Goal: Obtain resource: Download file/media

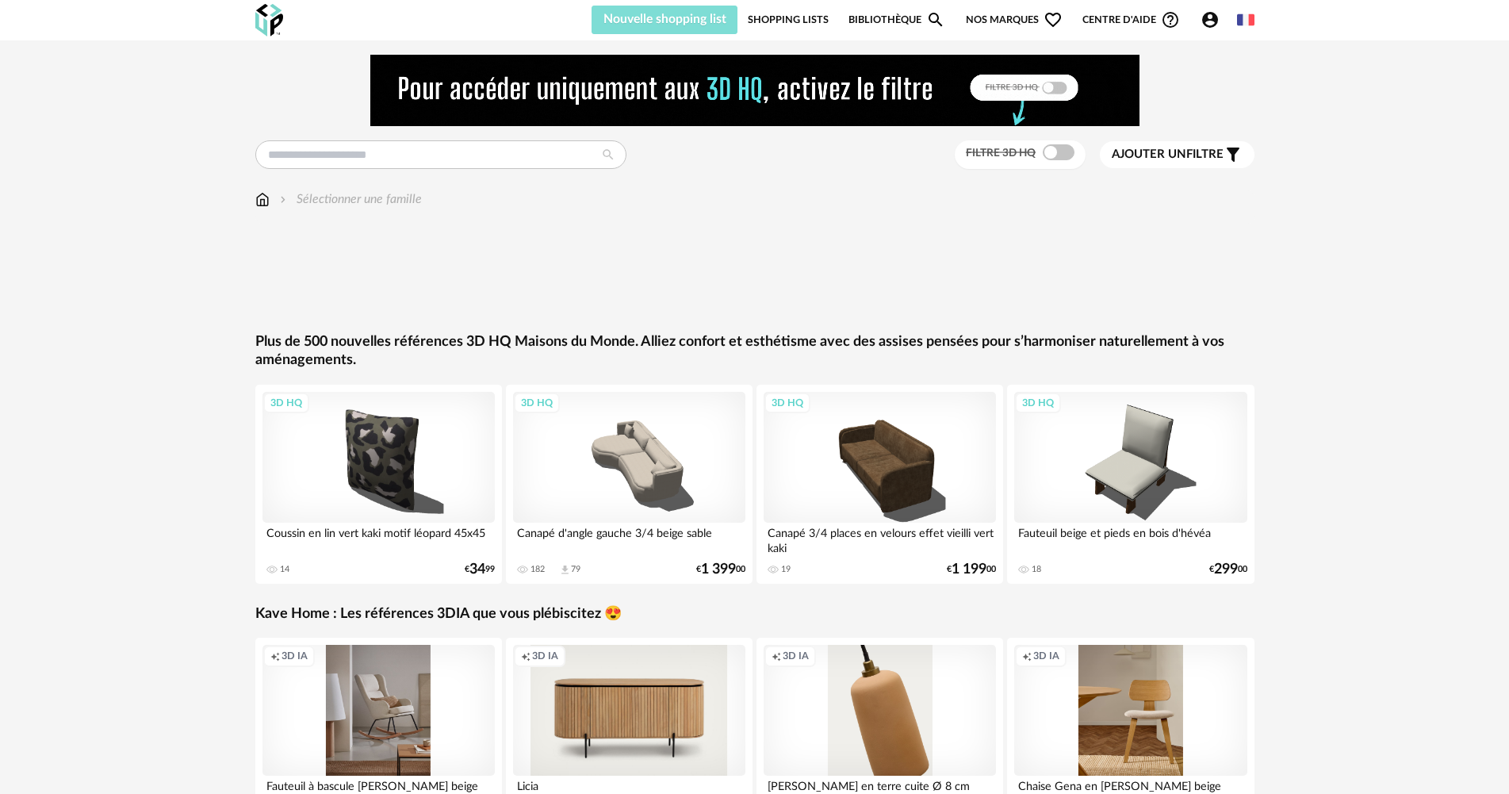
click at [653, 32] on div "Nouvelle shopping list Mettre à jour ma Shopping List Refresh icon Shopping Lis…" at bounding box center [755, 20] width 1028 height 40
click at [637, 21] on span "Nouvelle shopping list" at bounding box center [665, 19] width 123 height 13
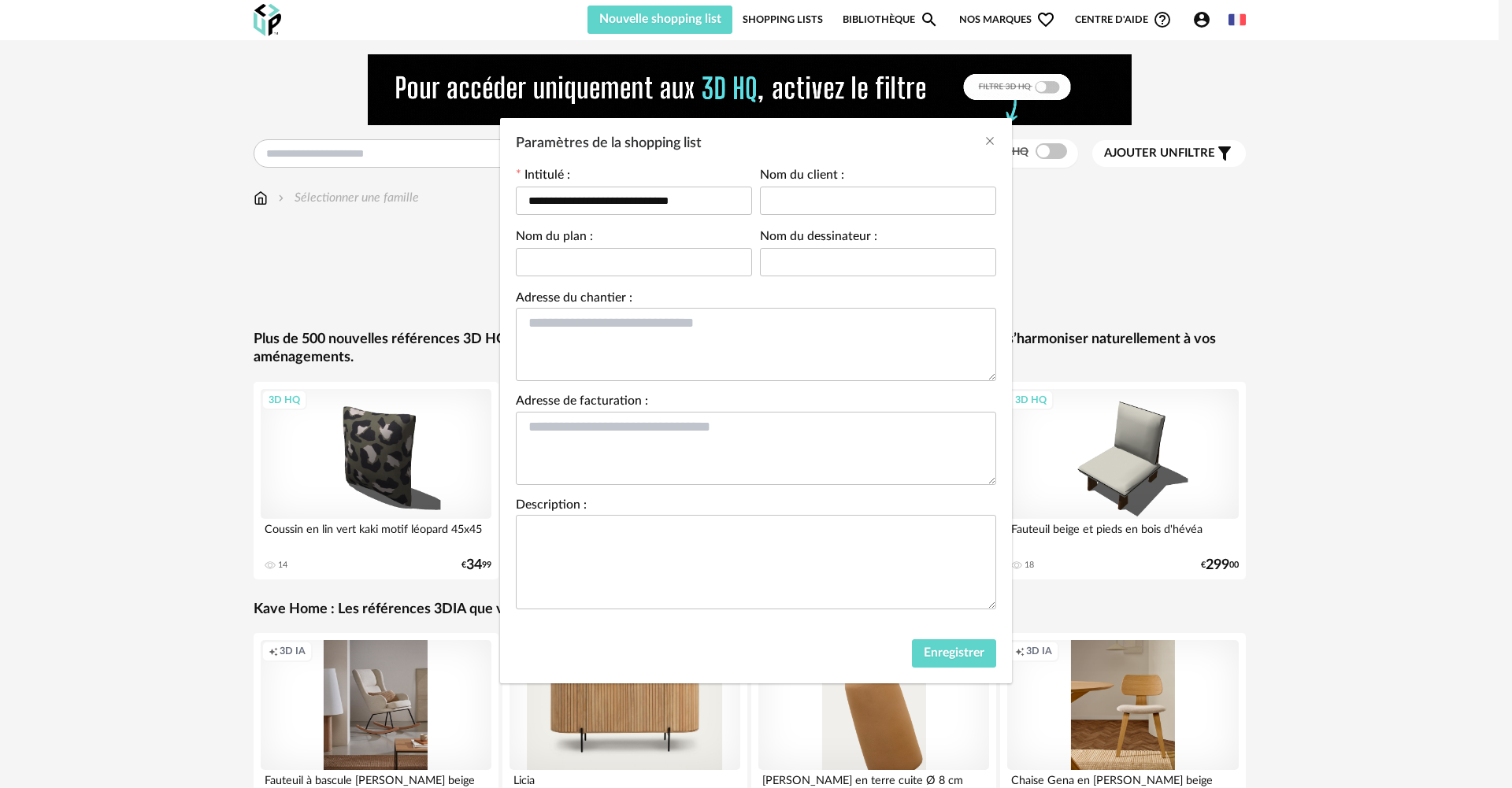
click at [154, 116] on div "**********" at bounding box center [756, 394] width 1512 height 788
drag, startPoint x: 710, startPoint y: 196, endPoint x: 267, endPoint y: 197, distance: 443.0
click at [267, 197] on div "**********" at bounding box center [756, 394] width 1512 height 788
type input "**********"
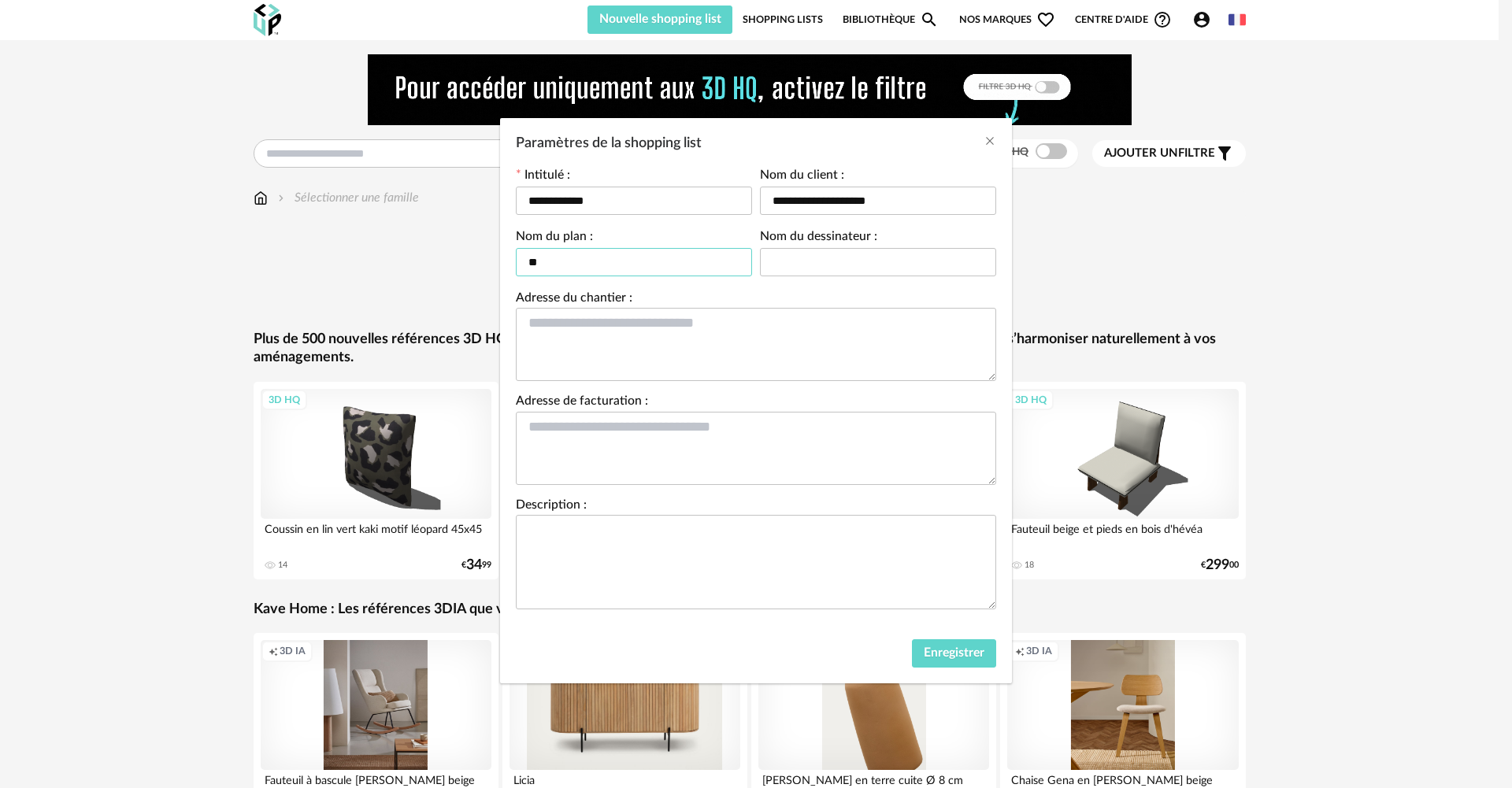
type input "*"
type input "**********"
type input "*"
type input "**********"
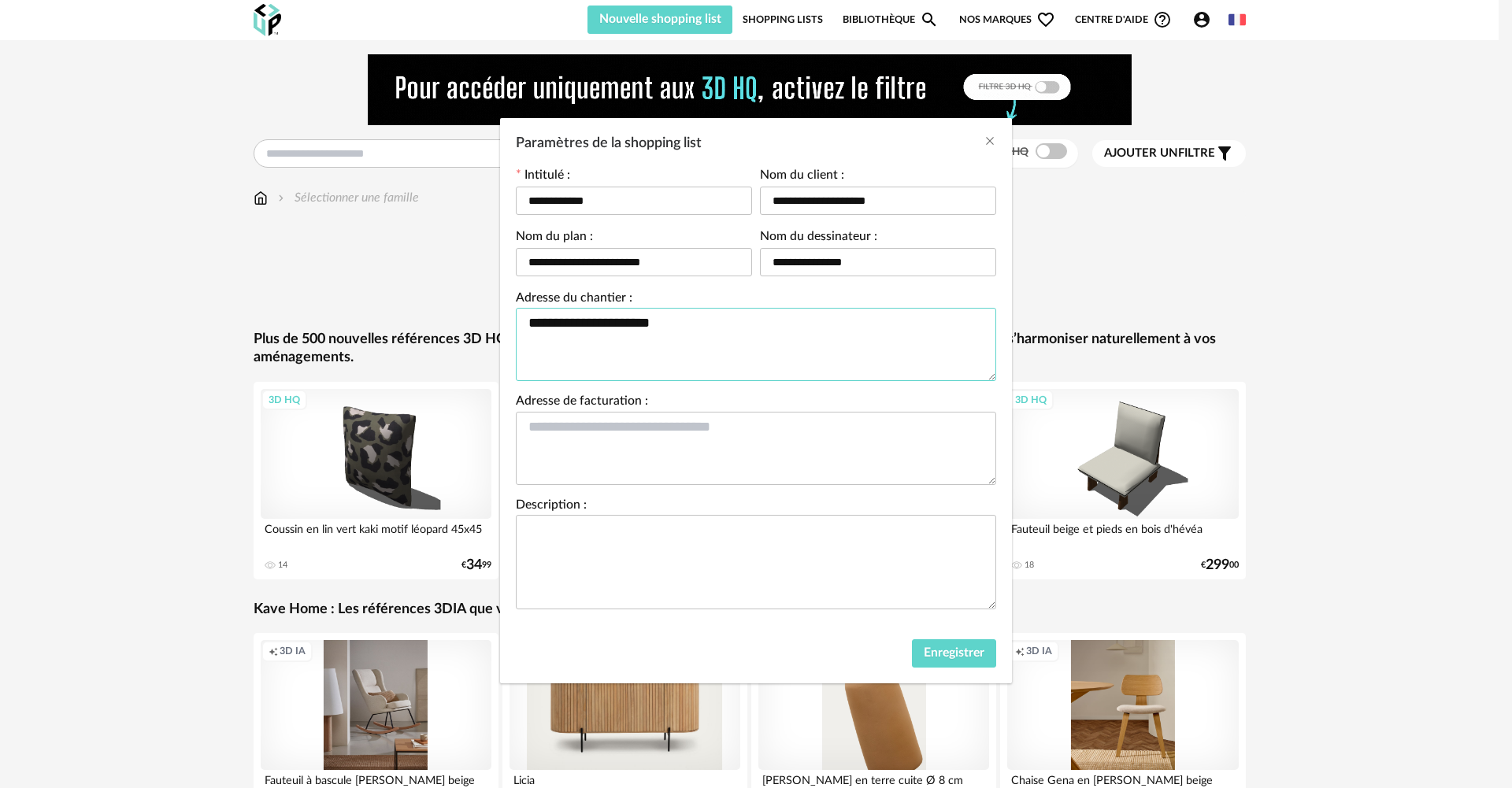
click at [524, 358] on textarea "**********" at bounding box center [756, 344] width 481 height 73
click at [725, 332] on textarea "**********" at bounding box center [756, 344] width 481 height 73
type textarea "**********"
drag, startPoint x: 698, startPoint y: 332, endPoint x: 561, endPoint y: 294, distance: 142.2
click at [540, 277] on form "**********" at bounding box center [756, 389] width 481 height 440
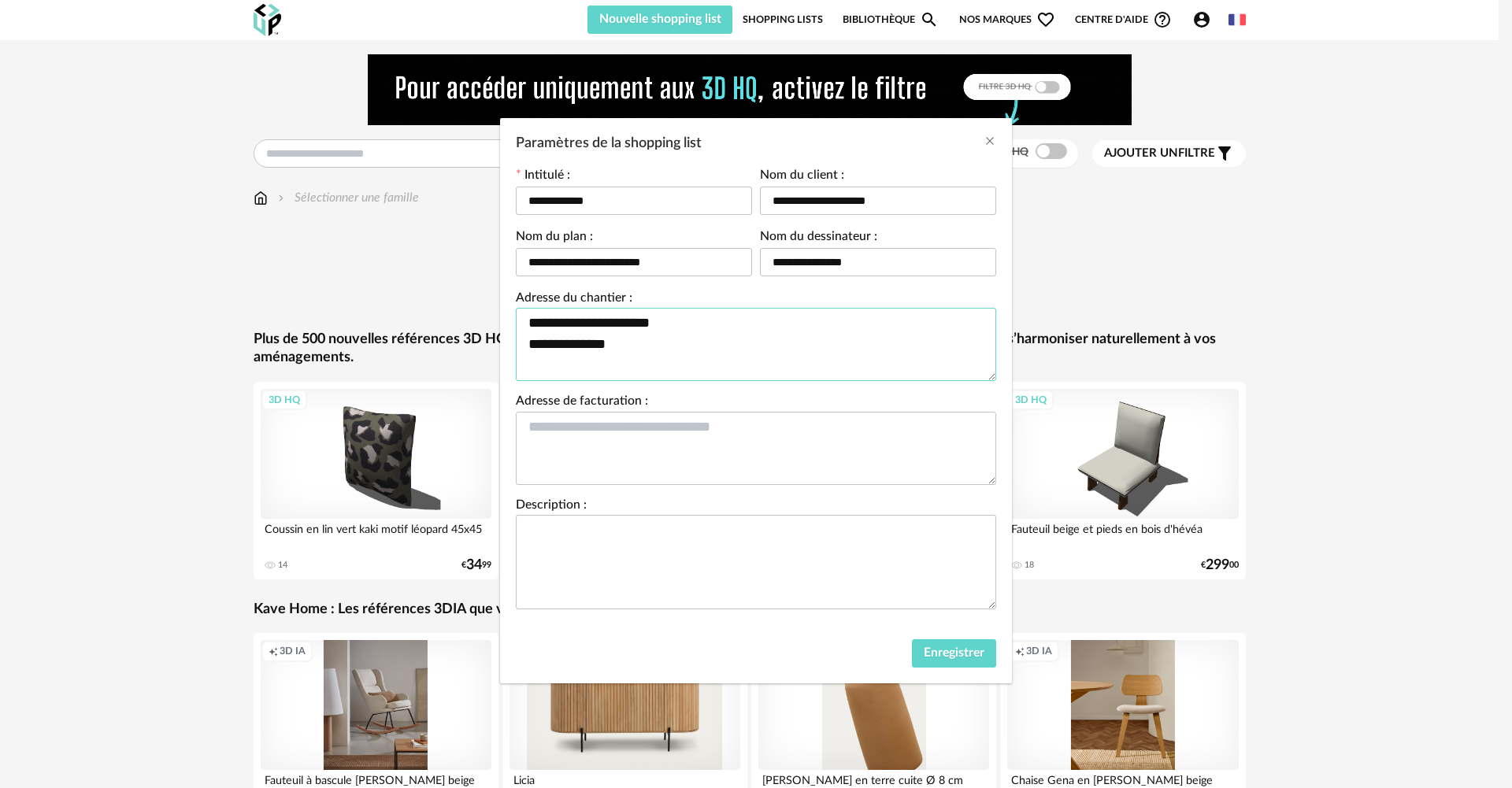
drag, startPoint x: 645, startPoint y: 346, endPoint x: 281, endPoint y: 247, distance: 377.2
click at [281, 247] on div "**********" at bounding box center [756, 394] width 1512 height 788
click at [781, 421] on textarea "Paramètres de la shopping list" at bounding box center [756, 449] width 481 height 73
paste textarea "**********"
type textarea "**********"
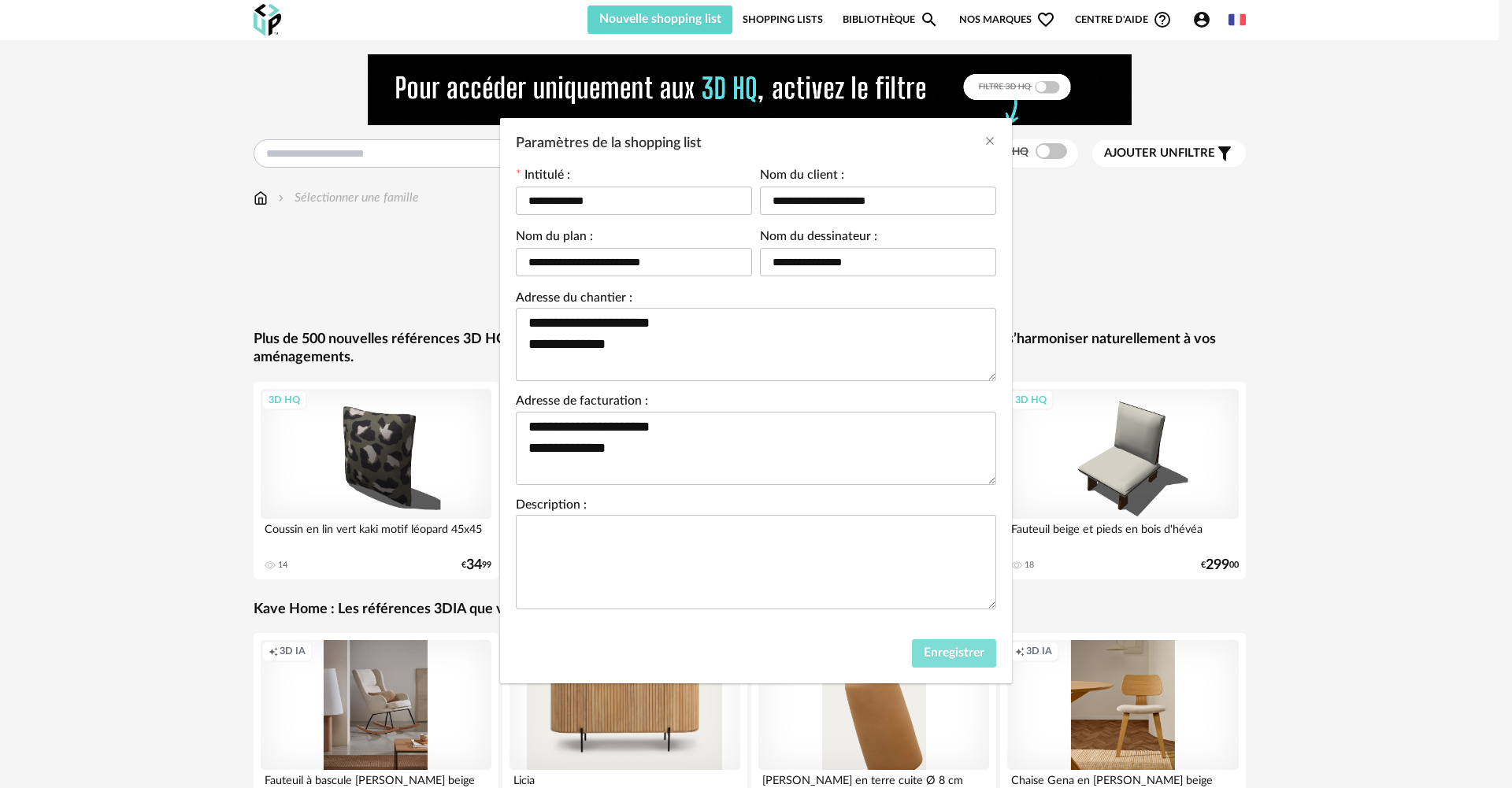
click at [964, 658] on span "Enregistrer" at bounding box center [953, 652] width 61 height 13
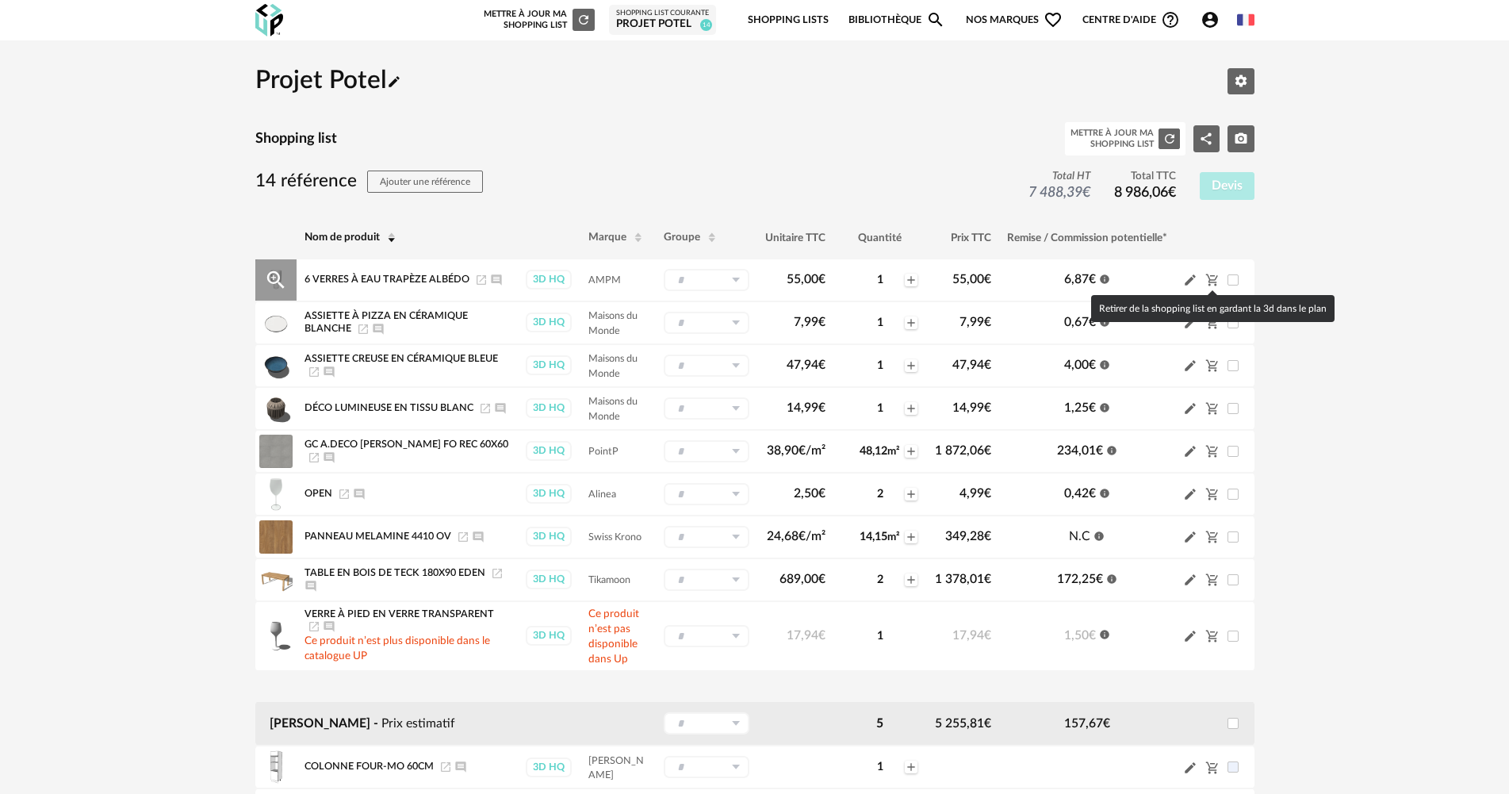
click at [1213, 278] on icon "Cart Minus icon" at bounding box center [1212, 280] width 14 height 14
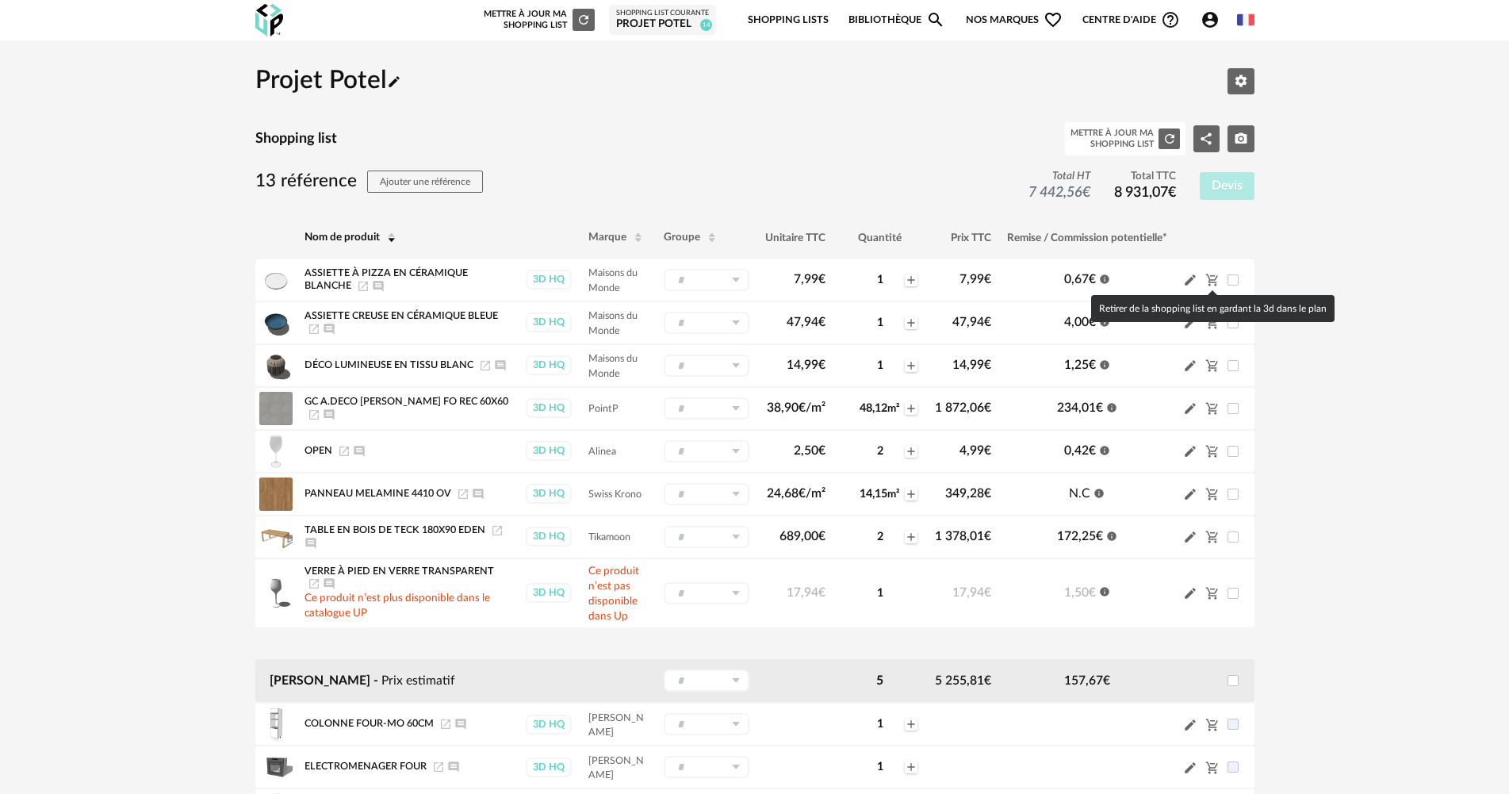
click at [1213, 278] on icon "Cart Minus icon" at bounding box center [1212, 280] width 14 height 14
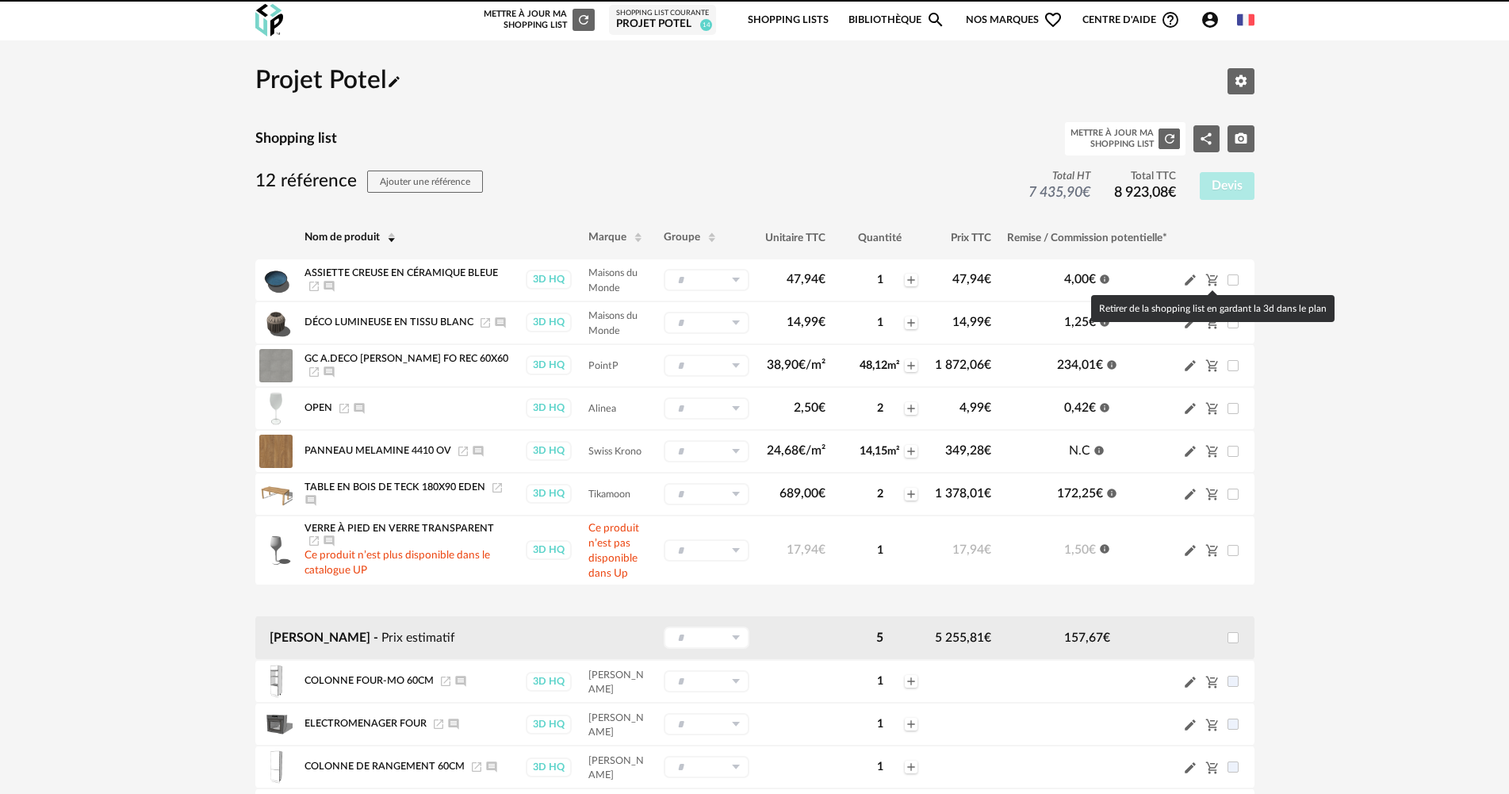
click at [1213, 278] on icon "Cart Minus icon" at bounding box center [1212, 280] width 14 height 14
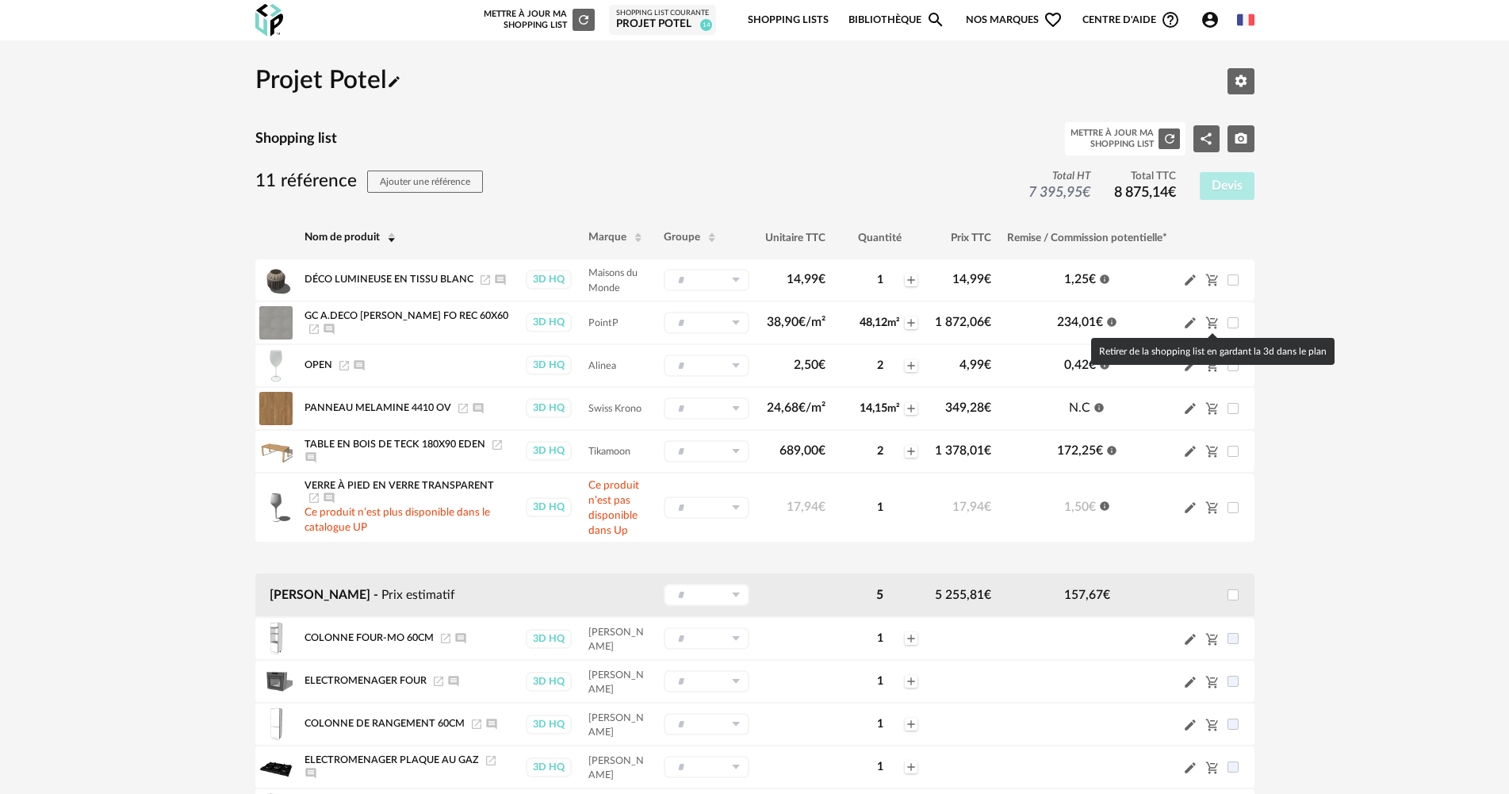
click at [1213, 333] on div at bounding box center [1213, 335] width 10 height 5
click at [1210, 326] on icon "Cart Minus icon" at bounding box center [1211, 323] width 12 height 12
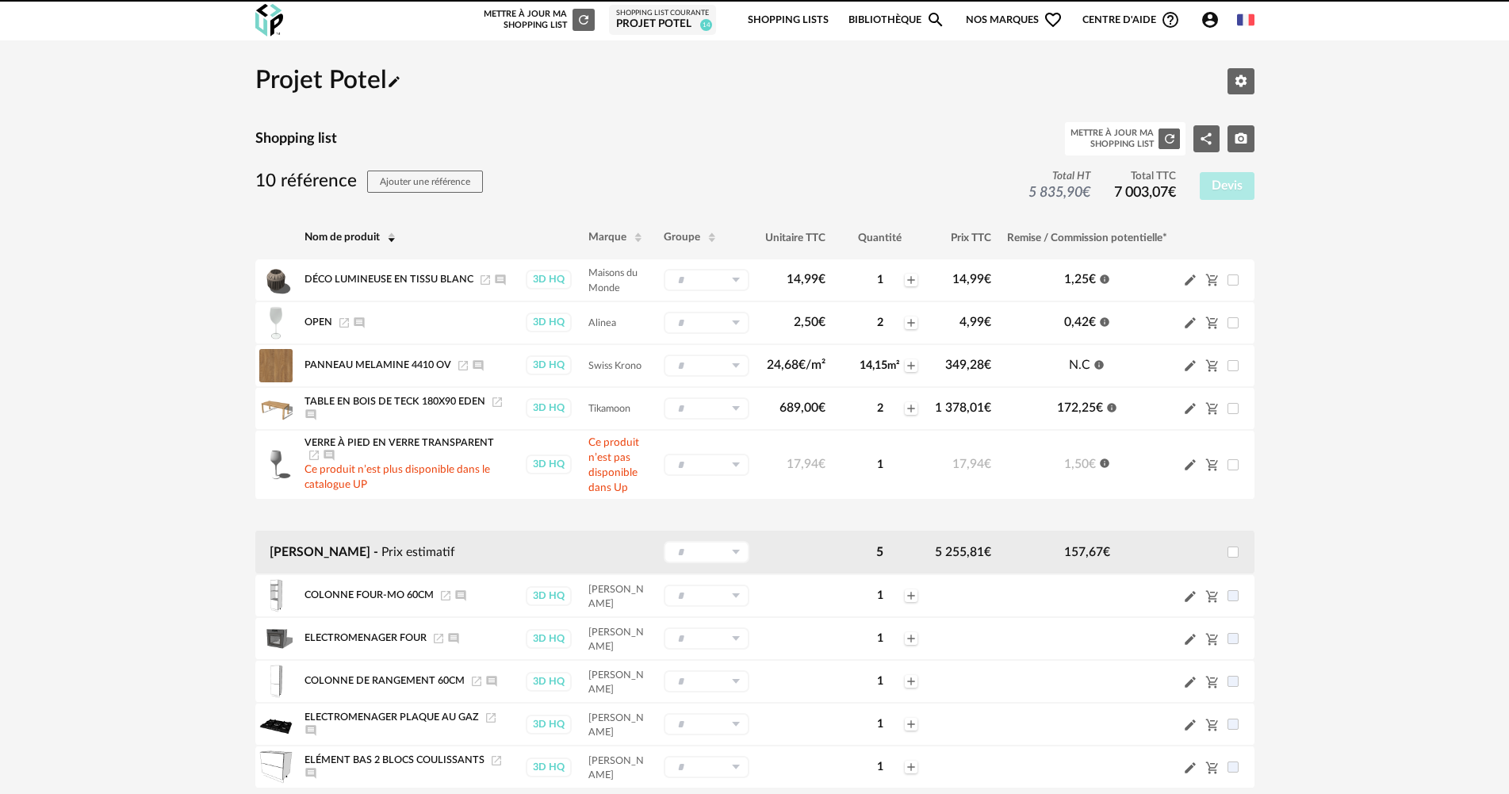
click at [1210, 326] on icon "Cart Minus icon" at bounding box center [1211, 323] width 12 height 12
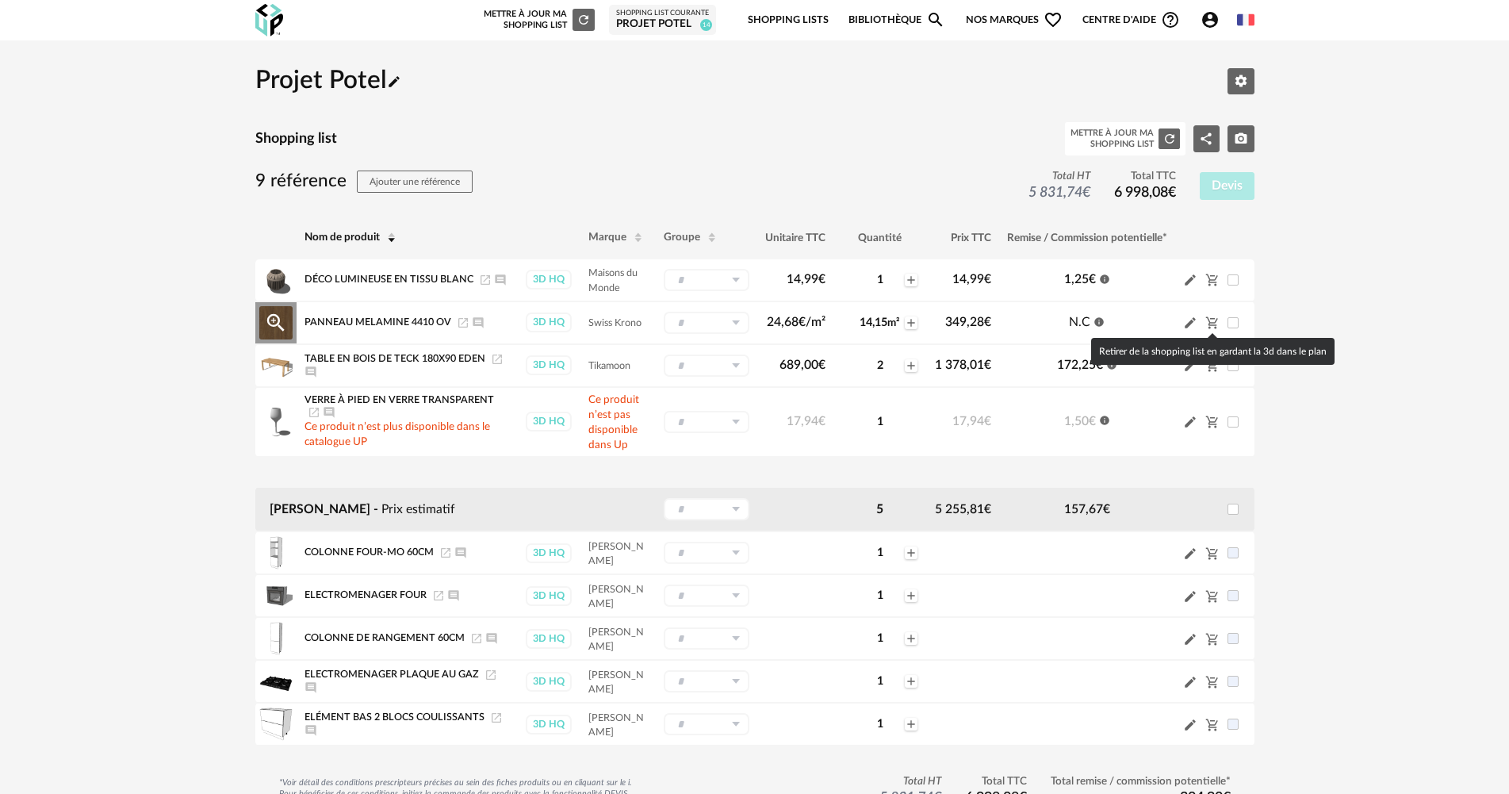
click at [1210, 326] on icon "Cart Minus icon" at bounding box center [1211, 323] width 12 height 12
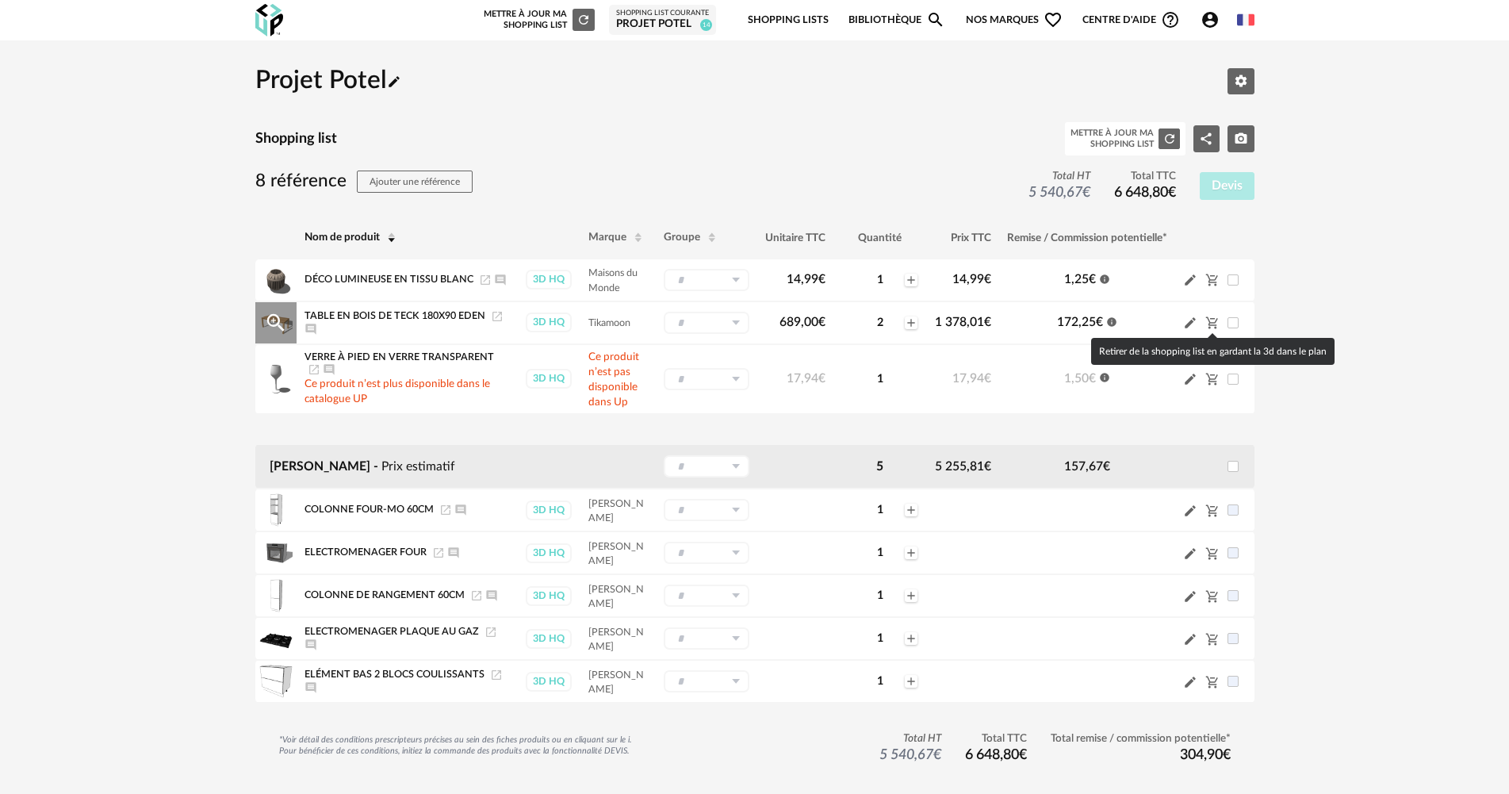
click at [1210, 326] on icon "Cart Minus icon" at bounding box center [1211, 323] width 12 height 12
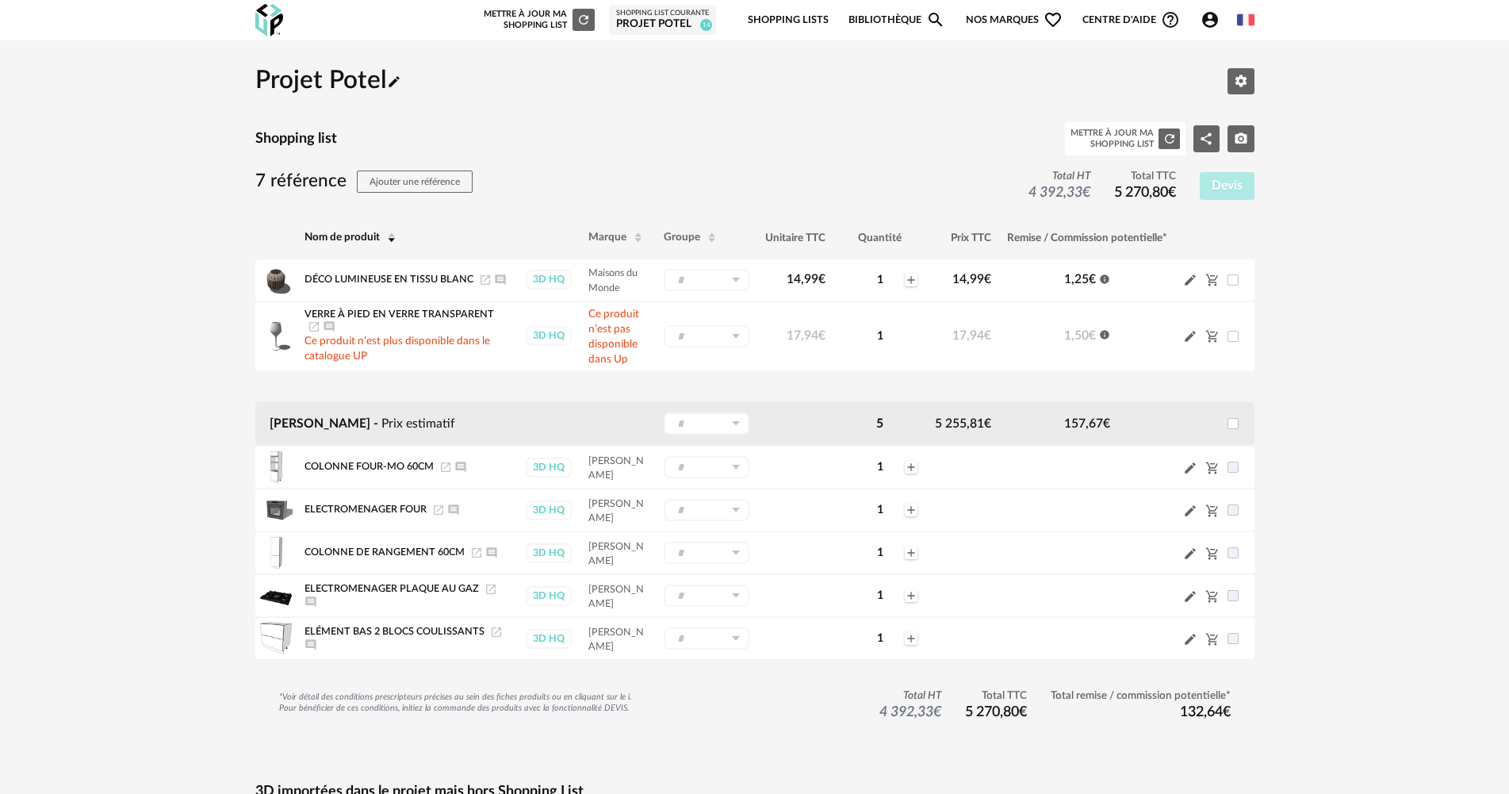
click at [1210, 326] on td "Pencil icon Cart Minus icon" at bounding box center [1214, 336] width 79 height 70
click at [1210, 329] on icon "Cart Minus icon" at bounding box center [1212, 336] width 14 height 14
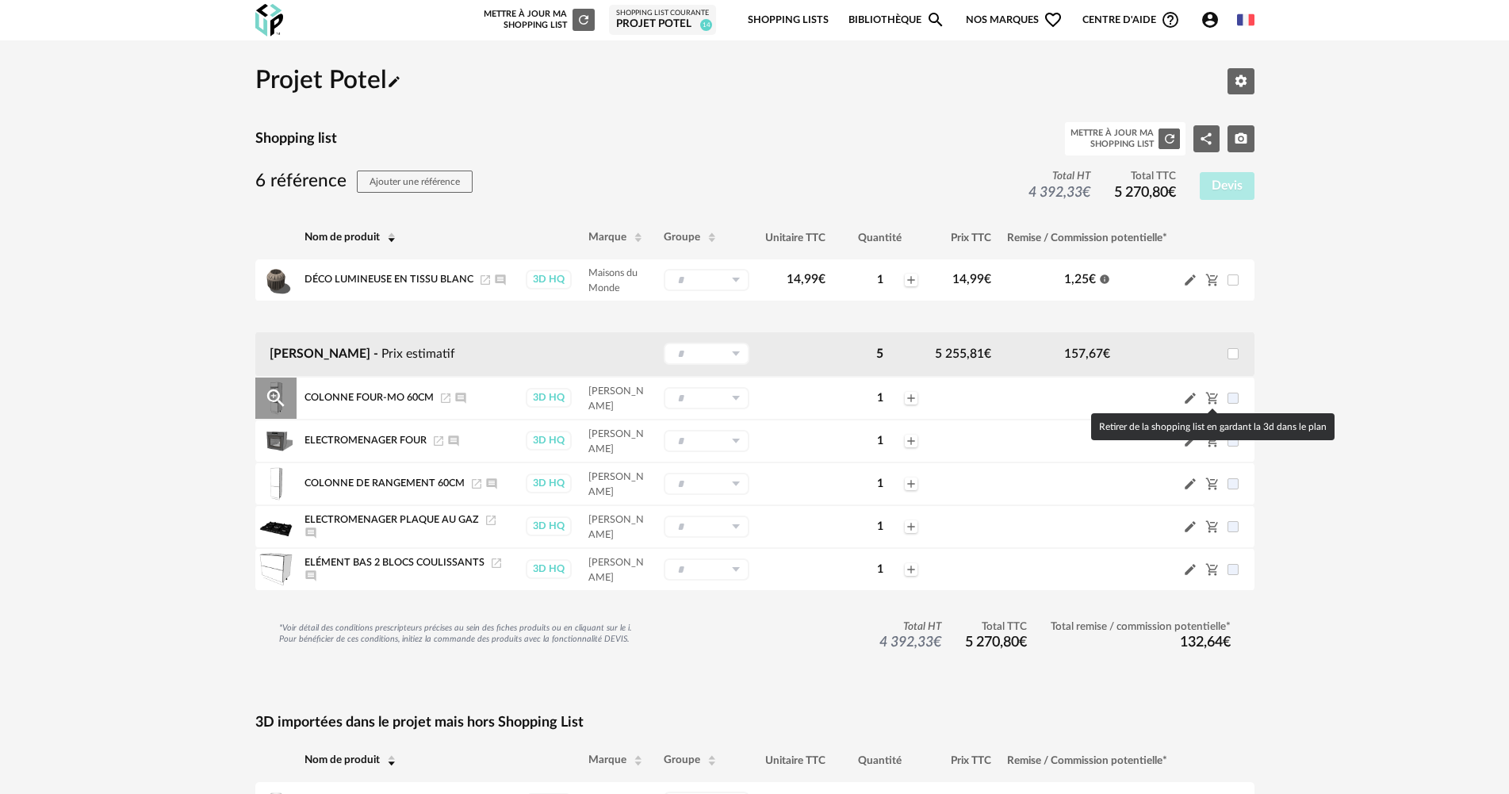
click at [1212, 396] on icon "Cart Minus icon" at bounding box center [1212, 398] width 14 height 14
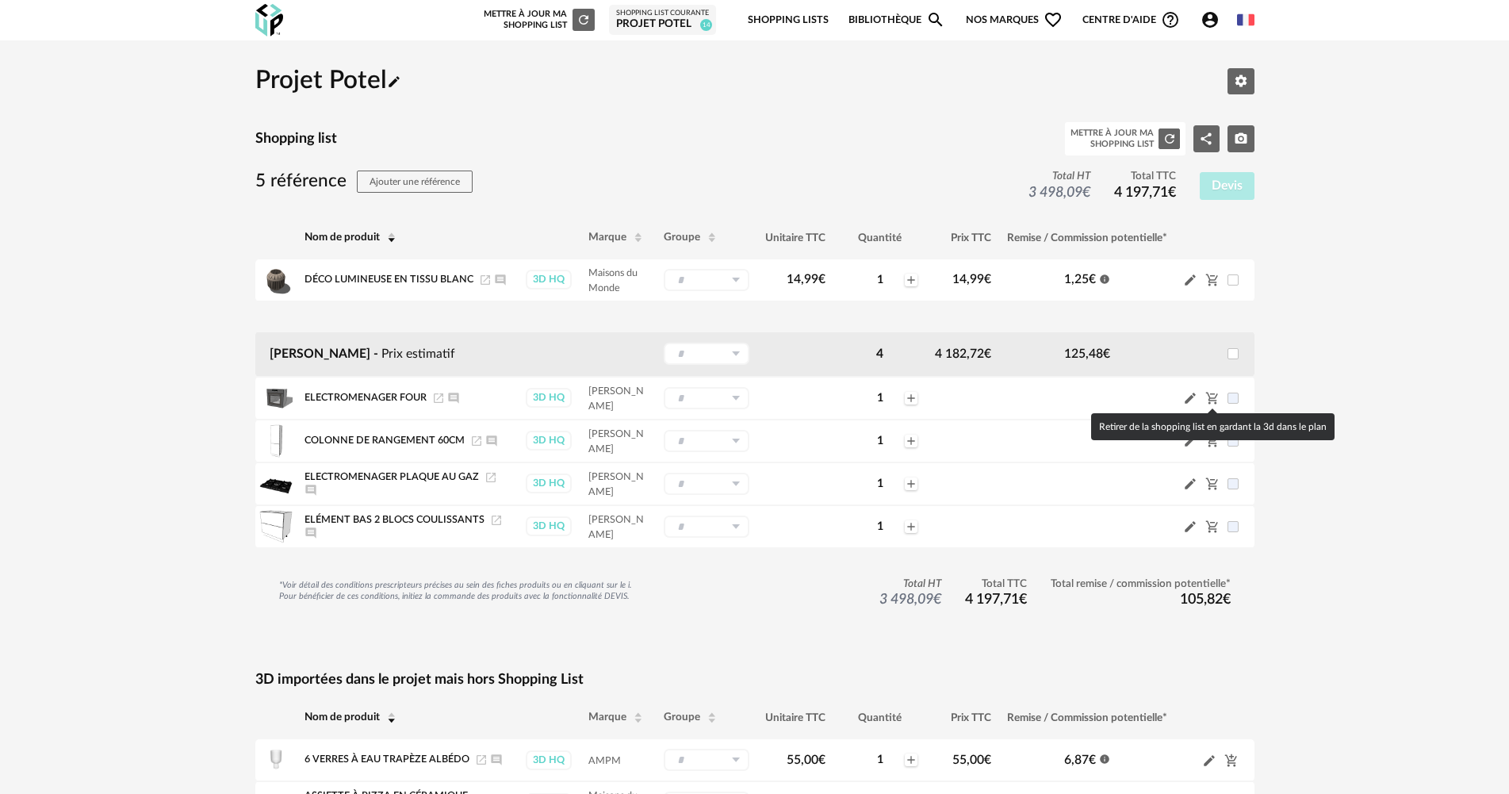
click at [1212, 396] on icon "Cart Minus icon" at bounding box center [1212, 398] width 14 height 14
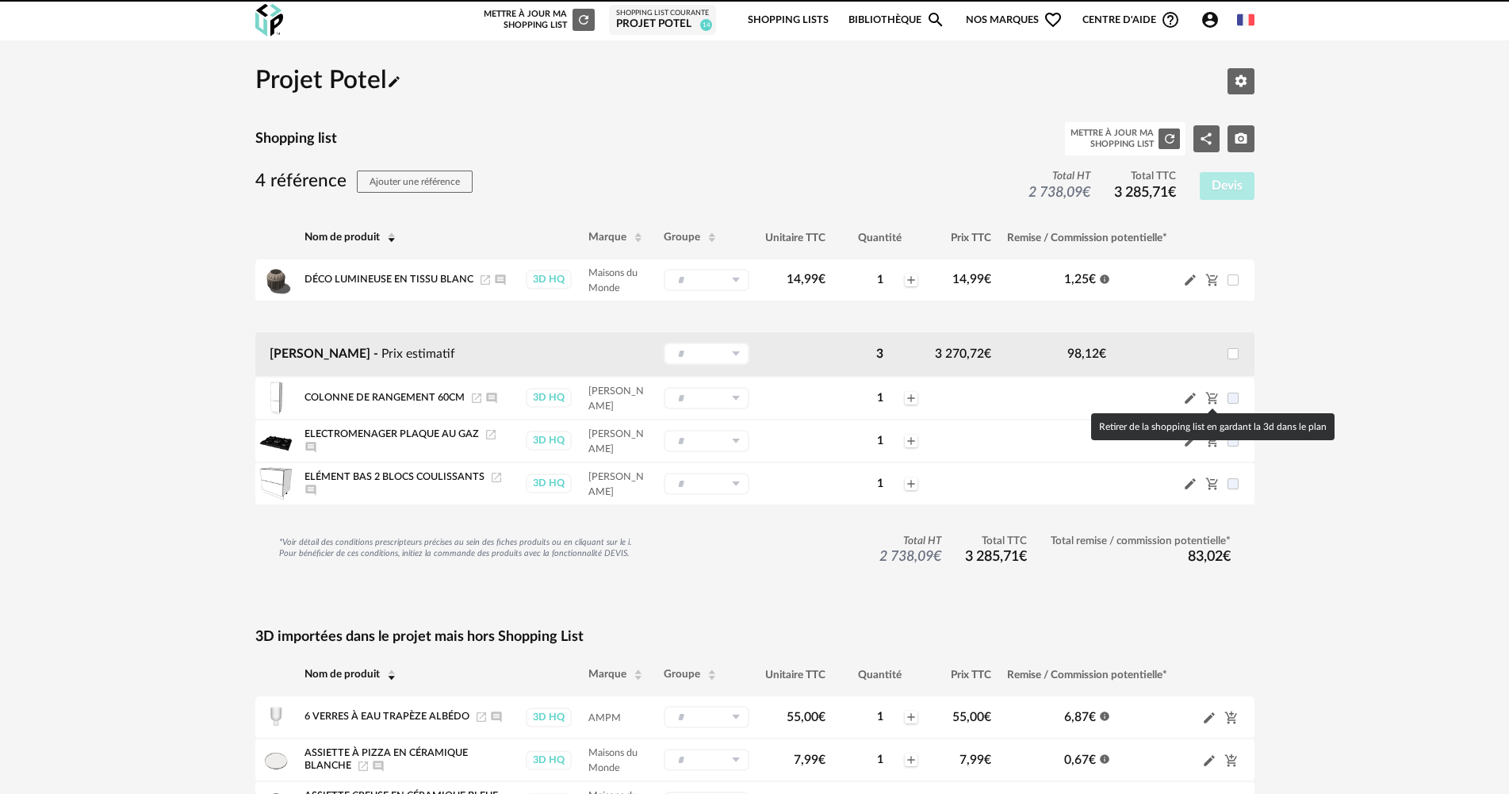
click at [1212, 396] on icon "Cart Minus icon" at bounding box center [1212, 398] width 14 height 14
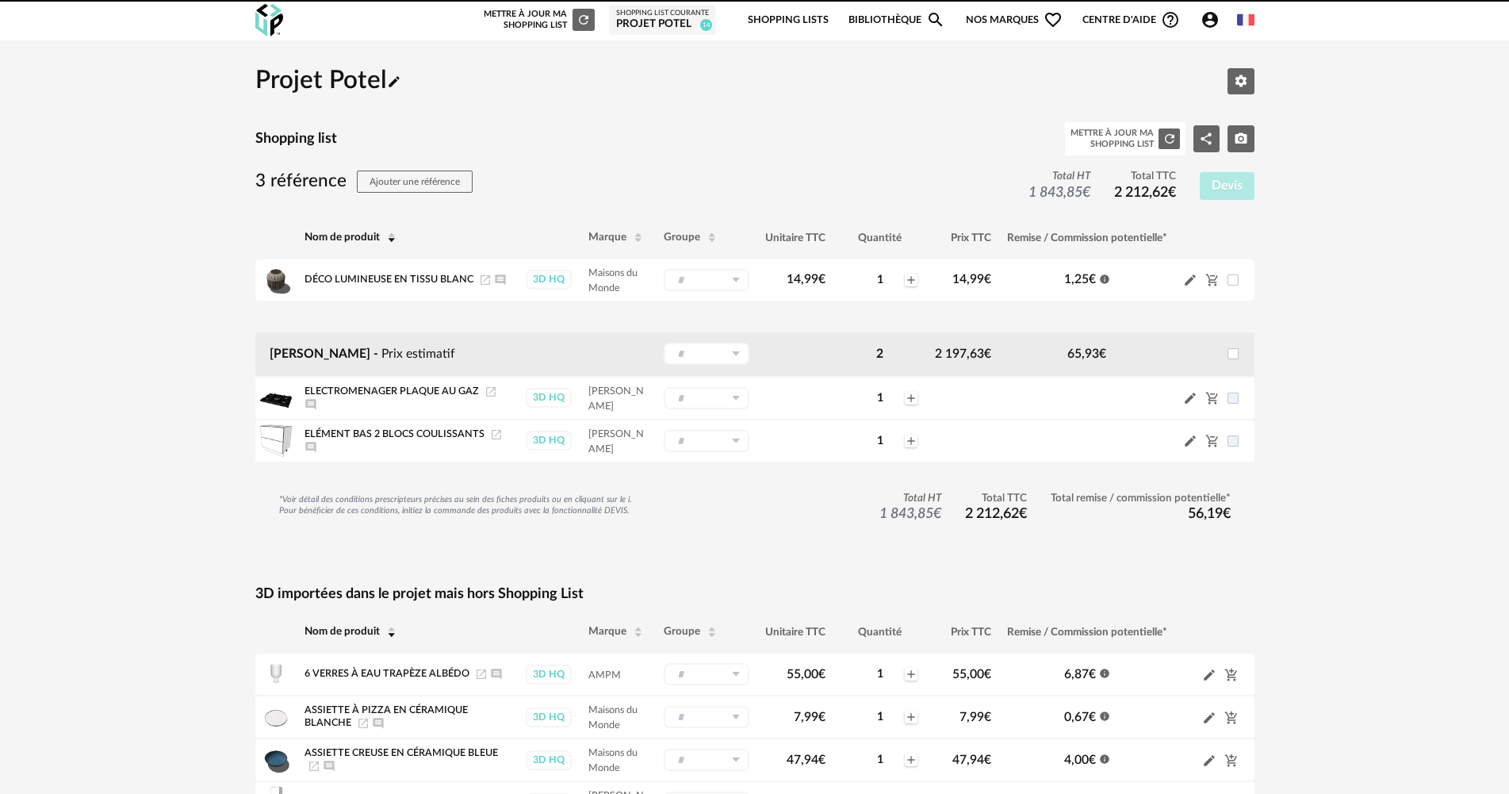
click at [1212, 396] on icon "Cart Minus icon" at bounding box center [1212, 398] width 14 height 14
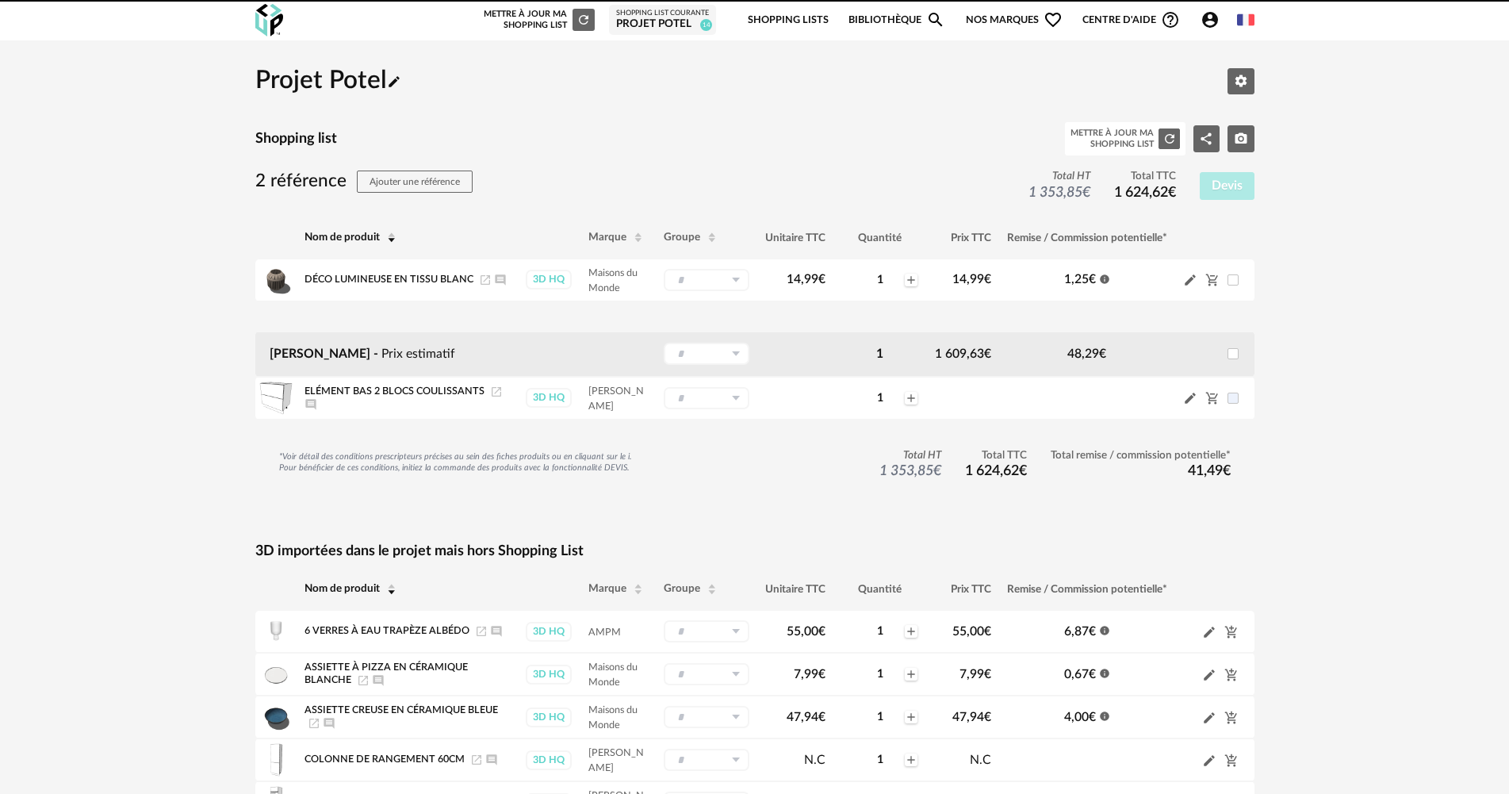
click at [1212, 396] on icon "Cart Minus icon" at bounding box center [1212, 398] width 14 height 14
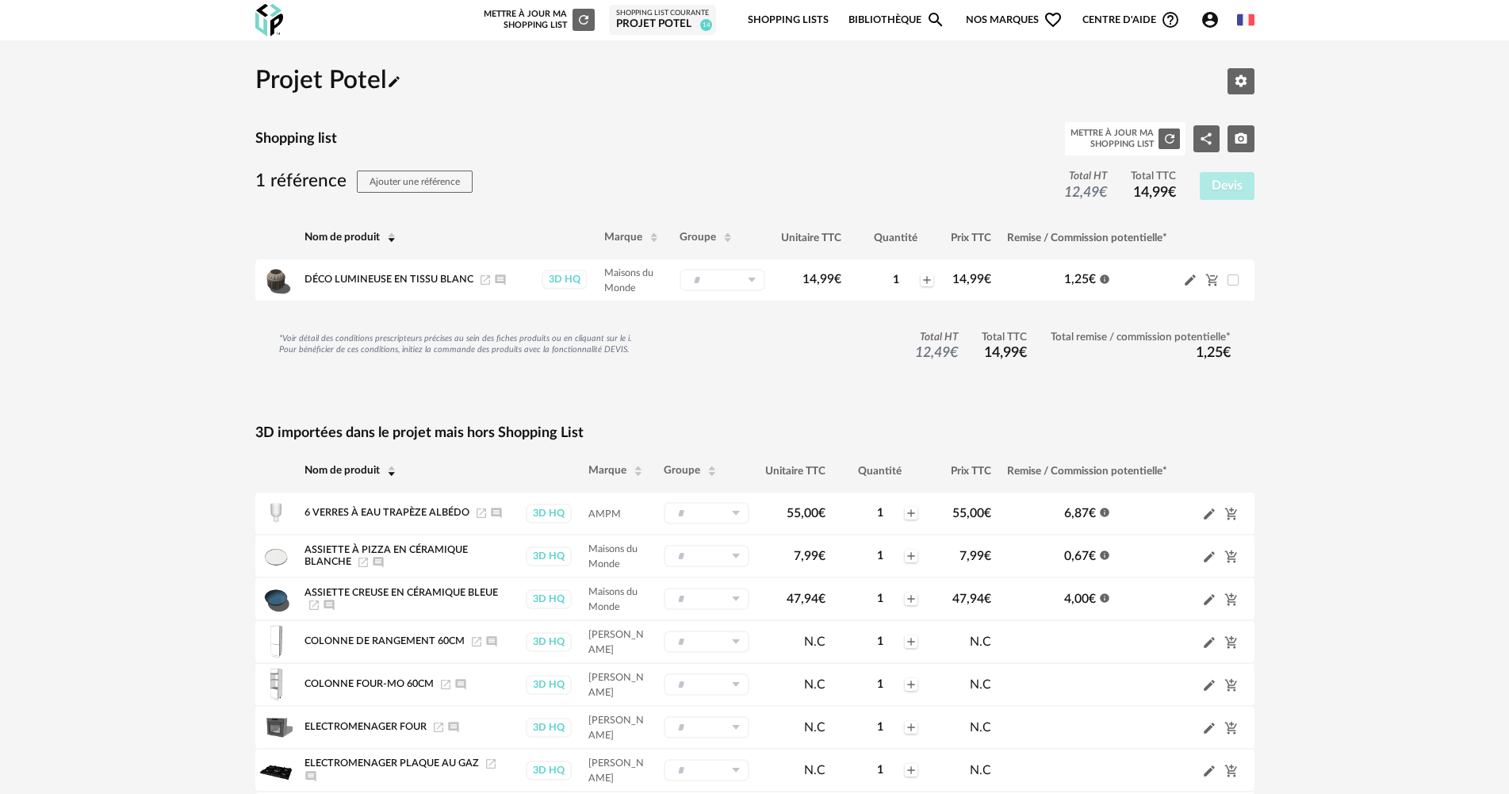
click at [275, 6] on img at bounding box center [269, 20] width 28 height 33
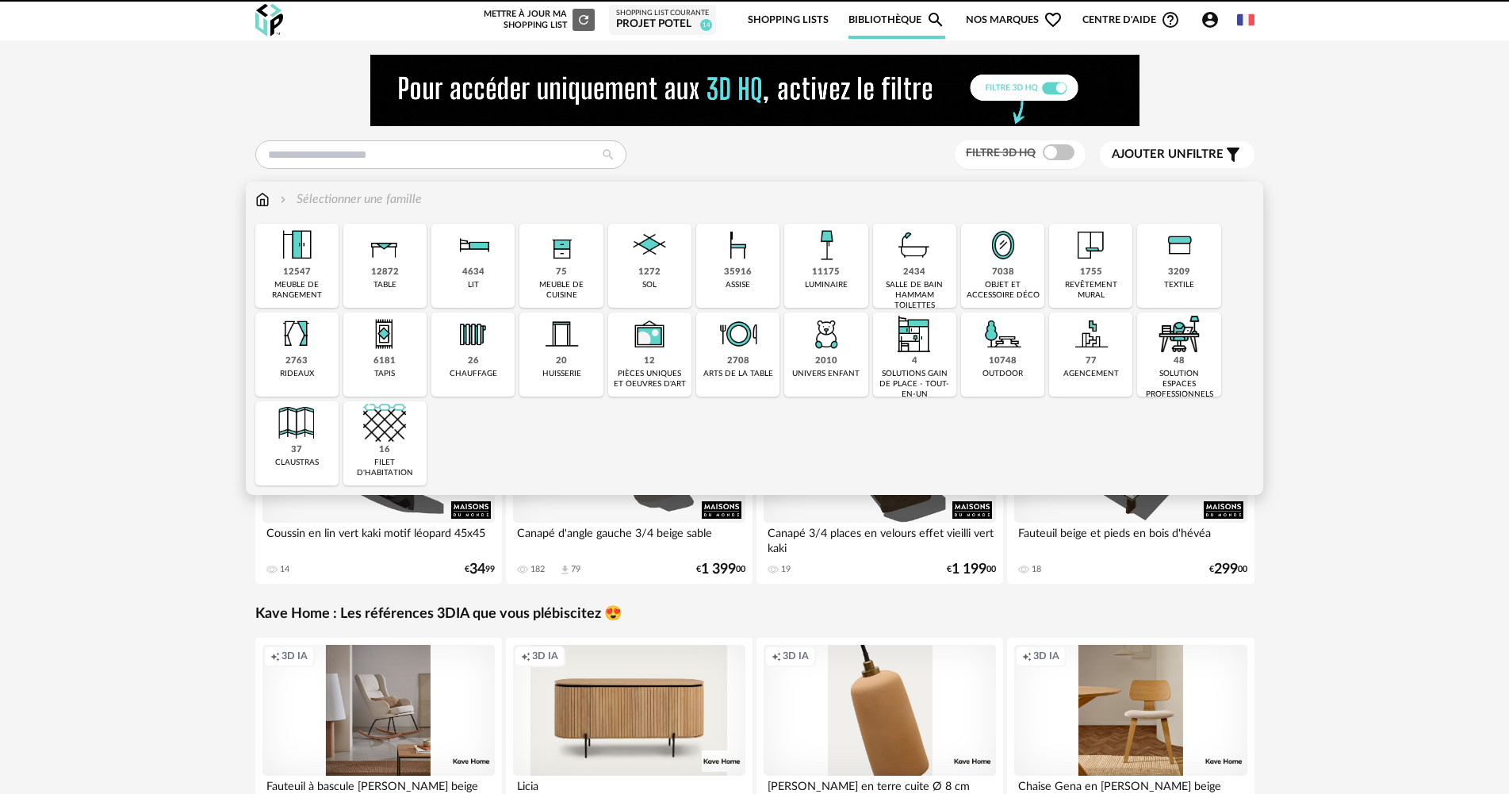
click at [565, 286] on div "meuble de cuisine" at bounding box center [561, 290] width 74 height 21
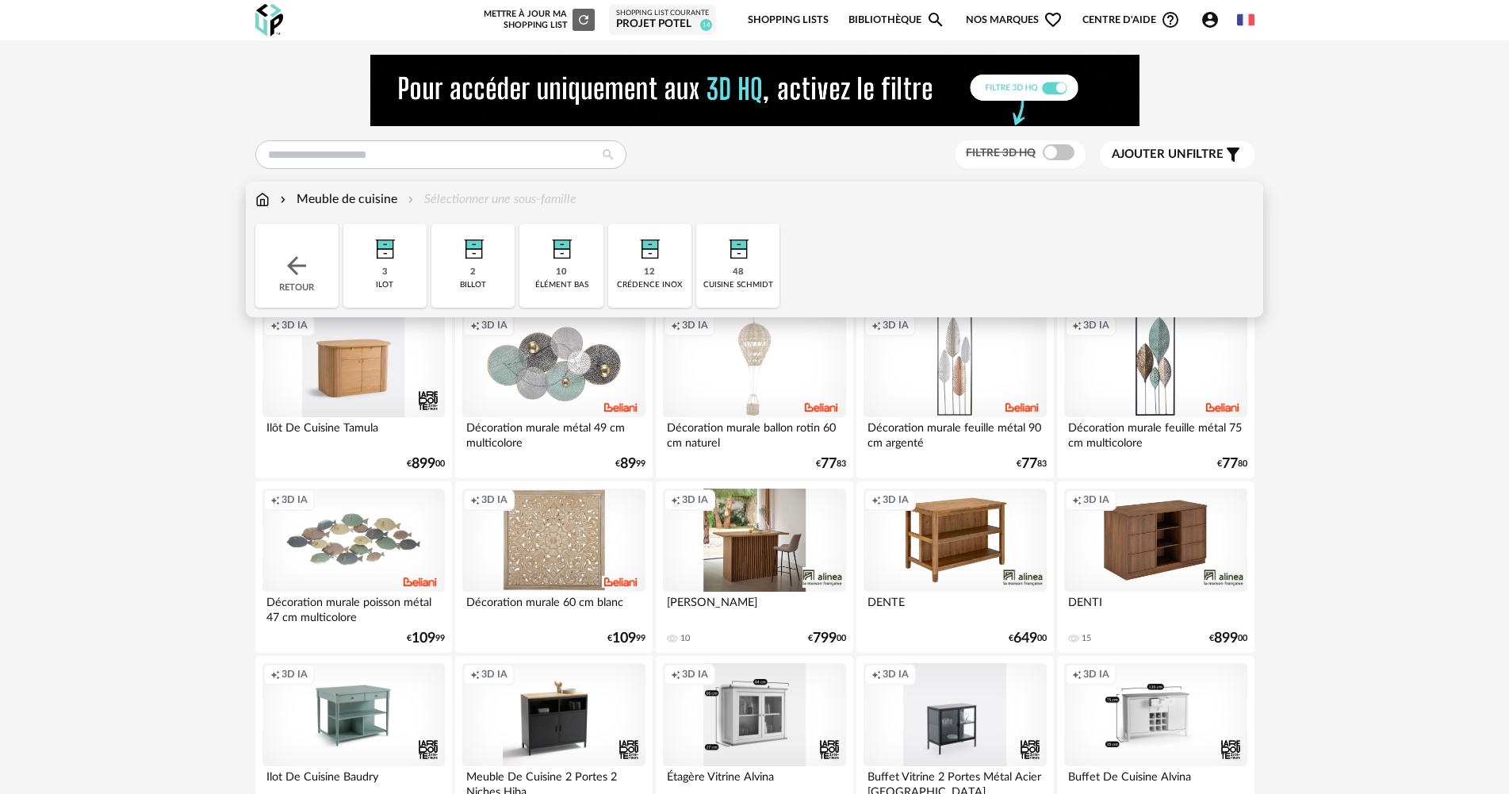
click at [722, 270] on div "48 cuisine schmidt" at bounding box center [737, 266] width 83 height 84
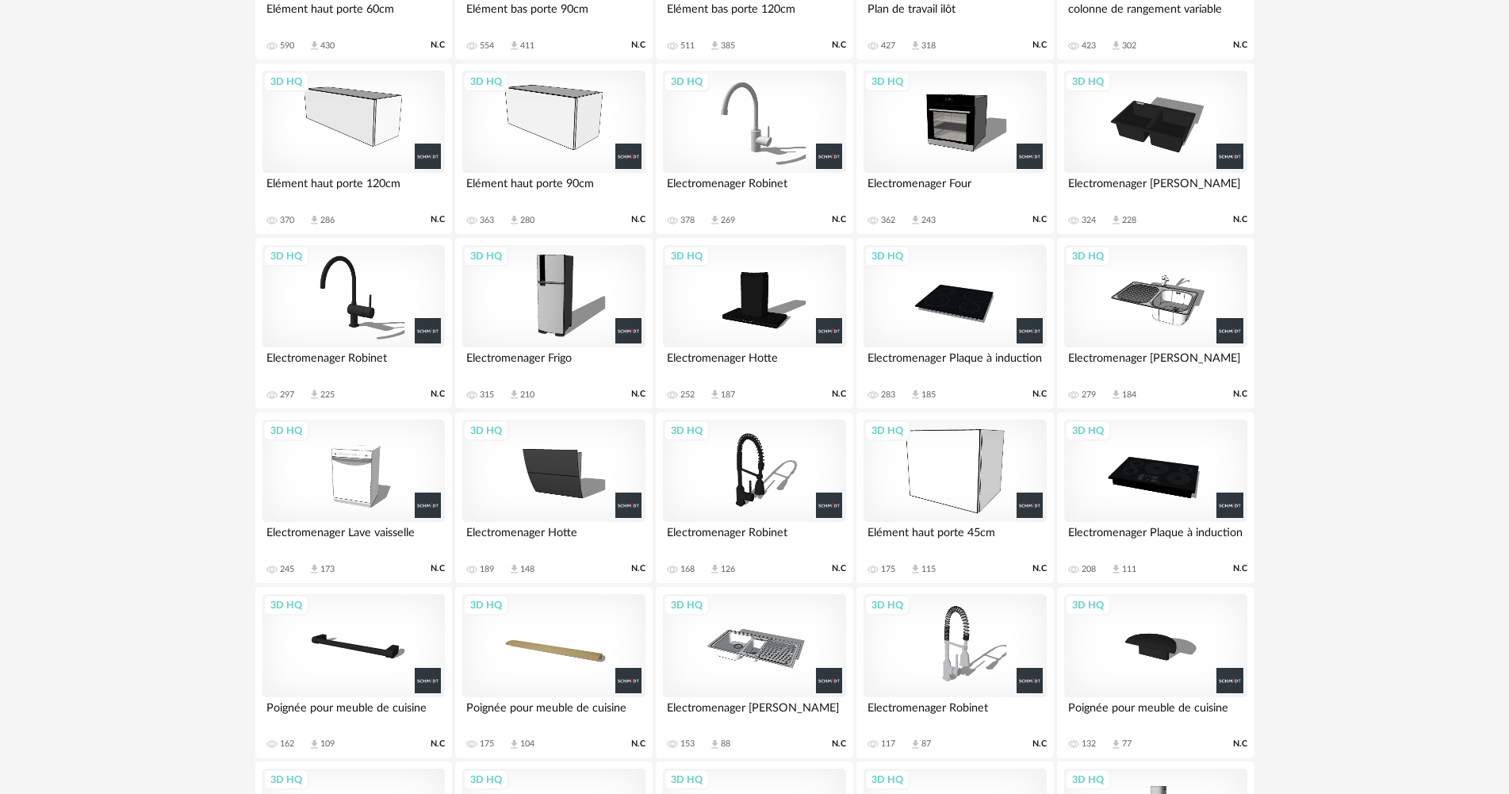
scroll to position [1031, 0]
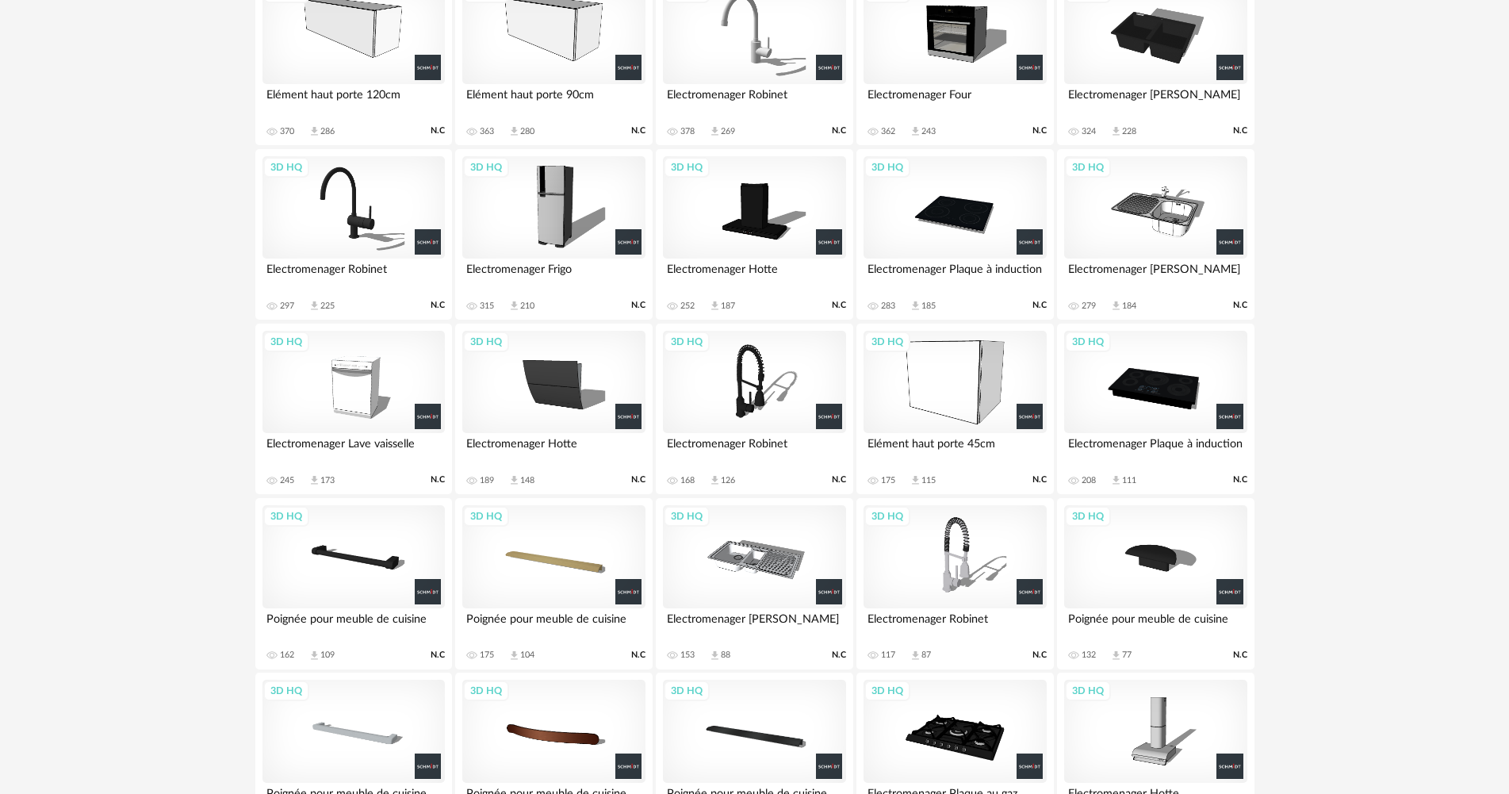
click at [470, 568] on div "3D HQ" at bounding box center [553, 556] width 182 height 103
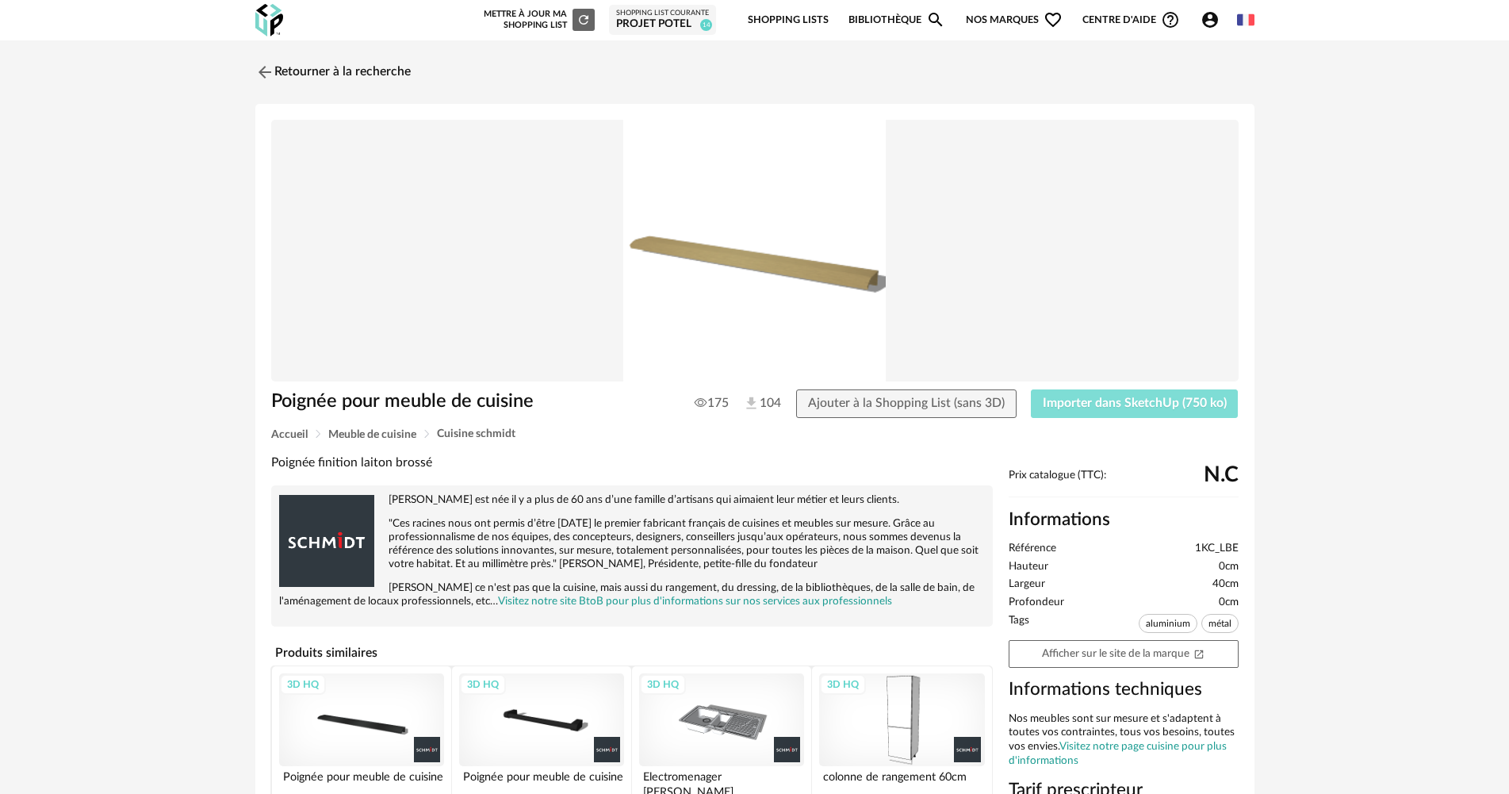
click at [1134, 399] on span "Importer dans SketchUp (750 ko)" at bounding box center [1135, 403] width 184 height 13
click at [352, 65] on link "Retourner à la recherche" at bounding box center [328, 72] width 155 height 35
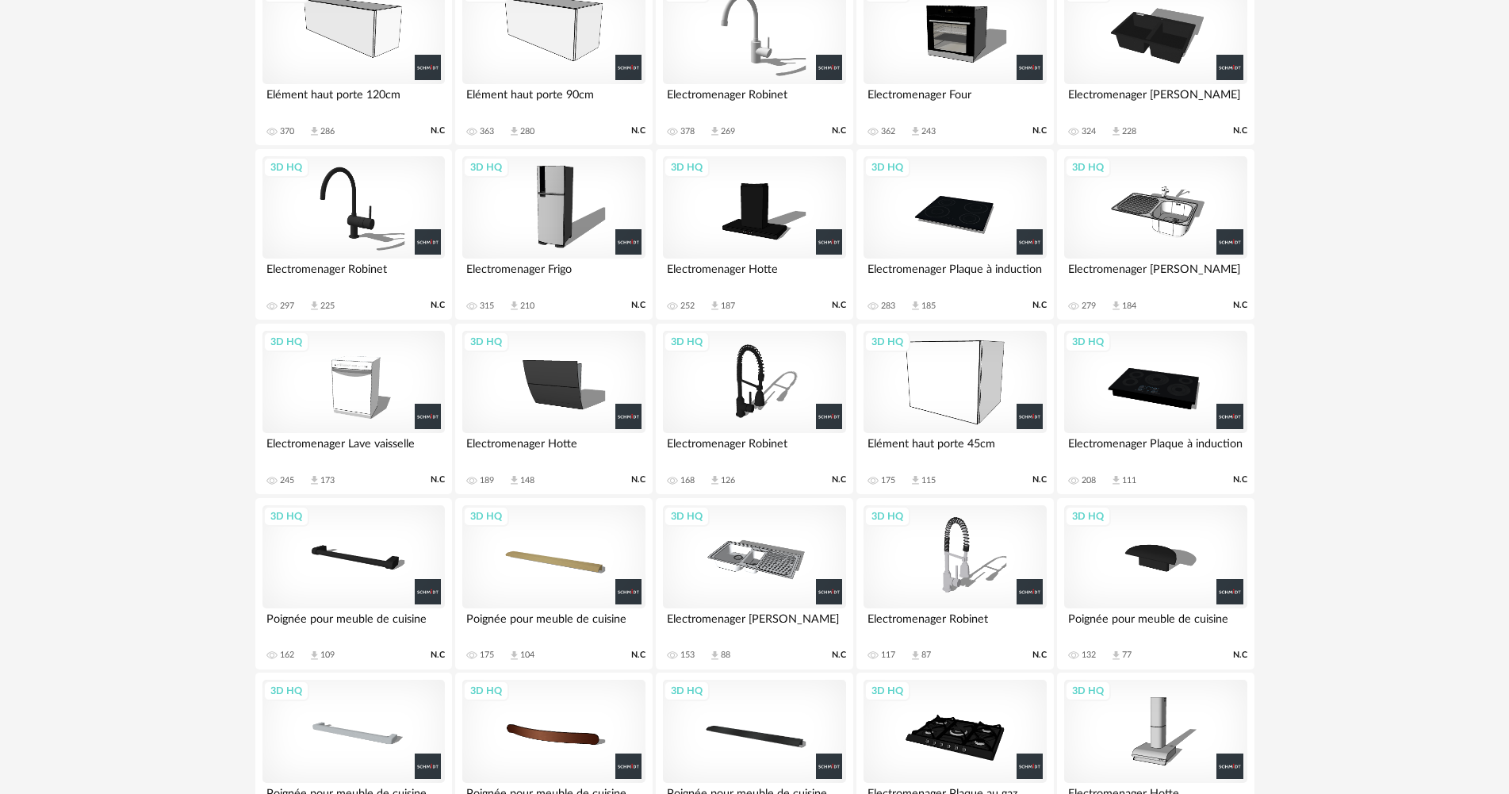
scroll to position [875, 0]
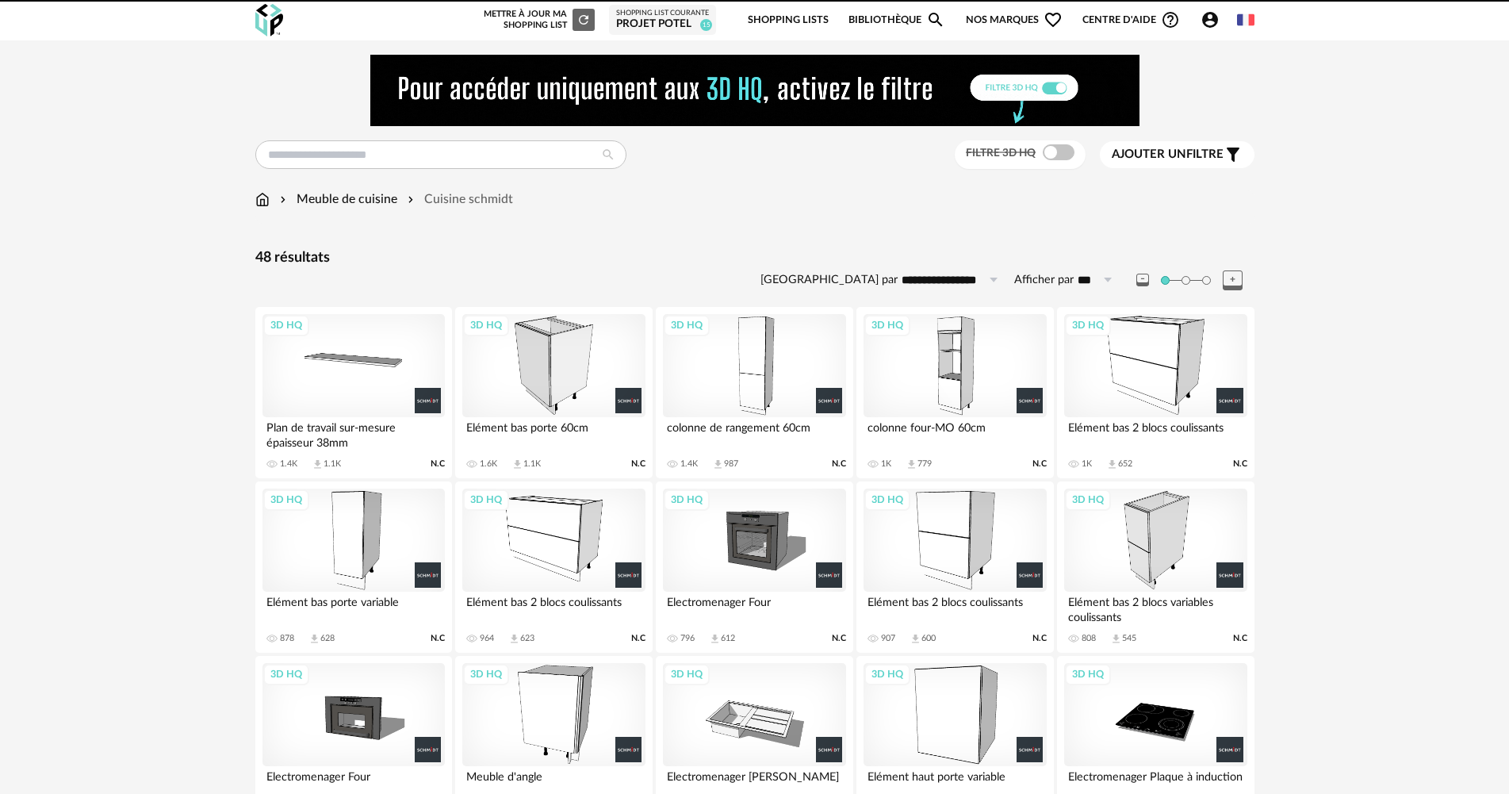
click at [555, 372] on div "3D HQ" at bounding box center [553, 365] width 182 height 103
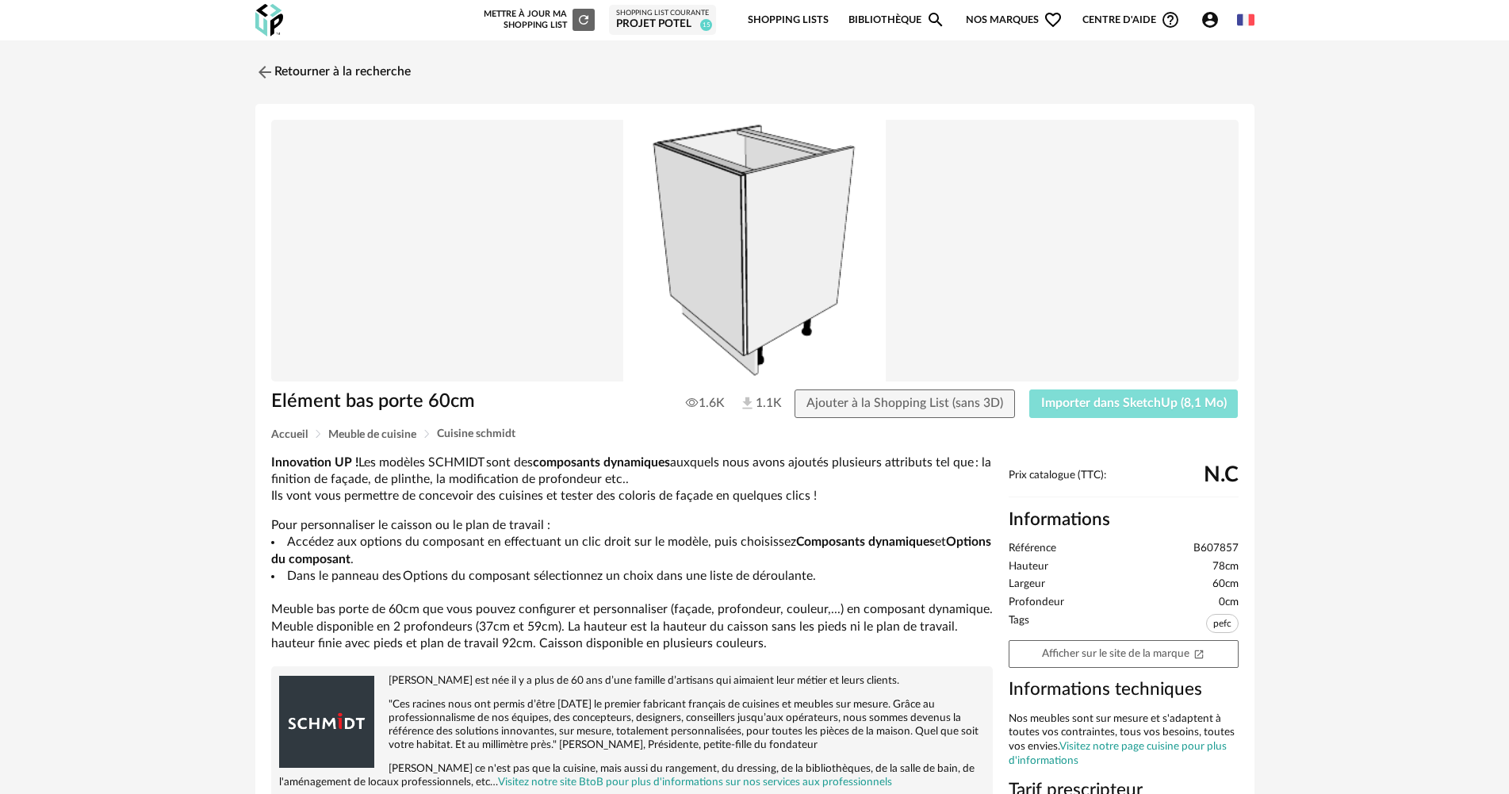
click at [1090, 406] on span "Importer dans SketchUp (8,1 Mo)" at bounding box center [1134, 403] width 186 height 13
click at [326, 53] on div "Retourner à la recherche Elément bas porte 60cm 1.6K 1.1K Ajouter à la Shopping…" at bounding box center [754, 614] width 1509 height 1148
click at [311, 73] on link "Retourner à la recherche" at bounding box center [328, 72] width 155 height 35
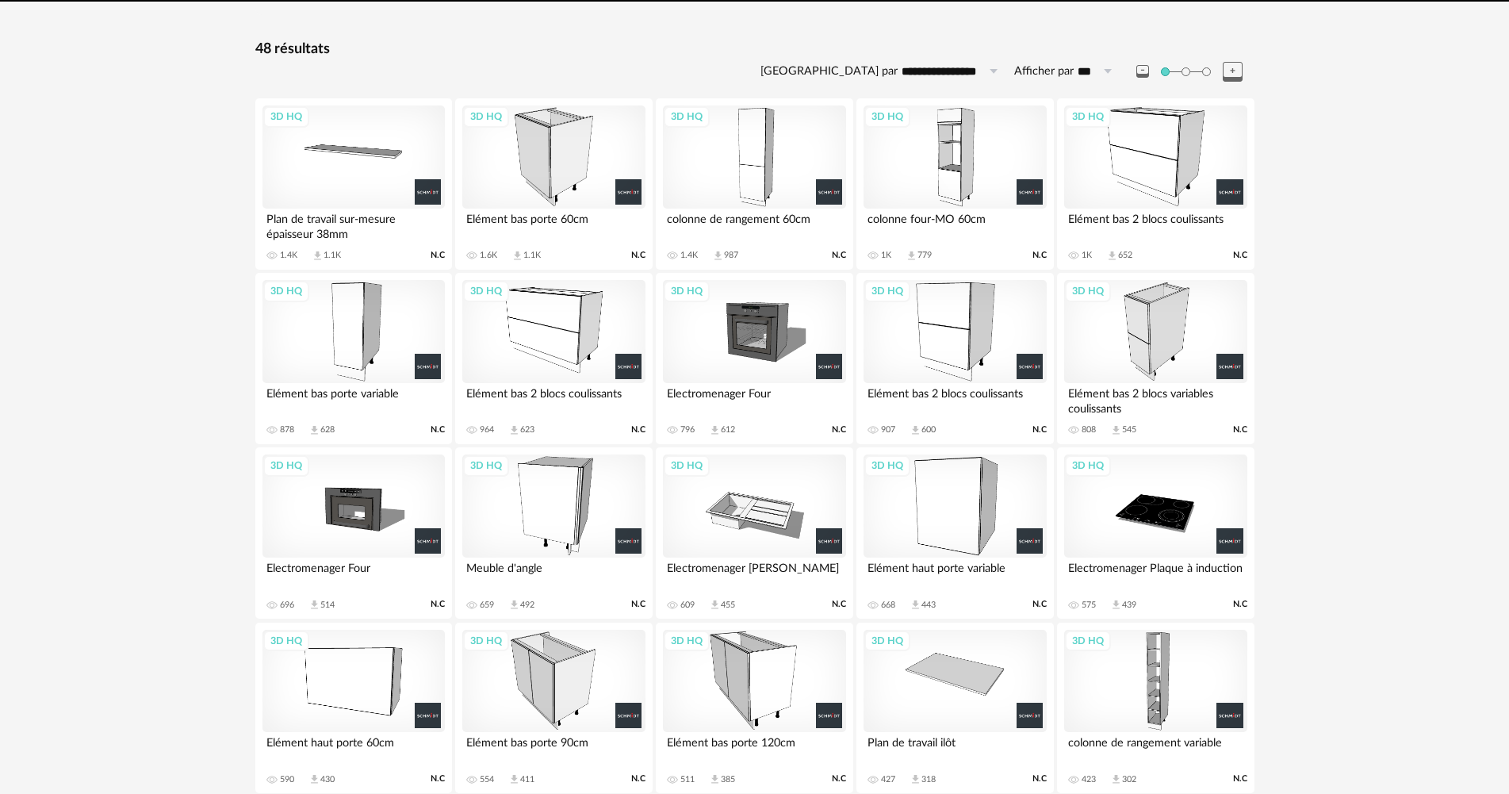
scroll to position [301, 0]
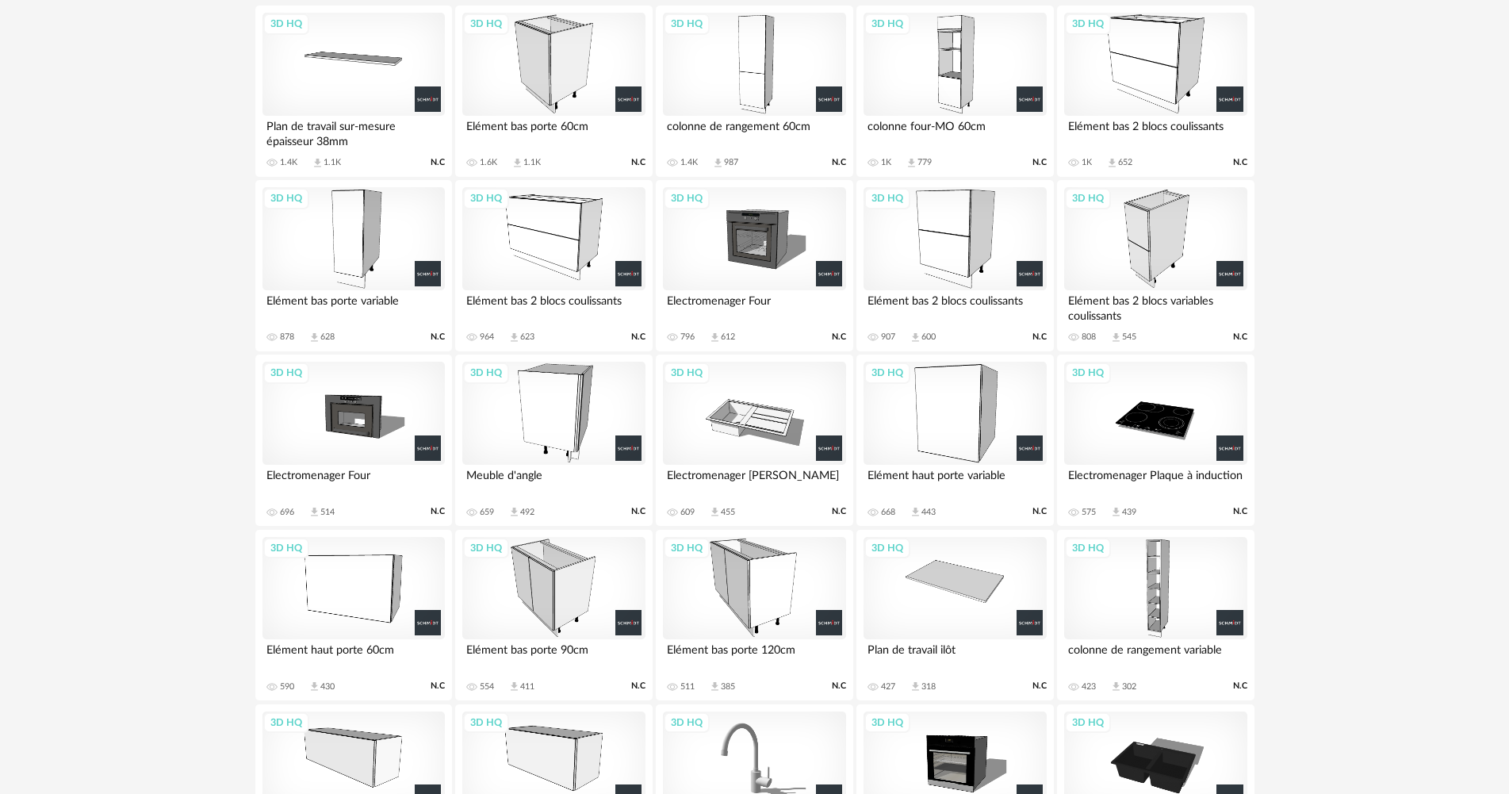
click at [562, 439] on div "3D HQ" at bounding box center [553, 413] width 182 height 103
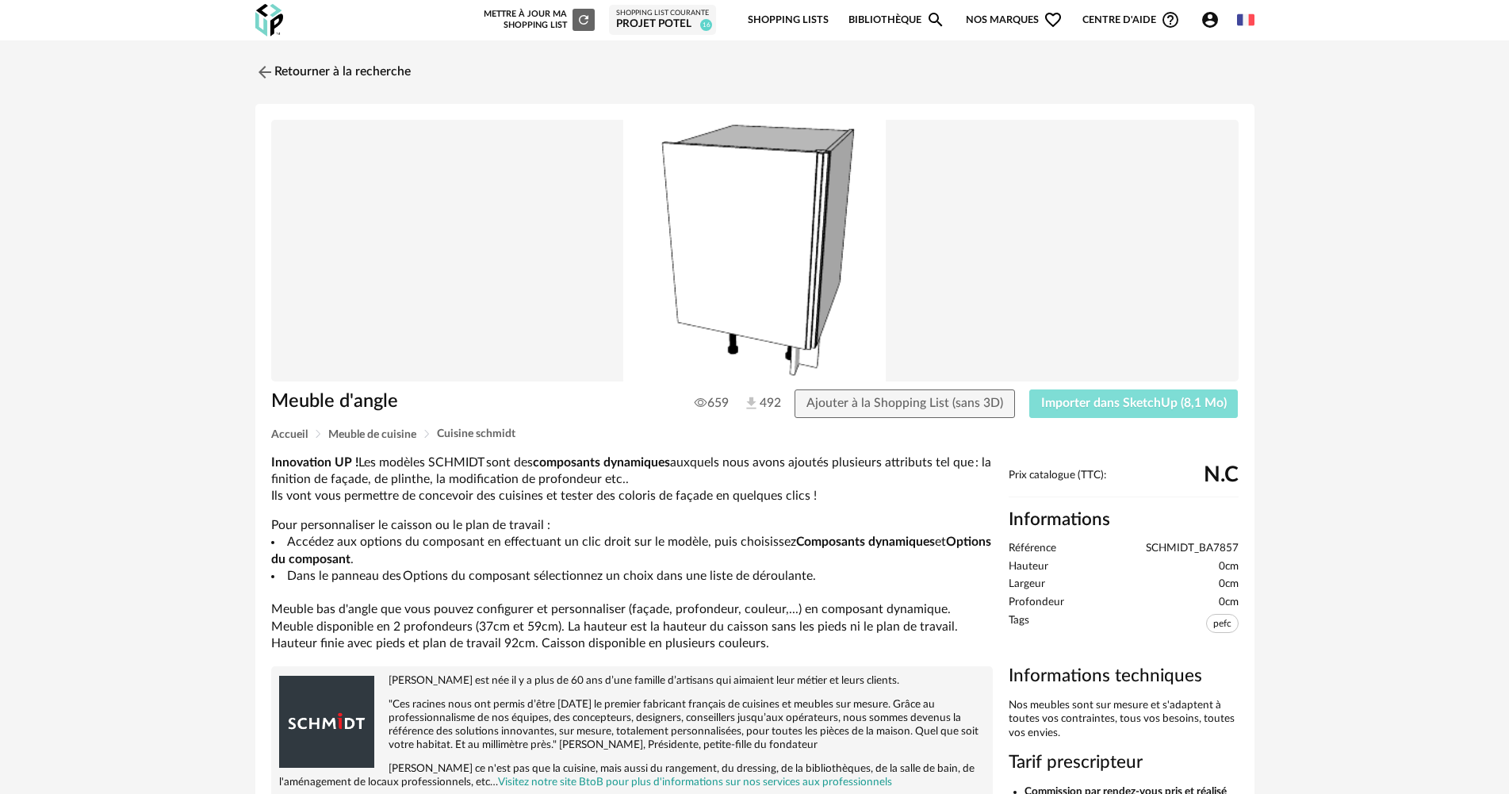
click at [1077, 404] on span "Importer dans SketchUp (8,1 Mo)" at bounding box center [1134, 403] width 186 height 13
click at [328, 64] on link "Retourner à la recherche" at bounding box center [328, 72] width 155 height 35
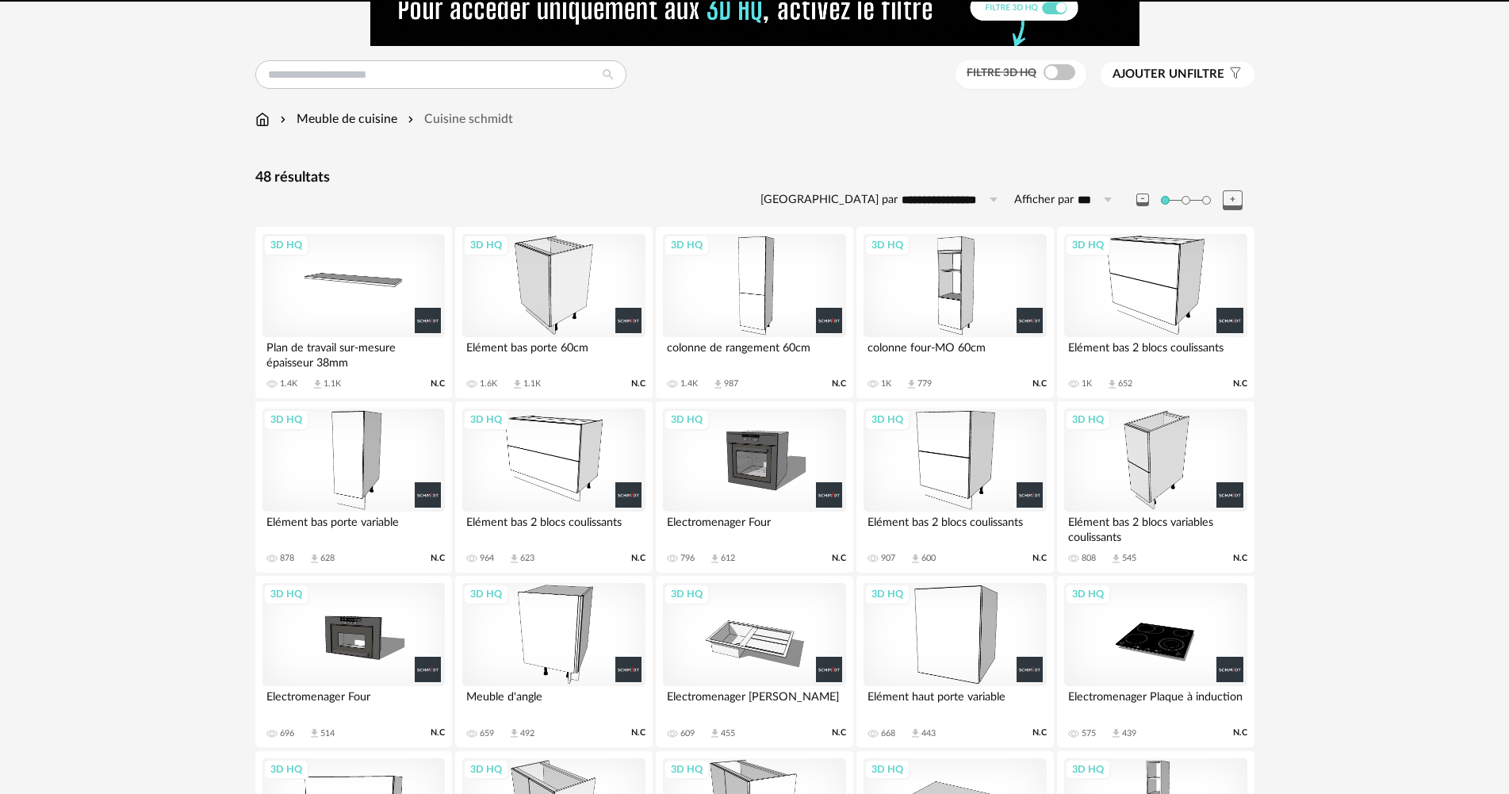
scroll to position [58, 0]
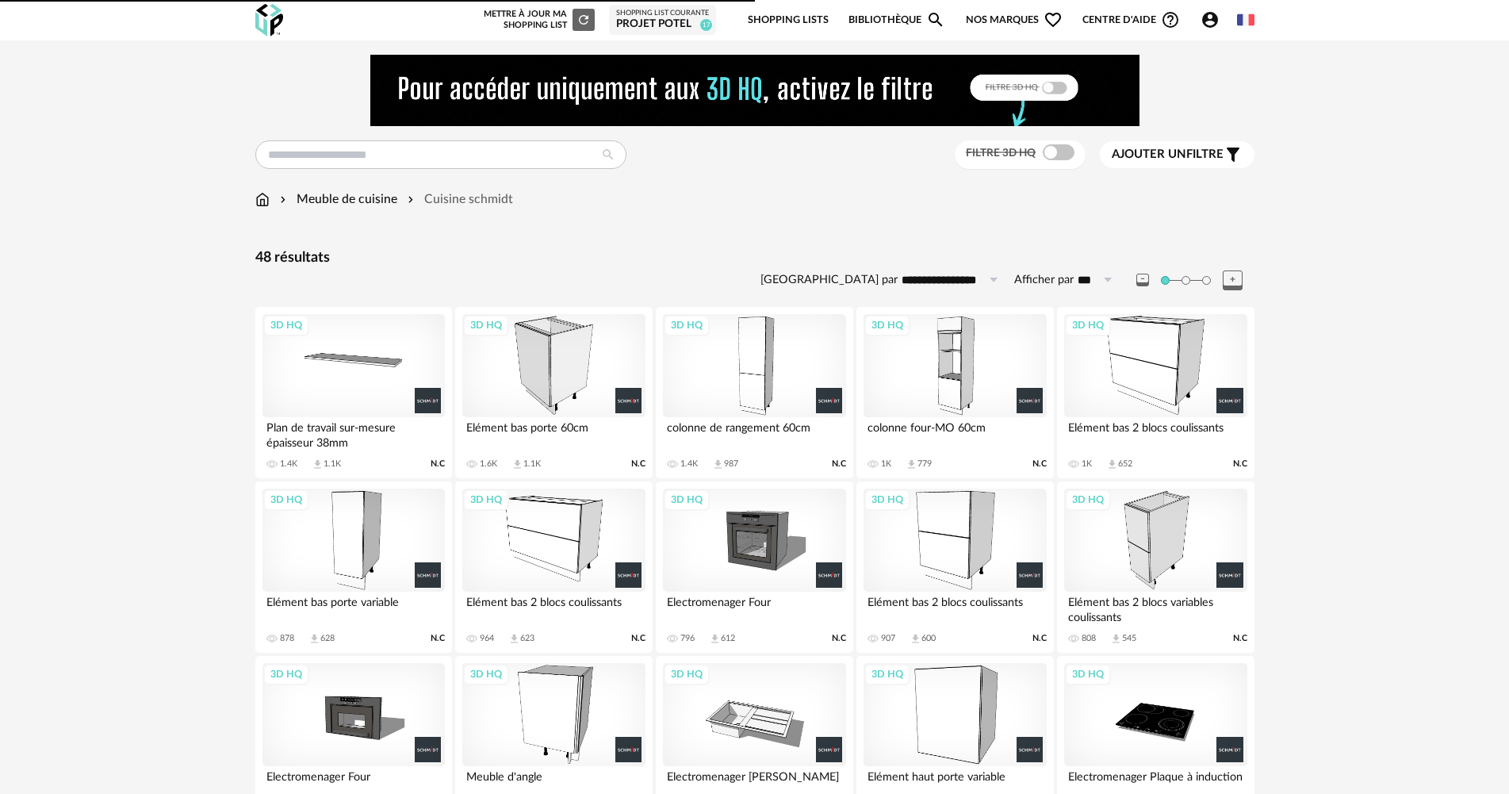
scroll to position [307, 0]
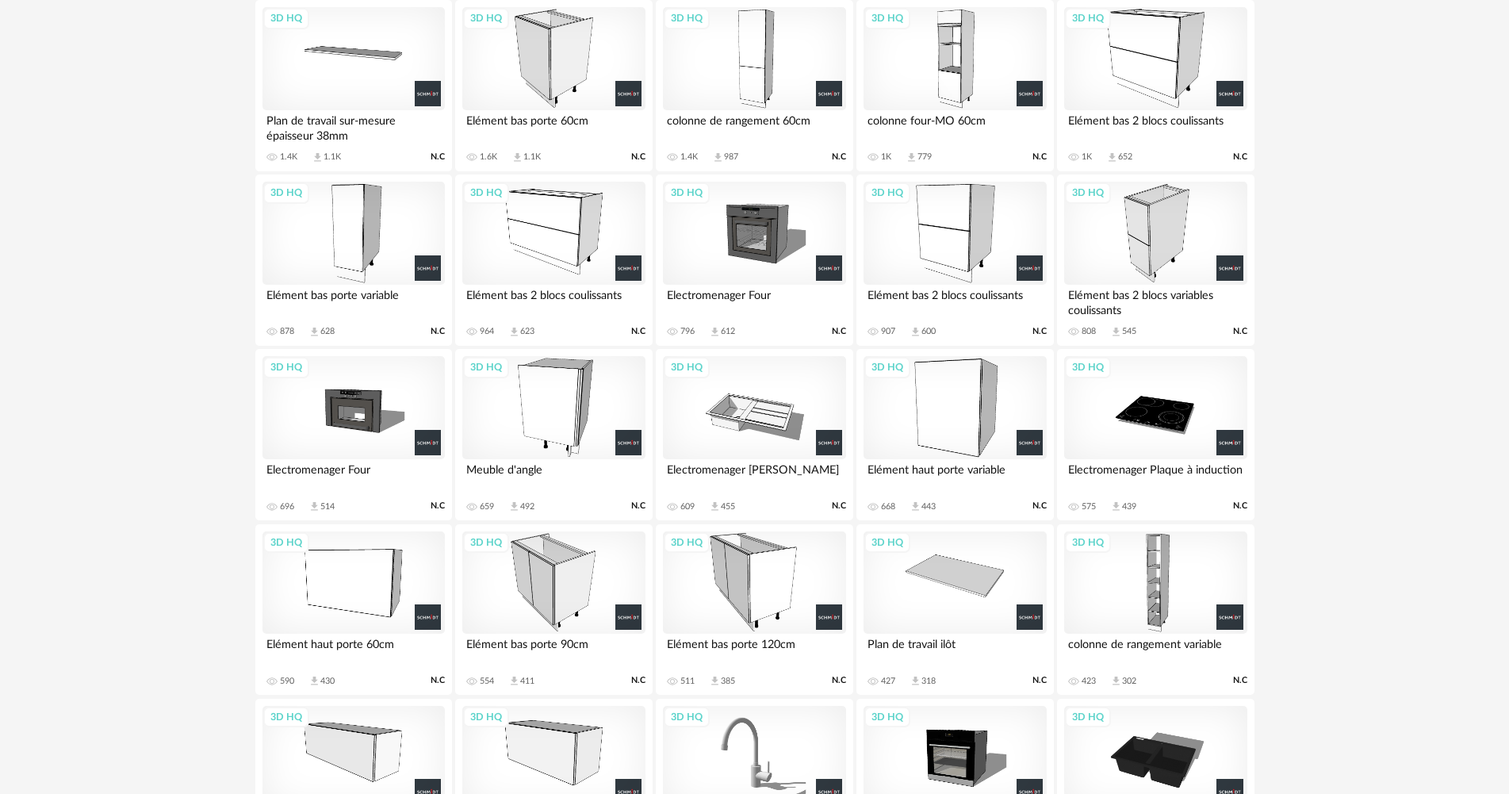
click at [368, 87] on div "3D HQ" at bounding box center [354, 58] width 182 height 103
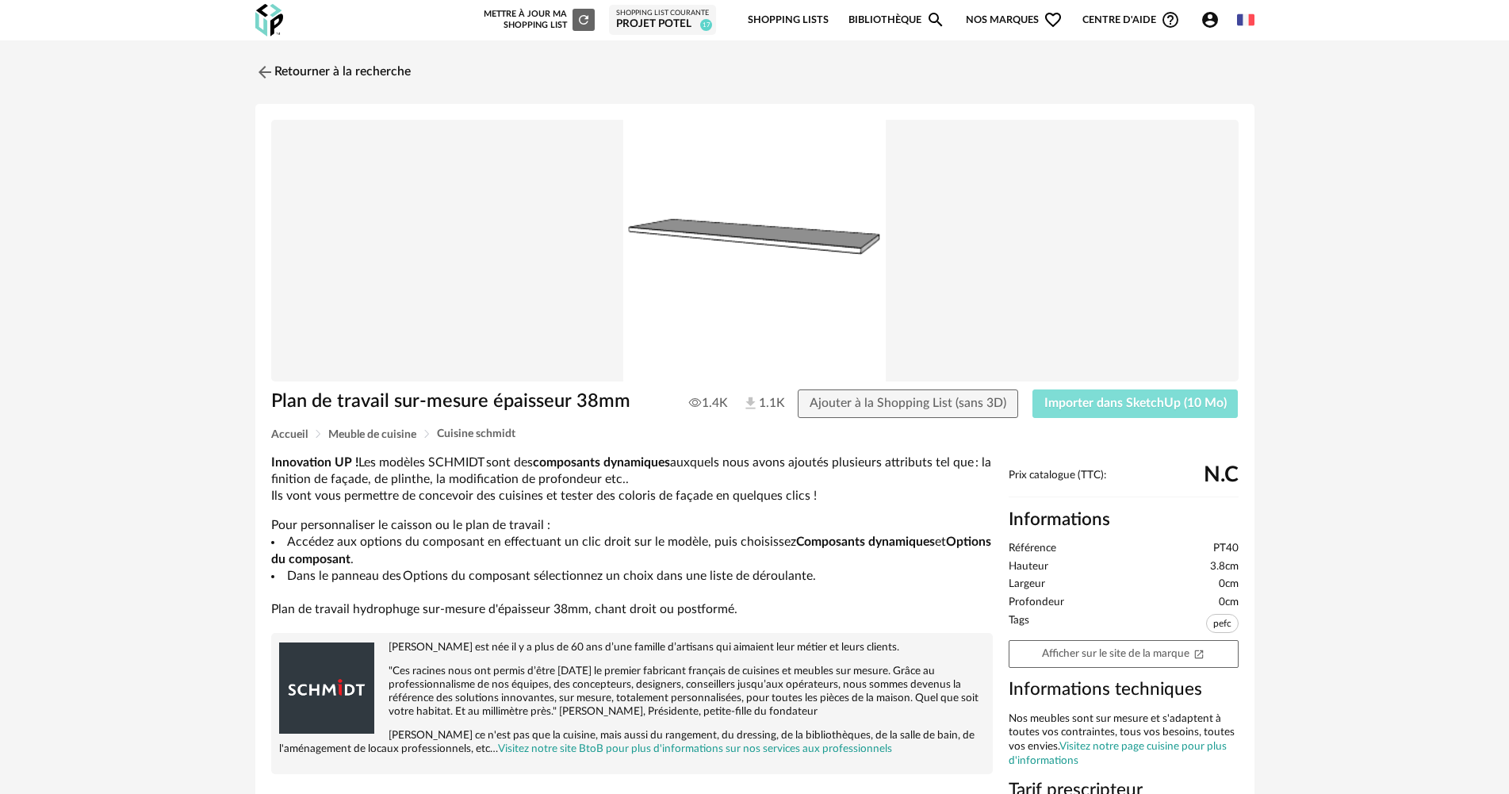
click at [1164, 405] on span "Importer dans SketchUp (10 Mo)" at bounding box center [1135, 403] width 182 height 13
click at [406, 73] on link "Retourner à la recherche" at bounding box center [328, 72] width 155 height 35
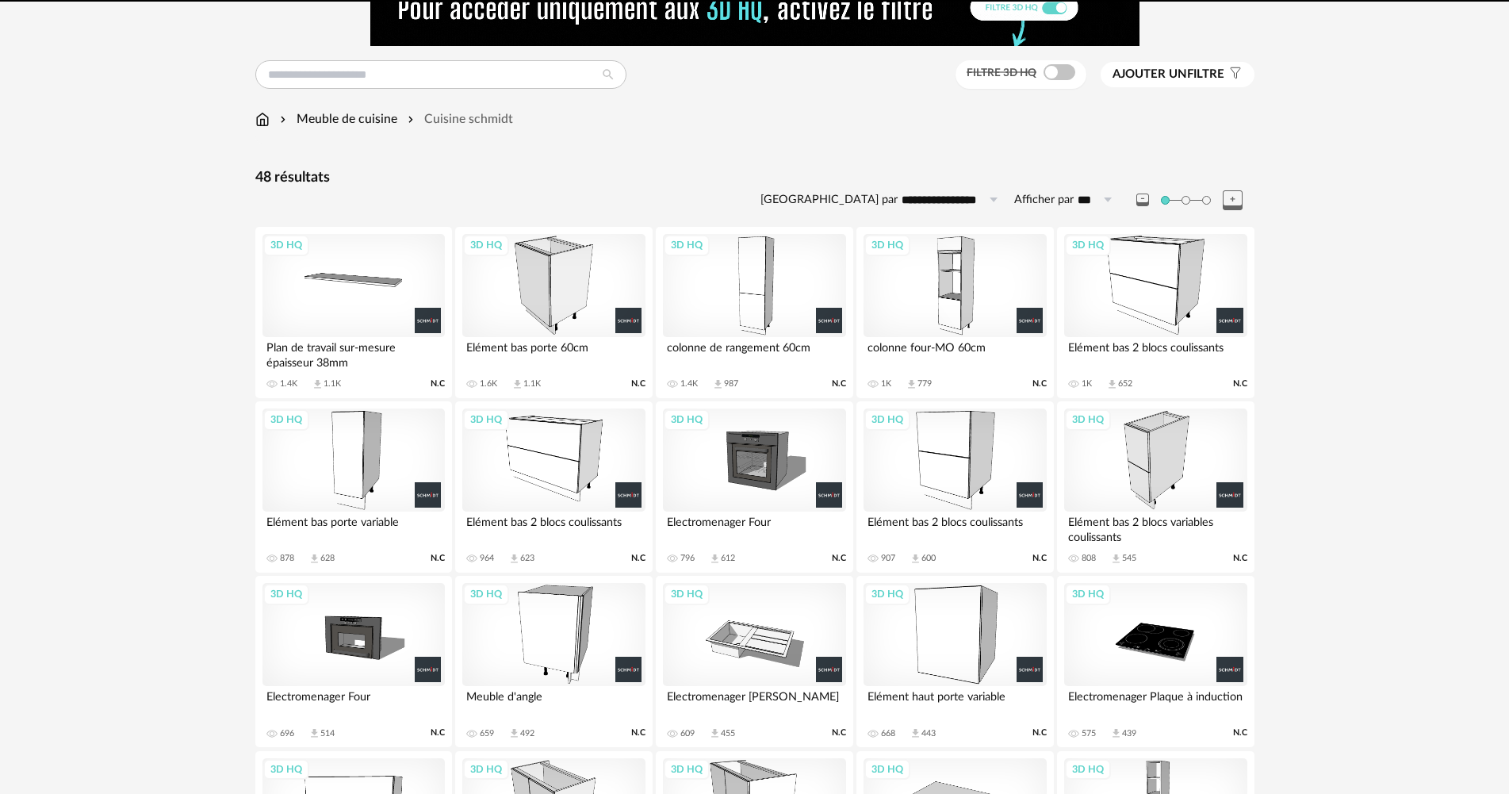
scroll to position [58, 0]
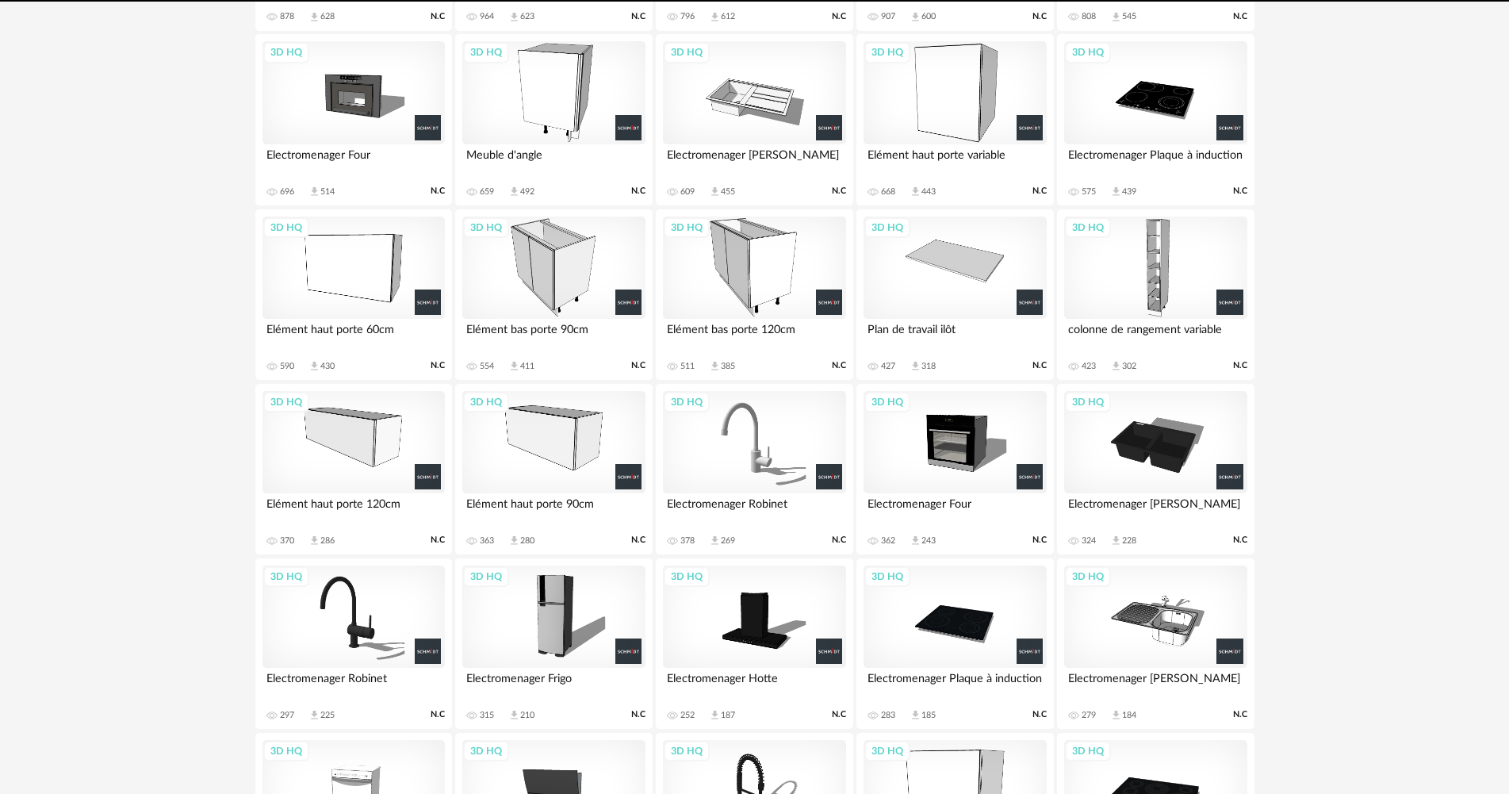
scroll to position [624, 0]
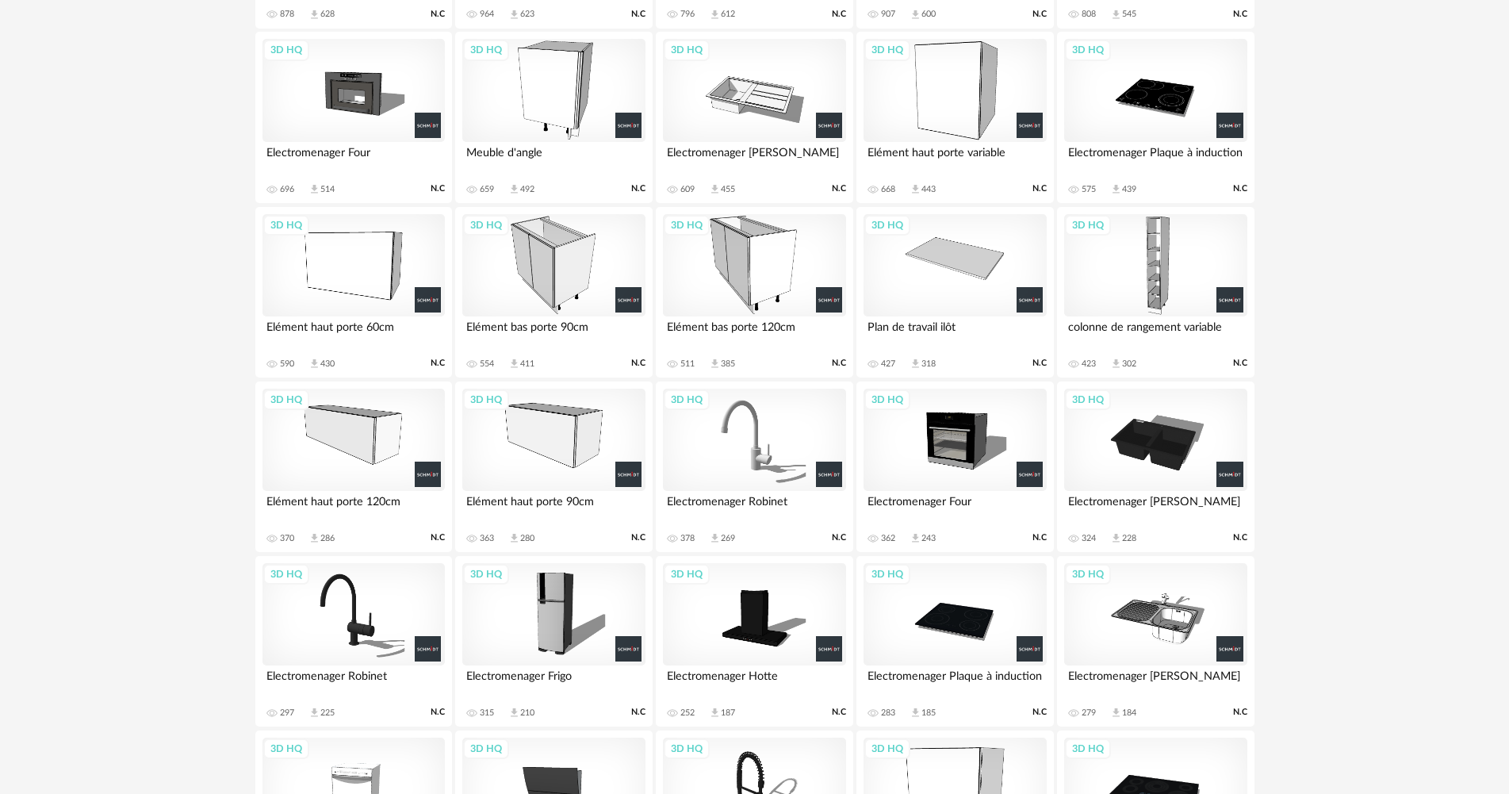
click at [548, 297] on div "3D HQ" at bounding box center [553, 265] width 182 height 103
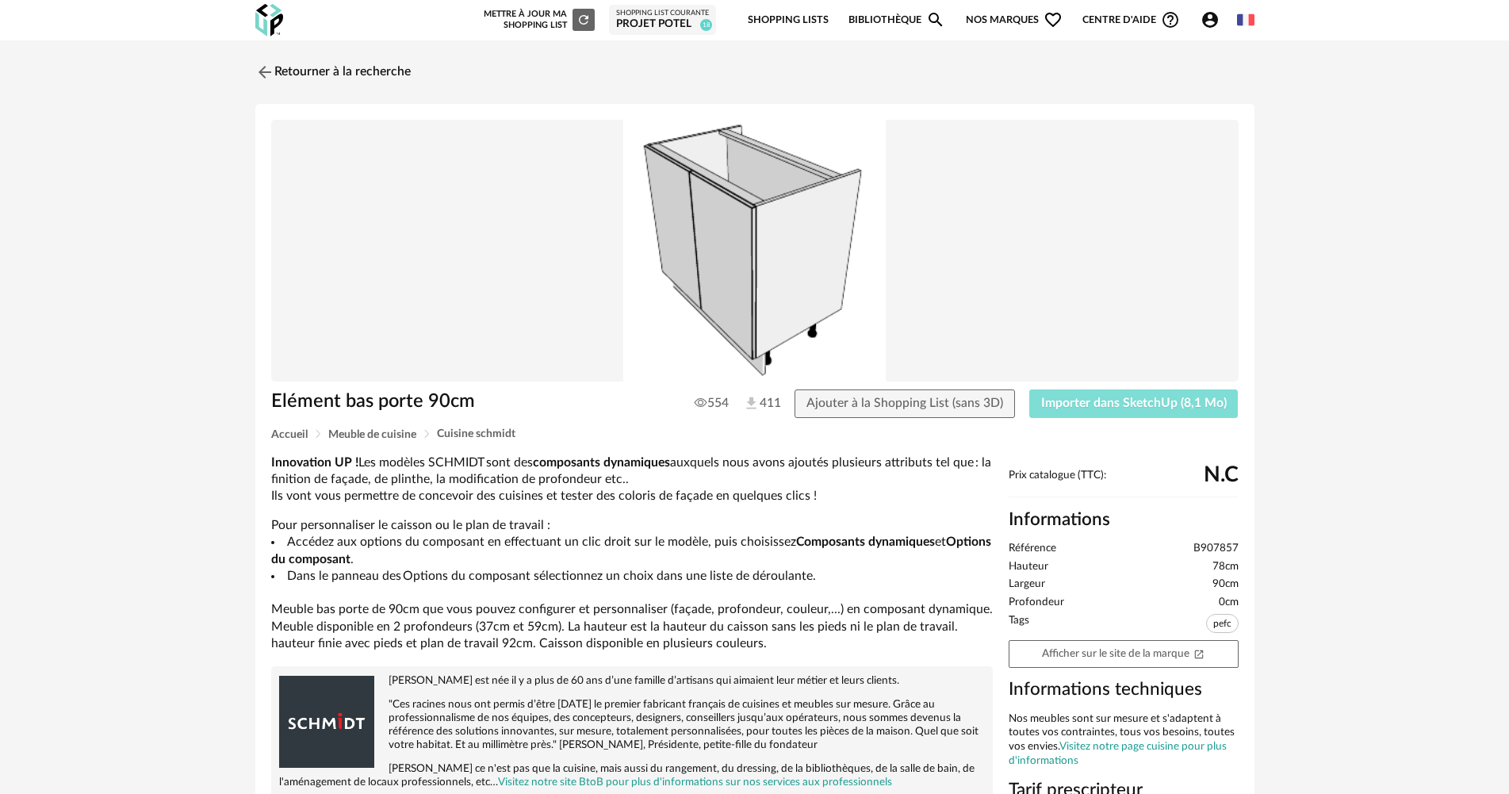
click at [1181, 399] on span "Importer dans SketchUp (8,1 Mo)" at bounding box center [1134, 403] width 186 height 13
click at [343, 71] on link "Retourner à la recherche" at bounding box center [328, 72] width 155 height 35
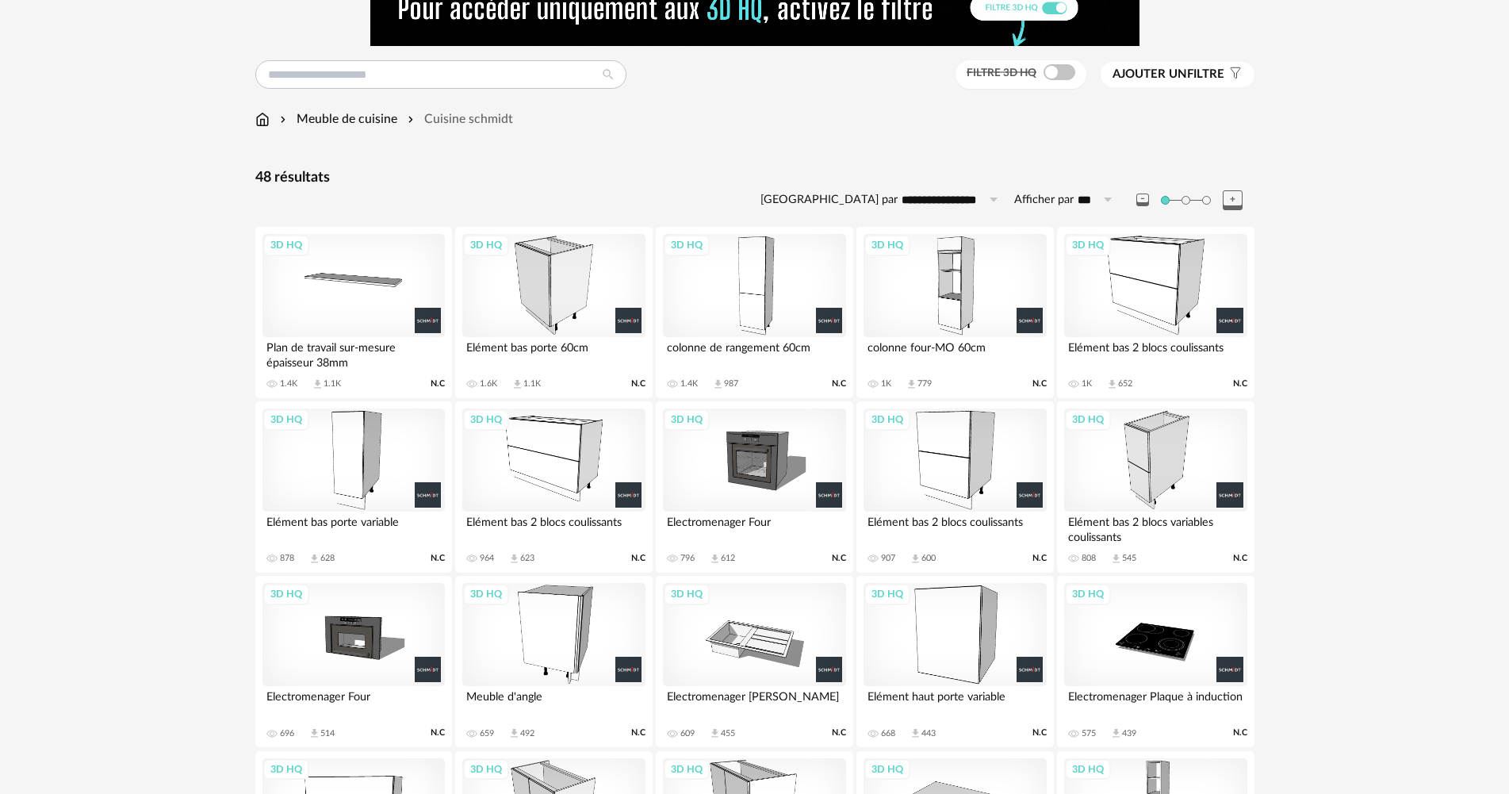
scroll to position [58, 0]
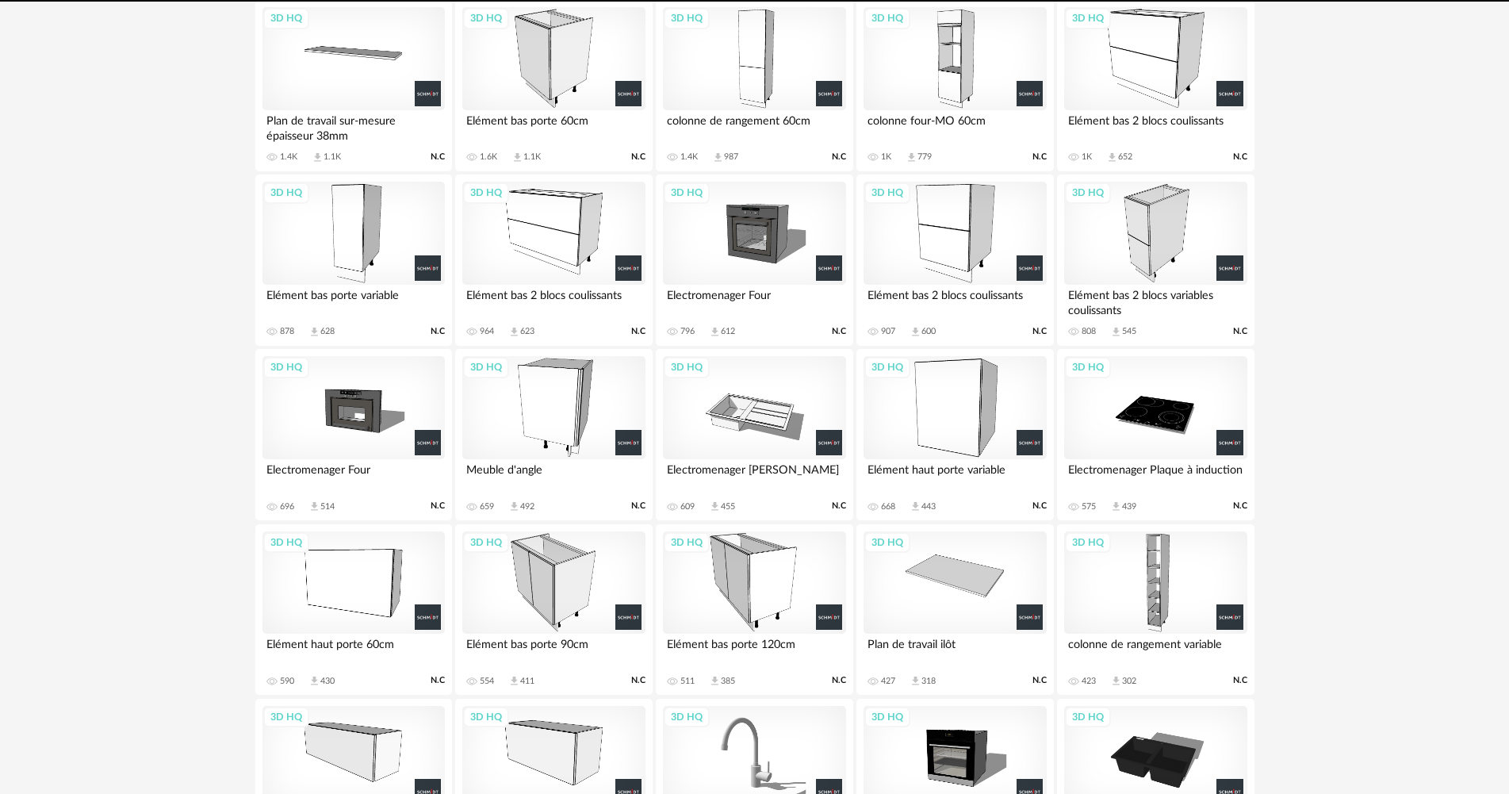
scroll to position [703, 0]
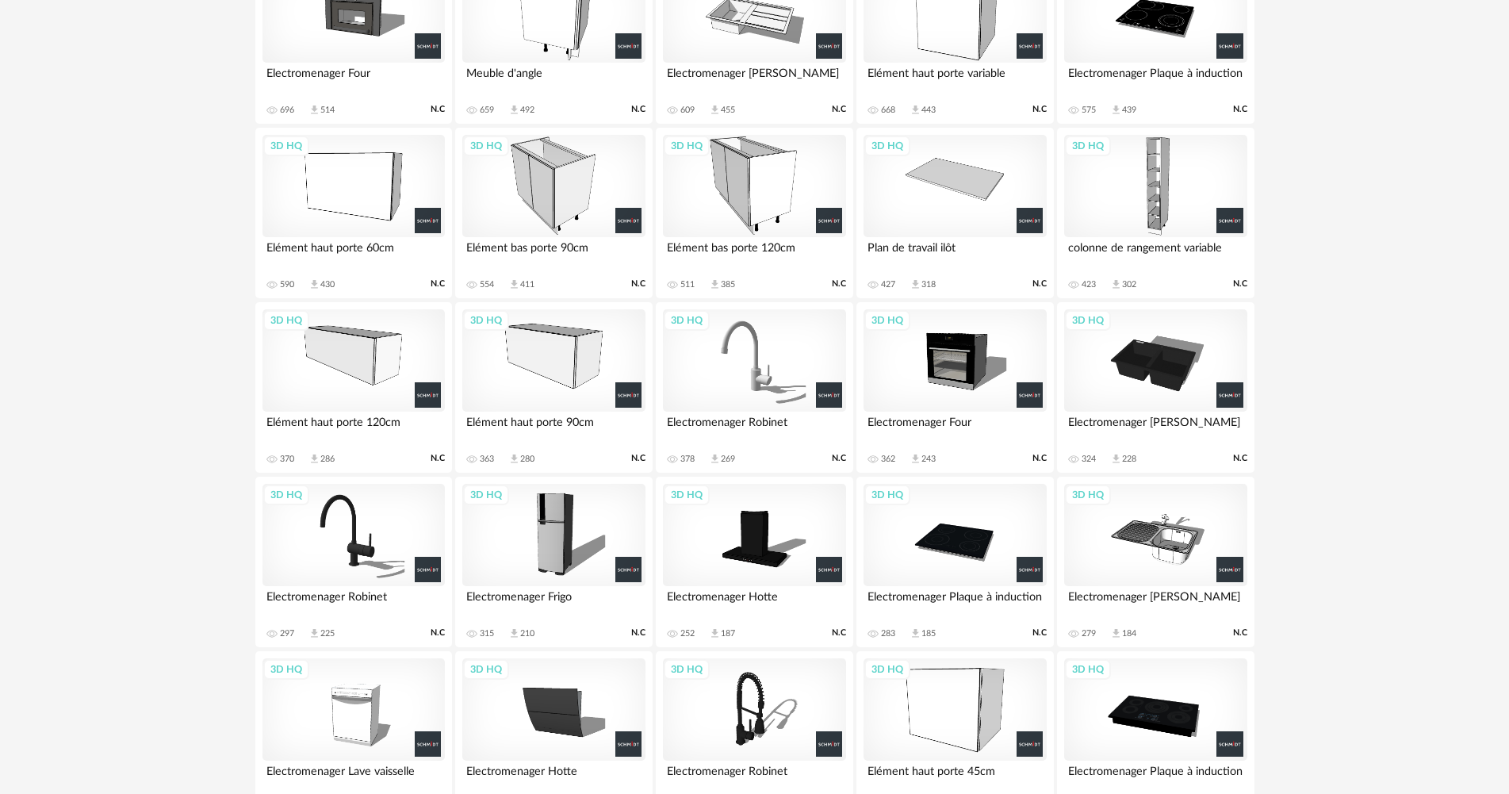
click at [365, 205] on div "3D HQ" at bounding box center [354, 186] width 182 height 103
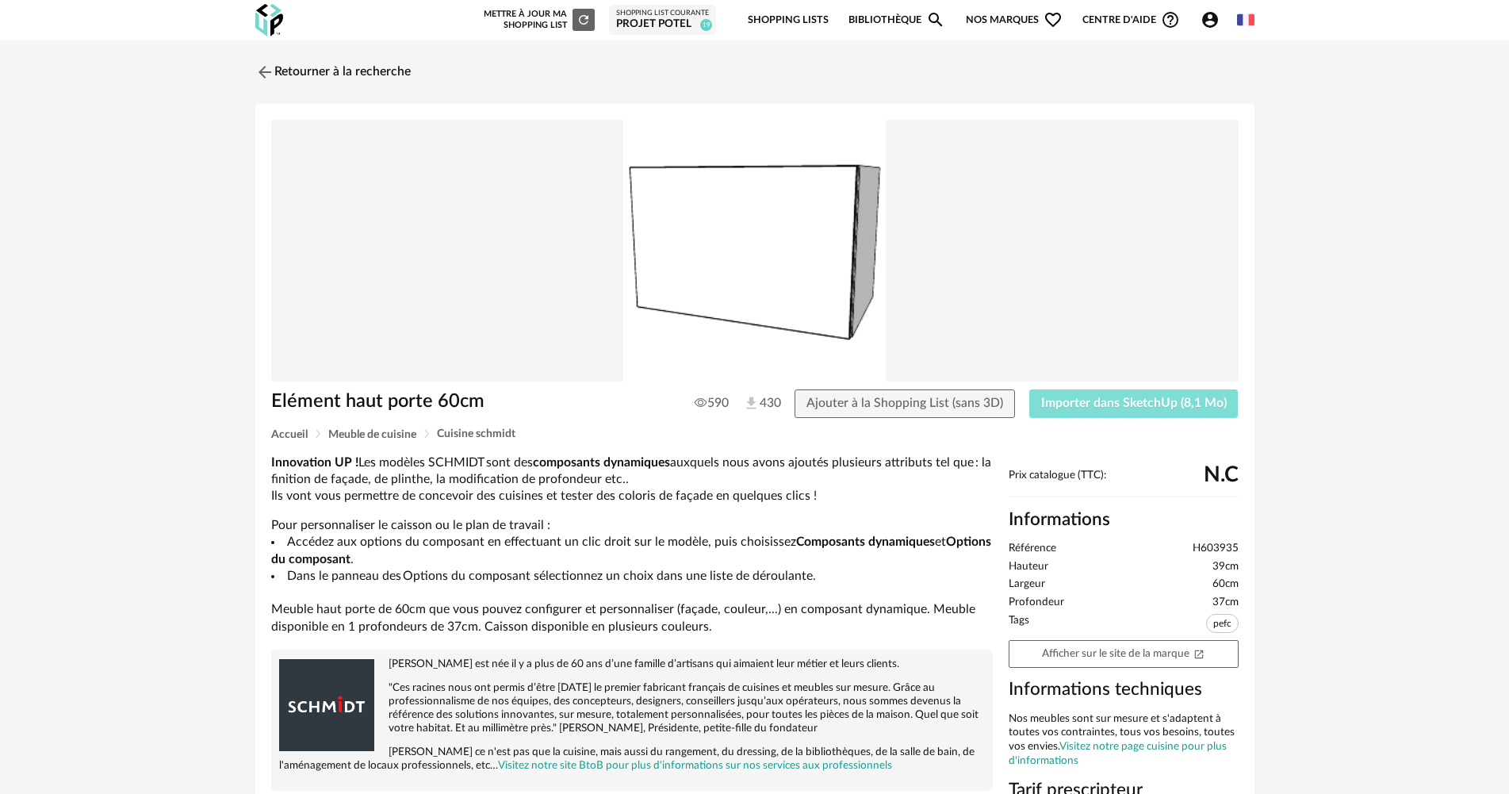
click at [1115, 397] on span "Importer dans SketchUp (8,1 Mo)" at bounding box center [1134, 403] width 186 height 13
click at [387, 92] on div "Retourner à la recherche Elément haut porte 60cm 590 430 Ajouter à la Shopping …" at bounding box center [755, 621] width 1028 height 1133
click at [392, 81] on link "Retourner à la recherche" at bounding box center [328, 72] width 155 height 35
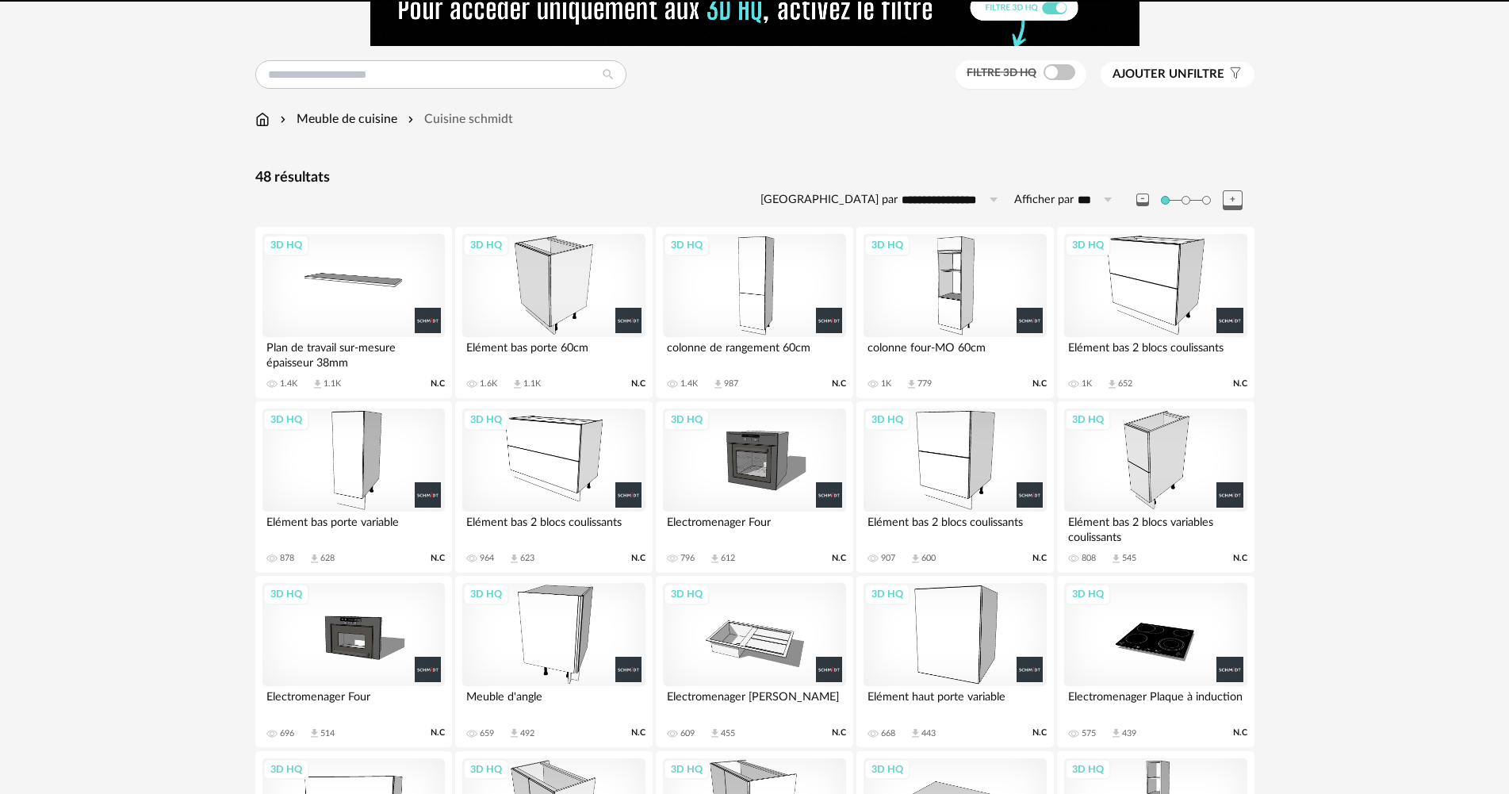
scroll to position [58, 0]
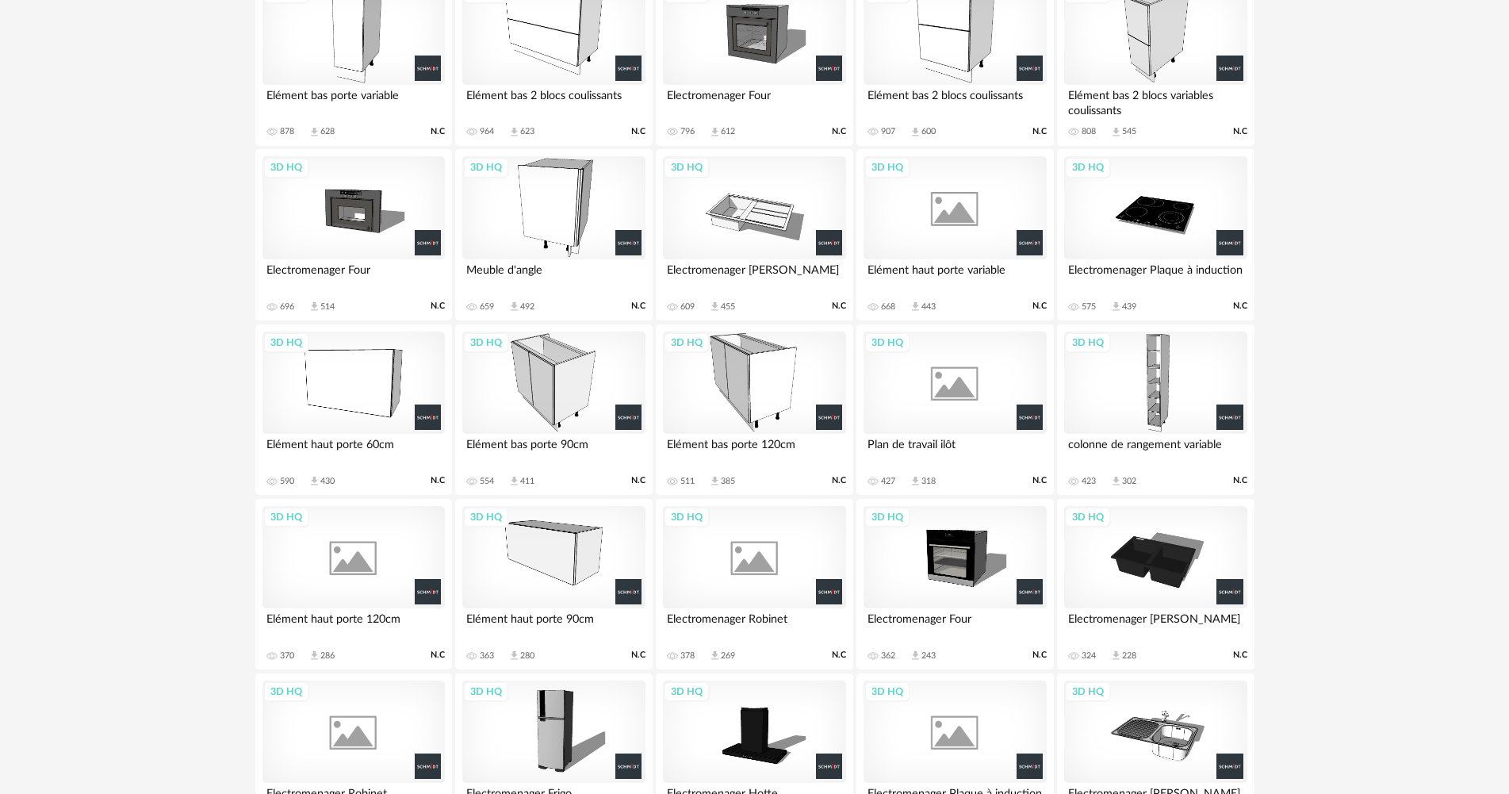
scroll to position [703, 0]
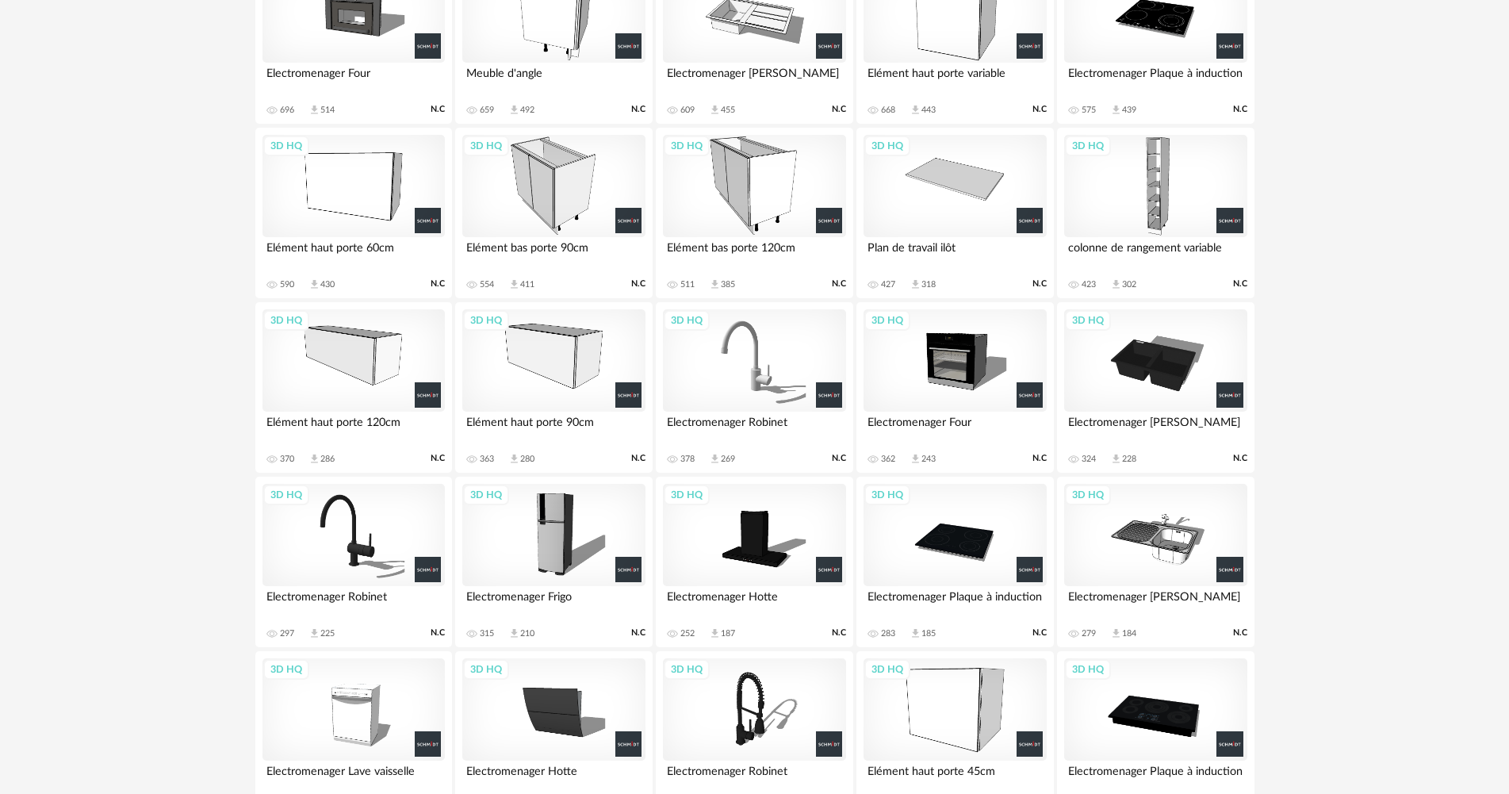
click at [707, 187] on div "3D HQ" at bounding box center [754, 186] width 182 height 103
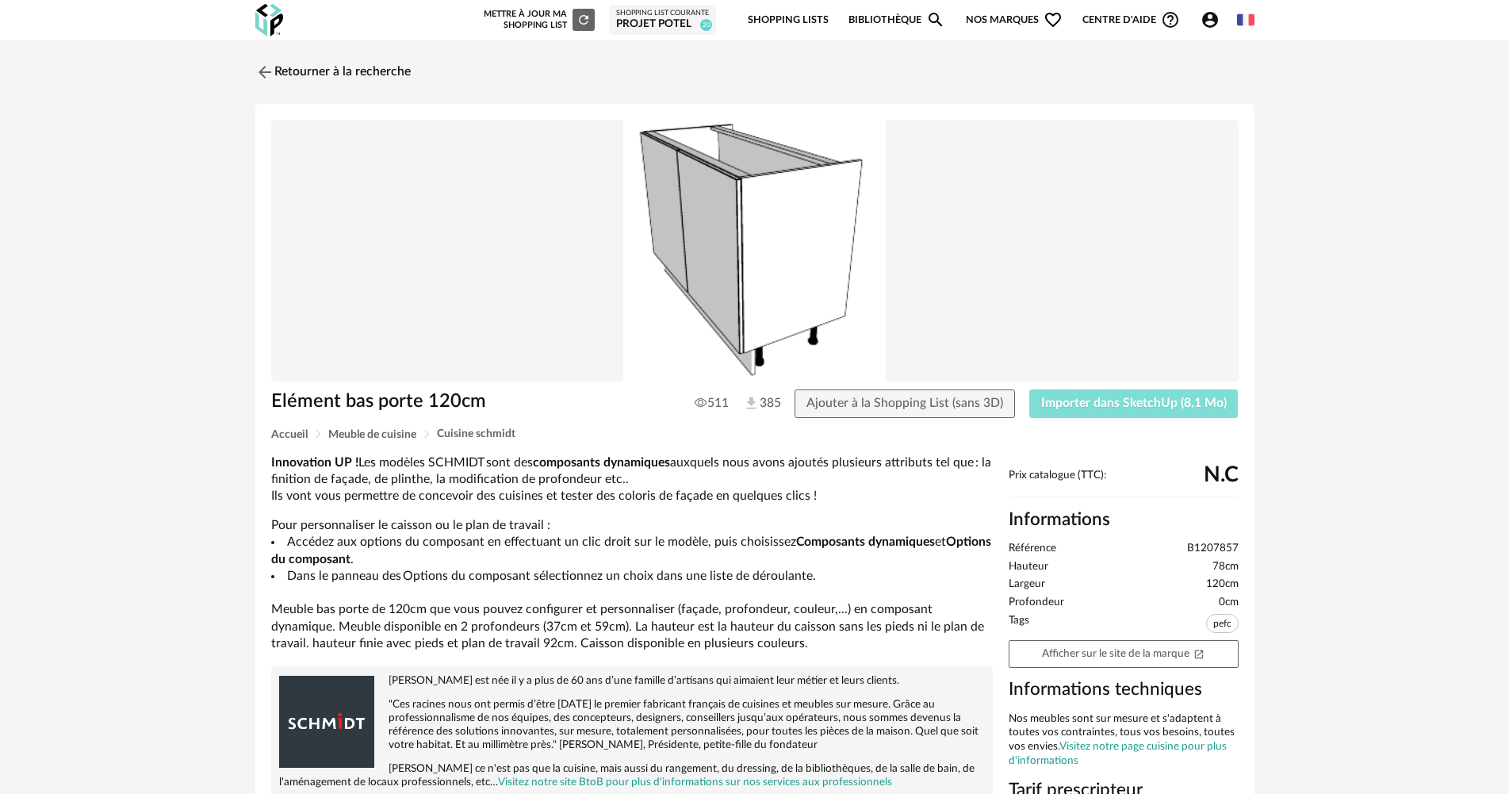
click at [1146, 389] on button "Importer dans SketchUp (8,1 Mo)" at bounding box center [1133, 403] width 209 height 29
click at [372, 71] on link "Retourner à la recherche" at bounding box center [328, 72] width 155 height 35
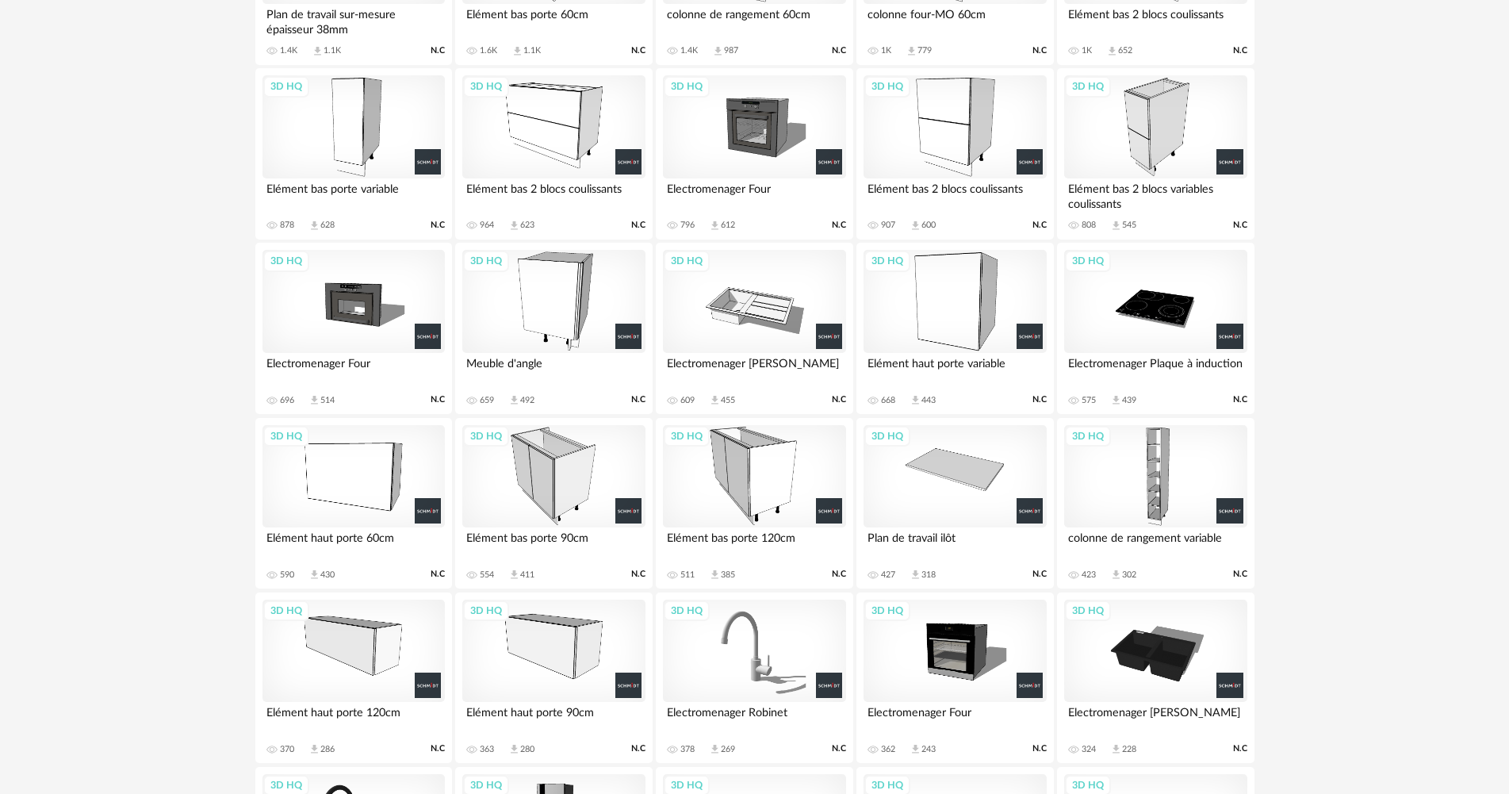
scroll to position [454, 0]
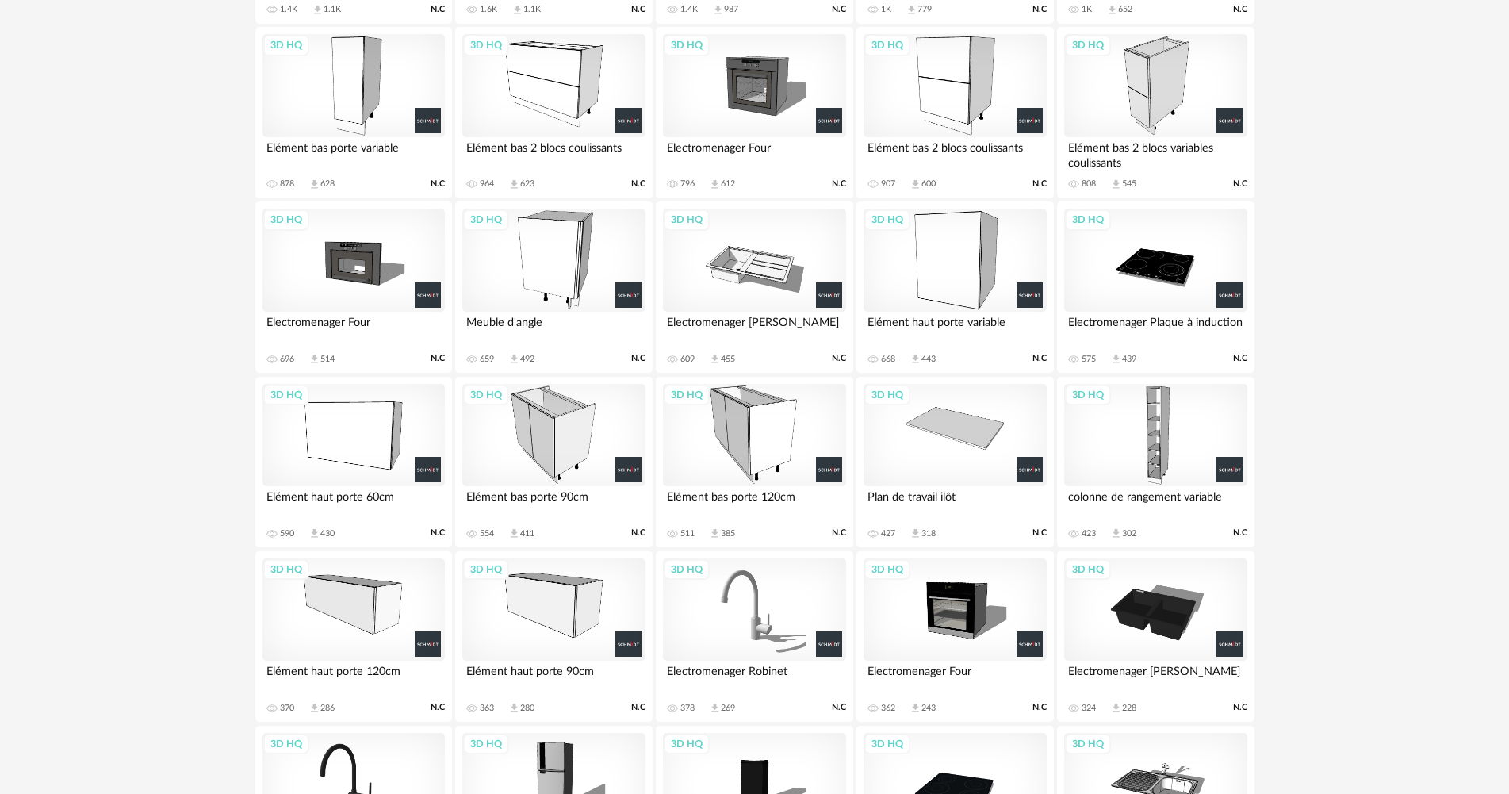
click at [531, 454] on div "3D HQ" at bounding box center [553, 435] width 182 height 103
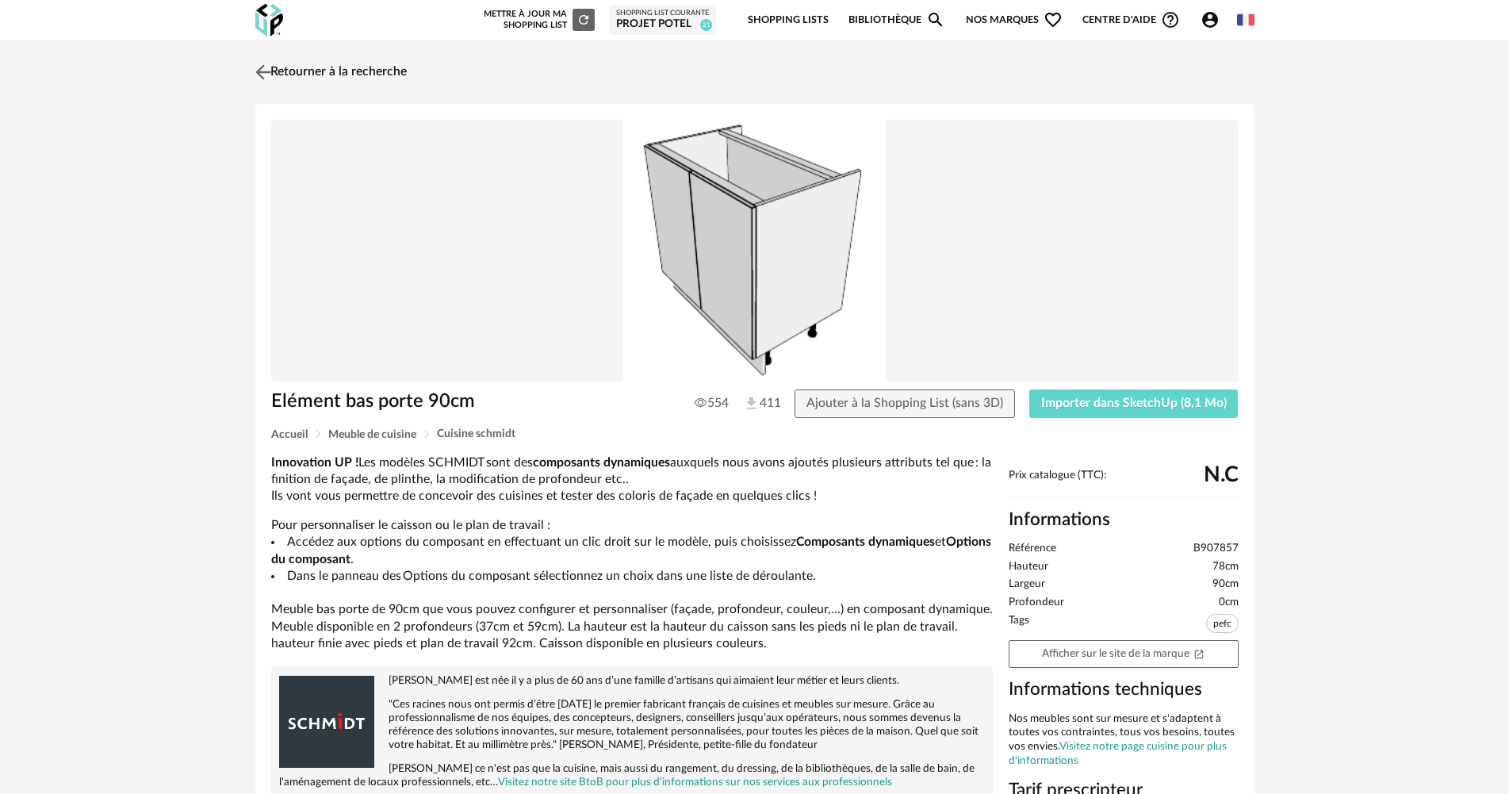
click at [289, 77] on link "Retourner à la recherche" at bounding box center [328, 72] width 155 height 35
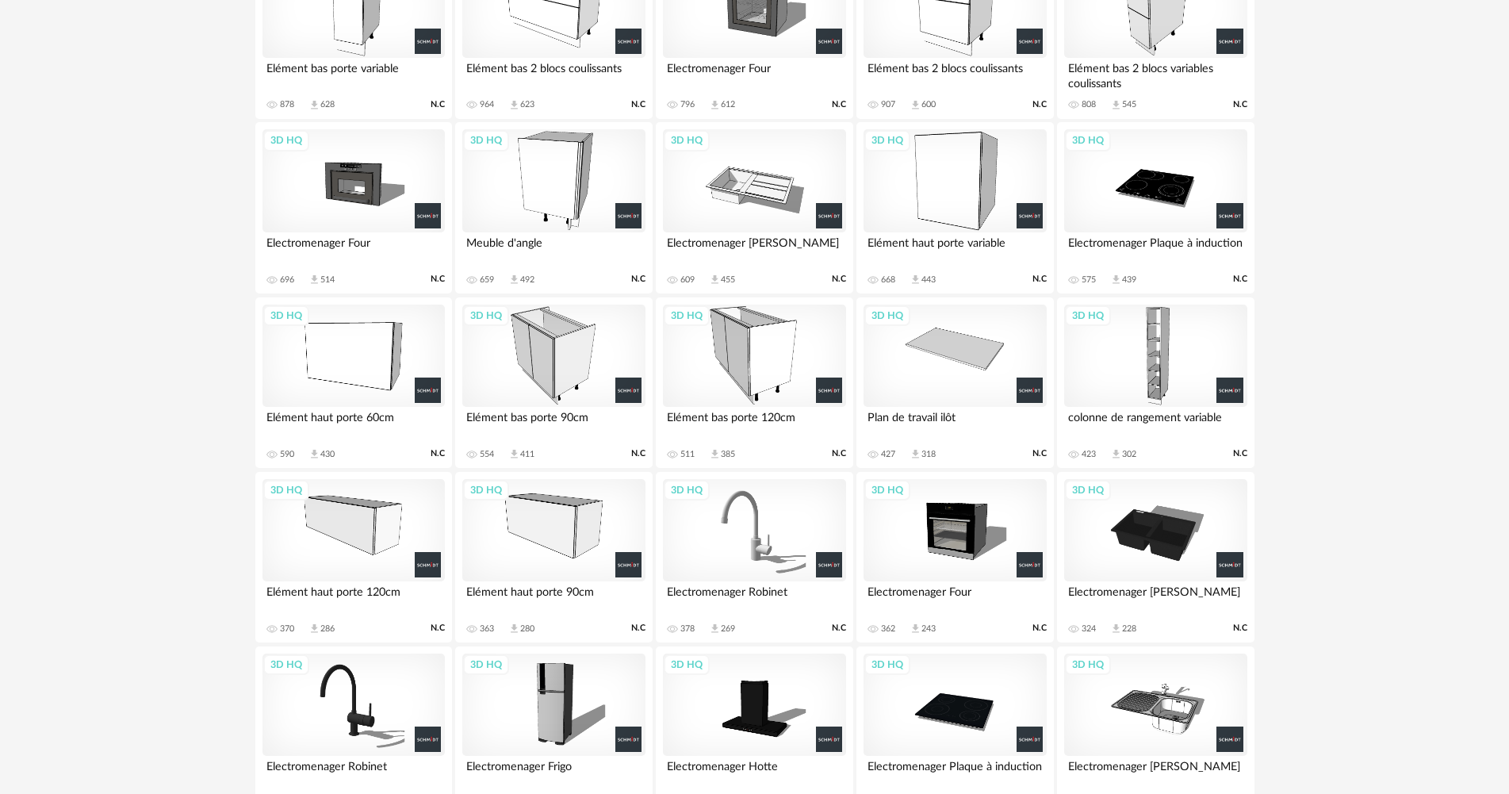
scroll to position [772, 0]
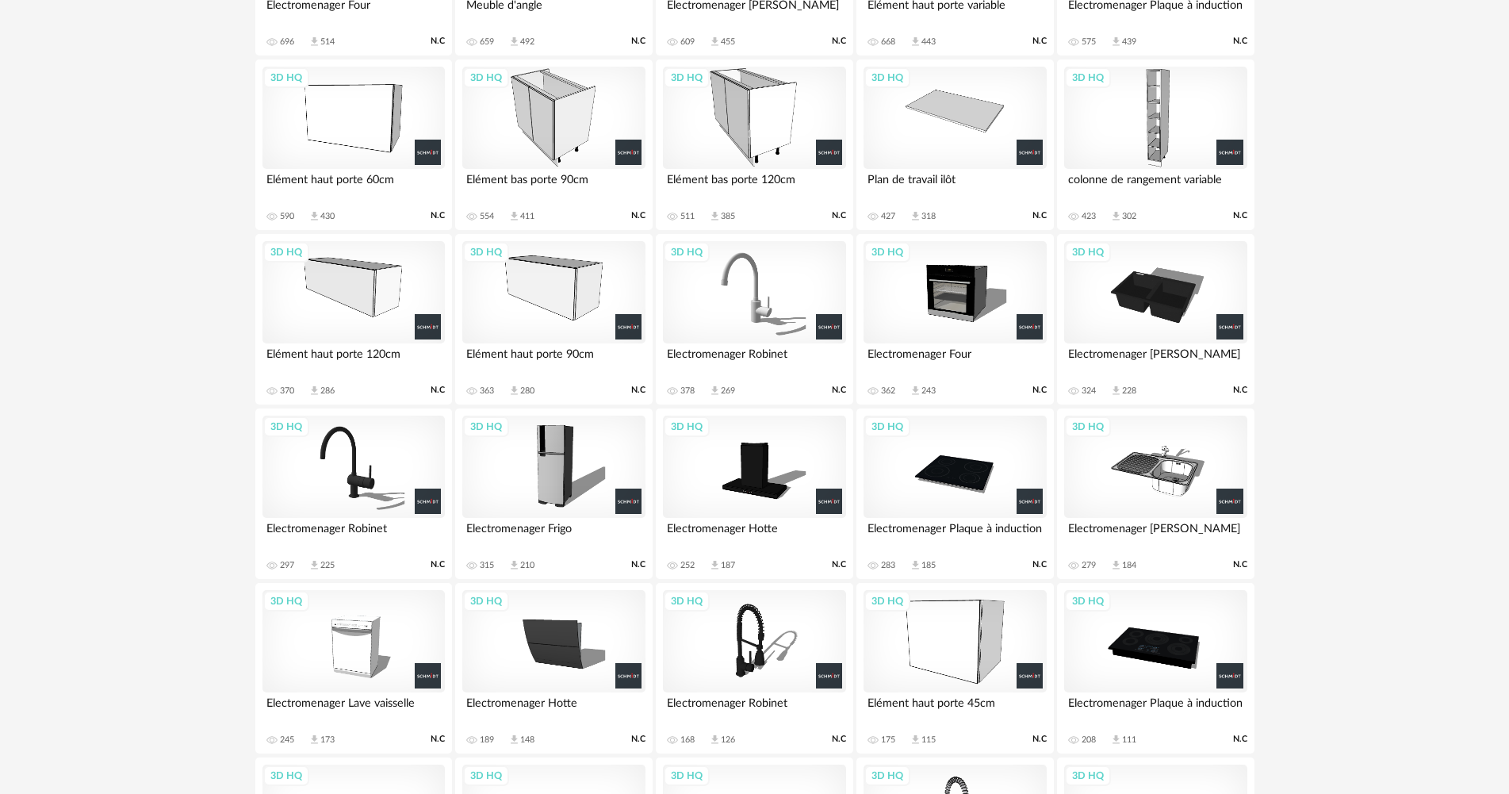
click at [770, 108] on div "3D HQ" at bounding box center [754, 118] width 182 height 103
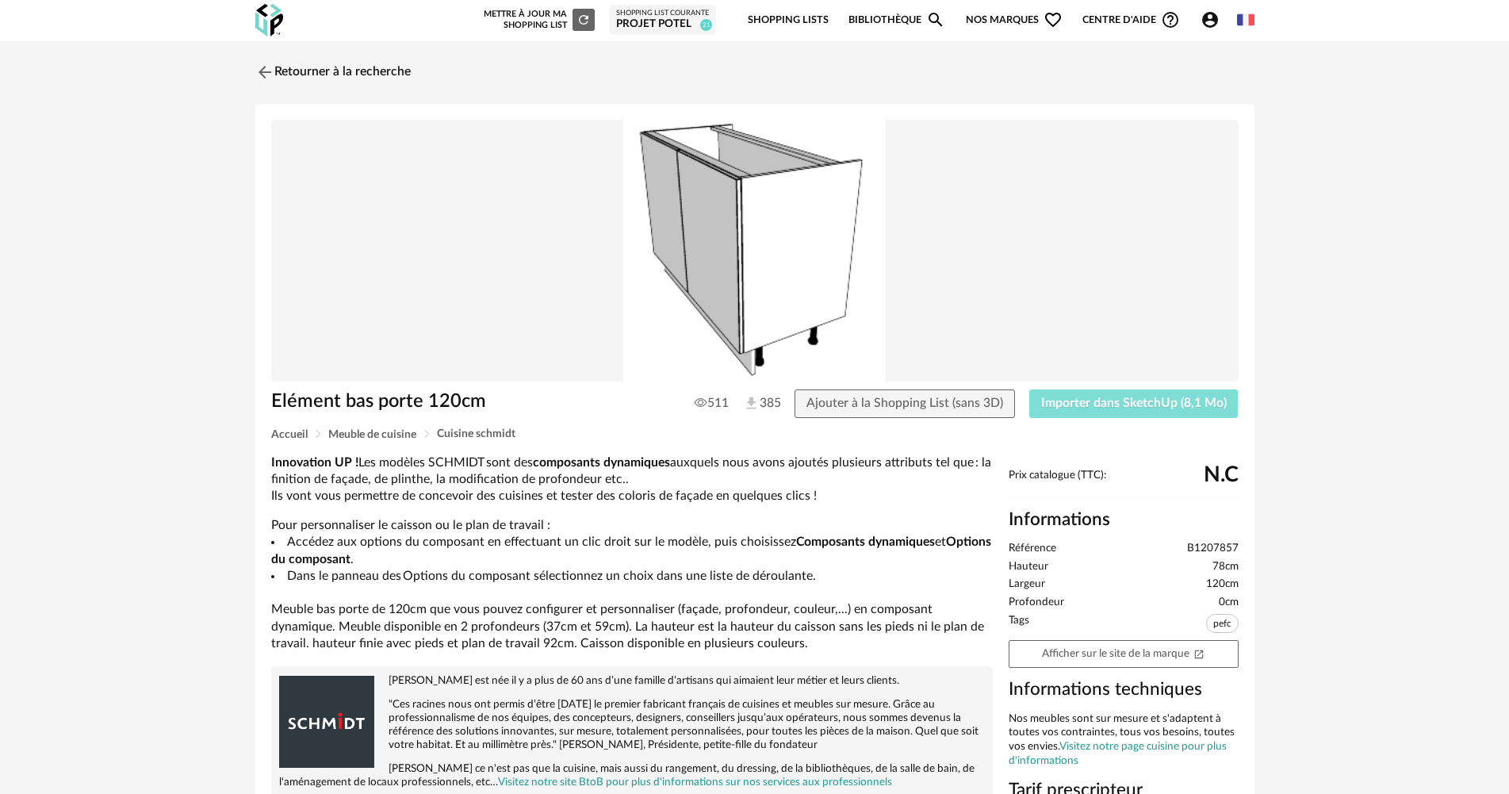
click at [1096, 397] on span "Importer dans SketchUp (8,1 Mo)" at bounding box center [1134, 403] width 186 height 13
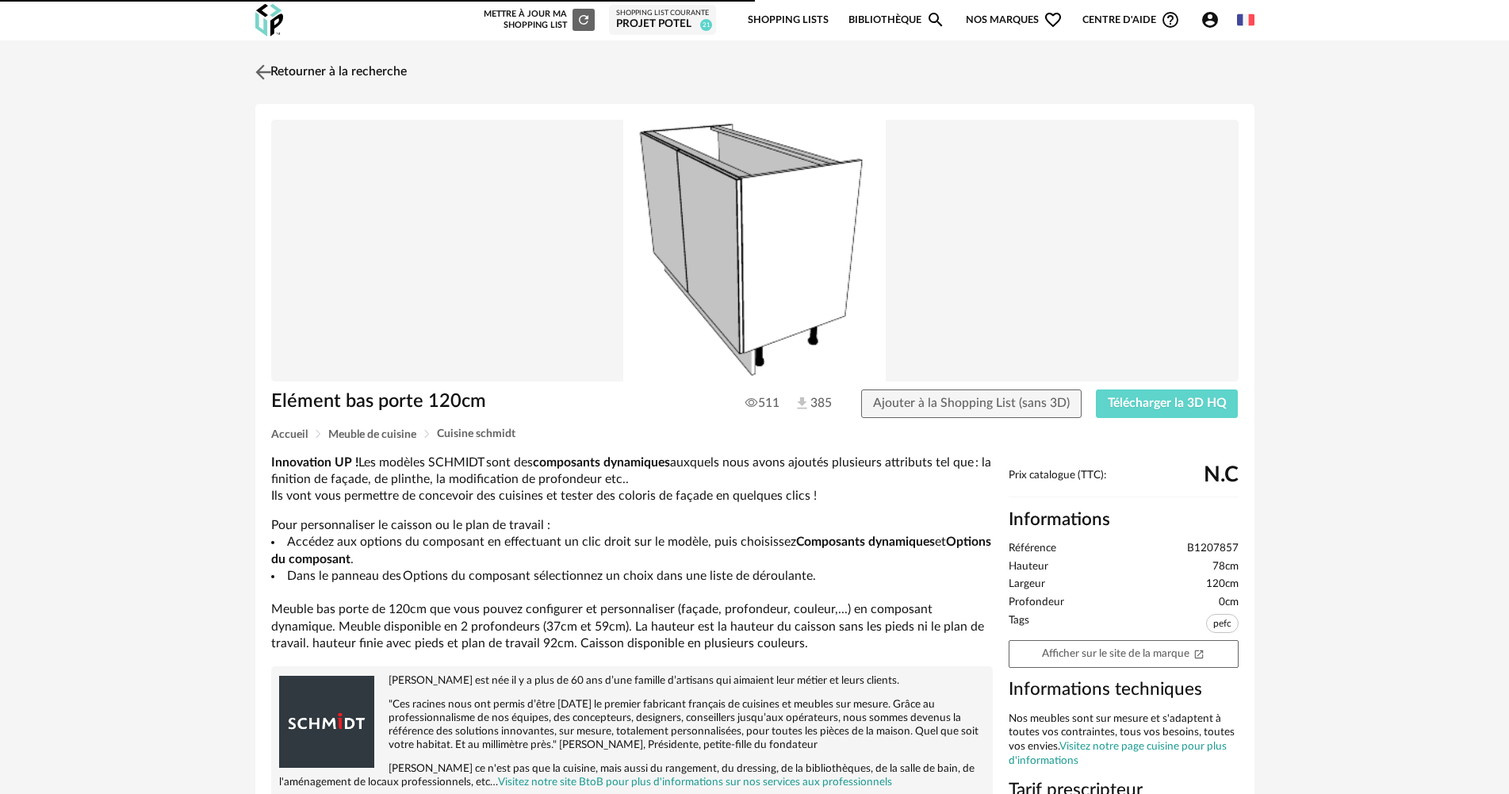
click at [339, 66] on link "Retourner à la recherche" at bounding box center [328, 72] width 155 height 35
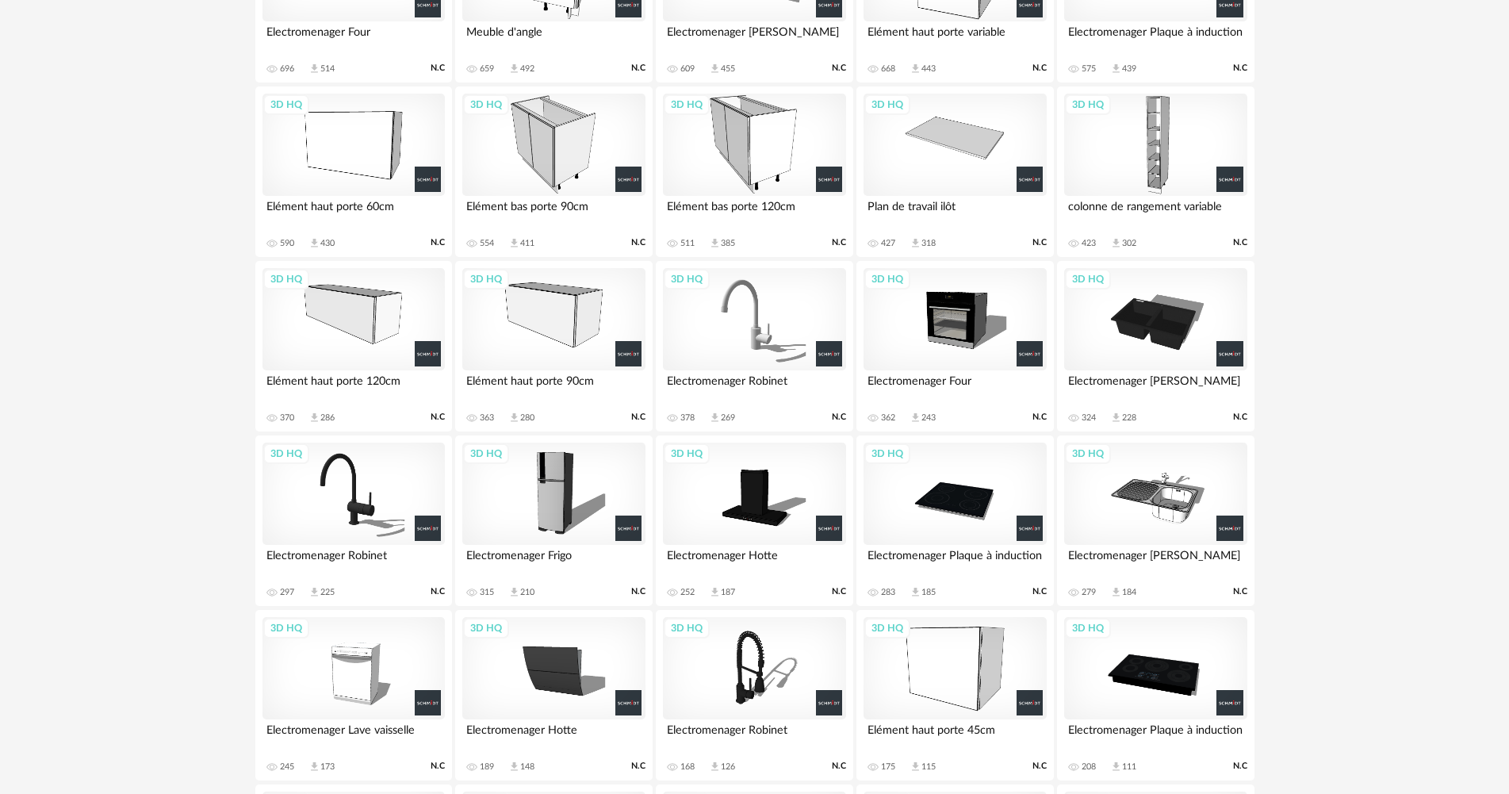
scroll to position [772, 0]
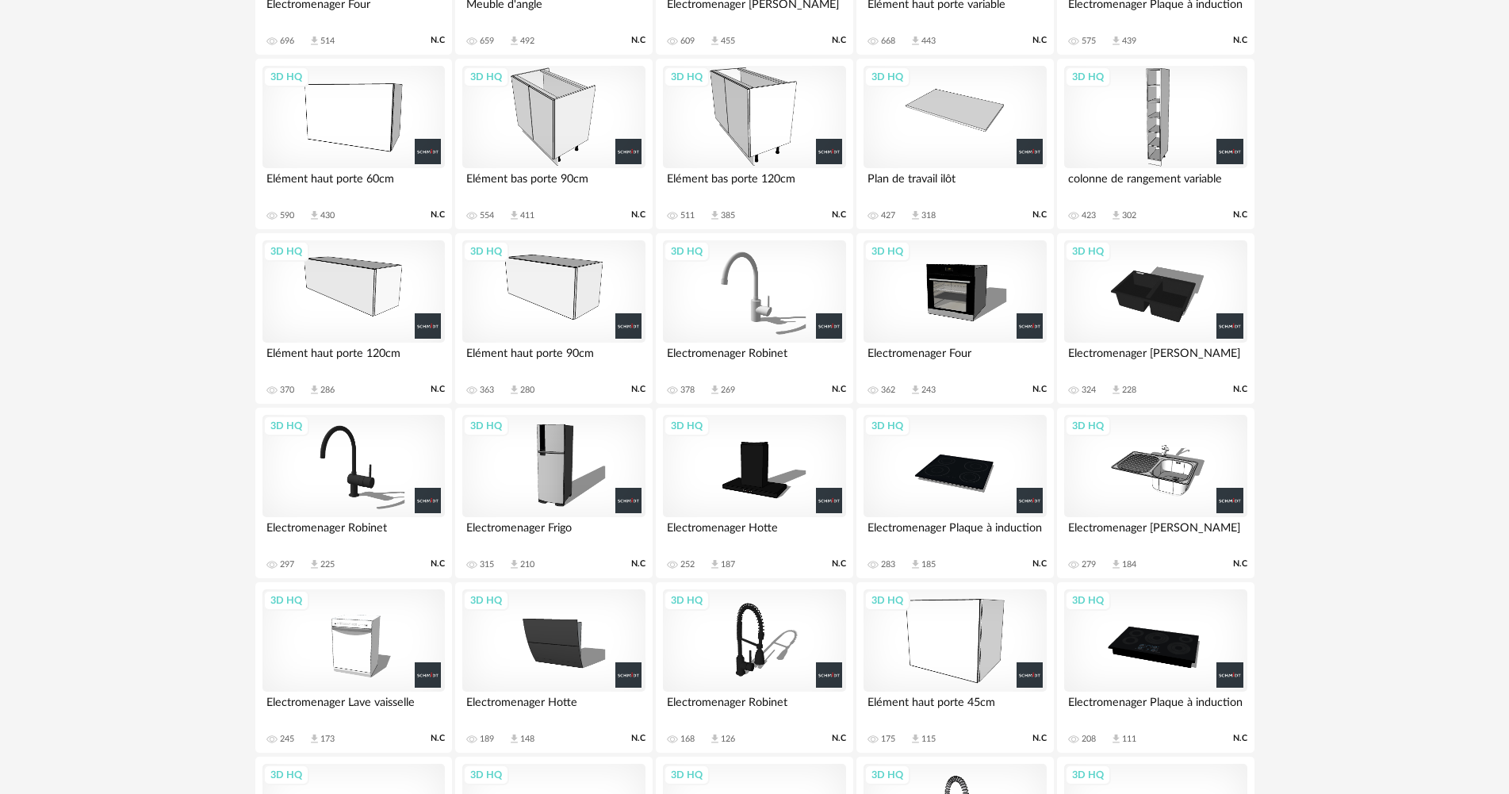
click at [979, 109] on div "3D HQ" at bounding box center [955, 117] width 182 height 103
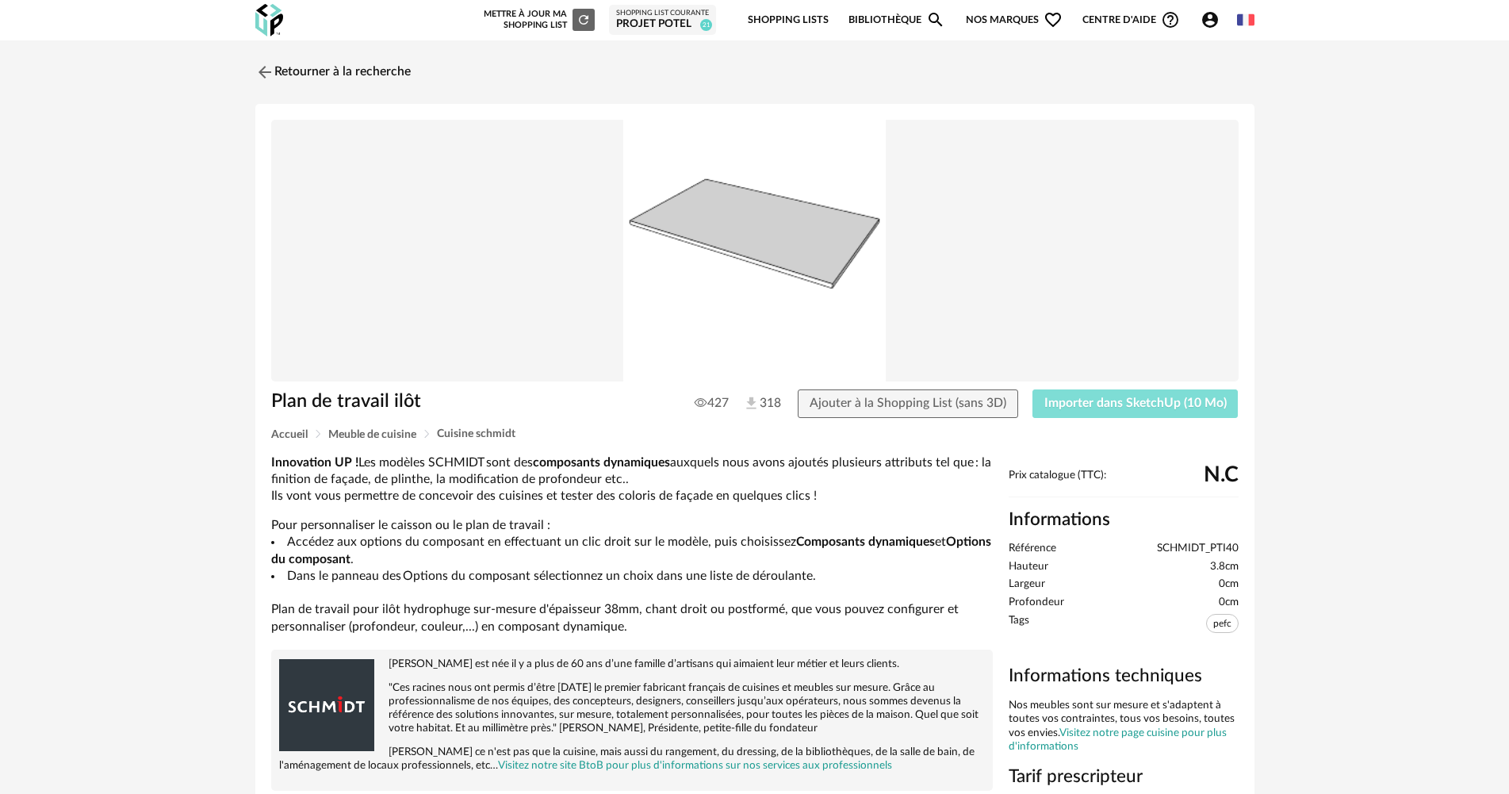
click at [1176, 389] on button "Importer dans SketchUp (10 Mo)" at bounding box center [1136, 403] width 206 height 29
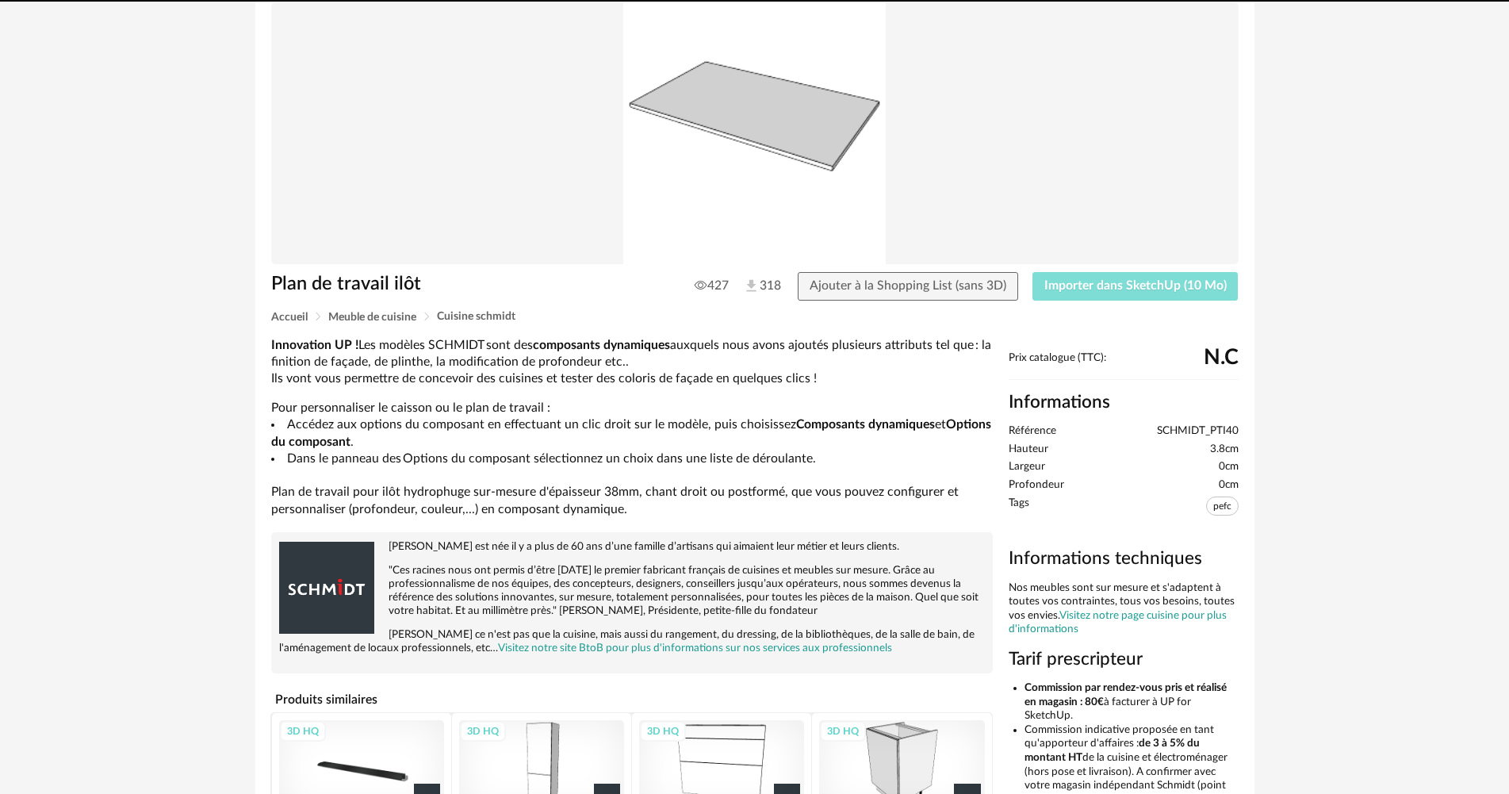
scroll to position [238, 0]
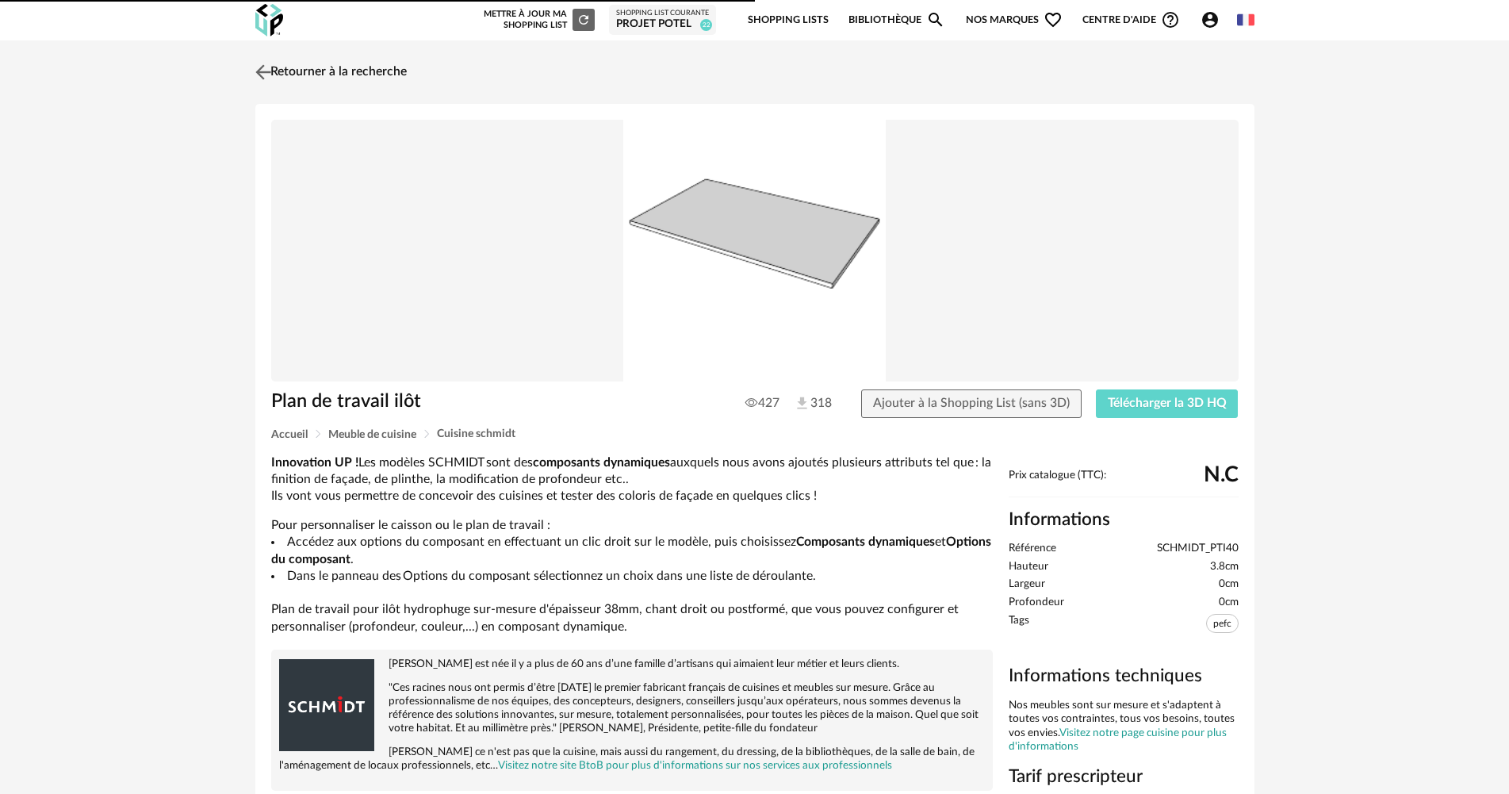
click at [370, 82] on link "Retourner à la recherche" at bounding box center [328, 72] width 155 height 35
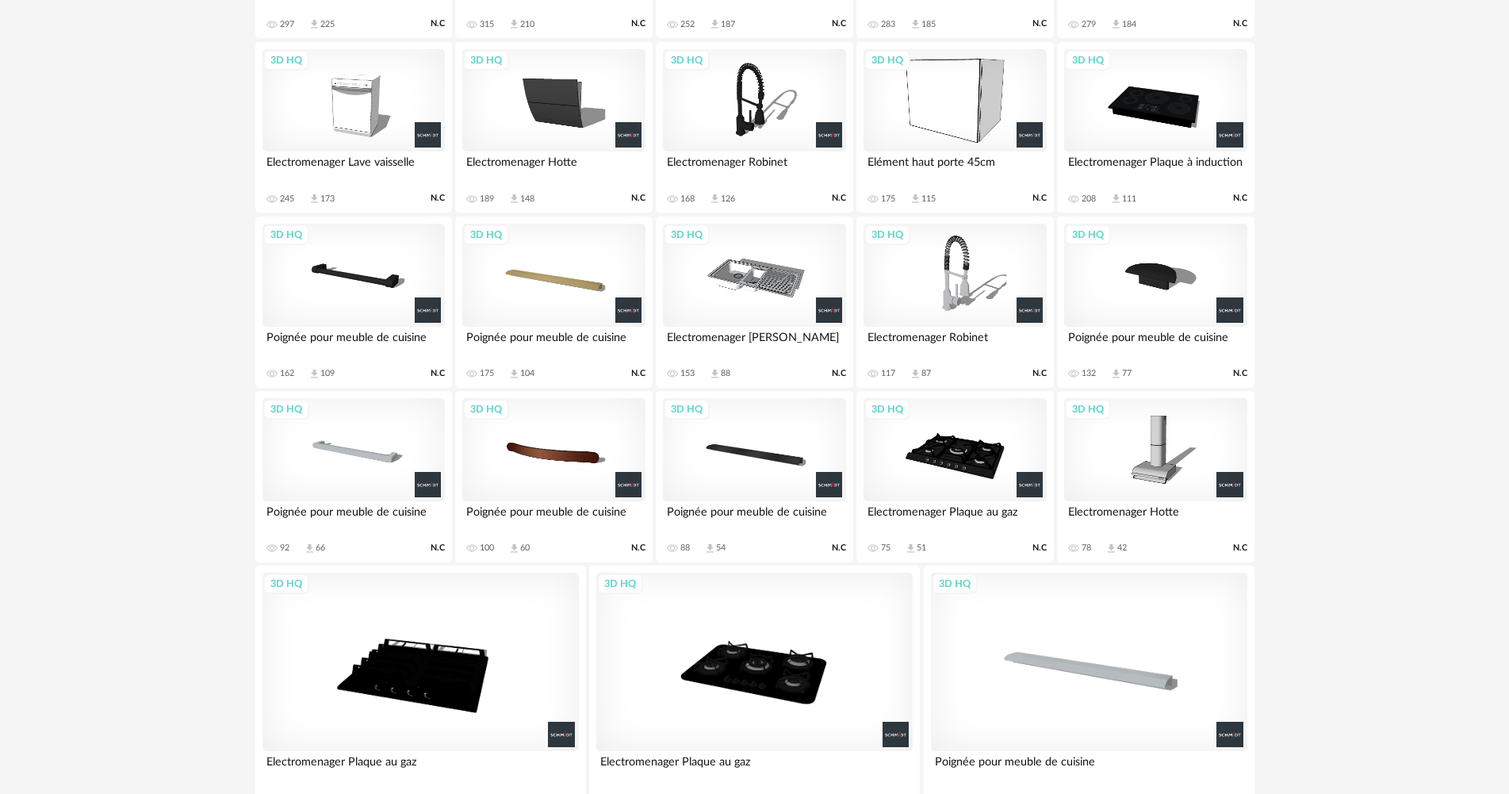
scroll to position [1398, 0]
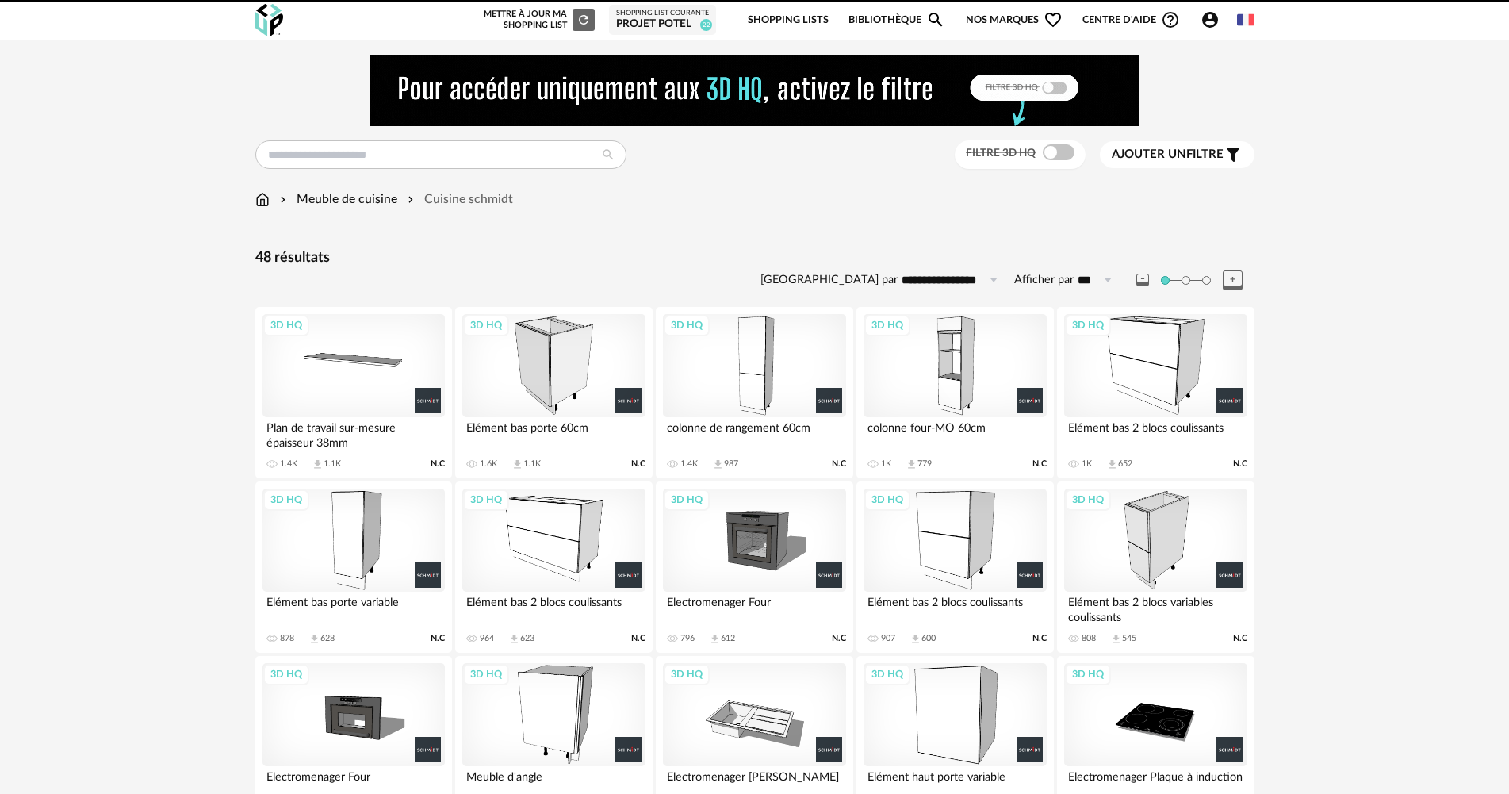
click at [652, 32] on div "Shopping List courante Projet Potel 22" at bounding box center [662, 20] width 107 height 30
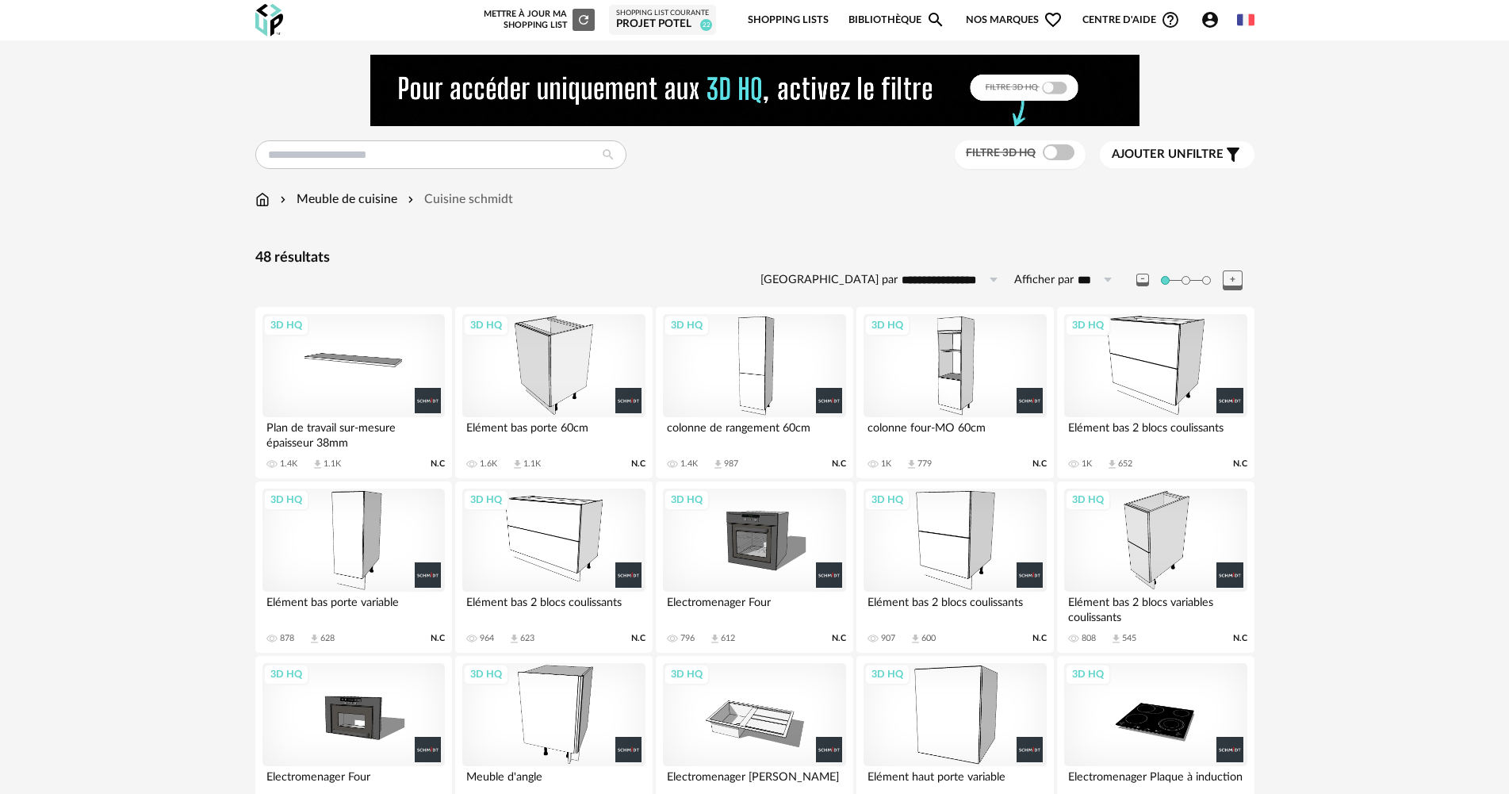
click at [653, 32] on div "Shopping List courante Projet Potel 22" at bounding box center [662, 20] width 107 height 30
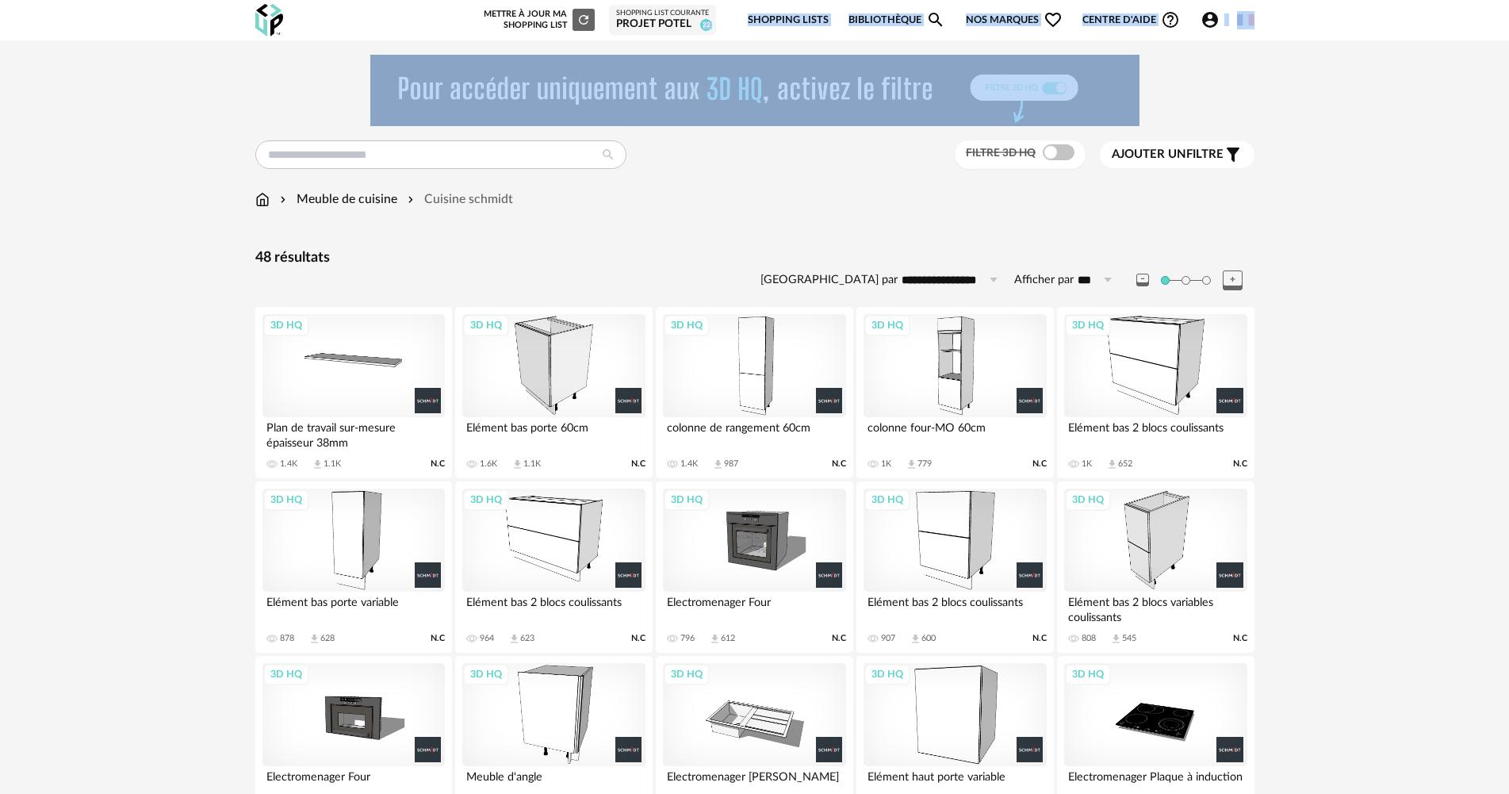
click at [680, 12] on div "Shopping List courante" at bounding box center [662, 14] width 93 height 10
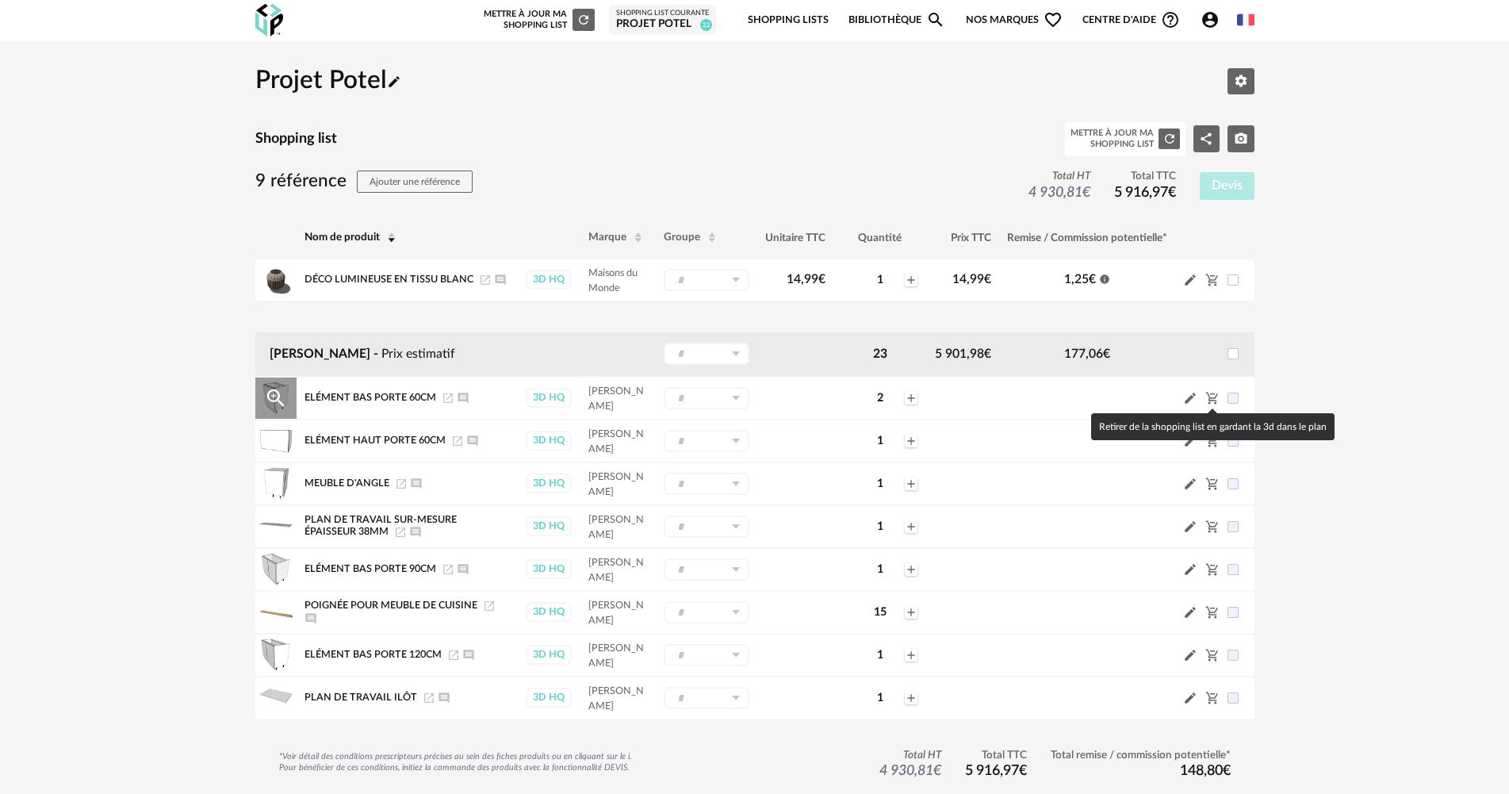
click at [1213, 397] on icon "Cart Minus icon" at bounding box center [1212, 398] width 14 height 14
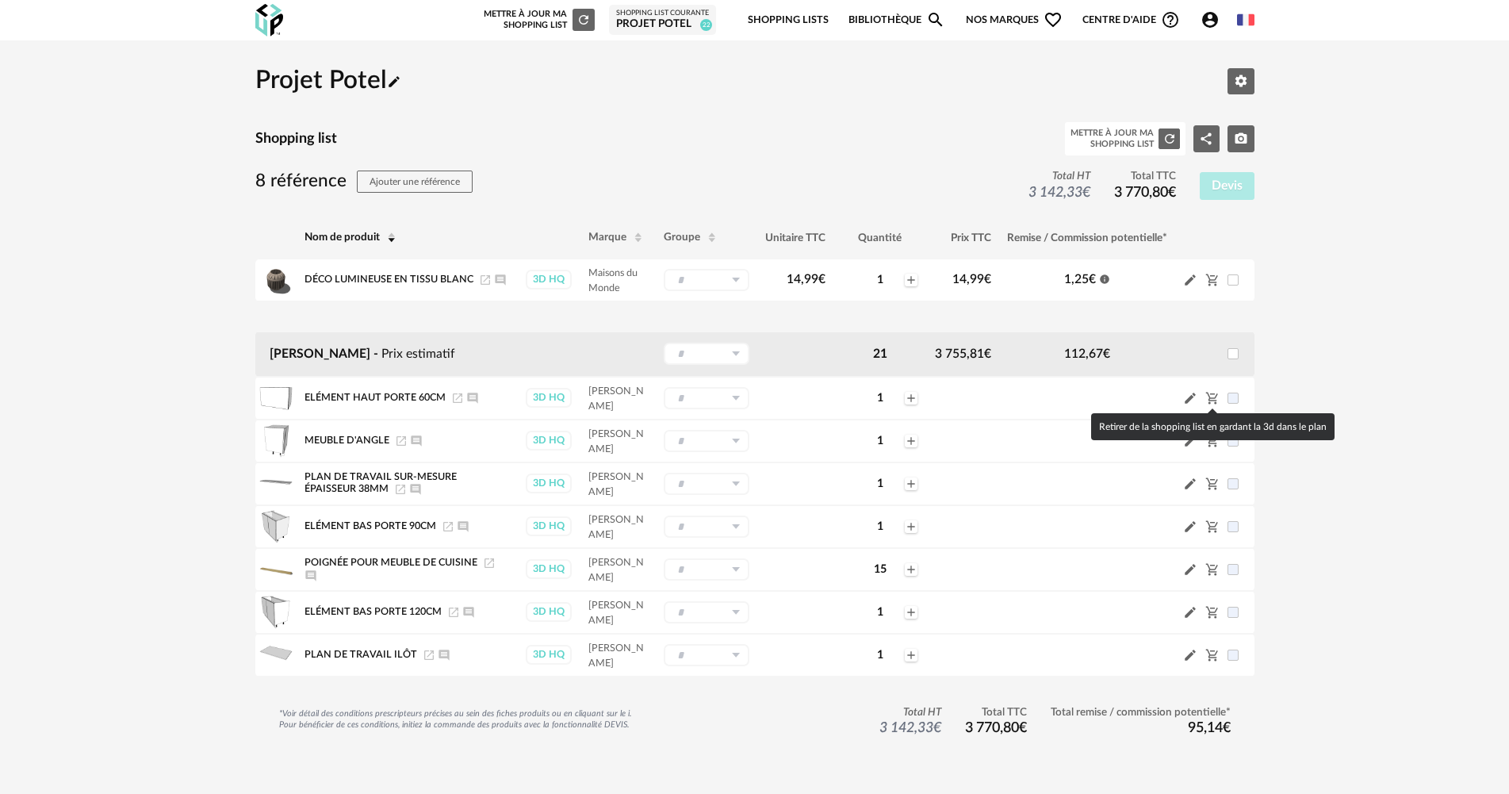
click at [1213, 397] on icon "Cart Minus icon" at bounding box center [1212, 398] width 14 height 14
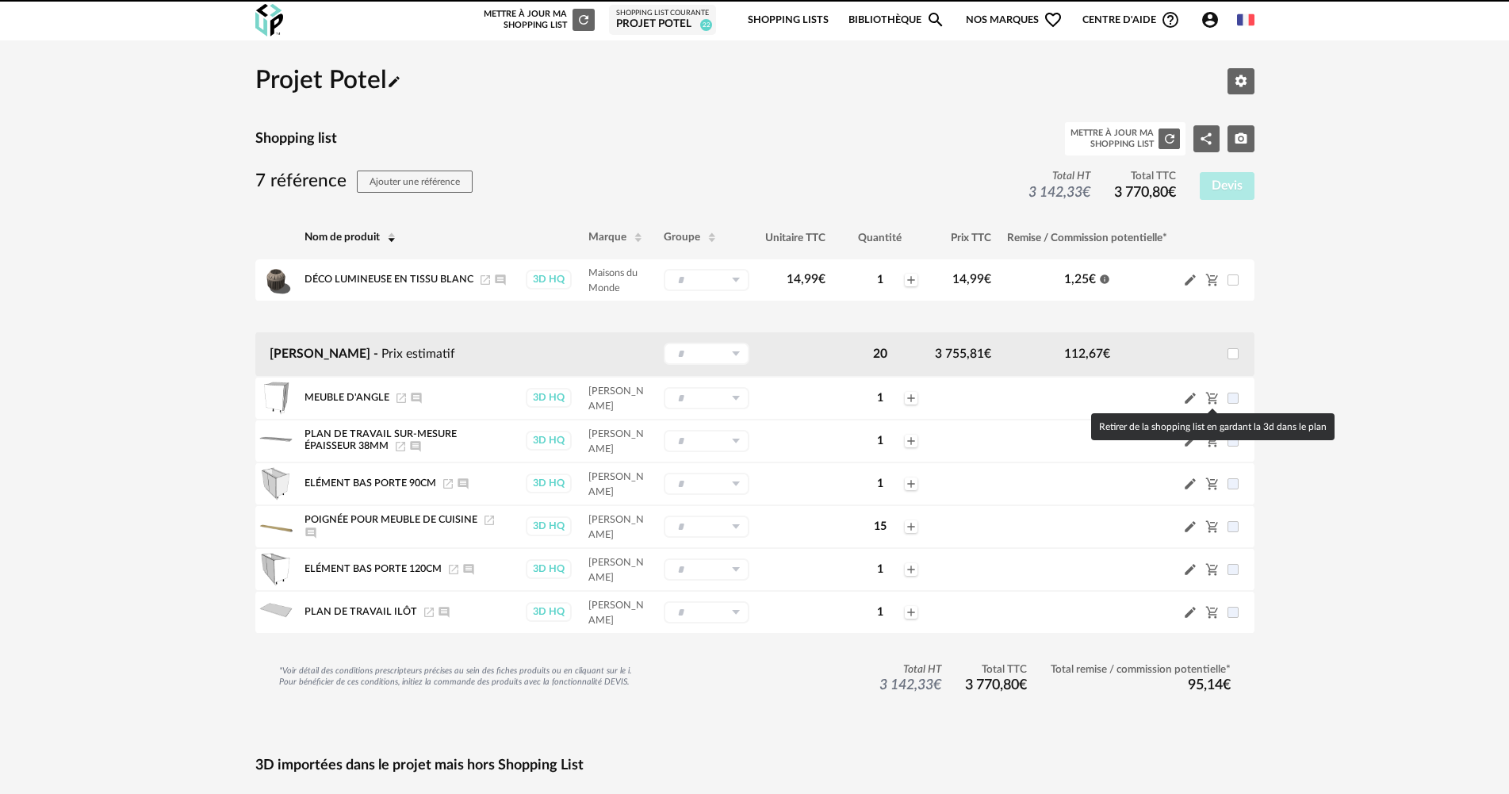
click at [1213, 397] on icon "Cart Minus icon" at bounding box center [1212, 398] width 14 height 14
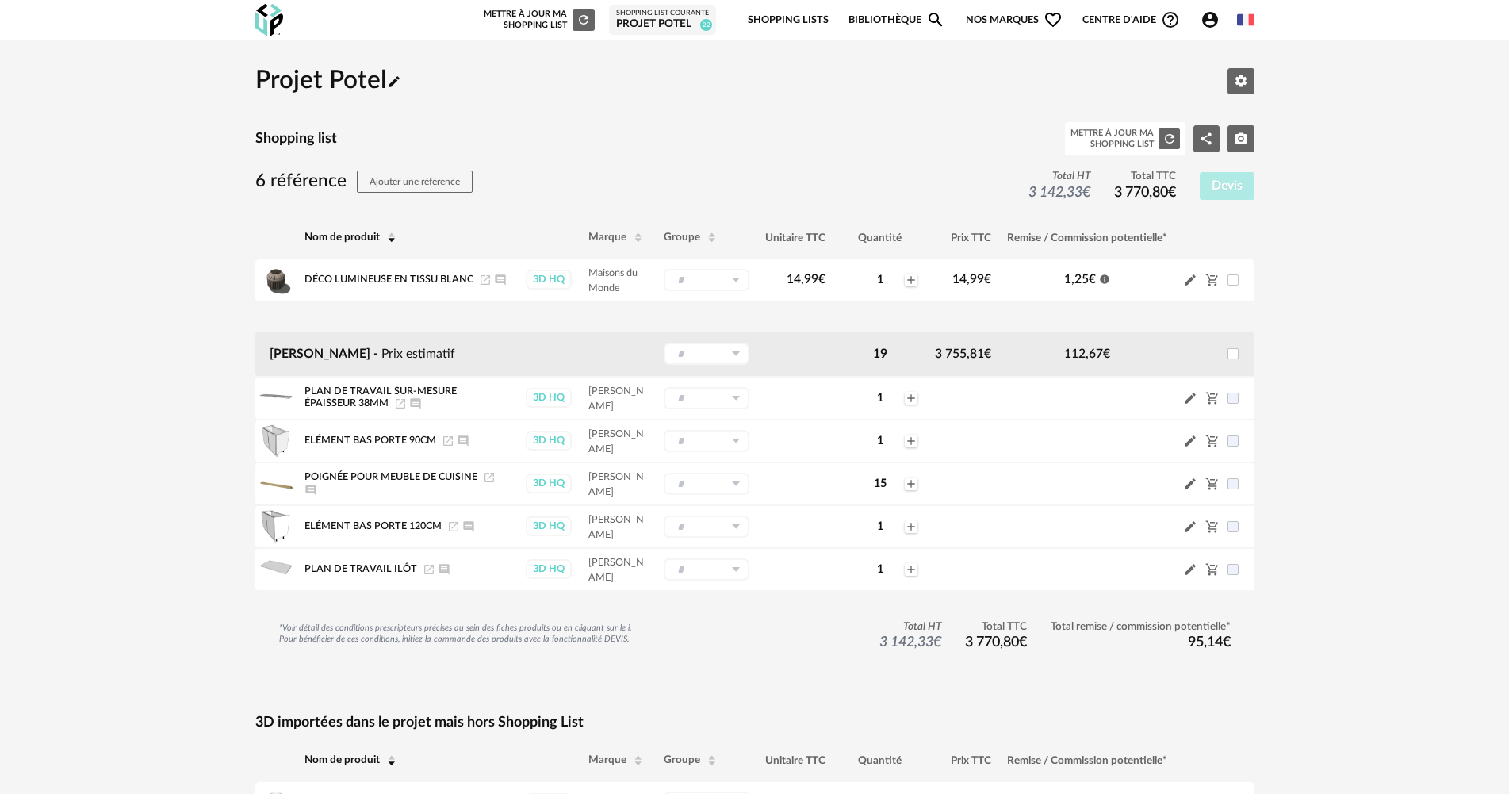
click at [585, 22] on icon "Refresh icon" at bounding box center [584, 20] width 14 height 14
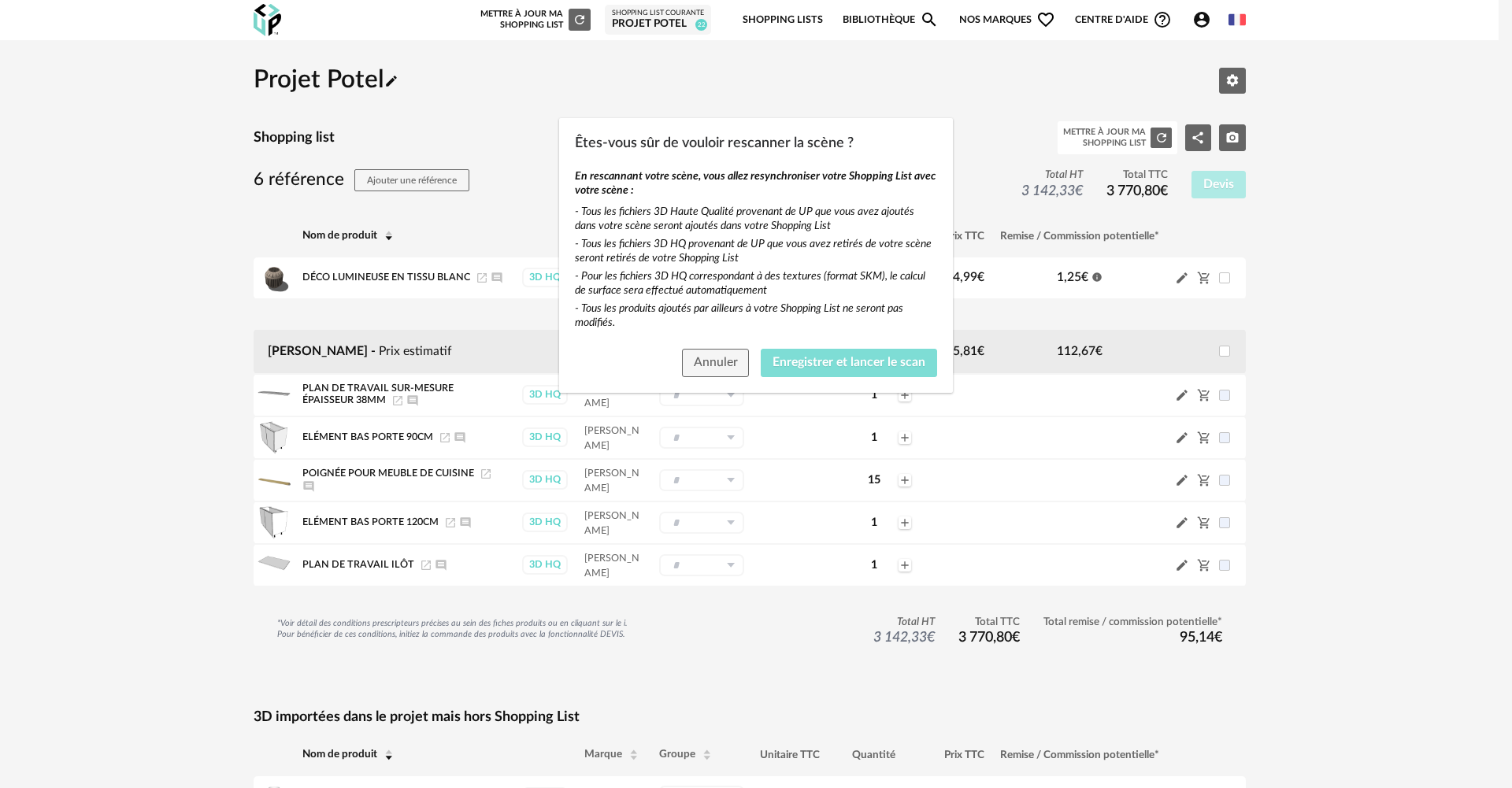
click at [860, 360] on span "Enregistrer et lancer le scan" at bounding box center [849, 361] width 153 height 13
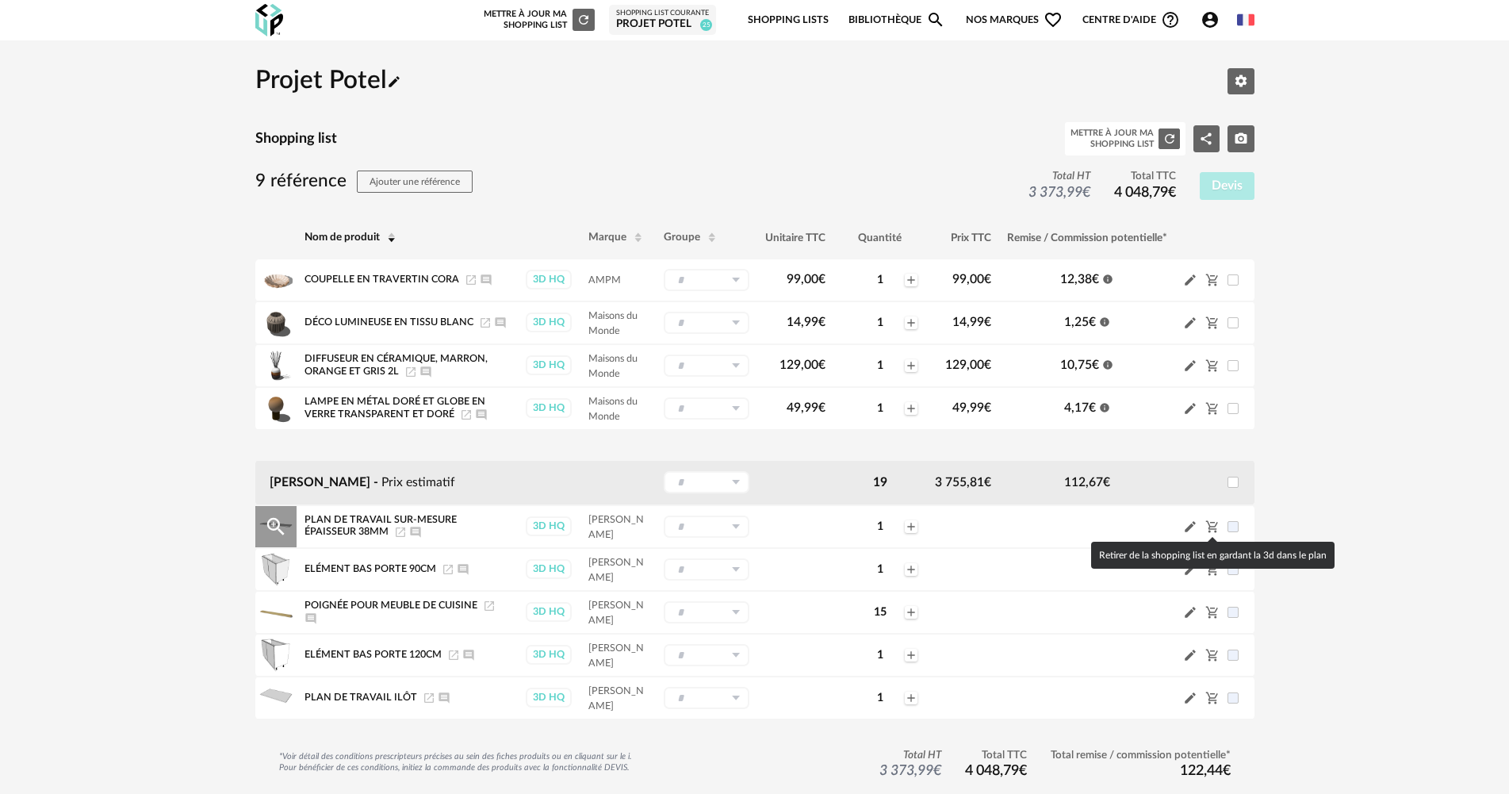
click at [1210, 527] on icon "Cart Minus icon" at bounding box center [1211, 527] width 12 height 12
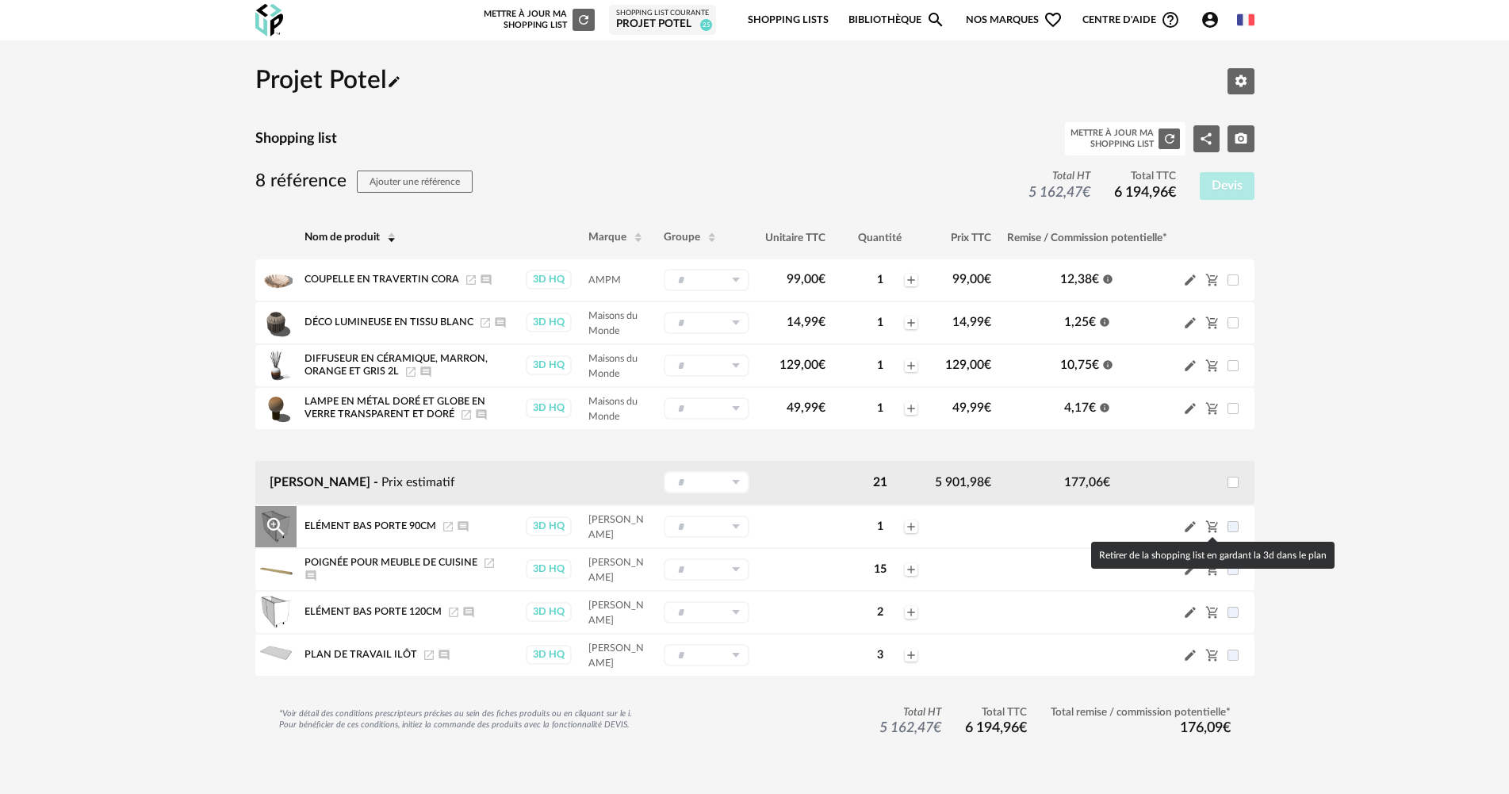
click at [1209, 527] on icon "Cart Minus icon" at bounding box center [1211, 527] width 12 height 12
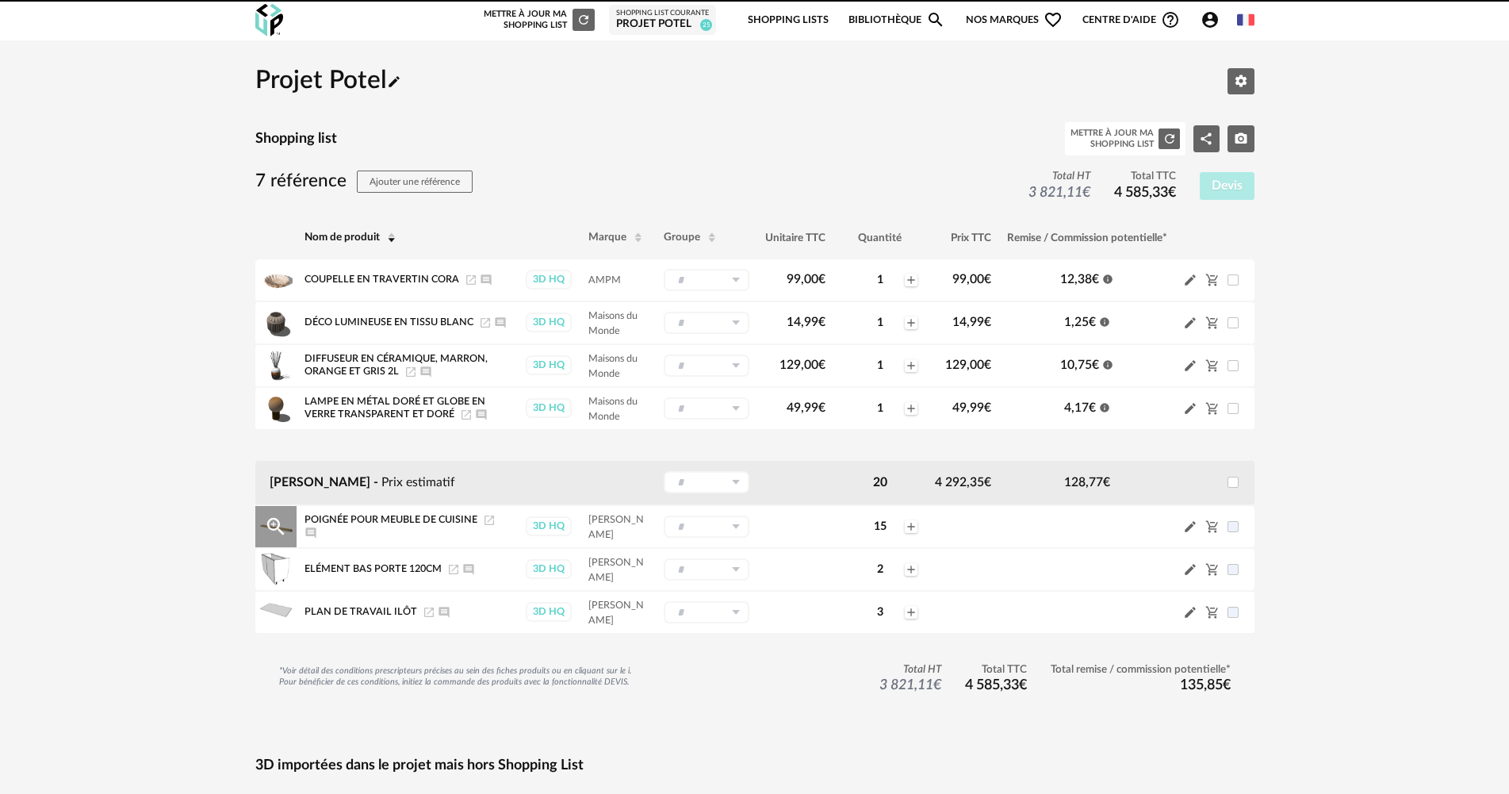
click at [1209, 532] on icon "Cart Minus icon" at bounding box center [1211, 527] width 12 height 12
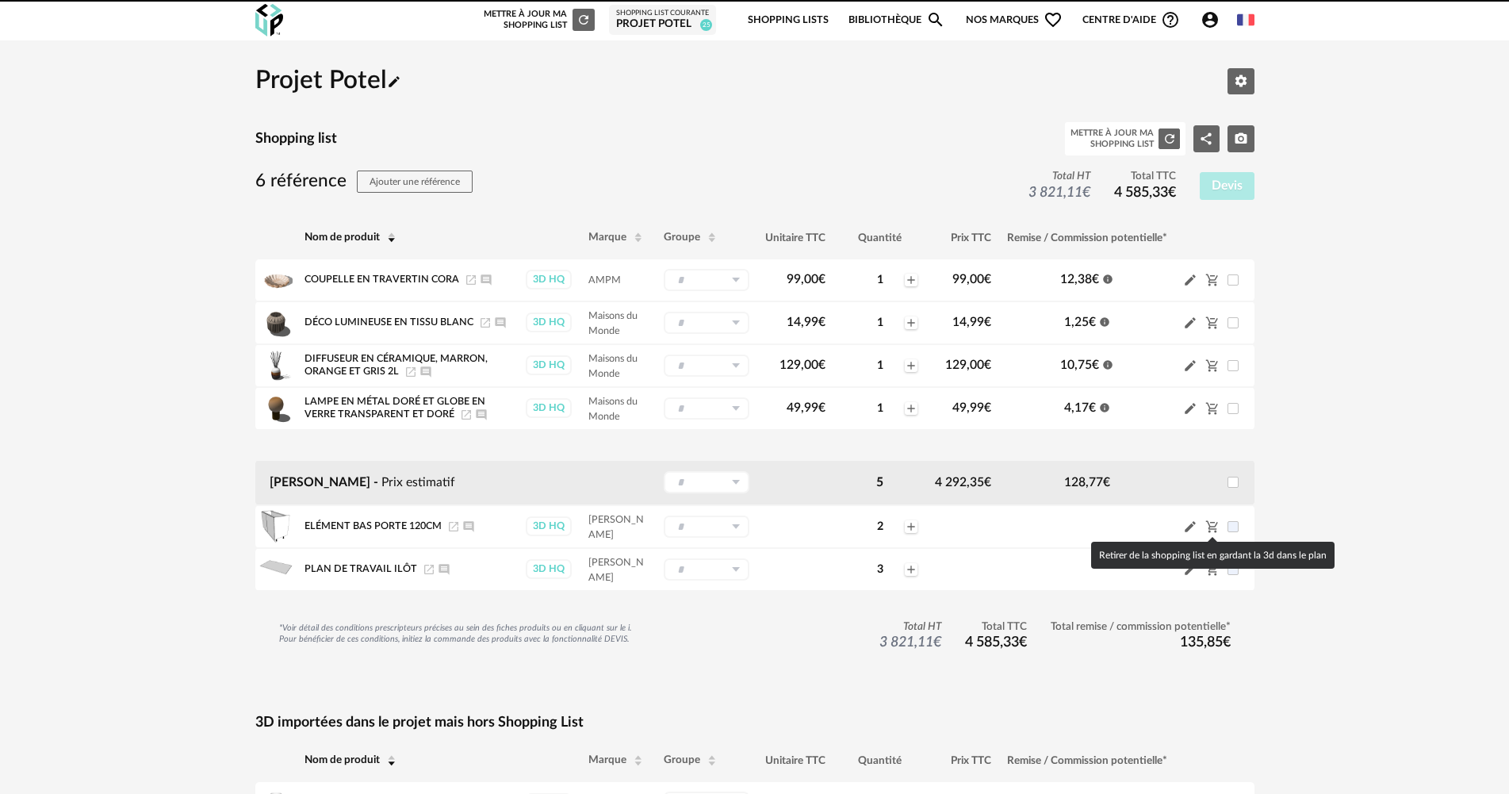
click at [1209, 532] on icon "Cart Minus icon" at bounding box center [1211, 527] width 12 height 12
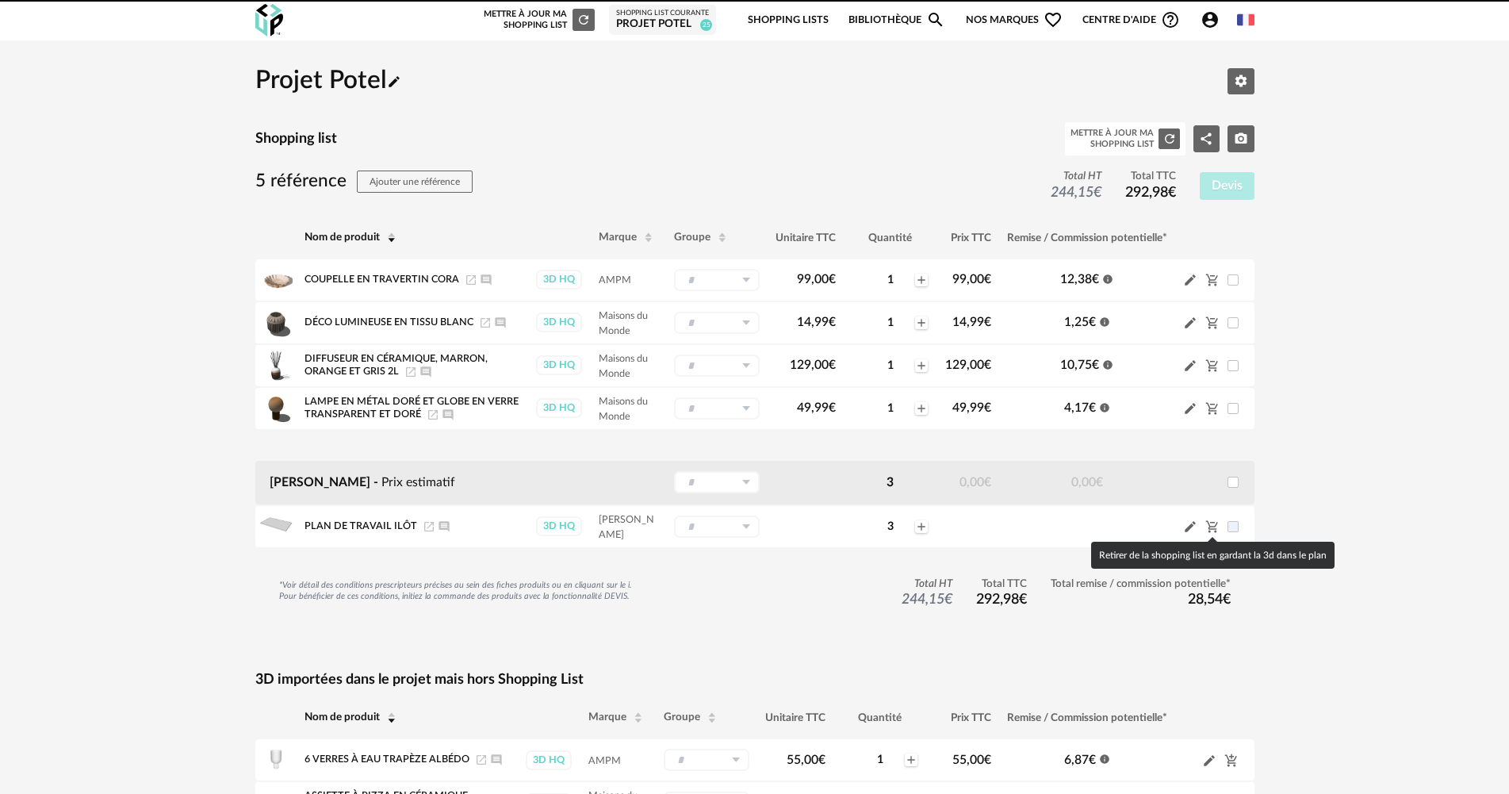
click at [1209, 532] on icon "Cart Minus icon" at bounding box center [1211, 527] width 12 height 12
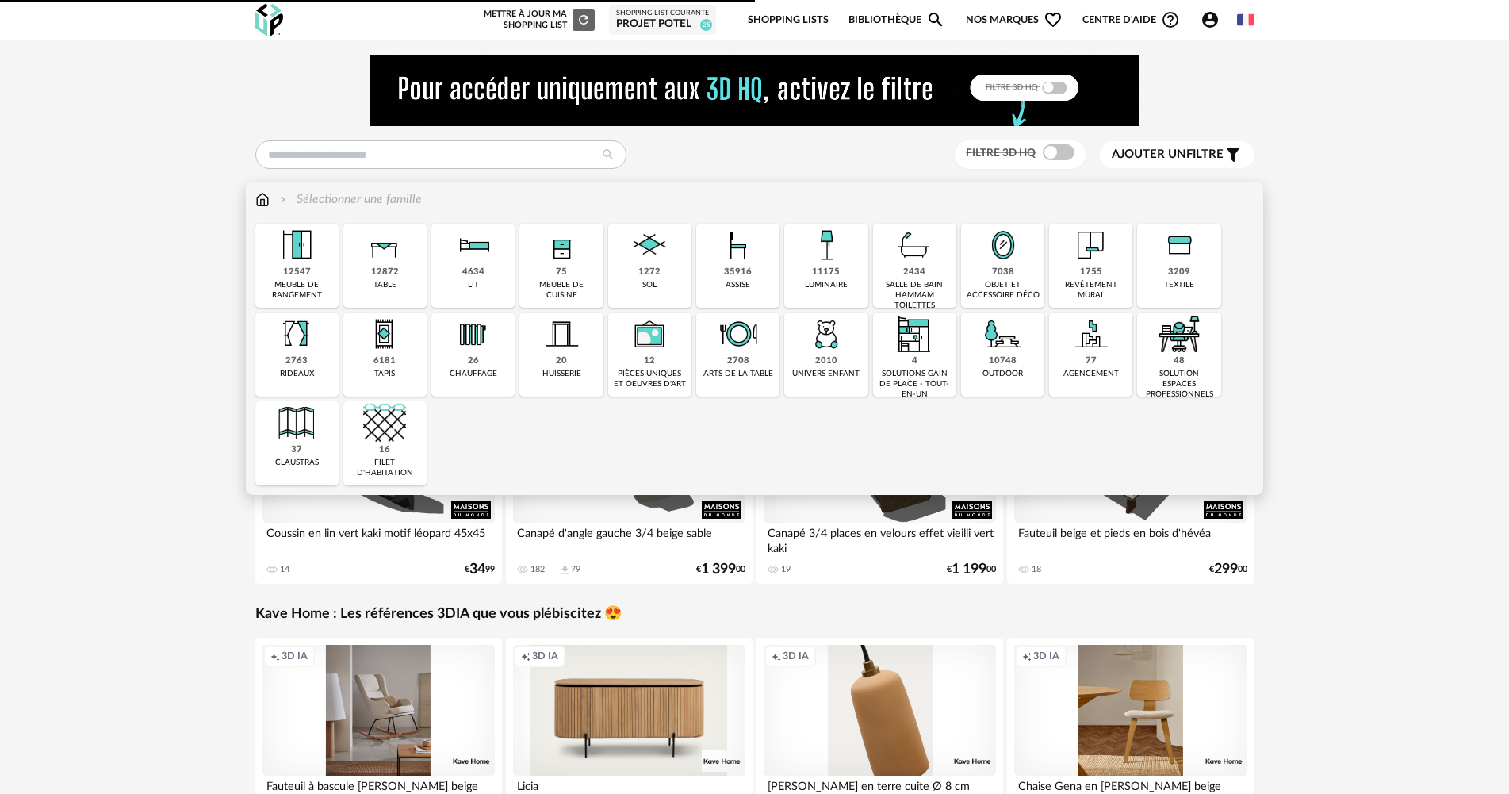
click at [284, 282] on div "meuble de rangement" at bounding box center [297, 290] width 74 height 21
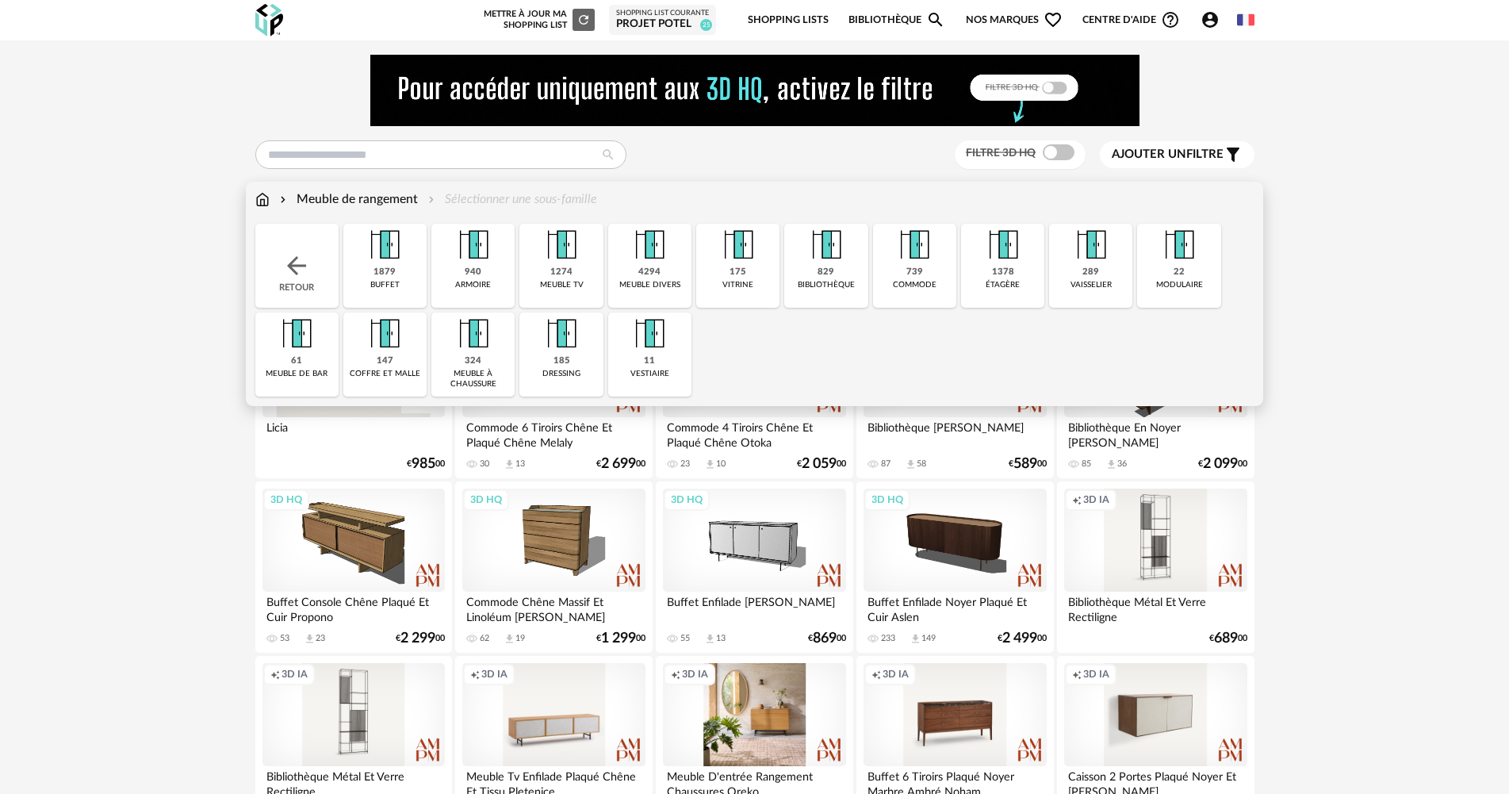
click at [587, 277] on div "1274 meuble tv" at bounding box center [560, 266] width 83 height 84
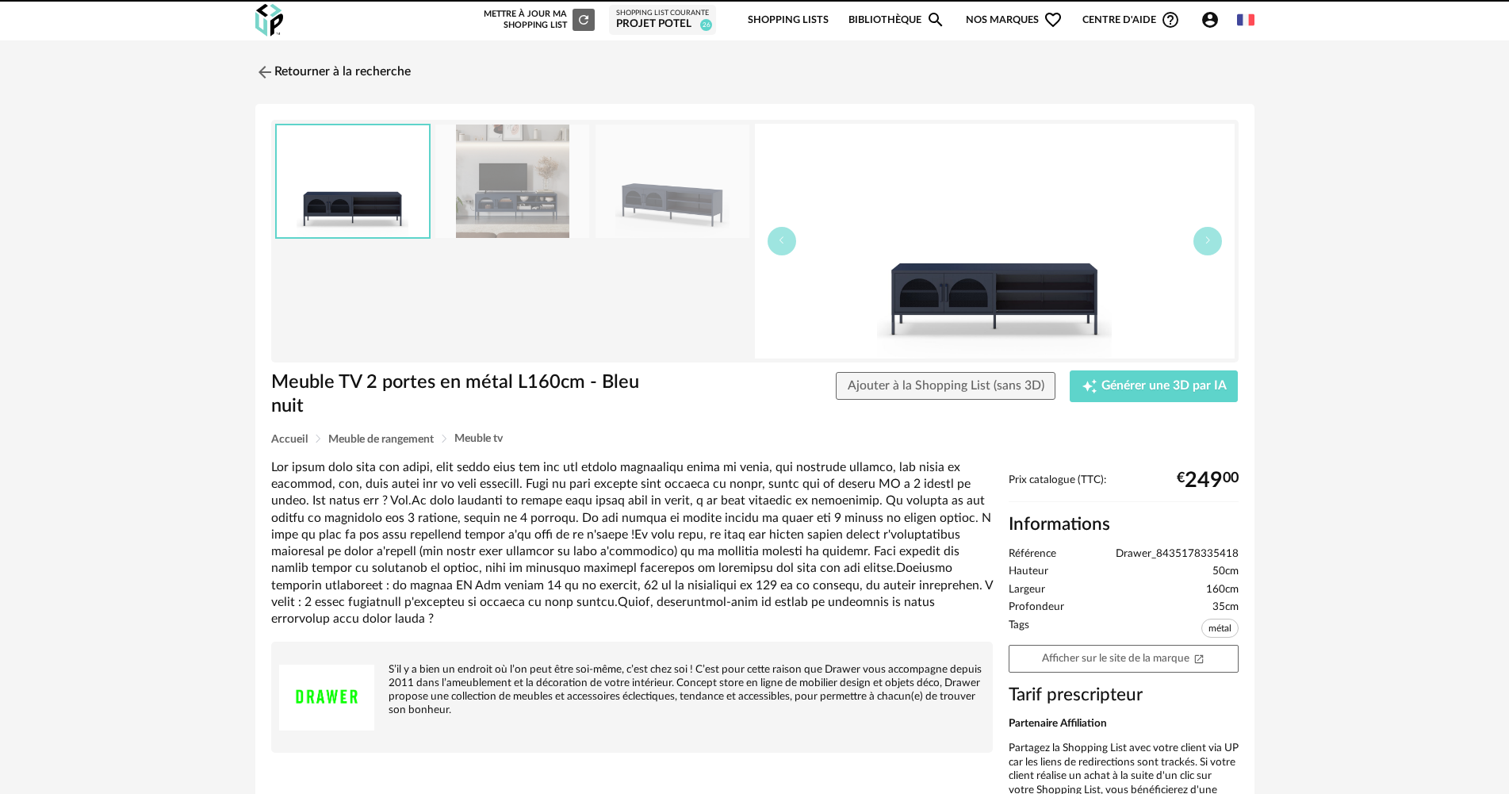
click at [395, 71] on link "Retourner à la recherche" at bounding box center [332, 72] width 155 height 35
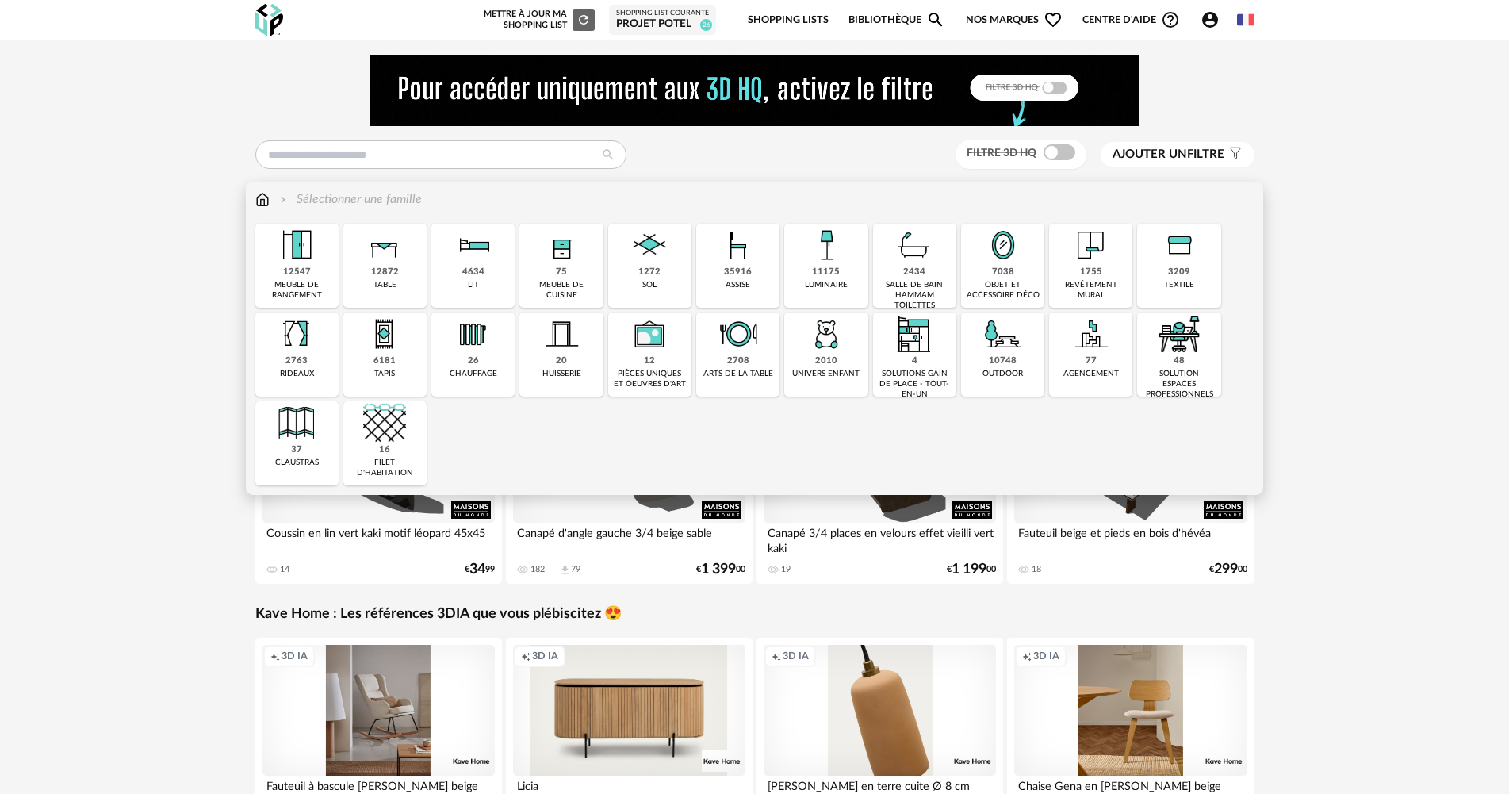
click at [826, 267] on div "11175" at bounding box center [826, 272] width 28 height 12
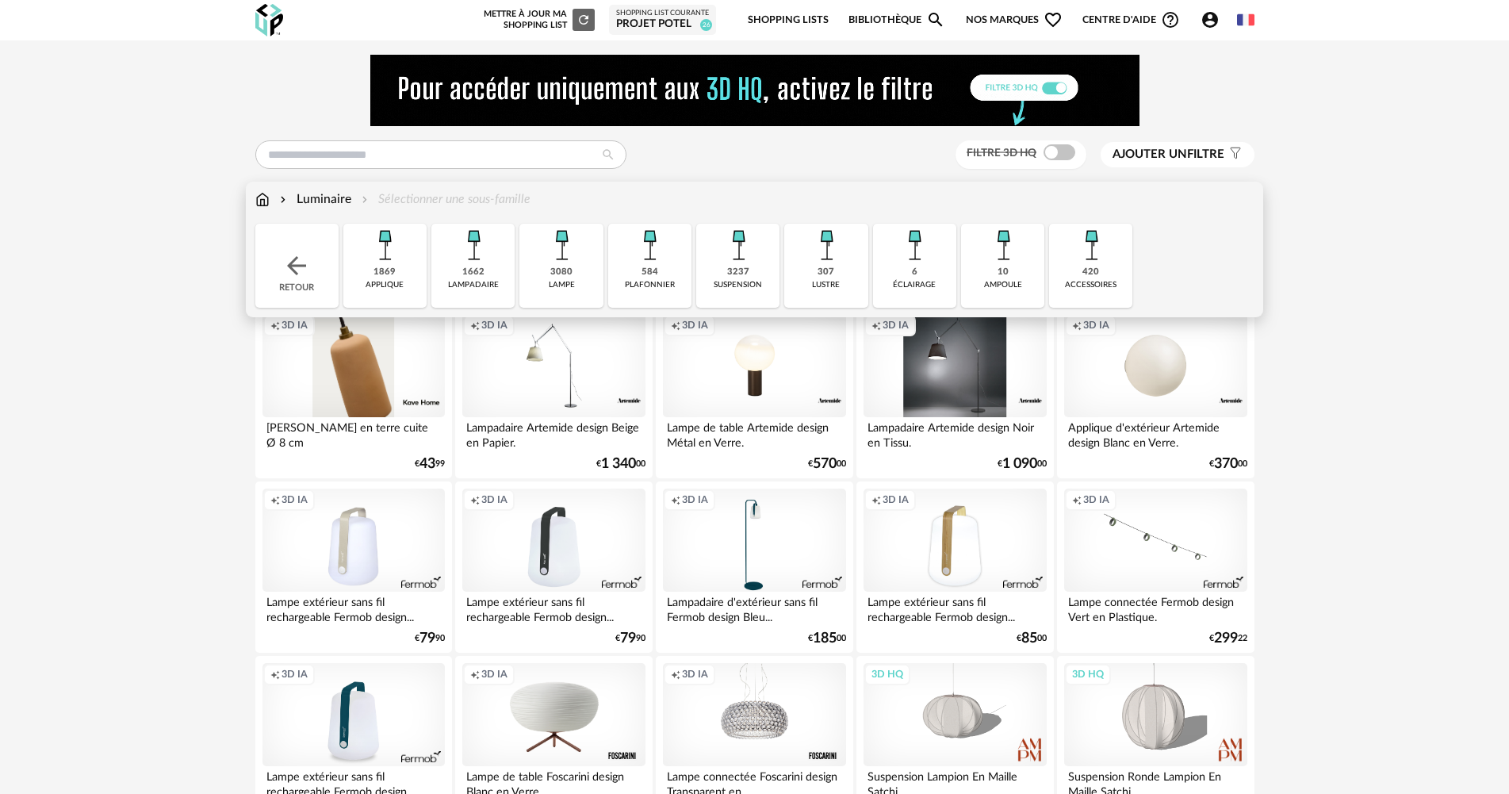
click at [725, 273] on div "3237 suspension" at bounding box center [737, 266] width 83 height 84
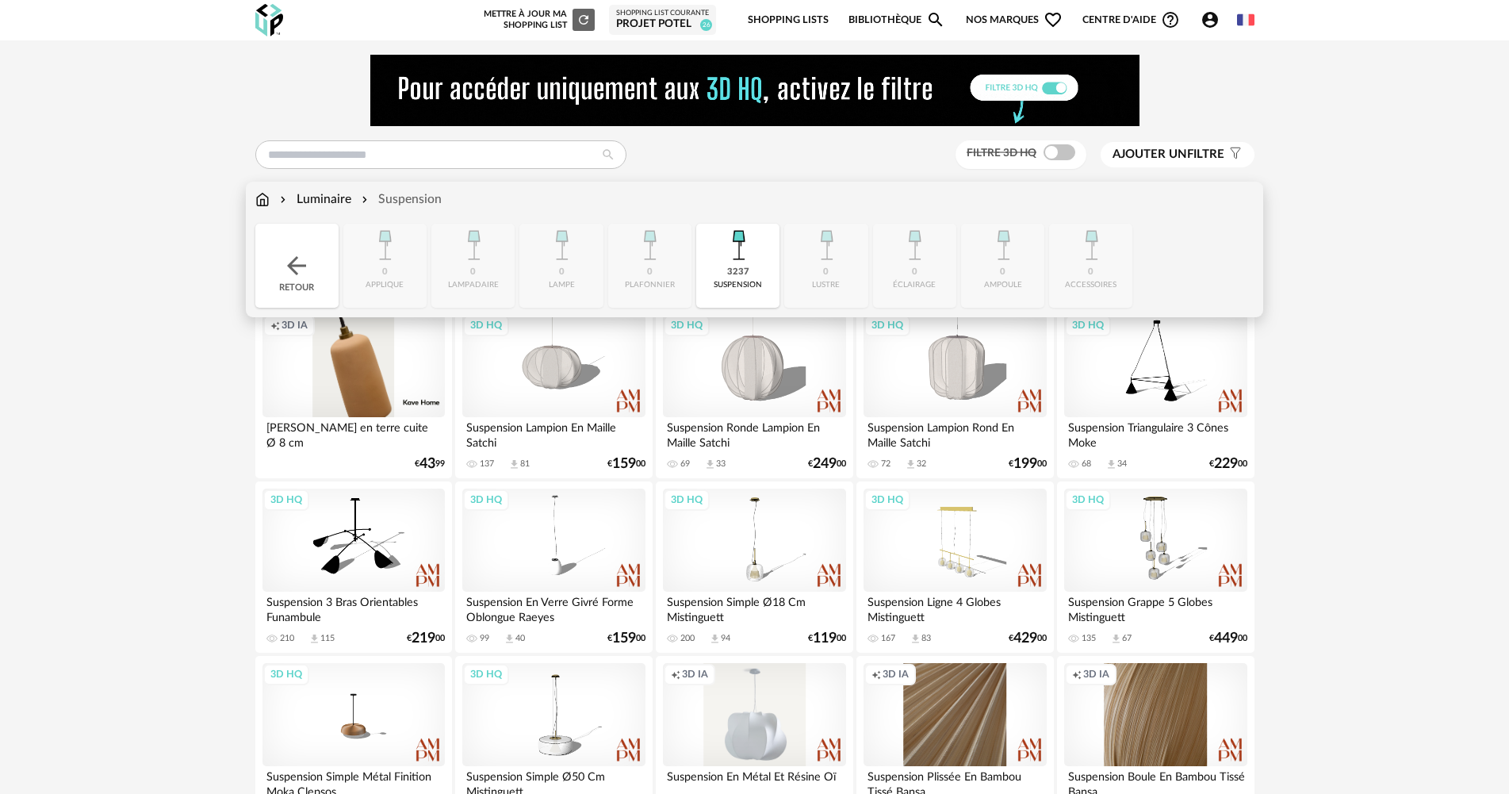
click at [705, 266] on div "3237 suspension" at bounding box center [737, 266] width 83 height 84
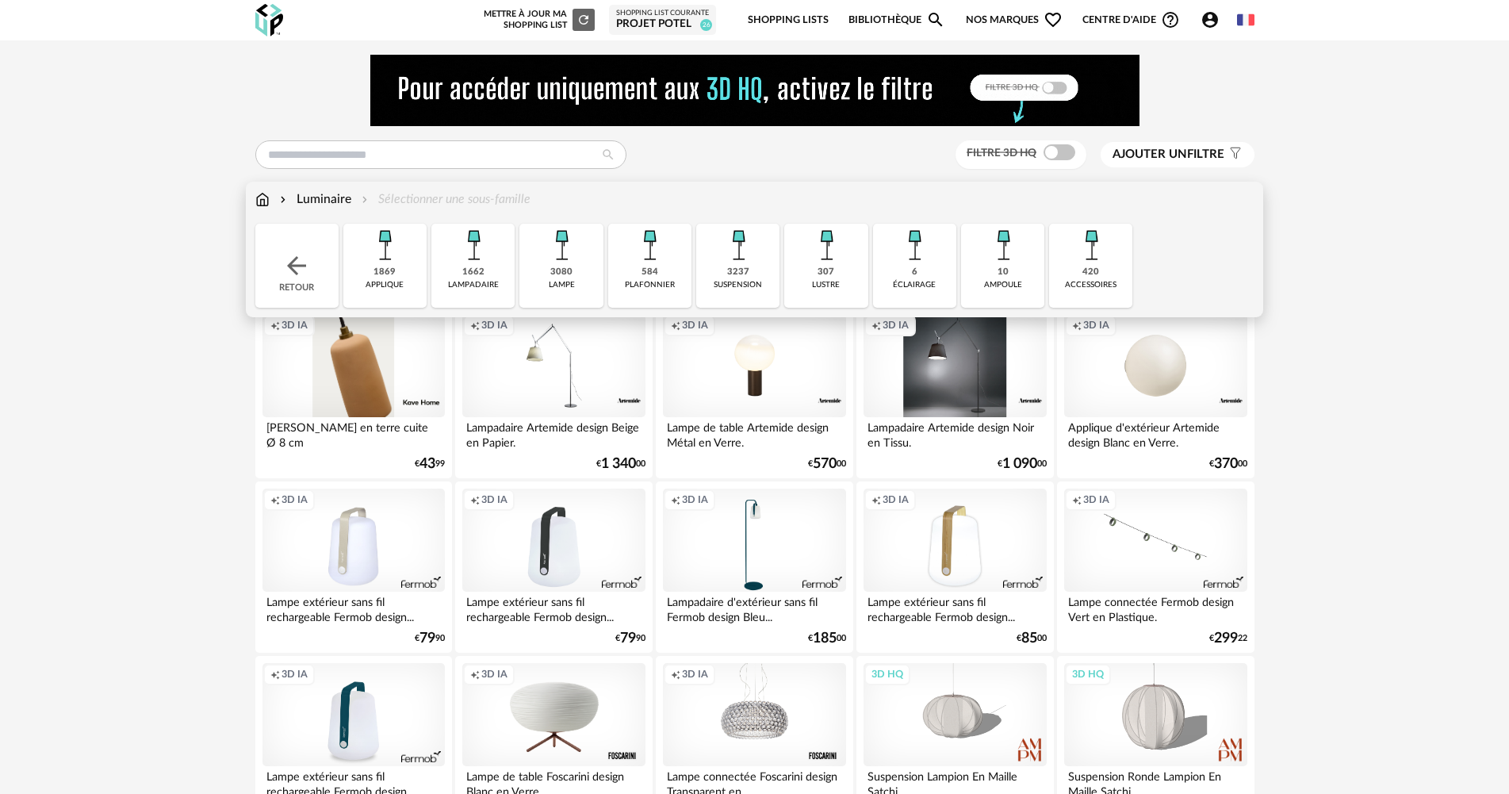
click at [664, 268] on div "584 plafonnier" at bounding box center [649, 266] width 83 height 84
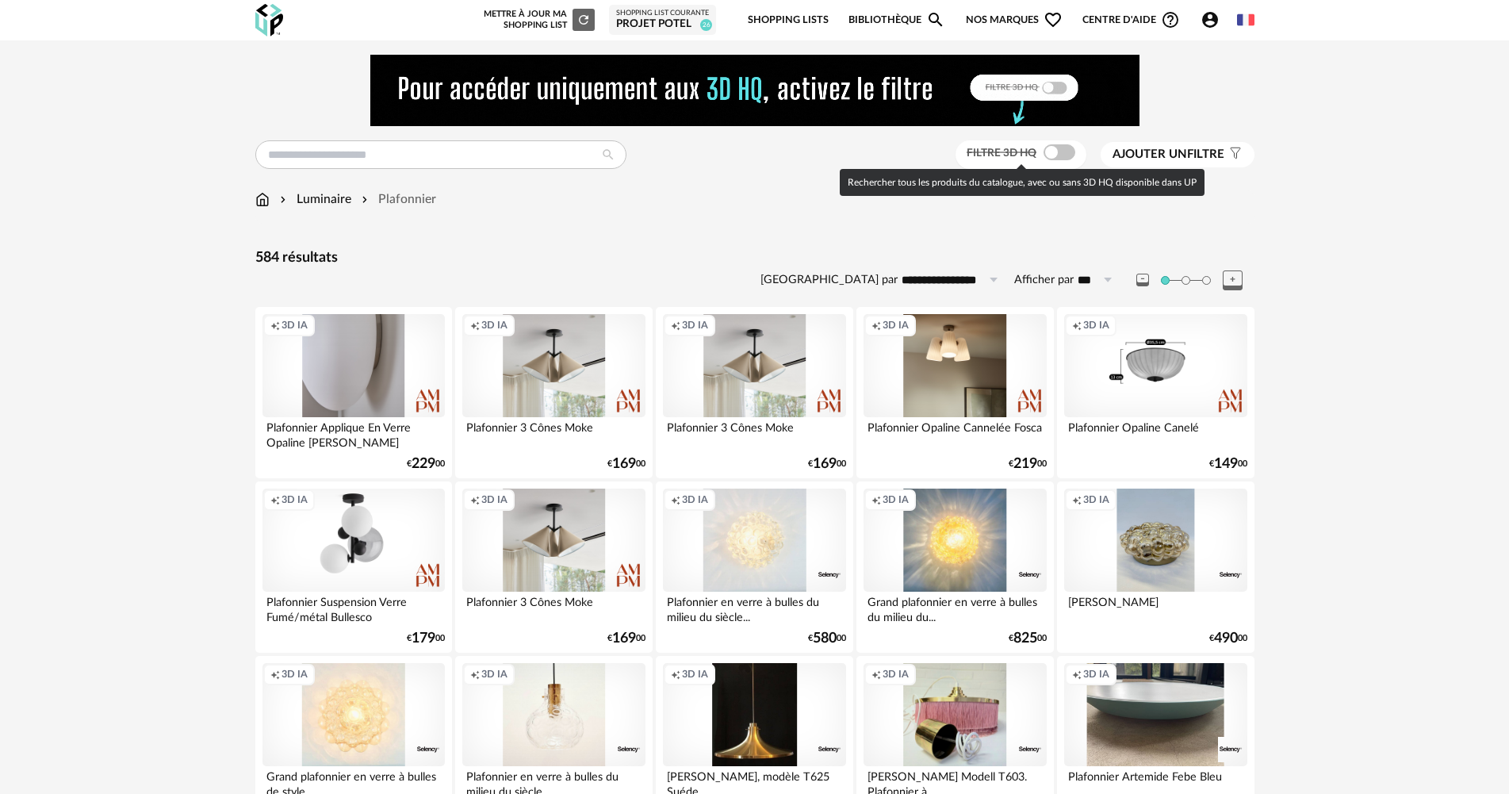
click at [1054, 151] on span at bounding box center [1060, 152] width 32 height 16
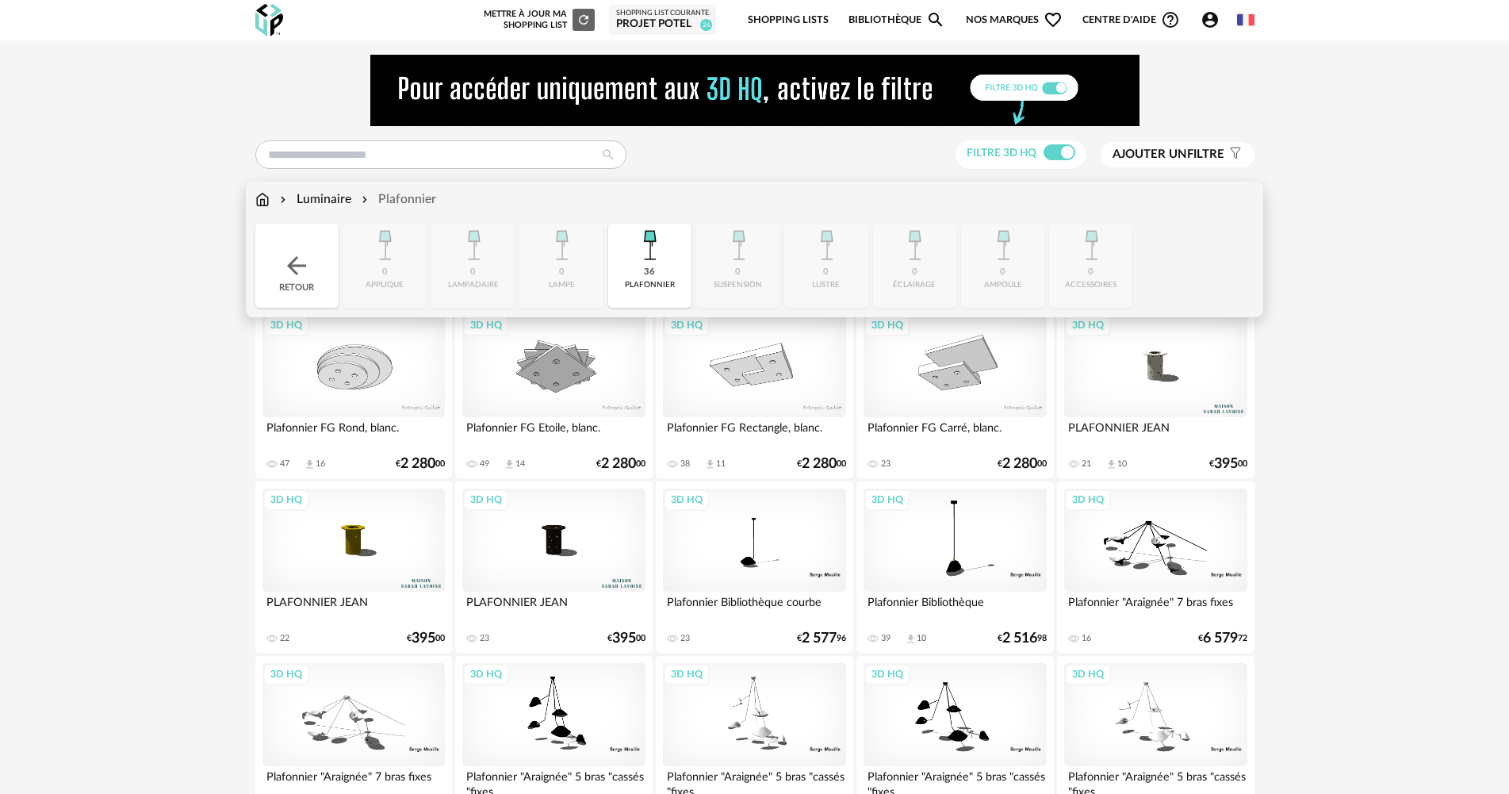
click at [639, 267] on div "36 plafonnier" at bounding box center [649, 266] width 83 height 84
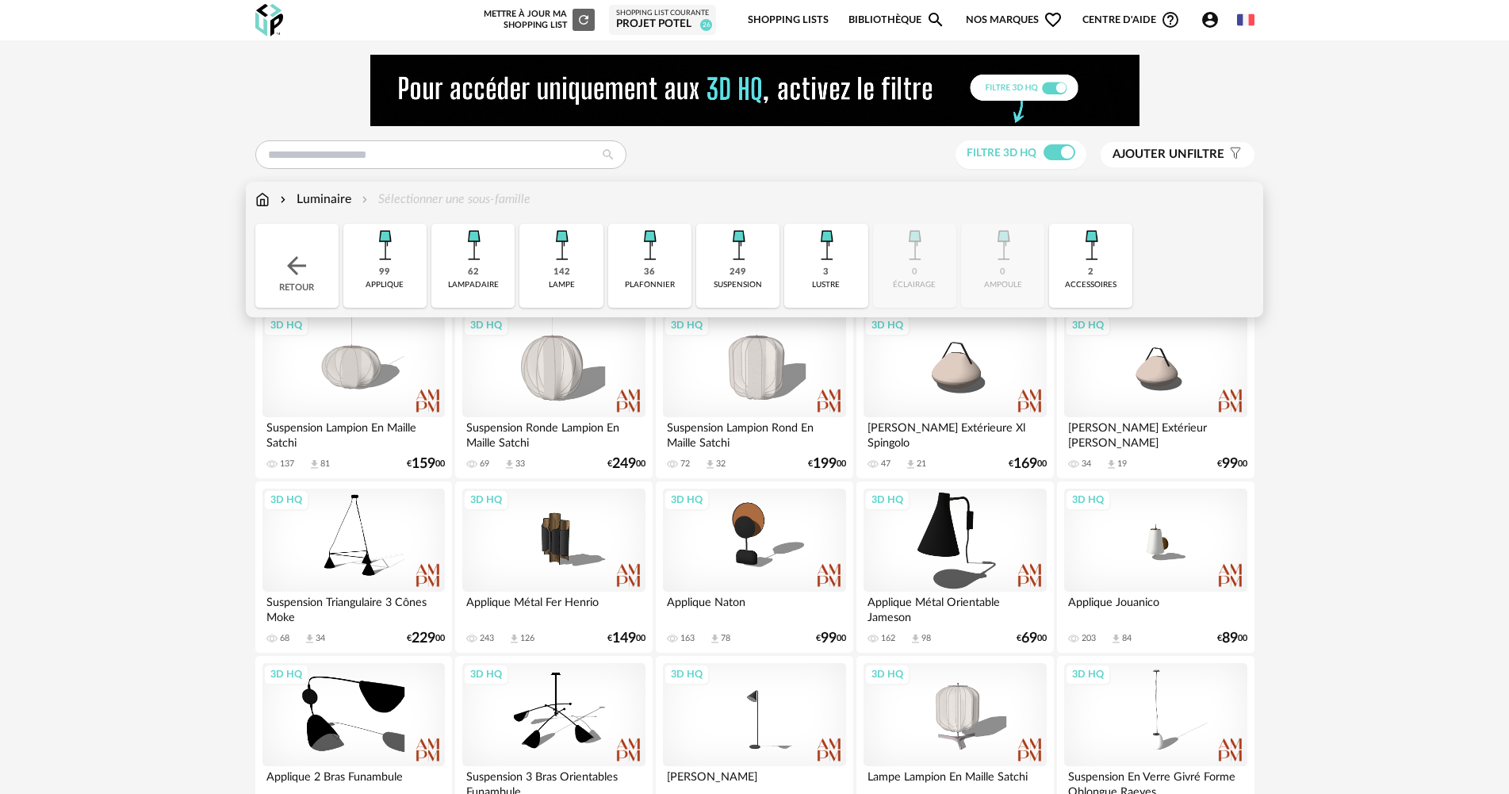
click at [740, 268] on div "249" at bounding box center [738, 272] width 17 height 12
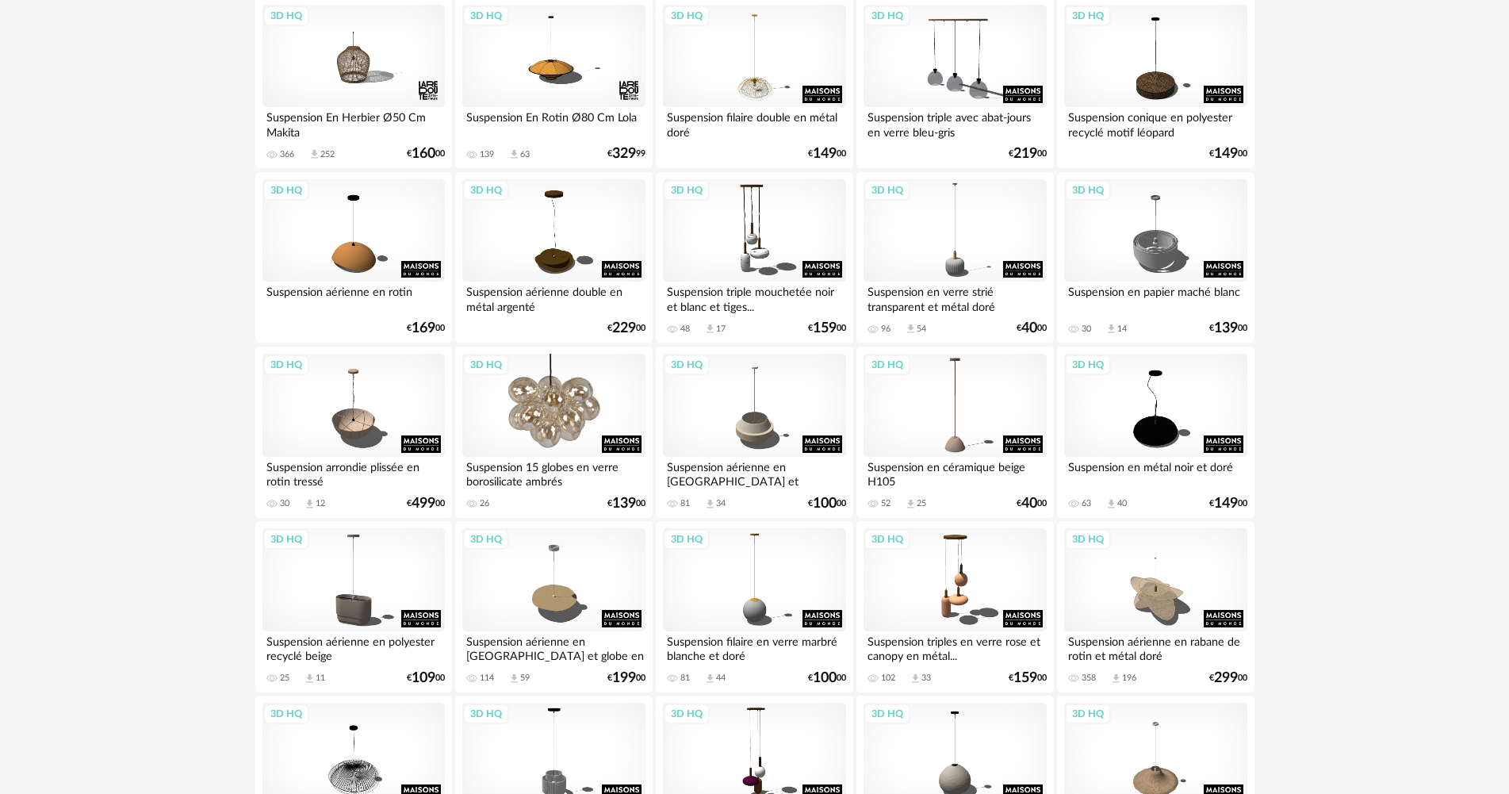
scroll to position [1190, 0]
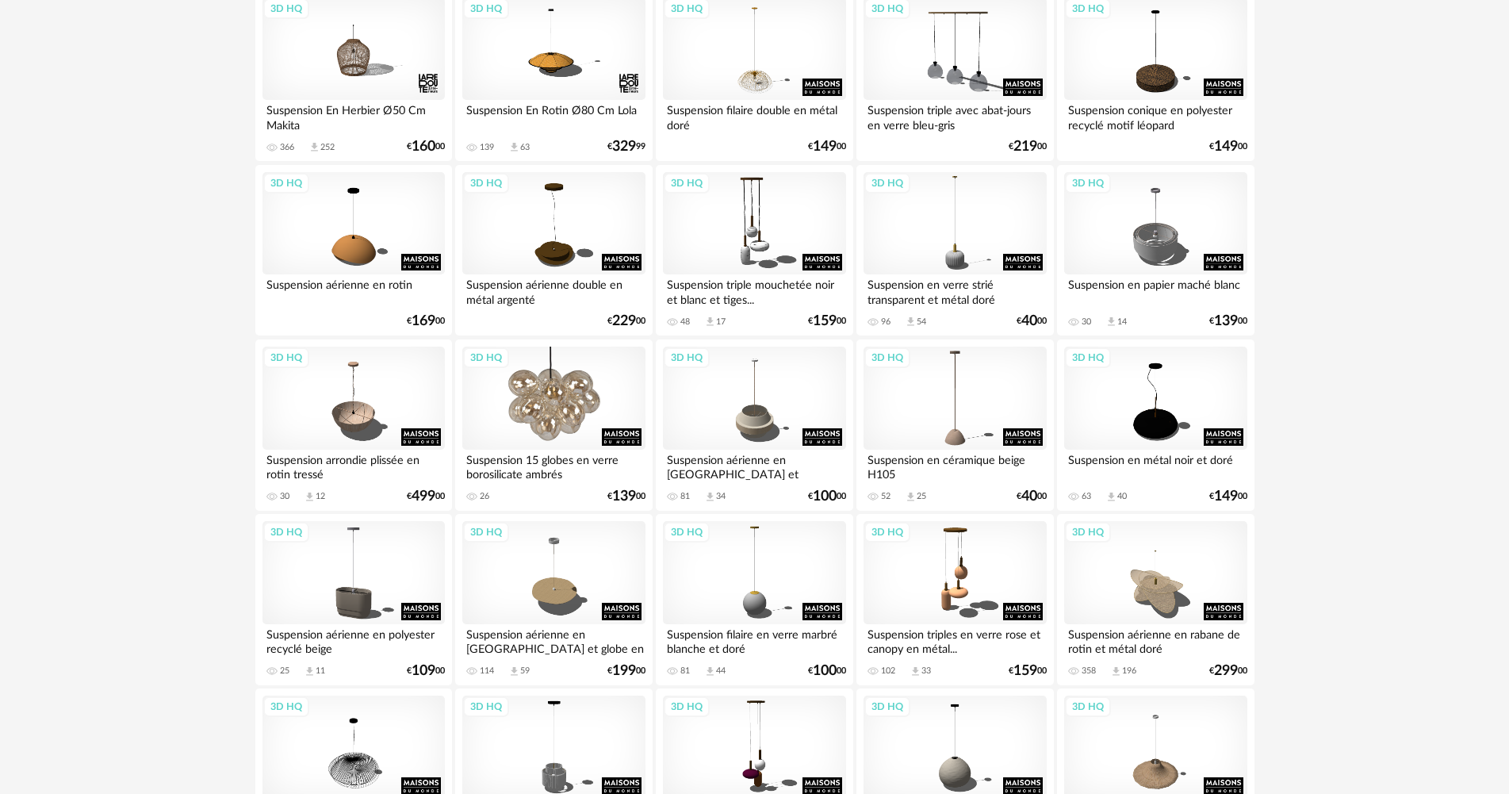
click at [526, 396] on div "3D HQ" at bounding box center [553, 398] width 182 height 103
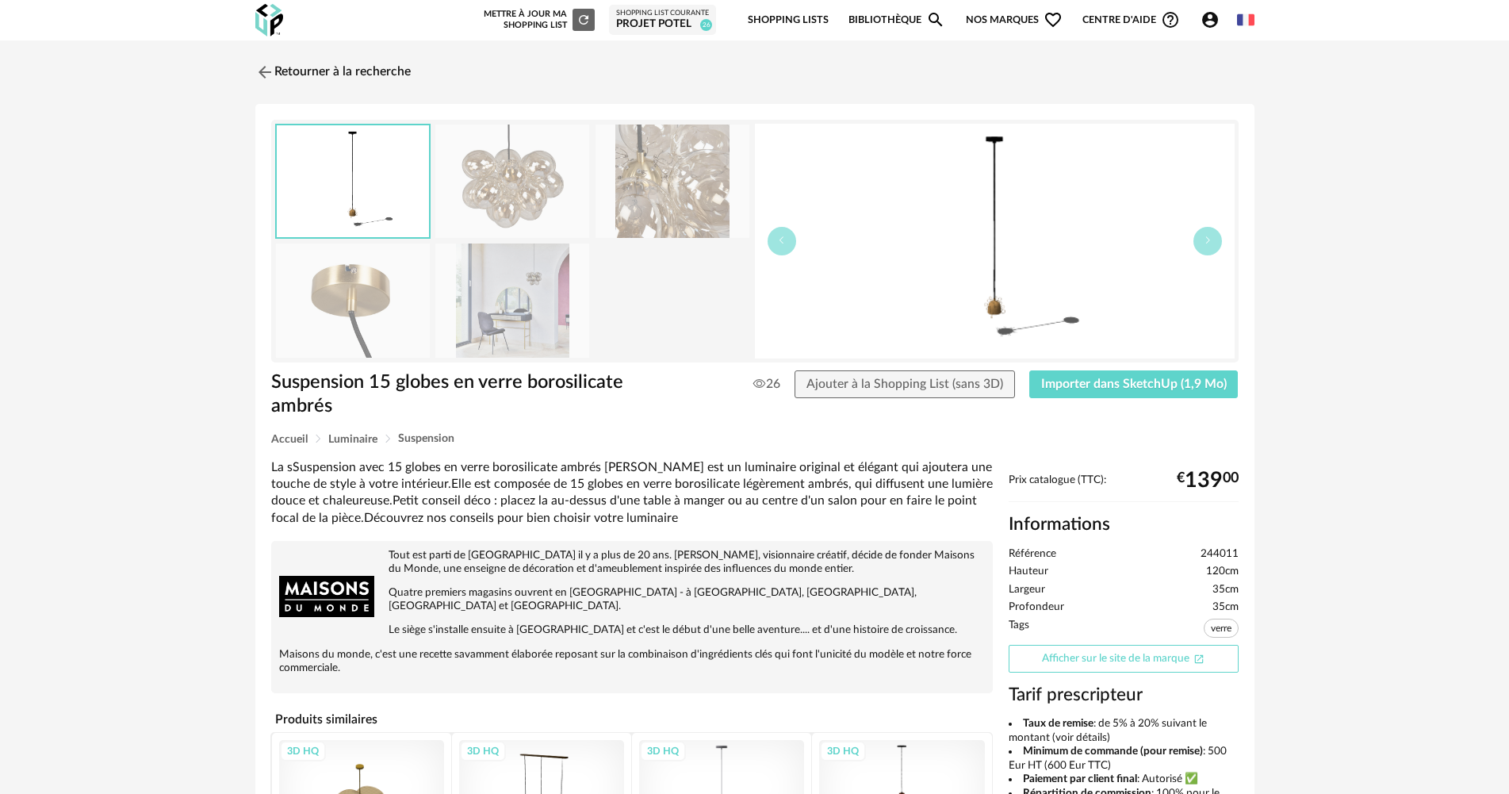
click at [1084, 656] on link "Afficher sur le site de la marque Open In New icon" at bounding box center [1124, 659] width 230 height 28
click at [393, 72] on link "Retourner à la recherche" at bounding box center [328, 72] width 155 height 35
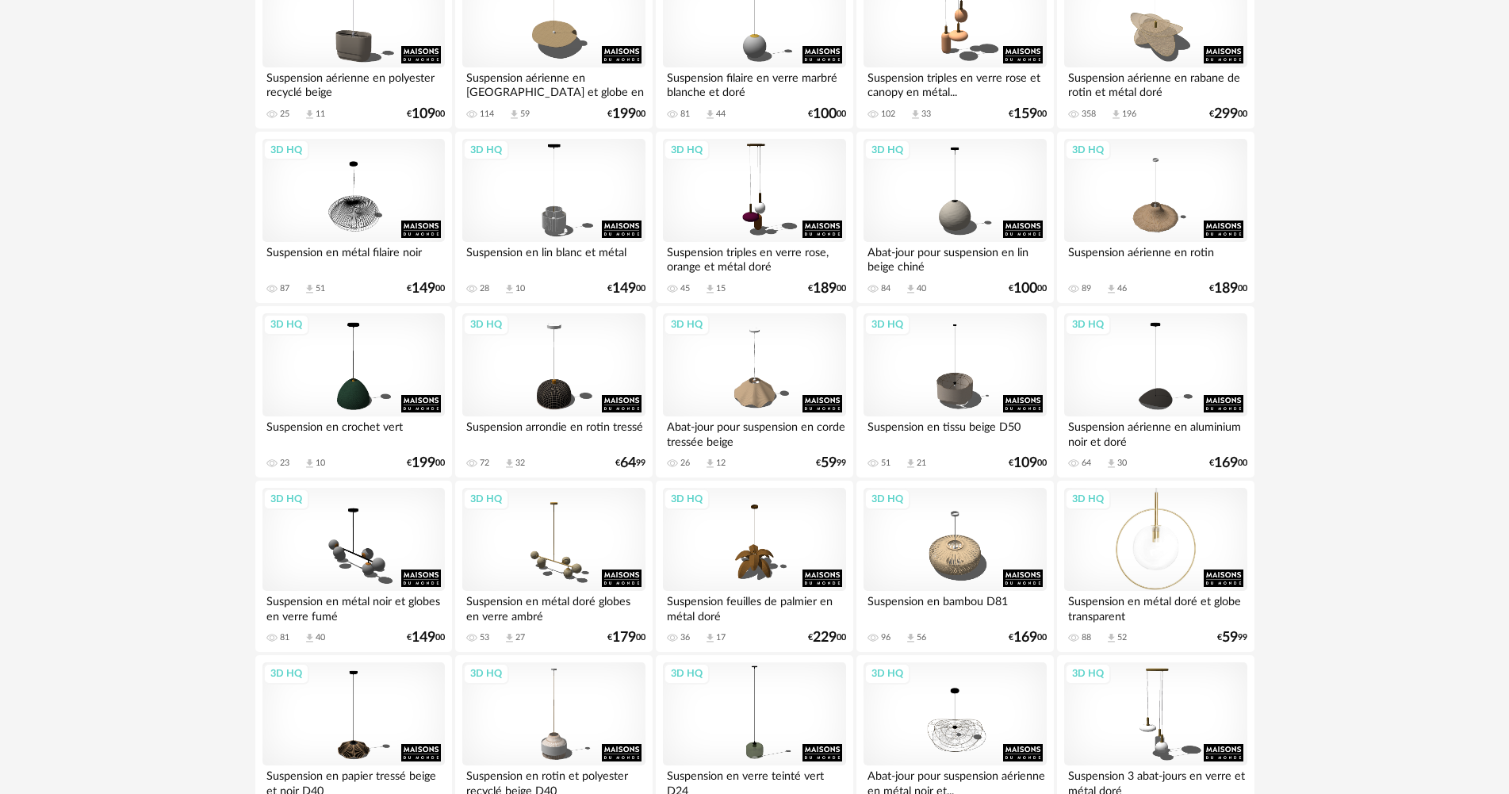
scroll to position [1903, 0]
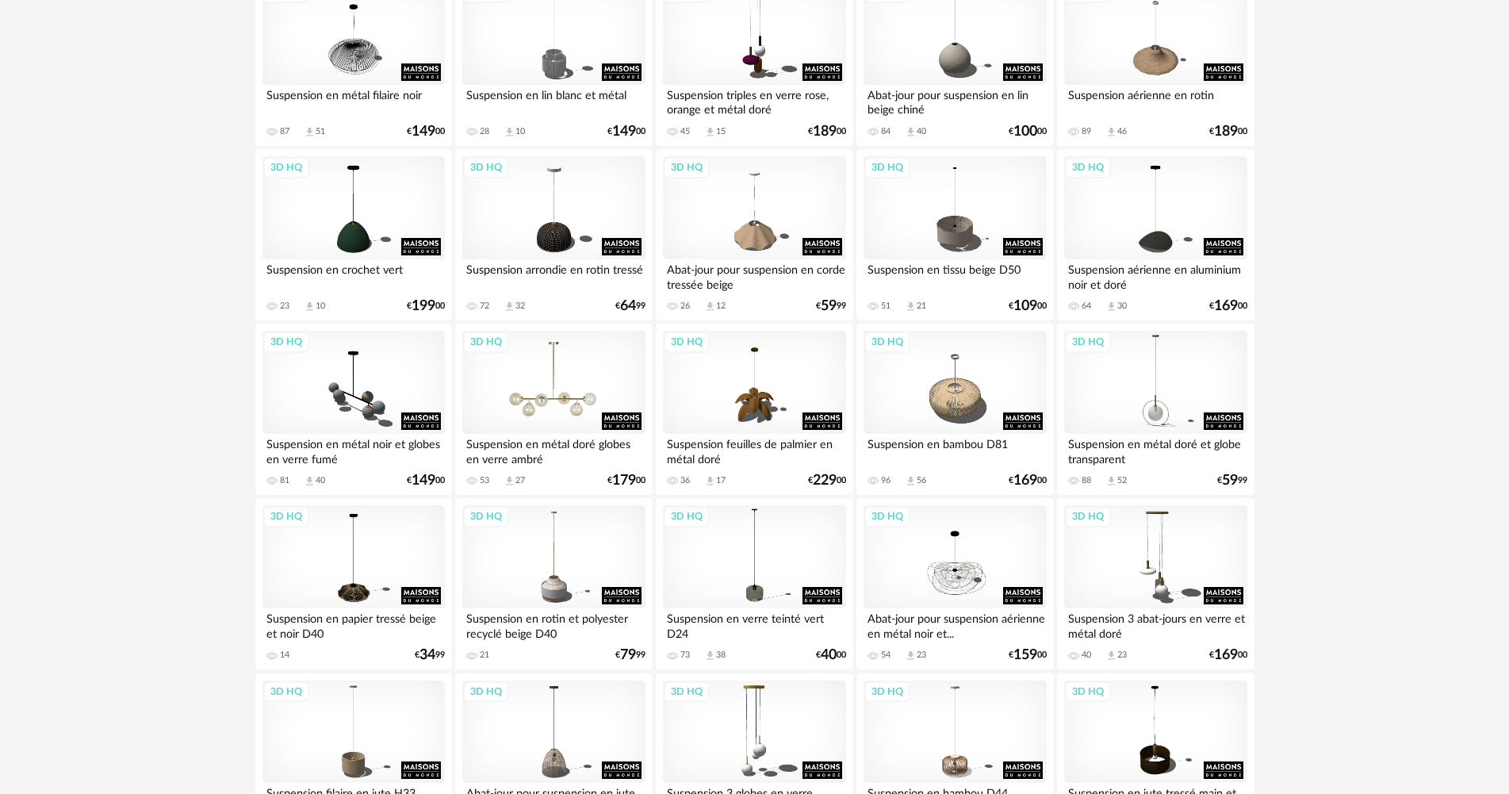
click at [549, 409] on div "3D HQ" at bounding box center [553, 382] width 182 height 103
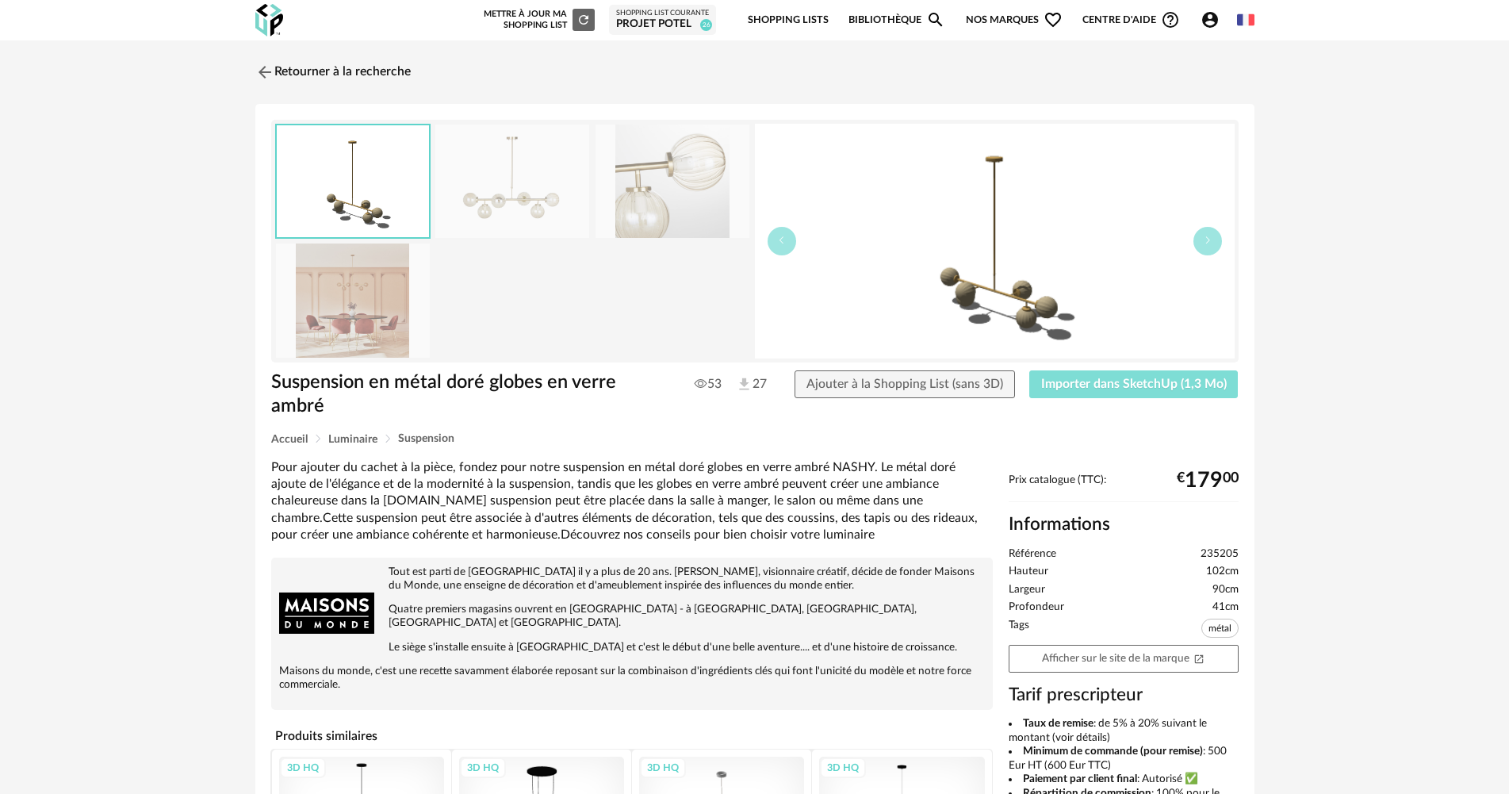
click at [1158, 387] on span "Importer dans SketchUp (1,3 Mo)" at bounding box center [1134, 384] width 186 height 13
click at [400, 71] on link "Retourner à la recherche" at bounding box center [328, 72] width 155 height 35
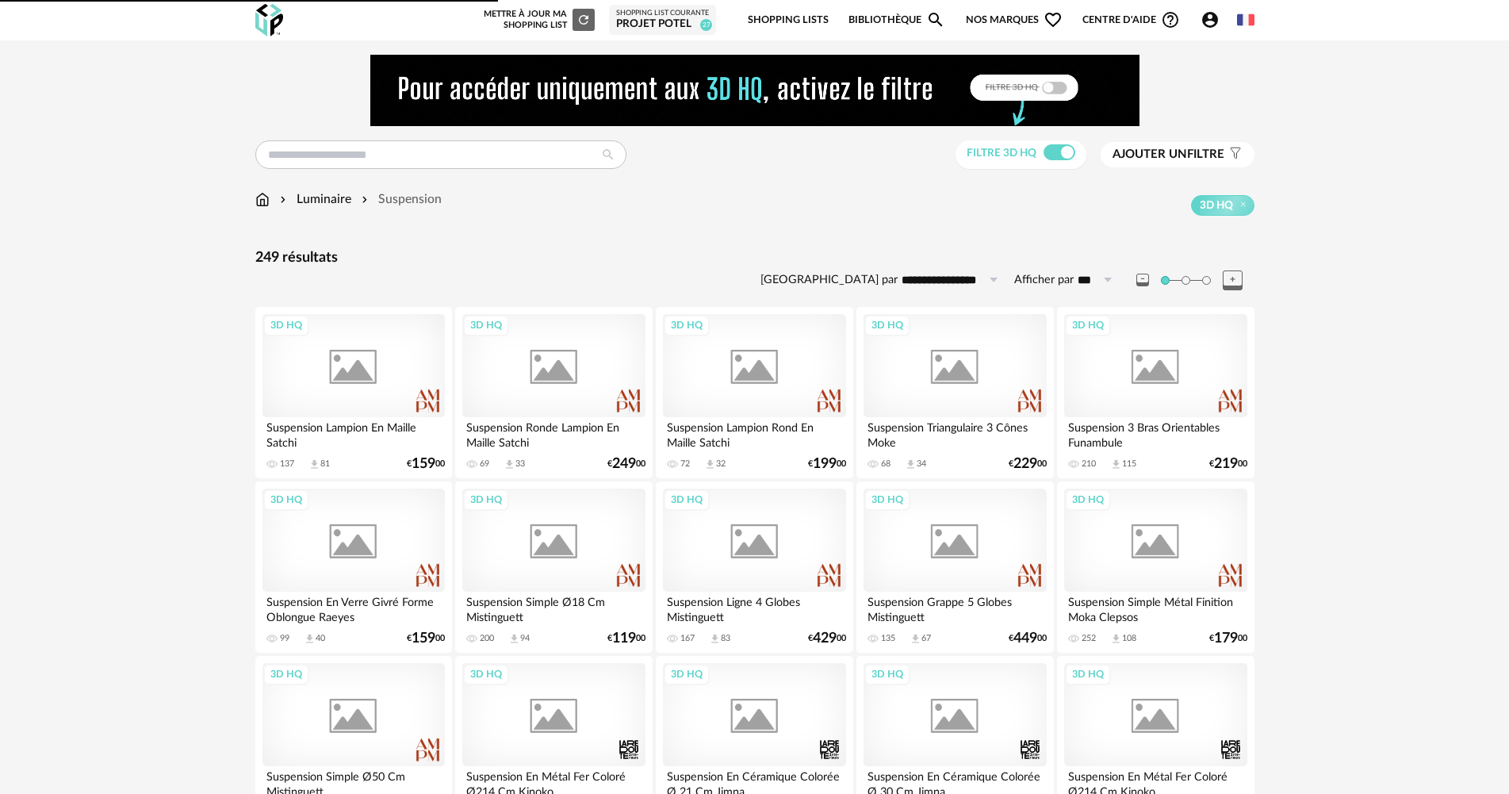
scroll to position [1903, 0]
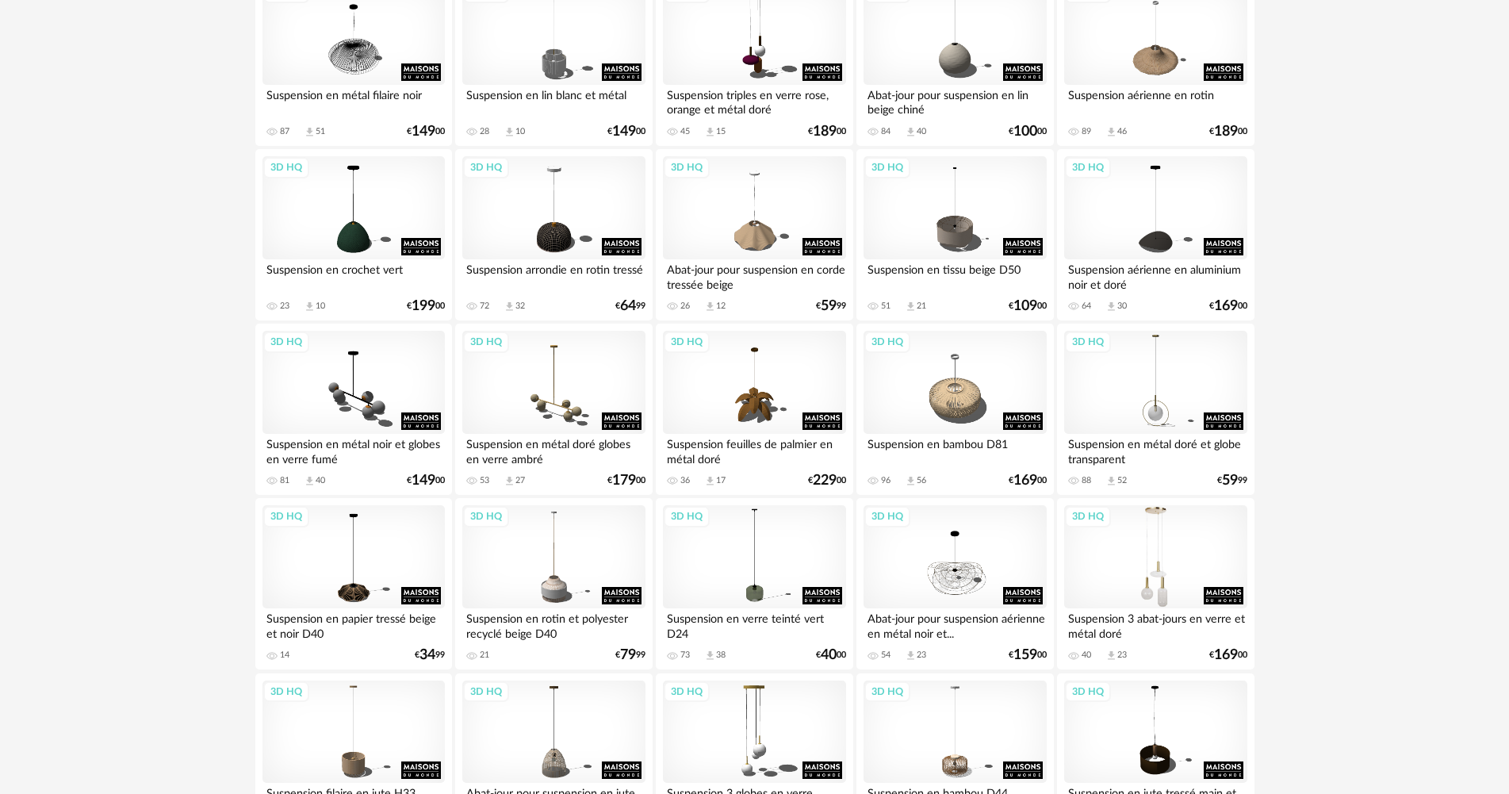
click at [1132, 540] on div "3D HQ" at bounding box center [1155, 556] width 182 height 103
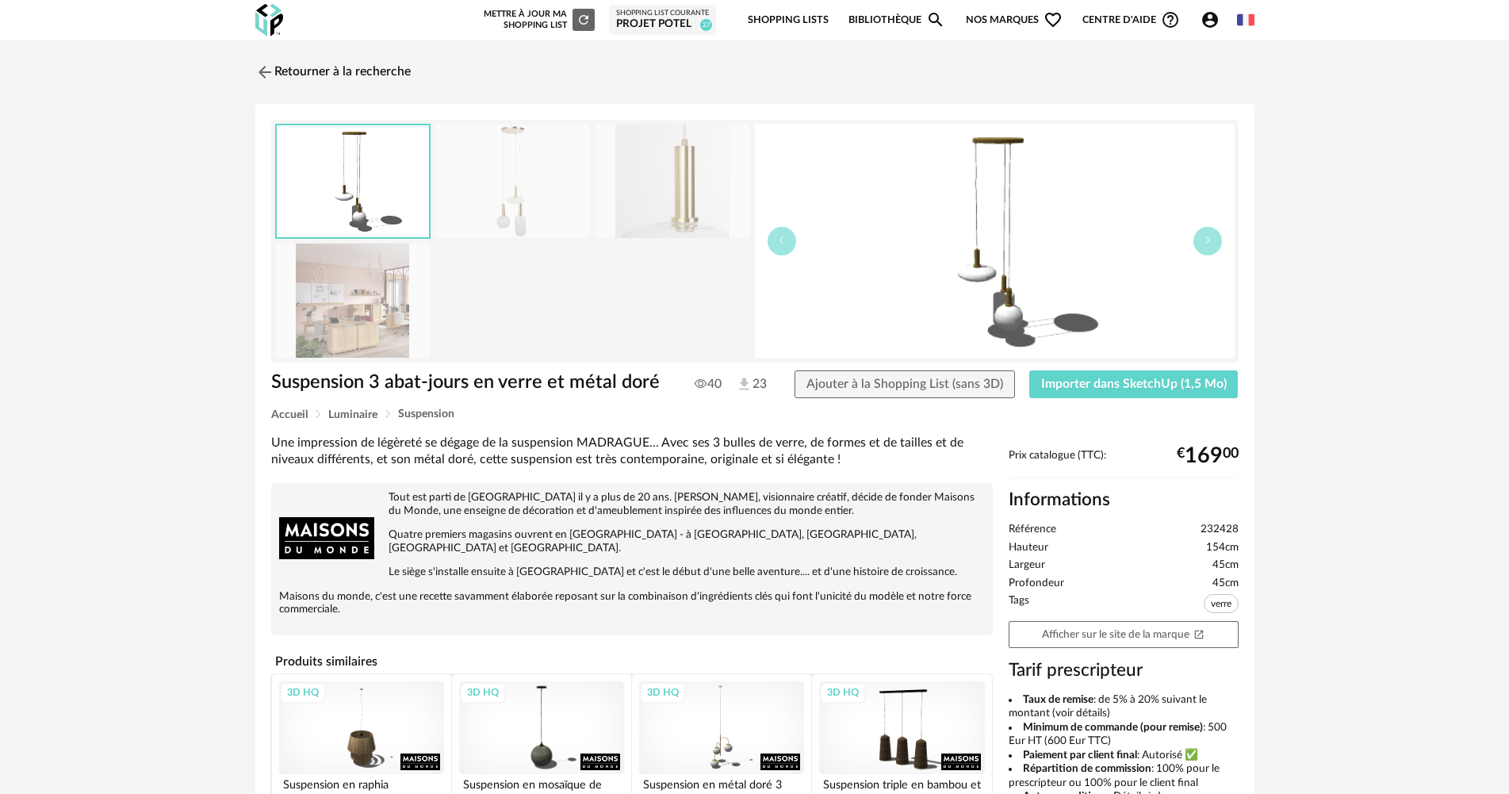
click at [381, 314] on img at bounding box center [353, 299] width 154 height 113
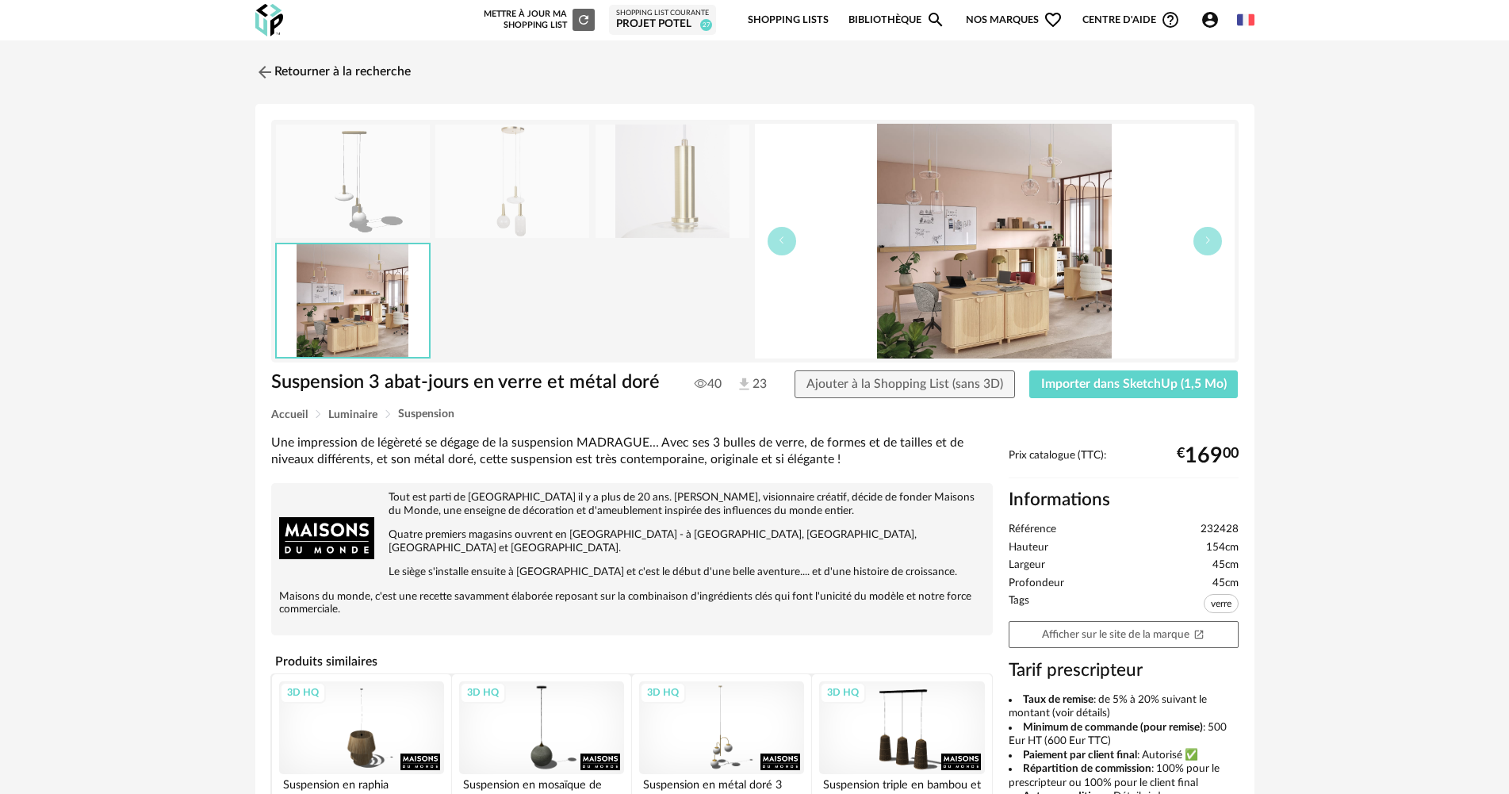
click at [490, 192] on img at bounding box center [512, 181] width 154 height 113
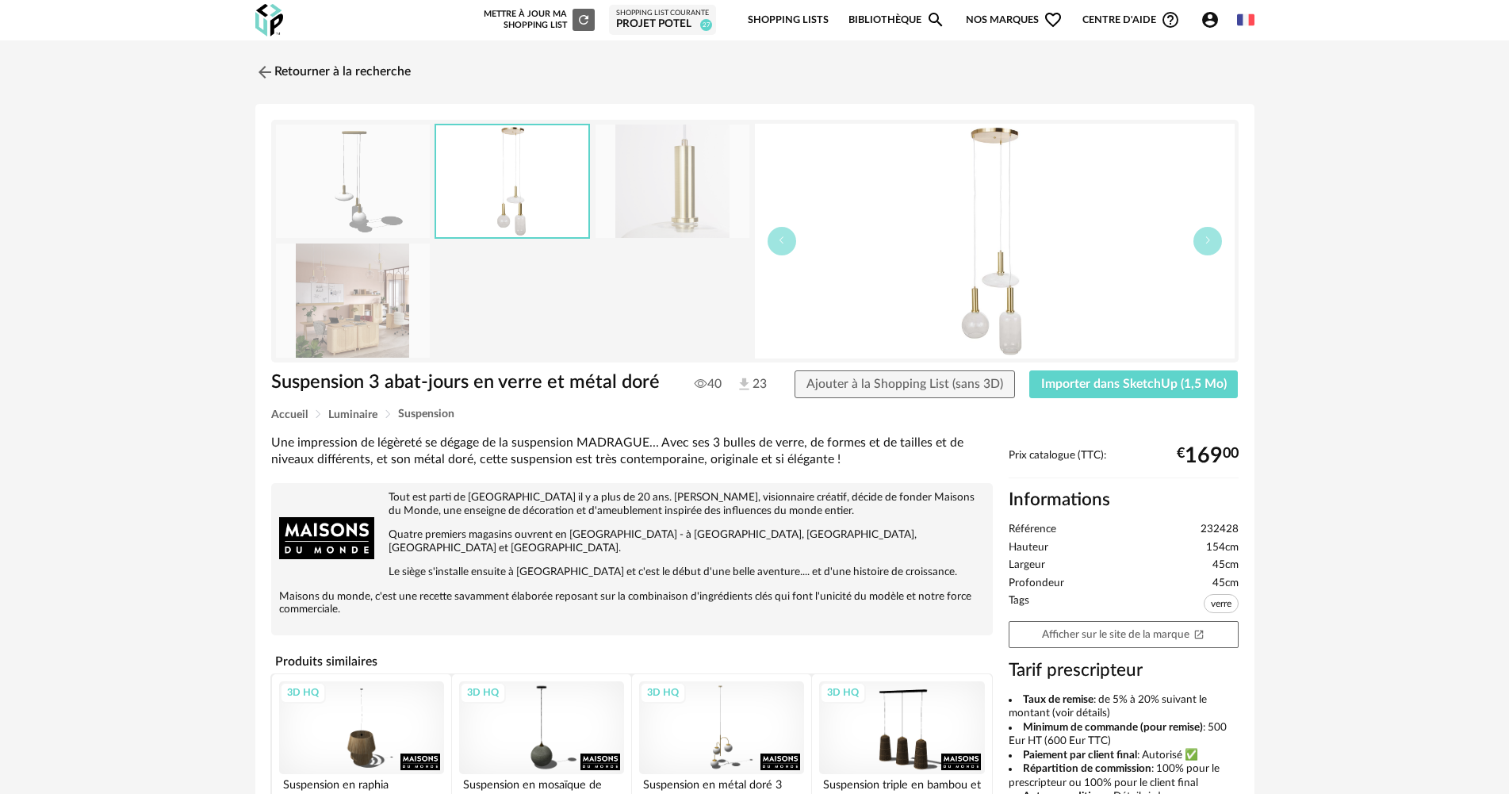
click at [610, 189] on img at bounding box center [673, 181] width 154 height 113
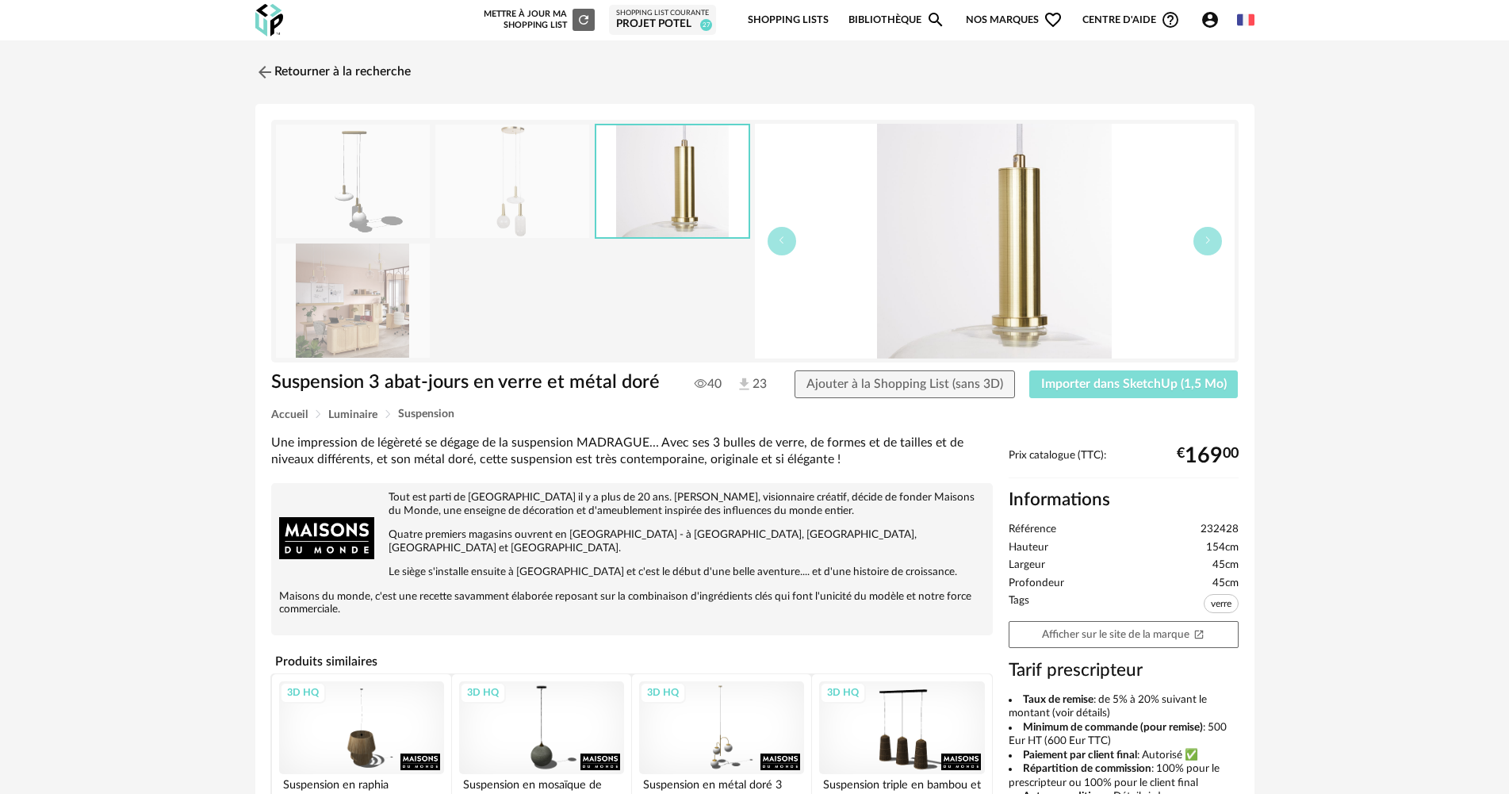
click at [1094, 379] on span "Importer dans SketchUp (1,5 Mo)" at bounding box center [1134, 384] width 186 height 13
click at [927, 378] on span "Ajouter à la Shopping List (sans 3D)" at bounding box center [905, 384] width 197 height 13
click at [384, 67] on link "Retourner à la recherche" at bounding box center [328, 72] width 155 height 35
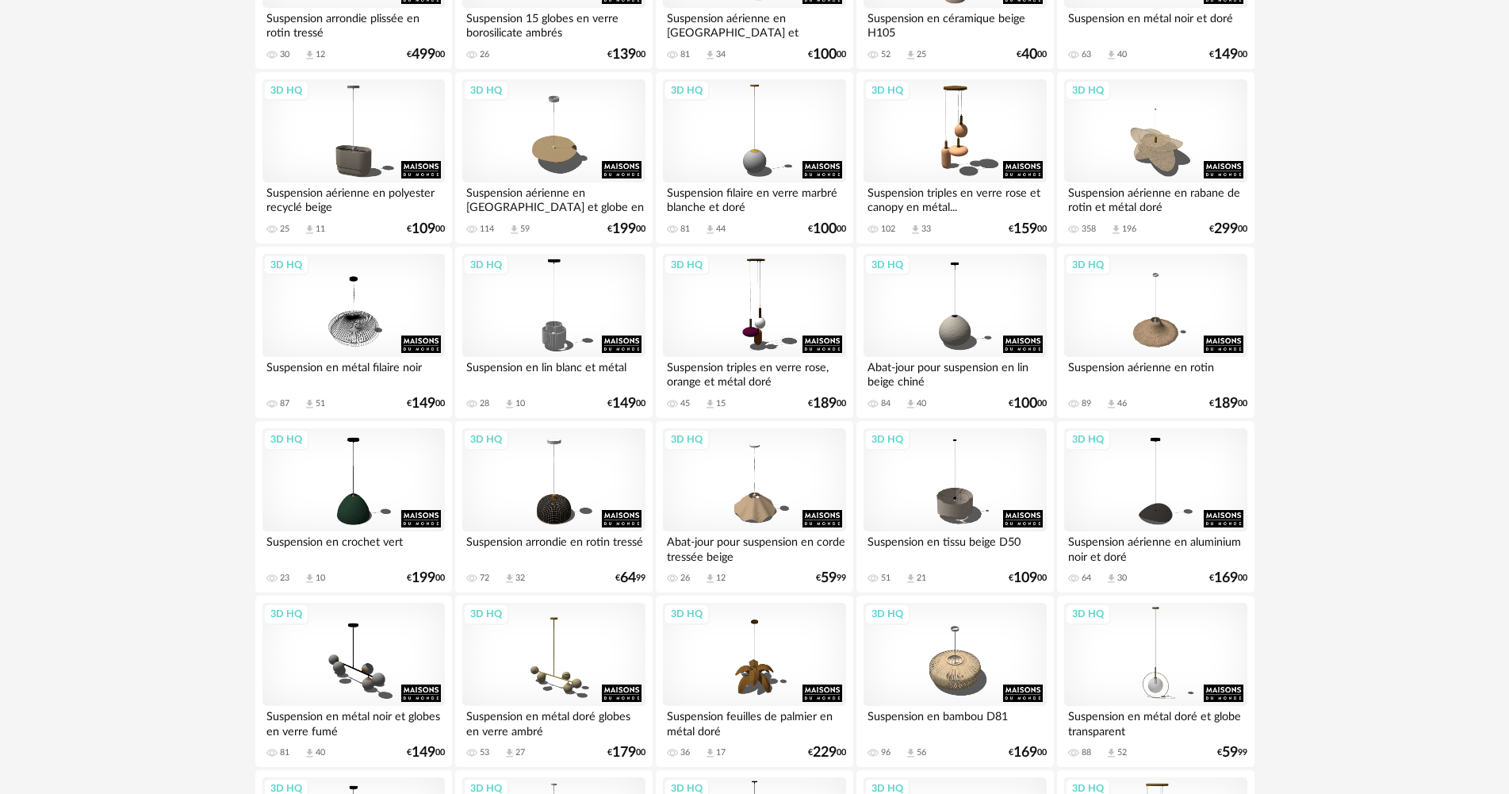
scroll to position [1428, 0]
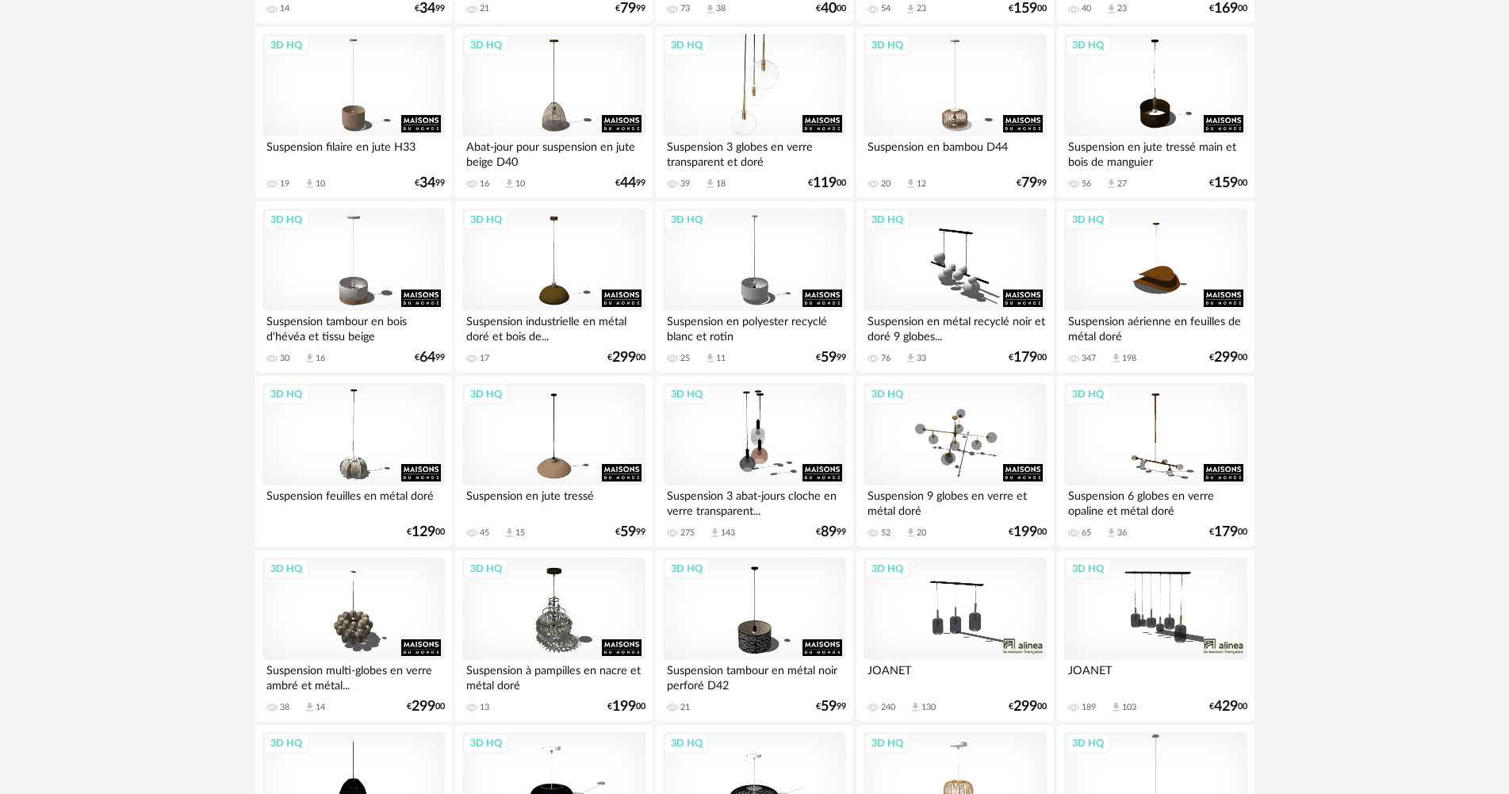
scroll to position [2670, 0]
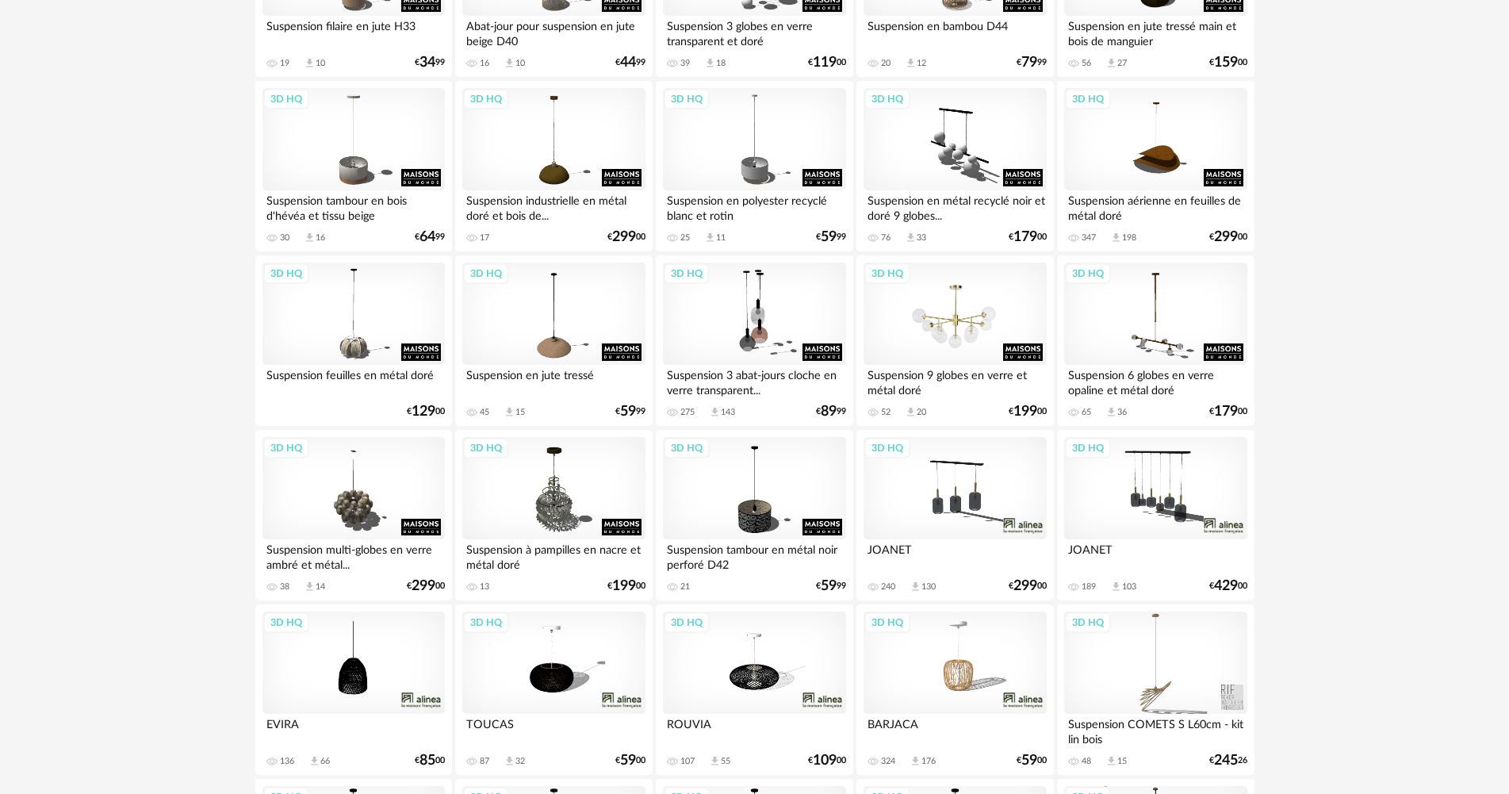
click at [1006, 318] on div "3D HQ" at bounding box center [955, 314] width 182 height 103
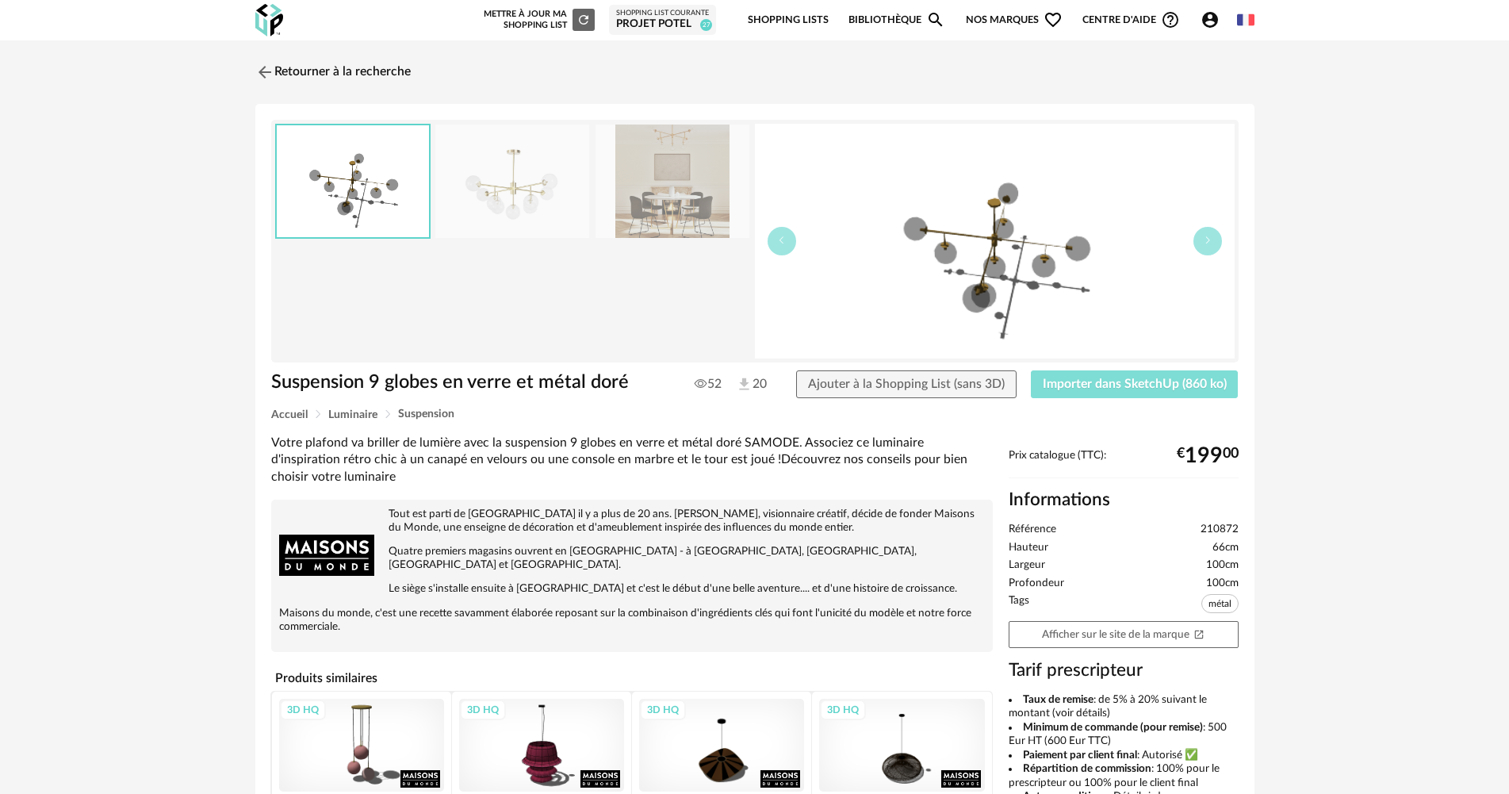
click at [1079, 382] on span "Importer dans SketchUp (860 ko)" at bounding box center [1135, 384] width 184 height 13
click at [383, 73] on link "Retourner à la recherche" at bounding box center [328, 72] width 155 height 35
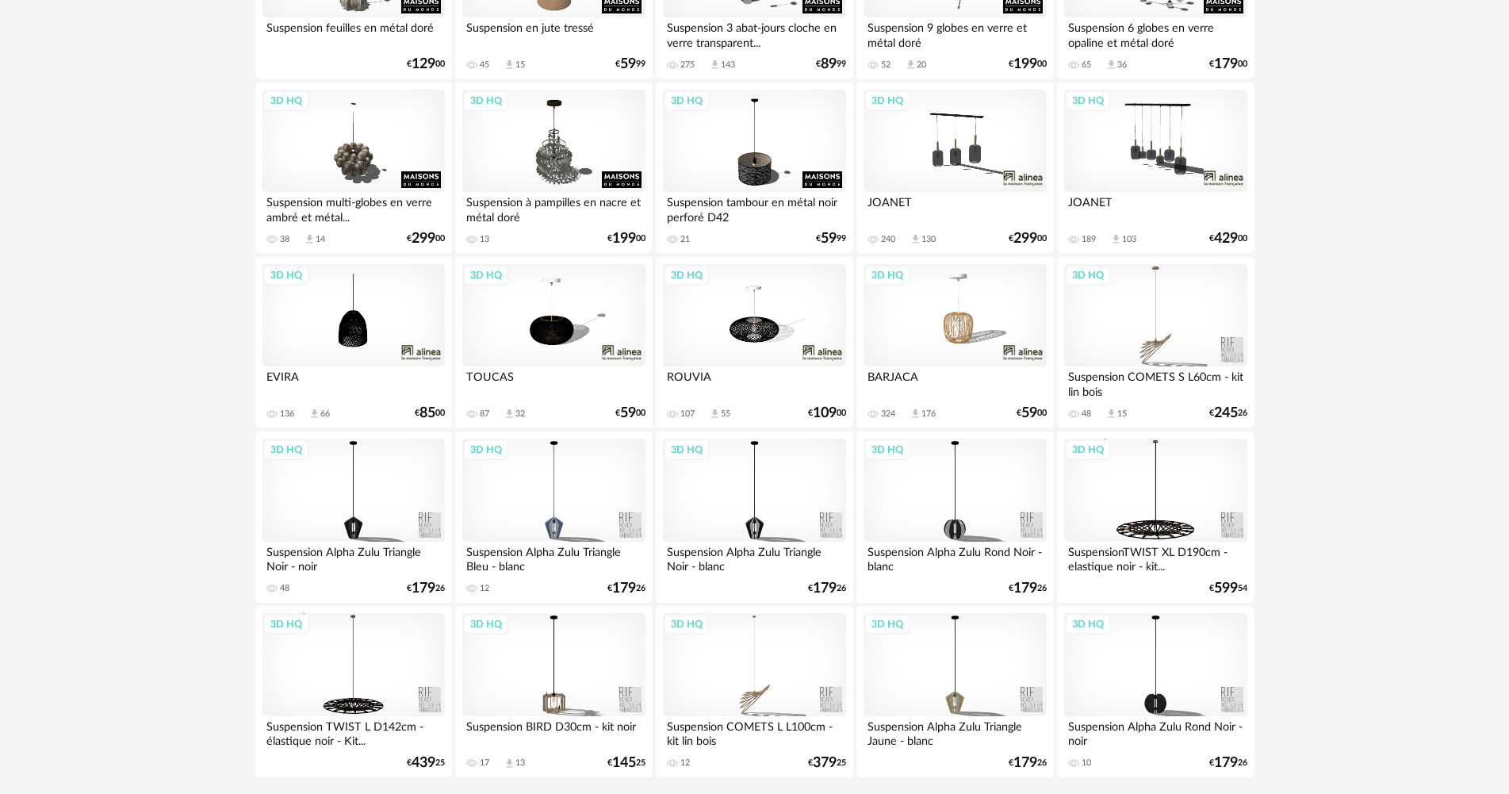
scroll to position [3108, 0]
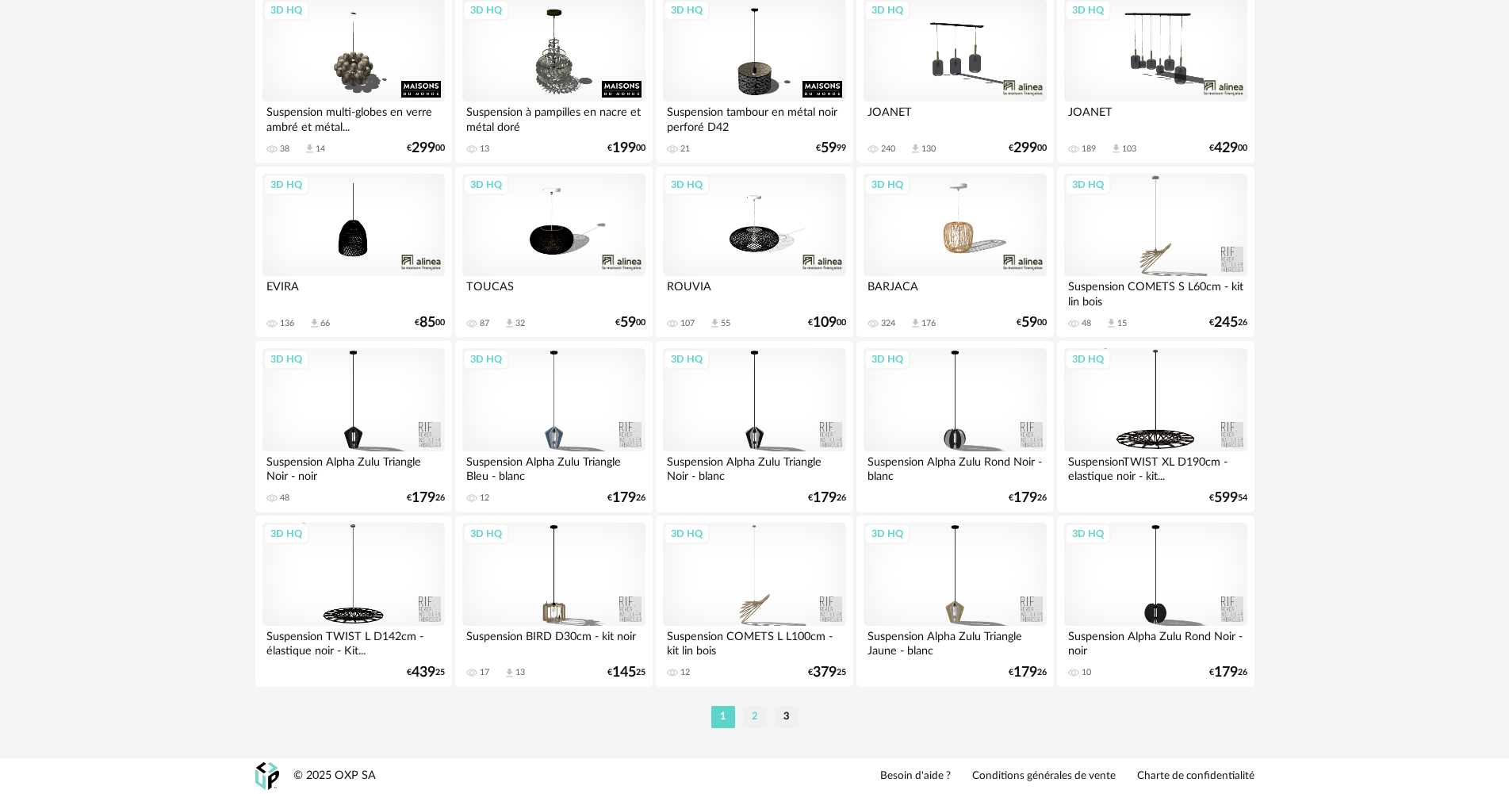
click at [755, 707] on li "2" at bounding box center [755, 717] width 24 height 22
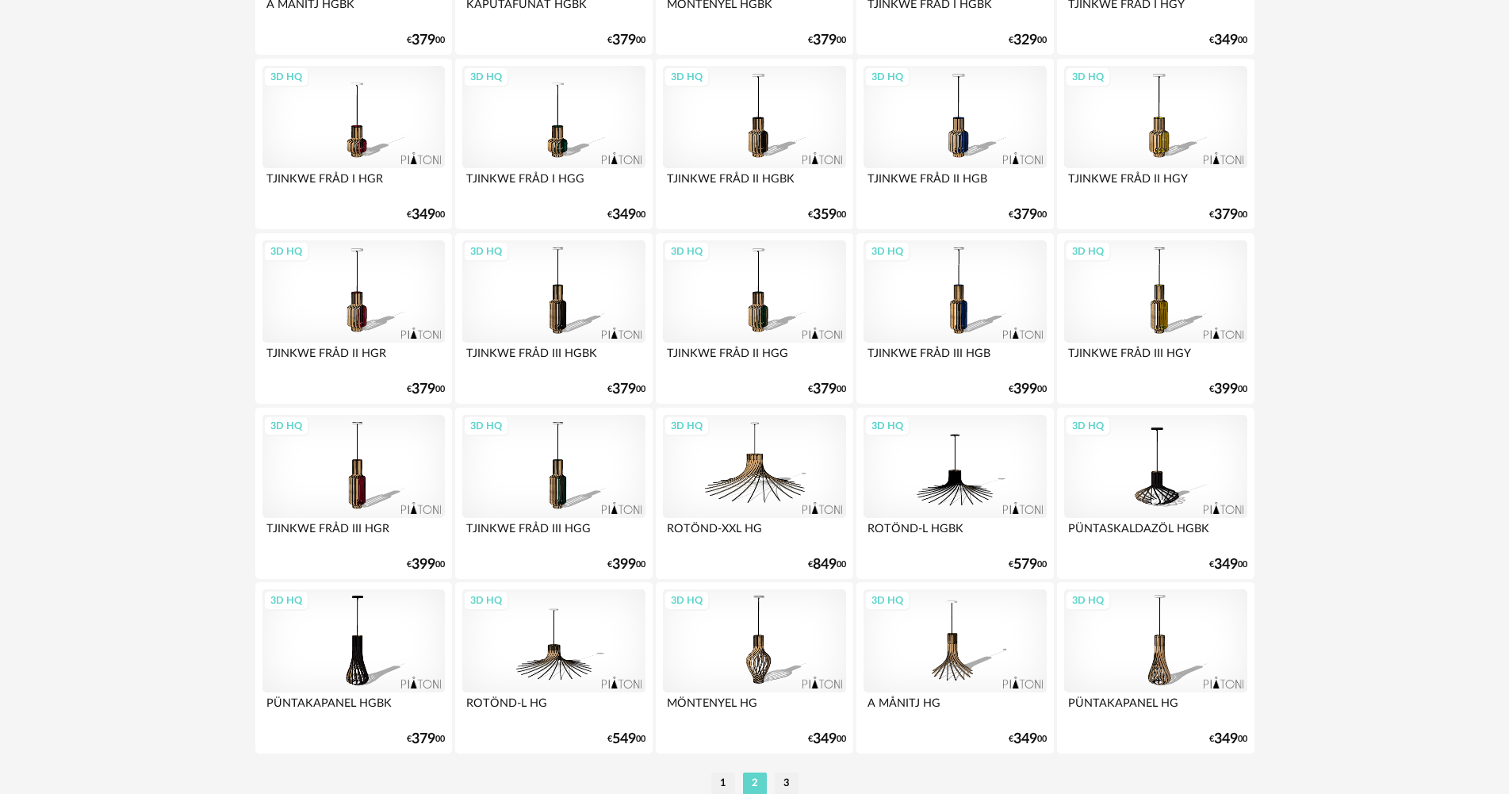
scroll to position [3108, 0]
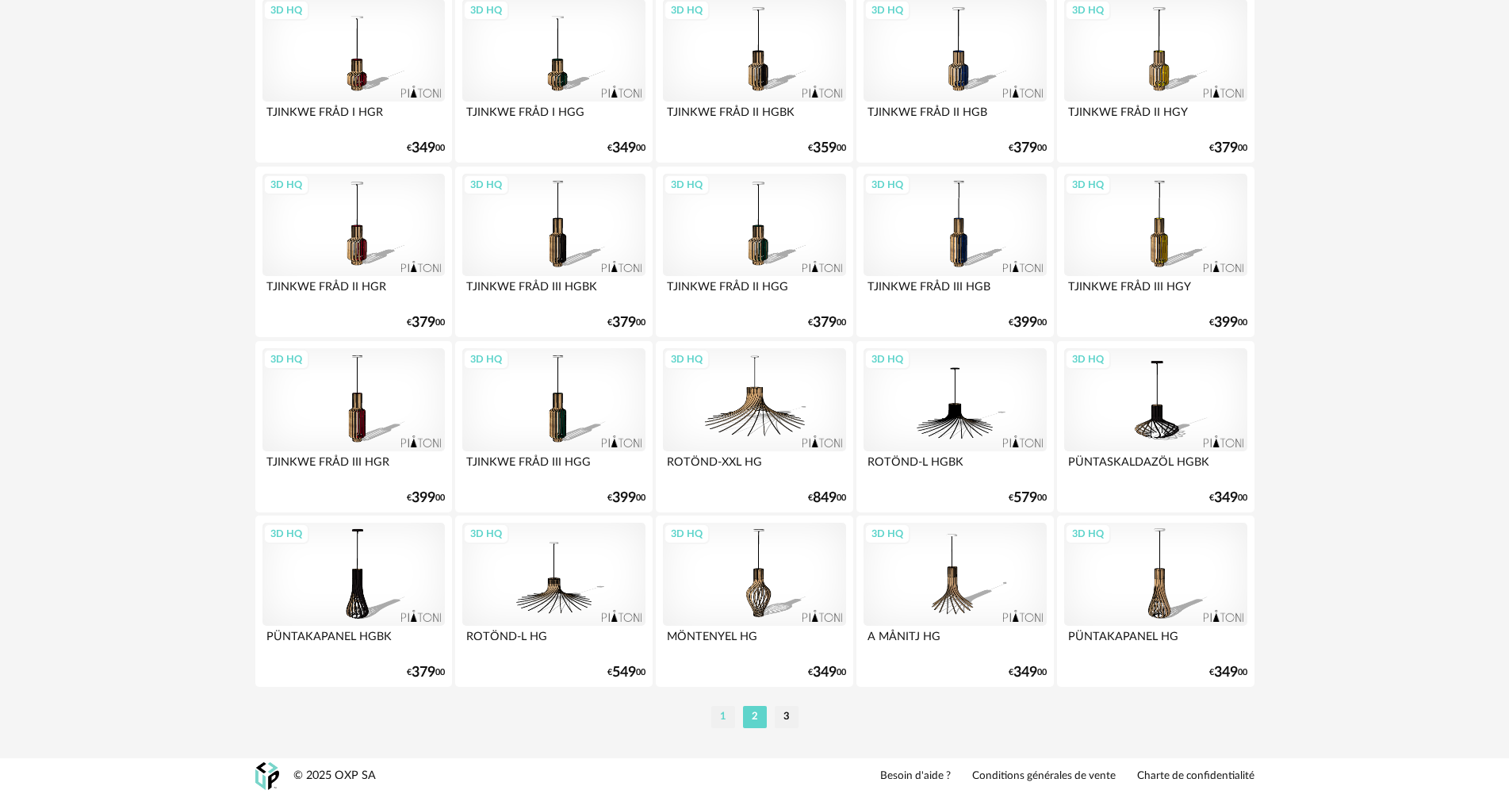
click at [717, 707] on li "1" at bounding box center [723, 717] width 24 height 22
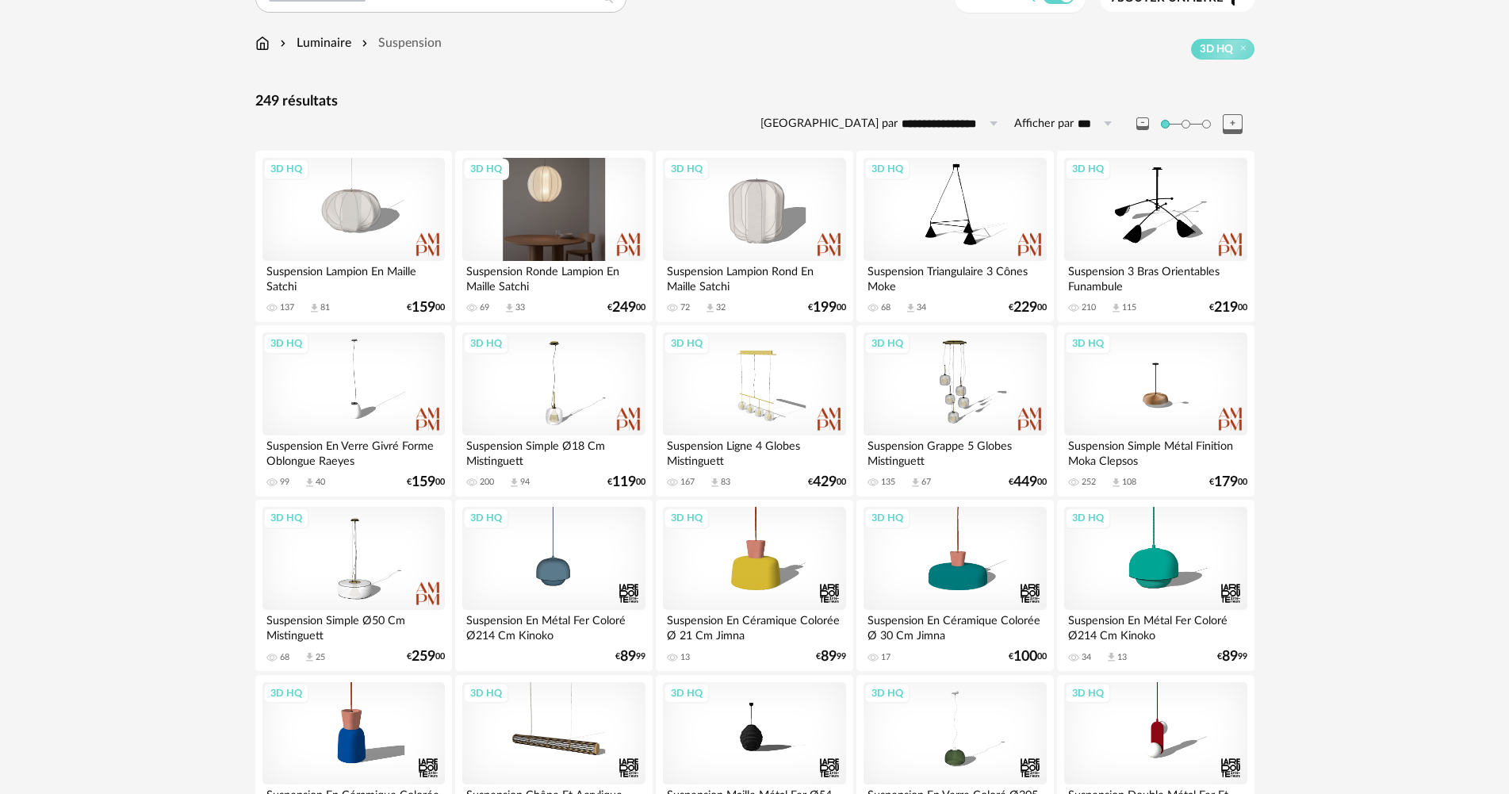
scroll to position [159, 0]
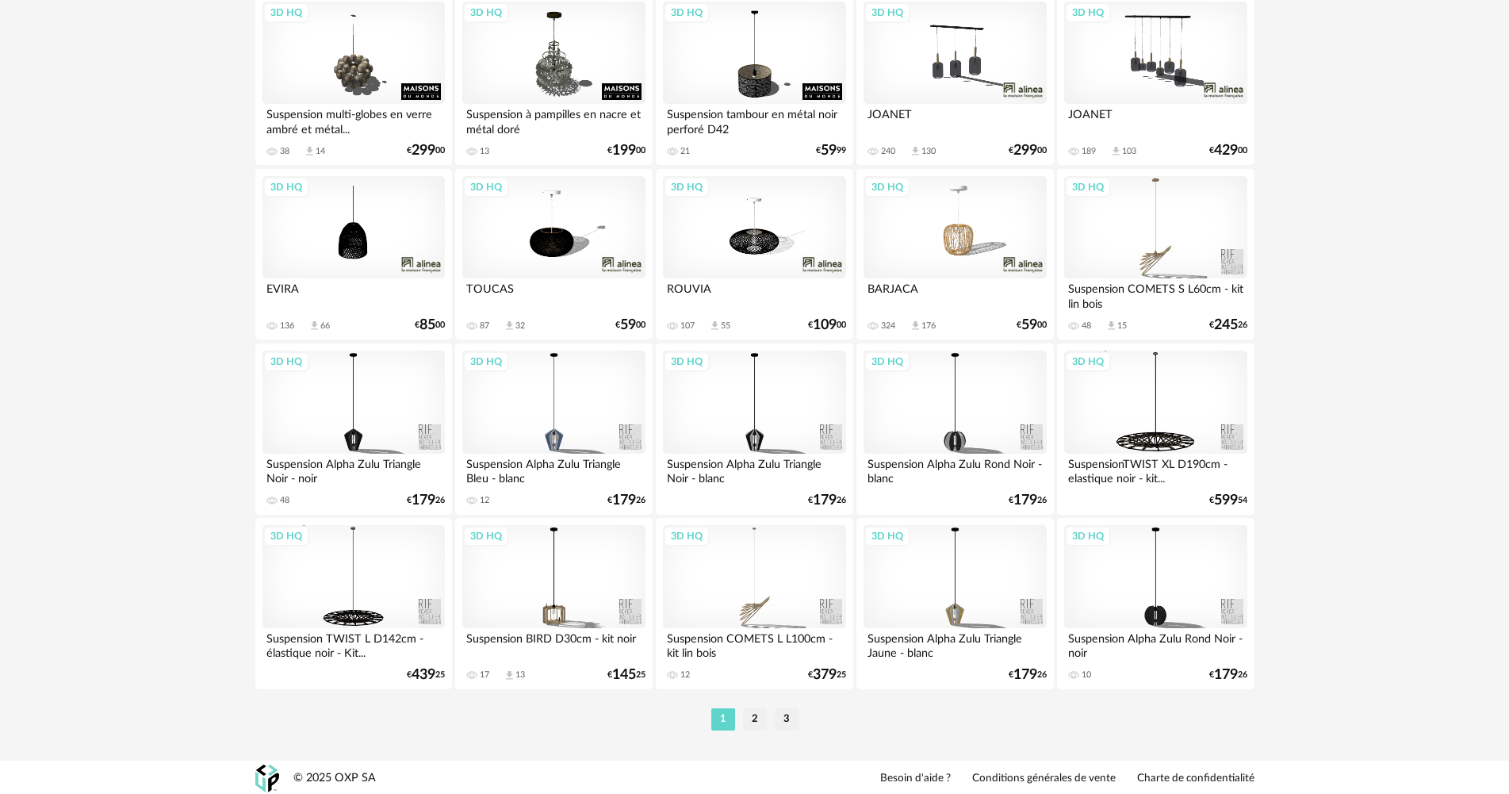
scroll to position [3108, 0]
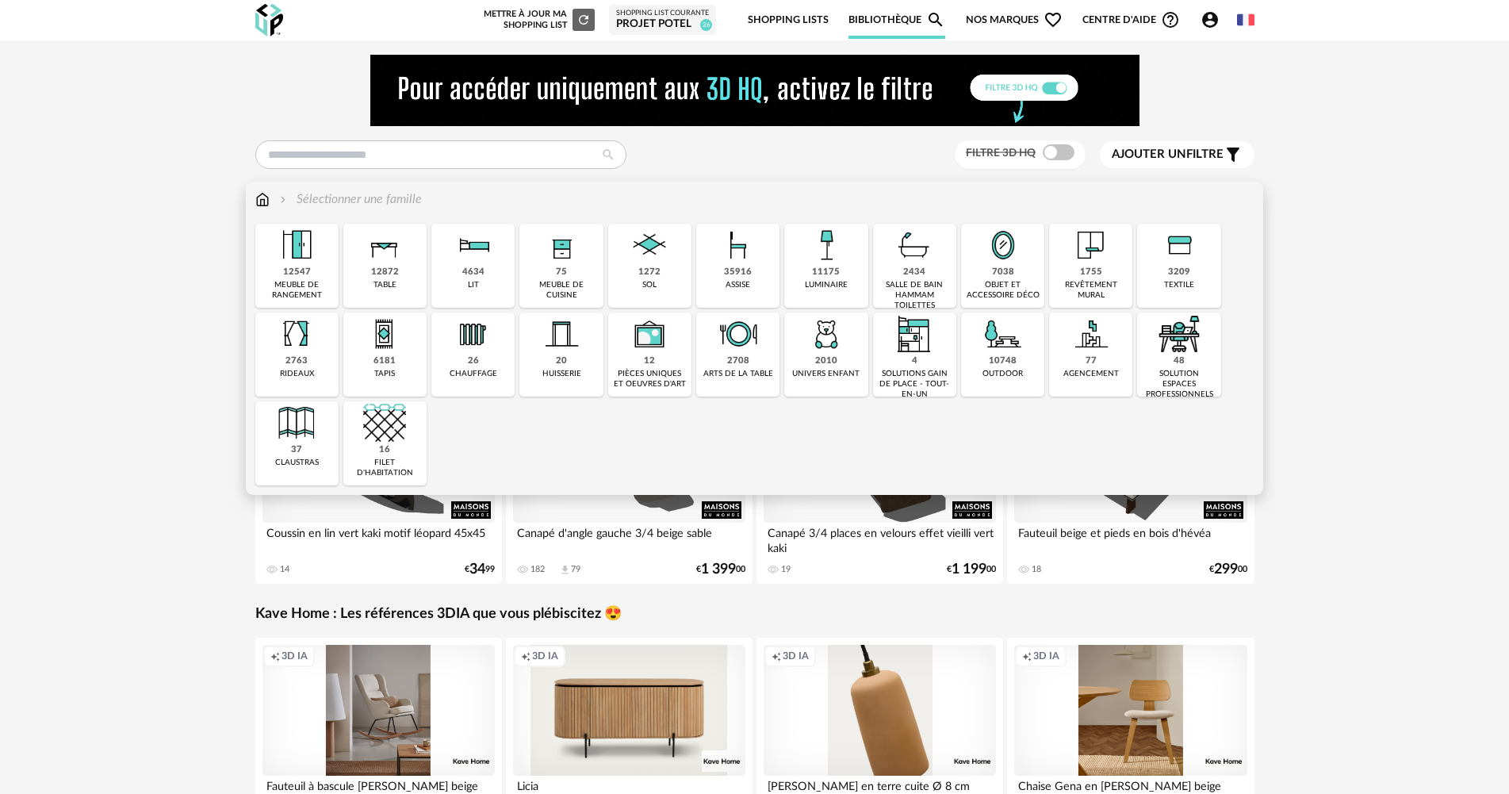
click at [709, 276] on div "35916 assise" at bounding box center [737, 266] width 83 height 84
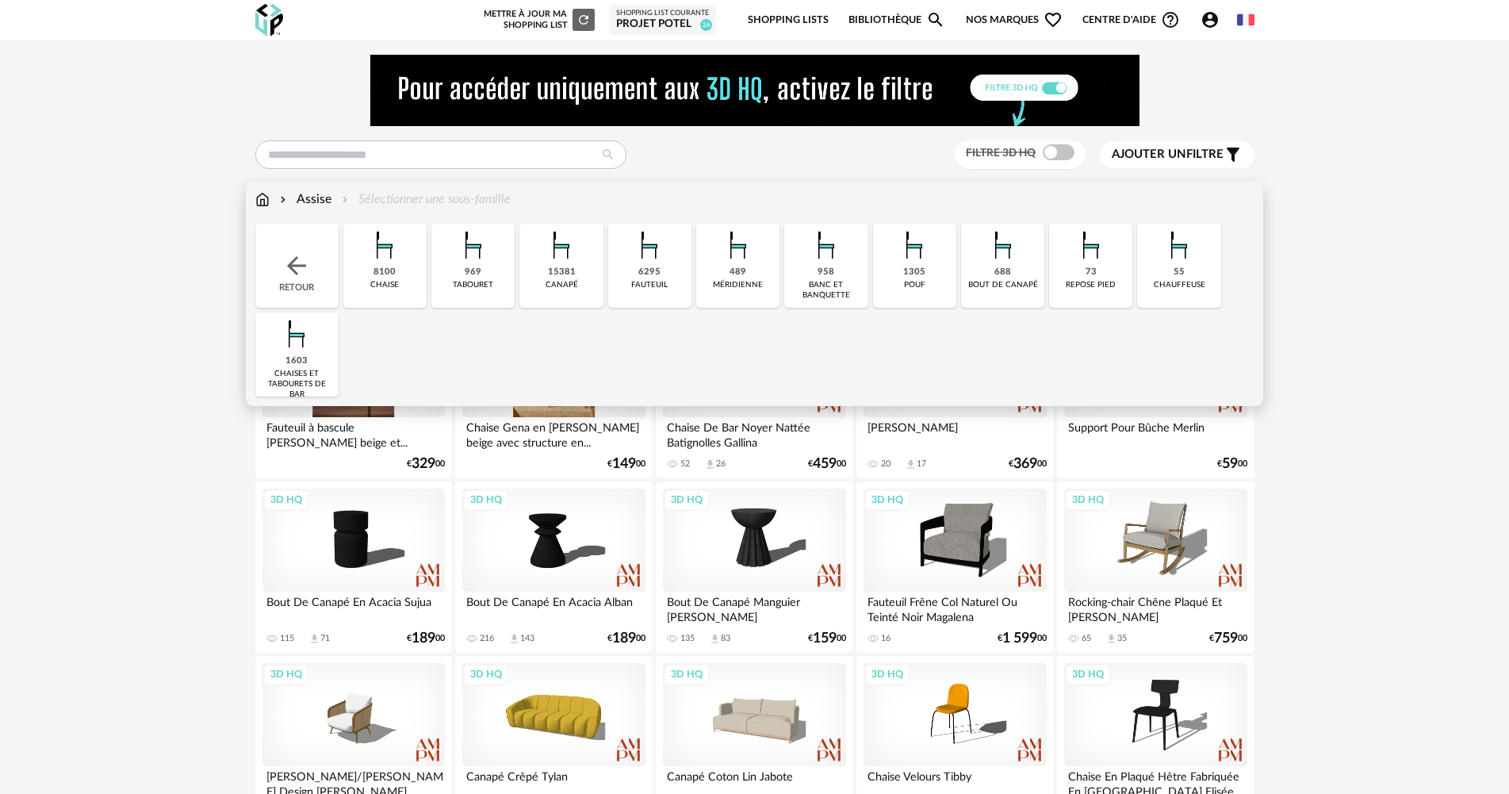
click at [560, 274] on div "15381" at bounding box center [562, 272] width 28 height 12
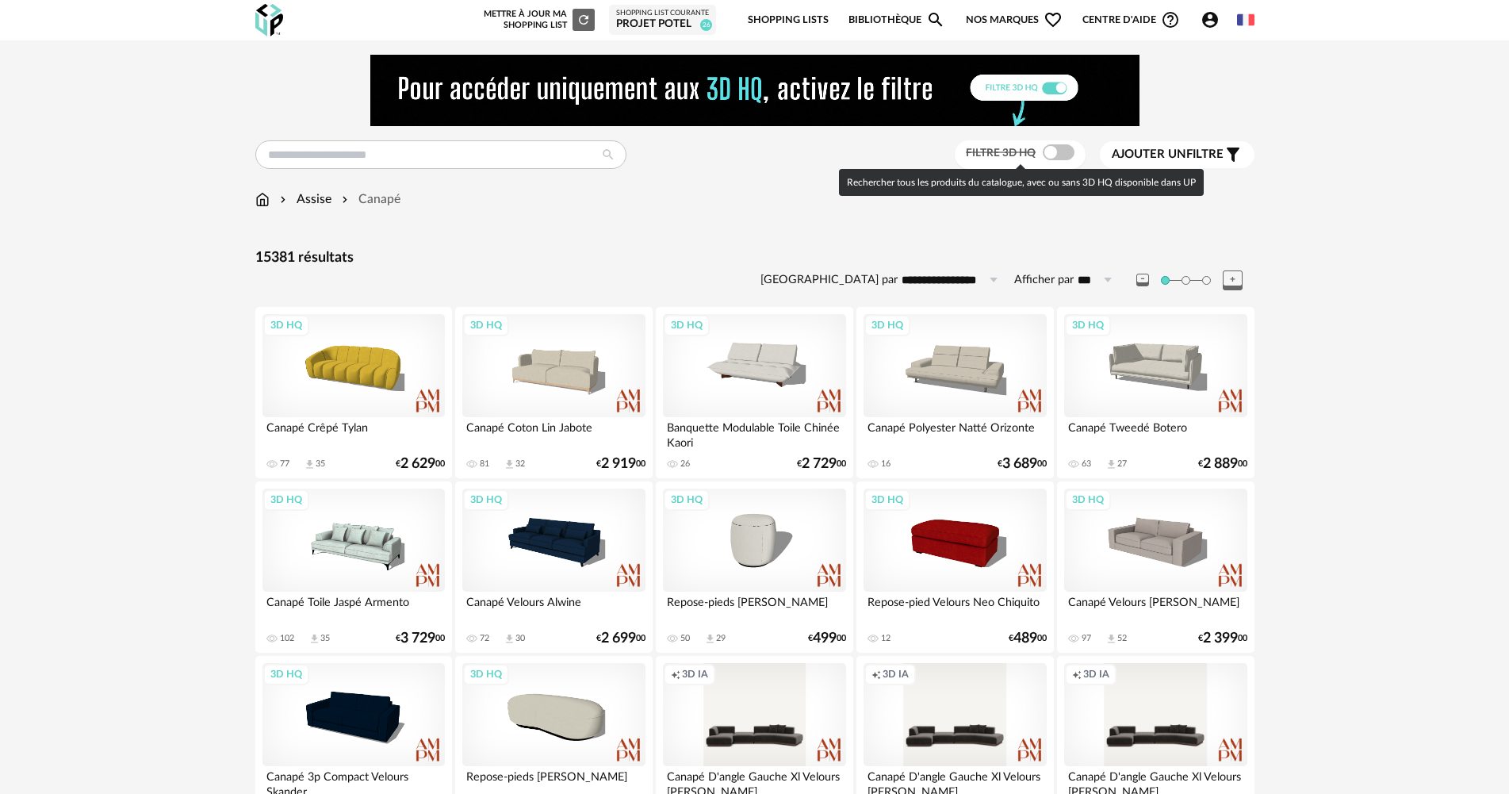
click at [1053, 151] on span at bounding box center [1059, 152] width 32 height 16
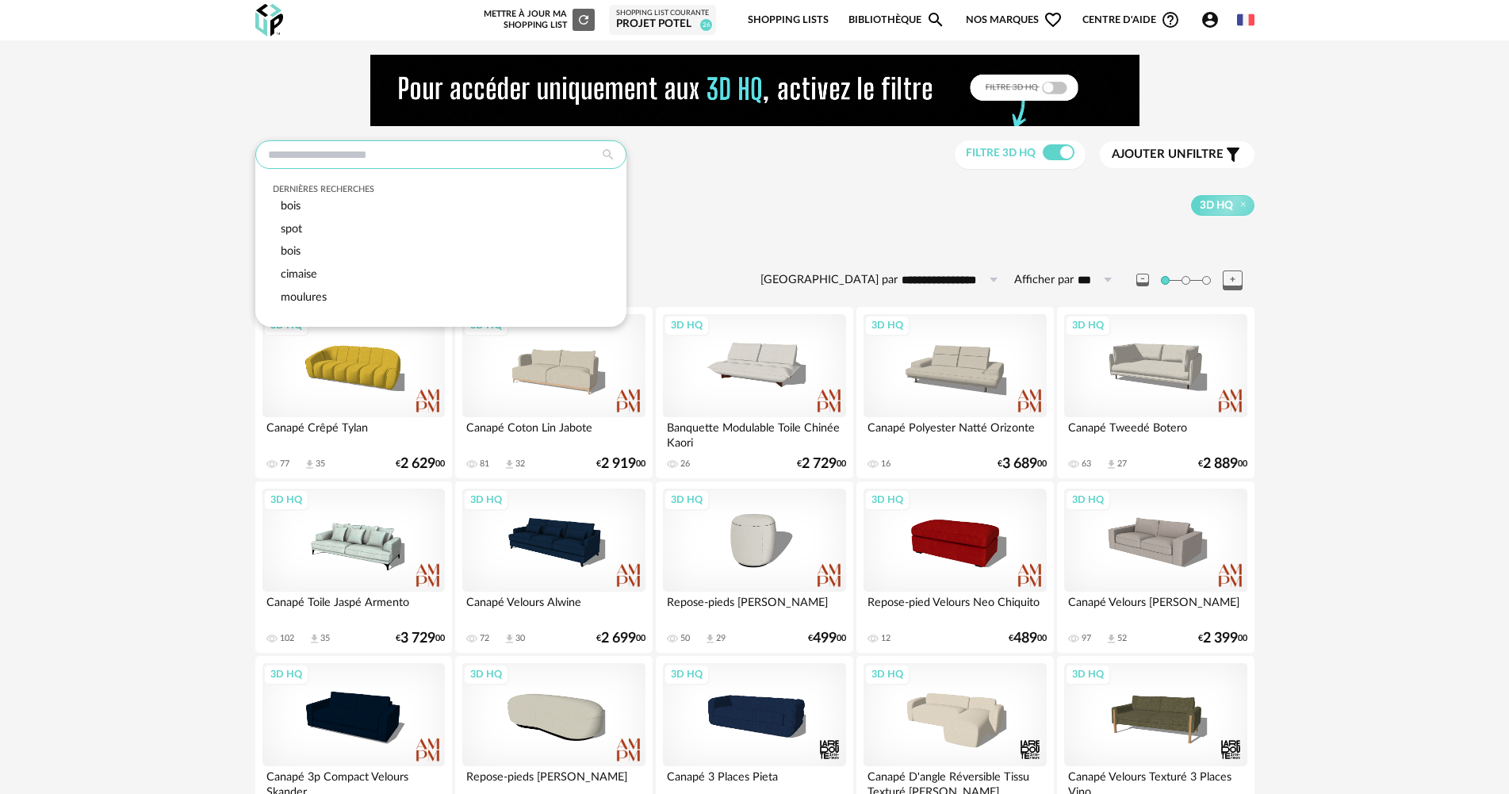
click at [335, 157] on input "text" at bounding box center [440, 154] width 371 height 29
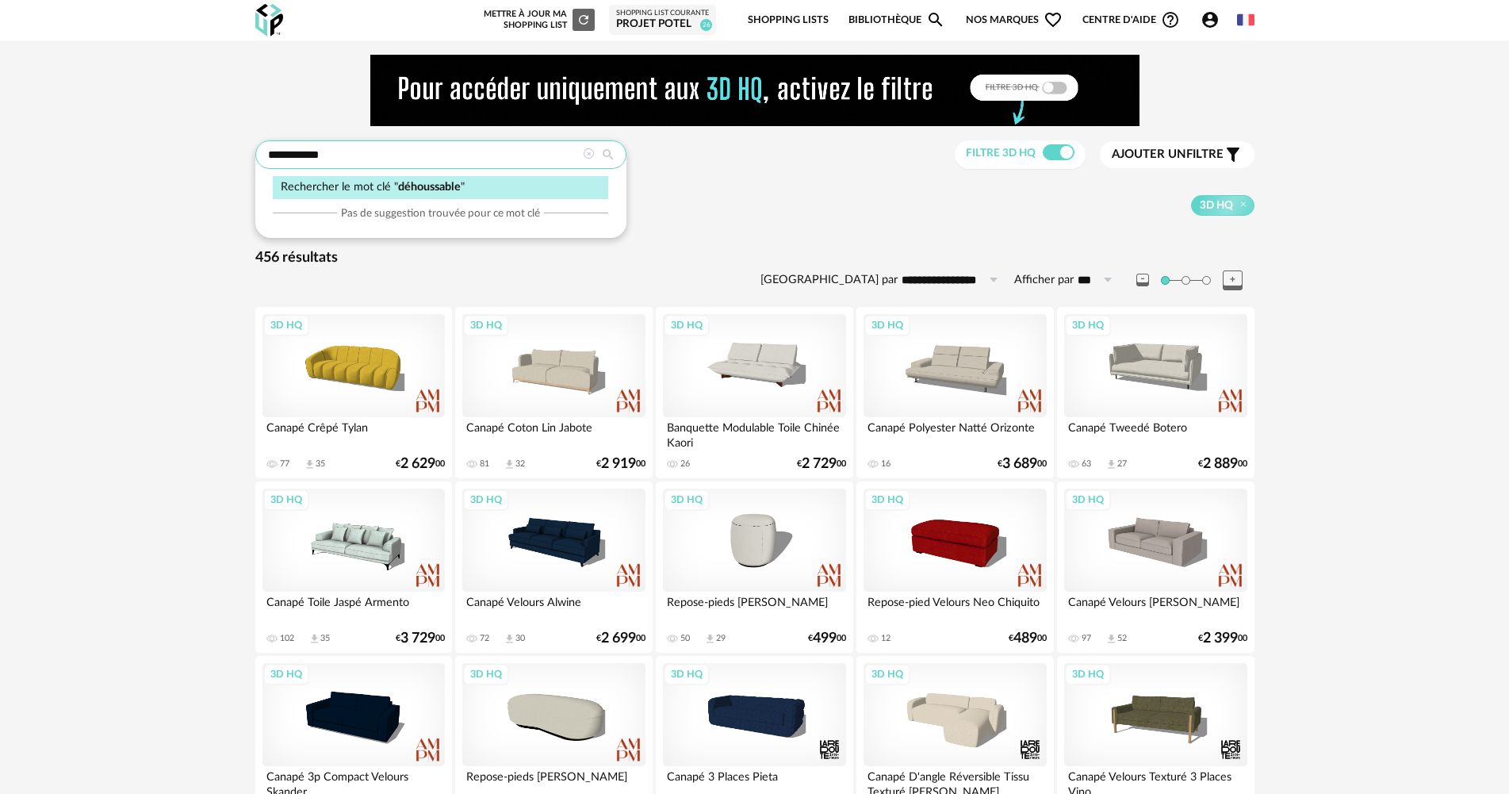
type input "**********"
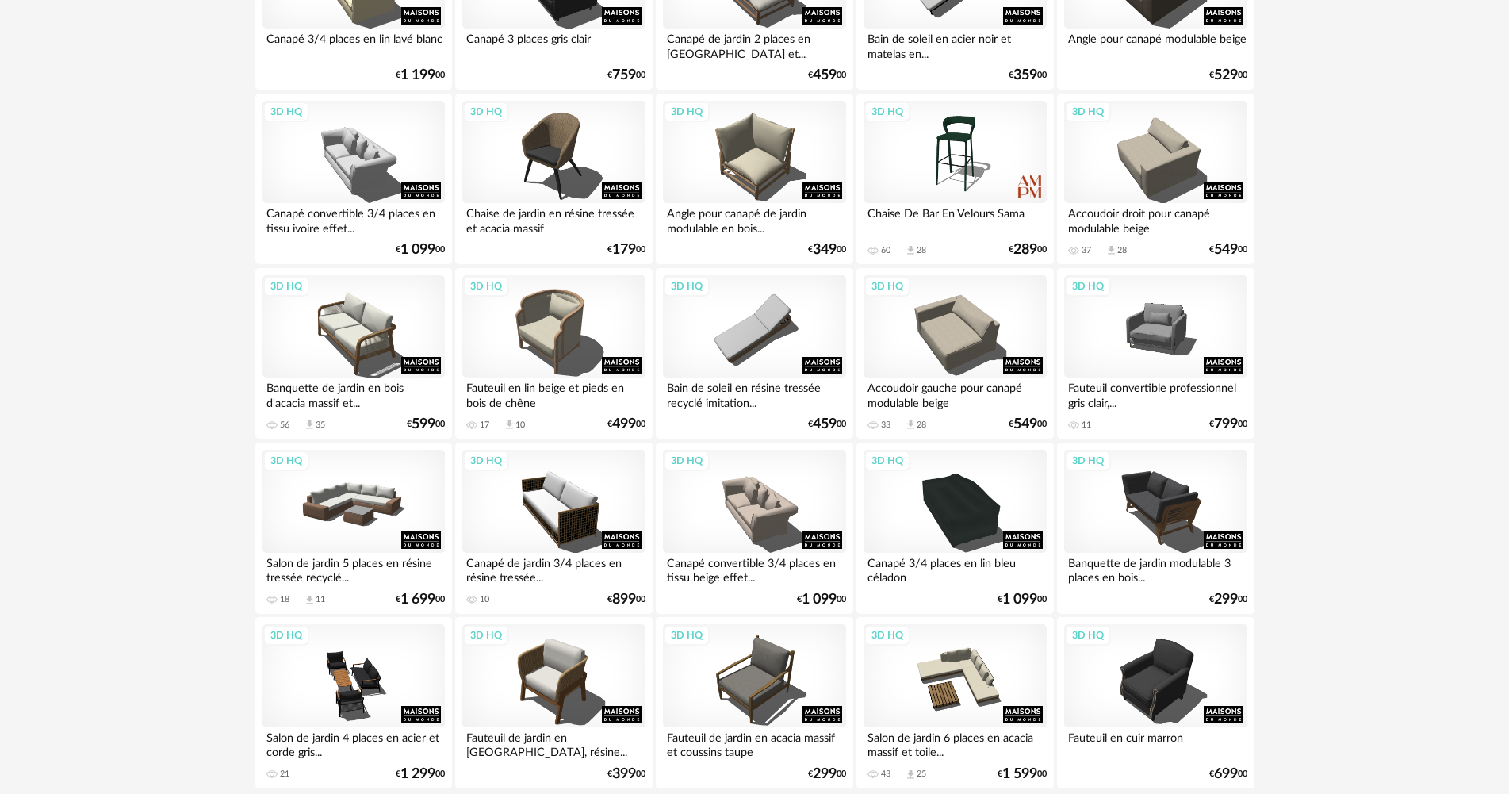
scroll to position [3108, 0]
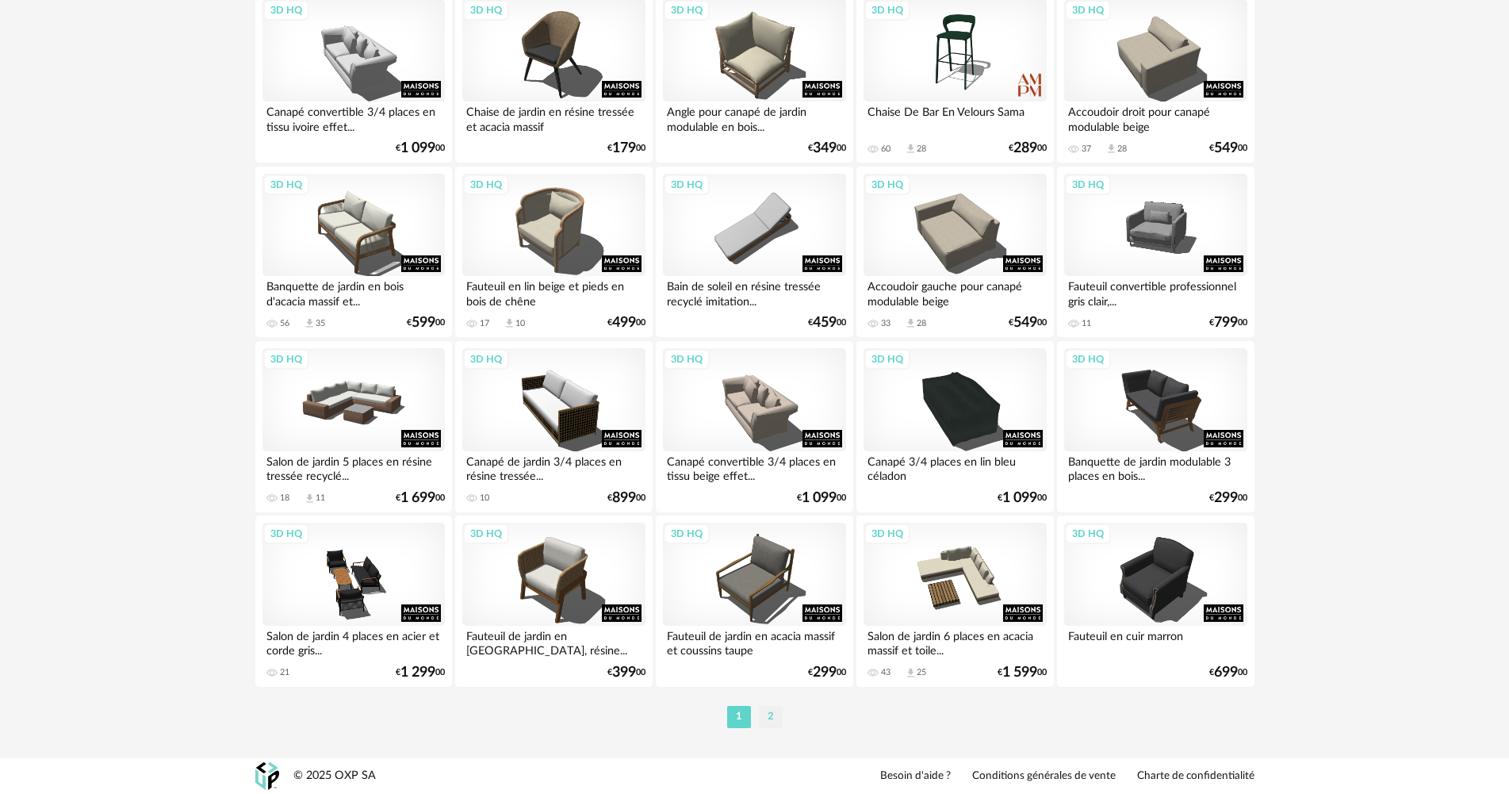
click at [764, 709] on li "2" at bounding box center [771, 717] width 24 height 22
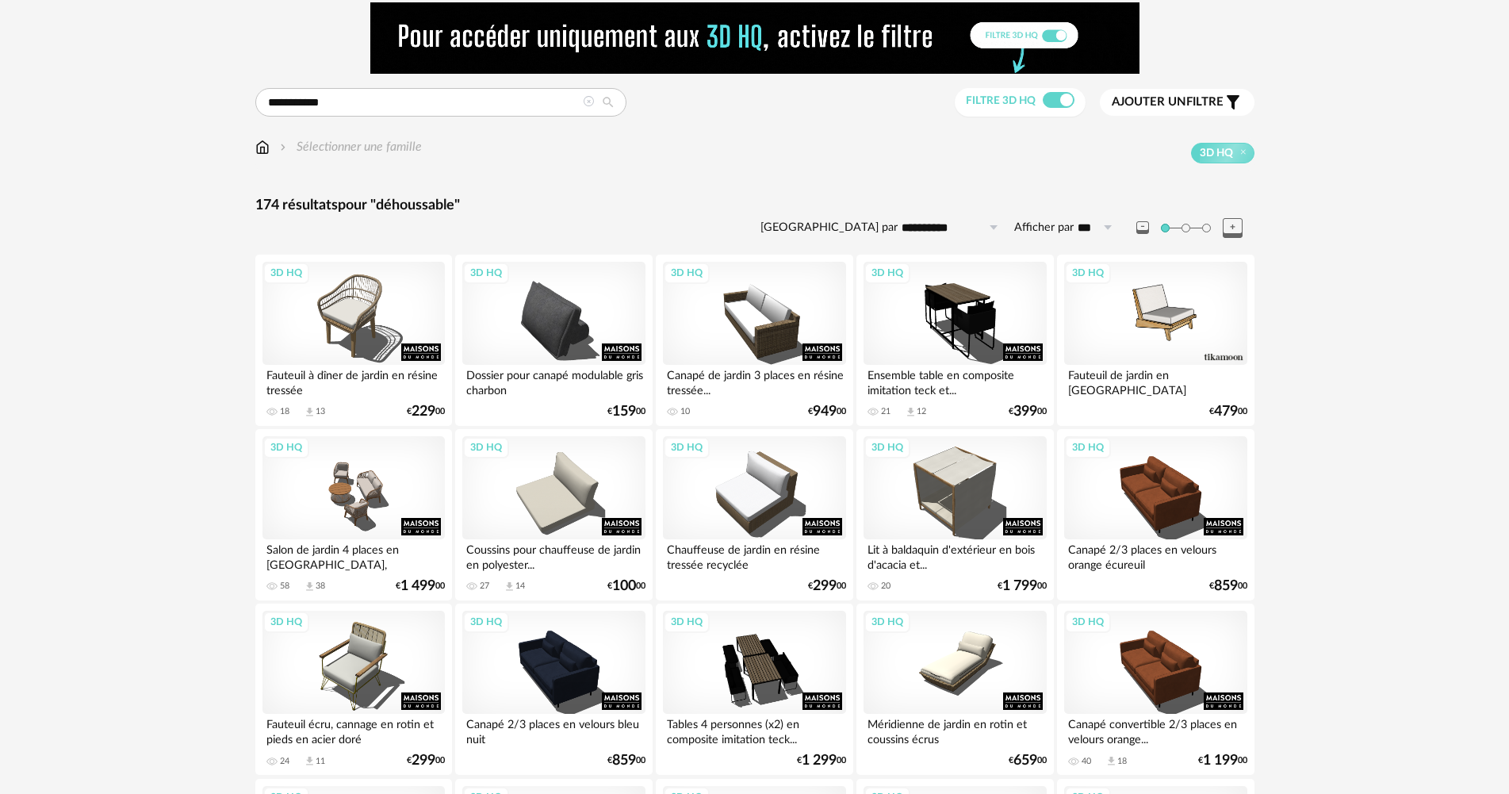
scroll to position [159, 0]
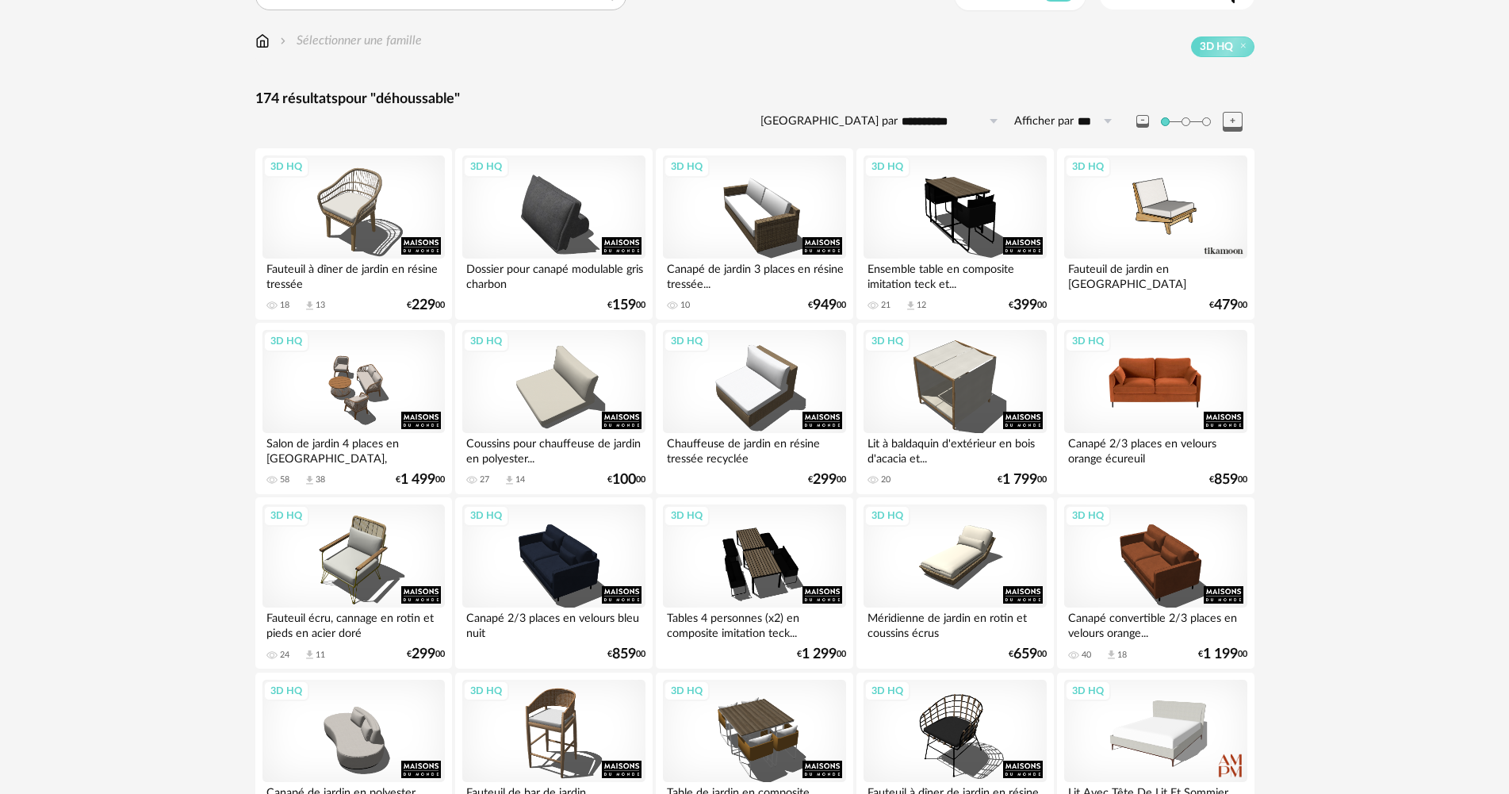
click at [1154, 355] on div "3D HQ" at bounding box center [1155, 381] width 182 height 103
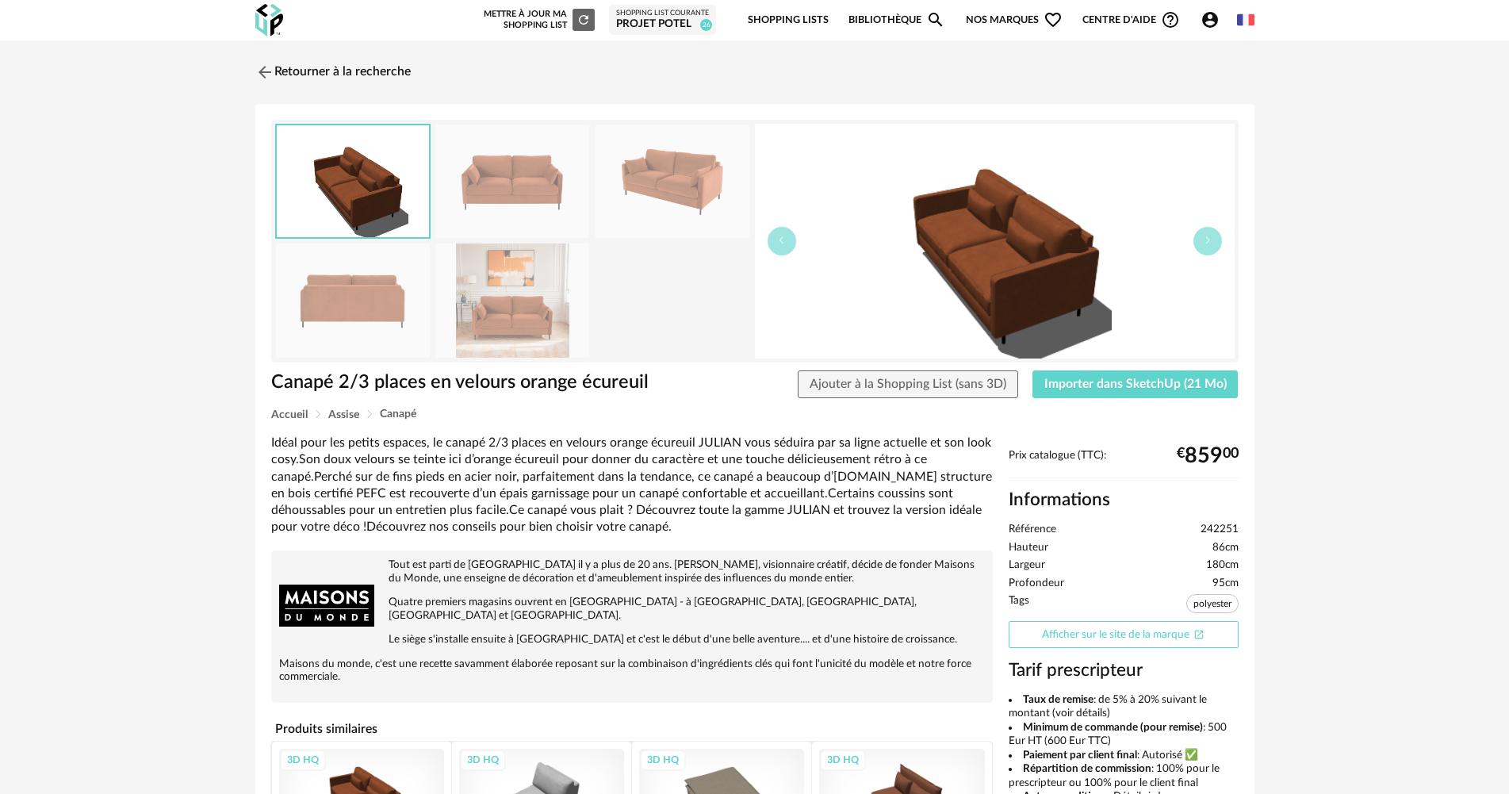
click at [1105, 627] on link "Afficher sur le site de la marque Open In New icon" at bounding box center [1124, 635] width 230 height 28
click at [311, 60] on link "Retourner à la recherche" at bounding box center [328, 72] width 155 height 35
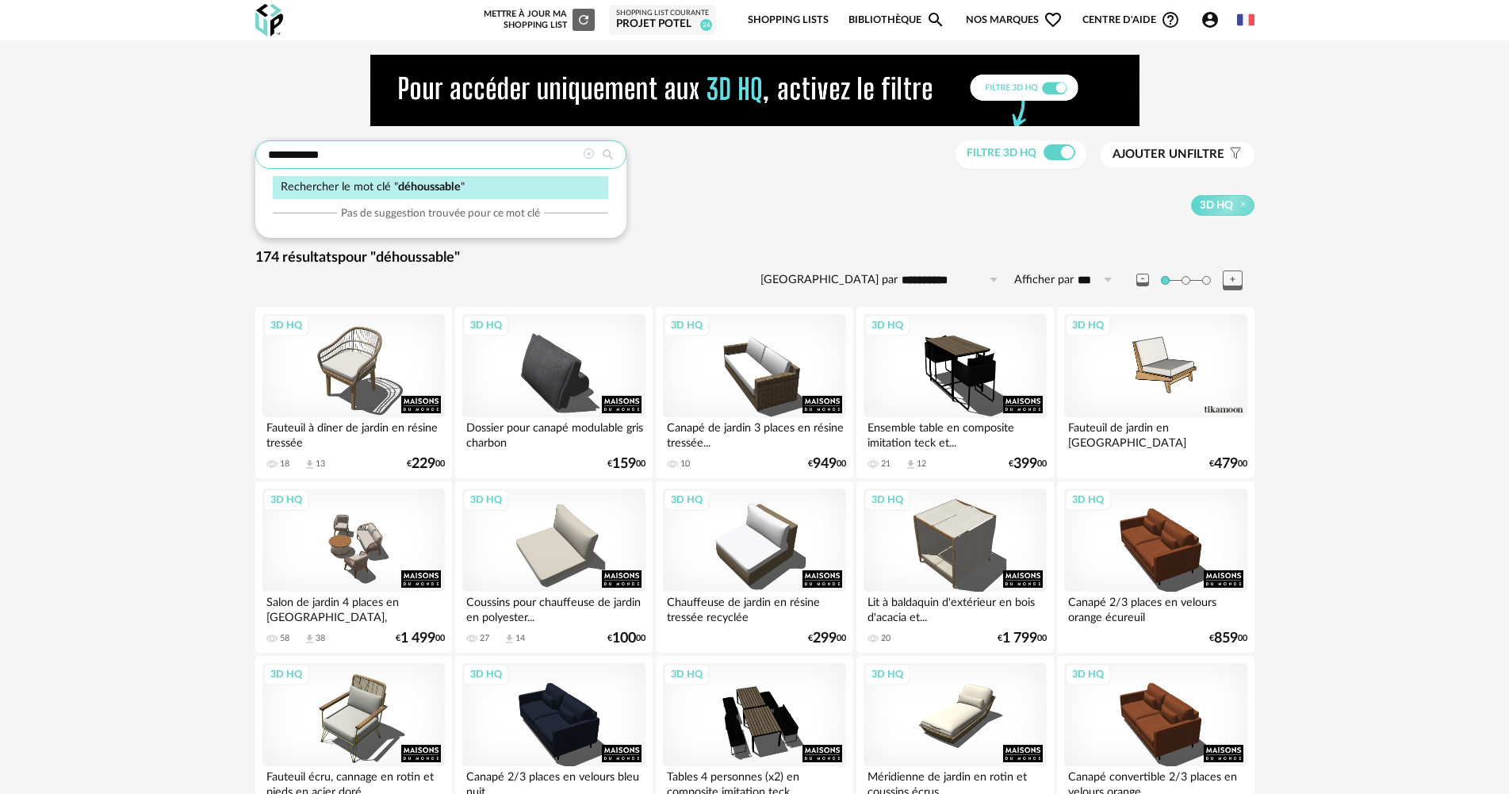
drag, startPoint x: 372, startPoint y: 150, endPoint x: 266, endPoint y: 151, distance: 106.3
click at [266, 151] on input "**********" at bounding box center [440, 154] width 371 height 29
paste input "text"
type input "*********"
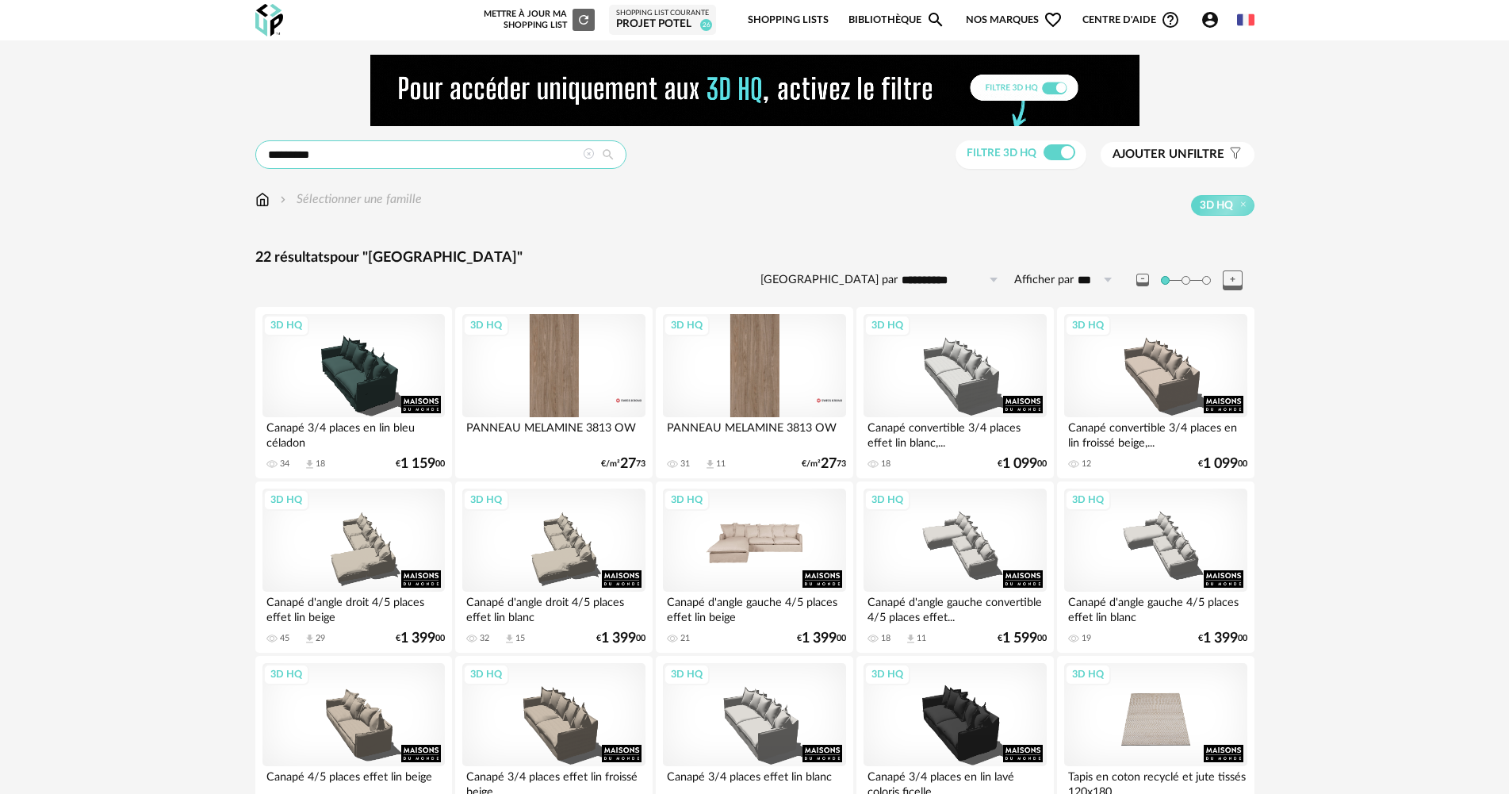
scroll to position [159, 0]
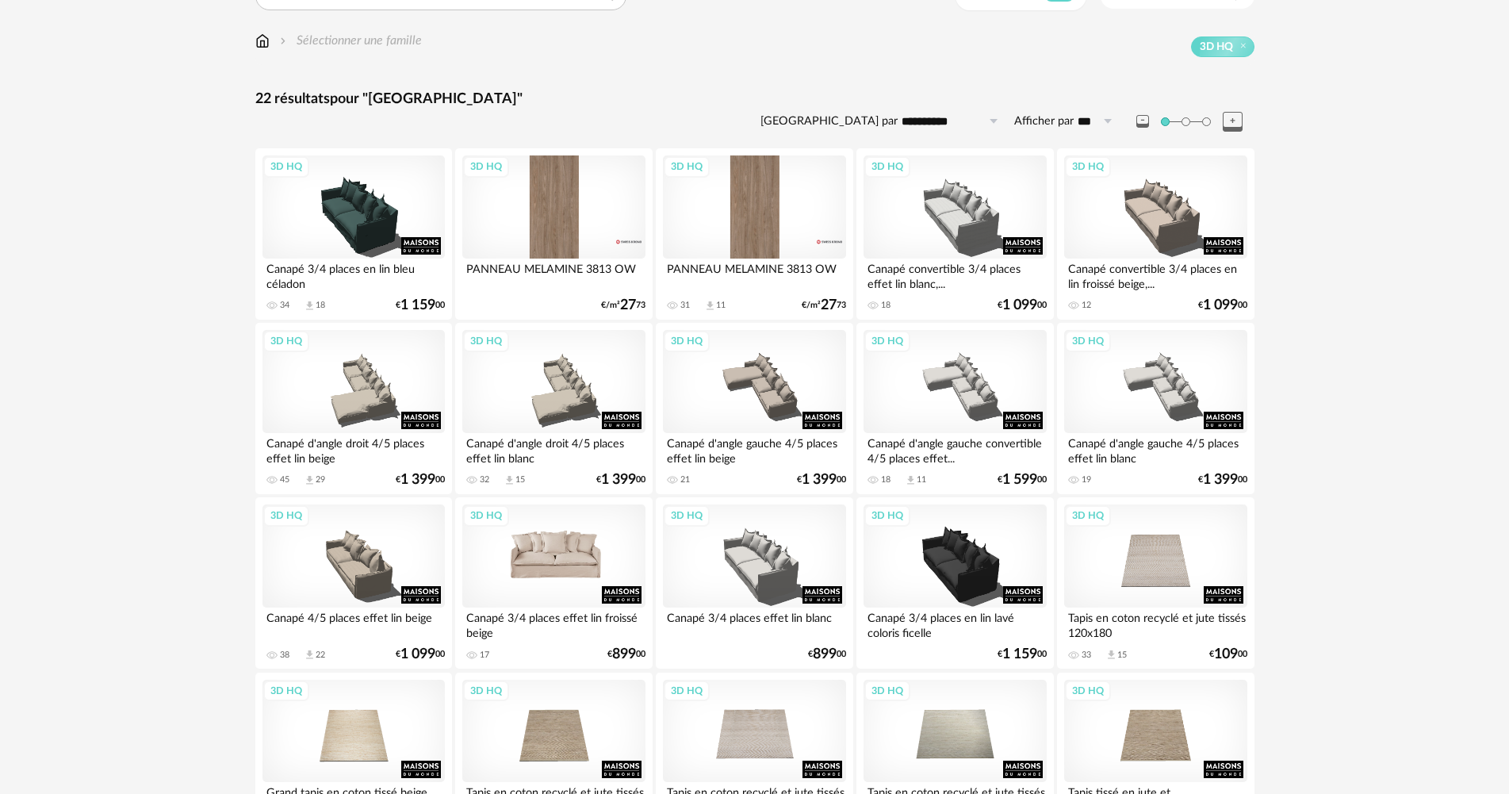
click at [510, 548] on div "3D HQ" at bounding box center [553, 555] width 182 height 103
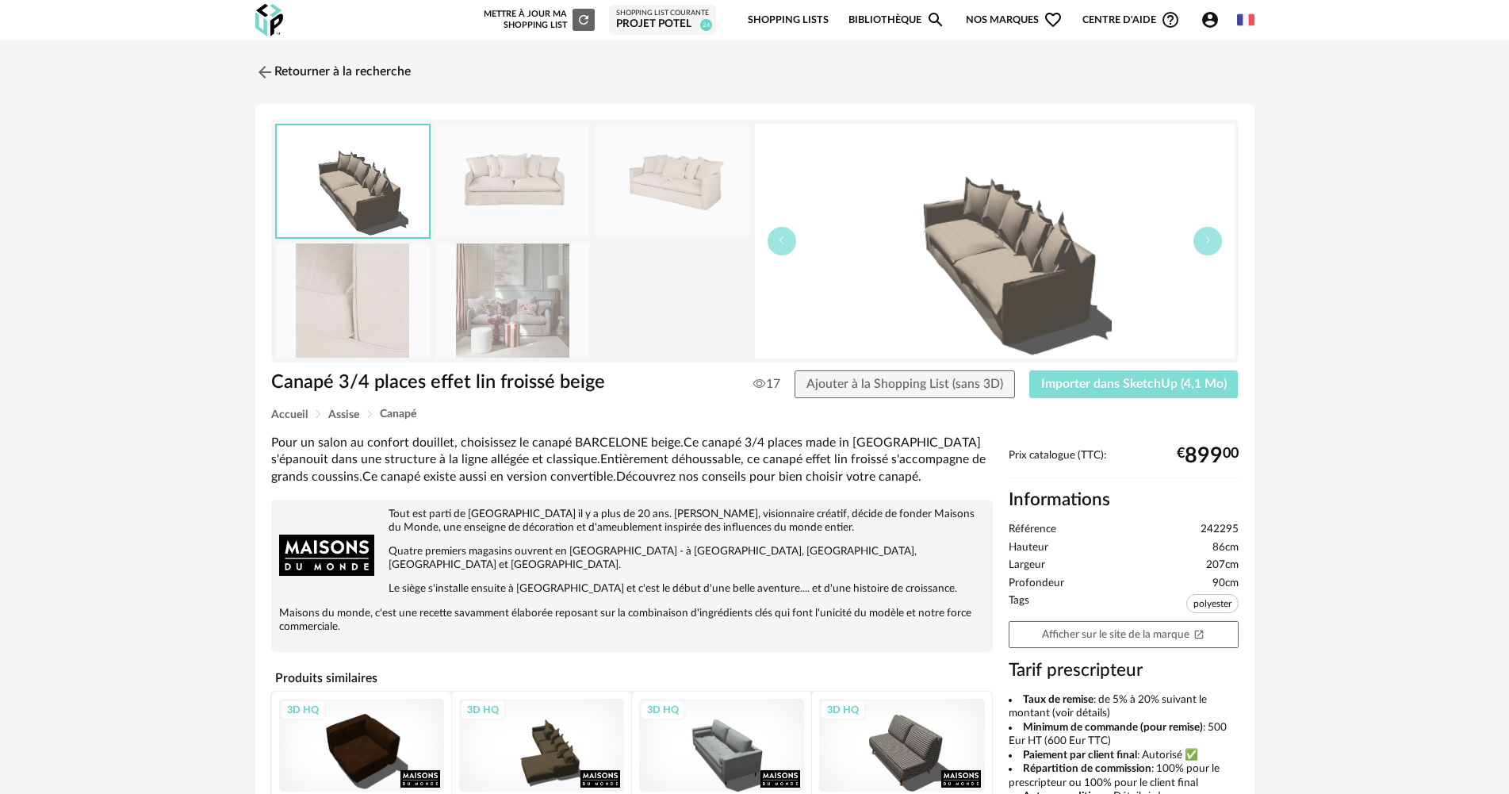
click at [1149, 376] on button "Importer dans SketchUp (4,1 Mo)" at bounding box center [1133, 384] width 209 height 29
click at [343, 73] on link "Retourner à la recherche" at bounding box center [328, 72] width 155 height 35
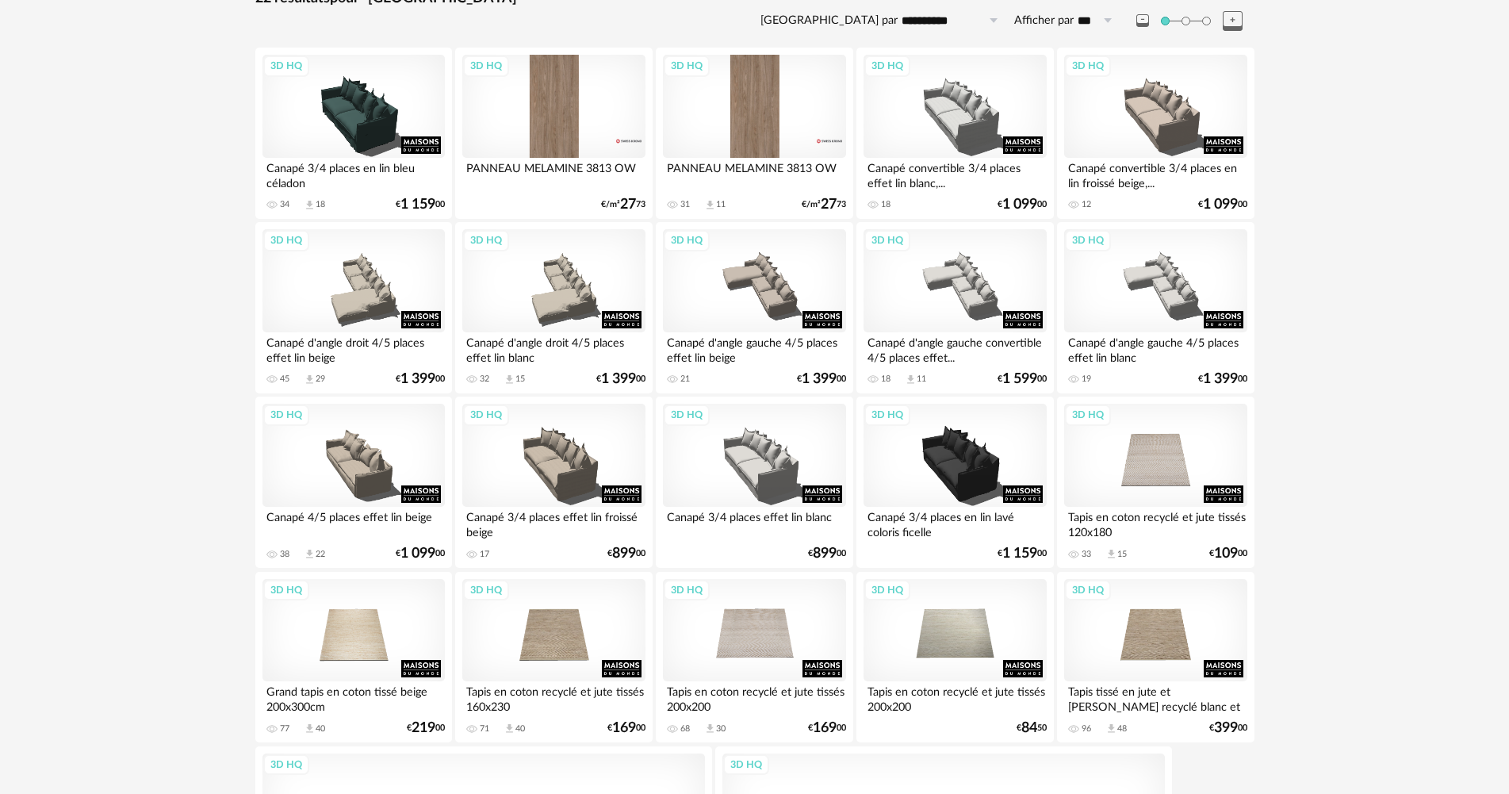
scroll to position [397, 0]
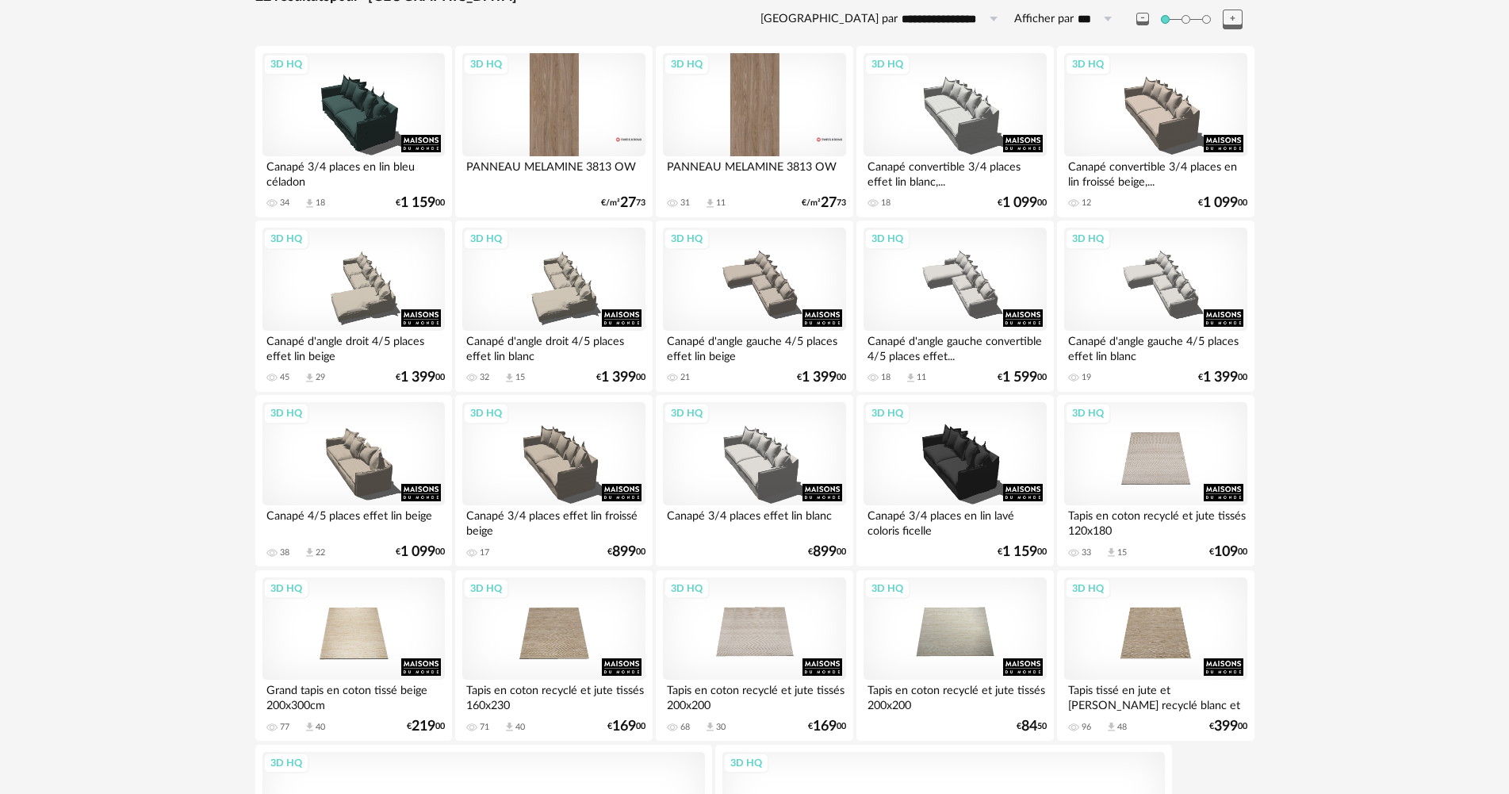
scroll to position [279, 0]
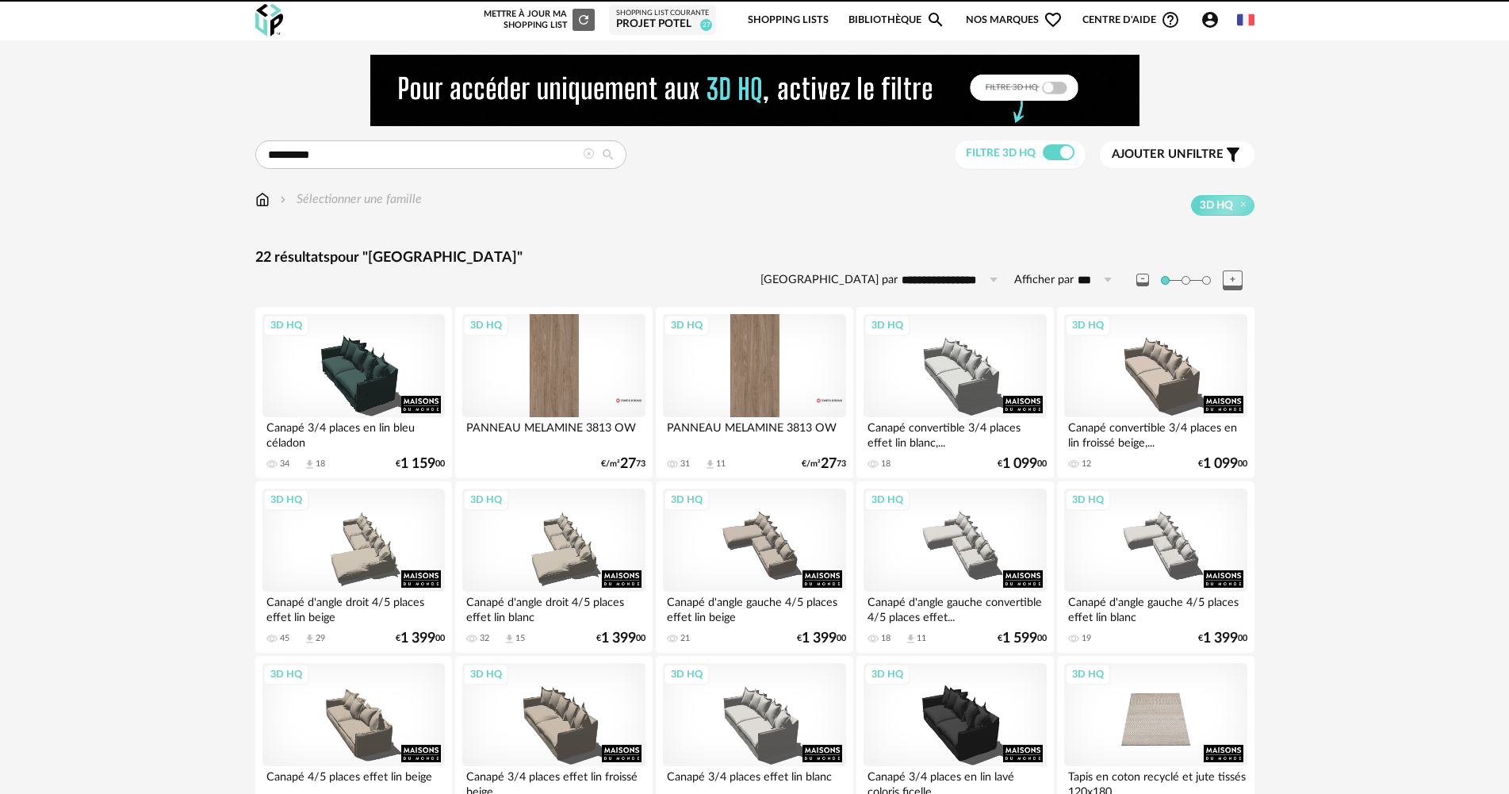
click at [588, 156] on icon at bounding box center [588, 153] width 11 height 11
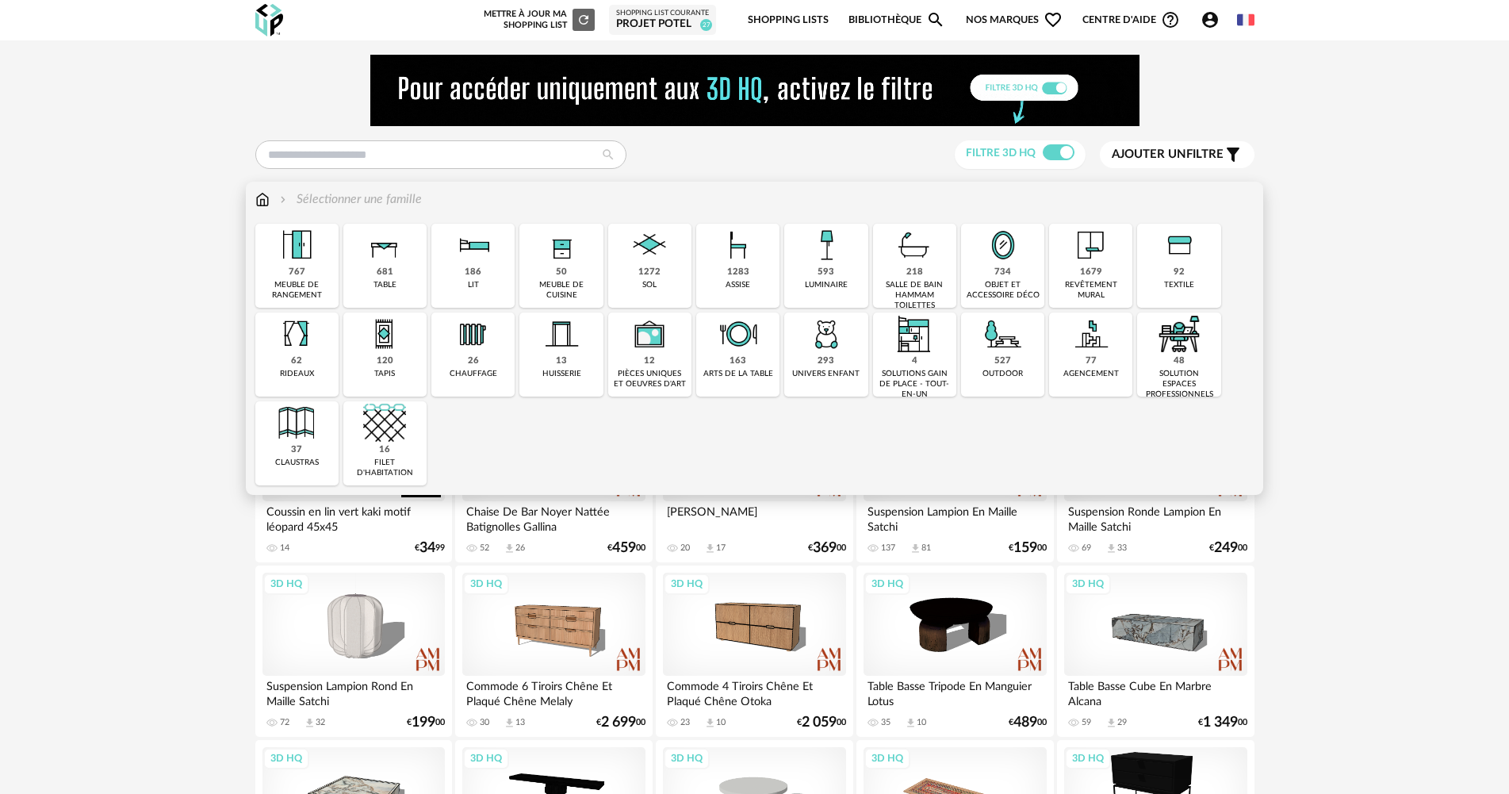
click at [738, 273] on div "1283" at bounding box center [738, 272] width 22 height 12
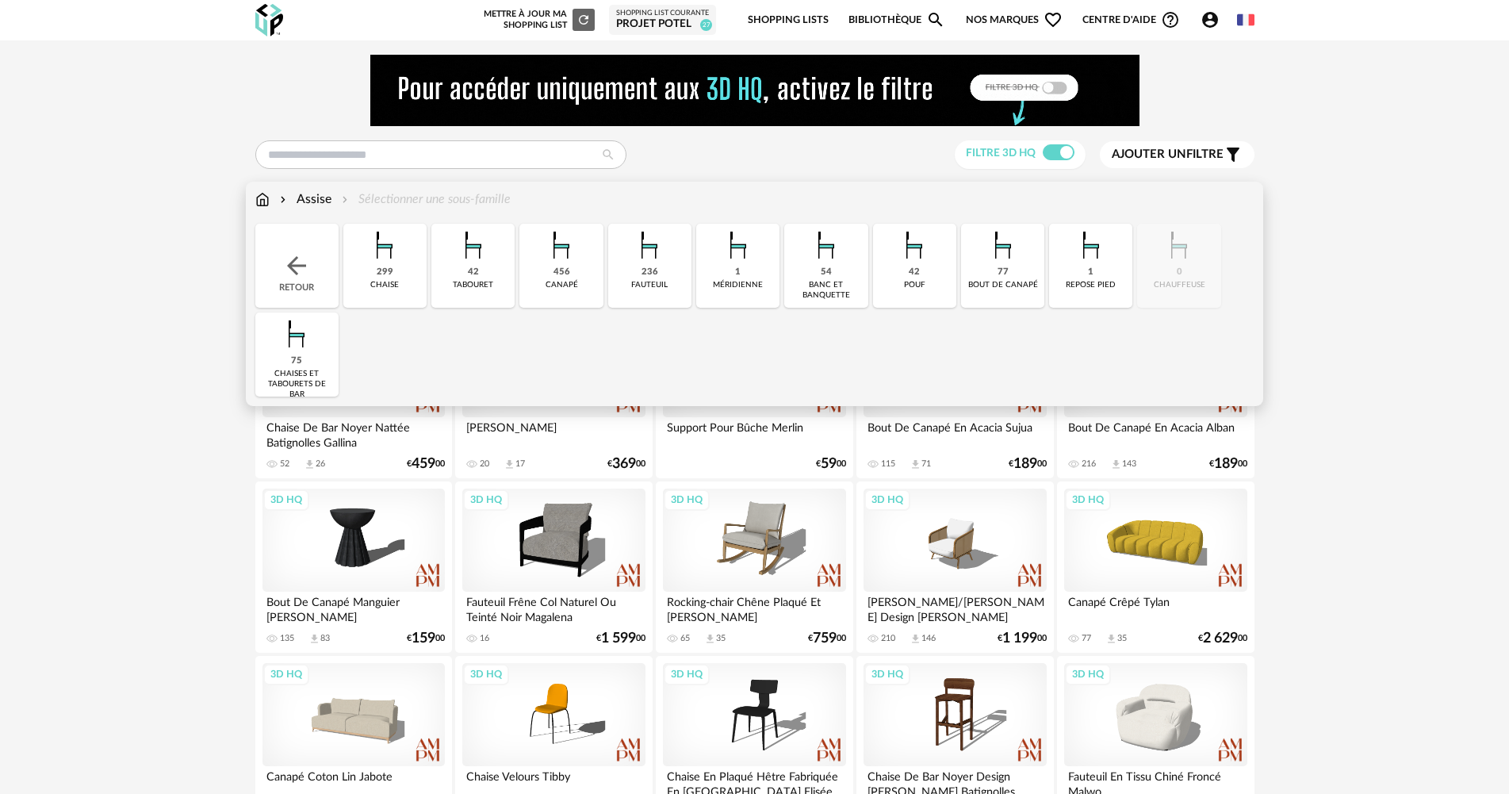
click at [937, 293] on div "42 pouf" at bounding box center [914, 266] width 83 height 84
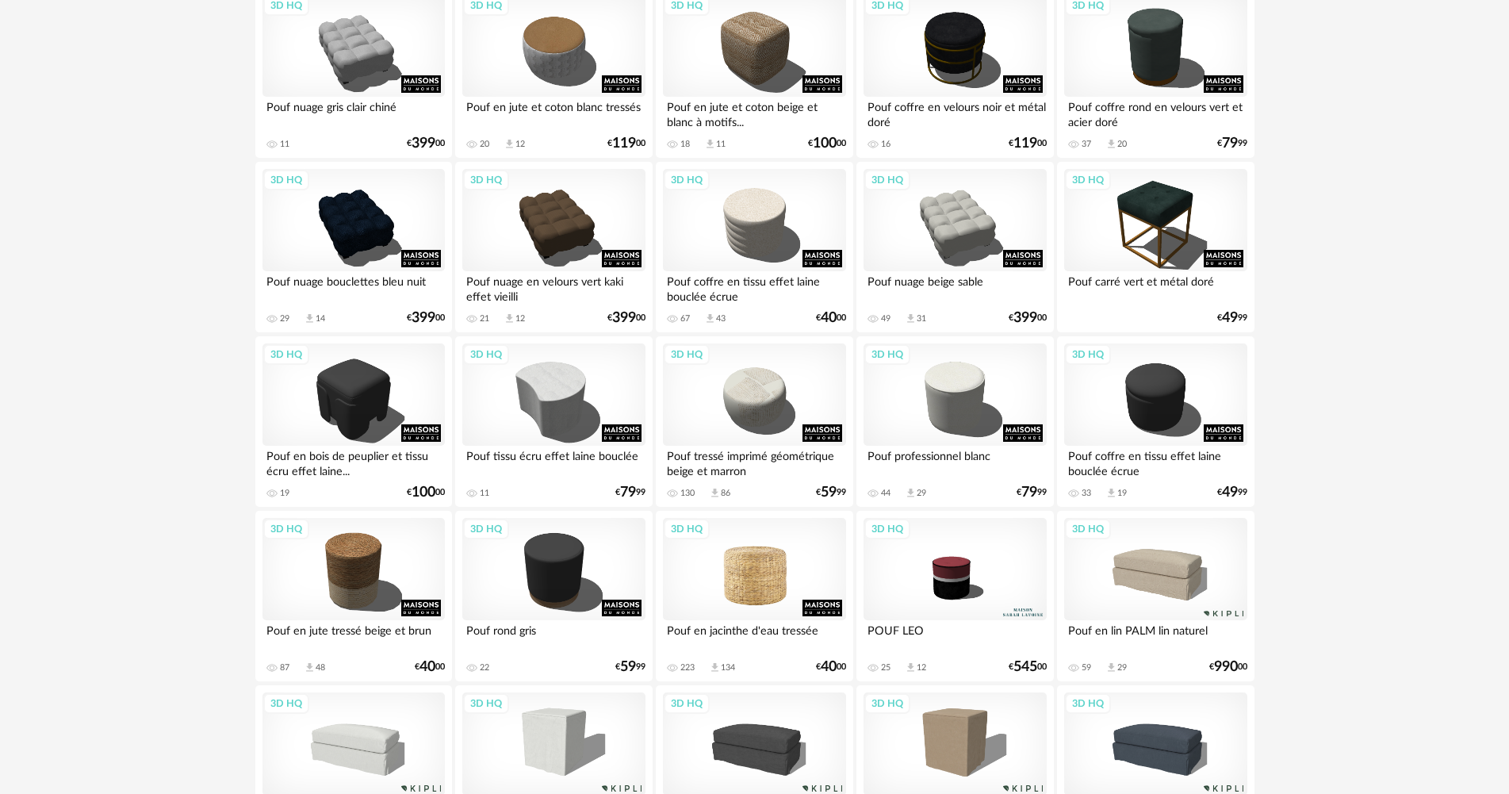
scroll to position [872, 0]
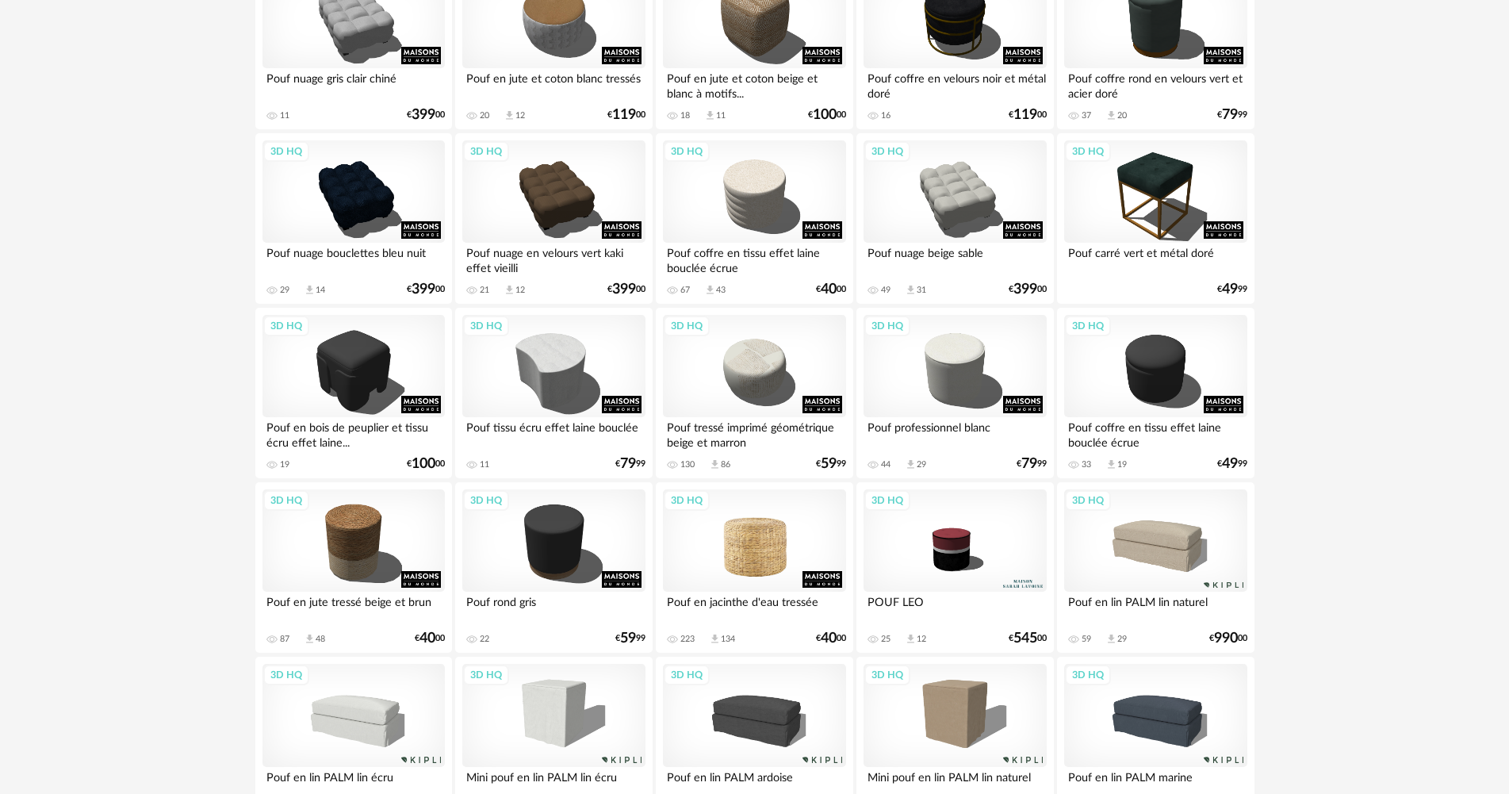
click at [776, 526] on div "3D HQ" at bounding box center [754, 540] width 182 height 103
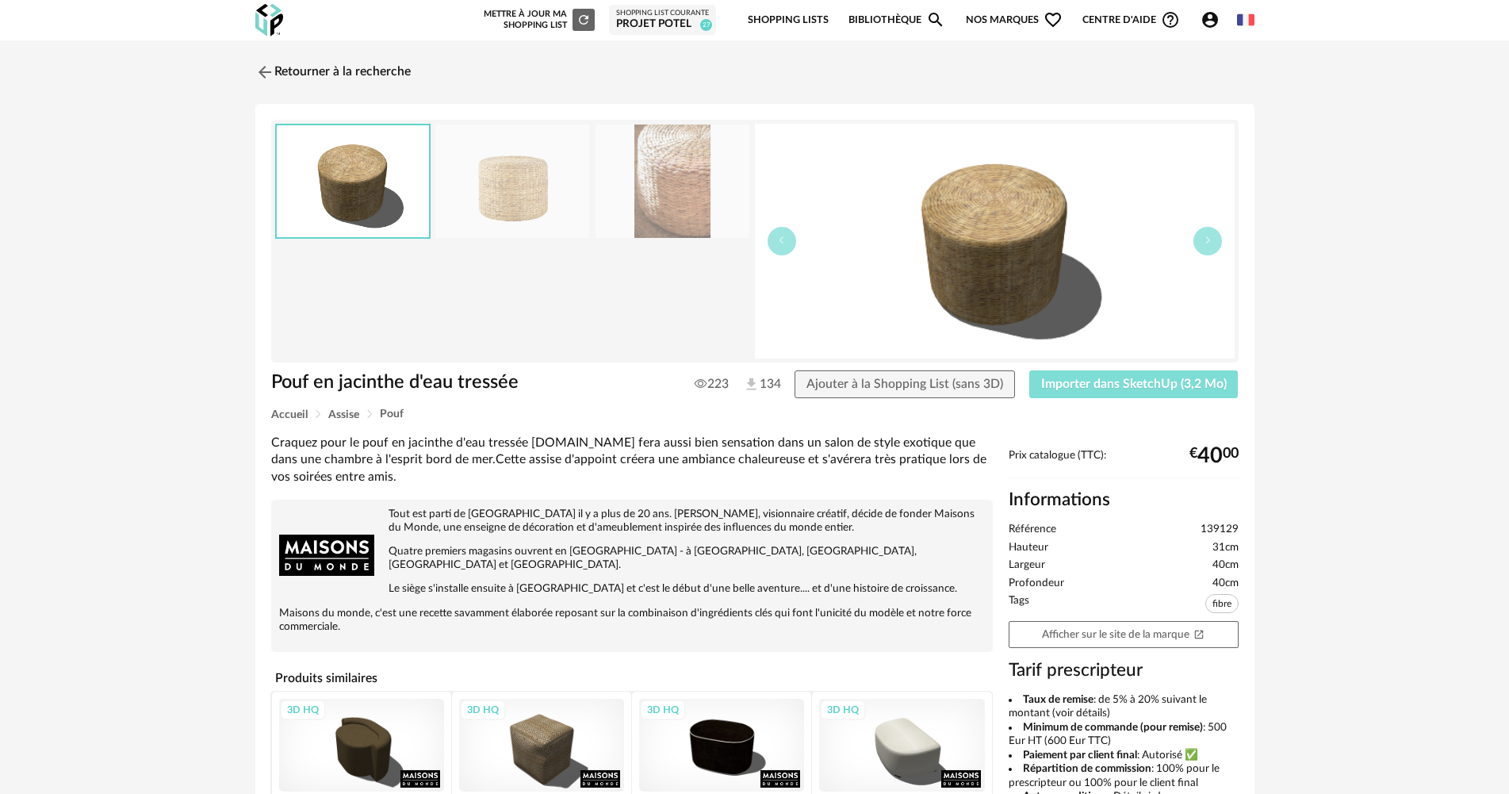
click at [1109, 393] on button "Importer dans SketchUp (3,2 Mo)" at bounding box center [1133, 384] width 209 height 29
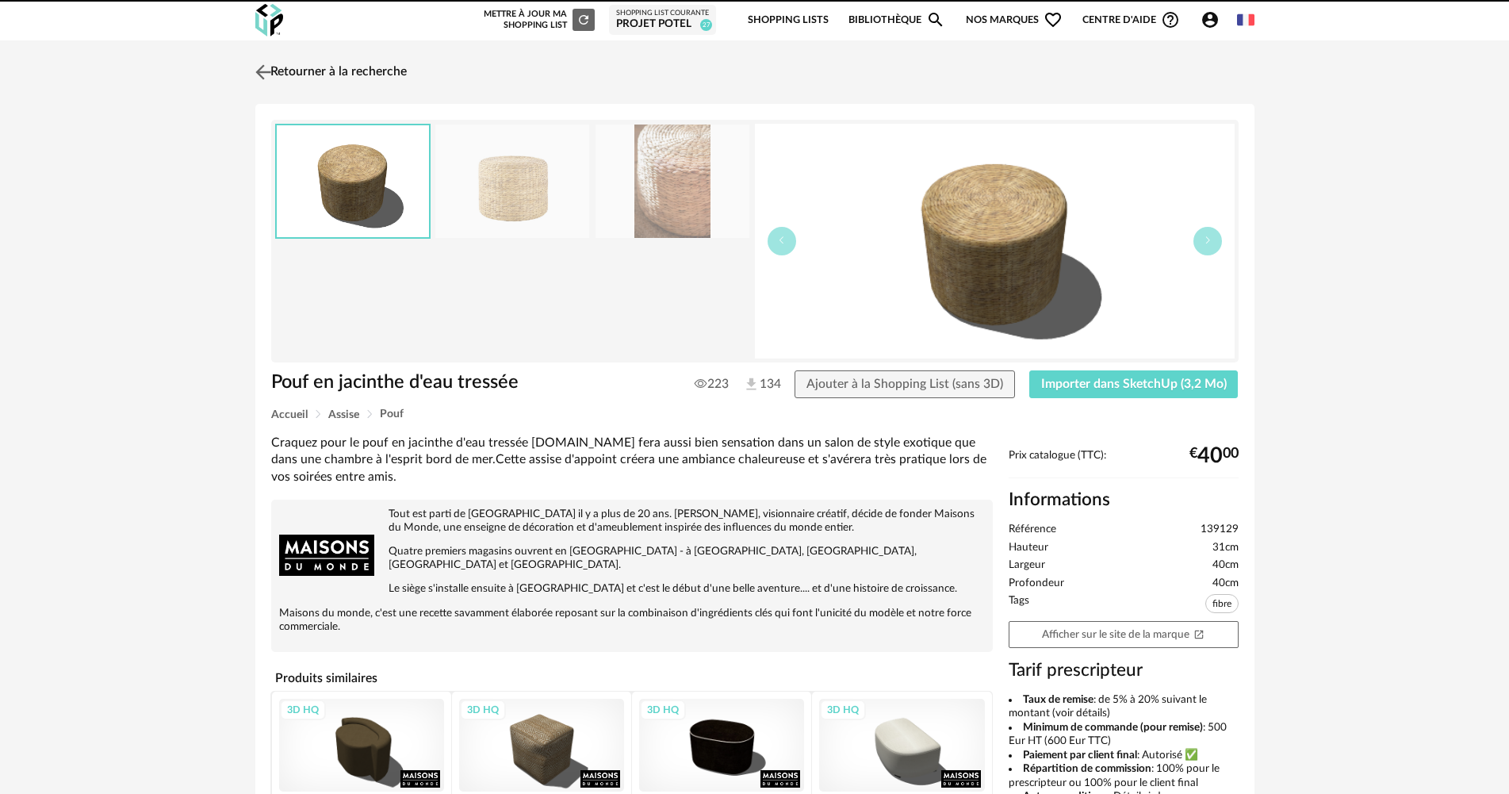
click at [325, 64] on link "Retourner à la recherche" at bounding box center [328, 72] width 155 height 35
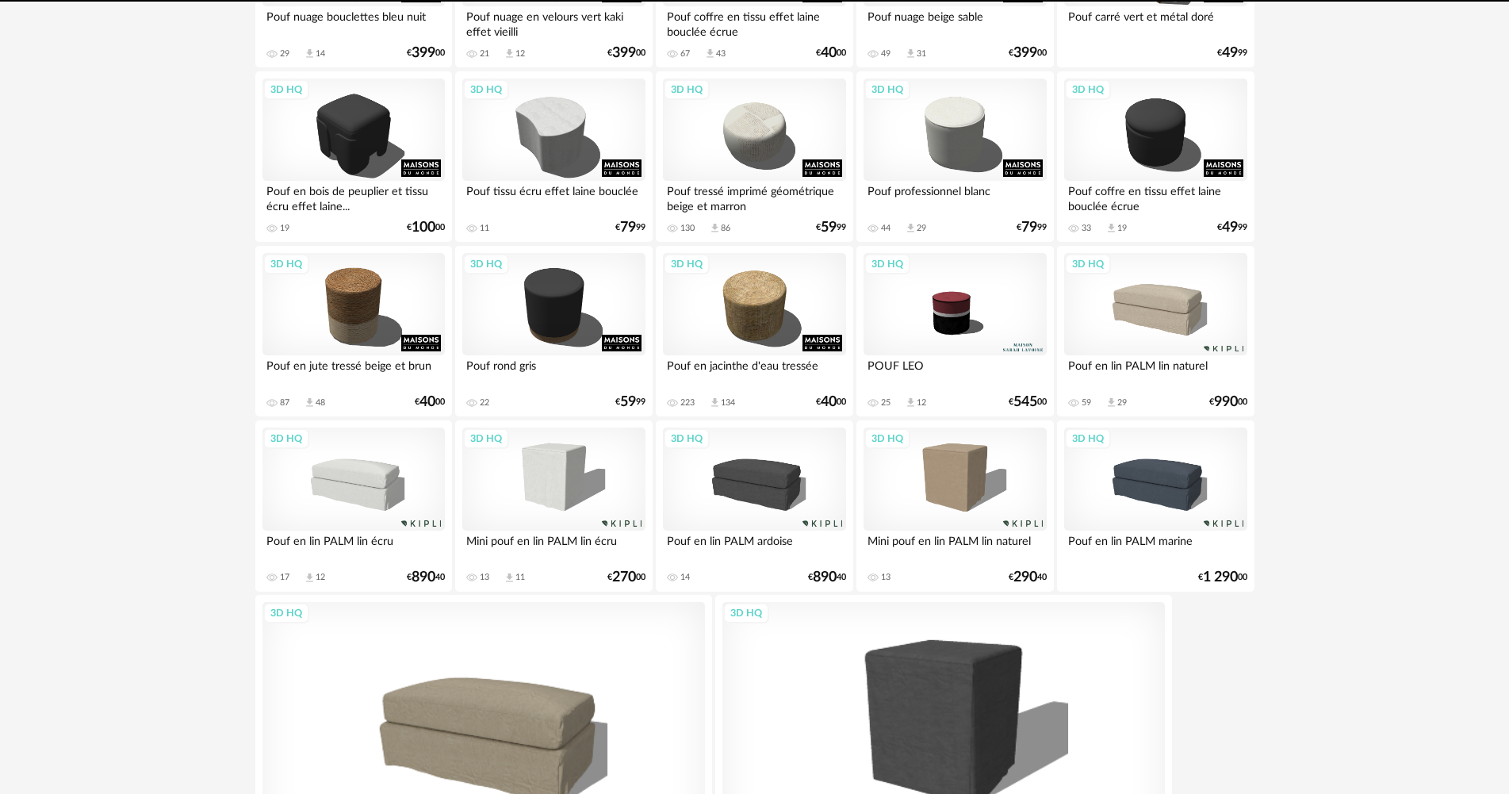
scroll to position [1110, 0]
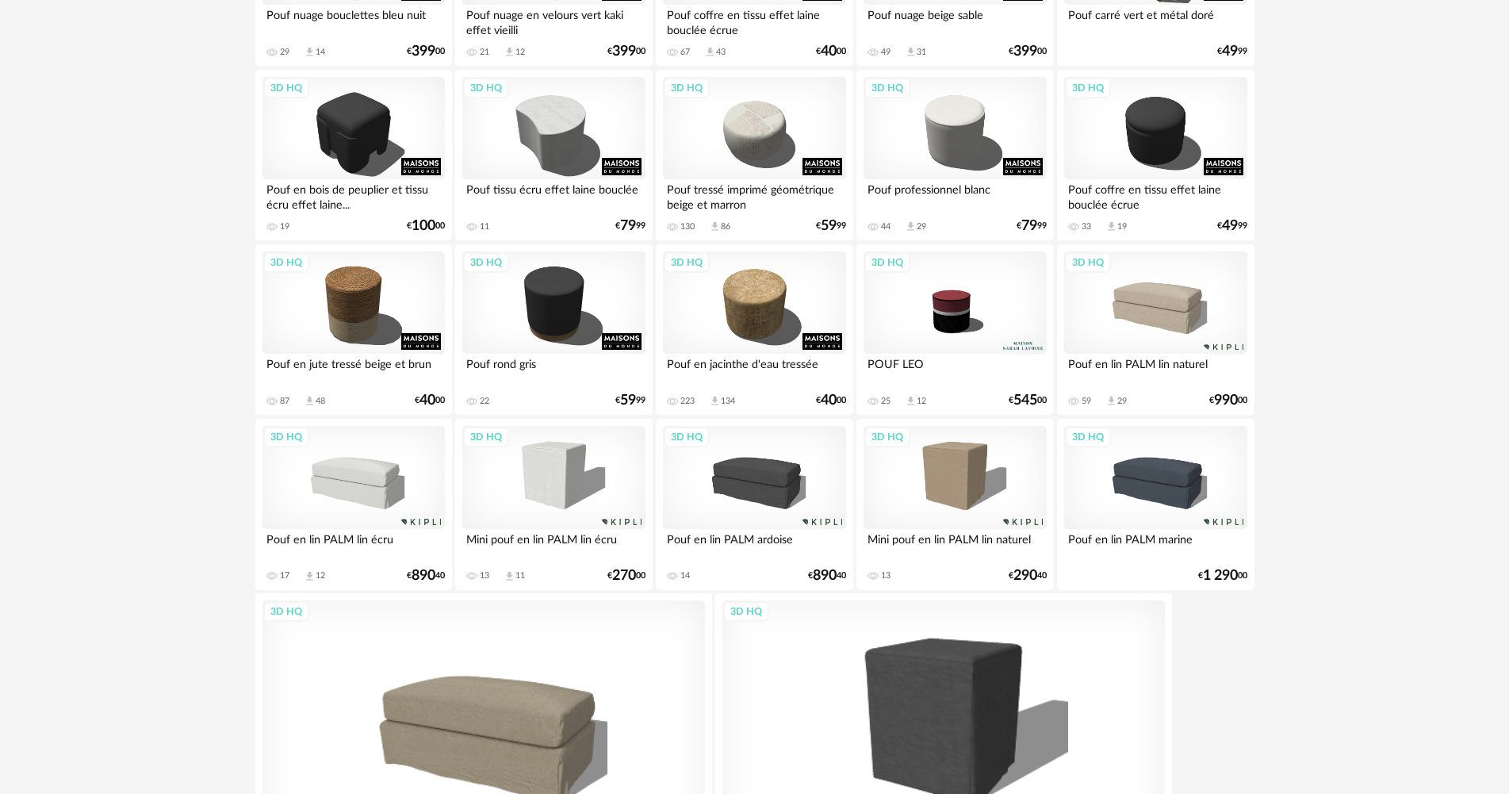
click at [1151, 304] on div "3D HQ" at bounding box center [1155, 302] width 182 height 103
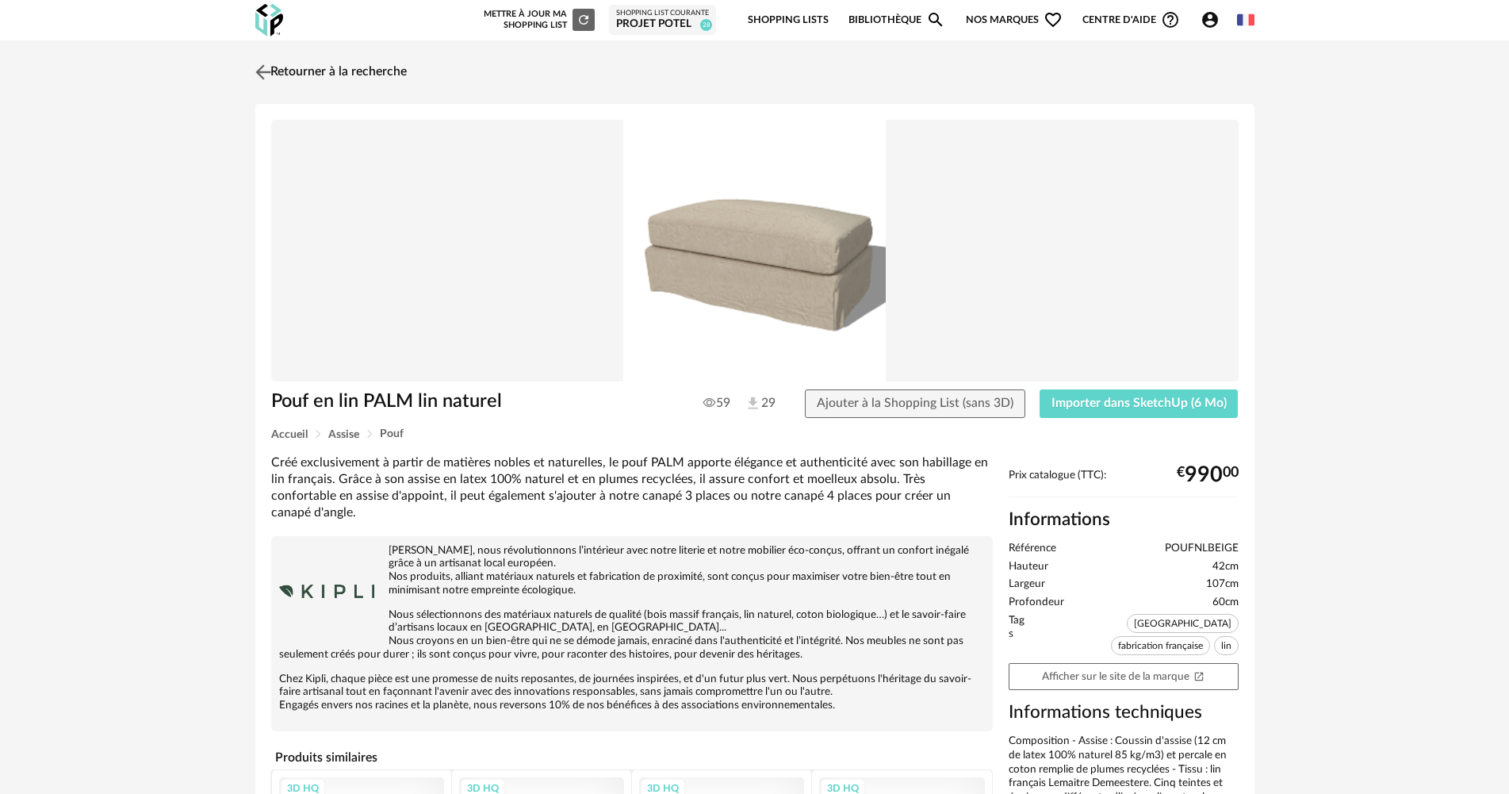
click at [301, 67] on link "Retourner à la recherche" at bounding box center [328, 72] width 155 height 35
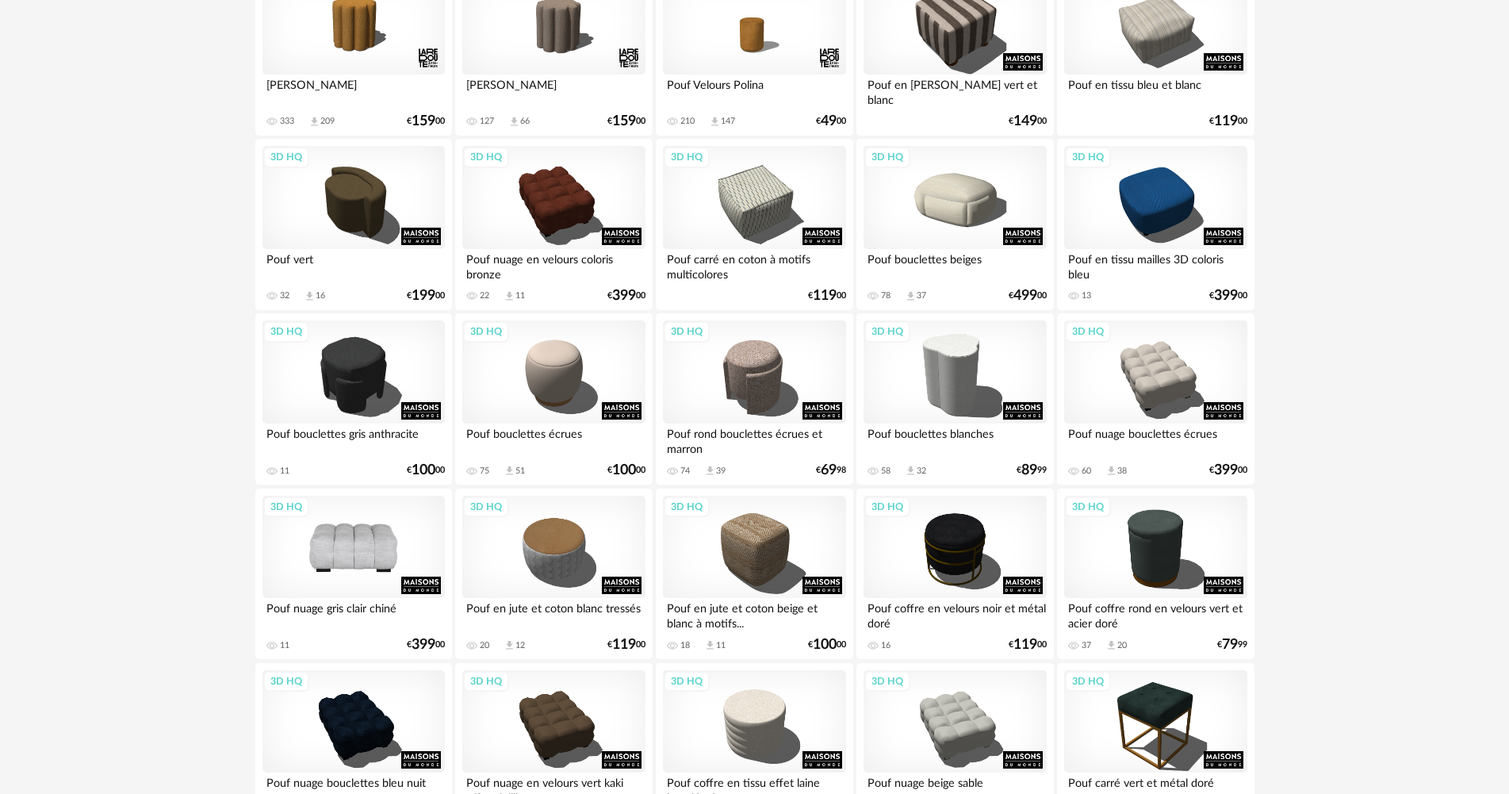
scroll to position [581, 0]
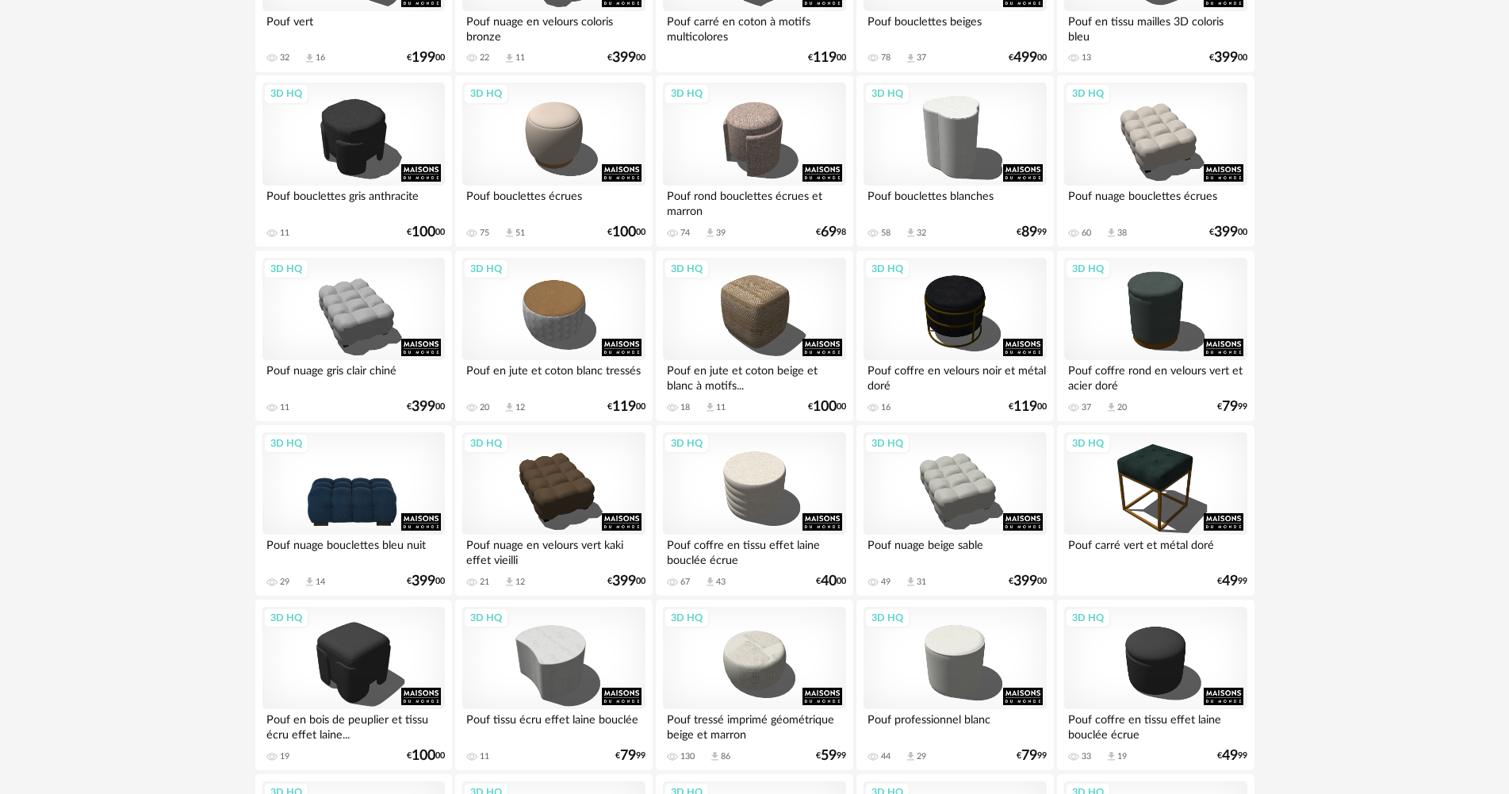
click at [352, 489] on div "3D HQ" at bounding box center [354, 483] width 182 height 103
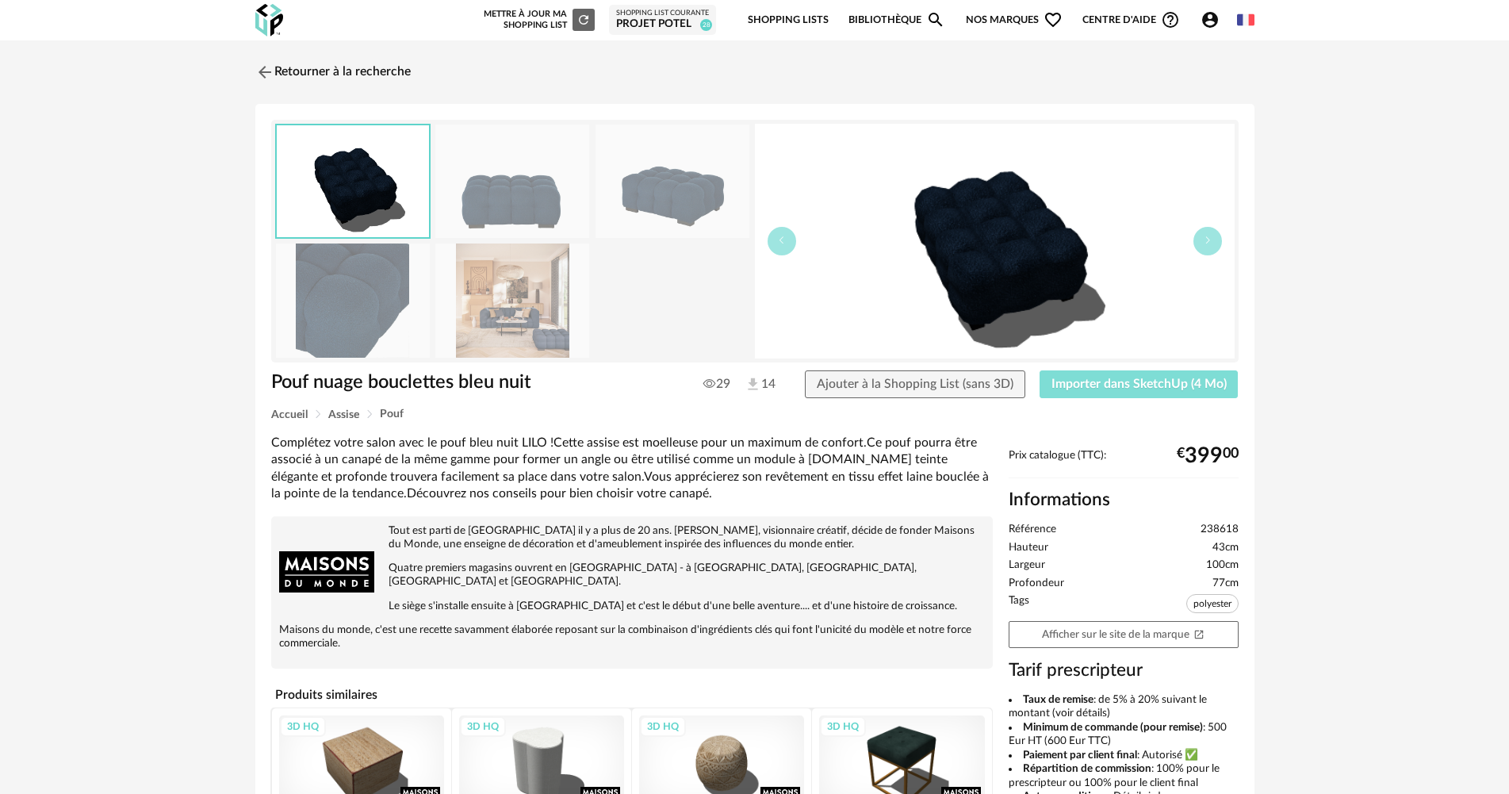
click at [1128, 384] on span "Importer dans SketchUp (4 Mo)" at bounding box center [1139, 384] width 175 height 13
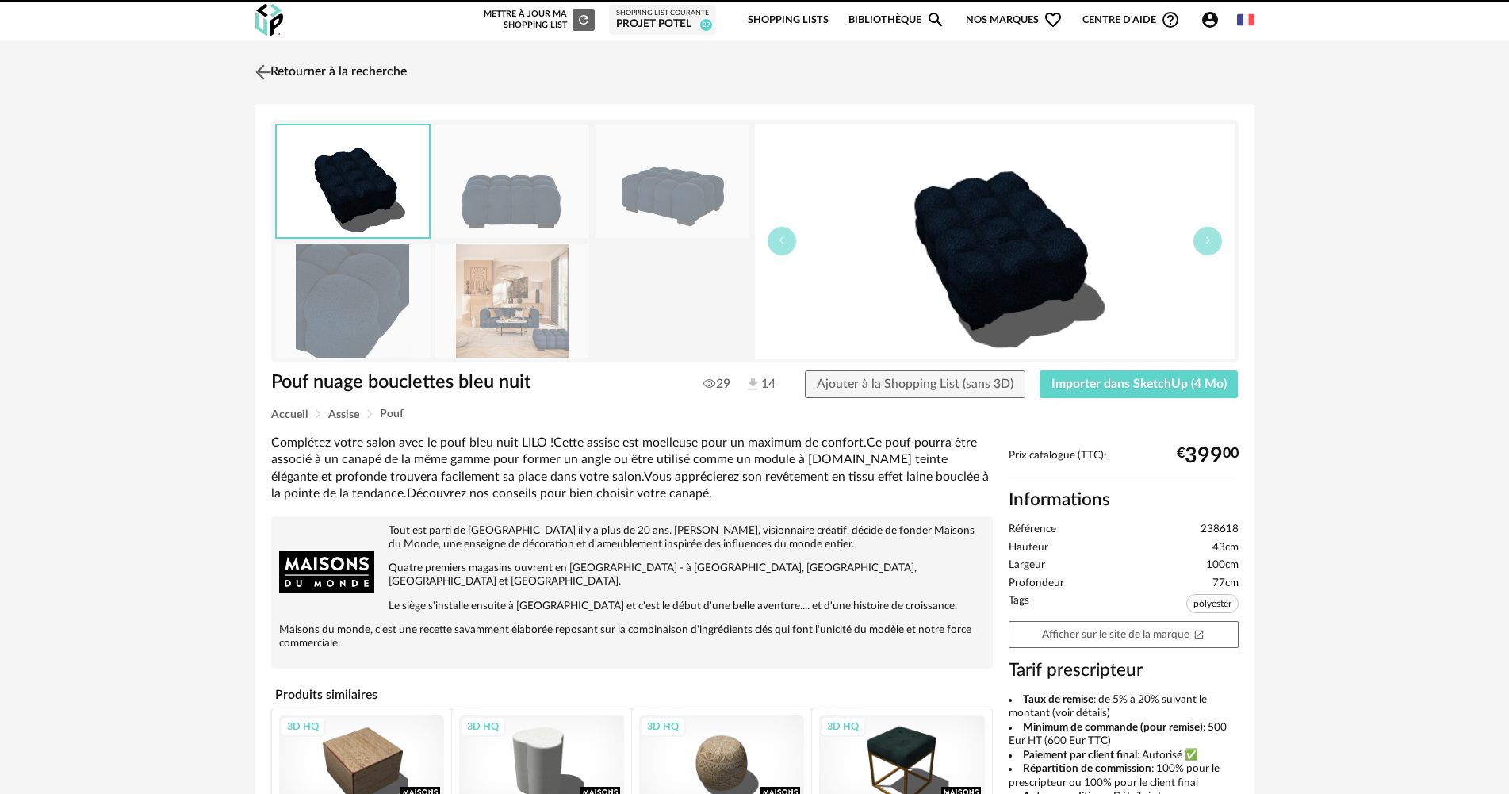
click at [353, 55] on link "Retourner à la recherche" at bounding box center [328, 72] width 155 height 35
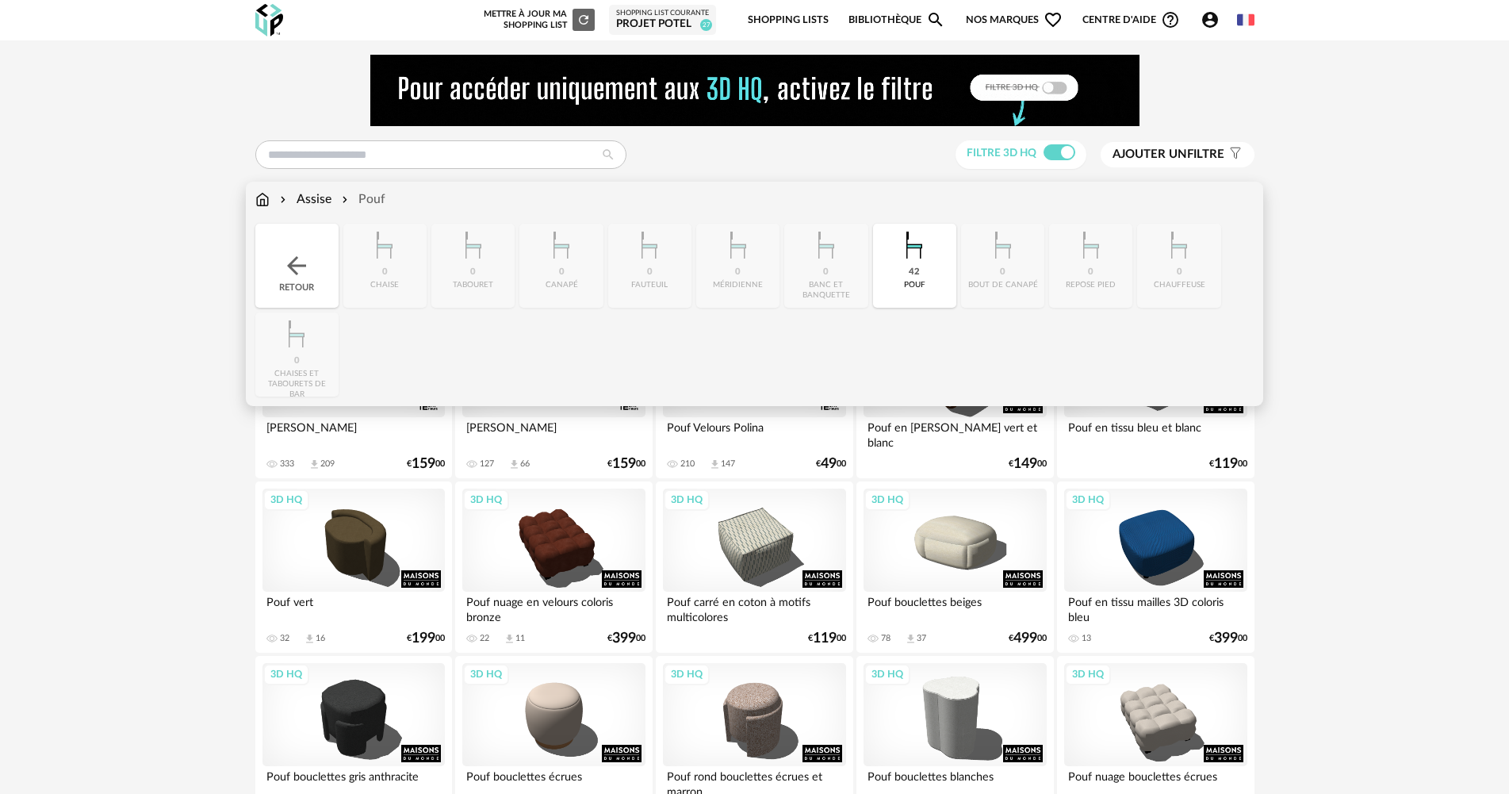
click at [267, 200] on img at bounding box center [262, 199] width 14 height 18
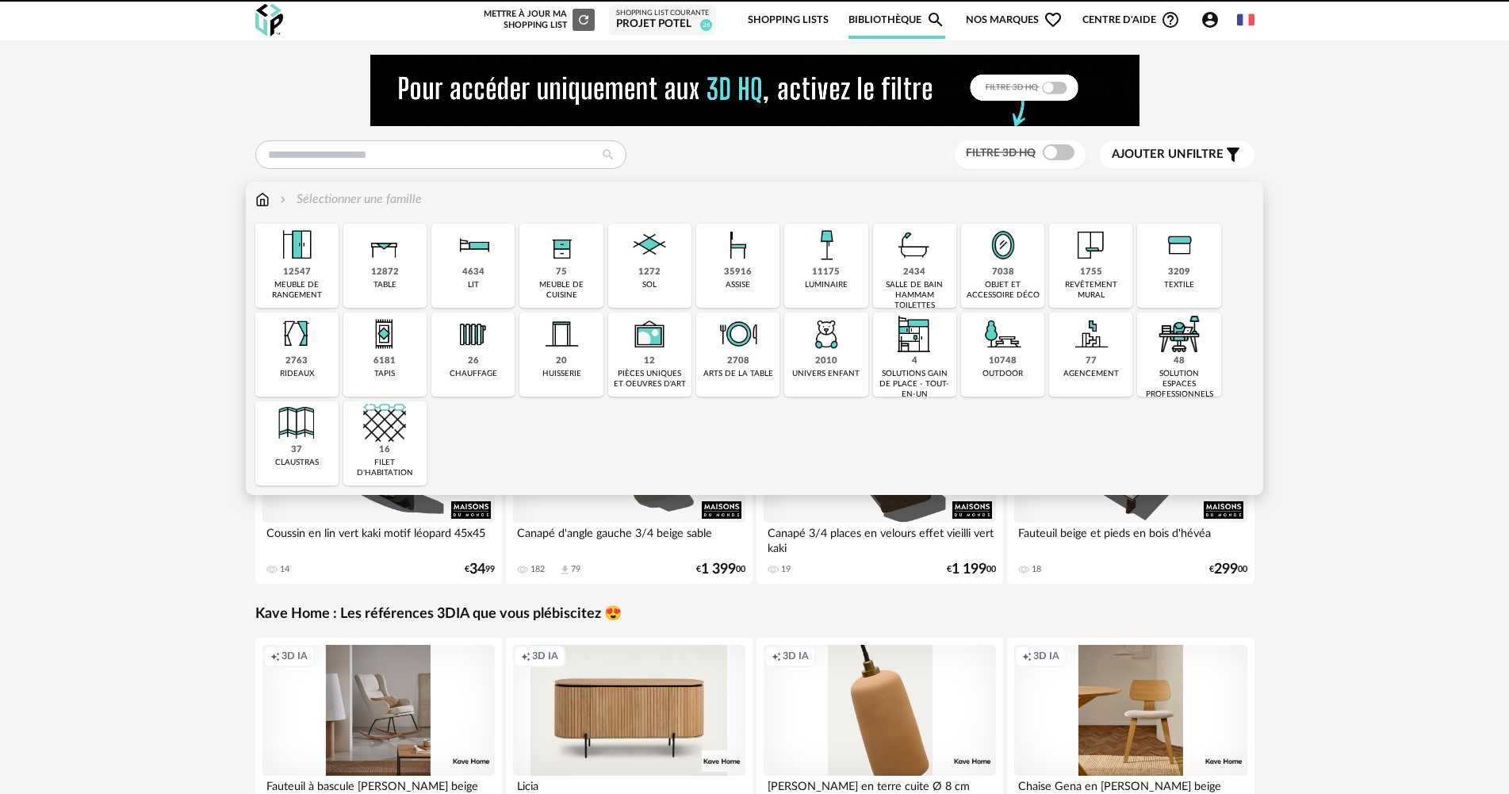
click at [757, 293] on div "35916 assise" at bounding box center [737, 266] width 83 height 84
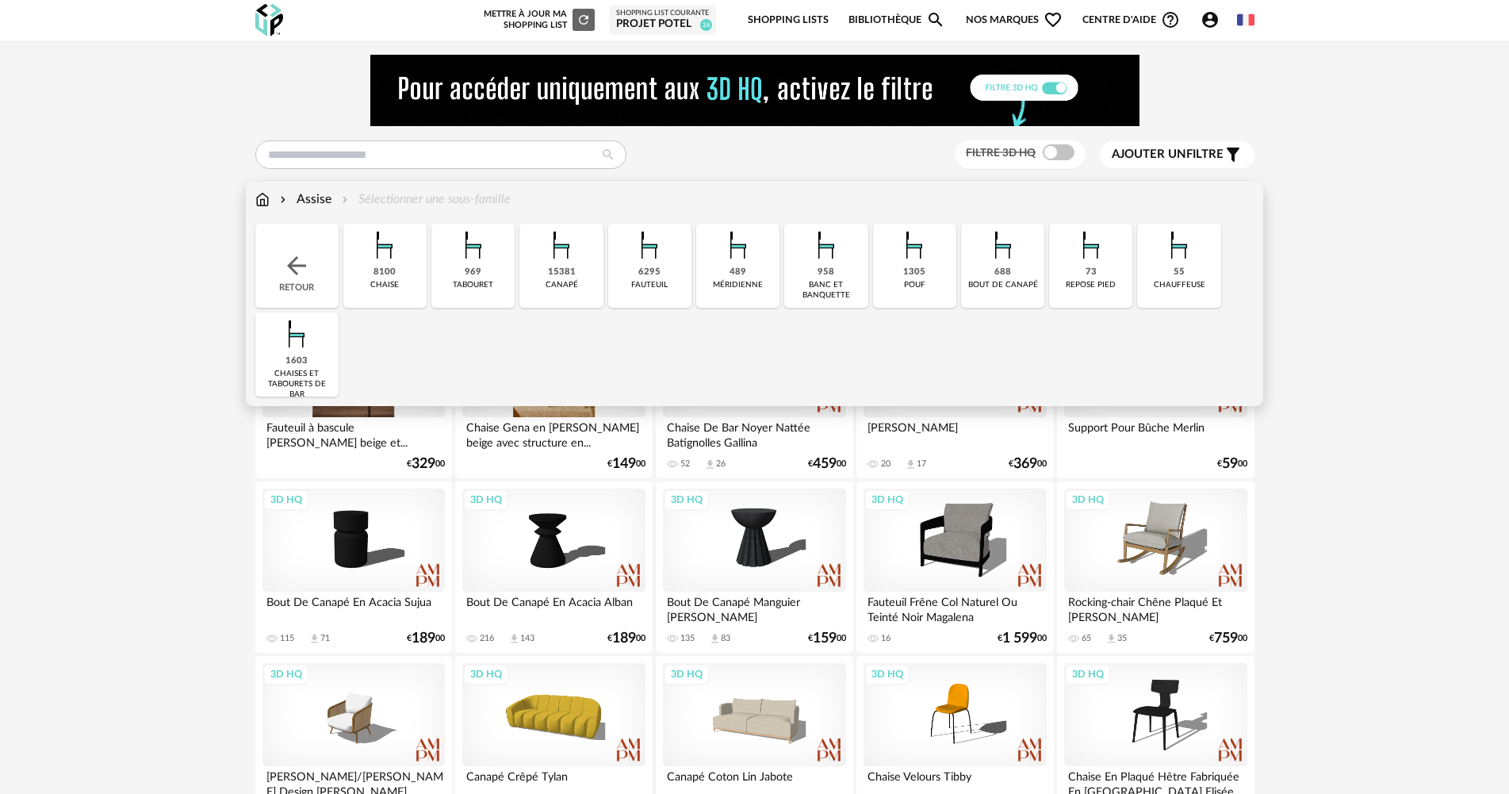
click at [914, 279] on div "1305 pouf" at bounding box center [914, 266] width 83 height 84
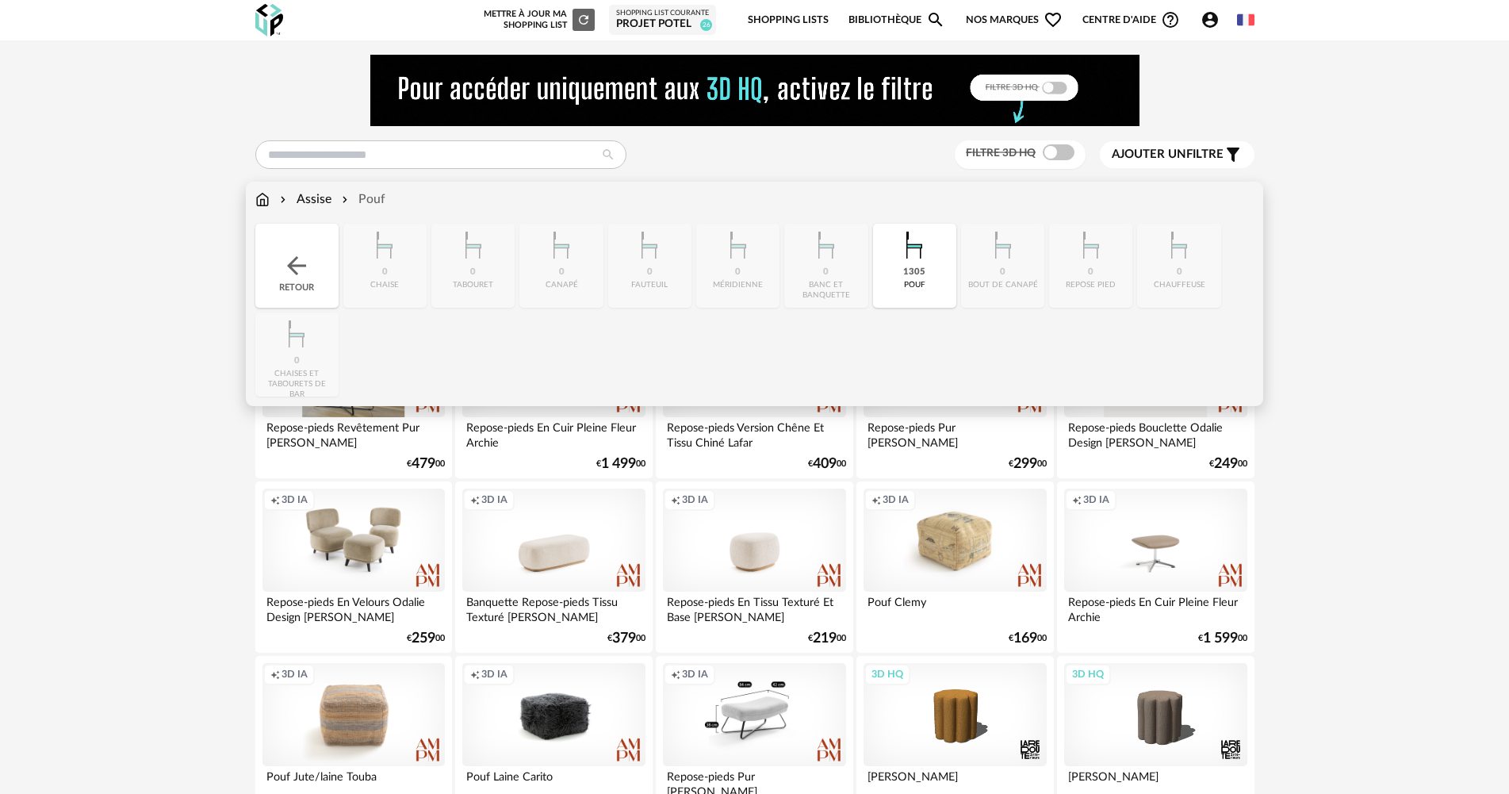
click at [915, 278] on div "1305" at bounding box center [914, 272] width 22 height 12
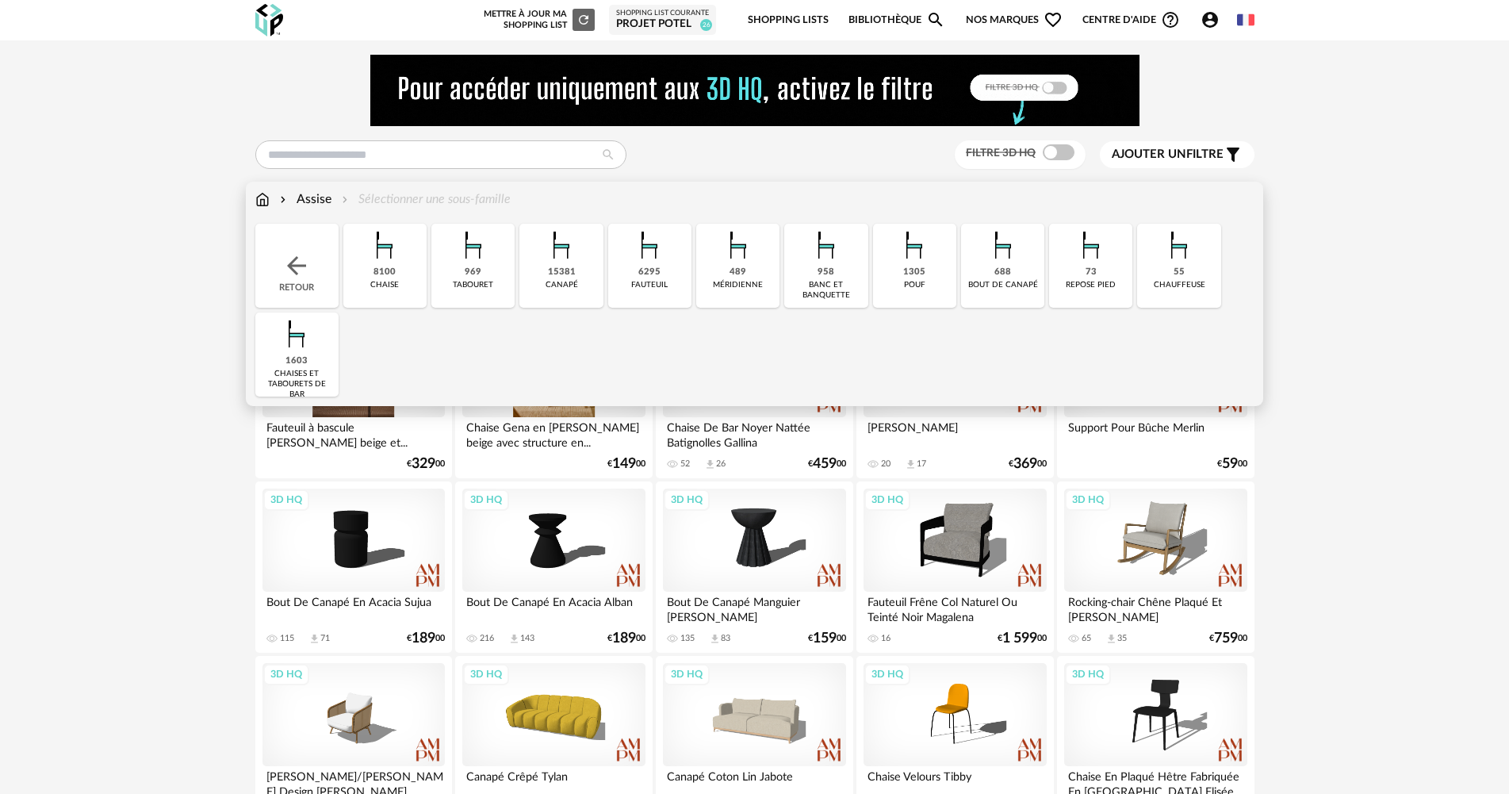
click at [584, 274] on div "15381 canapé" at bounding box center [560, 266] width 83 height 84
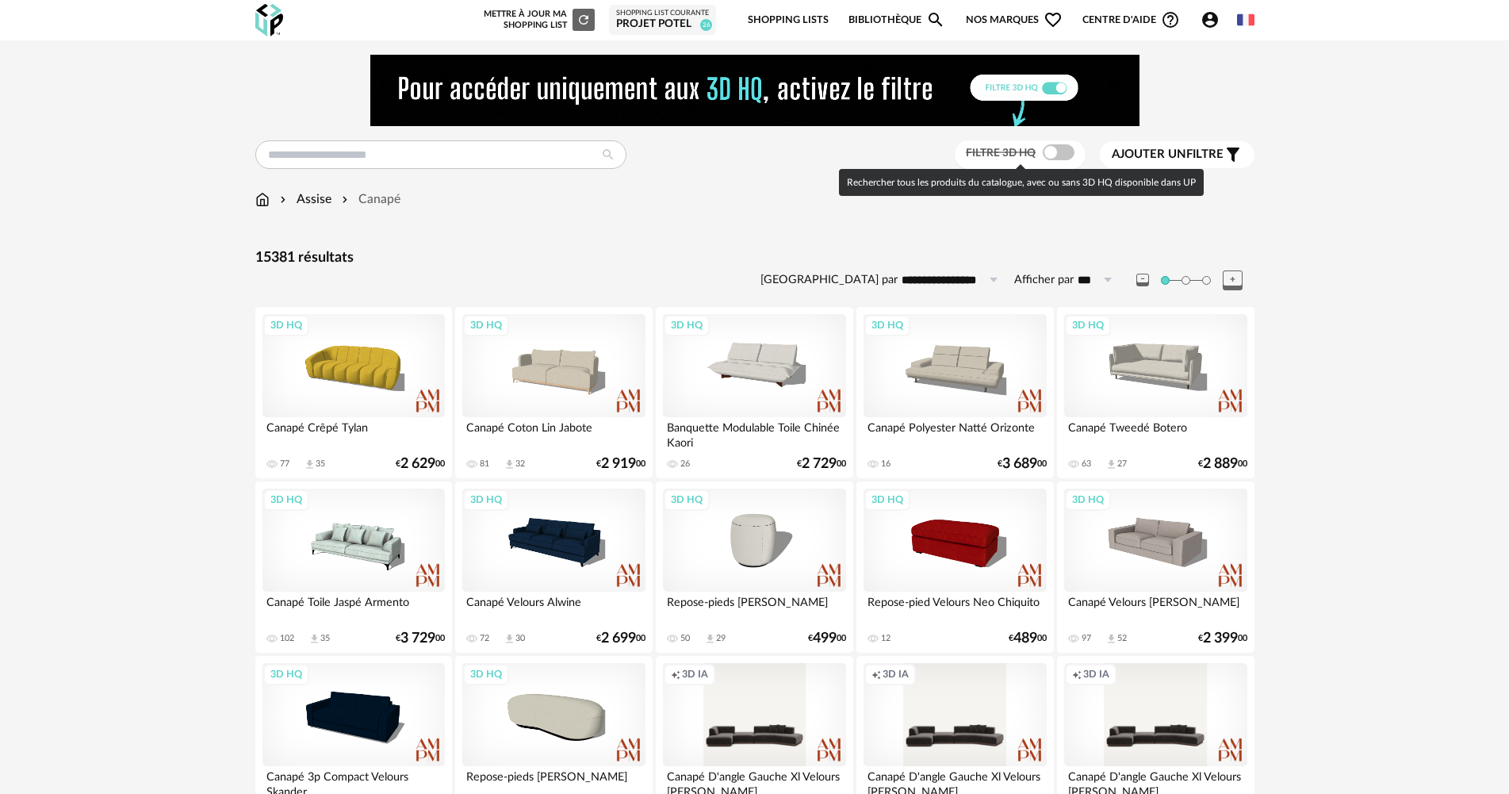
click at [1043, 151] on span at bounding box center [1059, 152] width 32 height 16
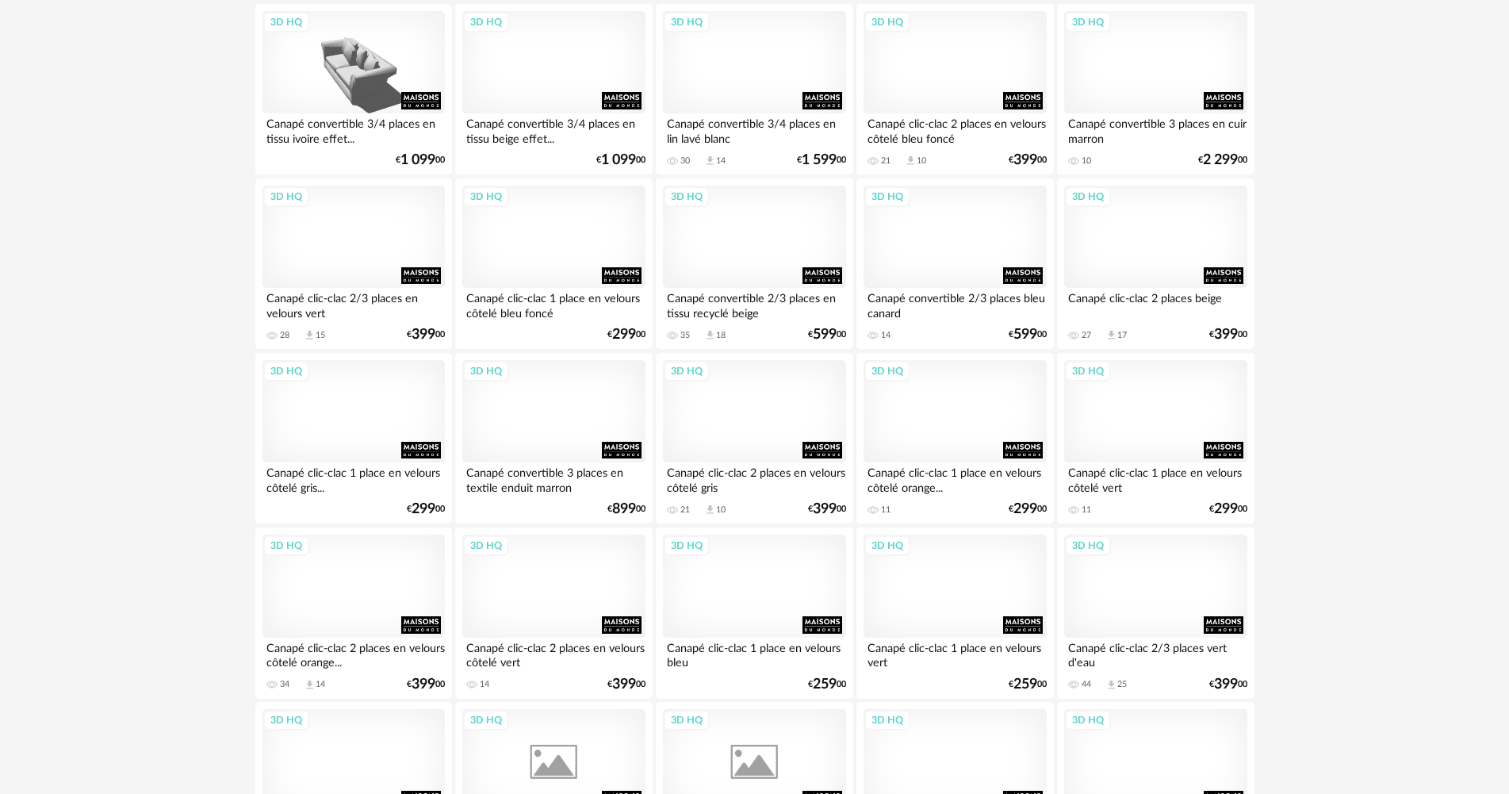
scroll to position [3108, 0]
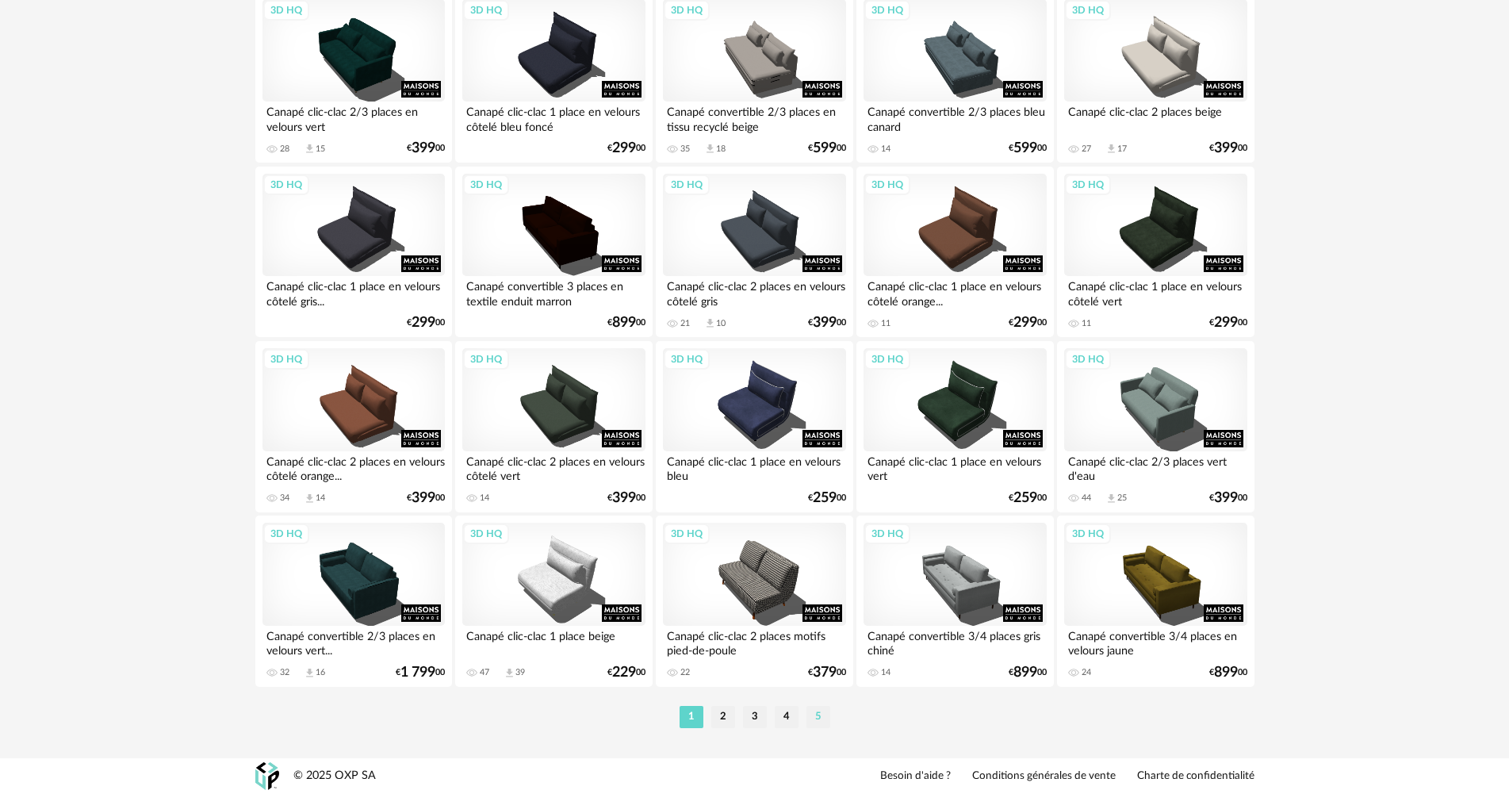
click at [807, 721] on li "5" at bounding box center [819, 717] width 24 height 22
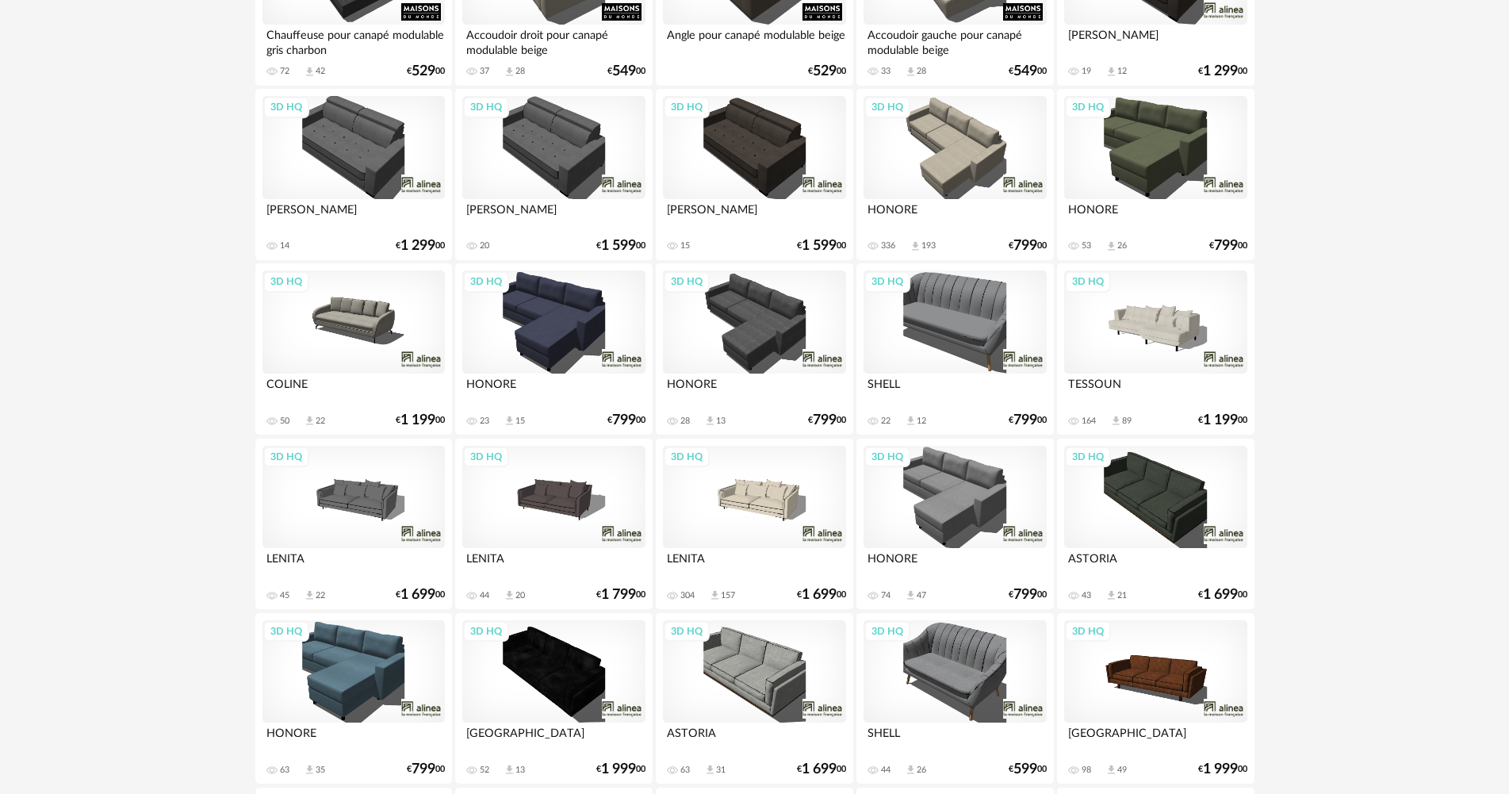
scroll to position [397, 0]
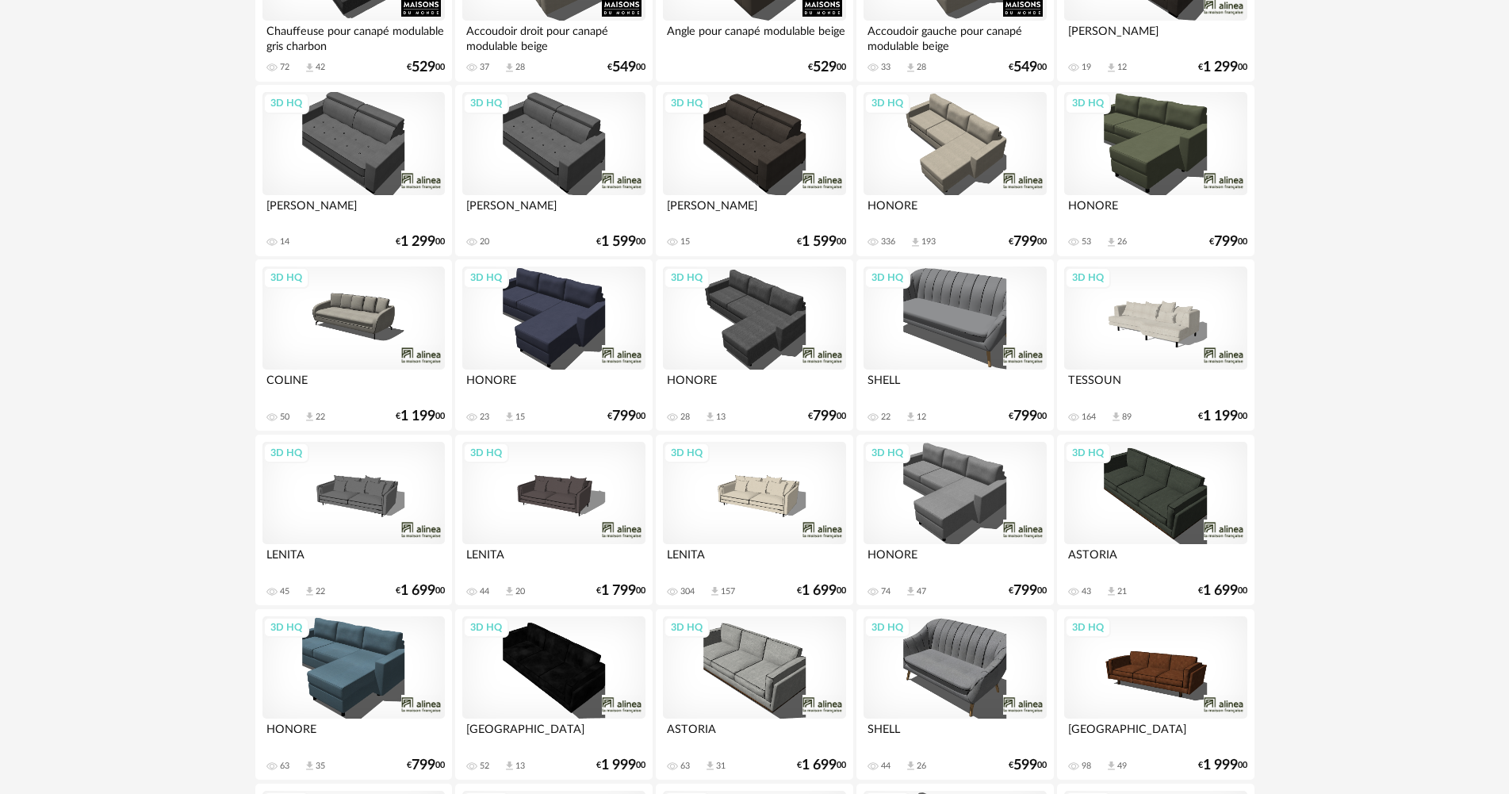
click at [1167, 339] on div "3D HQ" at bounding box center [1155, 317] width 182 height 103
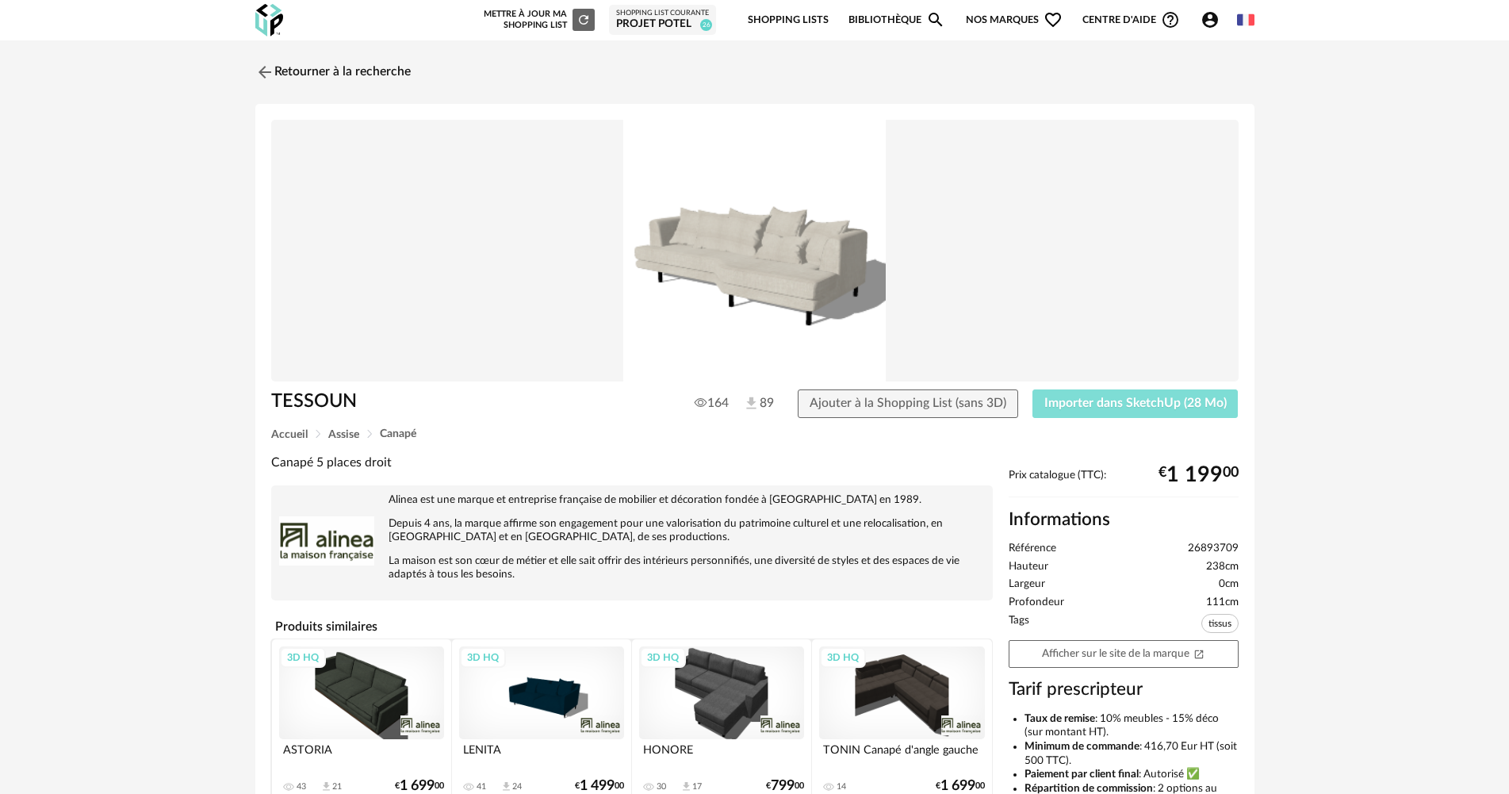
click at [1128, 403] on span "Importer dans SketchUp (28 Mo)" at bounding box center [1135, 403] width 182 height 13
click at [393, 58] on link "Retourner à la recherche" at bounding box center [328, 72] width 155 height 35
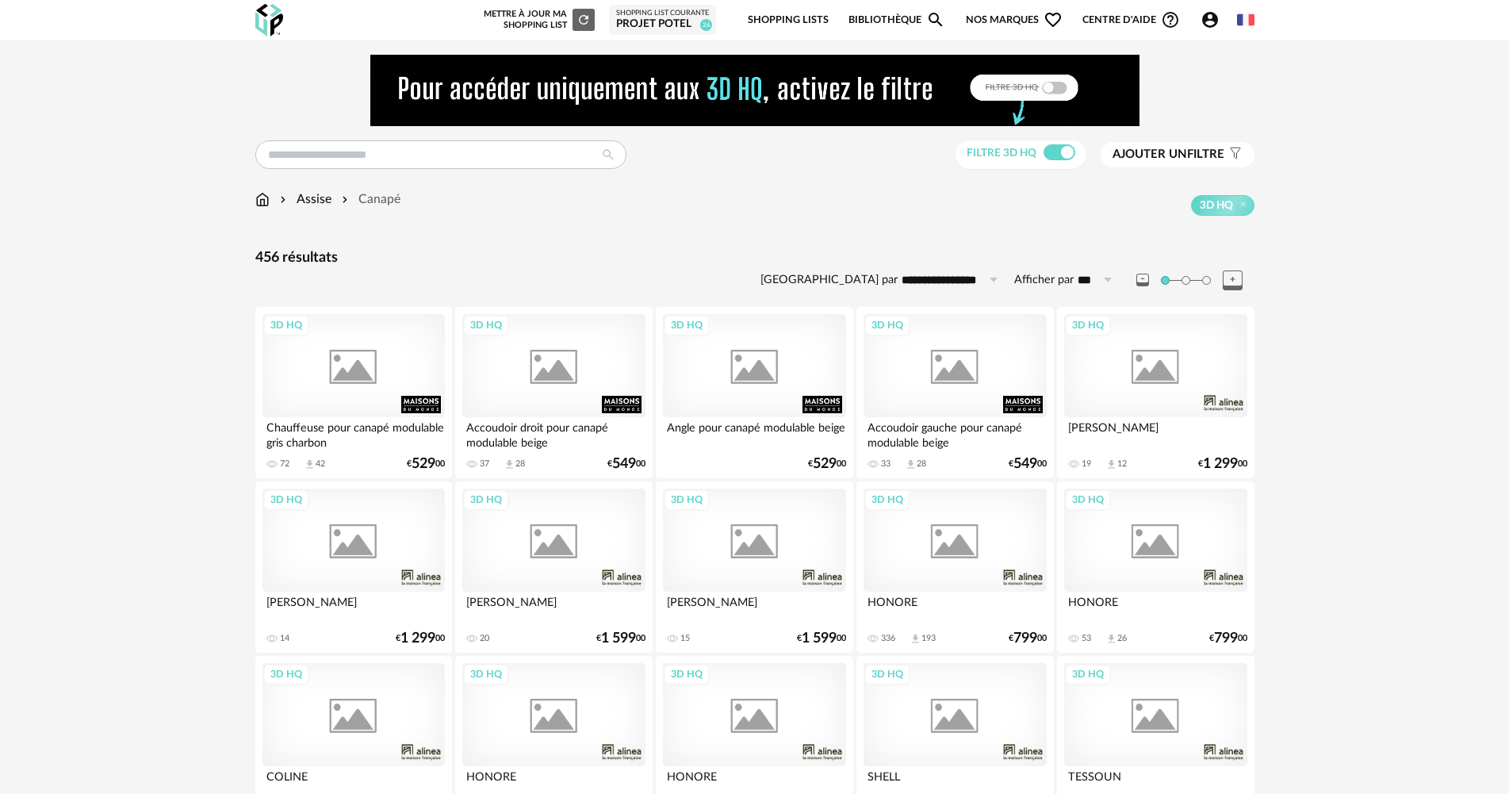
scroll to position [397, 0]
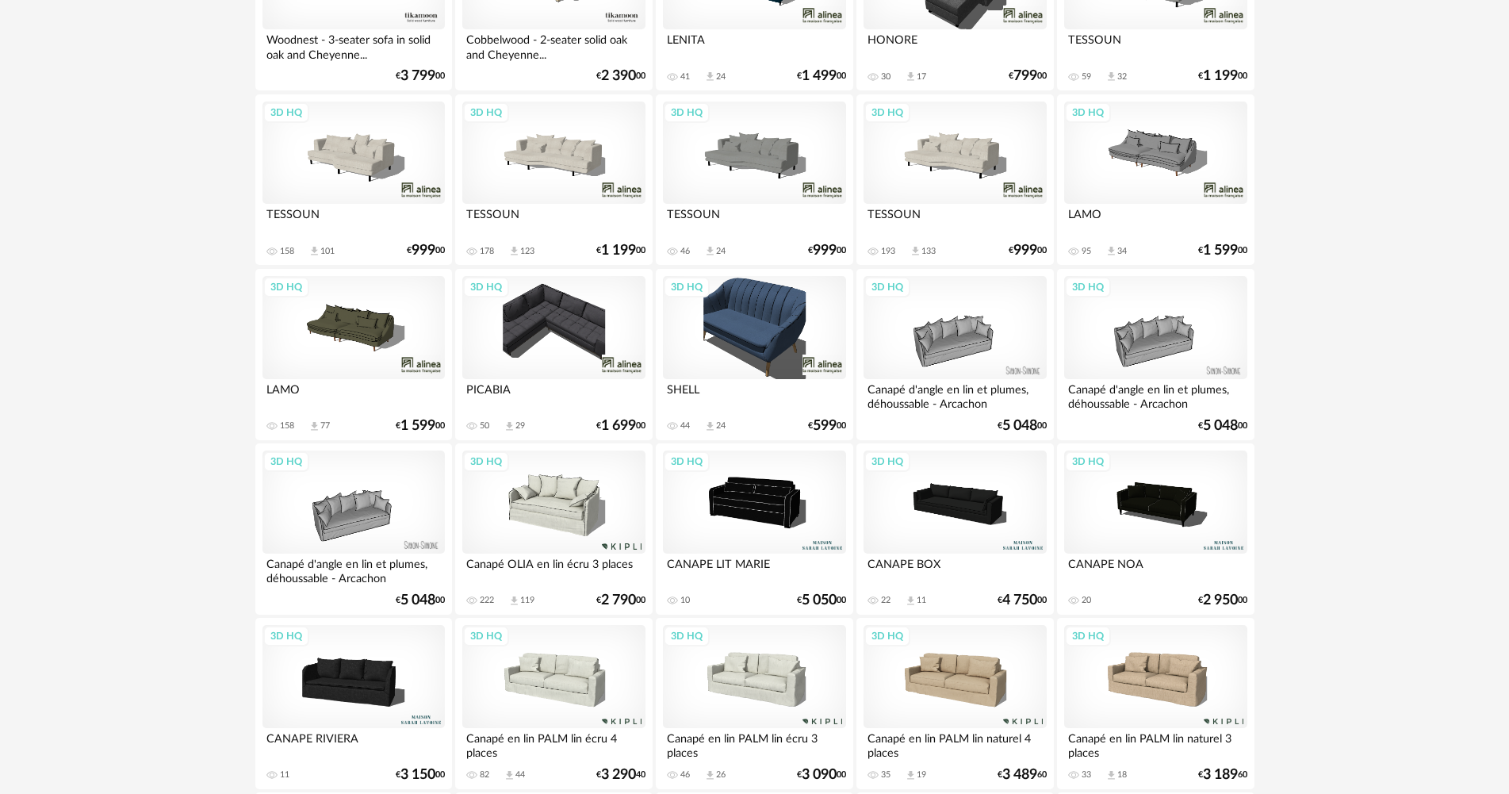
scroll to position [1110, 0]
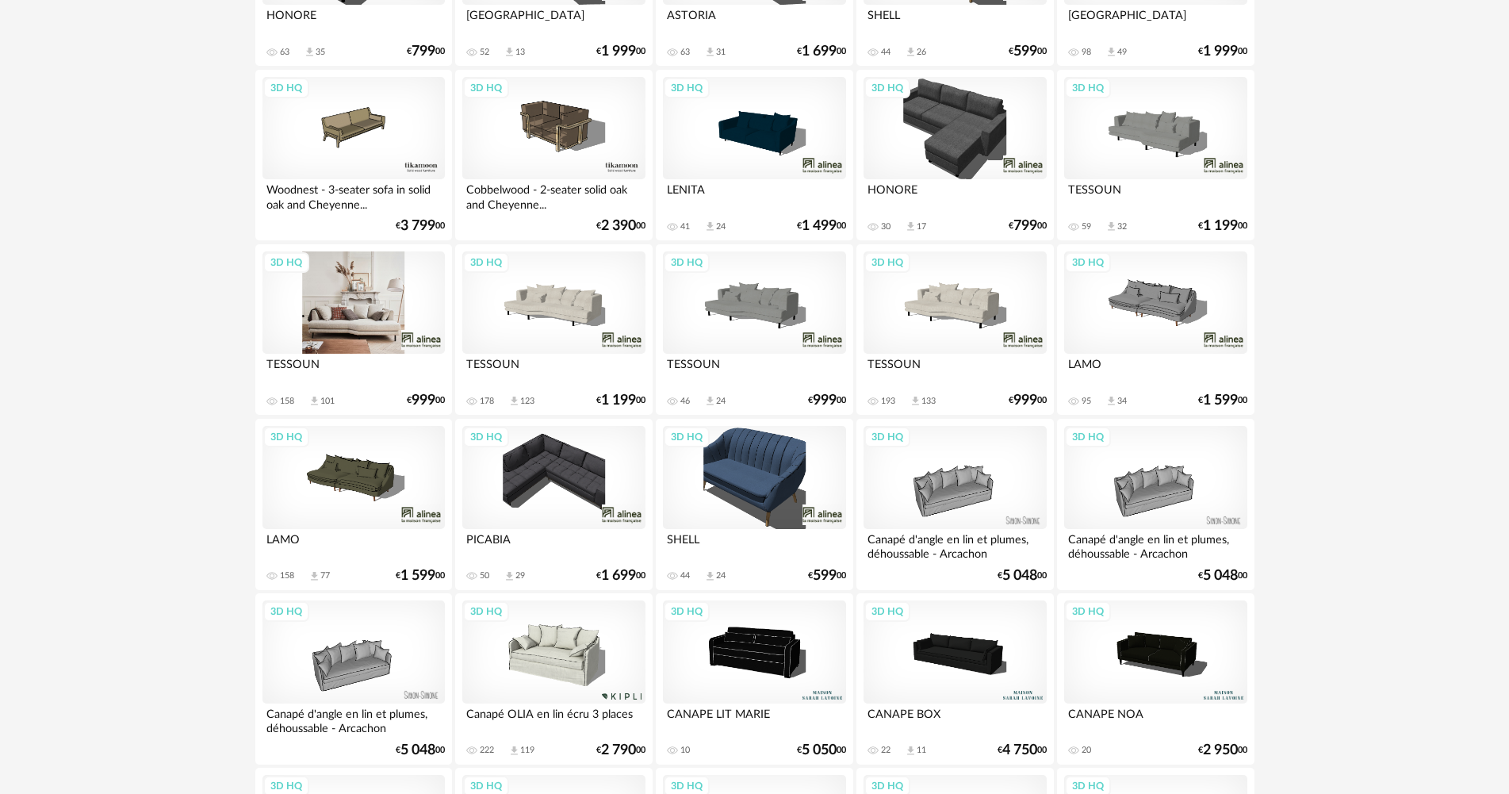
click at [402, 327] on div "3D HQ" at bounding box center [354, 302] width 182 height 103
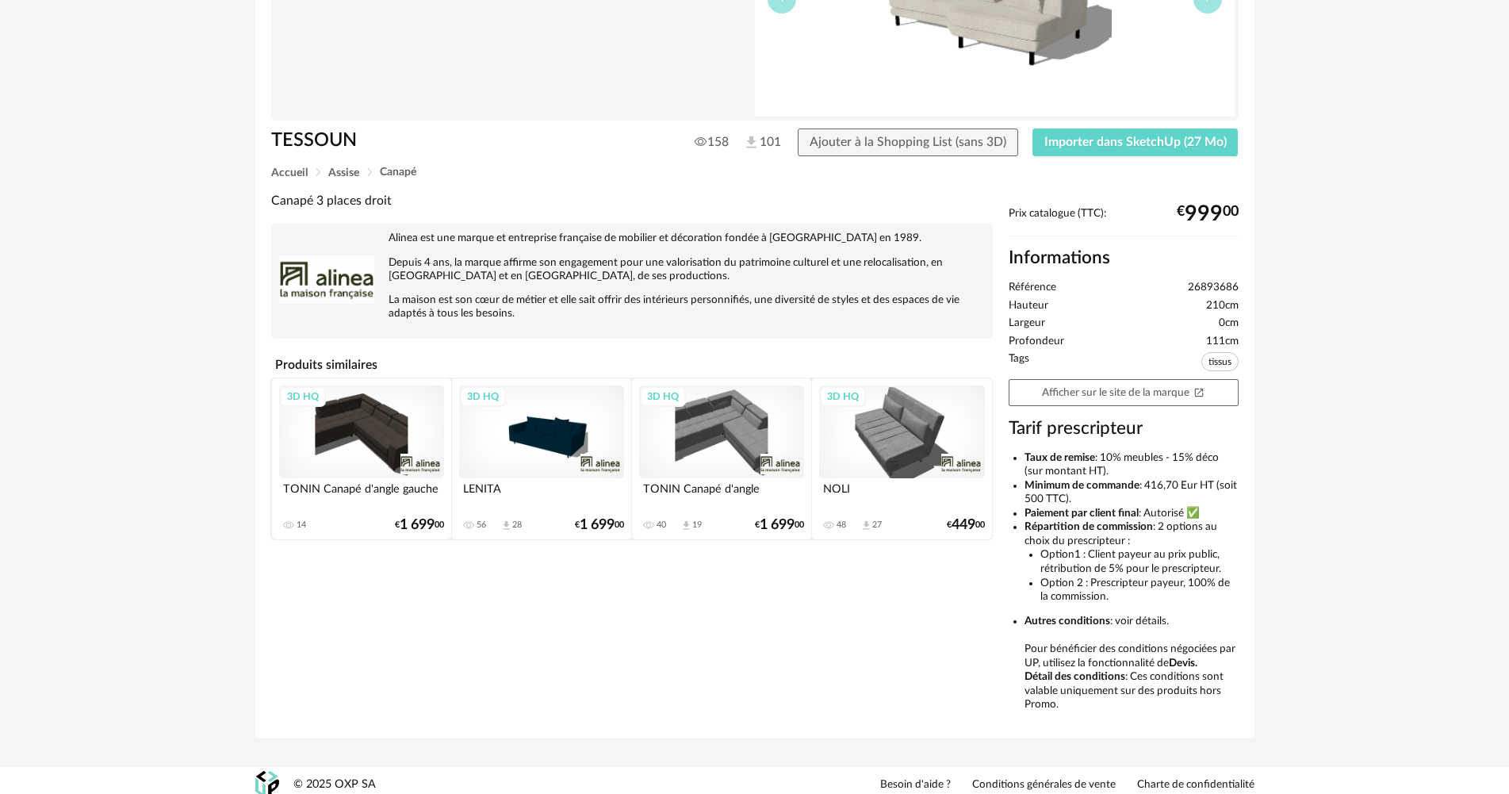
scroll to position [251, 0]
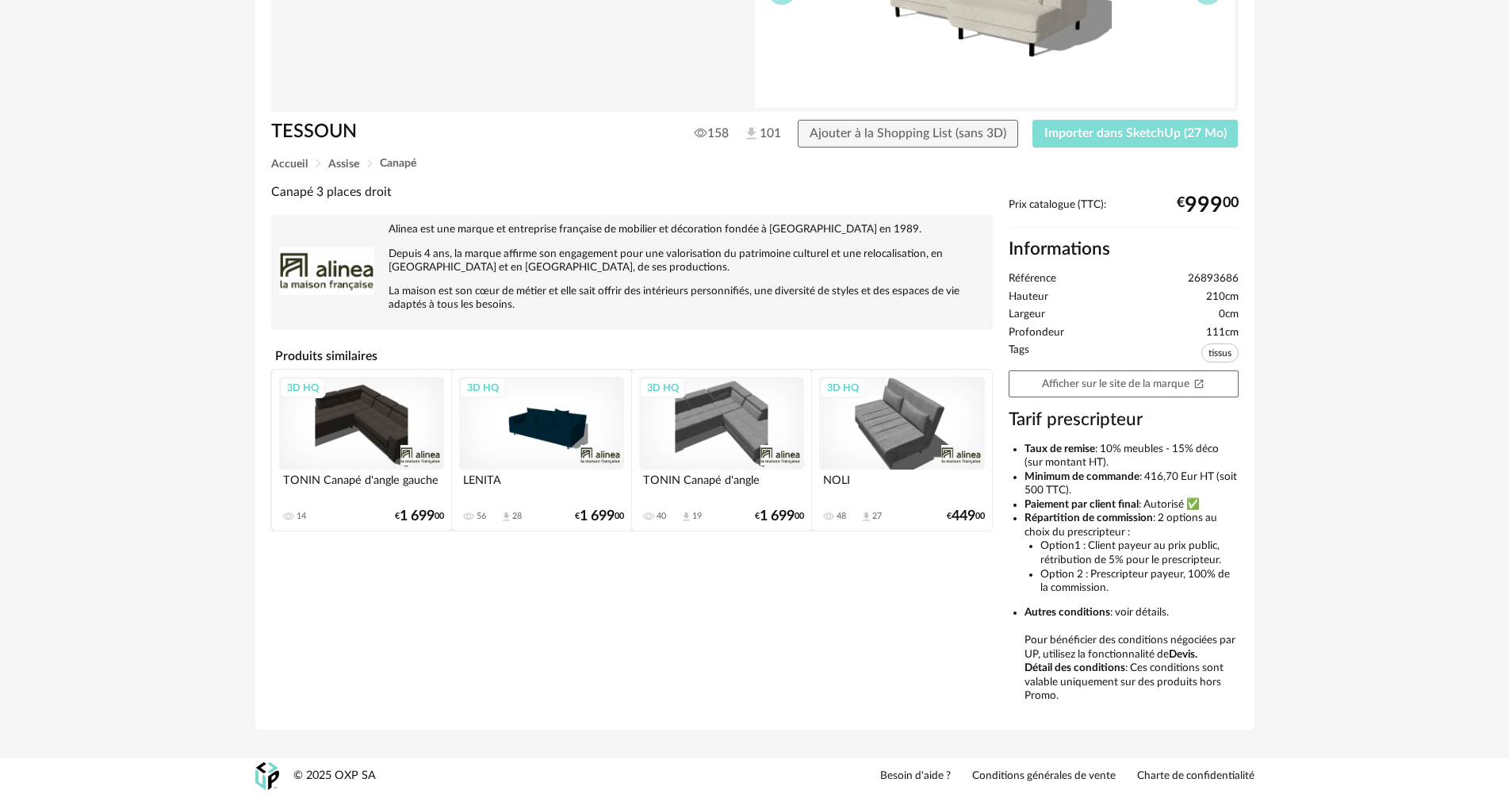
click at [1131, 142] on button "Importer dans SketchUp (27 Mo)" at bounding box center [1136, 134] width 206 height 29
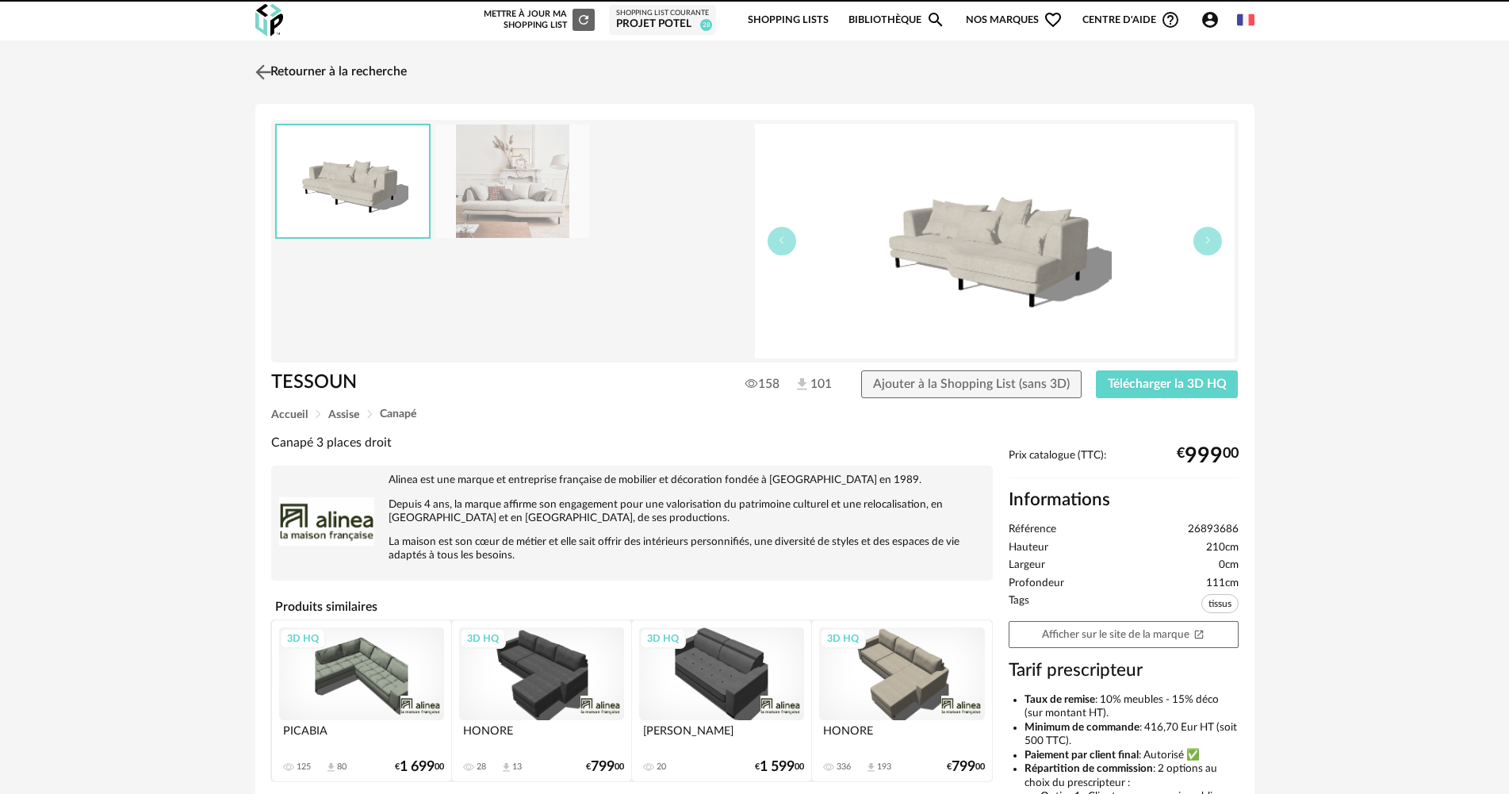
click at [361, 76] on link "Retourner à la recherche" at bounding box center [328, 72] width 155 height 35
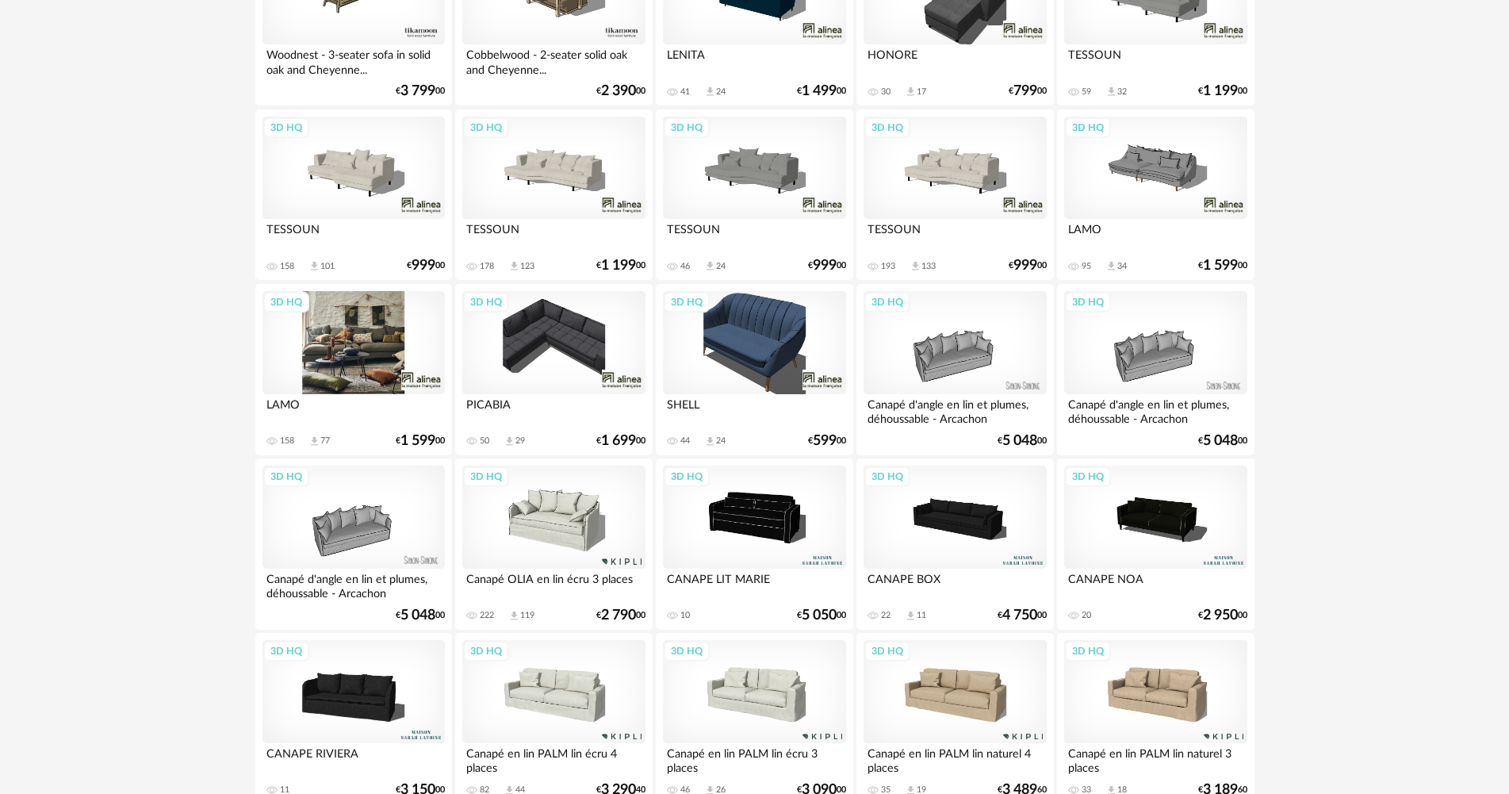
scroll to position [1217, 0]
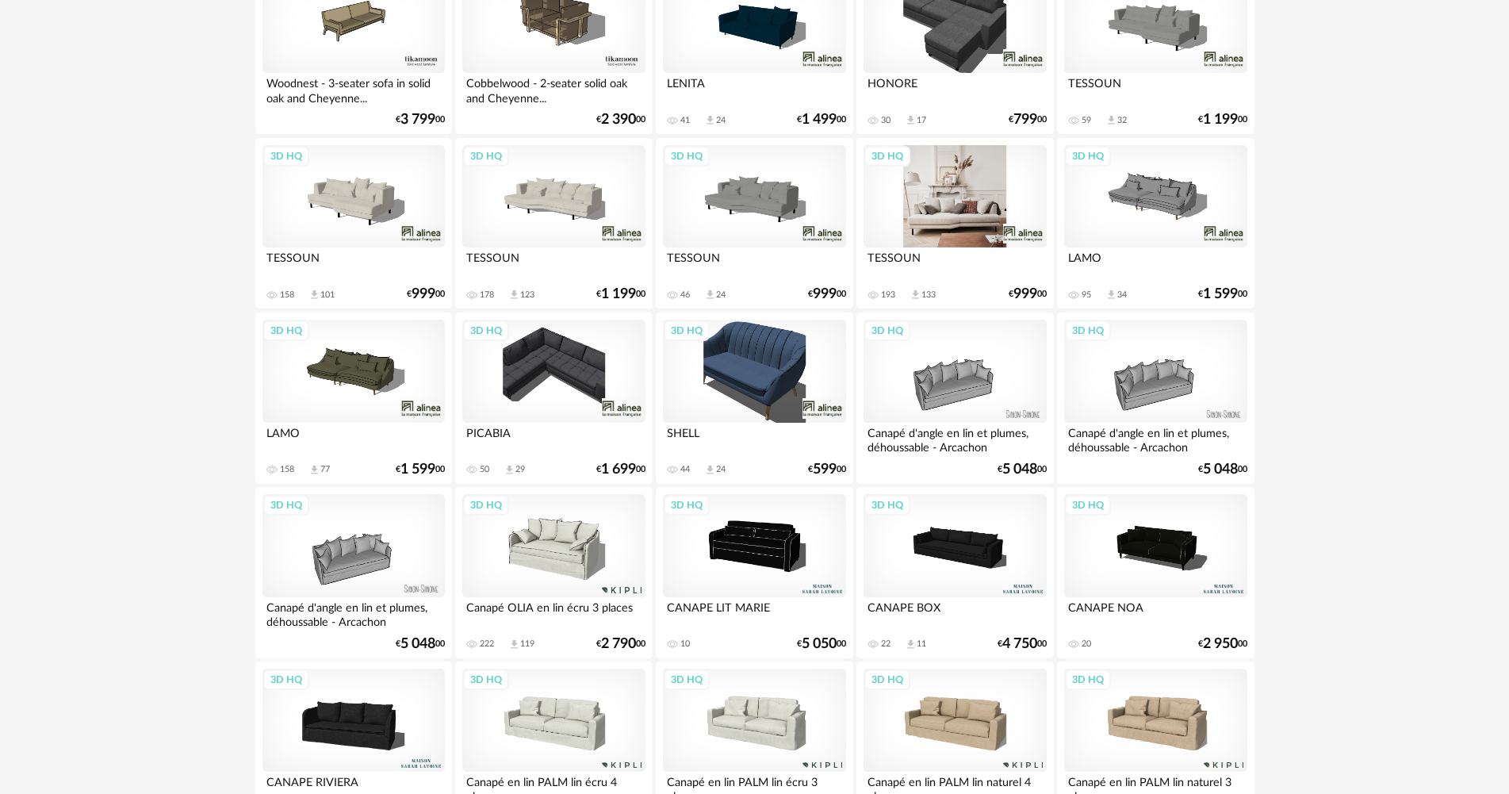
click at [989, 236] on div "3D HQ" at bounding box center [955, 196] width 182 height 103
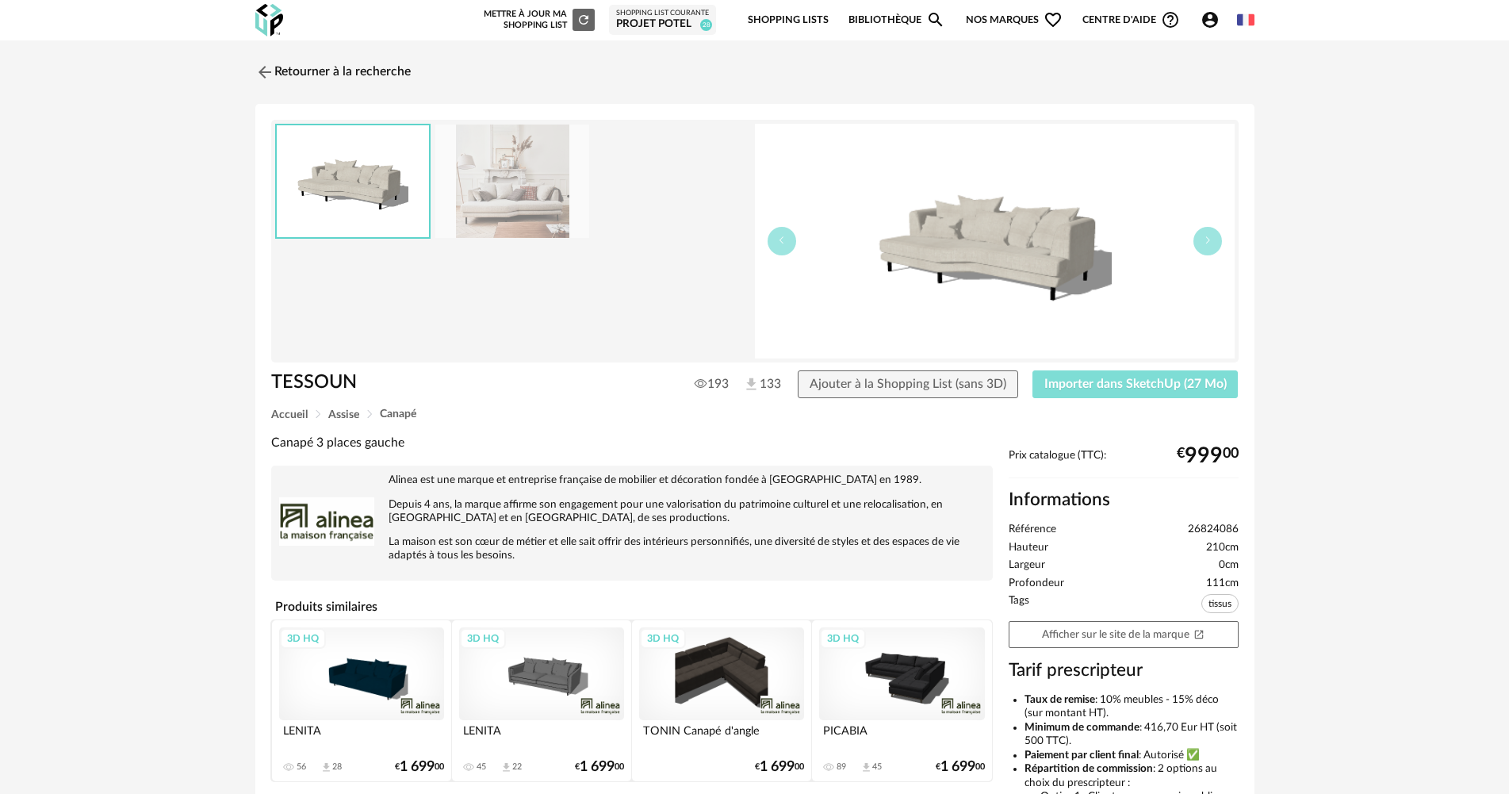
click at [1083, 380] on span "Importer dans SketchUp (27 Mo)" at bounding box center [1135, 384] width 182 height 13
click at [366, 67] on link "Retourner à la recherche" at bounding box center [328, 72] width 155 height 35
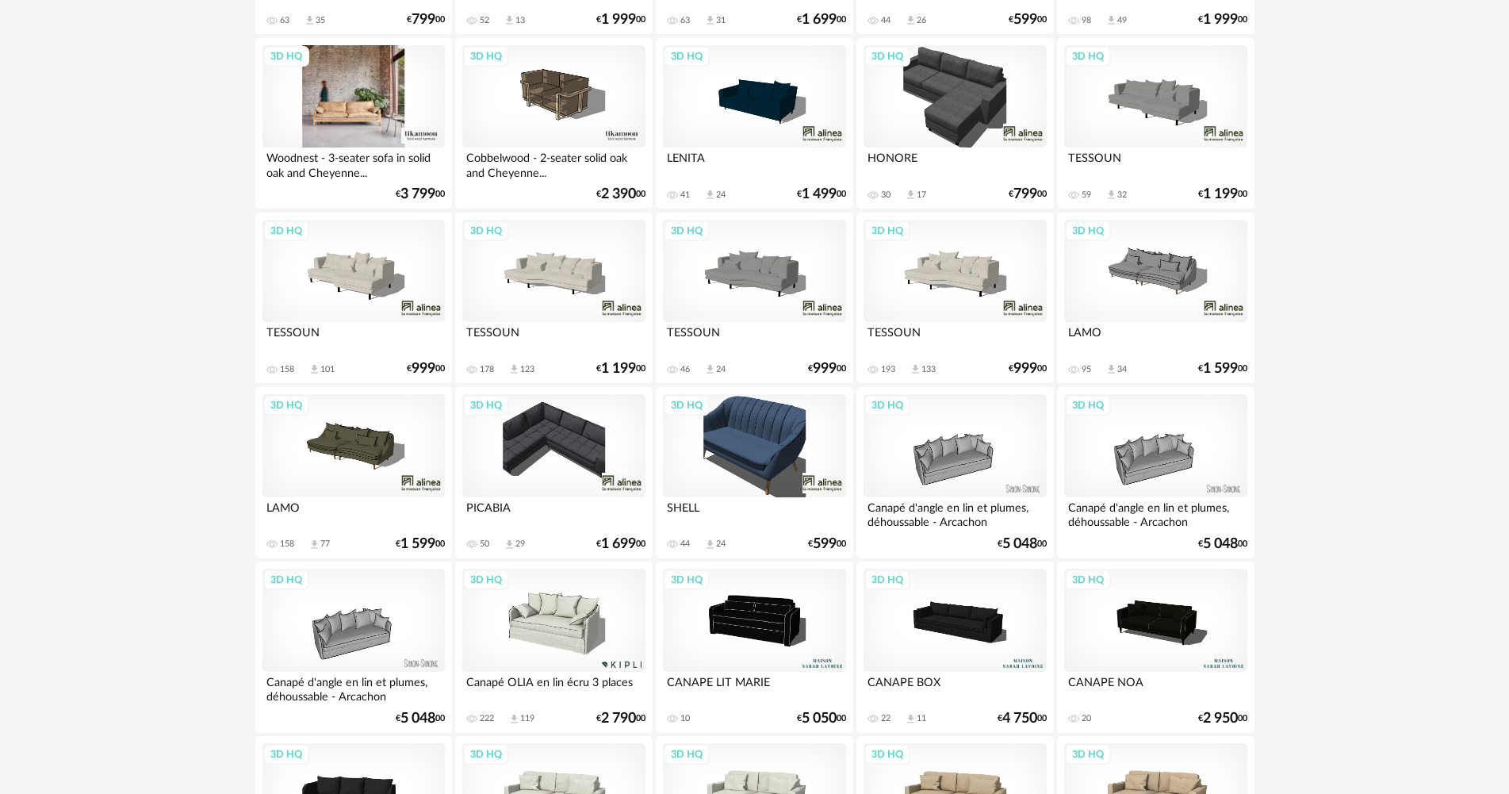
scroll to position [1106, 0]
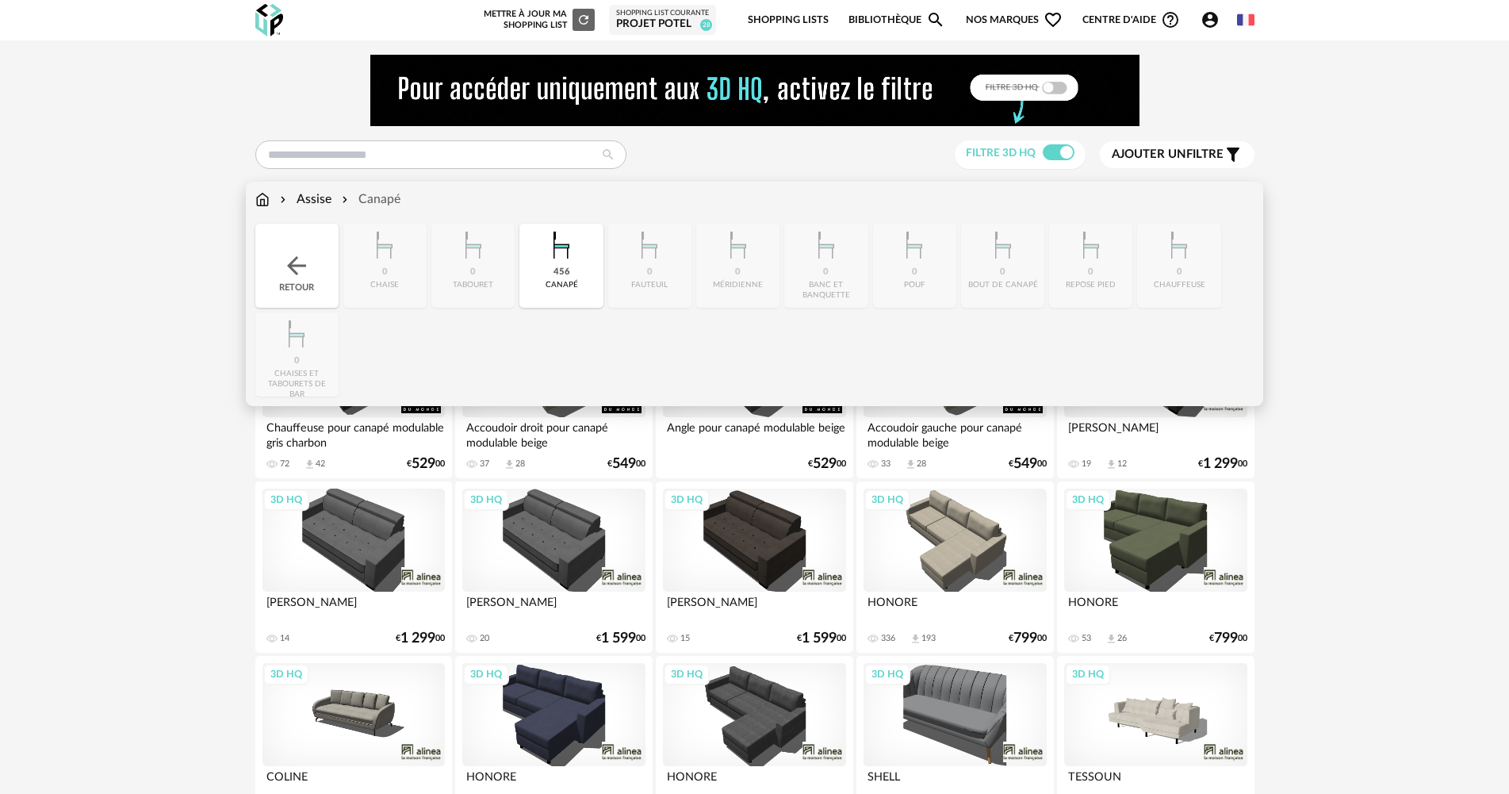
click at [552, 286] on div "canapé" at bounding box center [562, 285] width 33 height 10
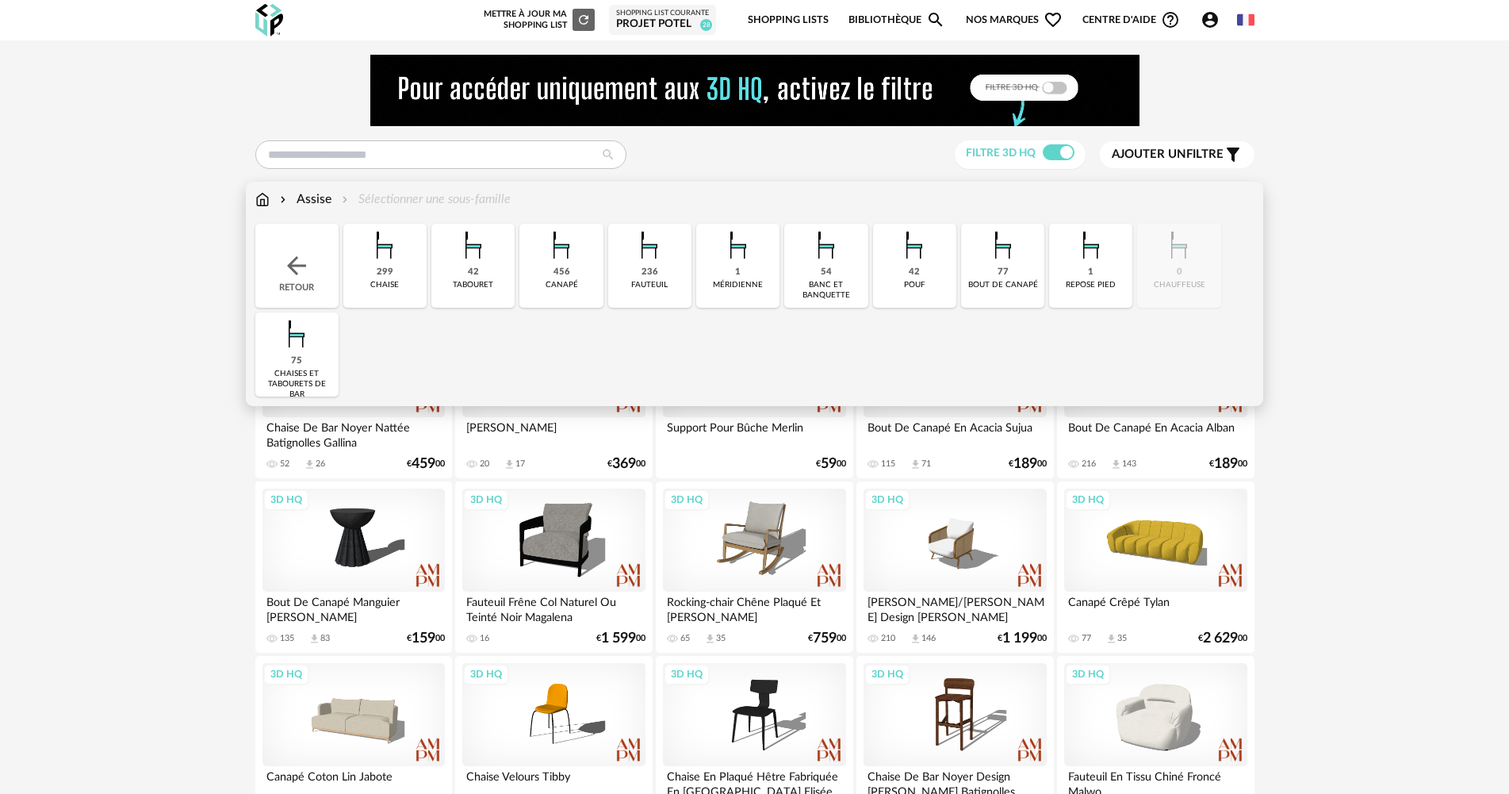
click at [665, 282] on div "fauteuil" at bounding box center [649, 285] width 36 height 10
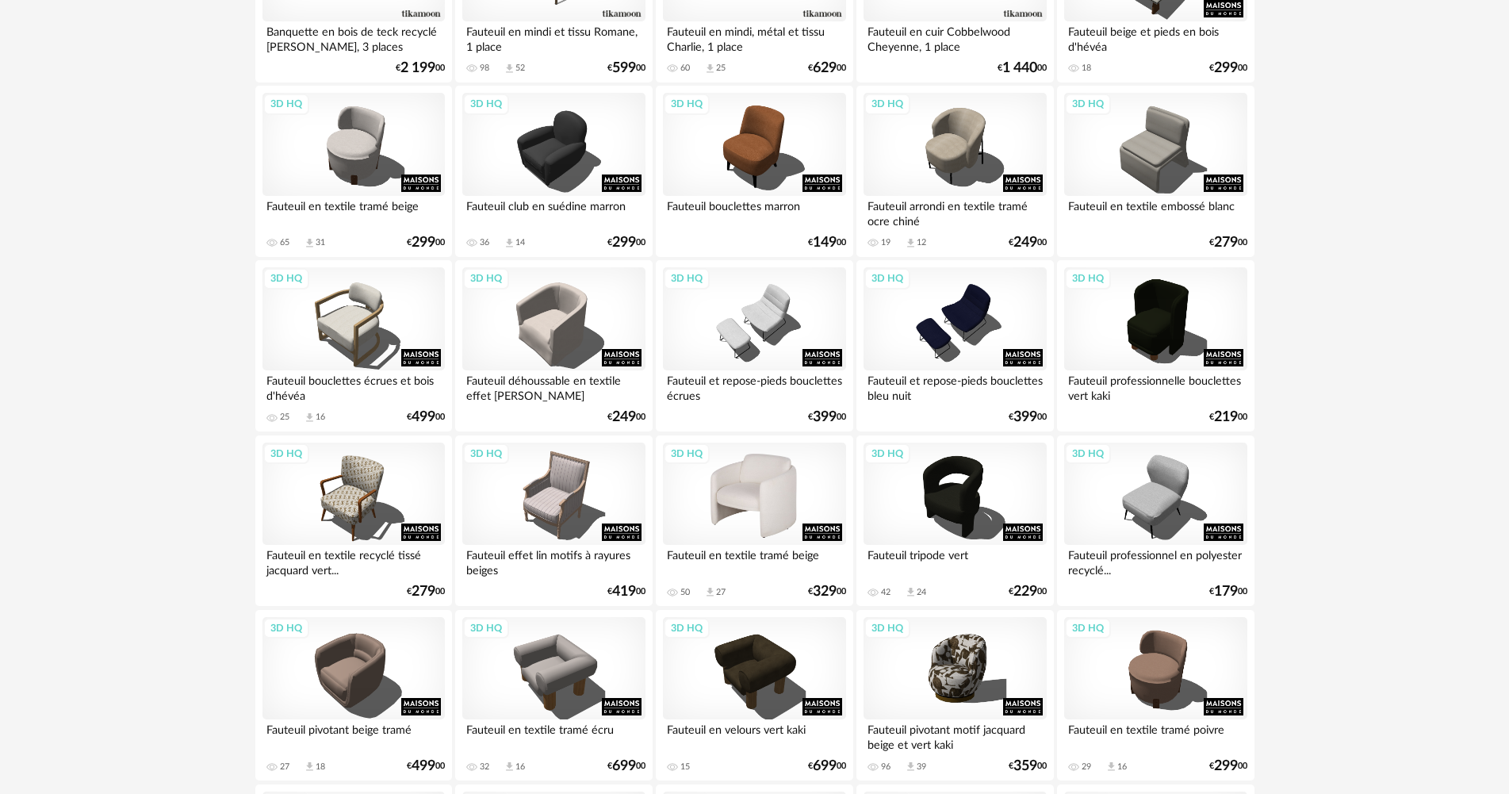
scroll to position [2221, 0]
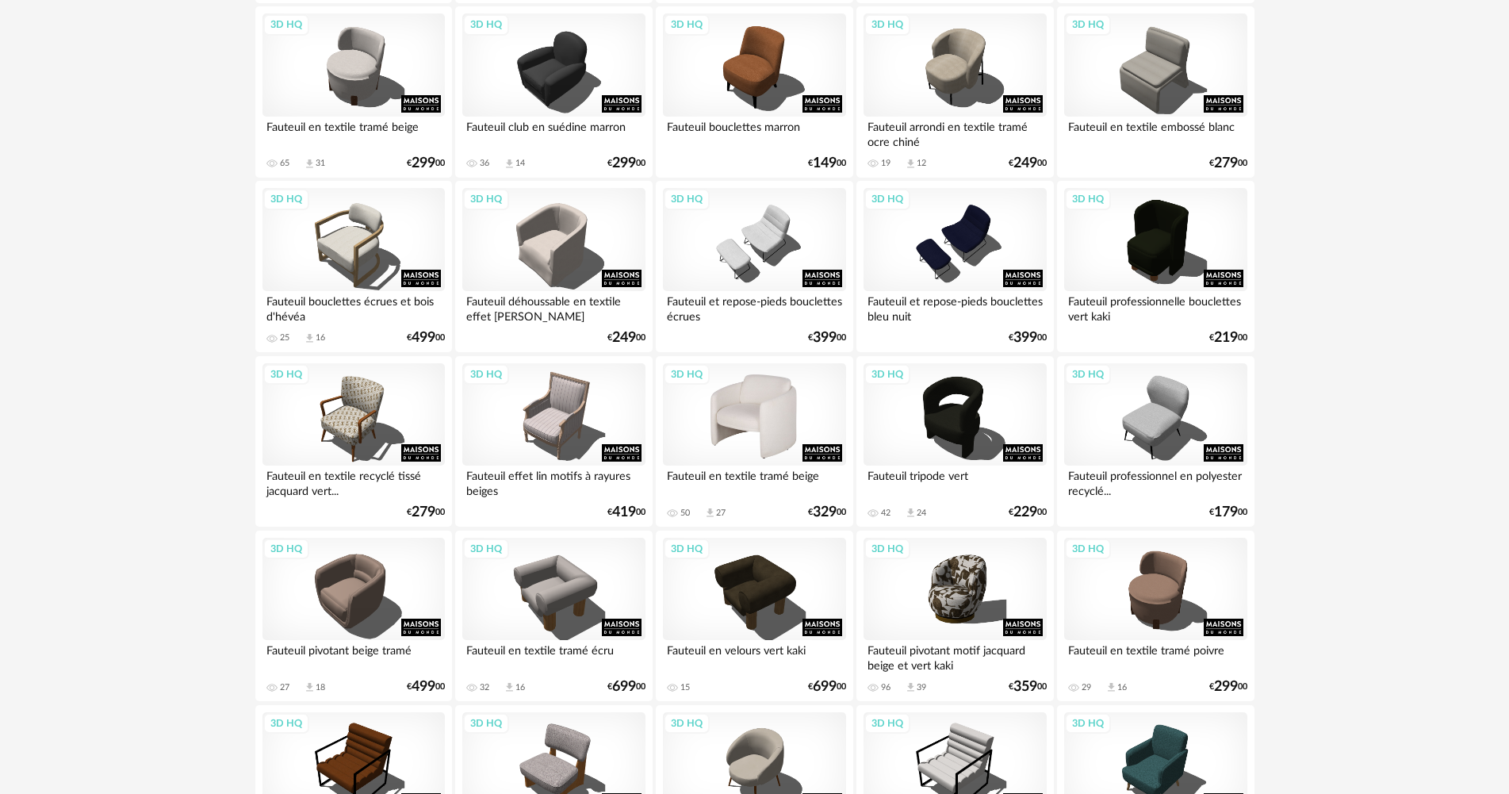
click at [780, 420] on div "3D HQ" at bounding box center [754, 414] width 182 height 103
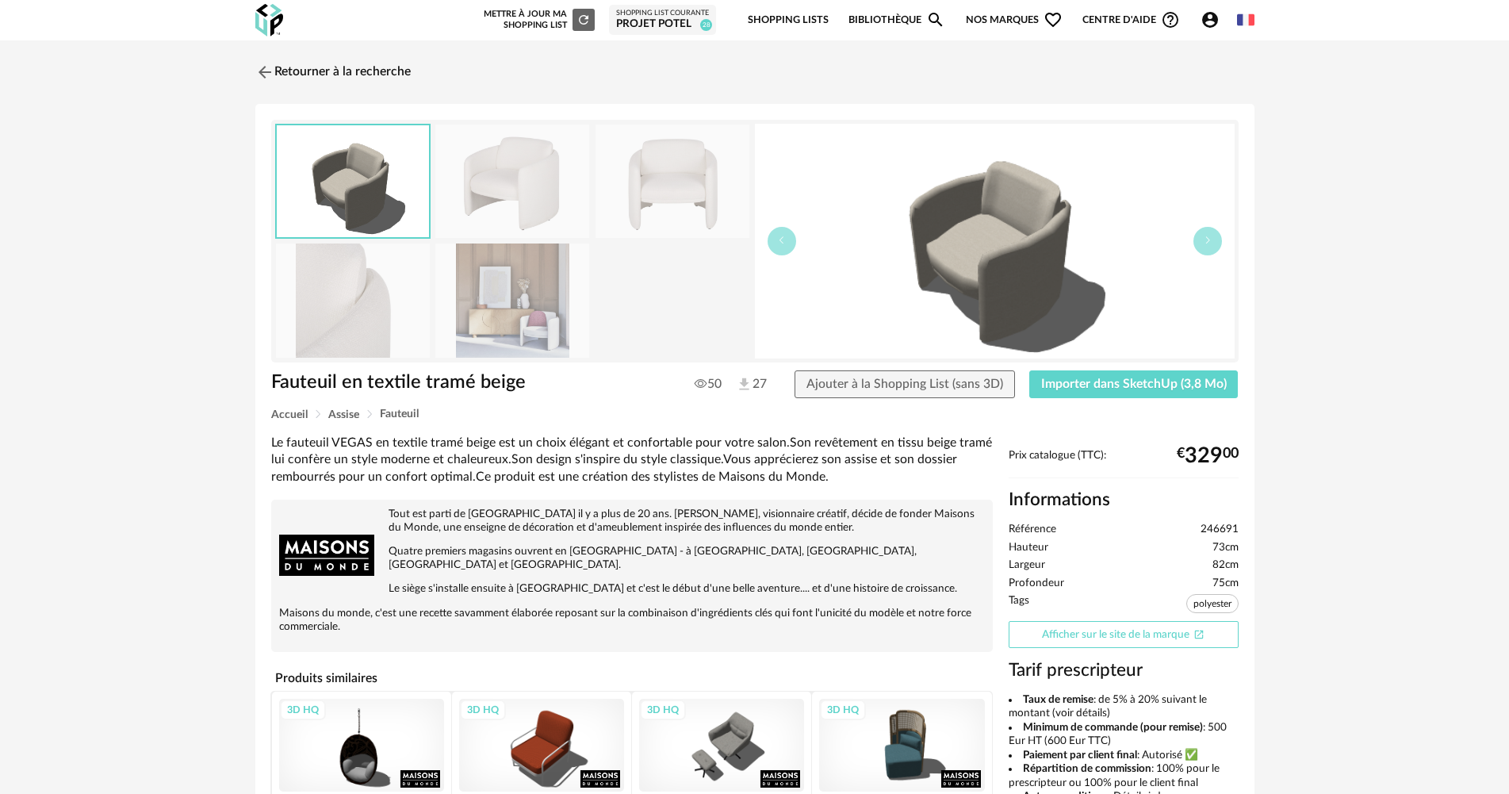
click at [1122, 630] on link "Afficher sur le site de la marque Open In New icon" at bounding box center [1124, 635] width 230 height 28
click at [306, 68] on link "Retourner à la recherche" at bounding box center [328, 72] width 155 height 35
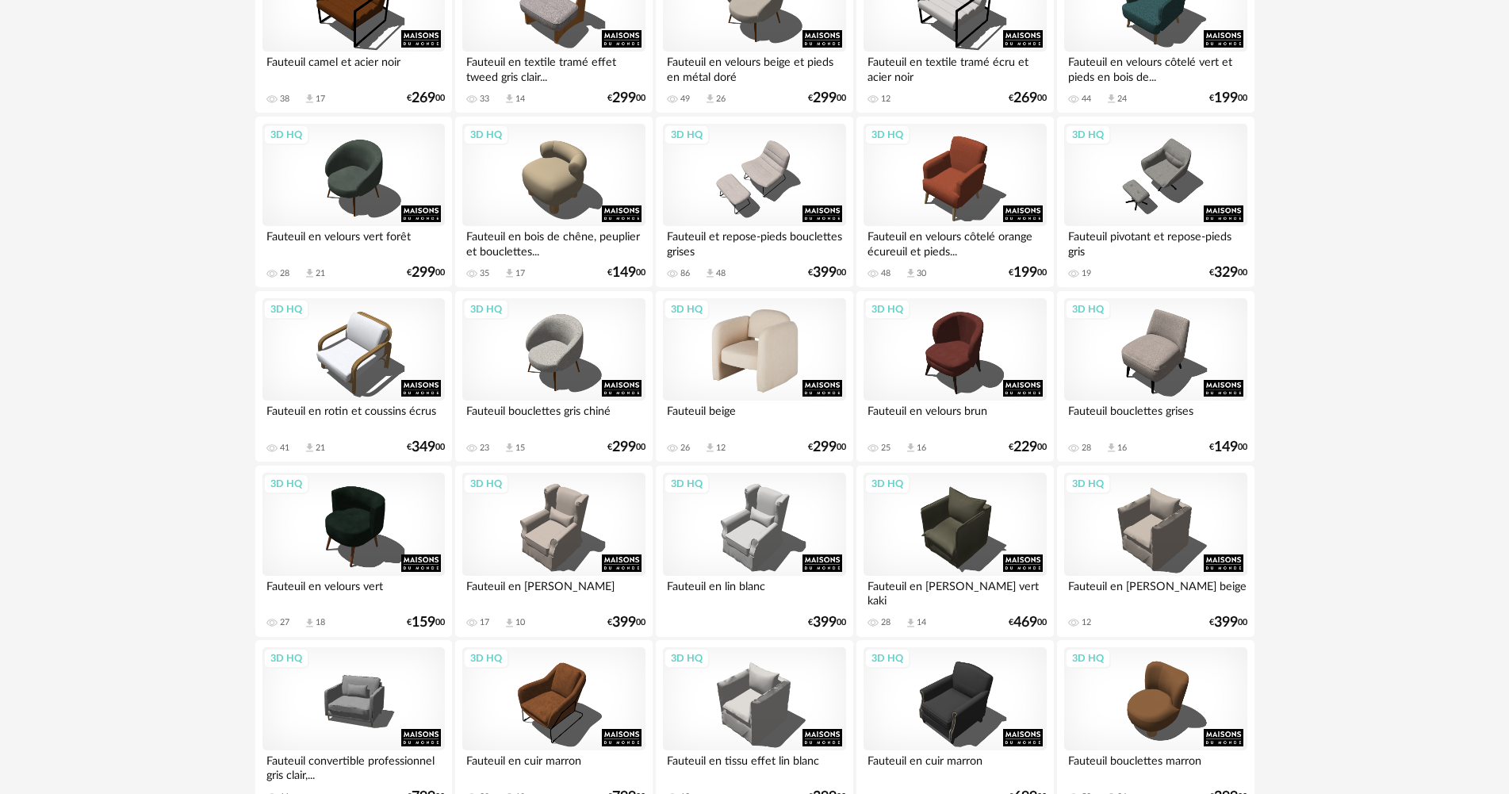
scroll to position [3067, 0]
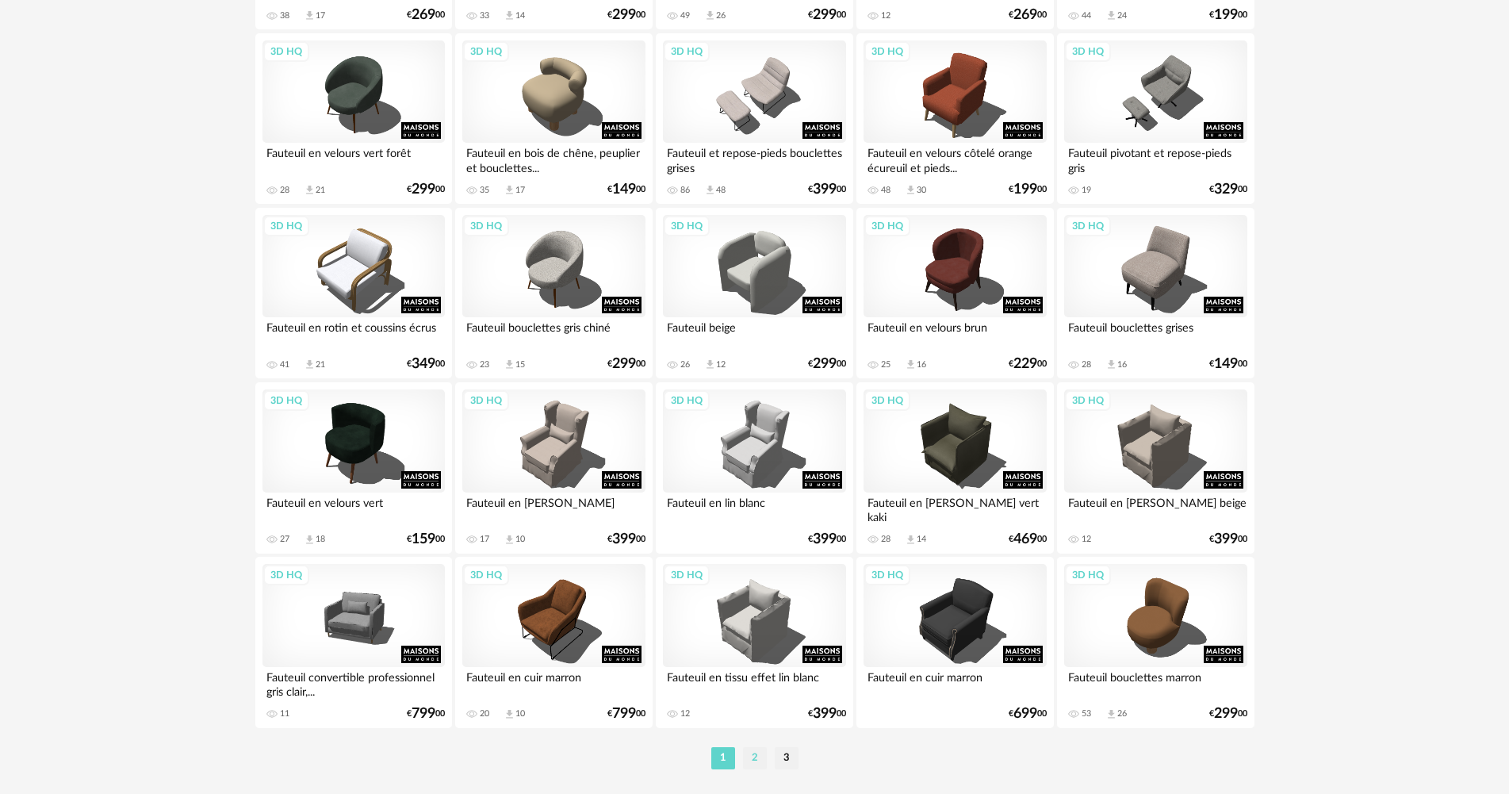
click at [758, 756] on li "2" at bounding box center [755, 758] width 24 height 22
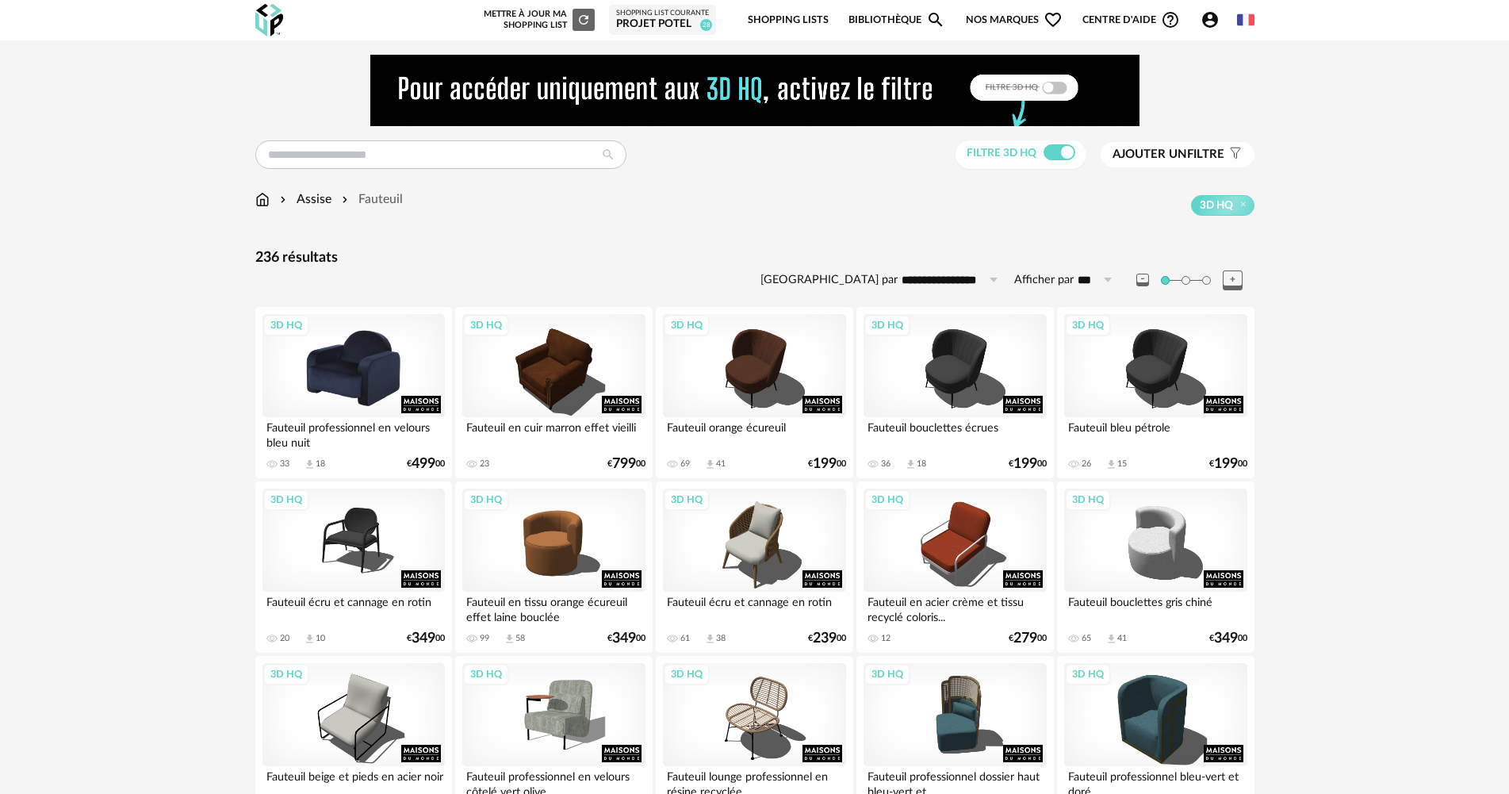
click at [336, 378] on div "3D HQ" at bounding box center [354, 365] width 182 height 103
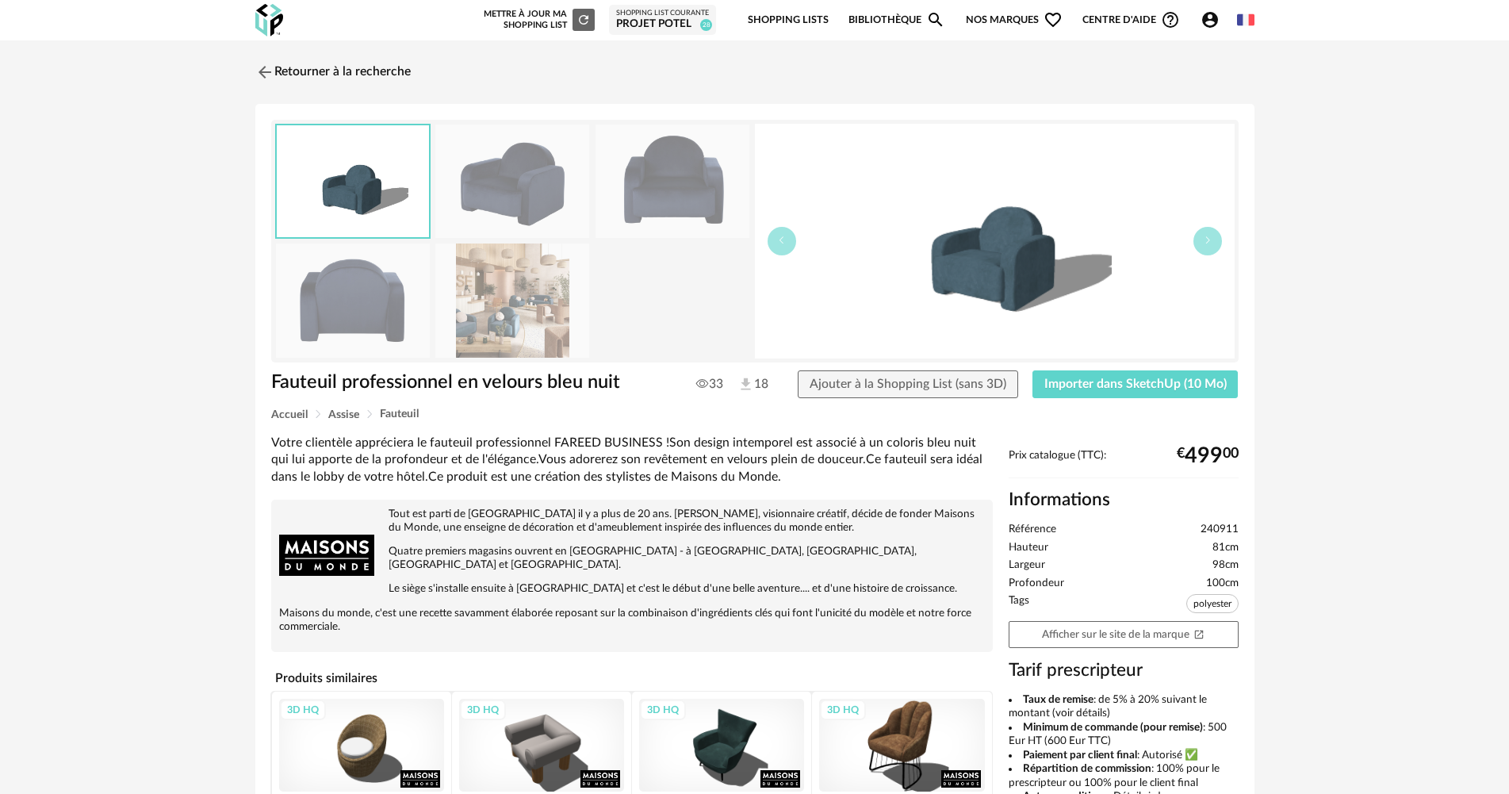
click at [479, 321] on img at bounding box center [512, 299] width 154 height 113
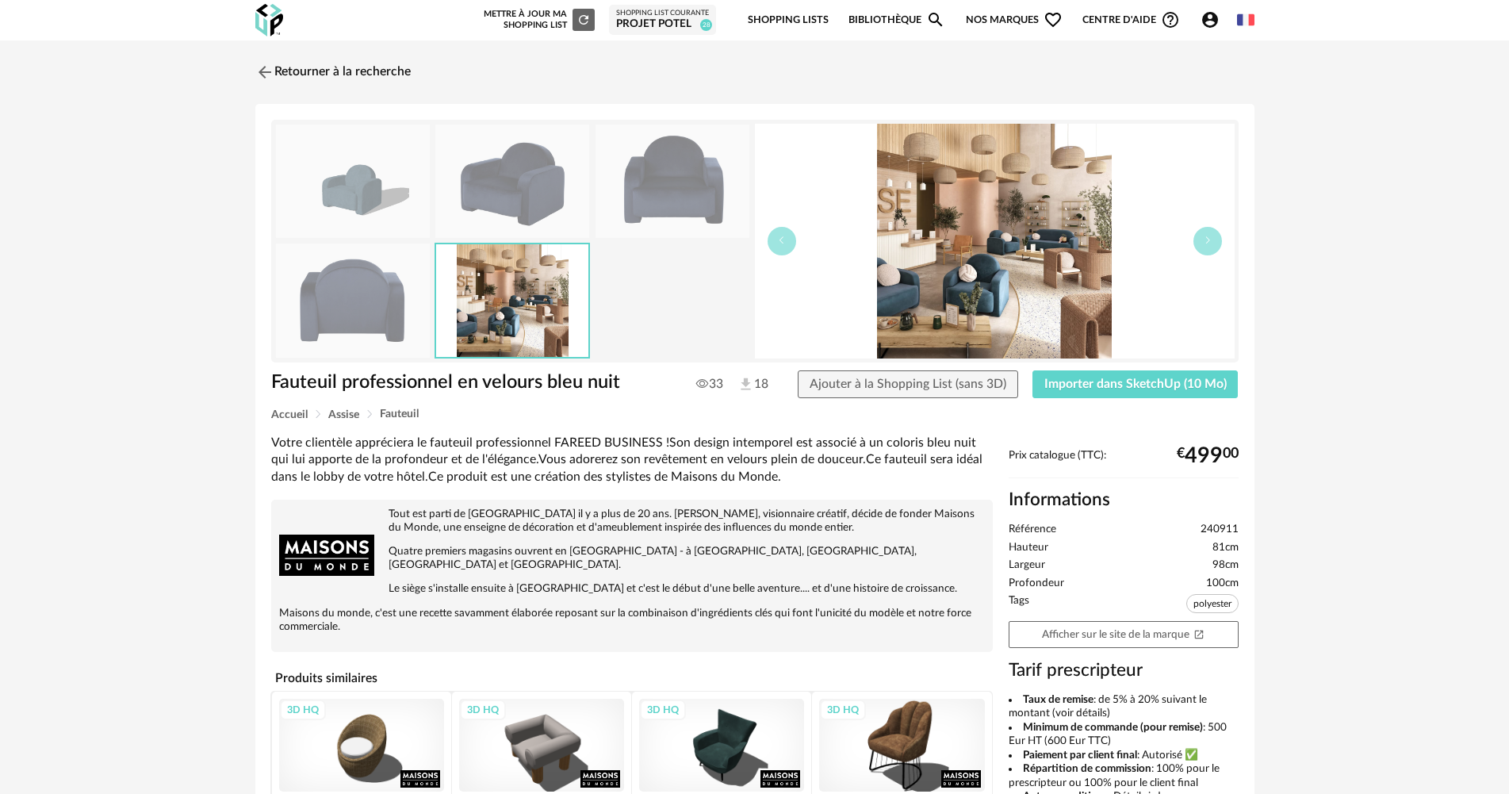
click at [378, 320] on img at bounding box center [353, 299] width 154 height 113
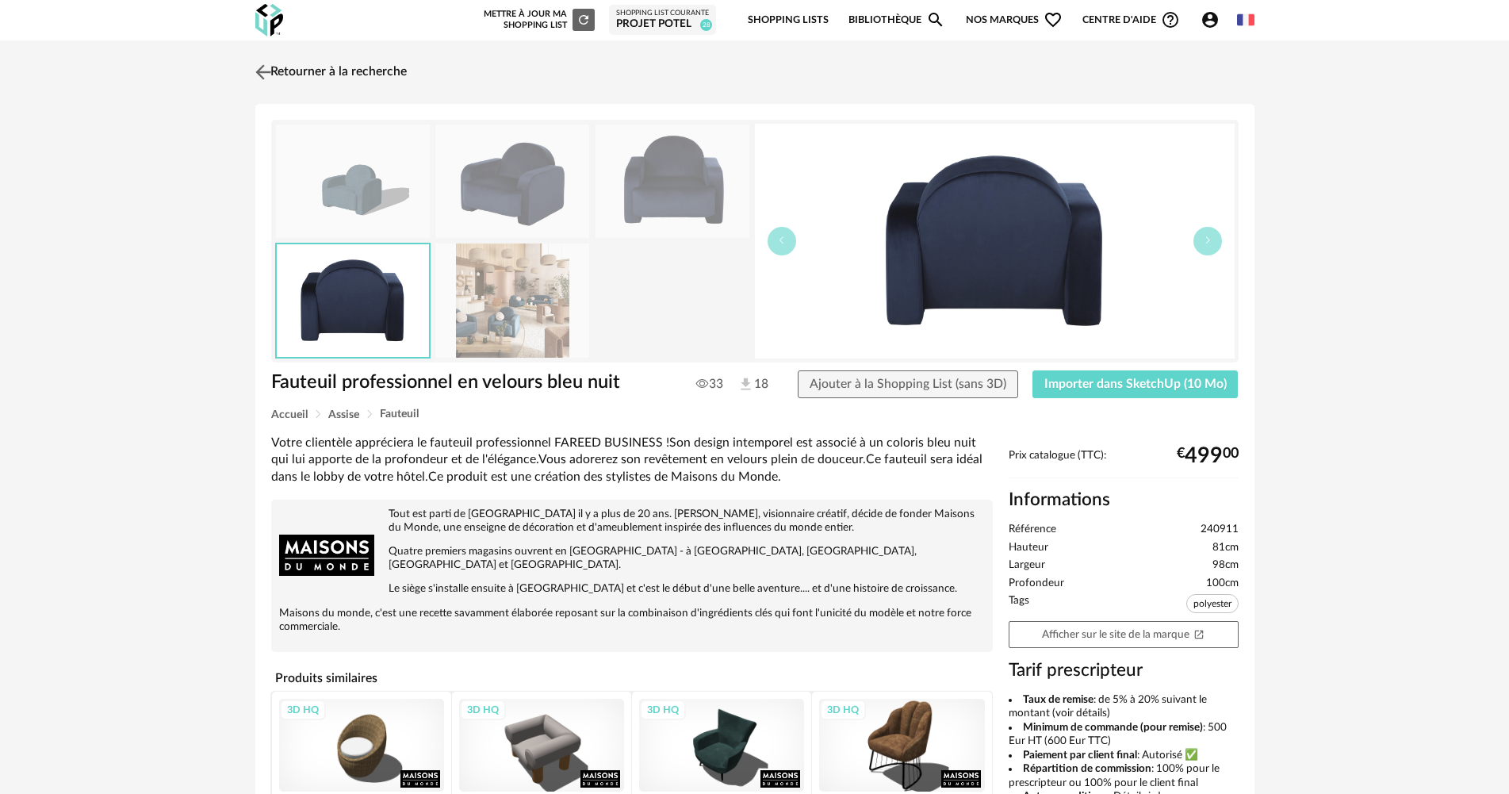
click at [321, 79] on link "Retourner à la recherche" at bounding box center [328, 72] width 155 height 35
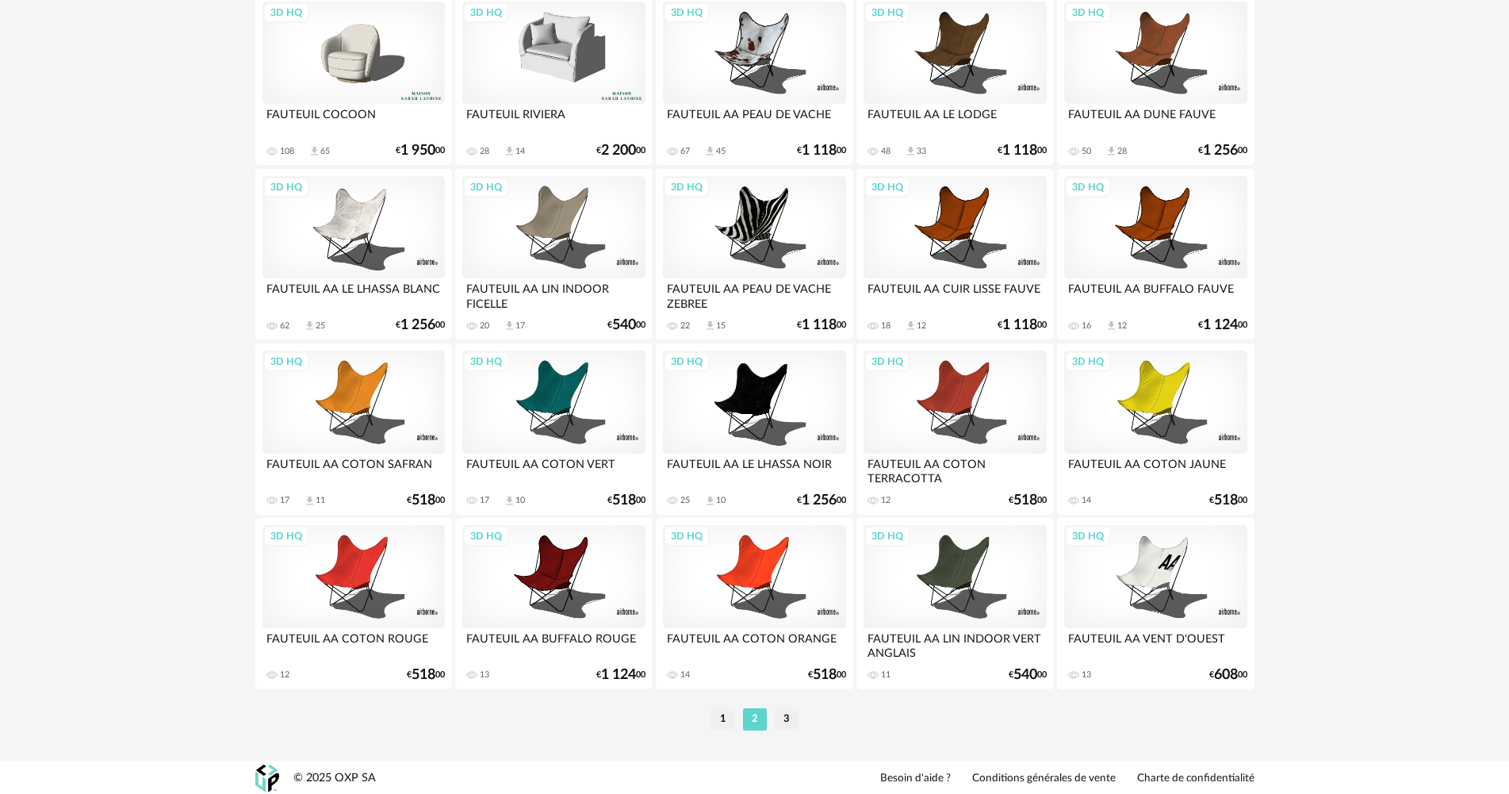
scroll to position [3108, 0]
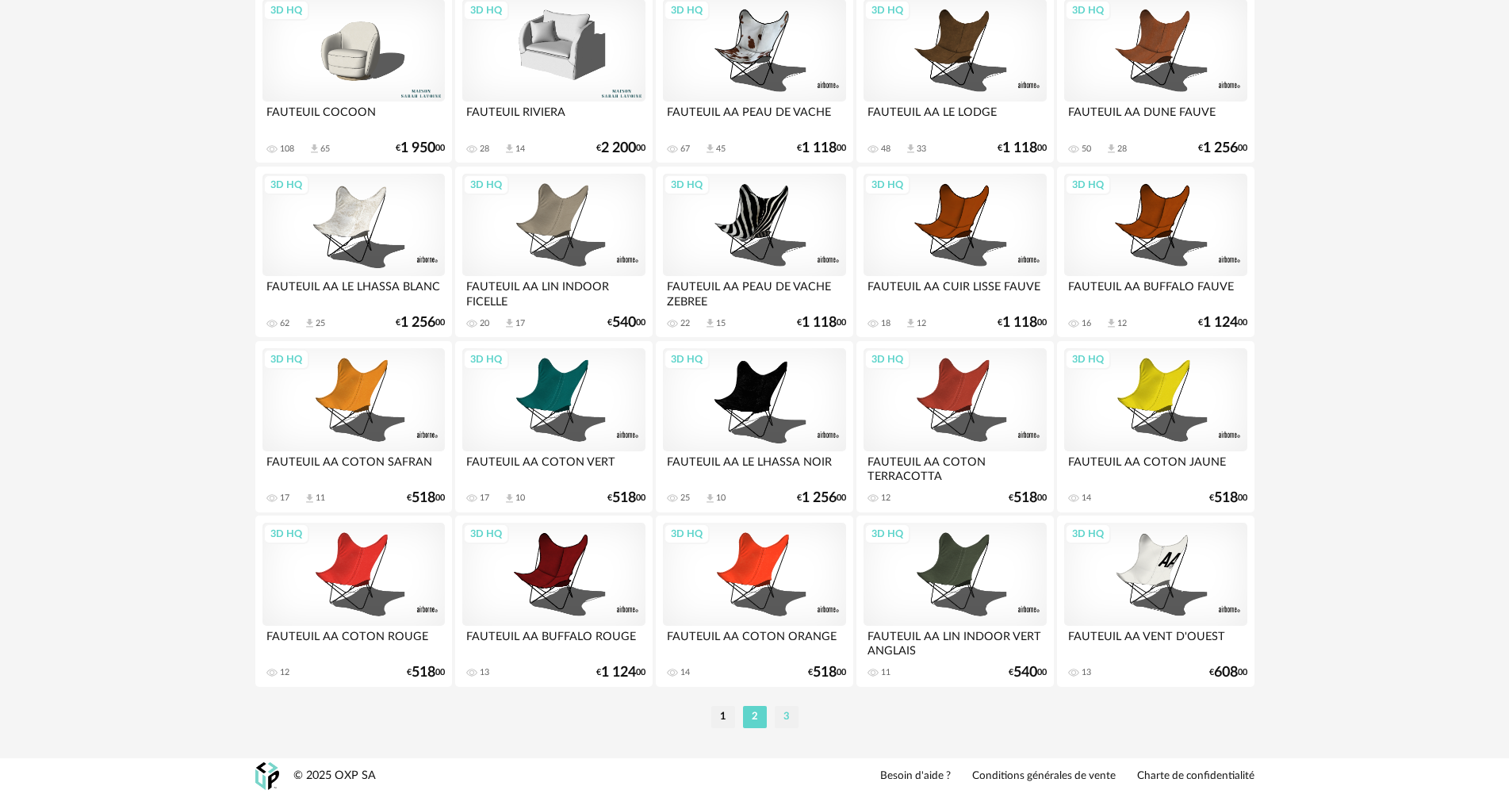
click at [793, 706] on li "3" at bounding box center [787, 717] width 24 height 22
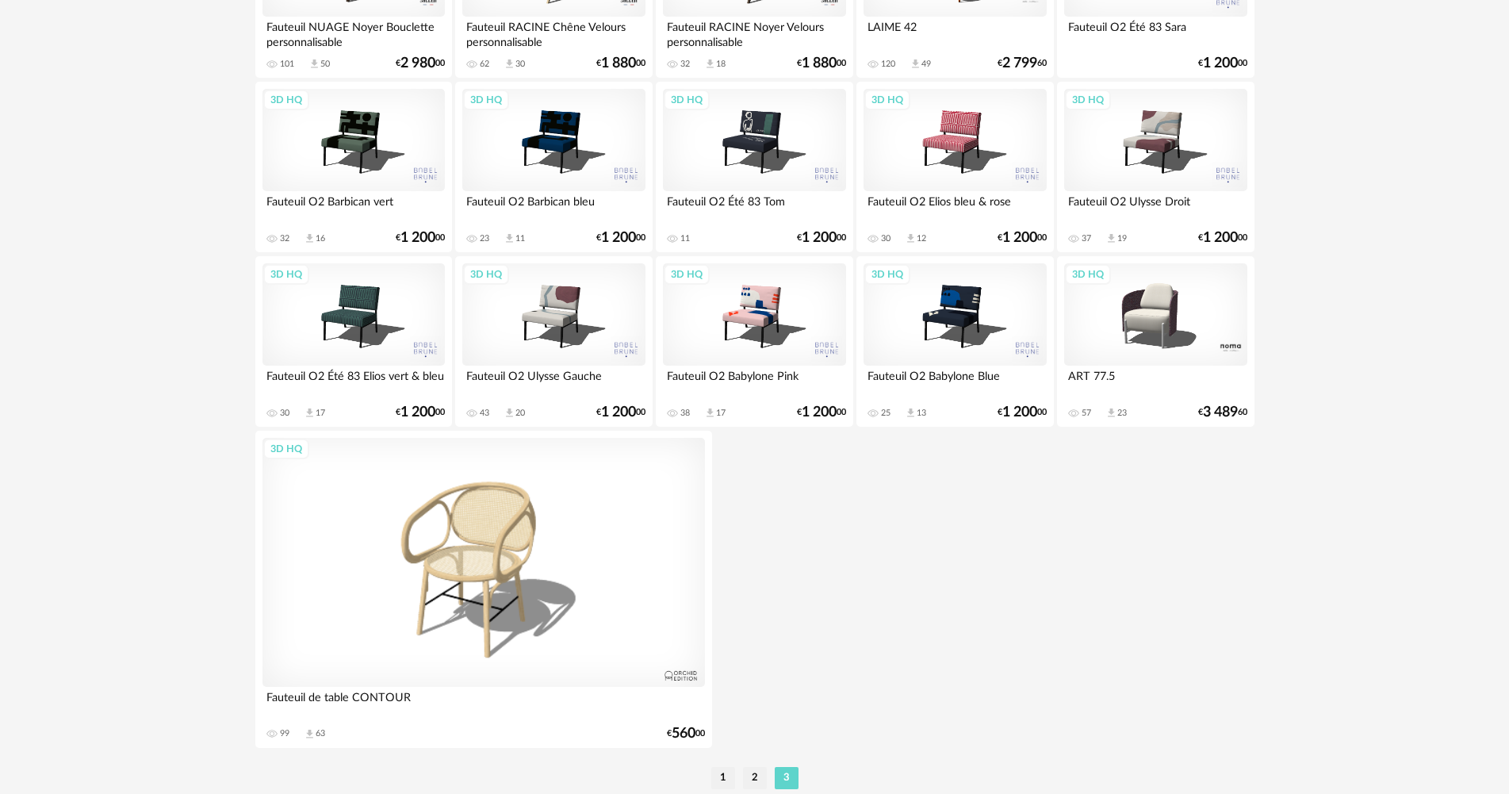
scroll to position [1159, 0]
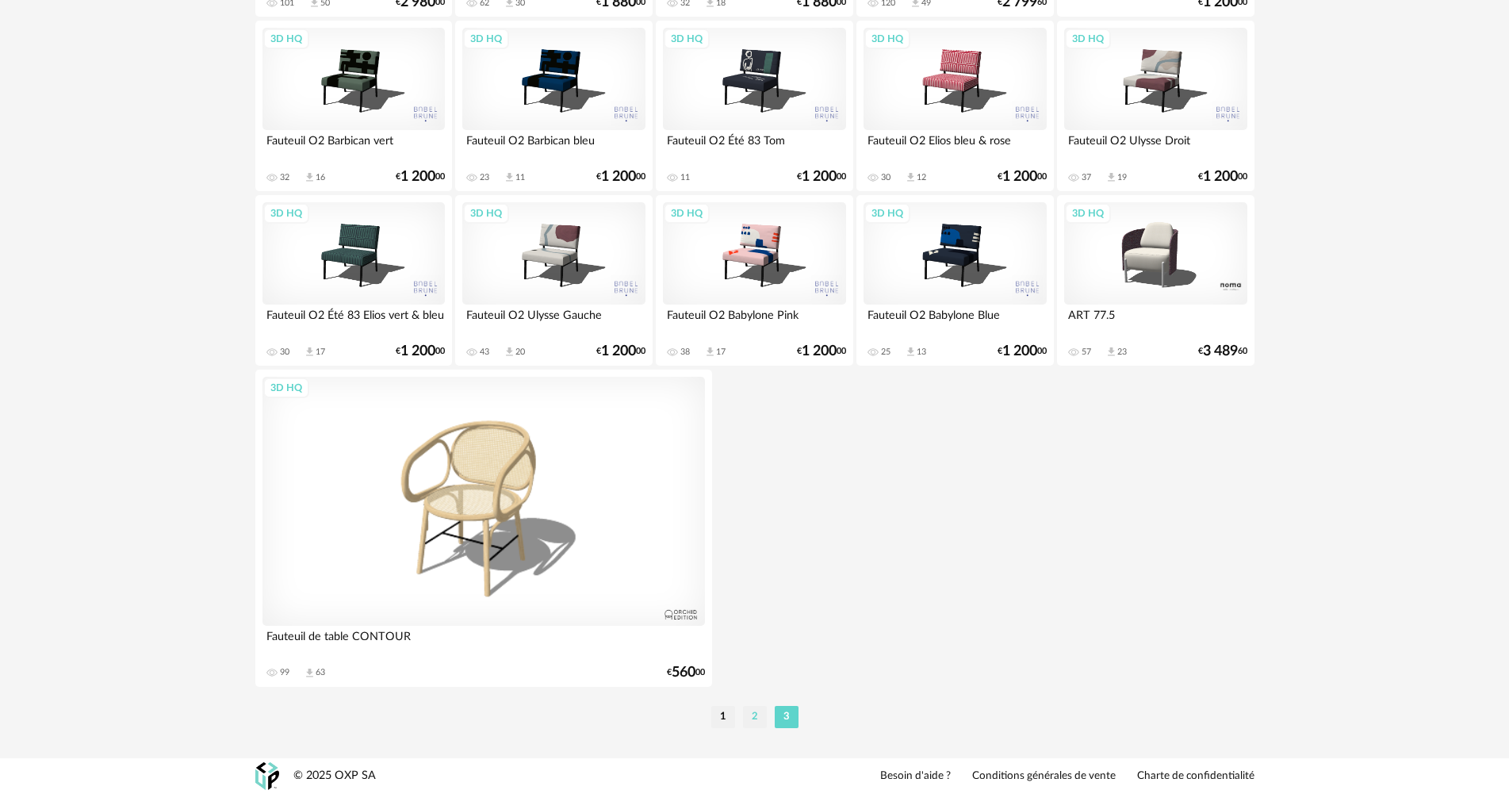
click at [745, 716] on li "2" at bounding box center [755, 717] width 24 height 22
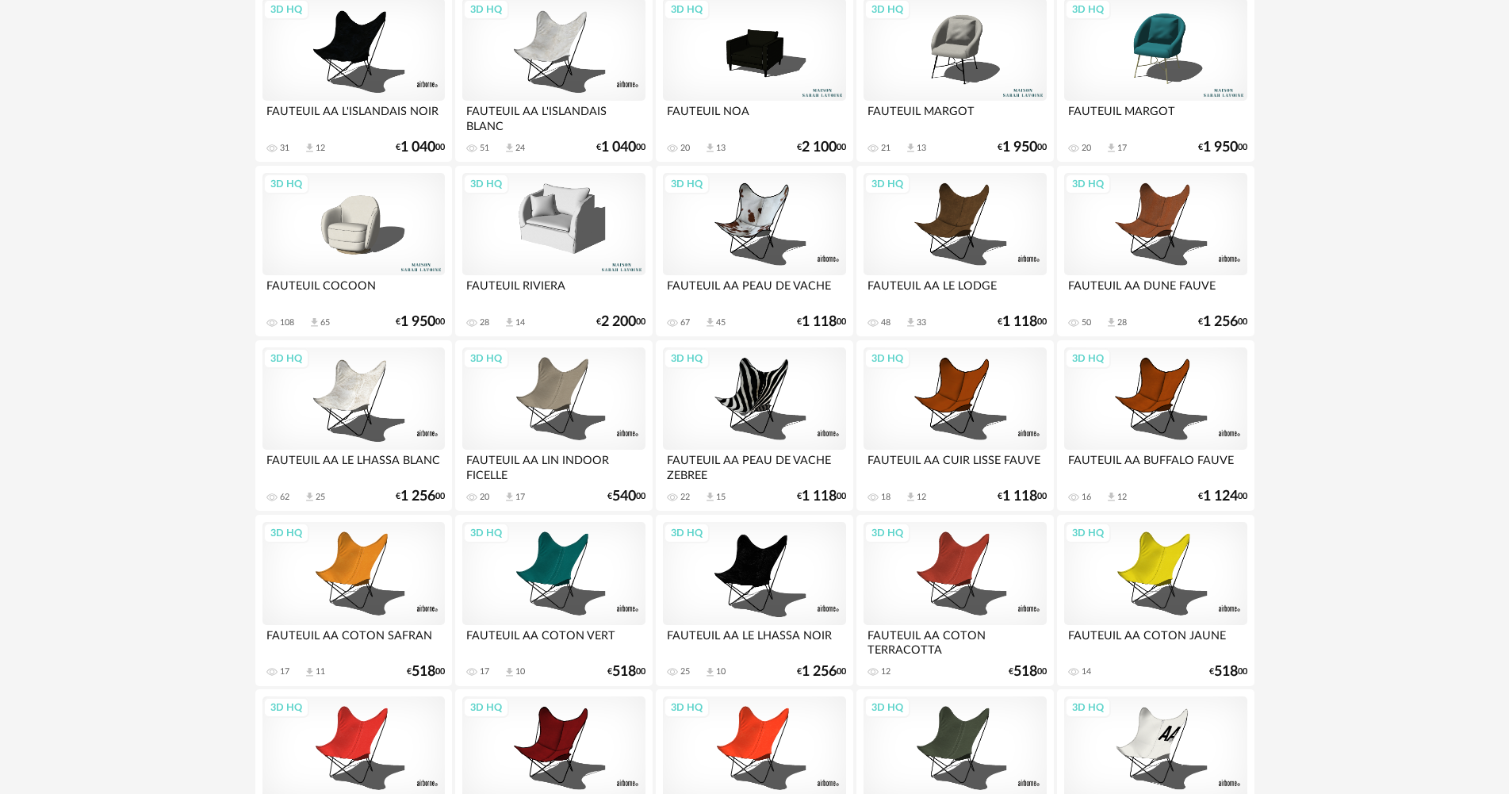
scroll to position [3108, 0]
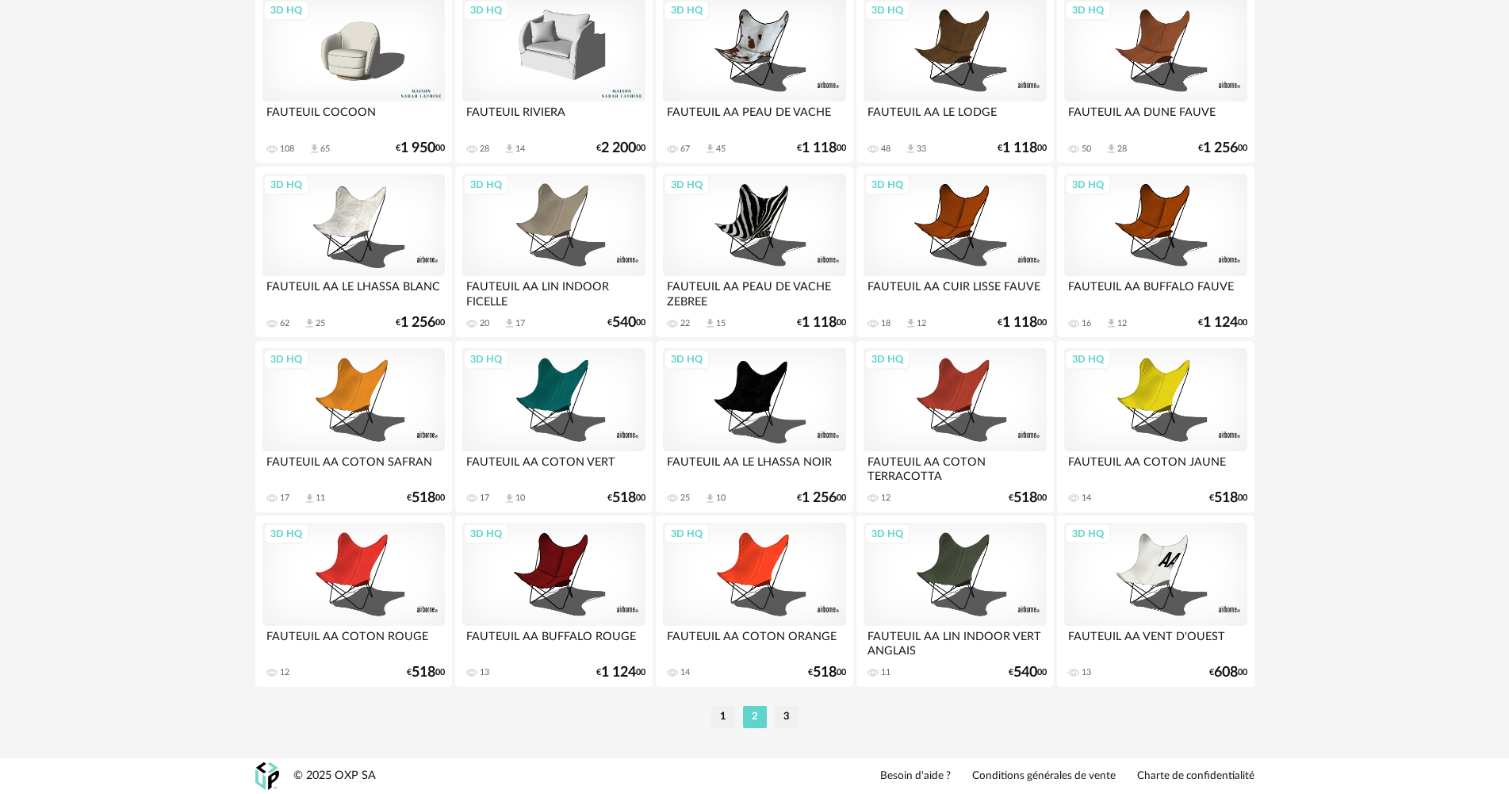
click at [710, 715] on ul "1 2 3" at bounding box center [754, 717] width 95 height 22
click at [724, 715] on li "1" at bounding box center [723, 717] width 24 height 22
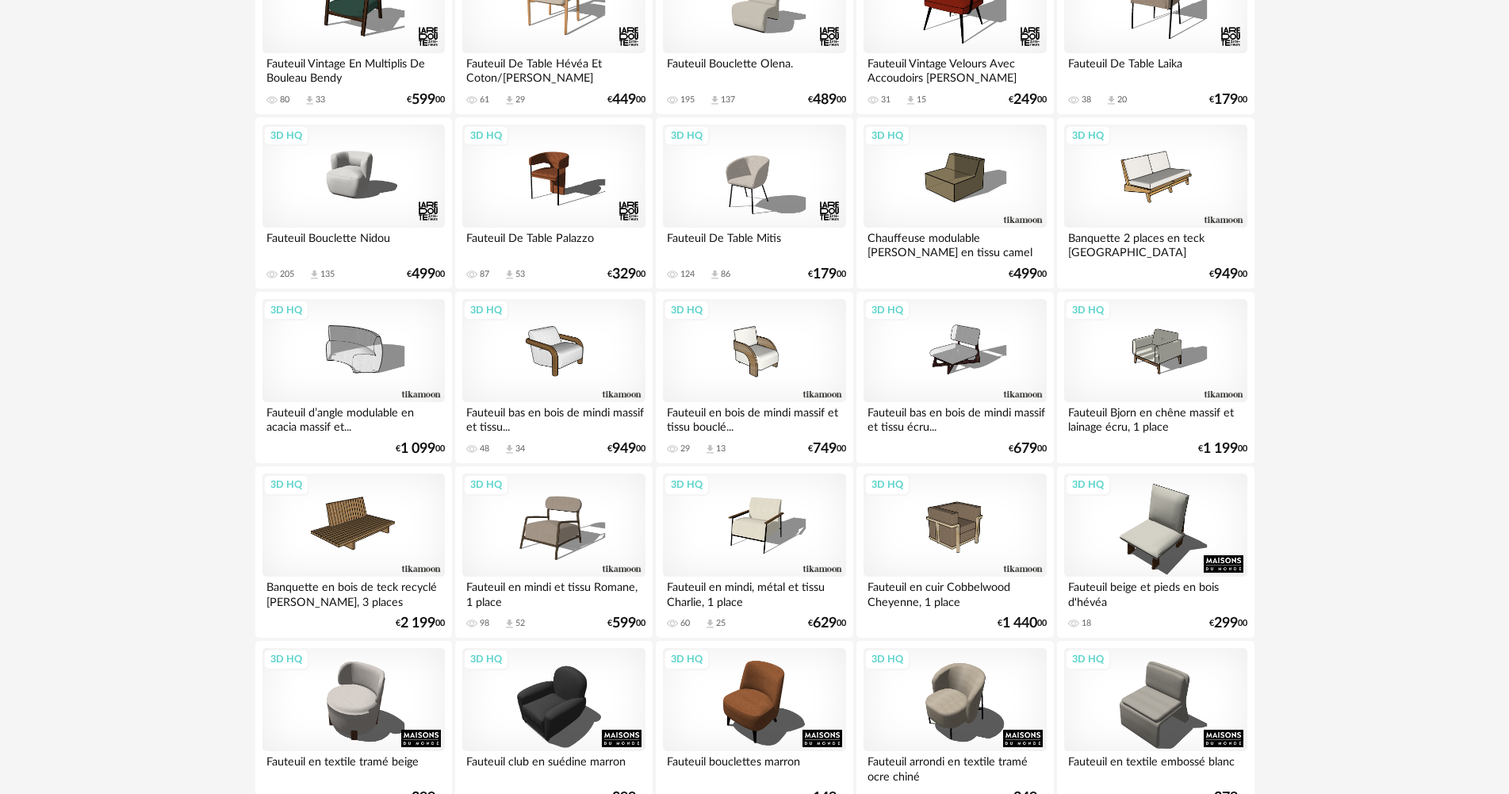
scroll to position [2062, 0]
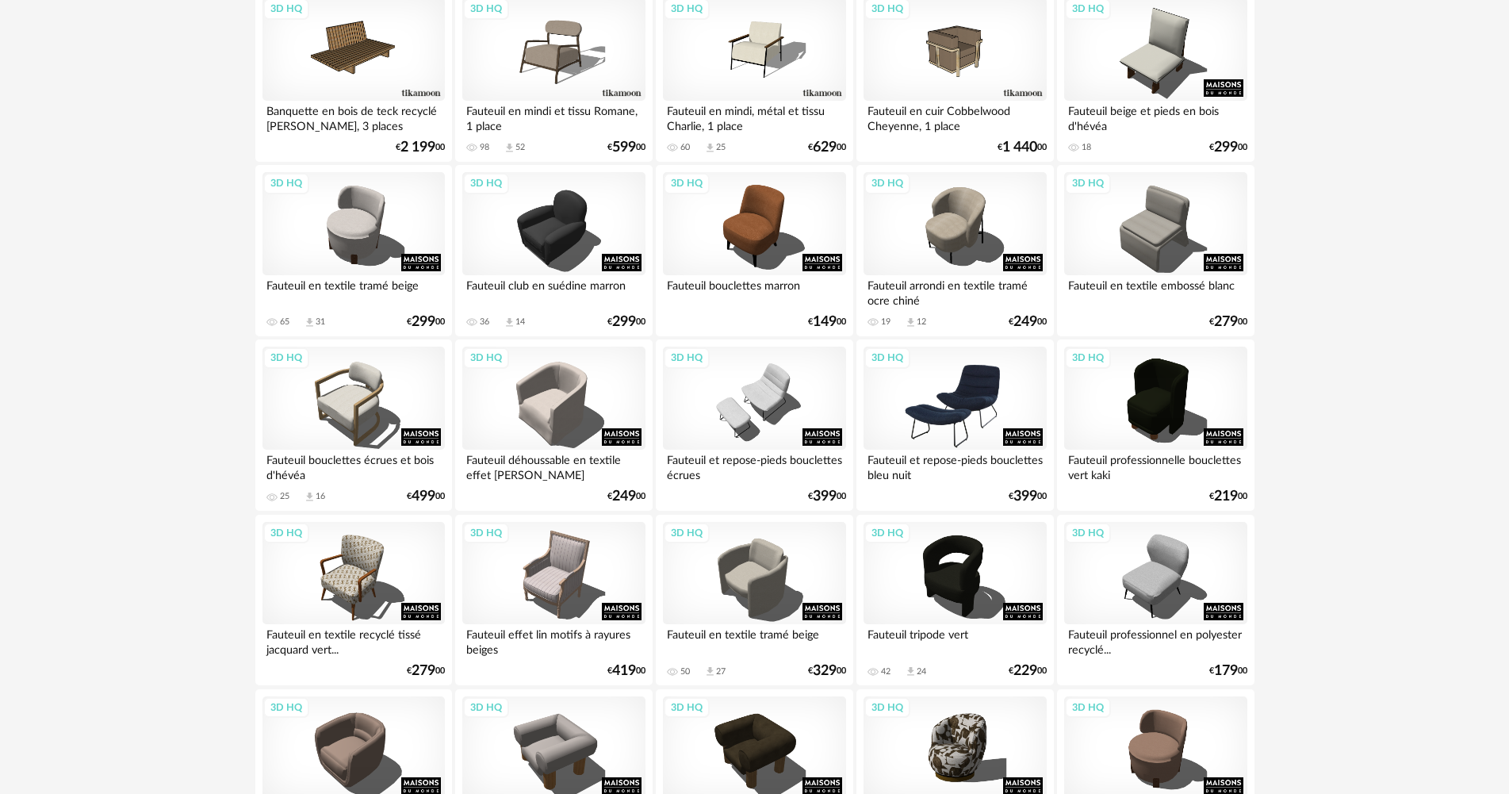
click at [973, 410] on div "3D HQ" at bounding box center [955, 398] width 182 height 103
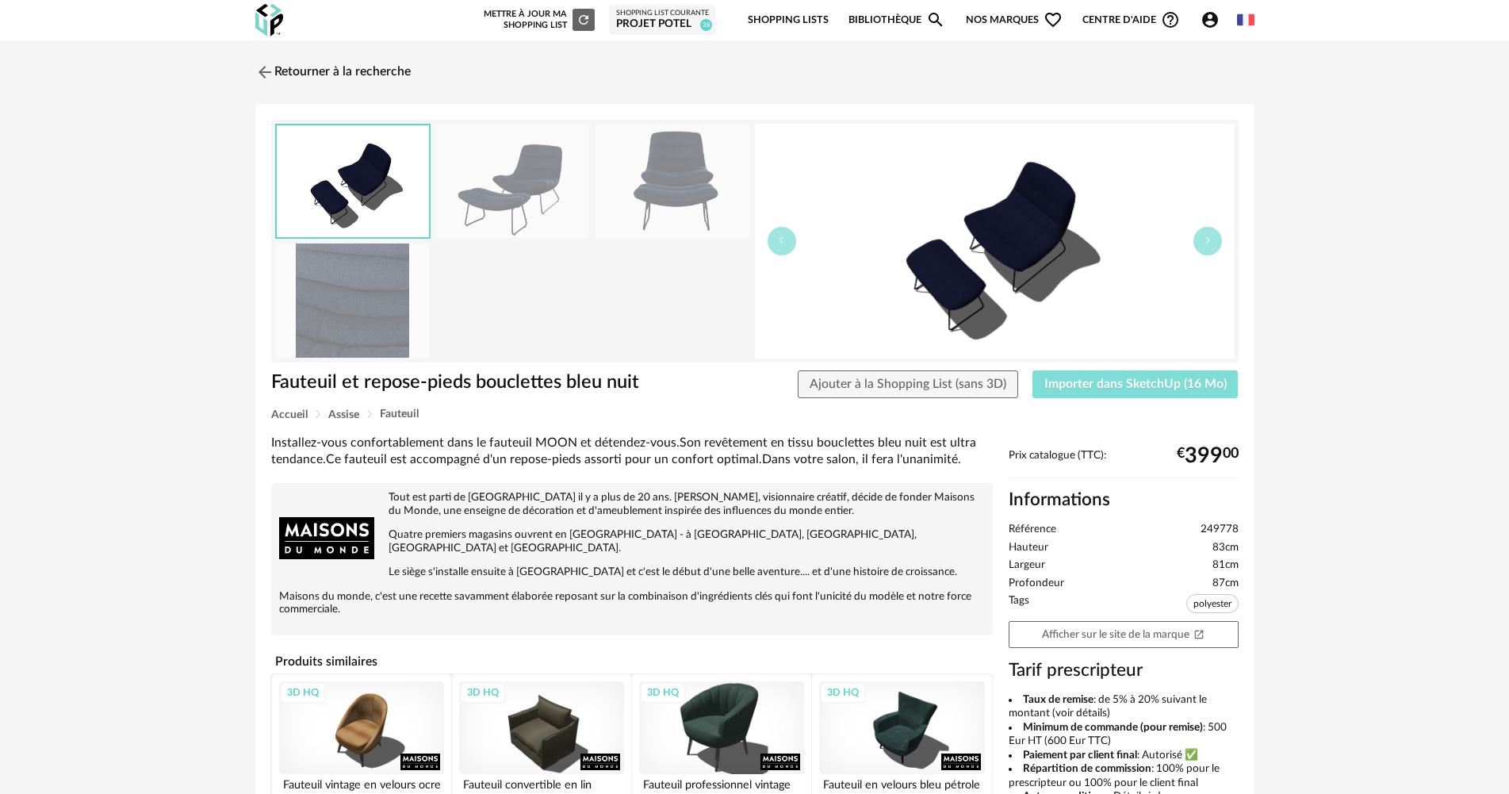
click at [1063, 382] on span "Importer dans SketchUp (16 Mo)" at bounding box center [1135, 384] width 182 height 13
click at [378, 76] on link "Retourner à la recherche" at bounding box center [328, 72] width 155 height 35
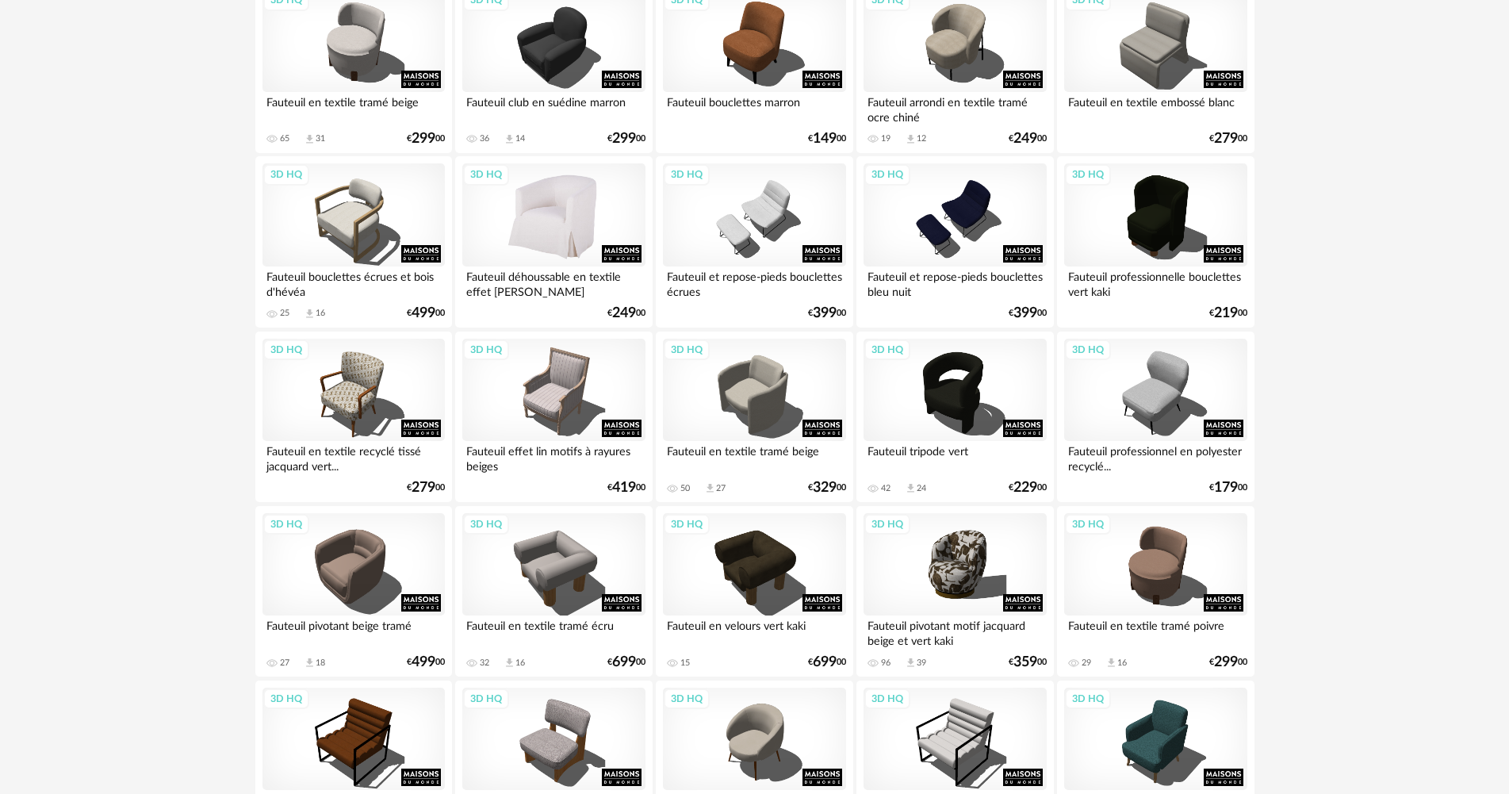
scroll to position [2274, 0]
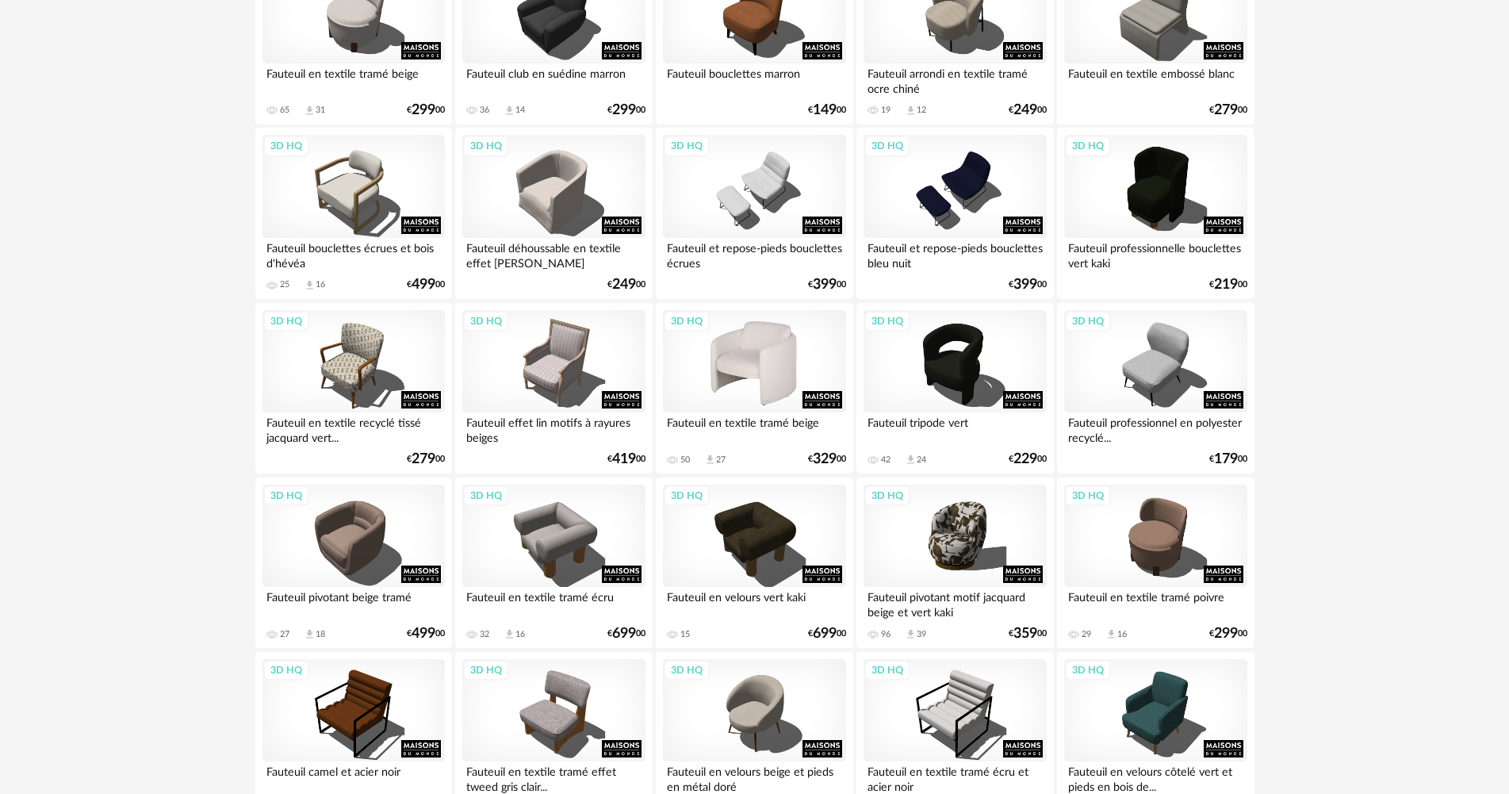
click at [744, 349] on div "3D HQ" at bounding box center [754, 361] width 182 height 103
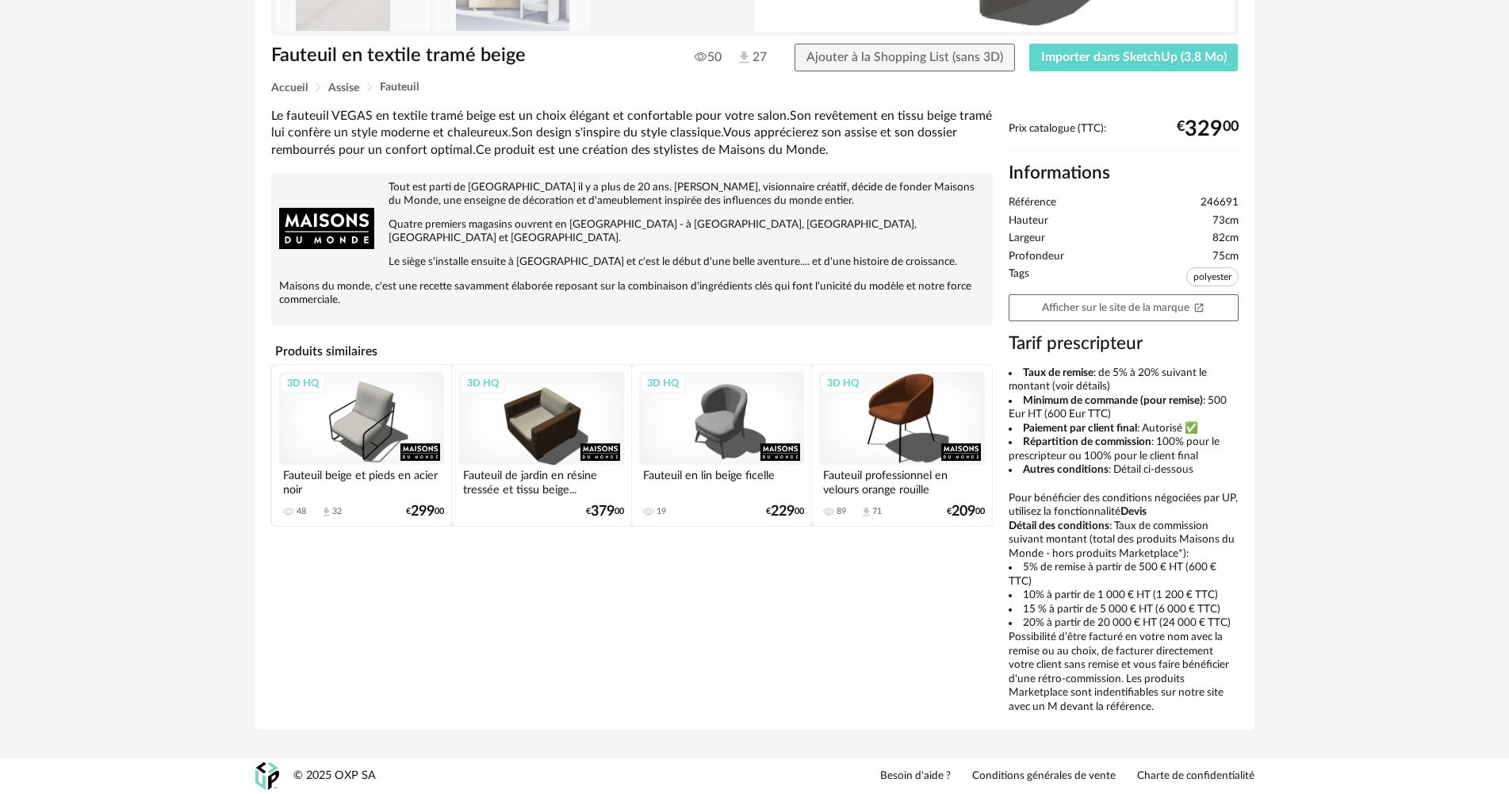
scroll to position [10, 0]
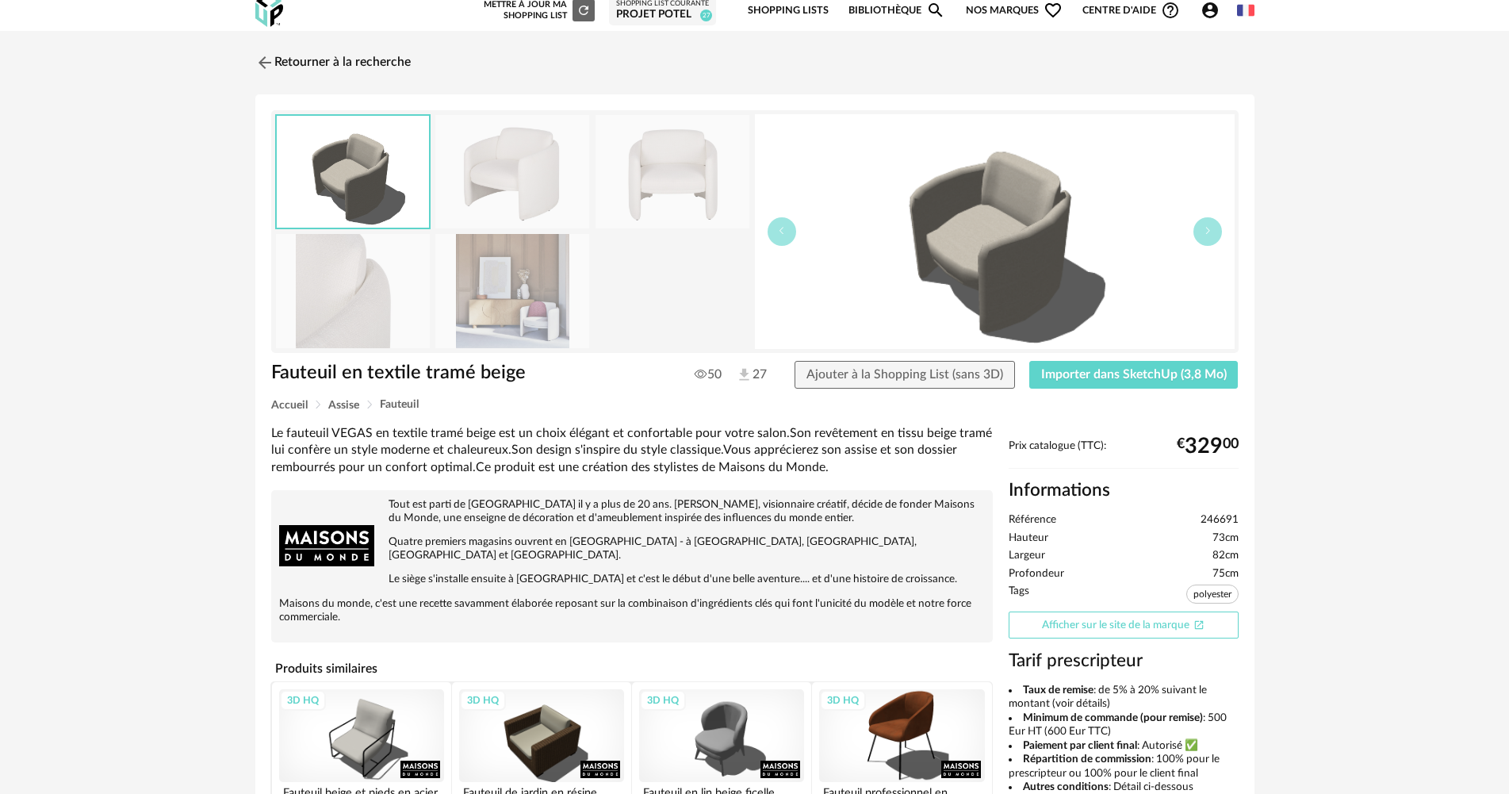
click at [1074, 634] on link "Afficher sur le site de la marque Open In New icon" at bounding box center [1124, 625] width 230 height 28
click at [1067, 622] on link "Afficher sur le site de la marque Open In New icon" at bounding box center [1124, 625] width 230 height 28
click at [312, 65] on link "Retourner à la recherche" at bounding box center [328, 62] width 155 height 35
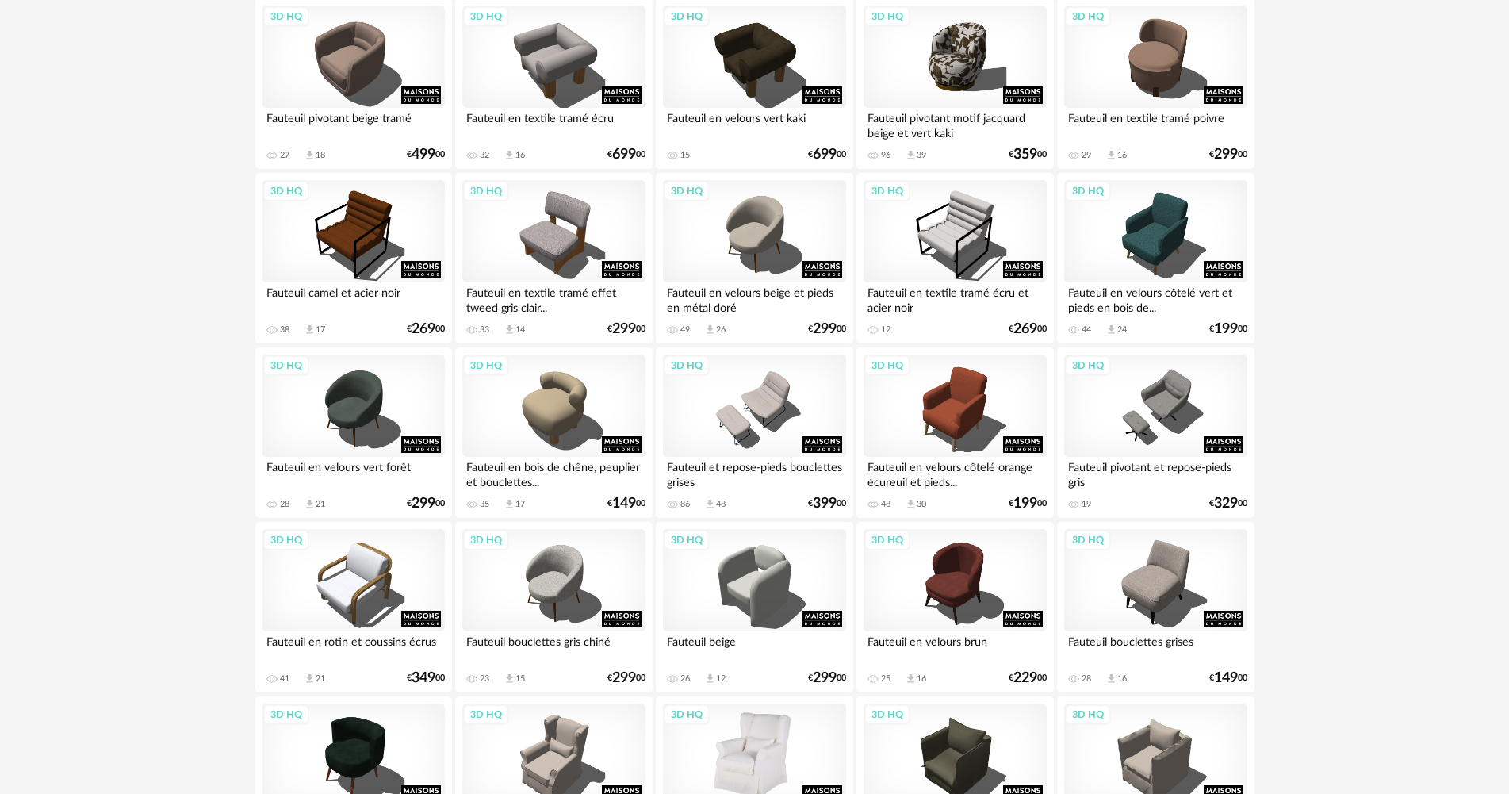
scroll to position [3108, 0]
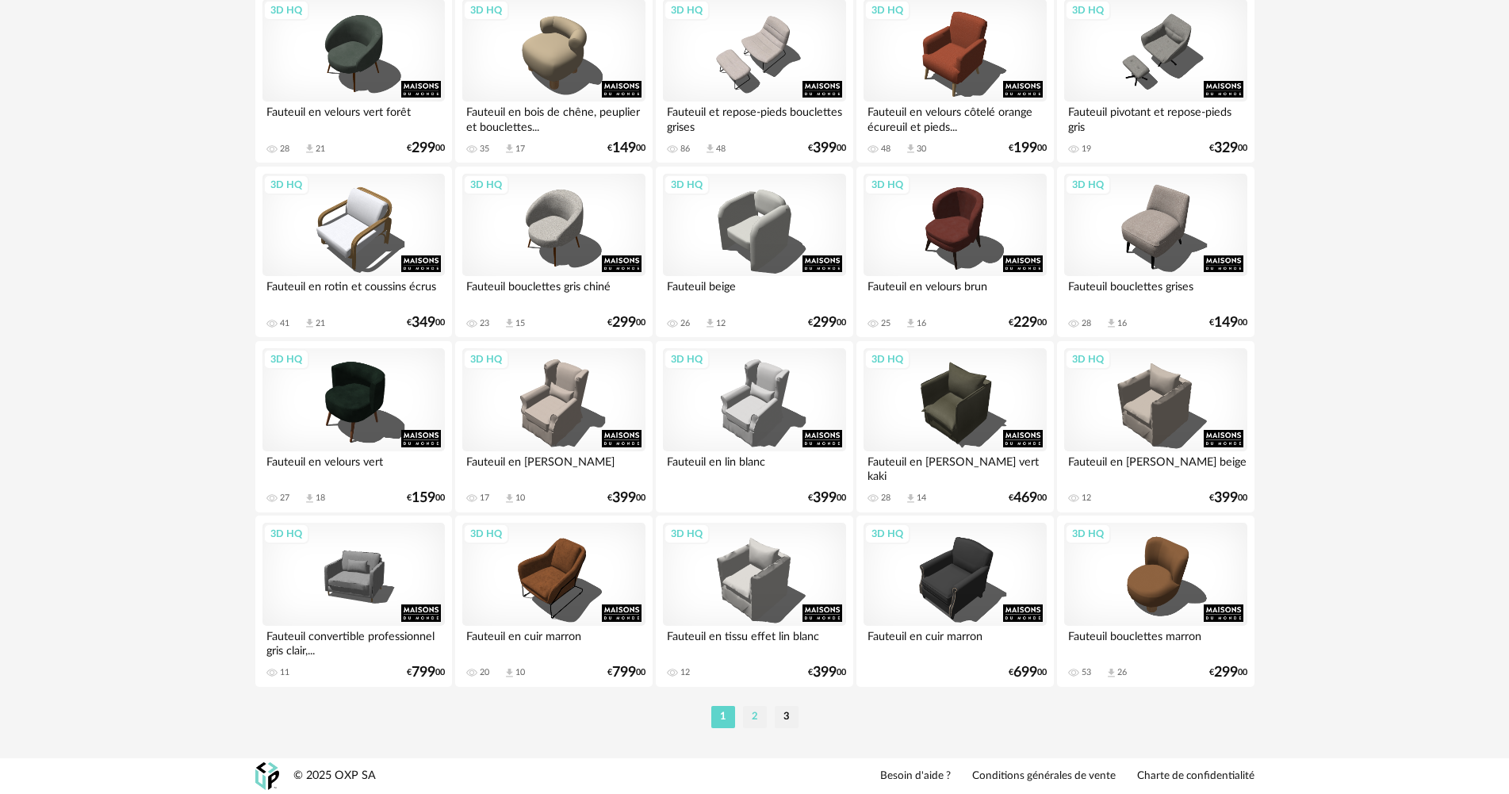
click at [746, 716] on li "2" at bounding box center [755, 717] width 24 height 22
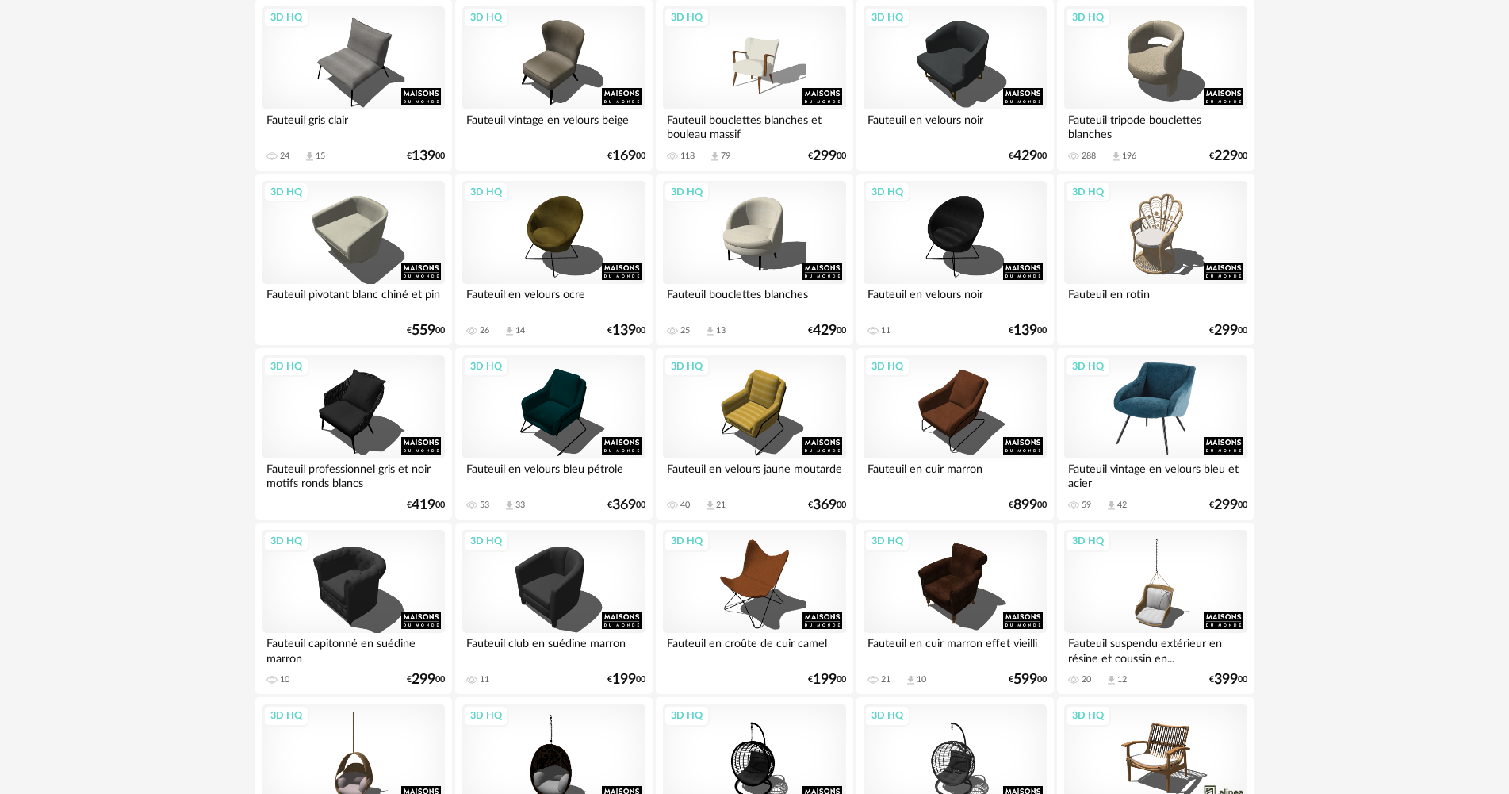
scroll to position [1665, 0]
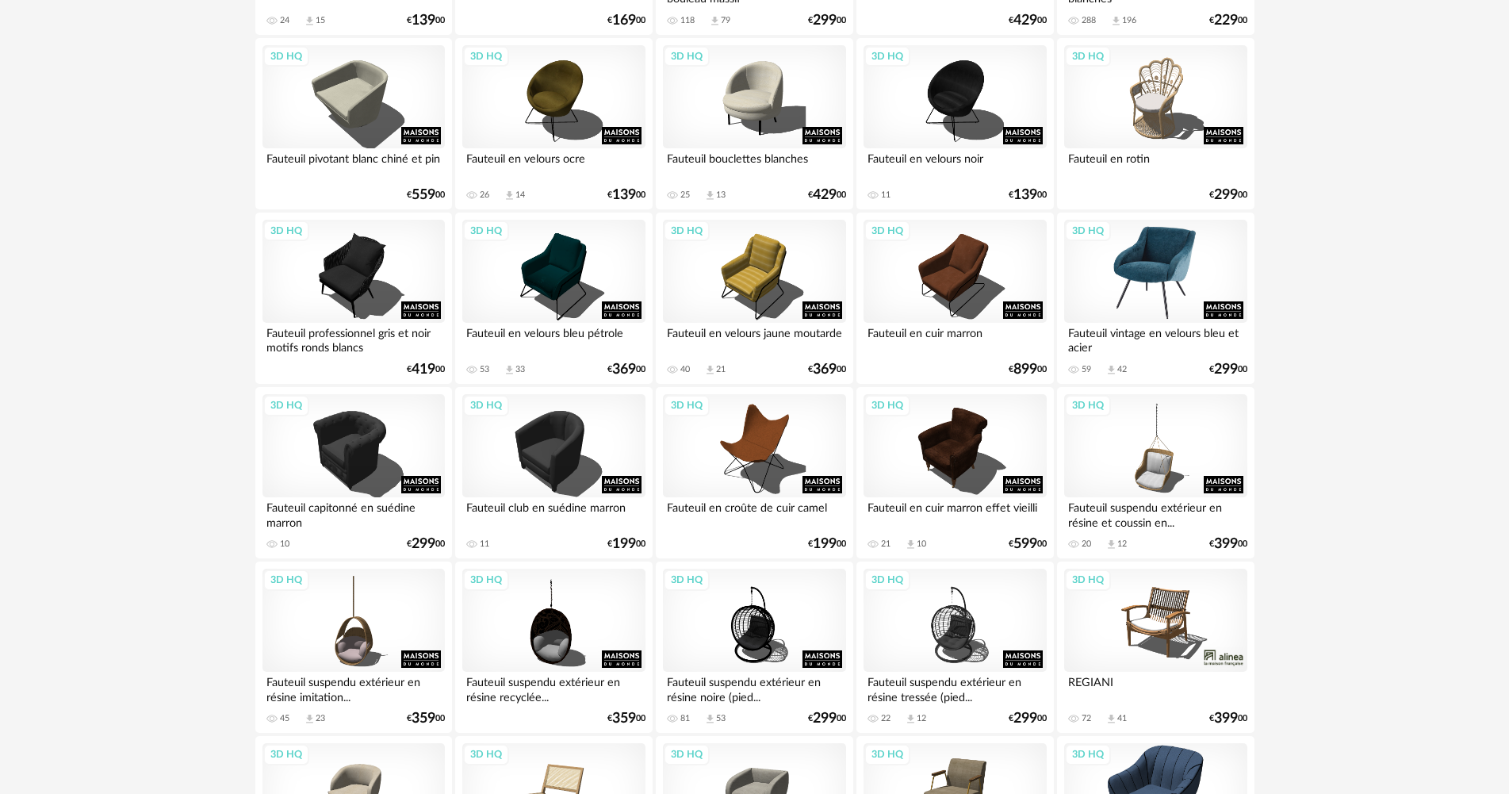
click at [1168, 292] on div "3D HQ" at bounding box center [1155, 271] width 182 height 103
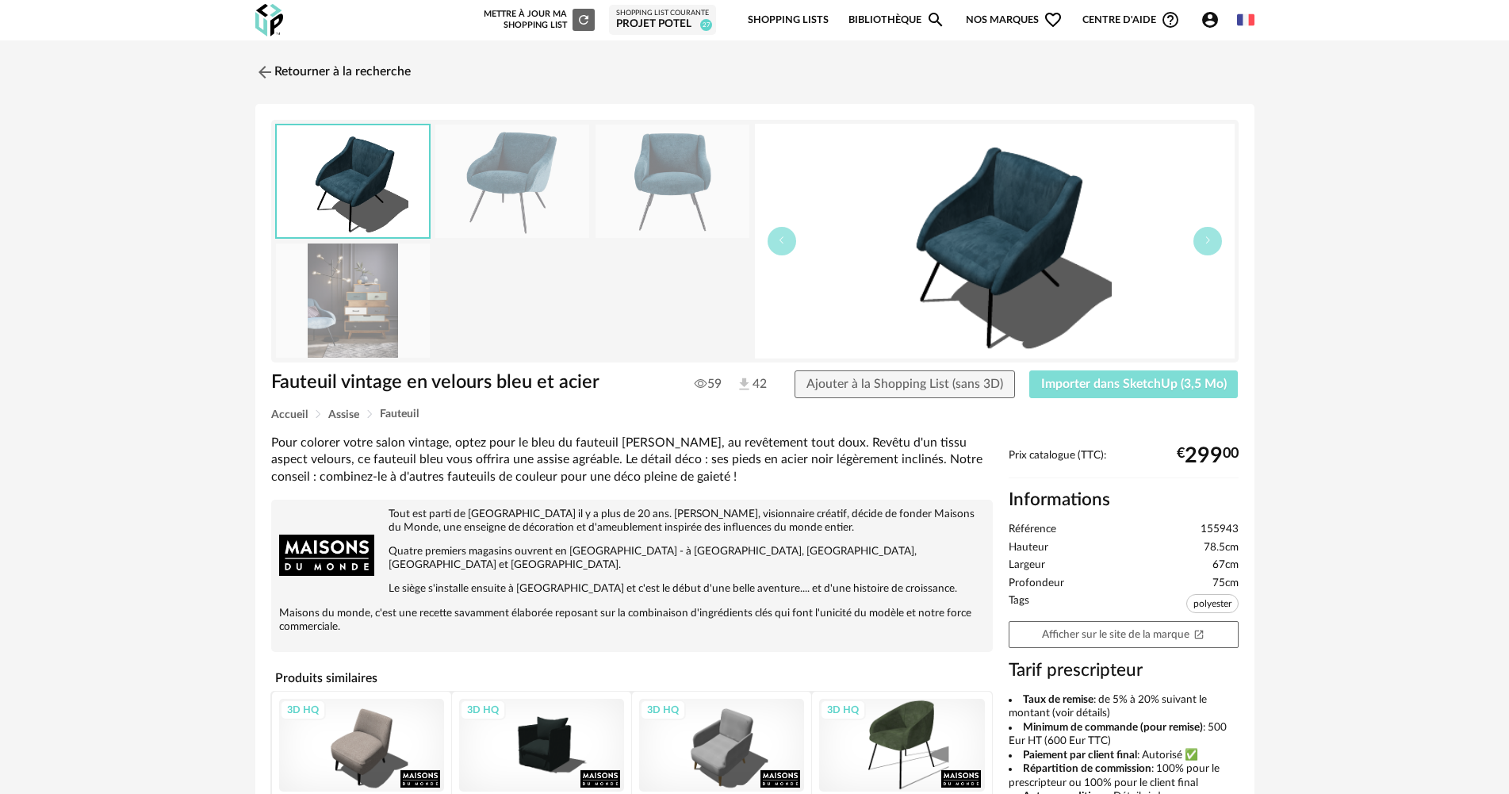
click at [1154, 381] on span "Importer dans SketchUp (3,5 Mo)" at bounding box center [1134, 384] width 186 height 13
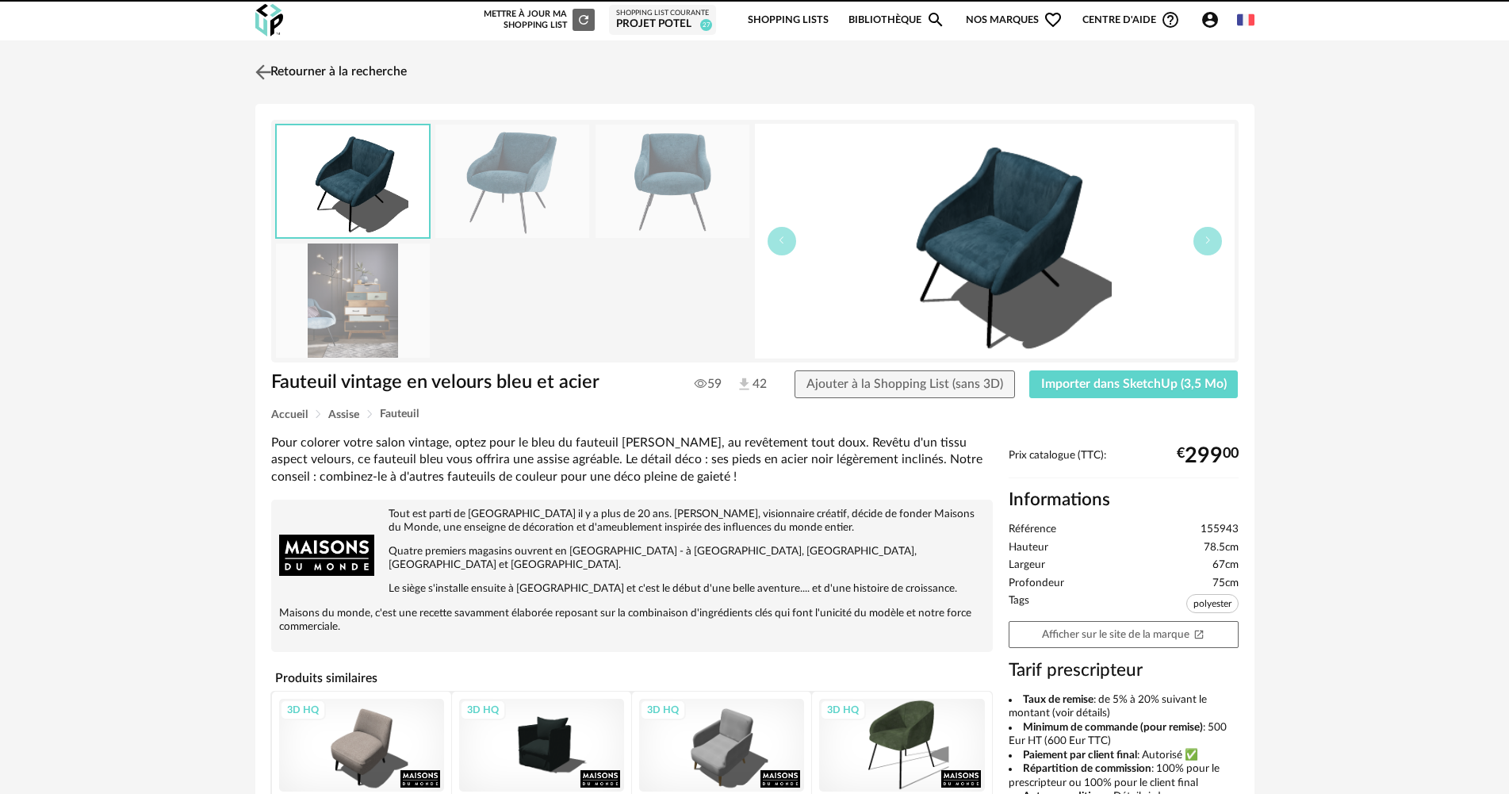
click at [319, 63] on link "Retourner à la recherche" at bounding box center [328, 72] width 155 height 35
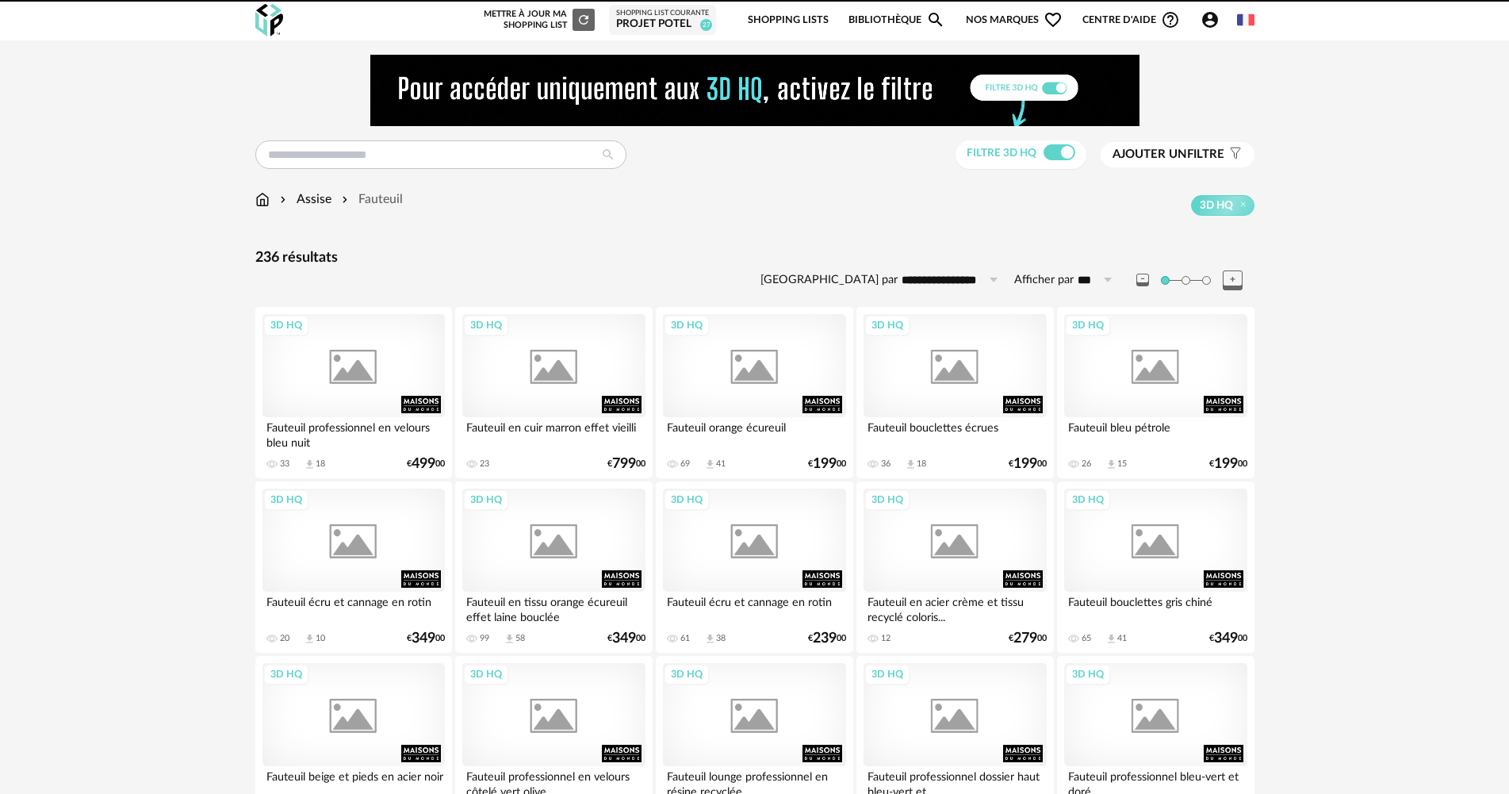
scroll to position [1665, 0]
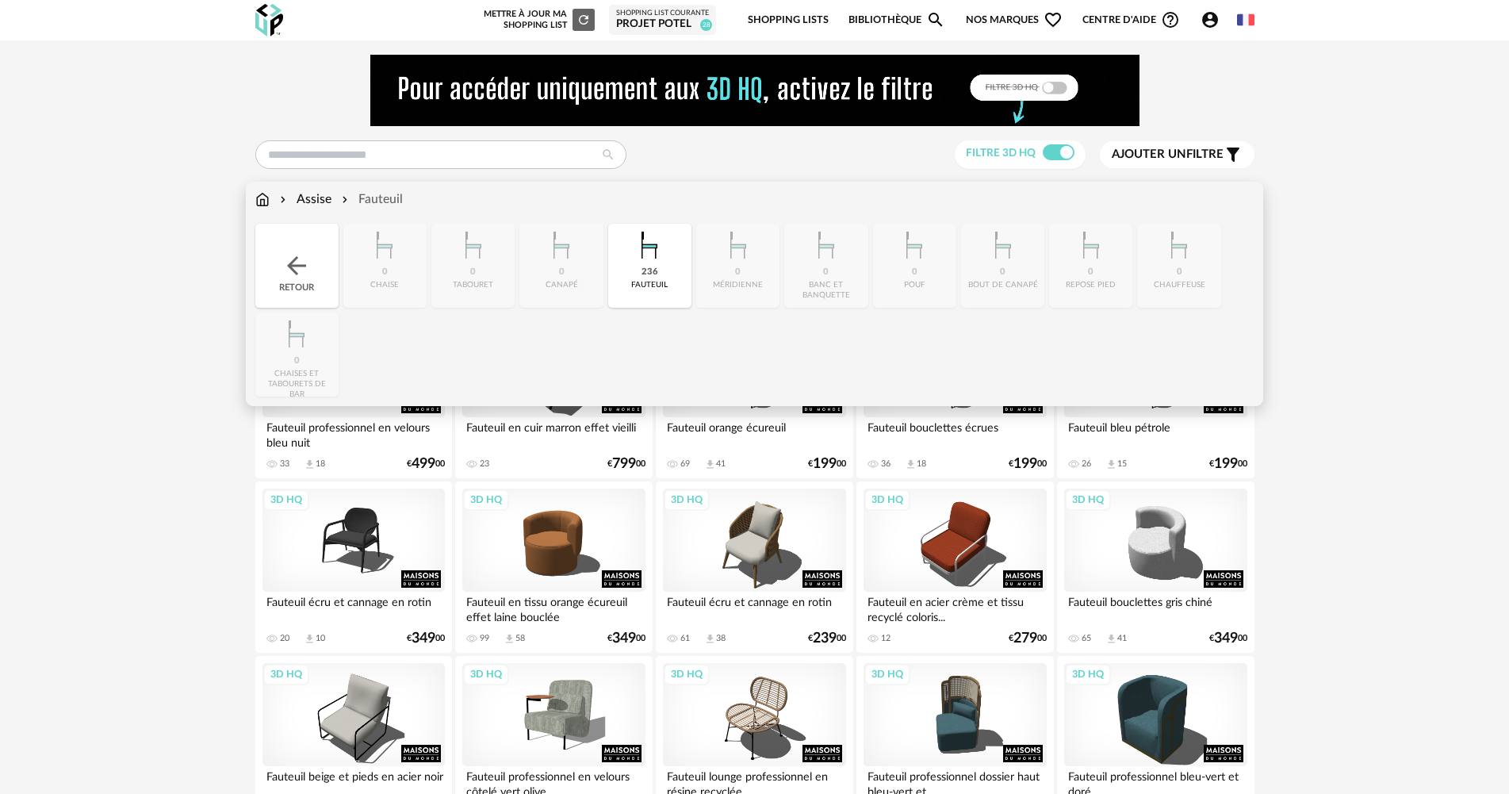
click at [618, 270] on div "236 [GEOGRAPHIC_DATA]" at bounding box center [649, 266] width 83 height 84
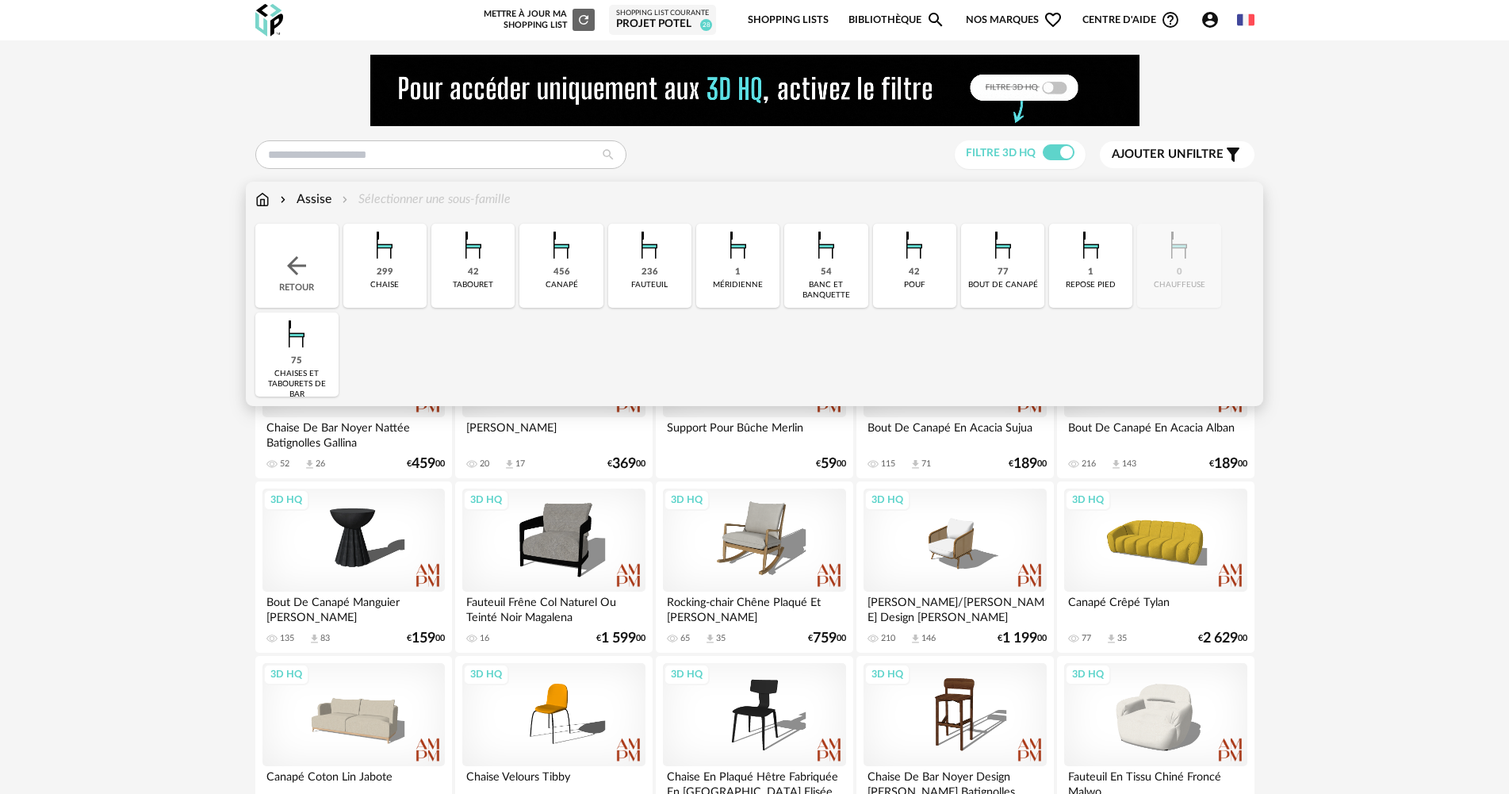
click at [932, 282] on div "42 pouf" at bounding box center [914, 266] width 83 height 84
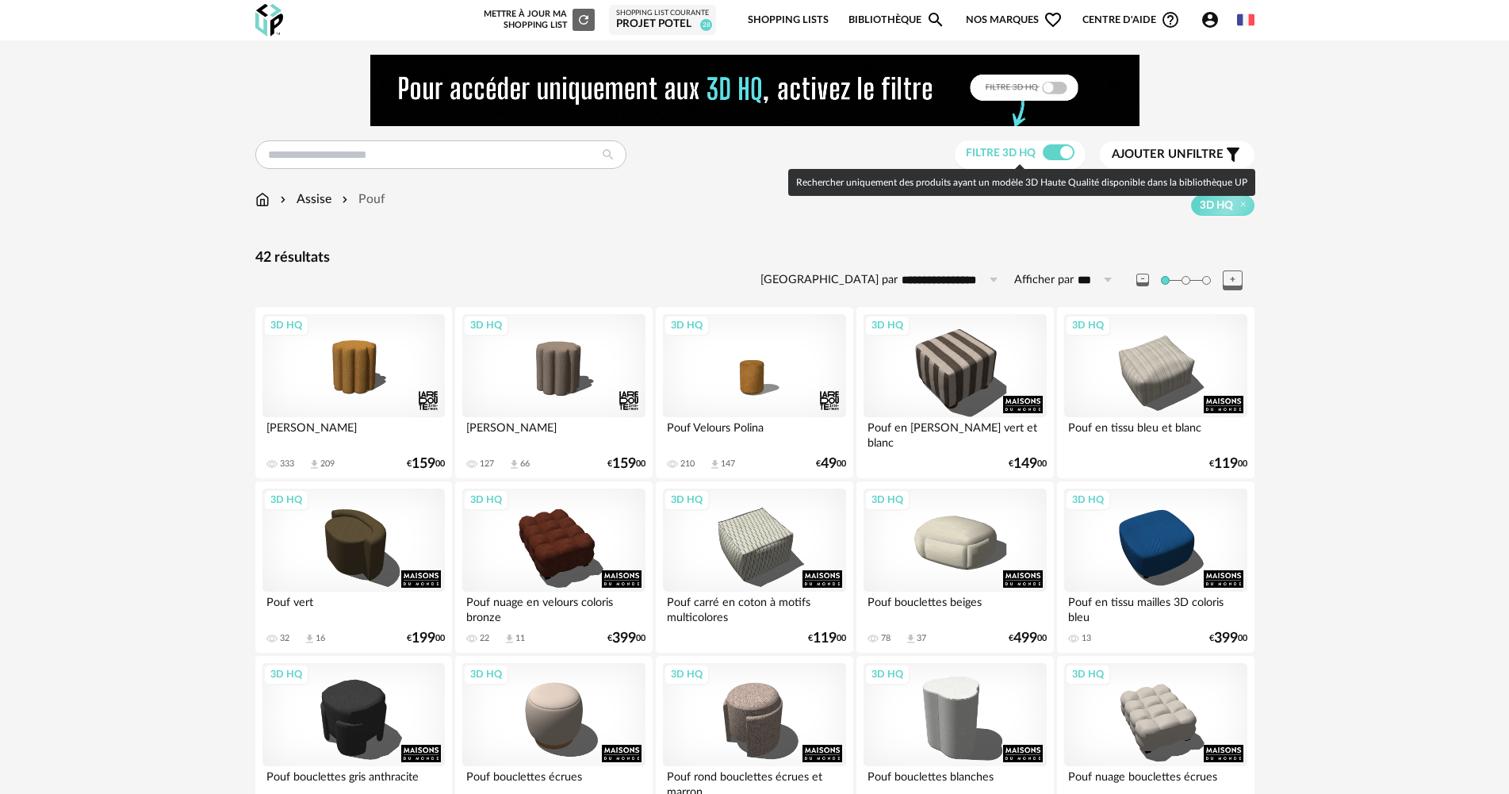
click at [1056, 162] on div "Filtre 3D HQ" at bounding box center [1020, 154] width 131 height 29
click at [1061, 152] on span at bounding box center [1059, 152] width 32 height 16
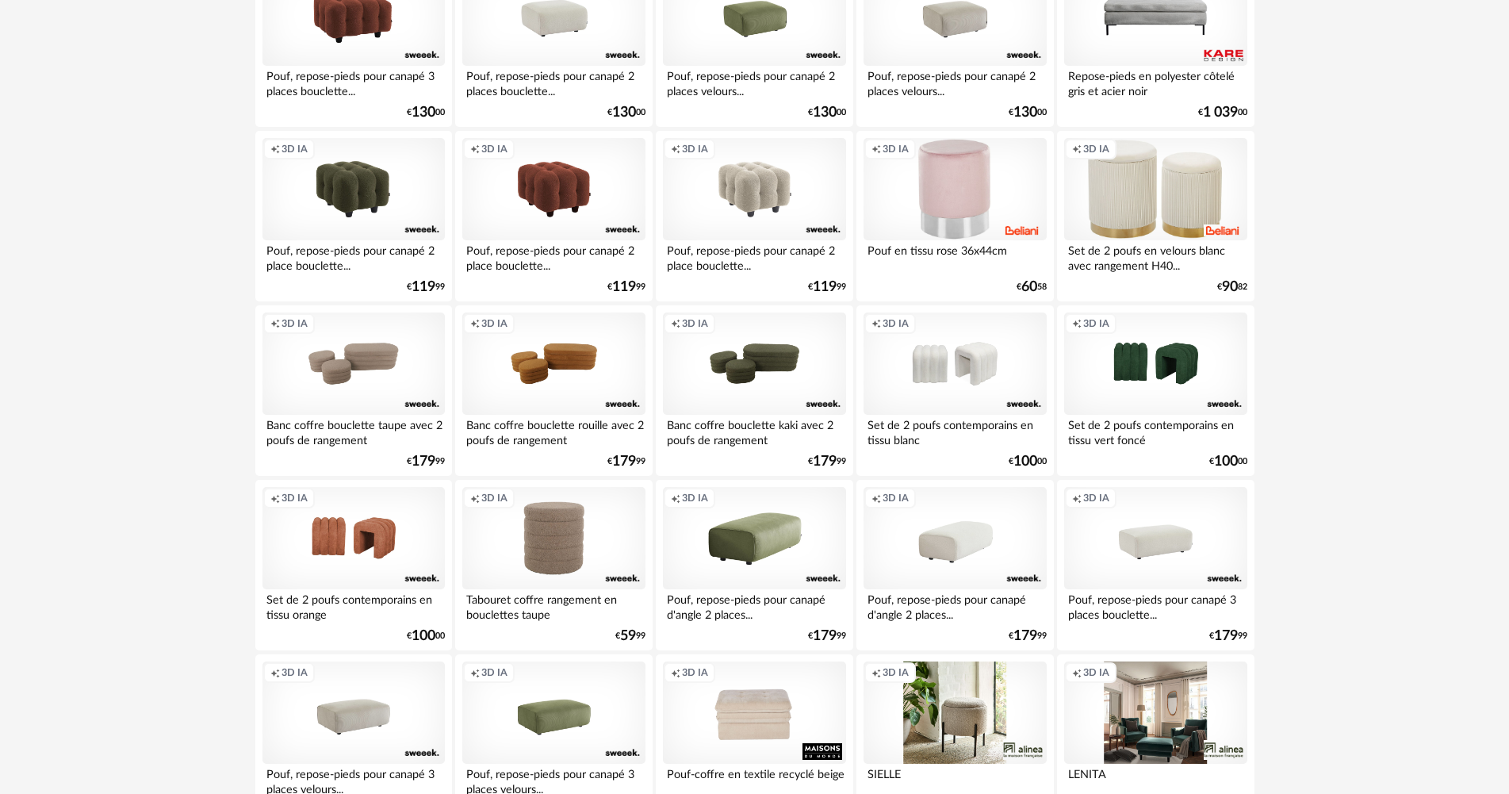
scroll to position [2934, 0]
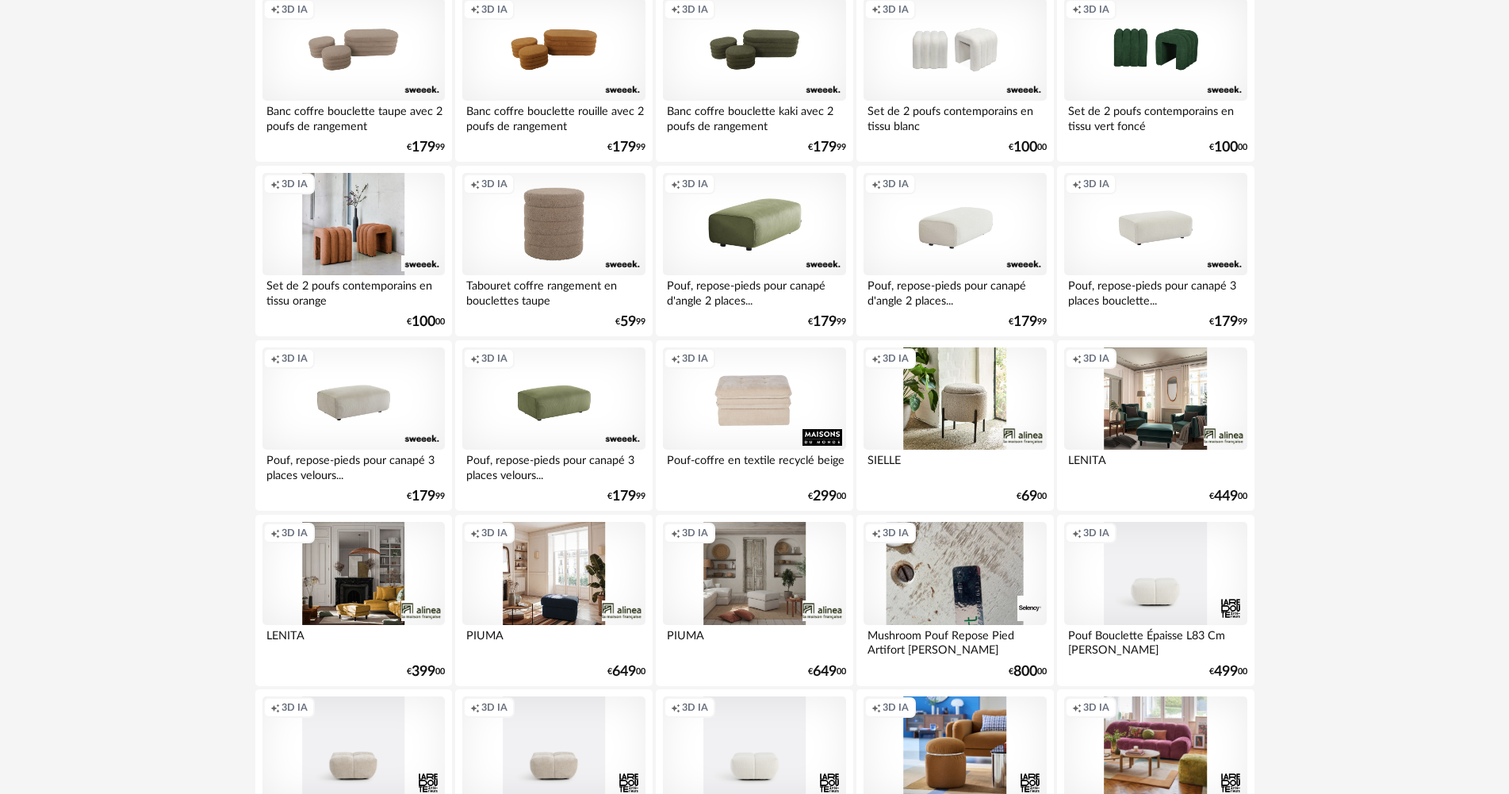
click at [373, 217] on div "Creation icon 3D IA" at bounding box center [354, 224] width 182 height 103
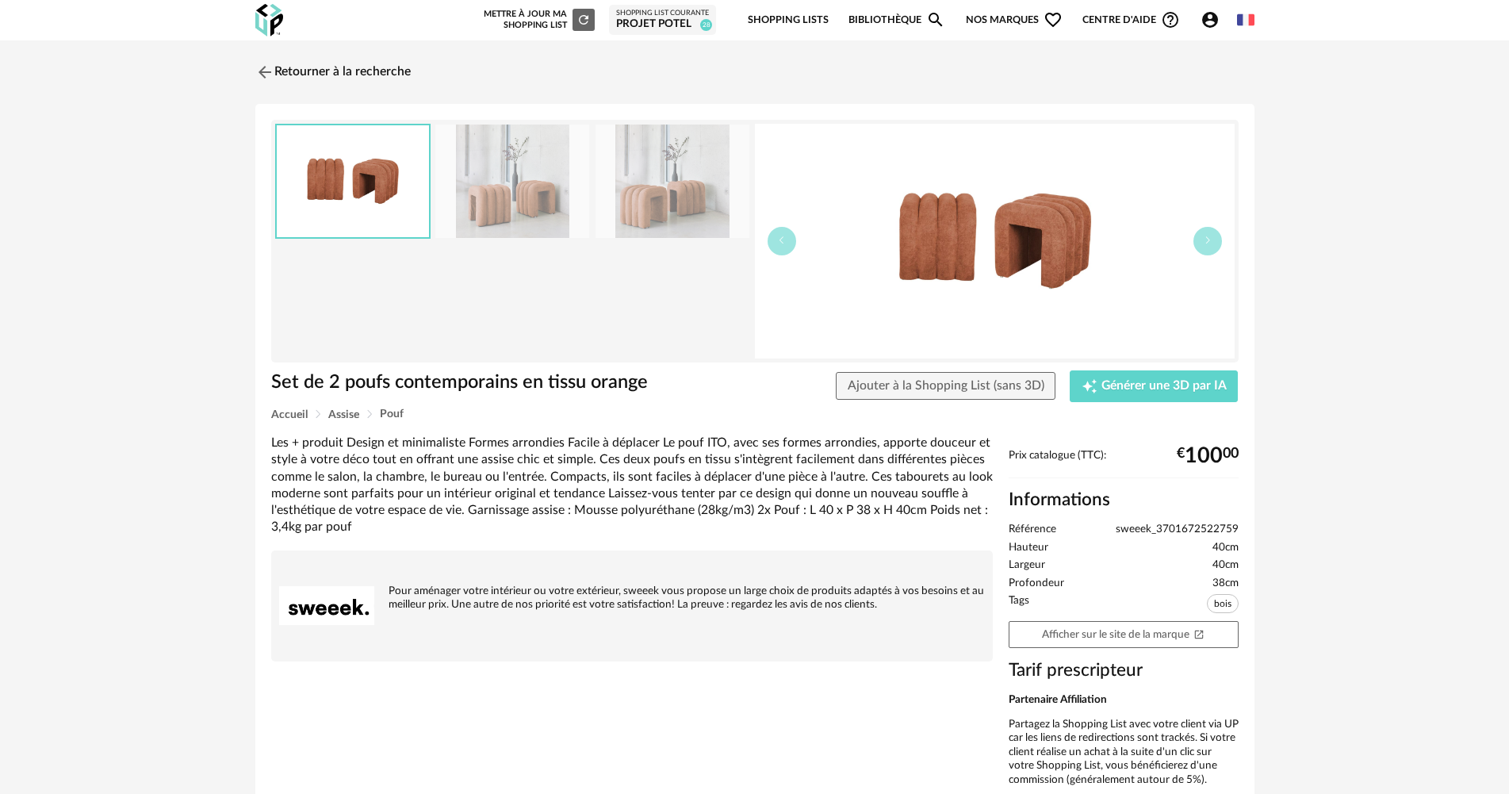
click at [512, 201] on img at bounding box center [512, 181] width 154 height 113
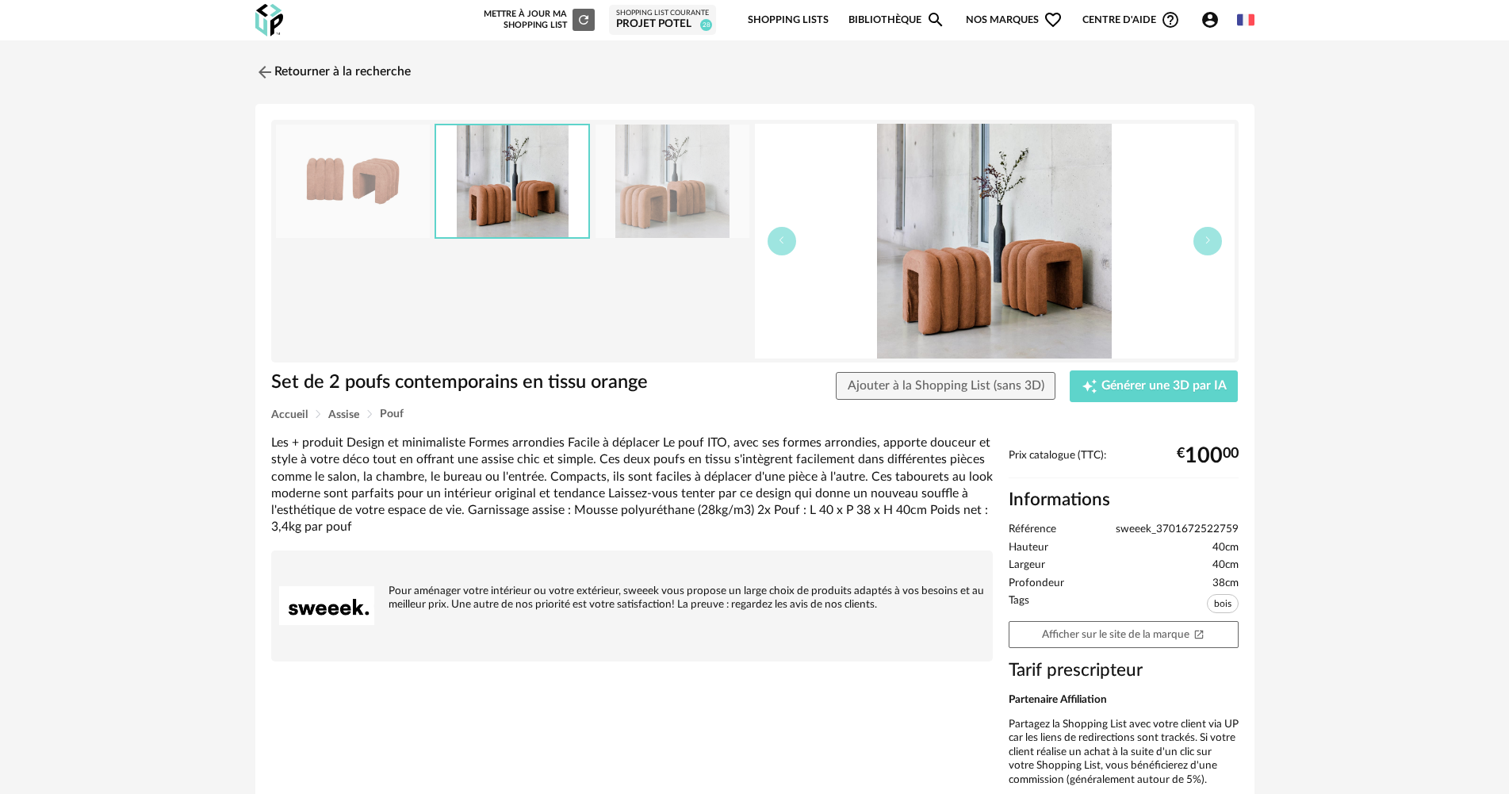
click at [646, 195] on img at bounding box center [673, 181] width 154 height 113
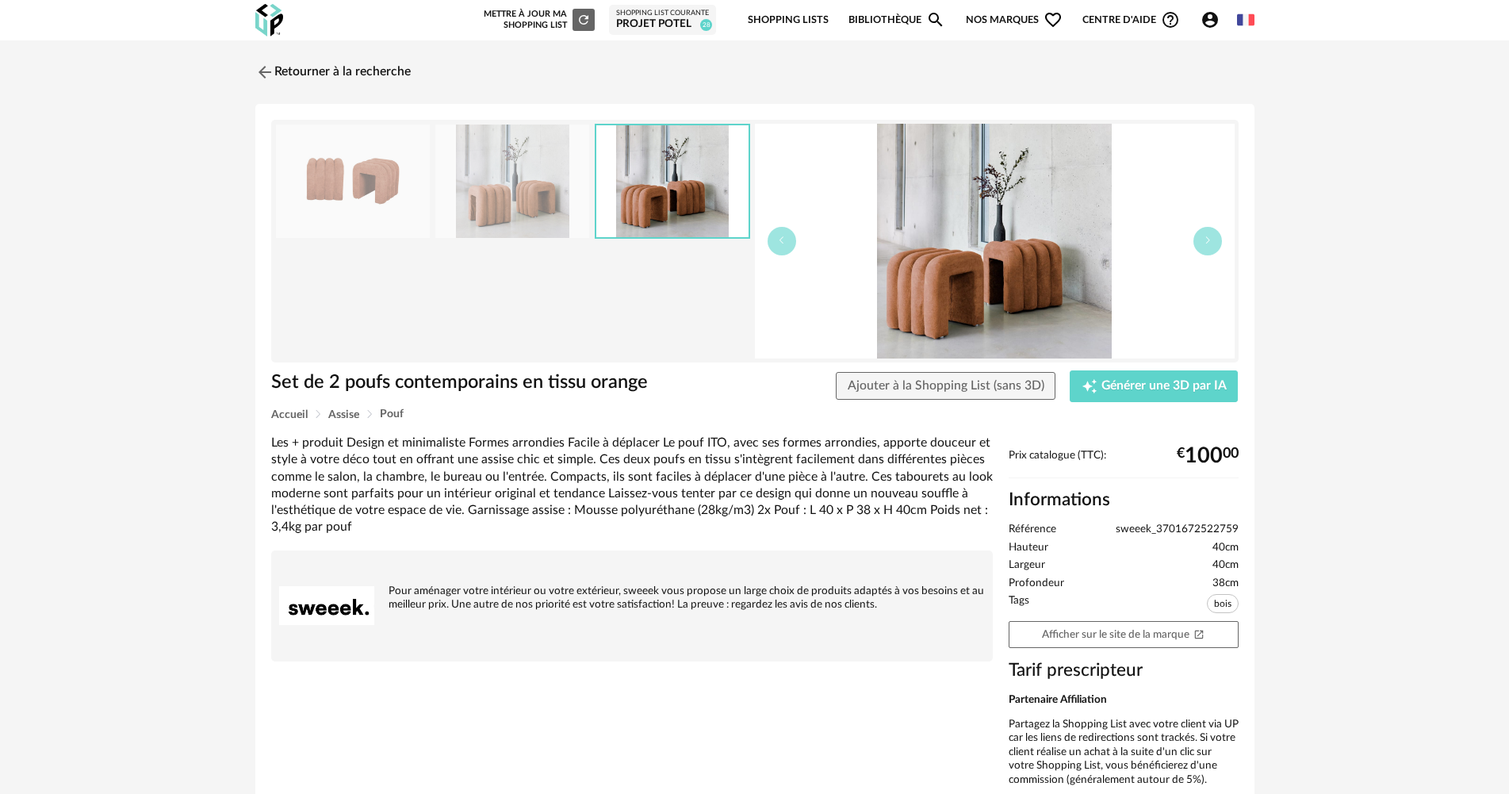
click at [414, 194] on img at bounding box center [353, 181] width 154 height 113
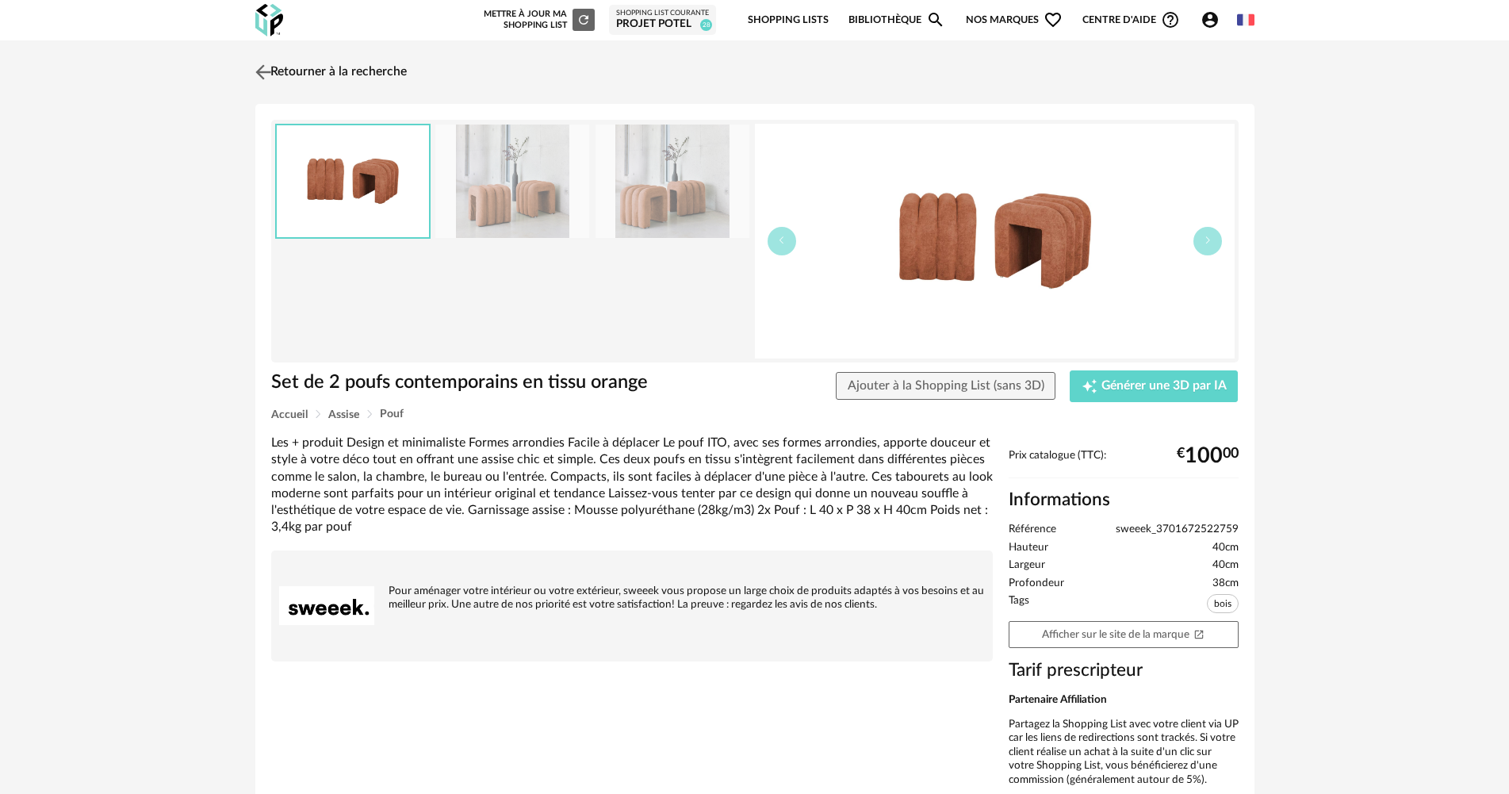
click at [320, 74] on link "Retourner à la recherche" at bounding box center [328, 72] width 155 height 35
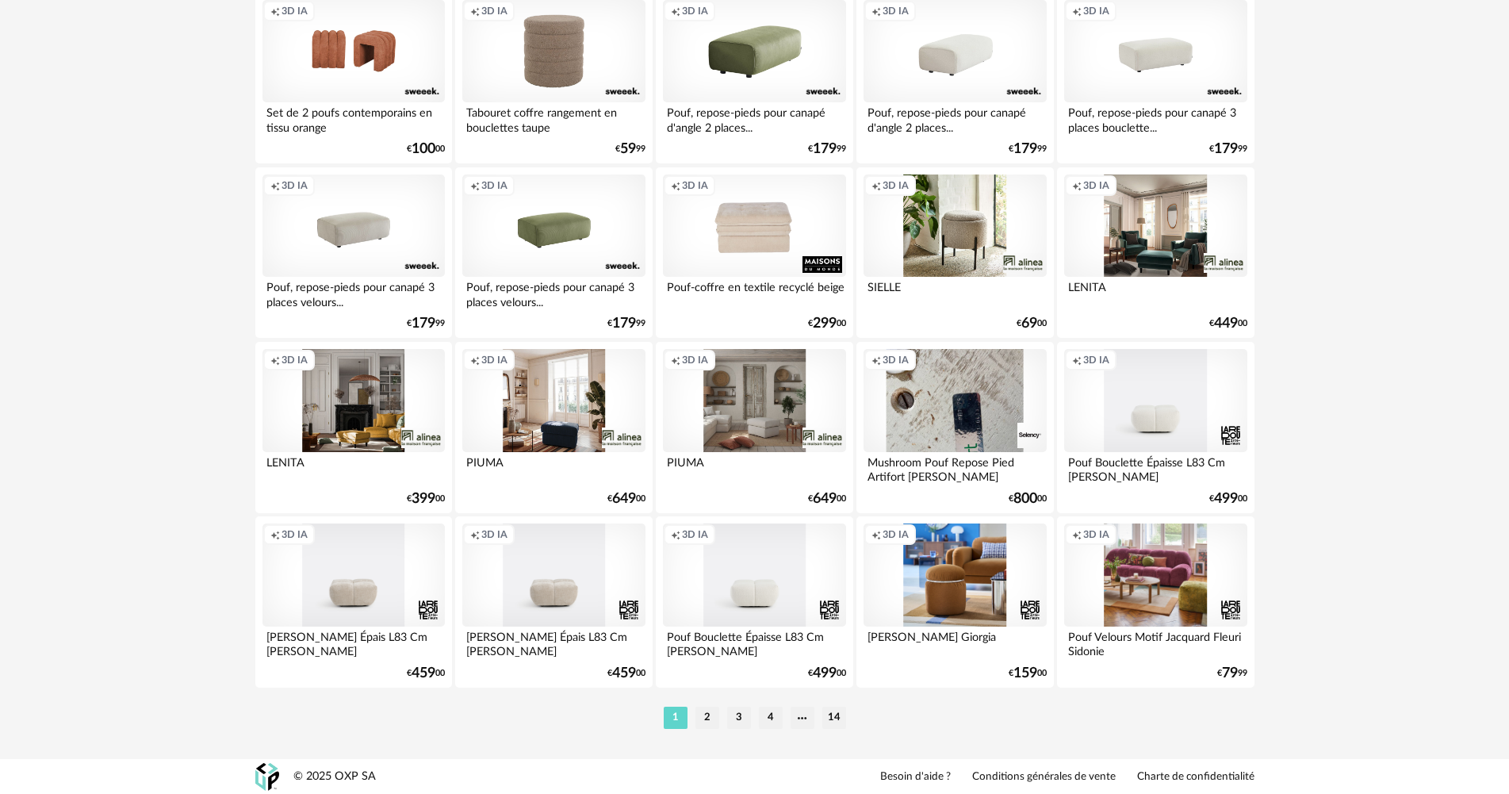
scroll to position [3108, 0]
click at [705, 717] on li "2" at bounding box center [708, 717] width 24 height 22
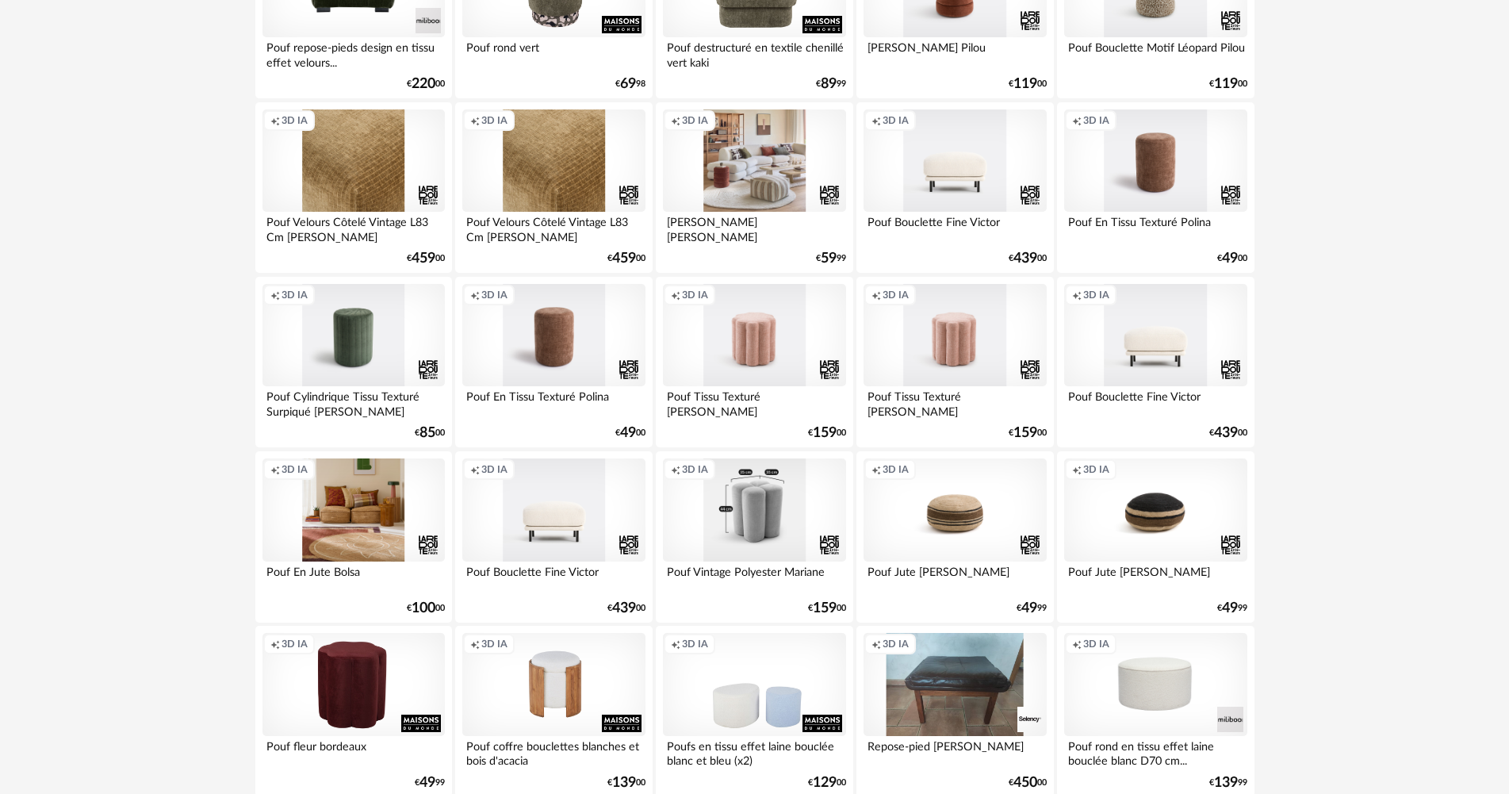
scroll to position [1348, 0]
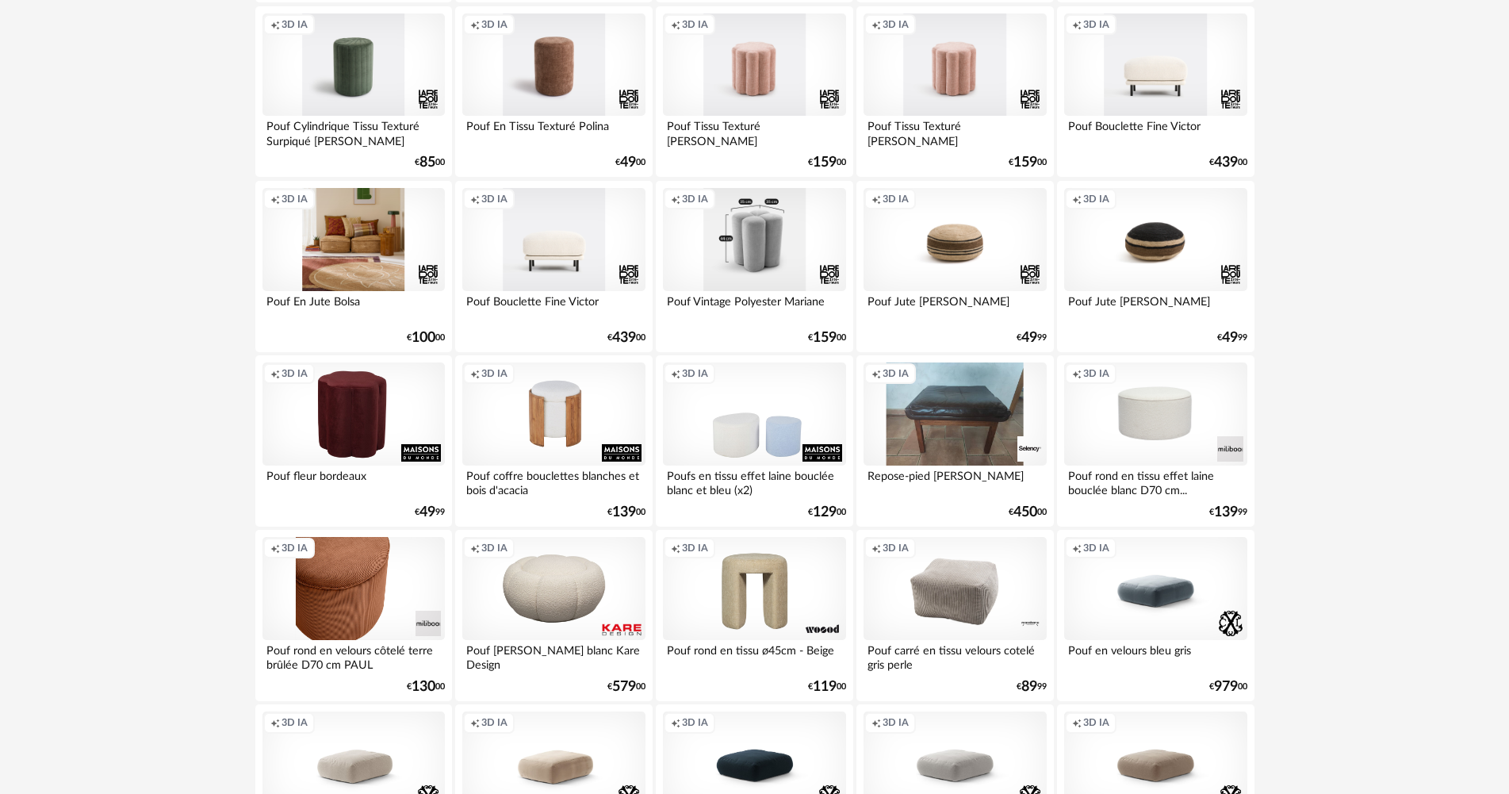
click at [335, 588] on div "Creation icon 3D IA" at bounding box center [354, 588] width 182 height 103
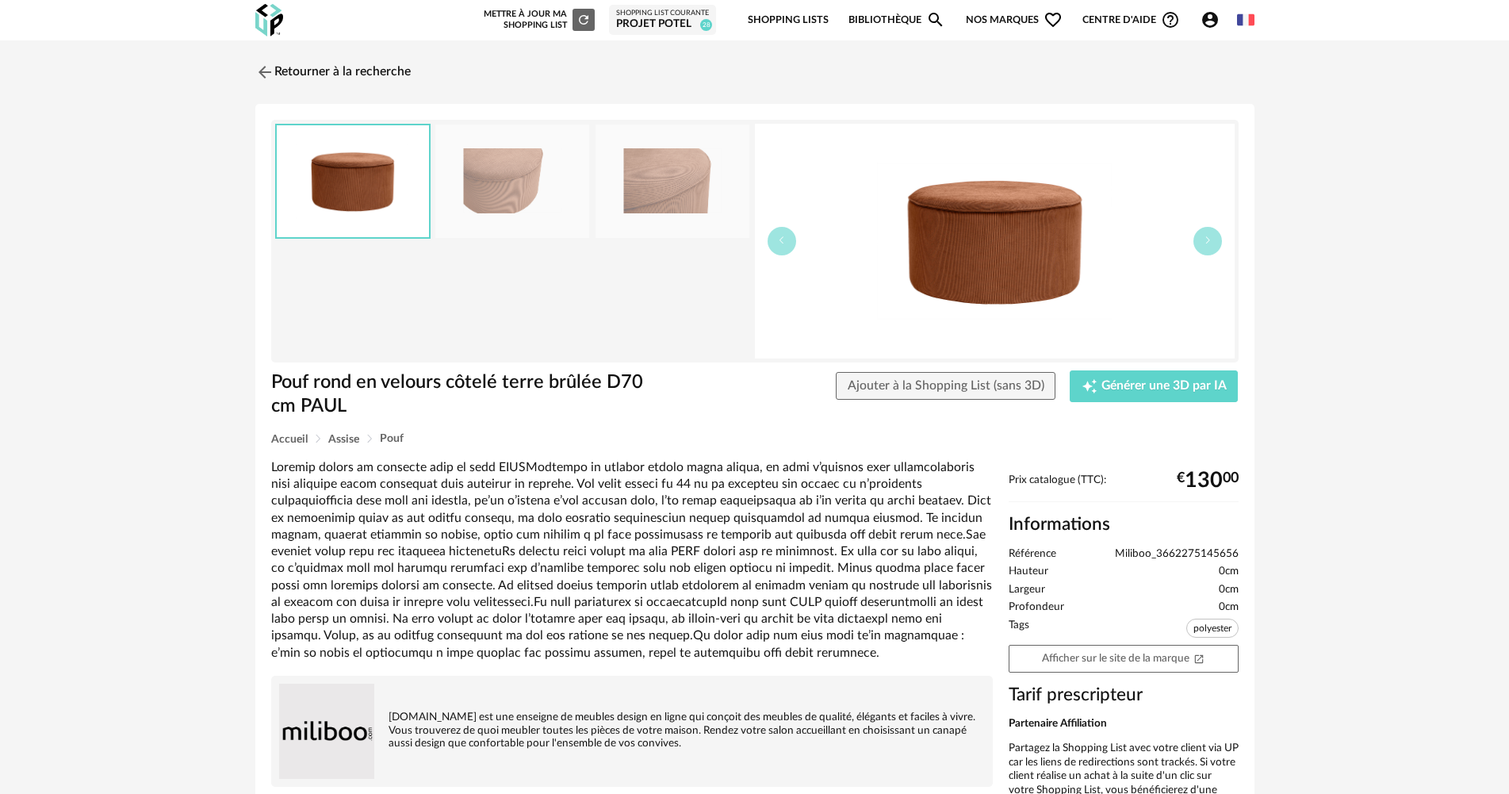
click at [492, 163] on img at bounding box center [512, 181] width 154 height 113
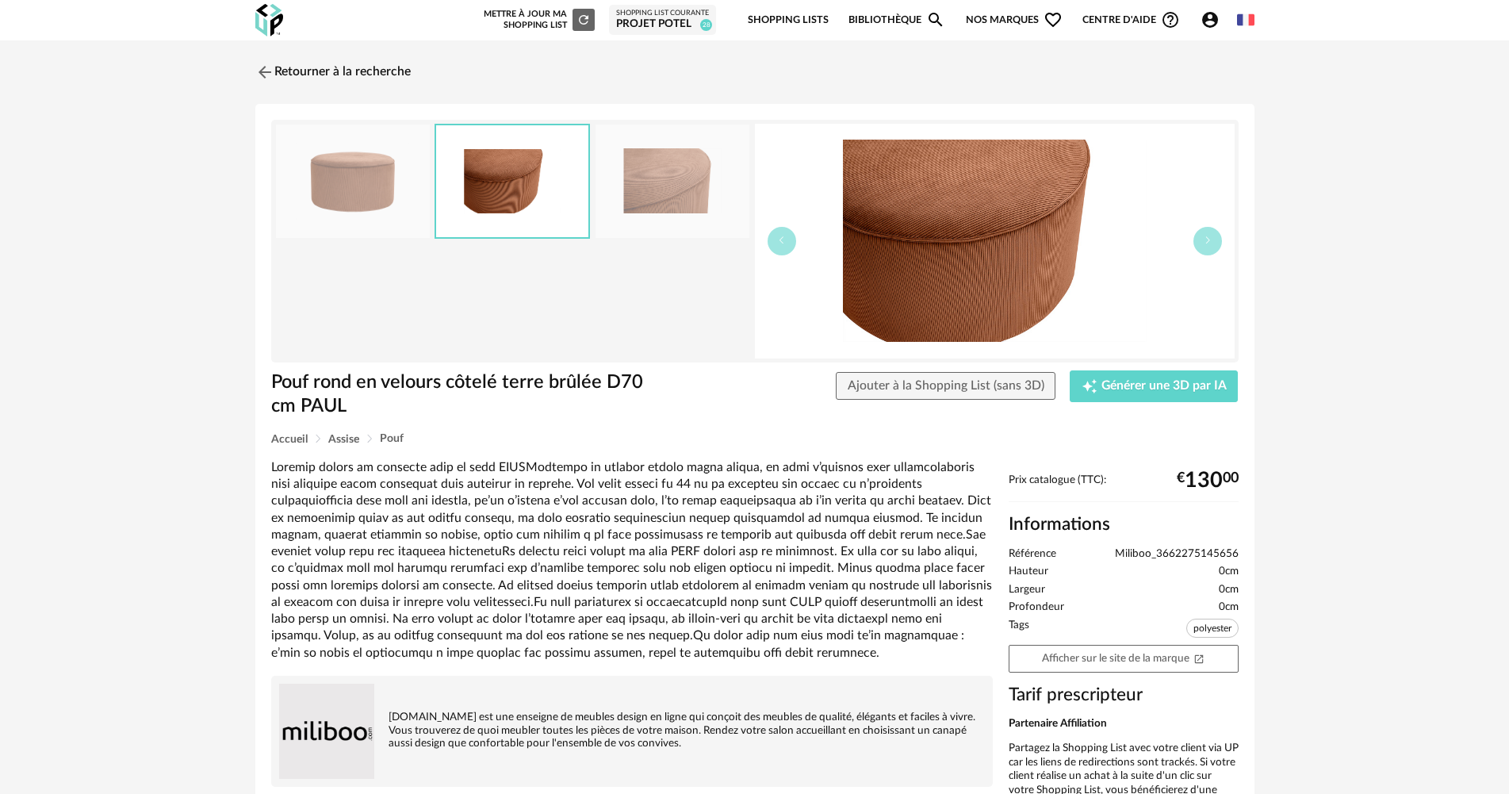
click at [691, 180] on img at bounding box center [673, 181] width 154 height 113
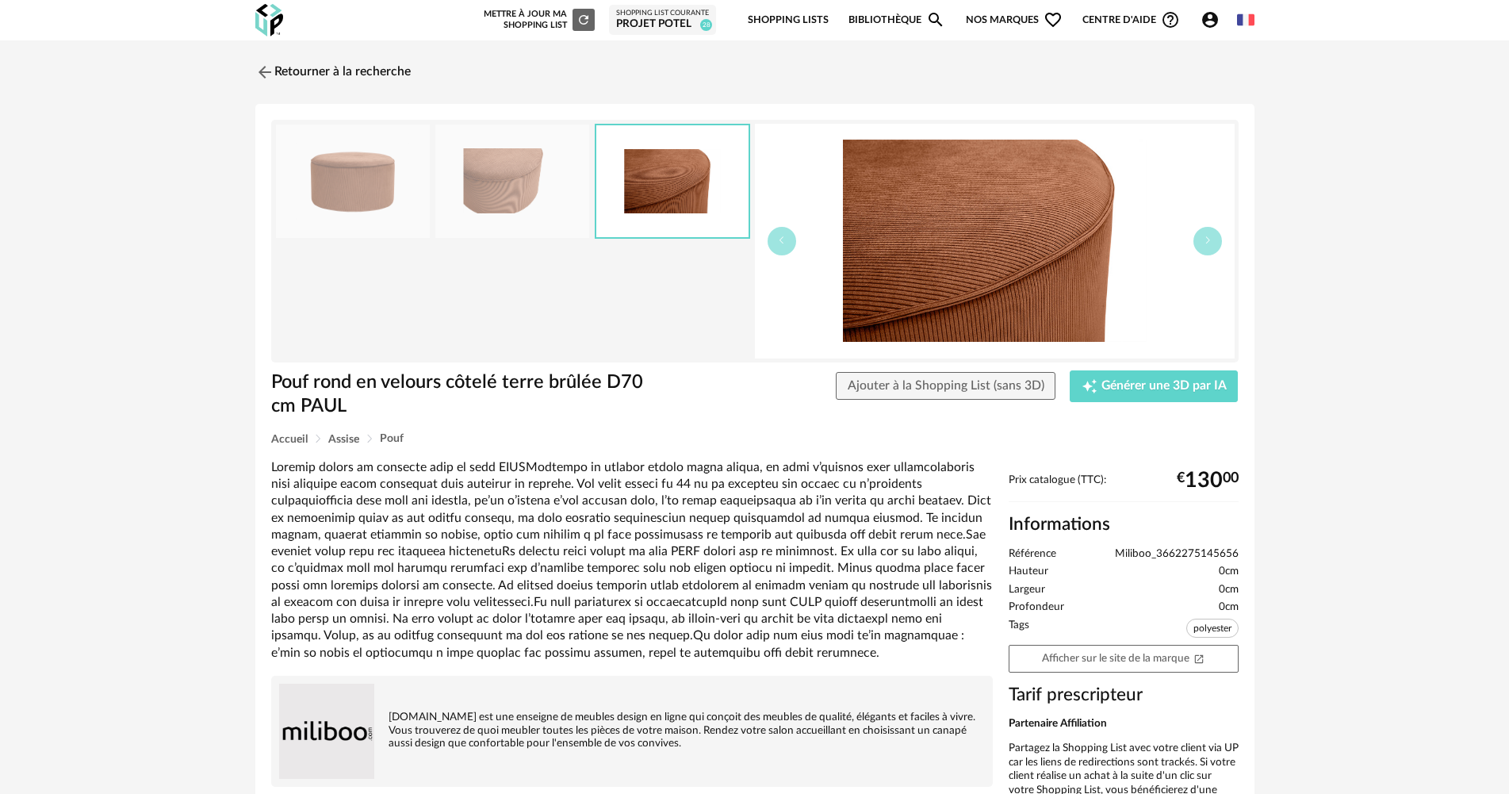
click at [489, 175] on img at bounding box center [512, 181] width 154 height 113
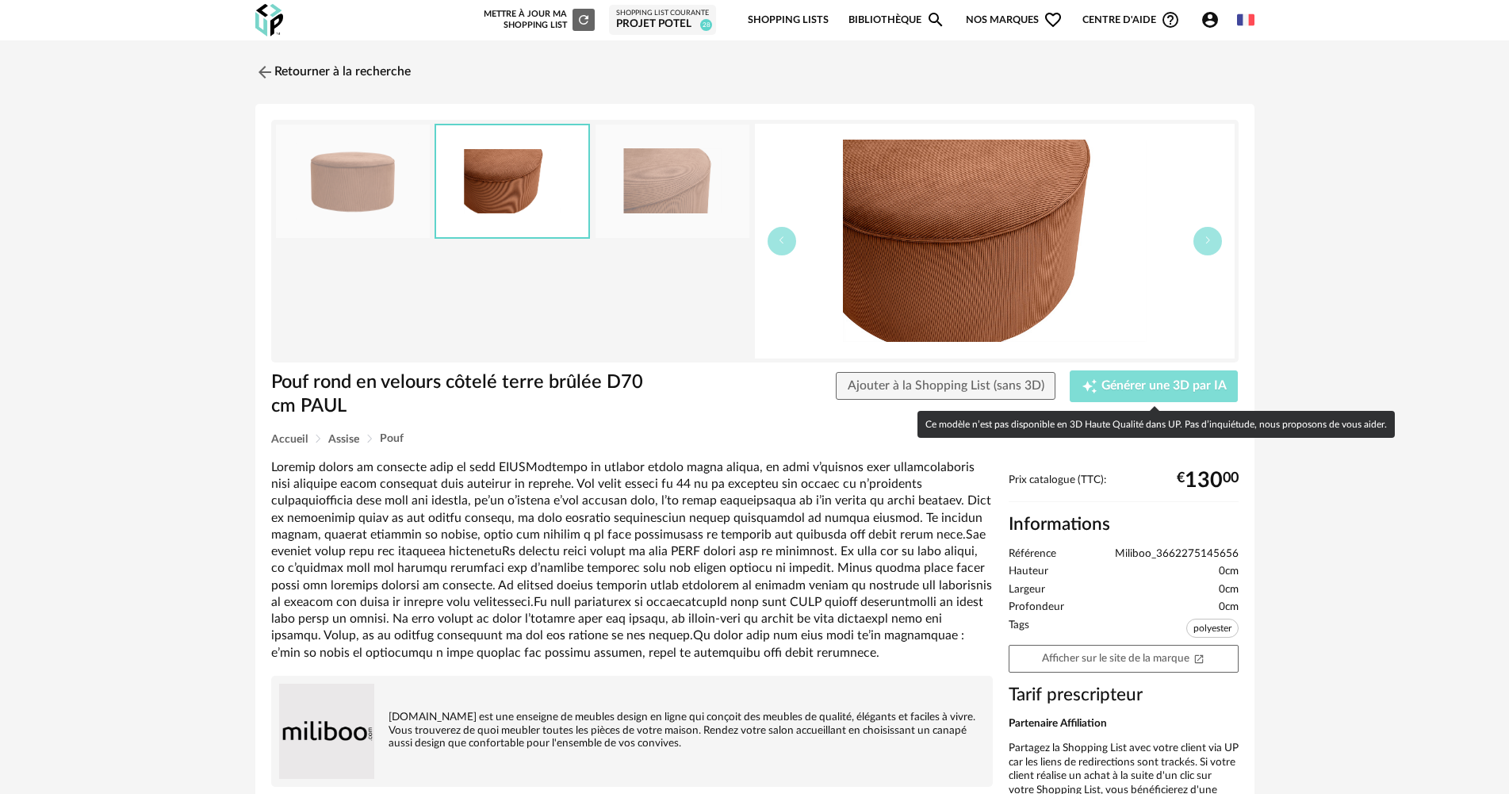
click at [1125, 389] on span "Générer une 3D par IA" at bounding box center [1164, 386] width 125 height 13
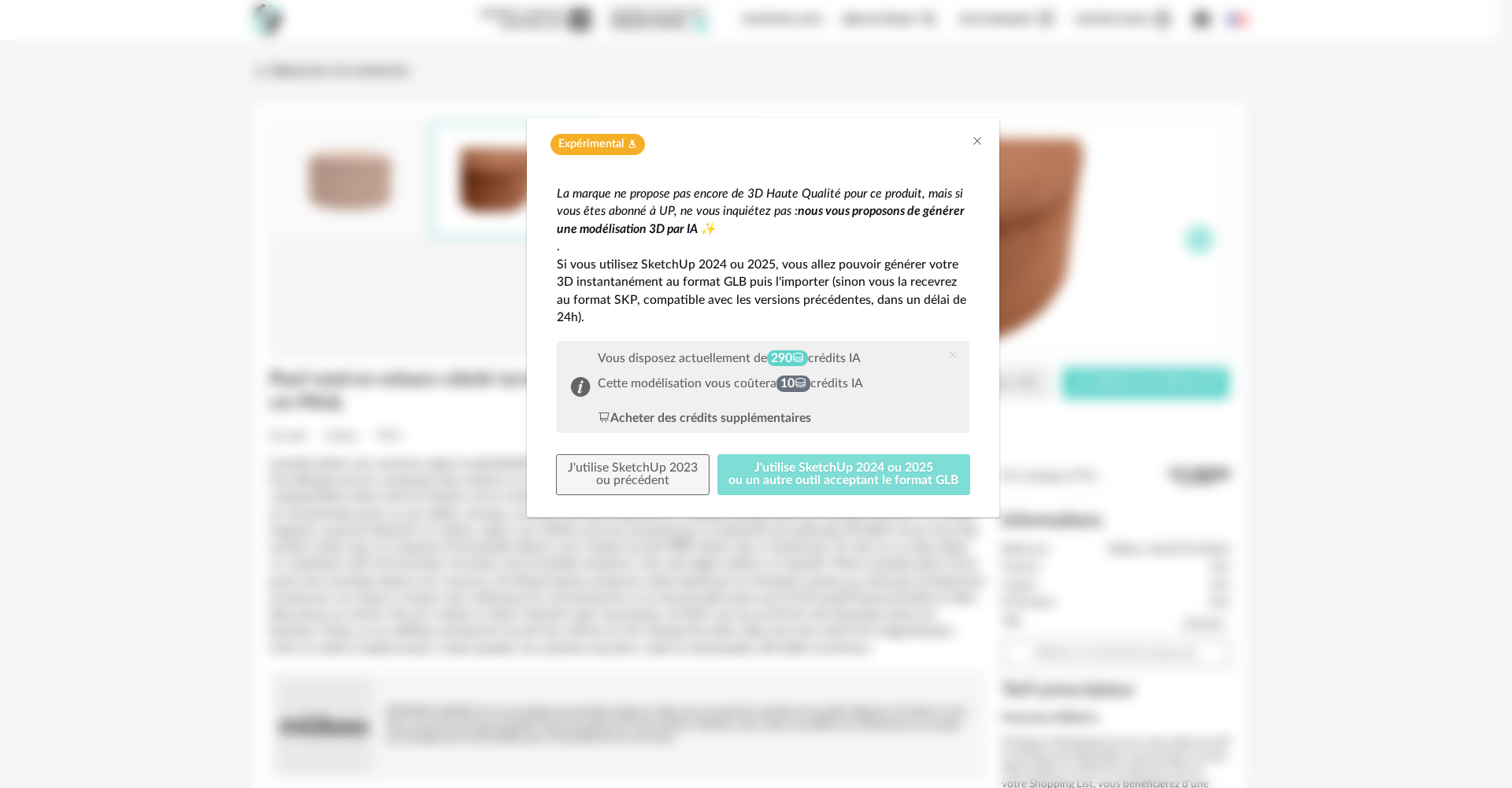
click at [874, 471] on button "J'utilise SketchUp 2024 ou 2025 ou un autre outil acceptant le format GLB" at bounding box center [843, 474] width 253 height 41
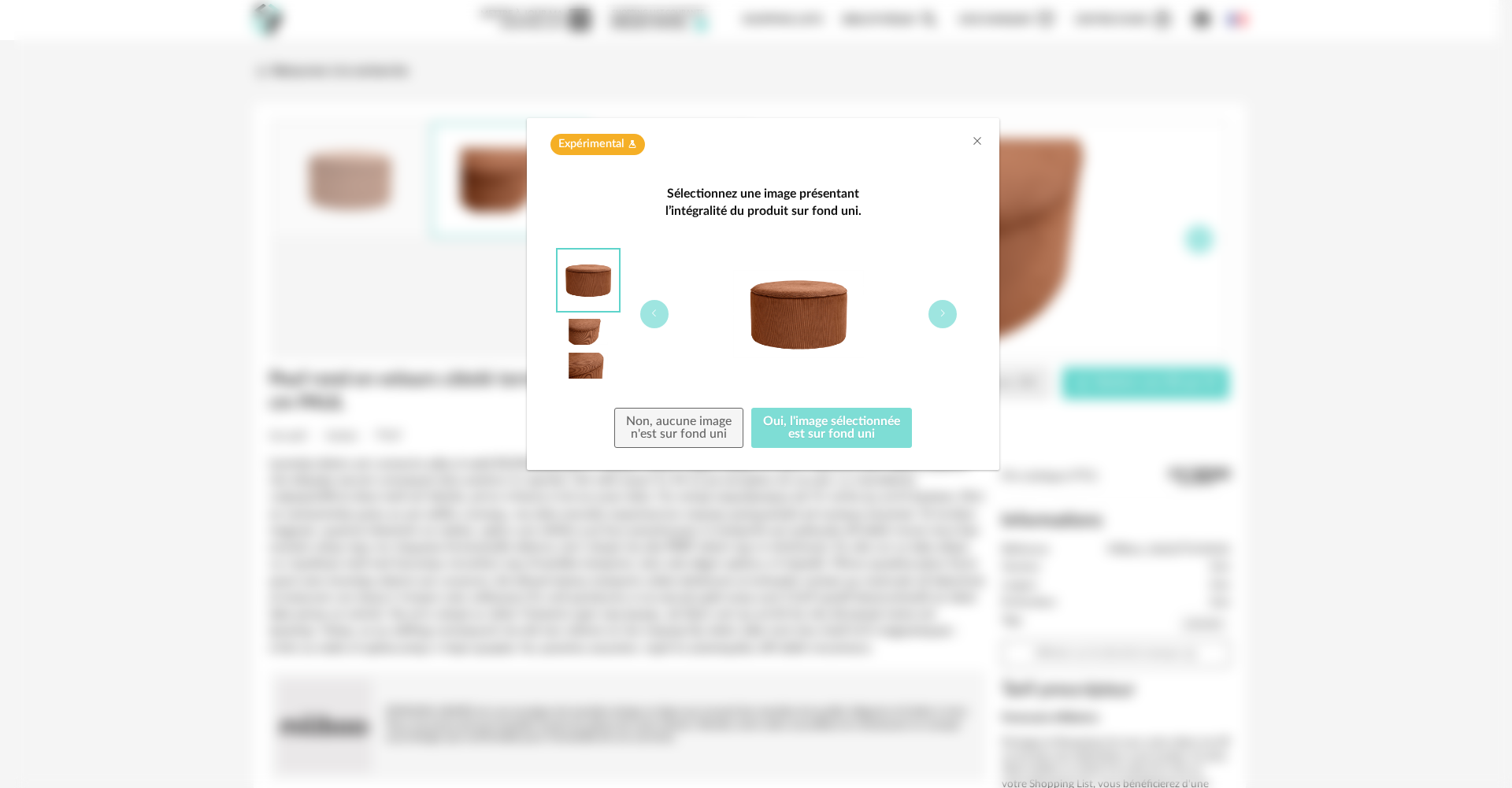
click at [834, 419] on button "Oui, l'image sélectionnée est sur fond uni" at bounding box center [832, 428] width 161 height 41
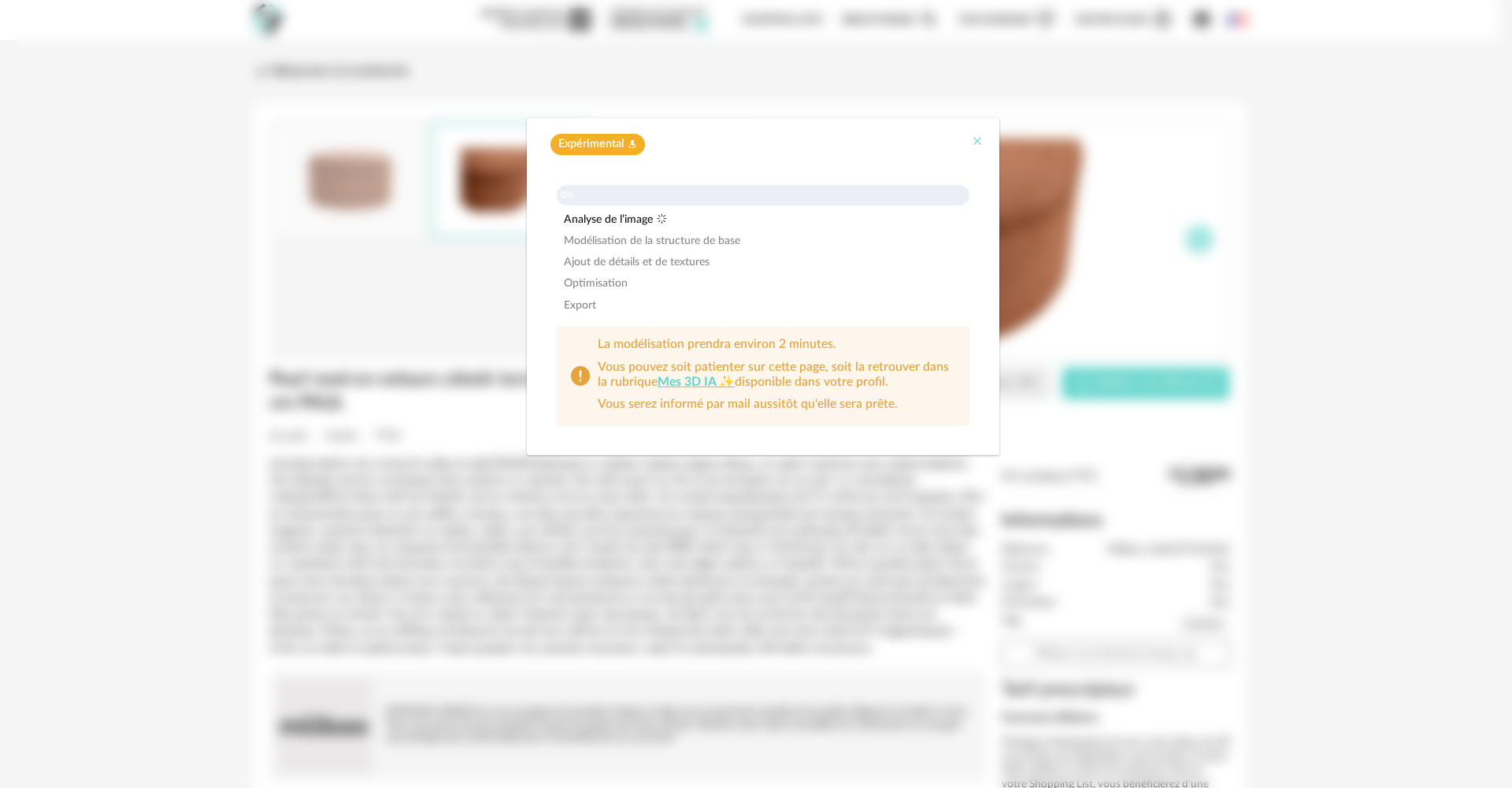
click at [976, 139] on icon "Close" at bounding box center [977, 141] width 13 height 13
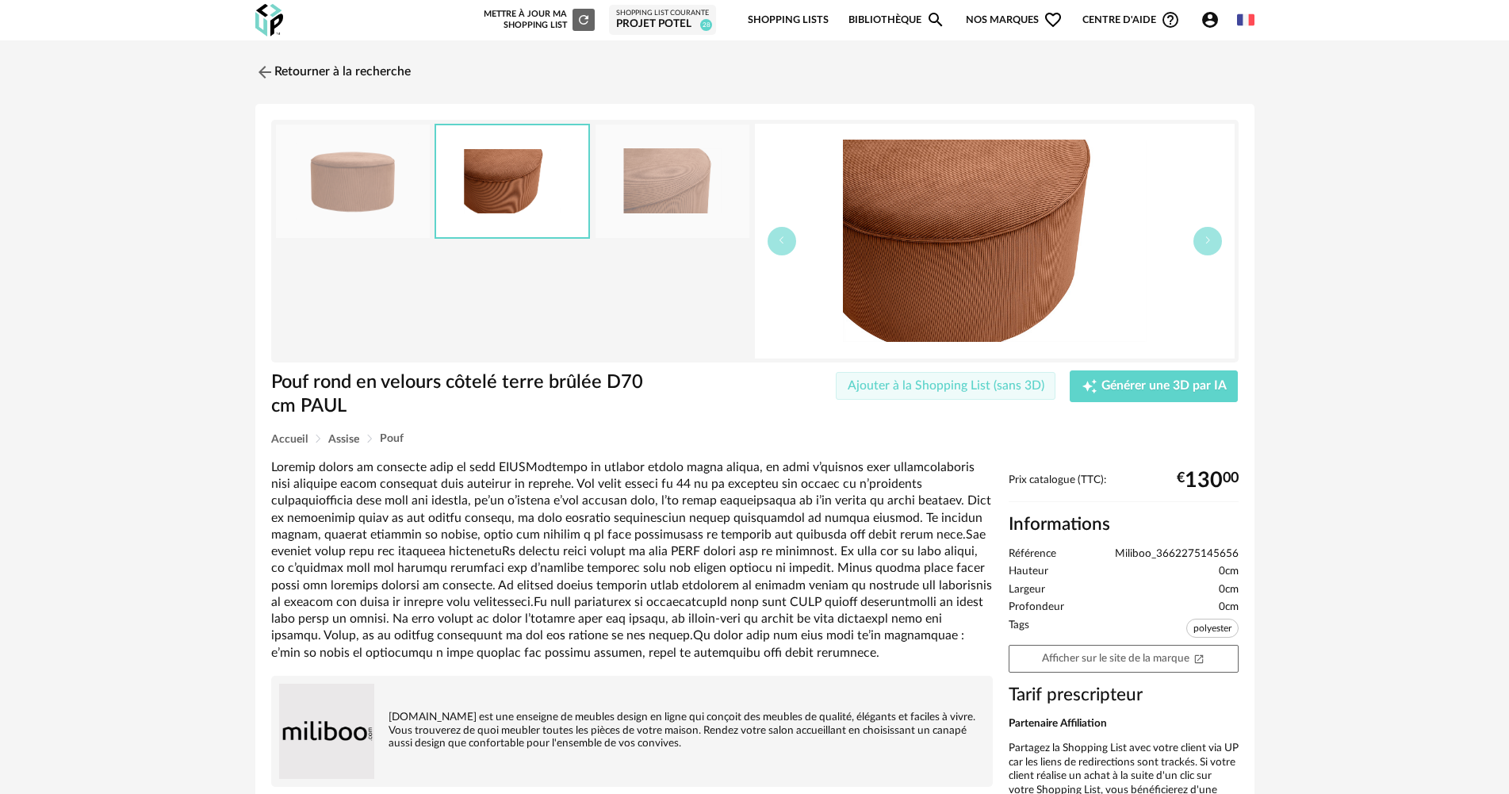
click at [1002, 384] on span "Ajouter à la Shopping List (sans 3D)" at bounding box center [946, 385] width 197 height 13
click at [1477, 33] on div at bounding box center [1477, 34] width 13 height 13
click at [688, 21] on div "Projet Potel" at bounding box center [662, 24] width 93 height 14
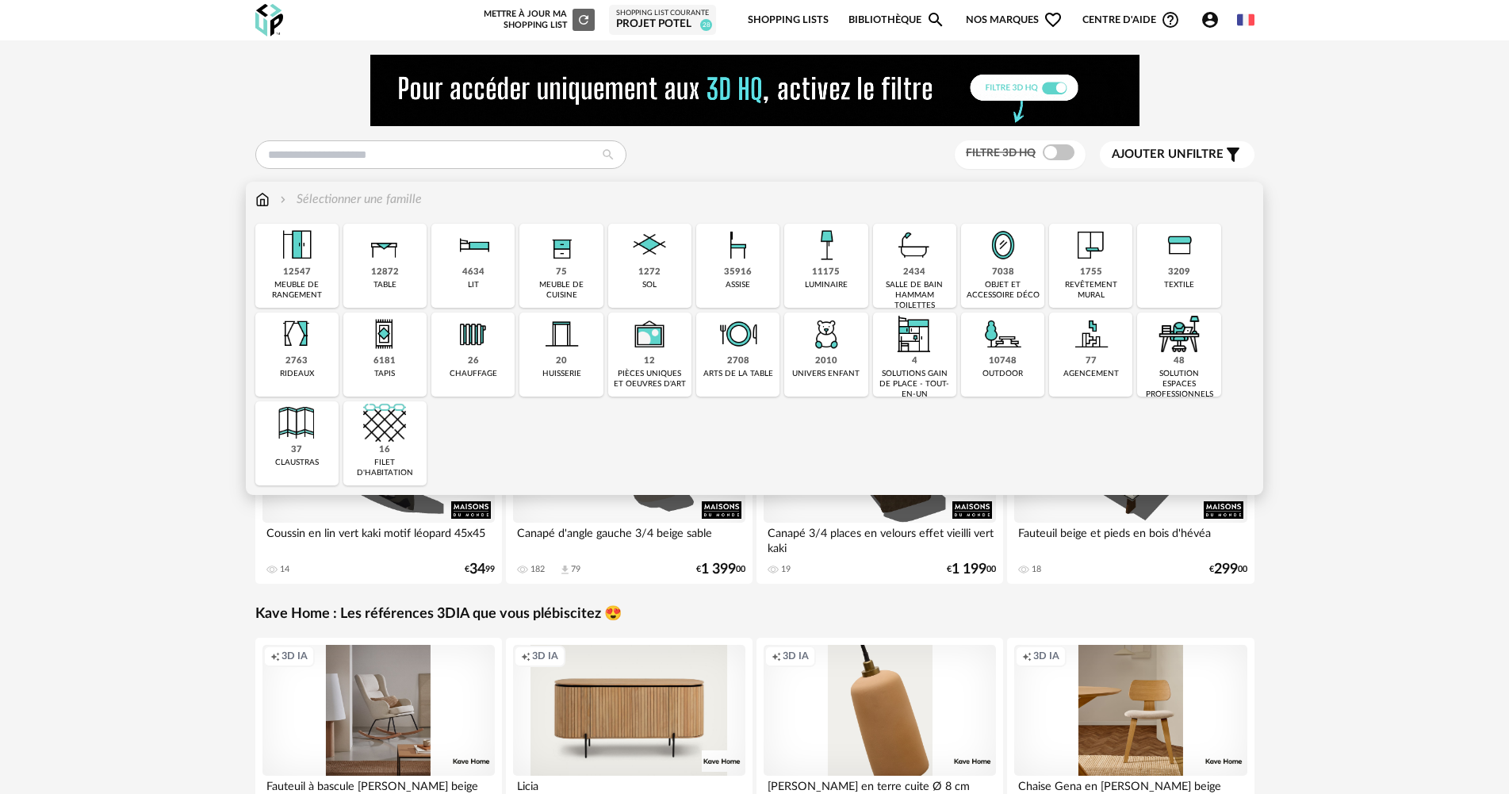
click at [1027, 274] on div "7038 objet et accessoire déco" at bounding box center [1002, 266] width 83 height 84
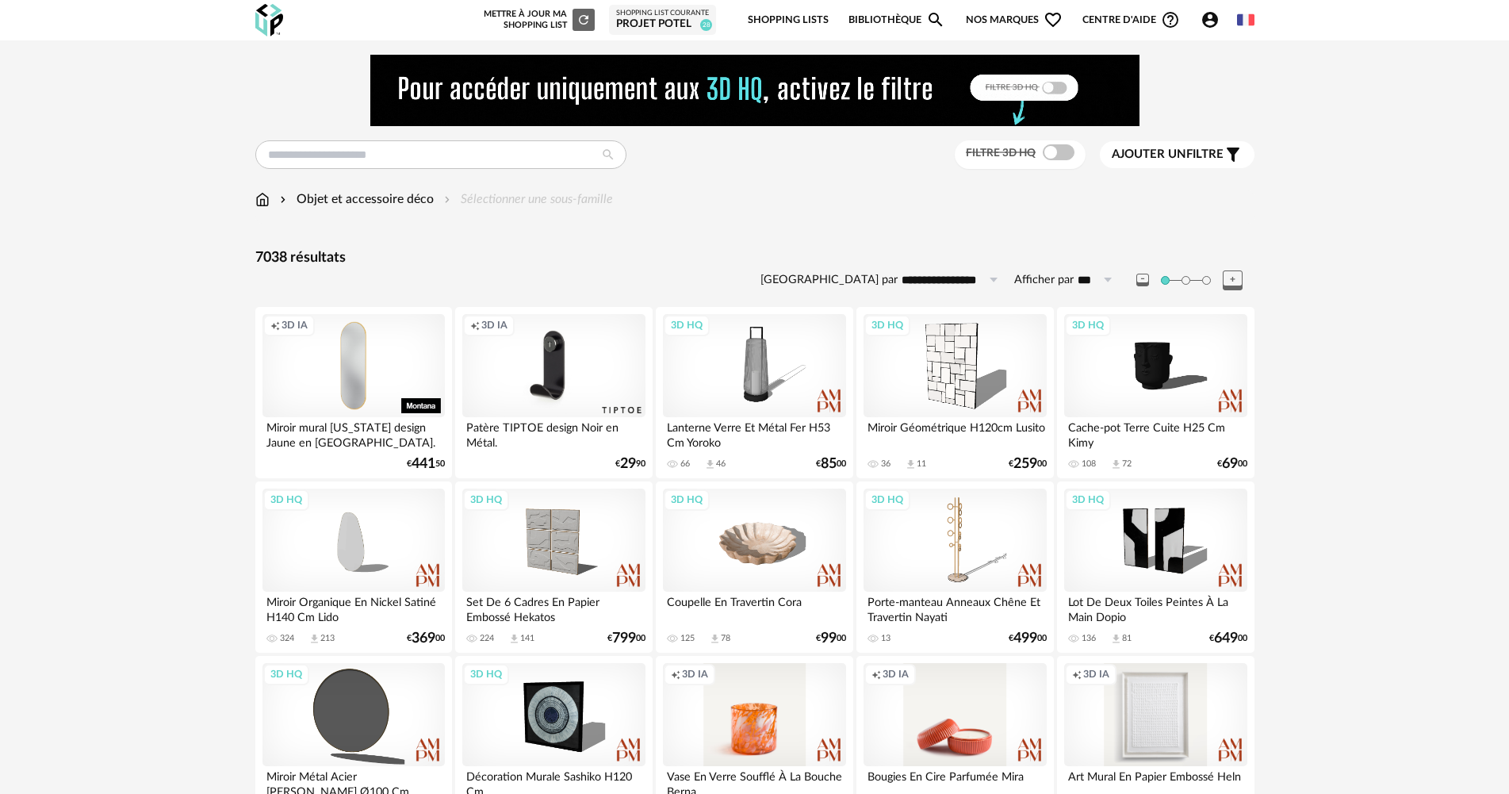
click at [1061, 157] on span at bounding box center [1059, 152] width 32 height 16
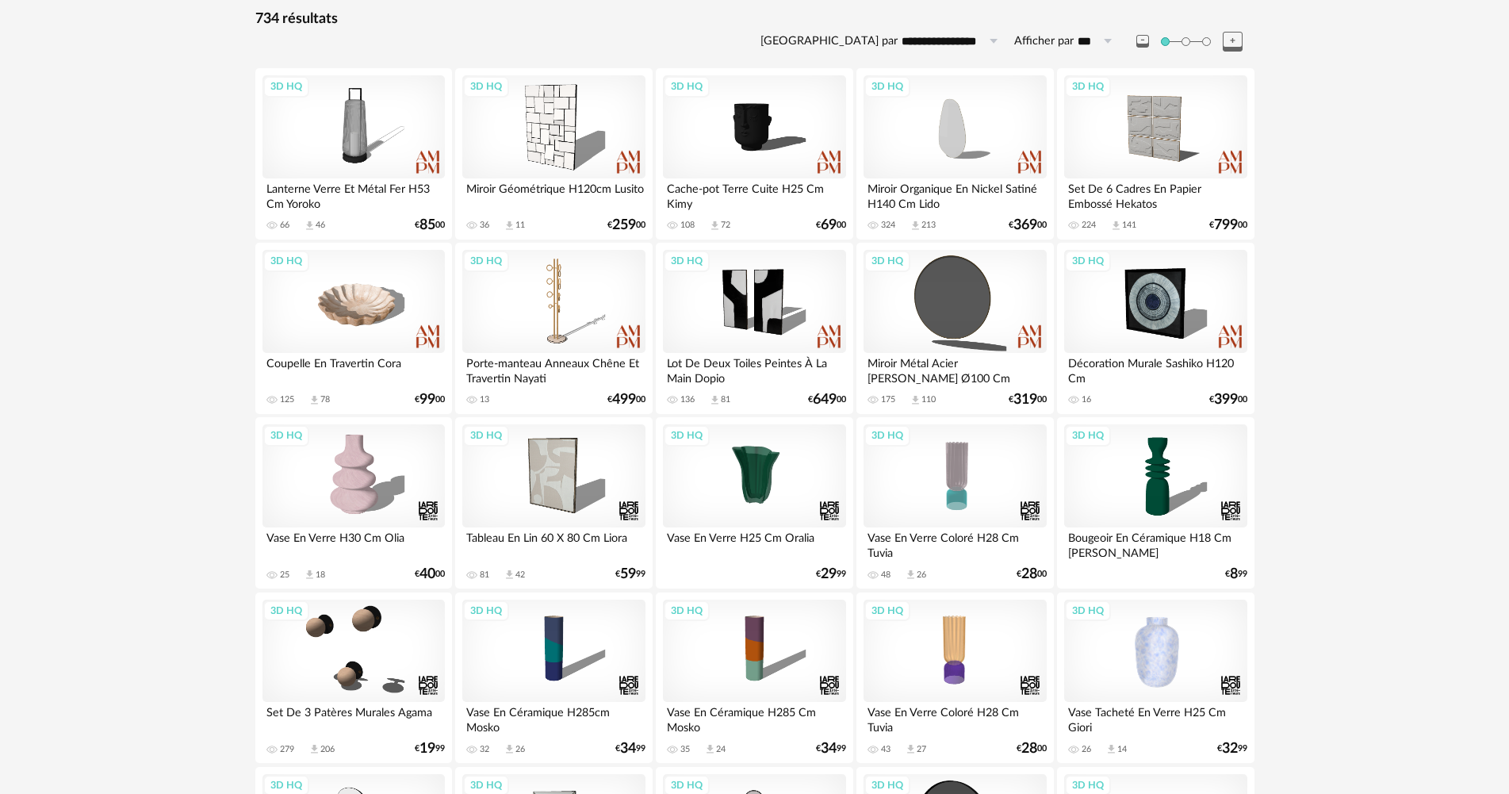
scroll to position [397, 0]
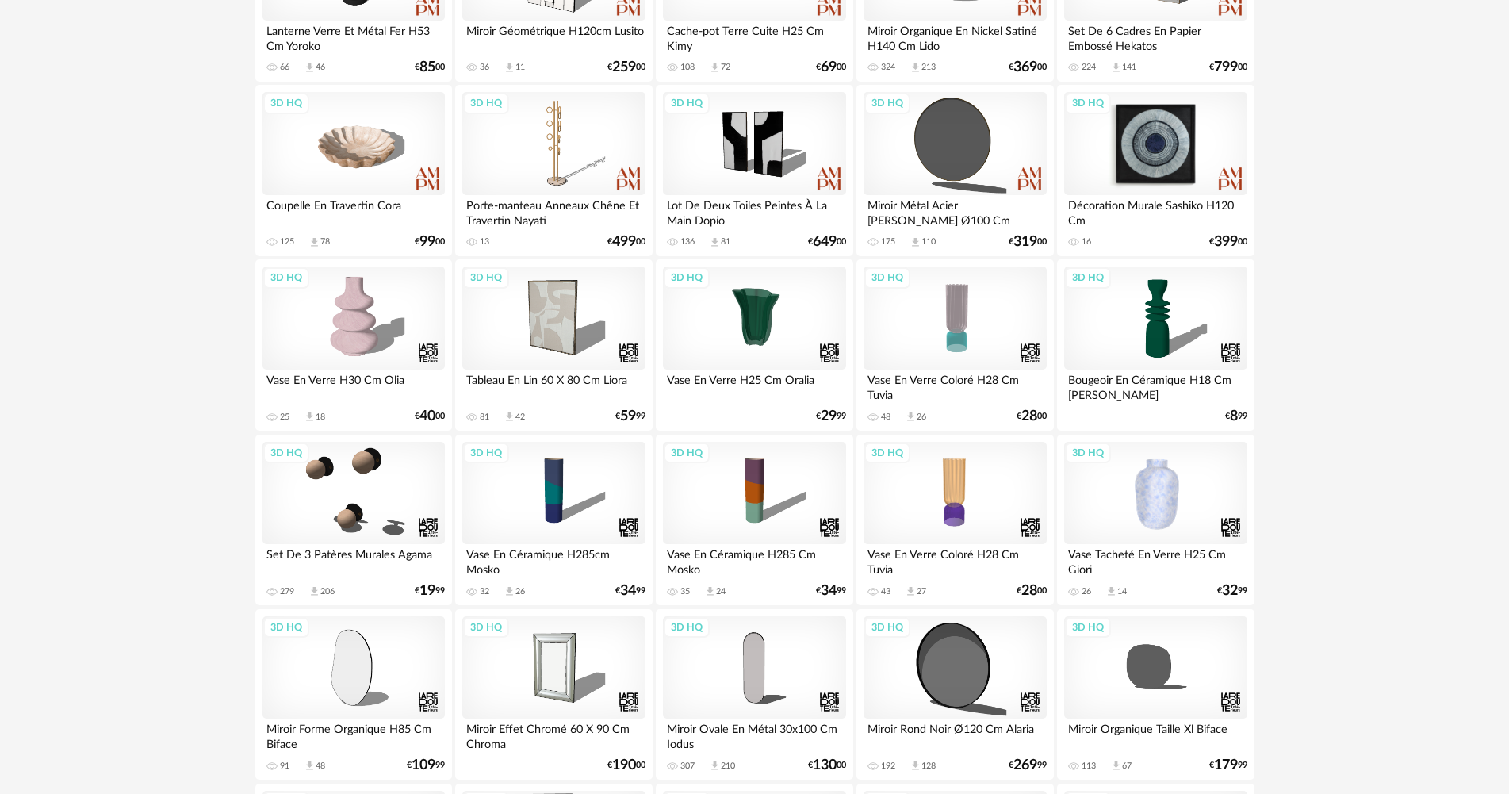
click at [1148, 162] on div "3D HQ" at bounding box center [1155, 143] width 182 height 103
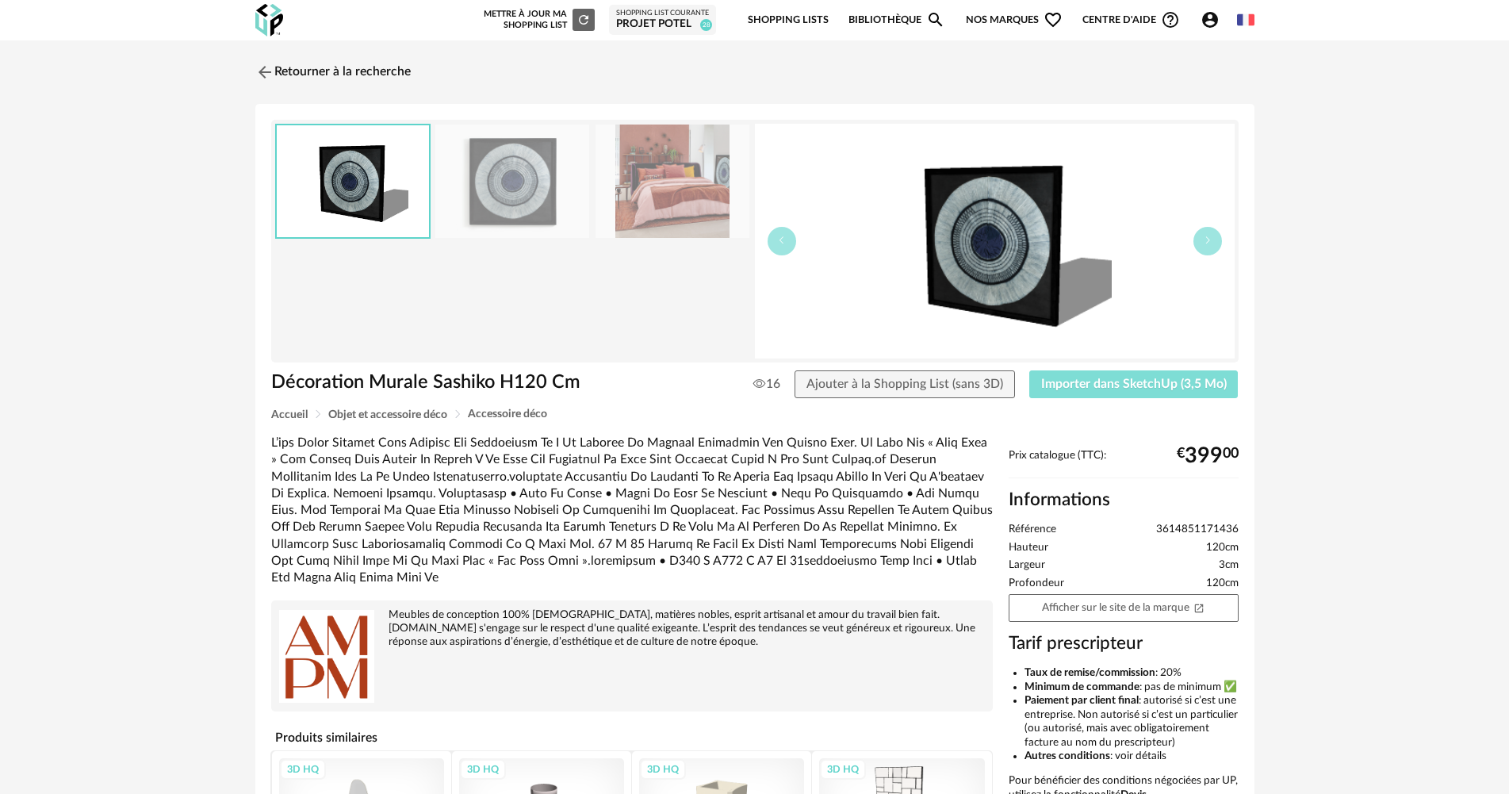
click at [1136, 380] on span "Importer dans SketchUp (3,5 Mo)" at bounding box center [1134, 384] width 186 height 13
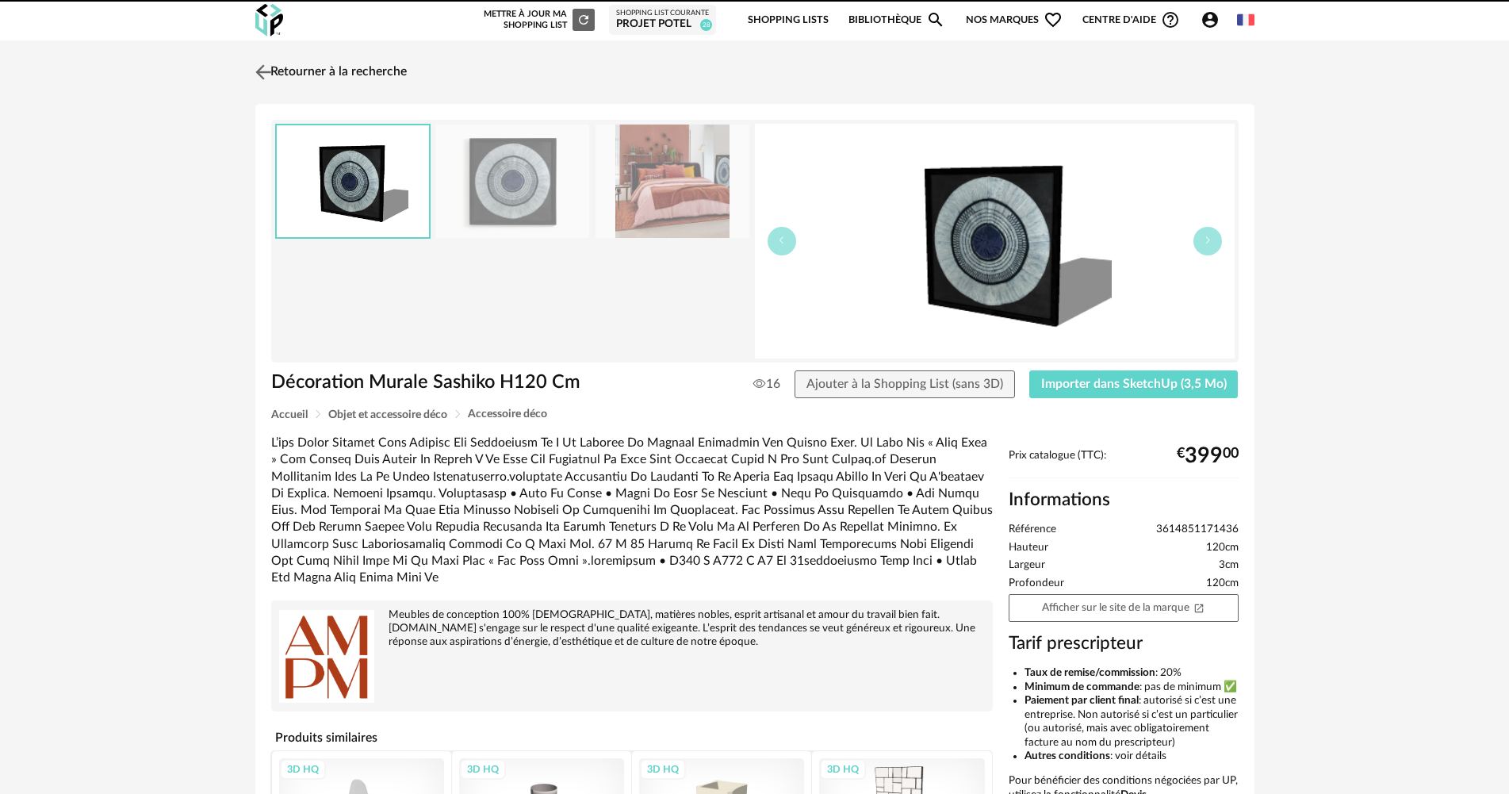
click at [362, 65] on link "Retourner à la recherche" at bounding box center [328, 72] width 155 height 35
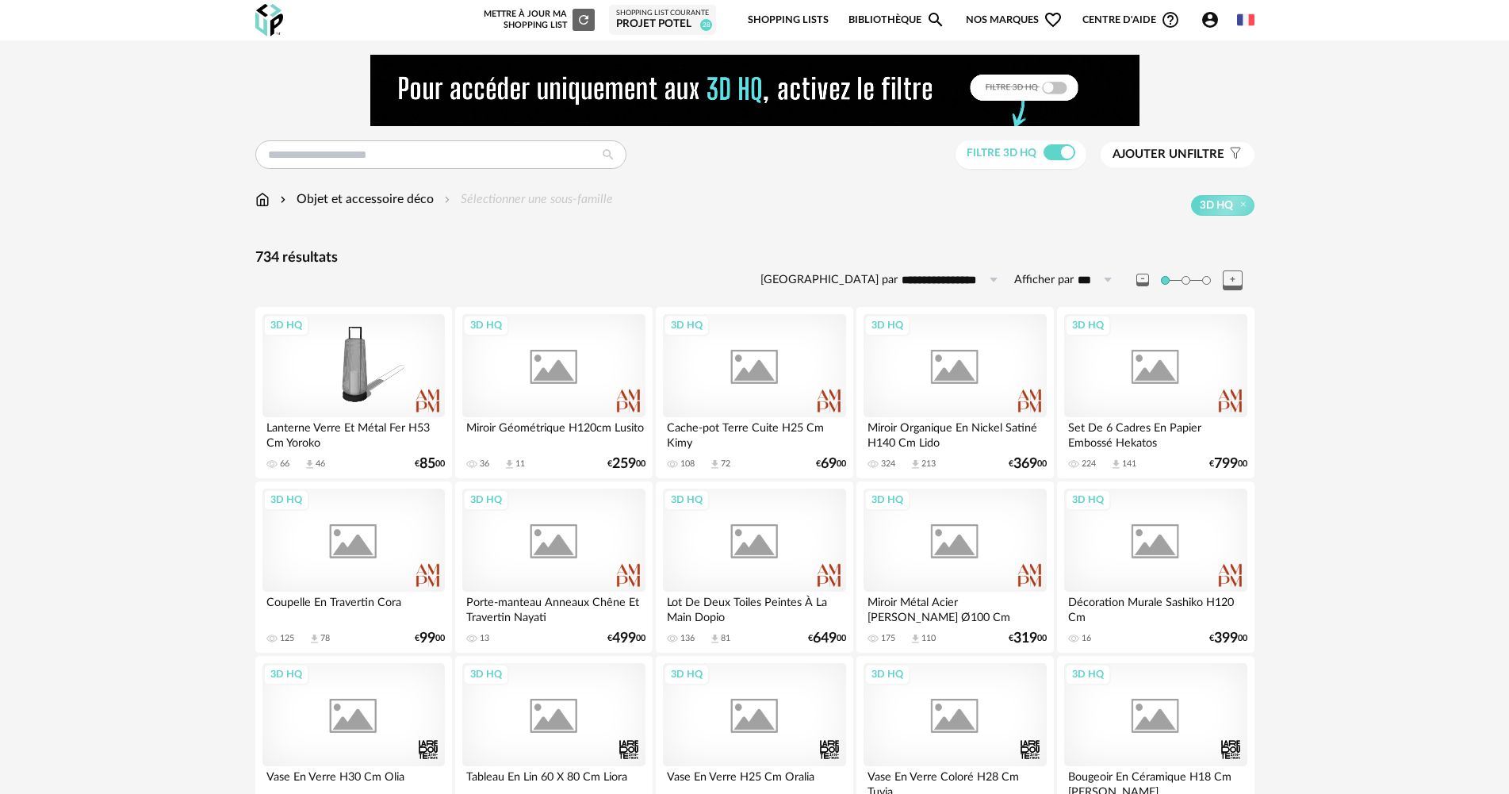
scroll to position [397, 0]
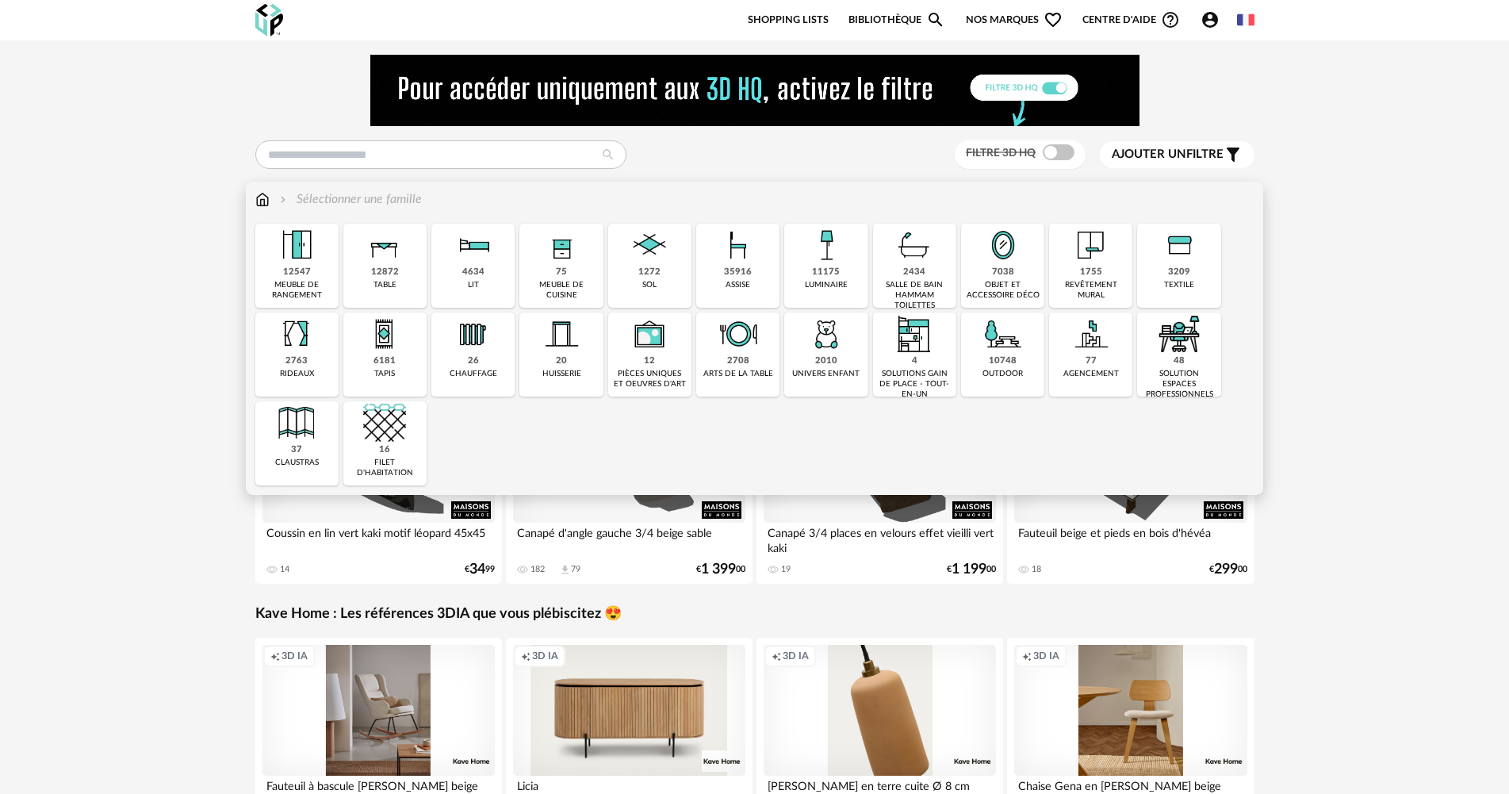
click at [1010, 276] on div "7038" at bounding box center [1003, 272] width 22 height 12
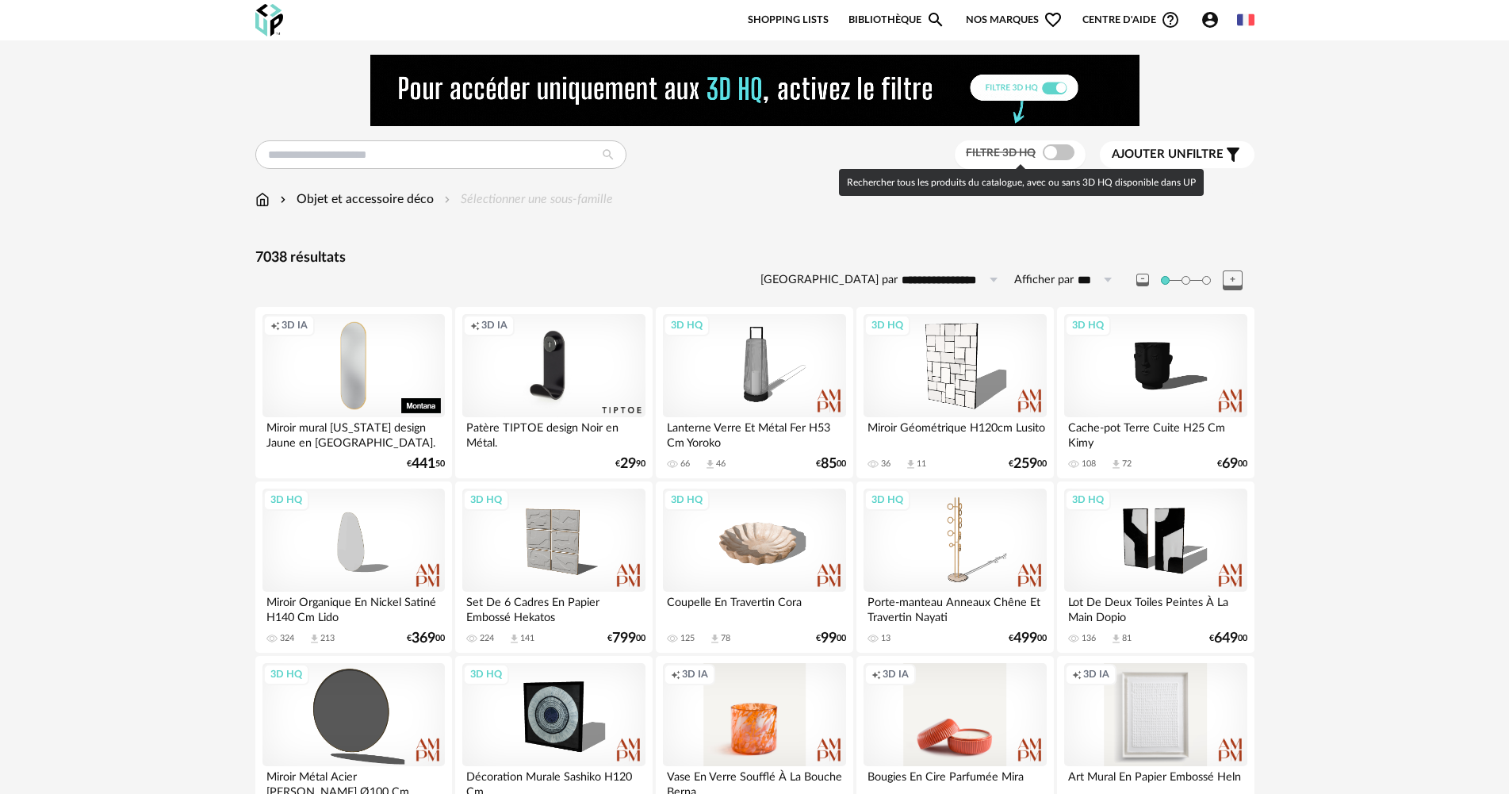
click at [1060, 160] on span at bounding box center [1059, 152] width 32 height 16
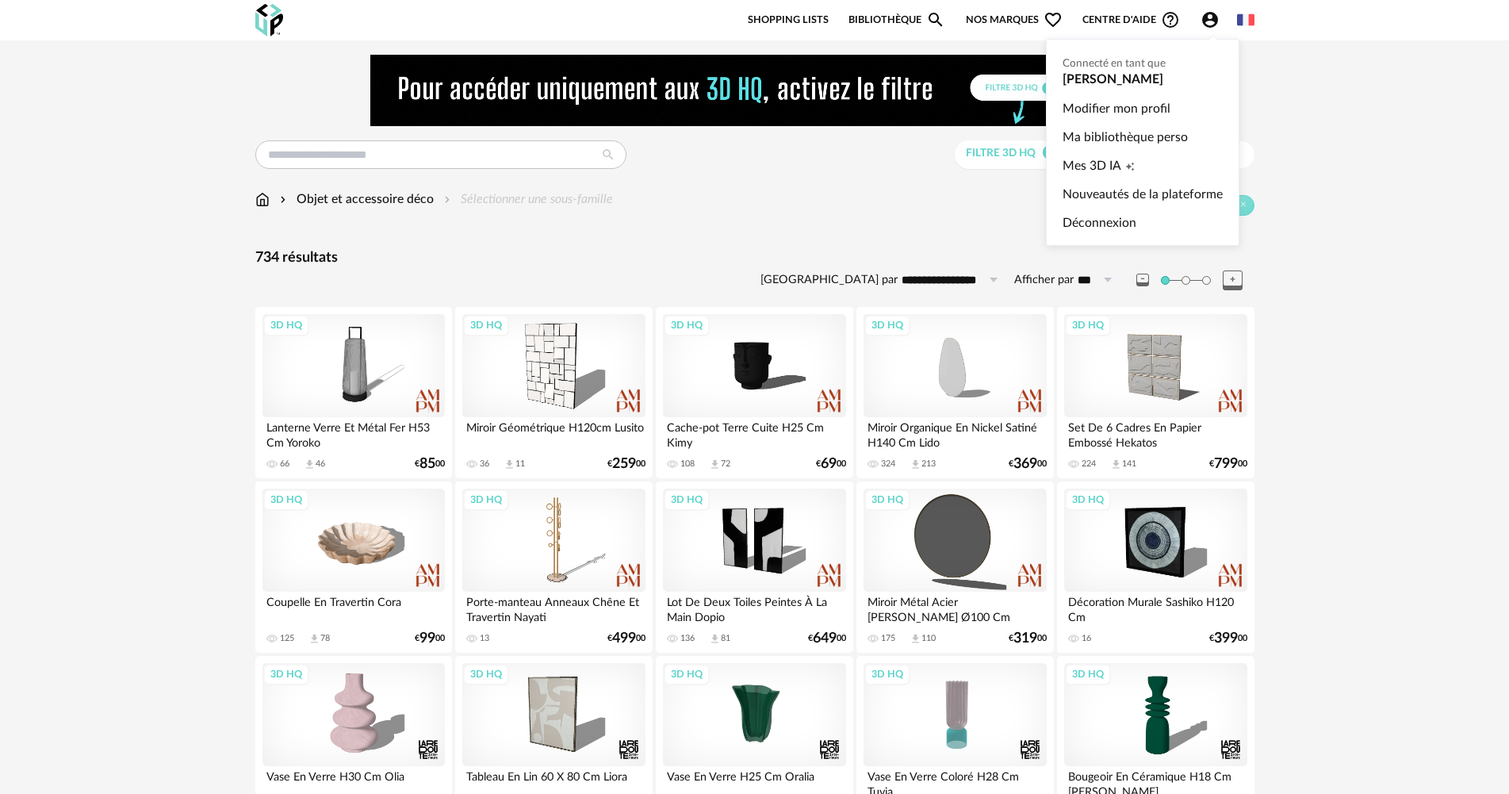
click at [1218, 26] on icon "Account Circle icon" at bounding box center [1210, 19] width 19 height 19
click at [1122, 157] on link "Mes 3D IA Creation icon" at bounding box center [1143, 165] width 160 height 29
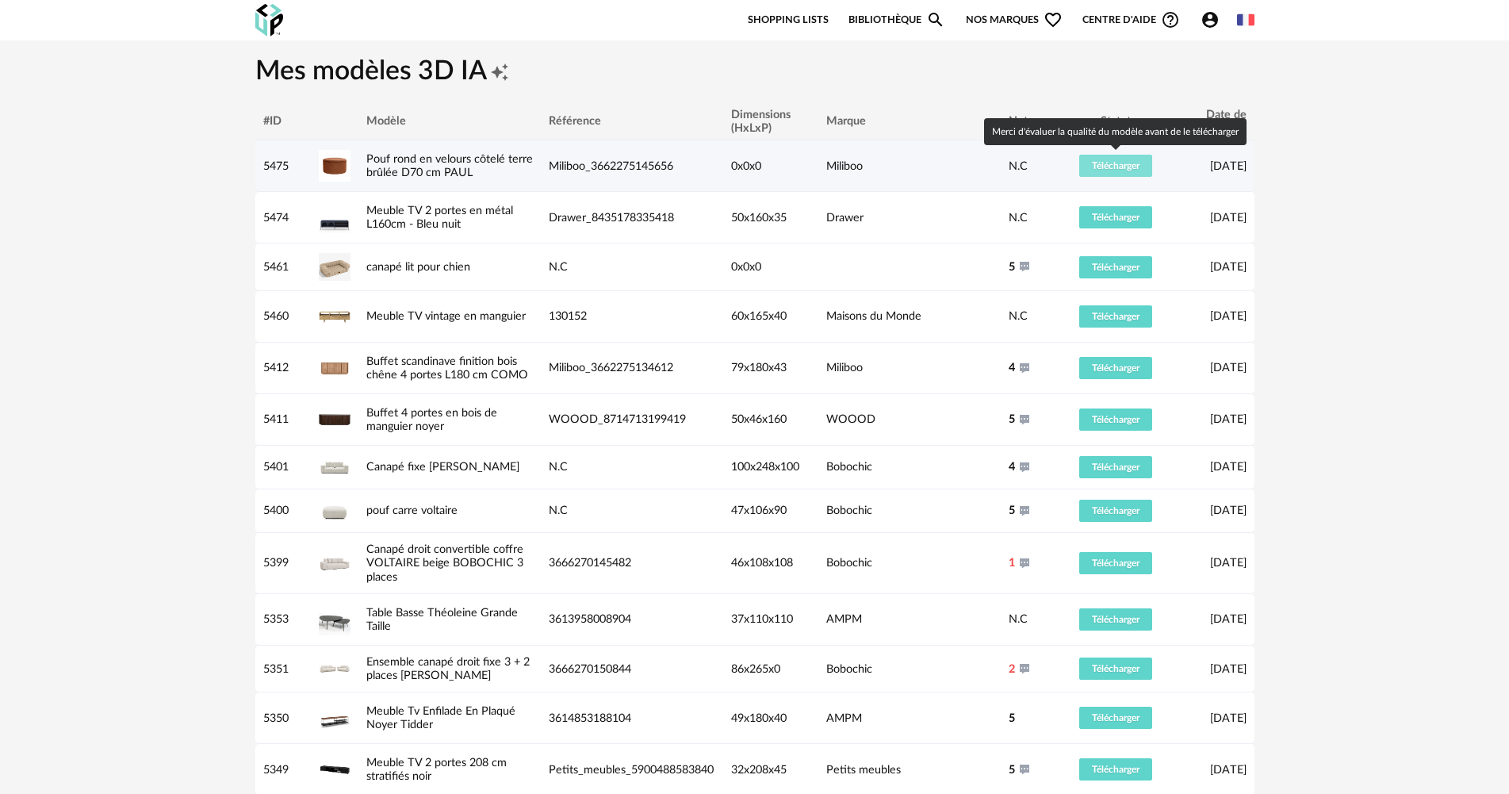
click at [1102, 162] on span "Télécharger" at bounding box center [1116, 166] width 48 height 10
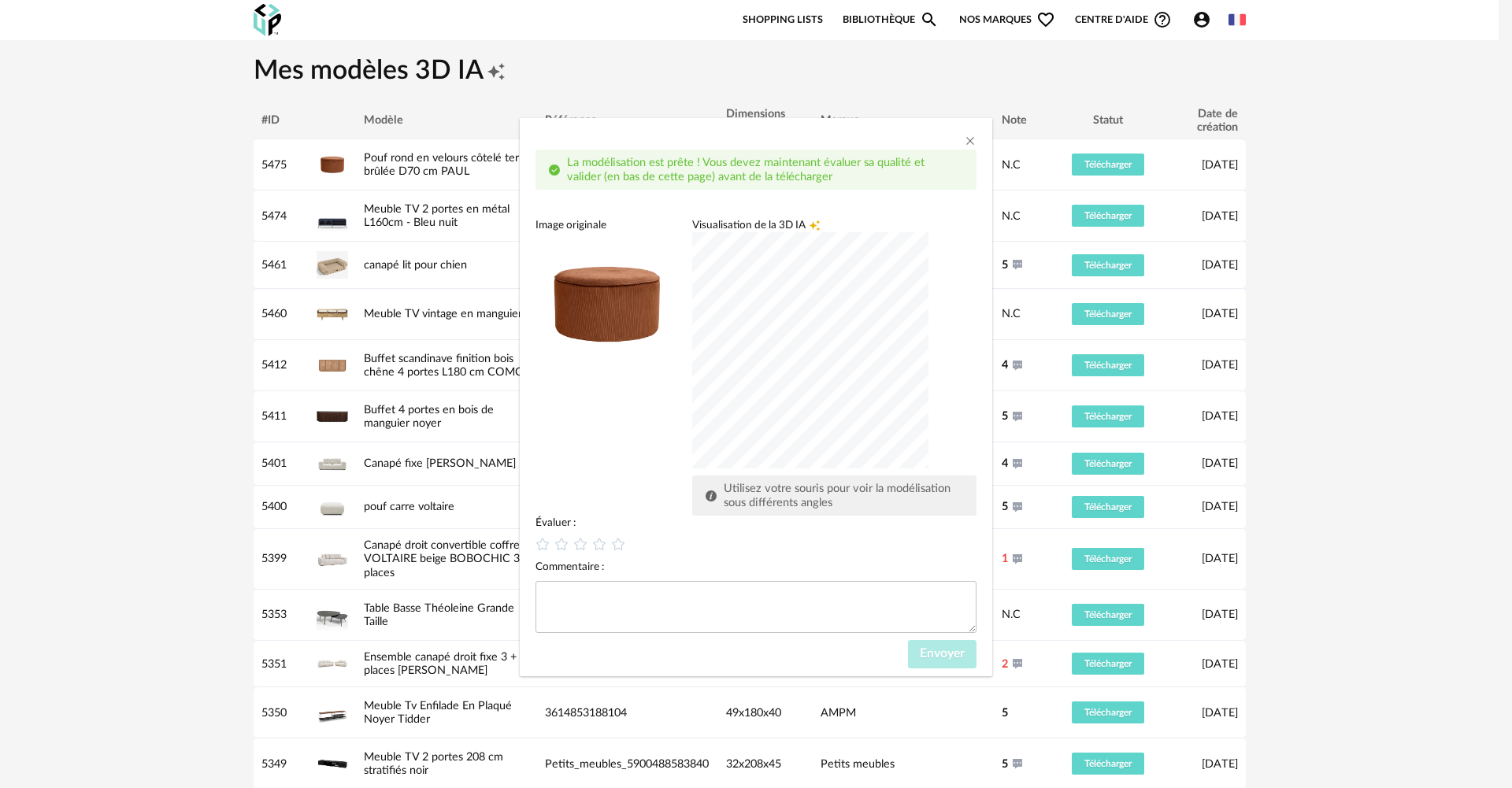
click at [815, 380] on div "dialog" at bounding box center [810, 350] width 236 height 236
click at [619, 546] on icon "dialog" at bounding box center [619, 544] width 17 height 17
click at [614, 596] on textarea "dialog" at bounding box center [756, 606] width 441 height 52
type textarea "*******"
click at [934, 657] on span "Envoyer" at bounding box center [941, 653] width 45 height 13
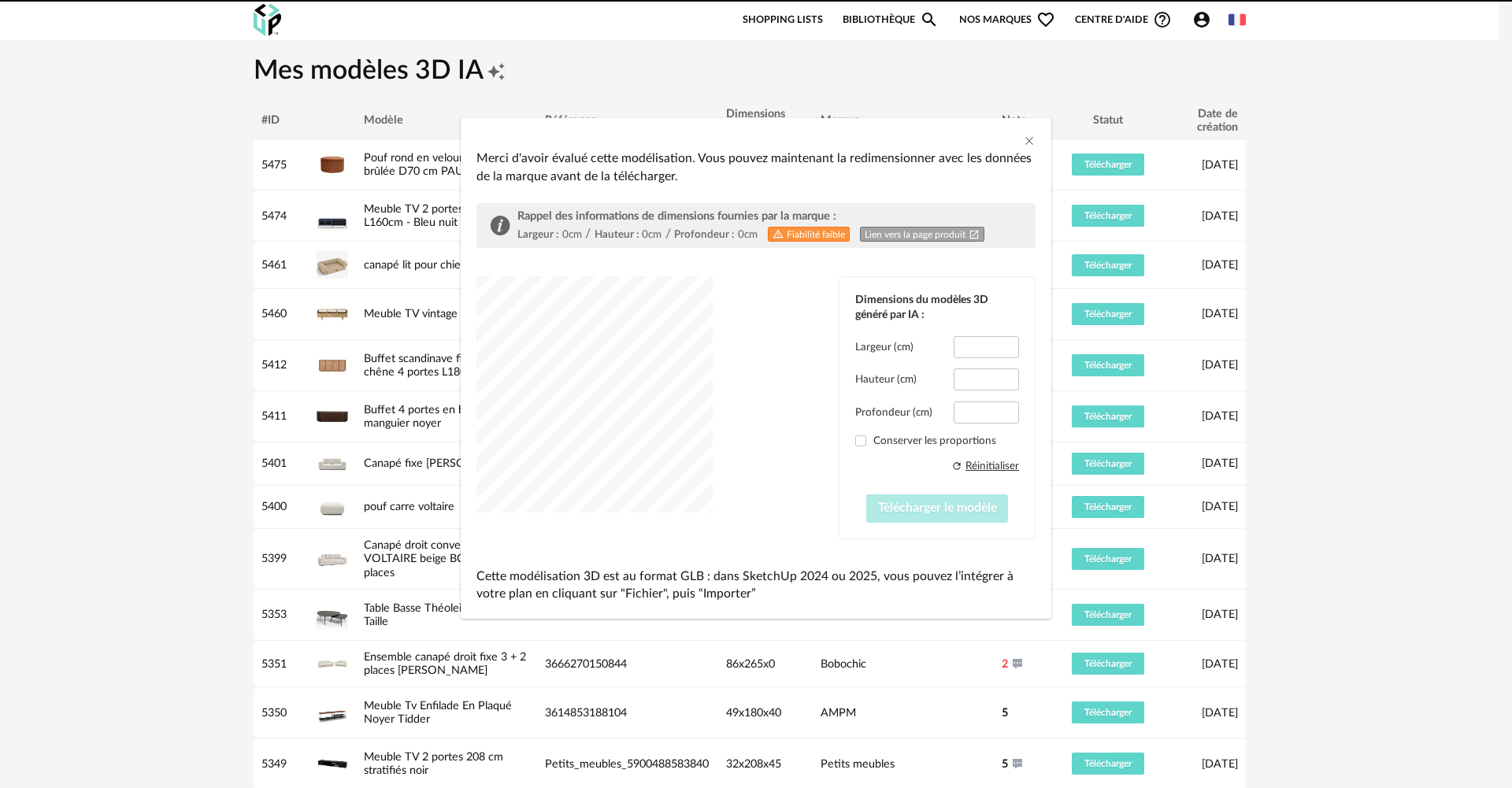
type input "*****"
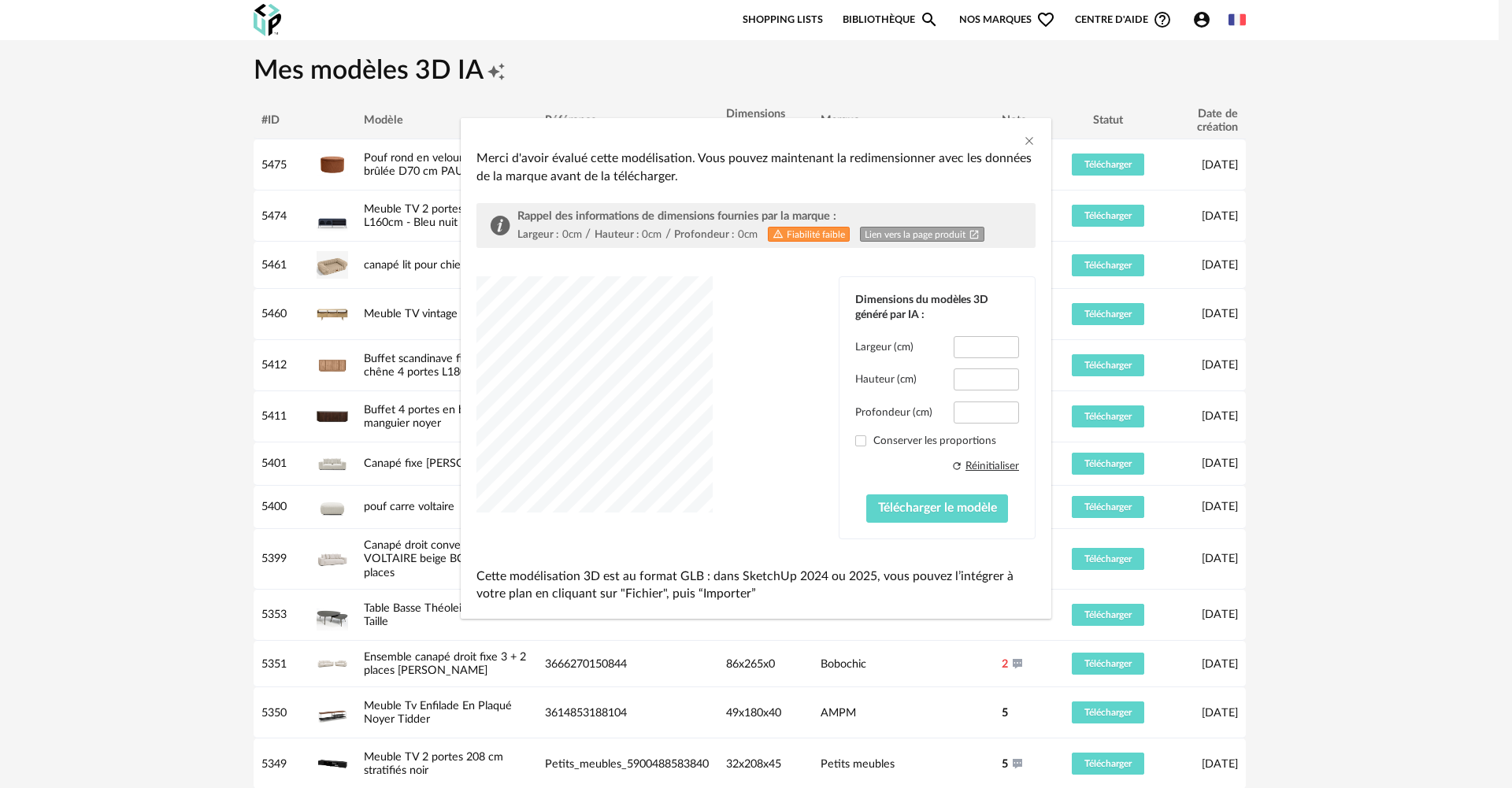
click at [916, 237] on link "Lien vers la page produit Open In New icon" at bounding box center [921, 233] width 124 height 15
drag, startPoint x: 961, startPoint y: 348, endPoint x: 1005, endPoint y: 348, distance: 44.0
click at [1005, 348] on input "*****" at bounding box center [986, 347] width 66 height 22
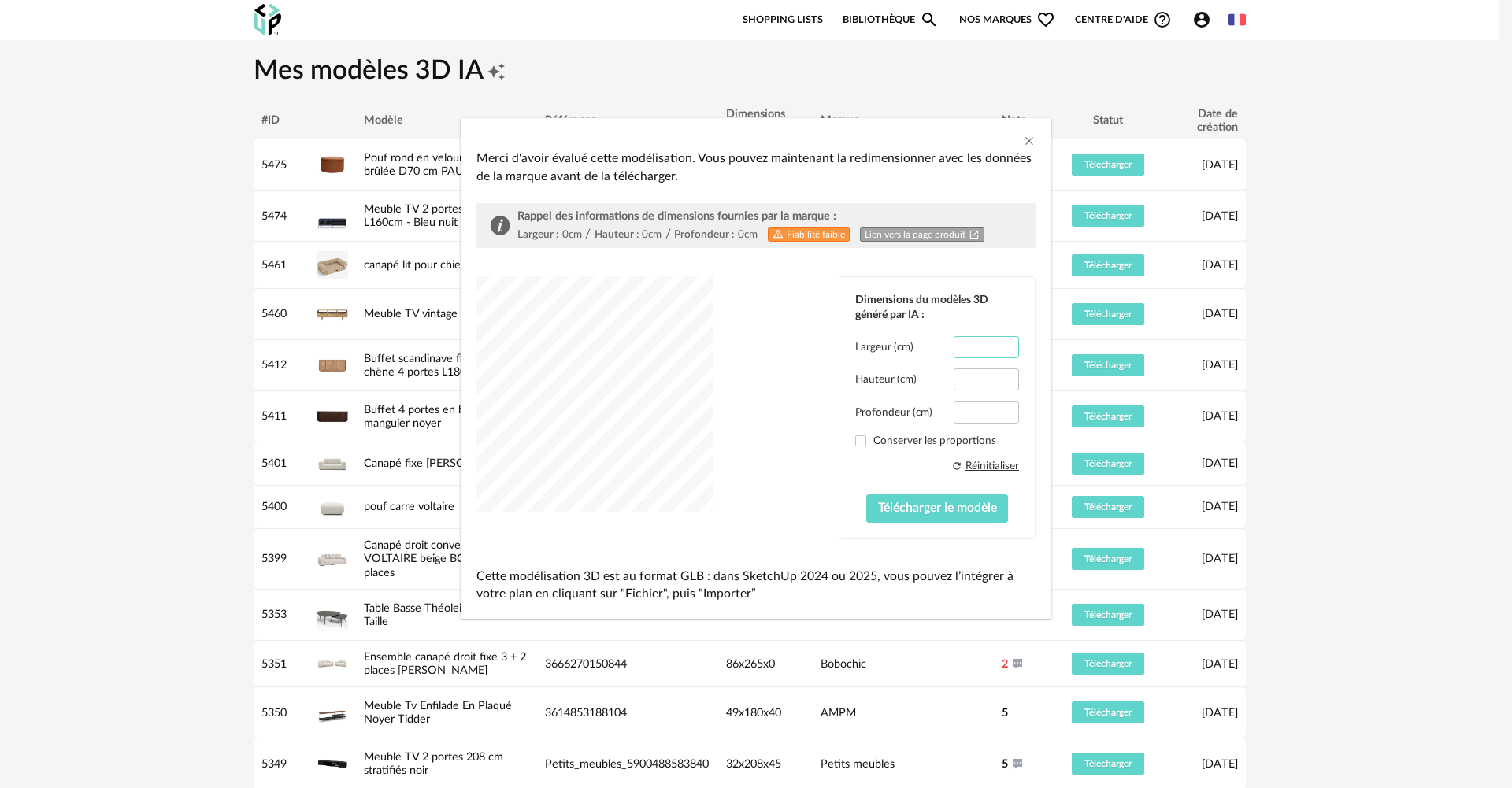
type input "**"
drag, startPoint x: 962, startPoint y: 414, endPoint x: 1020, endPoint y: 413, distance: 58.0
click at [1020, 413] on div "Dimensions du modèles 3D généré par IA : Largeur (cm) ** Hauteur (cm) ***** Pro…" at bounding box center [936, 407] width 196 height 261
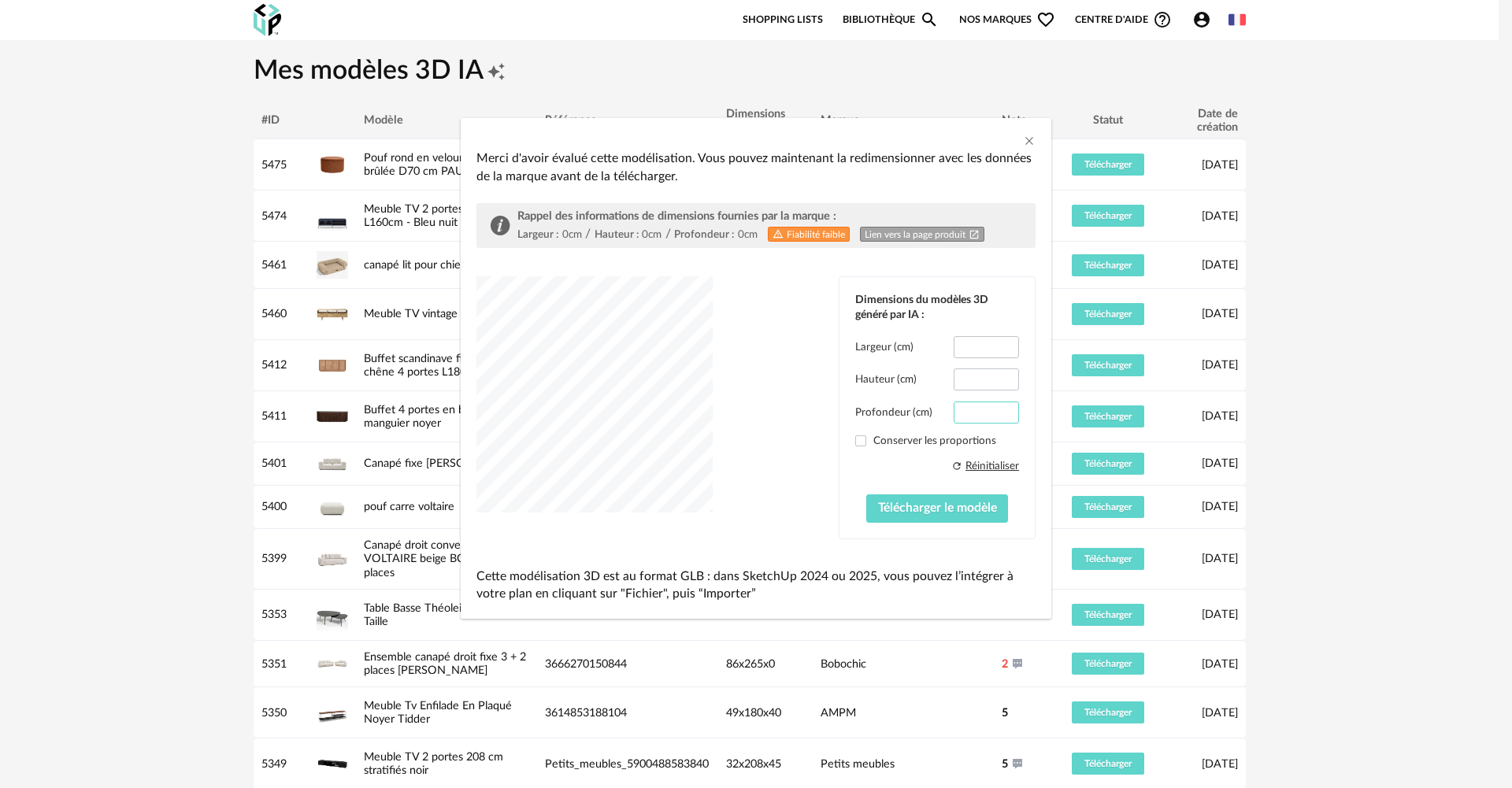
type input "**"
drag, startPoint x: 964, startPoint y: 376, endPoint x: 1022, endPoint y: 374, distance: 58.0
click at [1022, 374] on div "Dimensions du modèles 3D généré par IA : Largeur (cm) ** Hauteur (cm) ***** Pro…" at bounding box center [936, 407] width 196 height 261
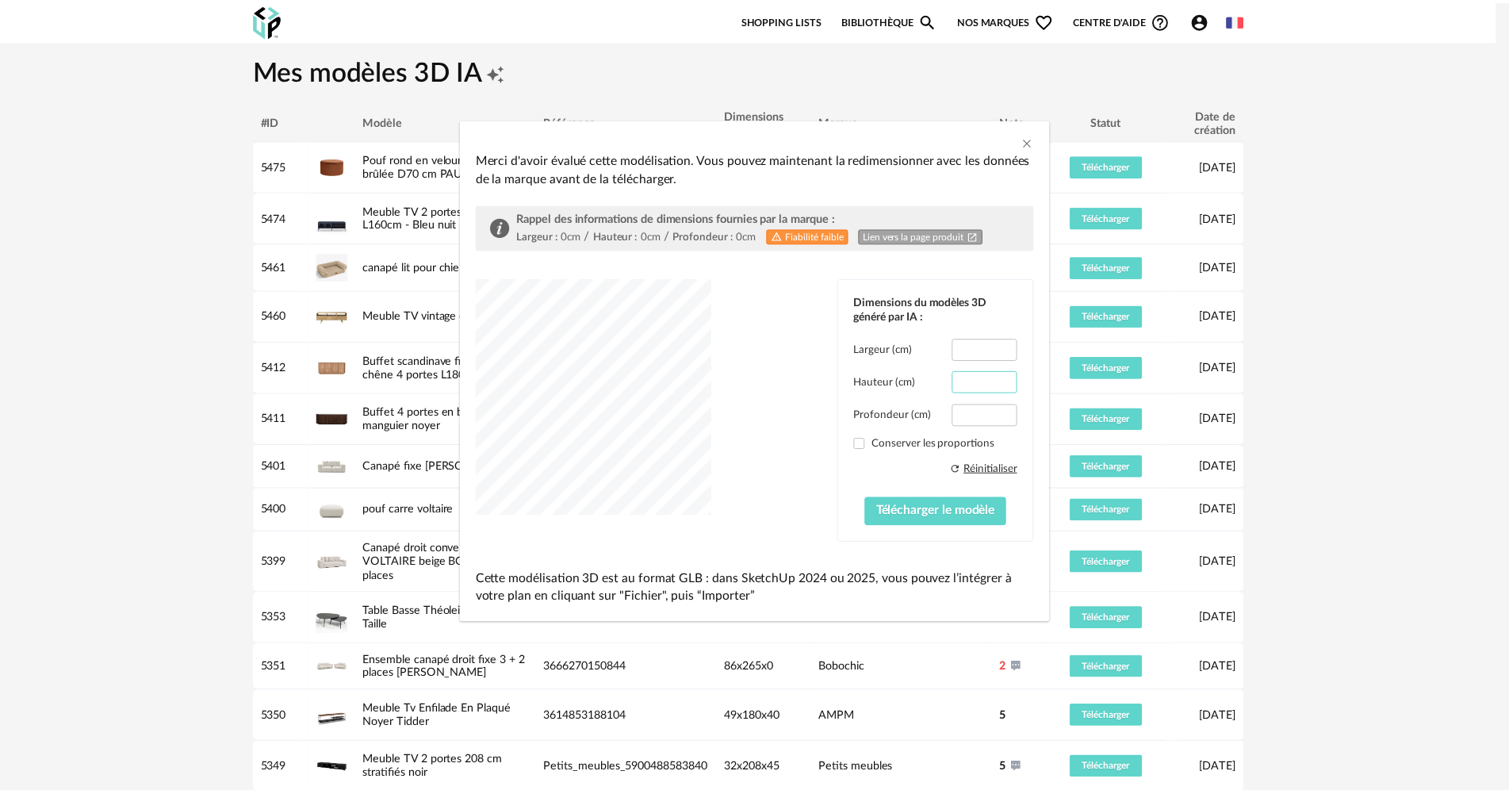
scroll to position [0, 0]
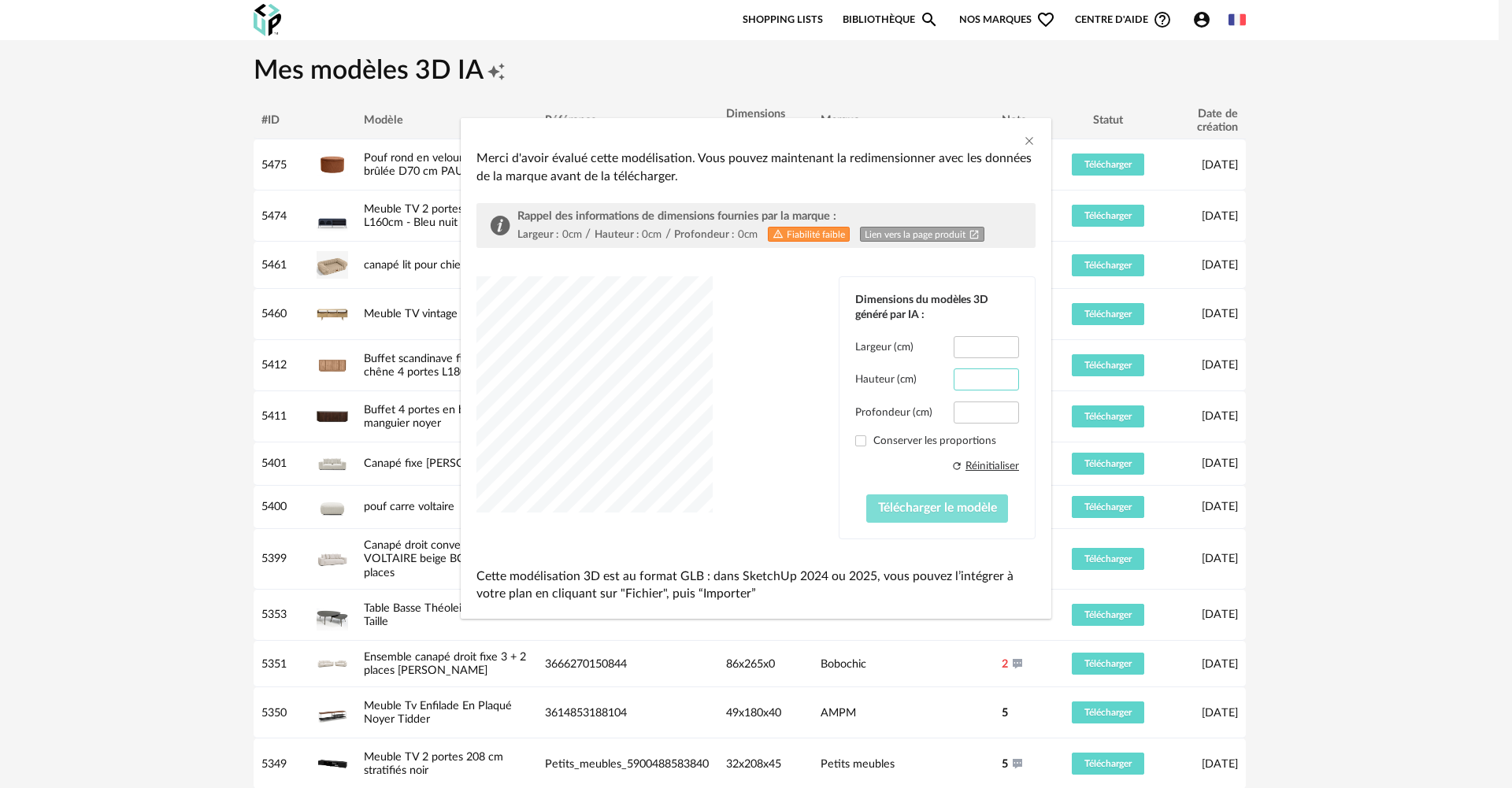
type input "**"
click at [974, 507] on span "Télécharger le modèle" at bounding box center [937, 507] width 119 height 13
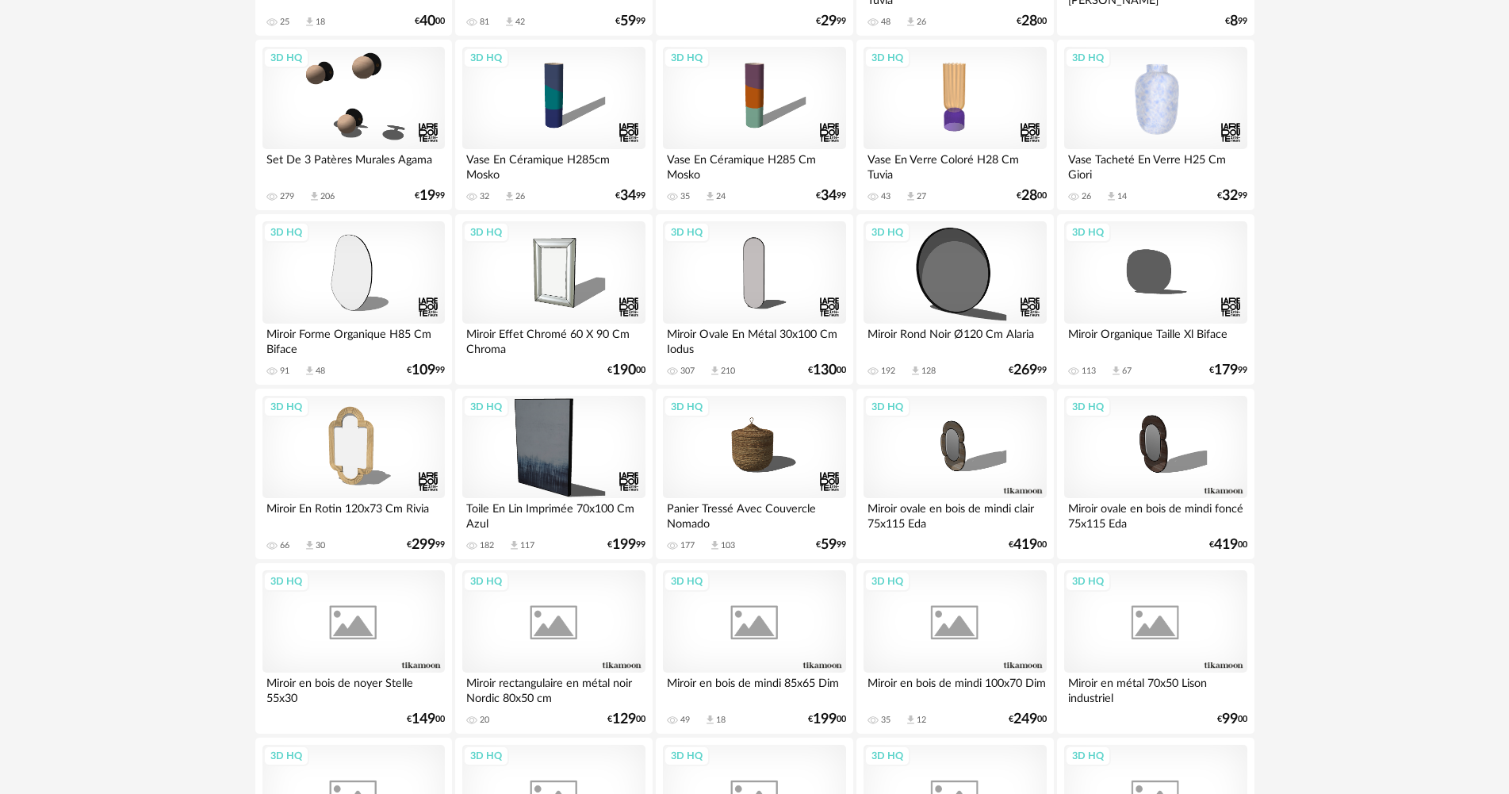
scroll to position [793, 0]
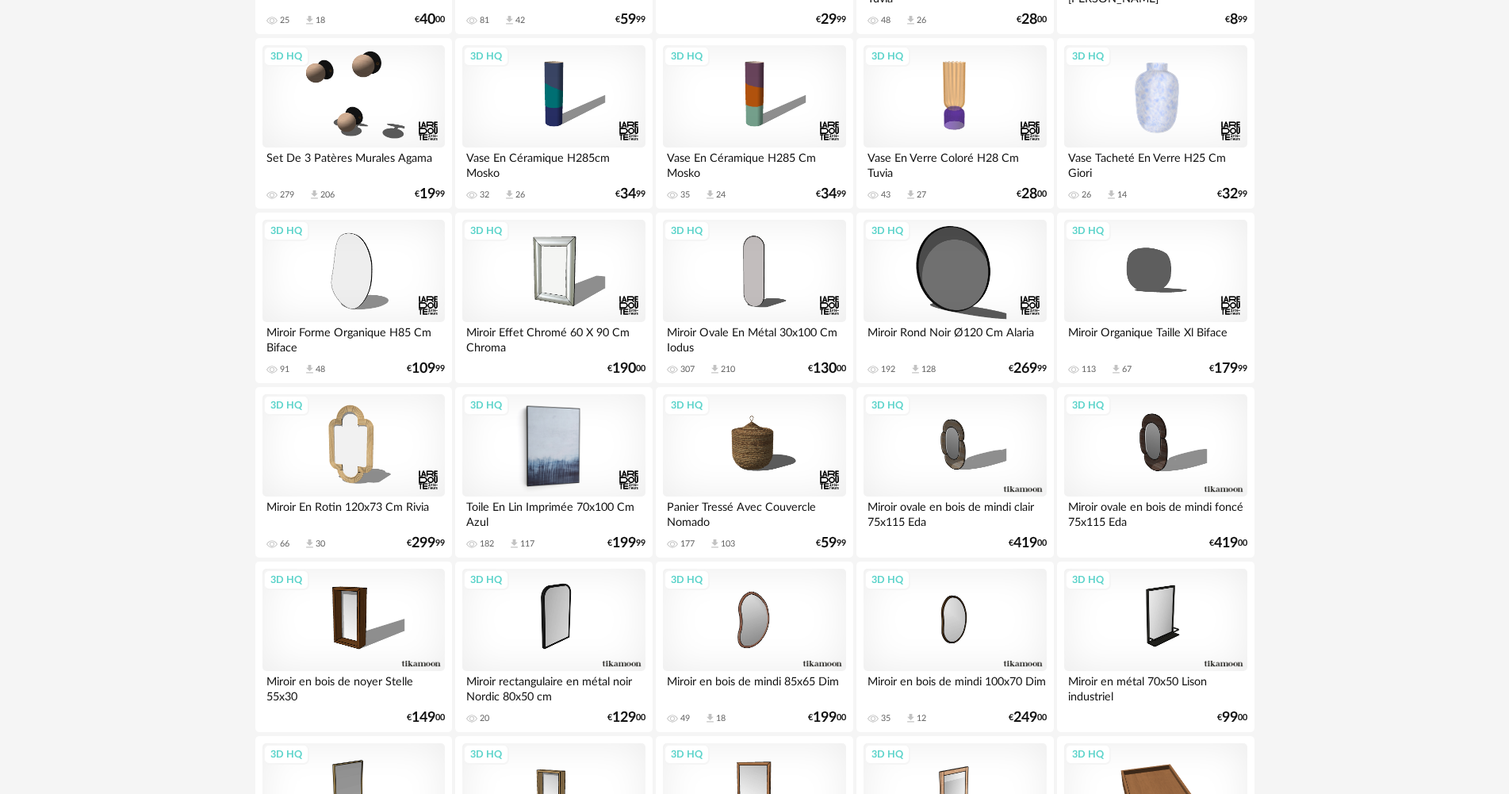
click at [565, 450] on div "3D HQ" at bounding box center [553, 445] width 182 height 103
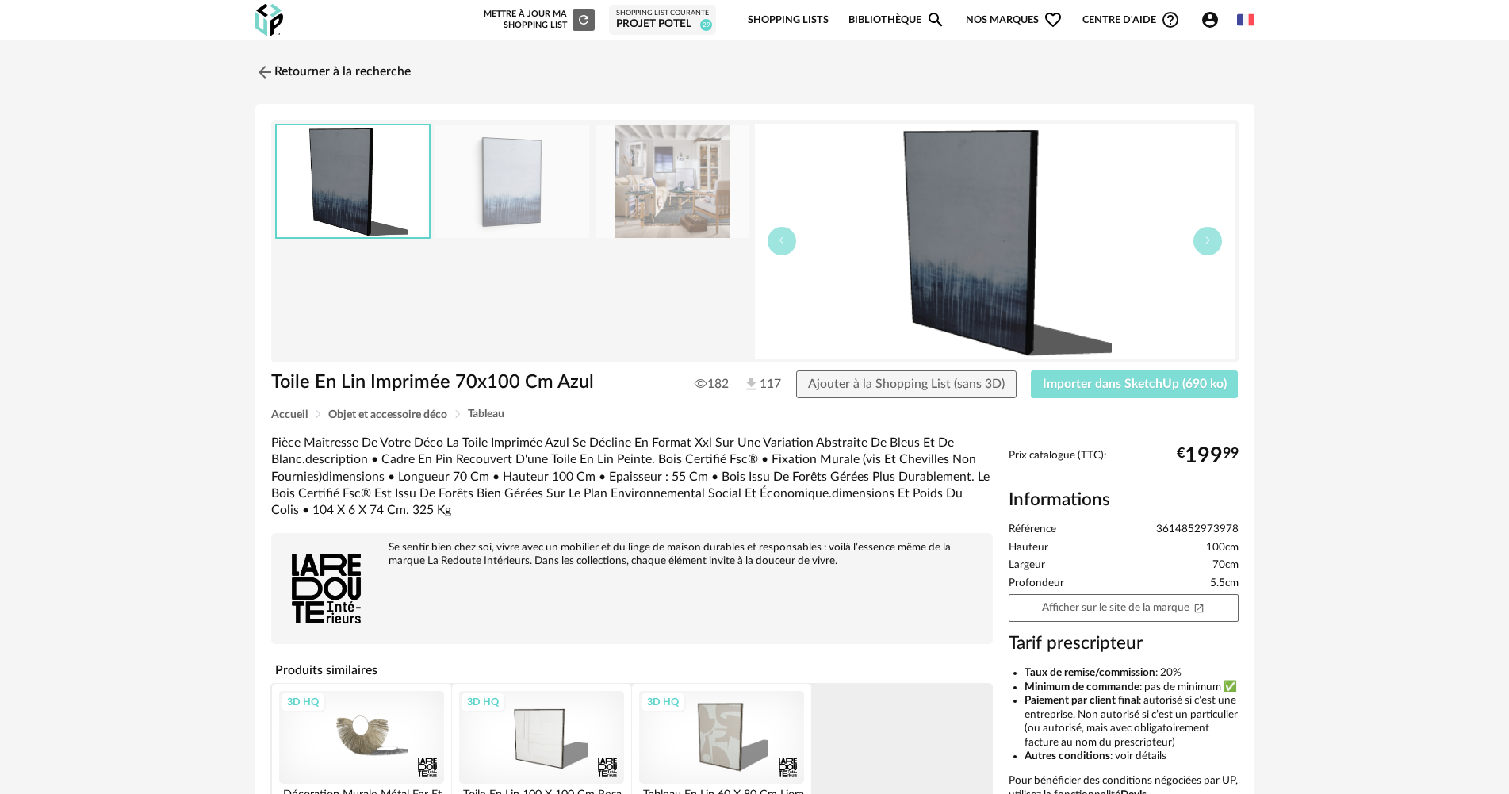
click at [1067, 378] on span "Importer dans SketchUp (690 ko)" at bounding box center [1135, 384] width 184 height 13
click at [390, 77] on link "Retourner à la recherche" at bounding box center [328, 72] width 155 height 35
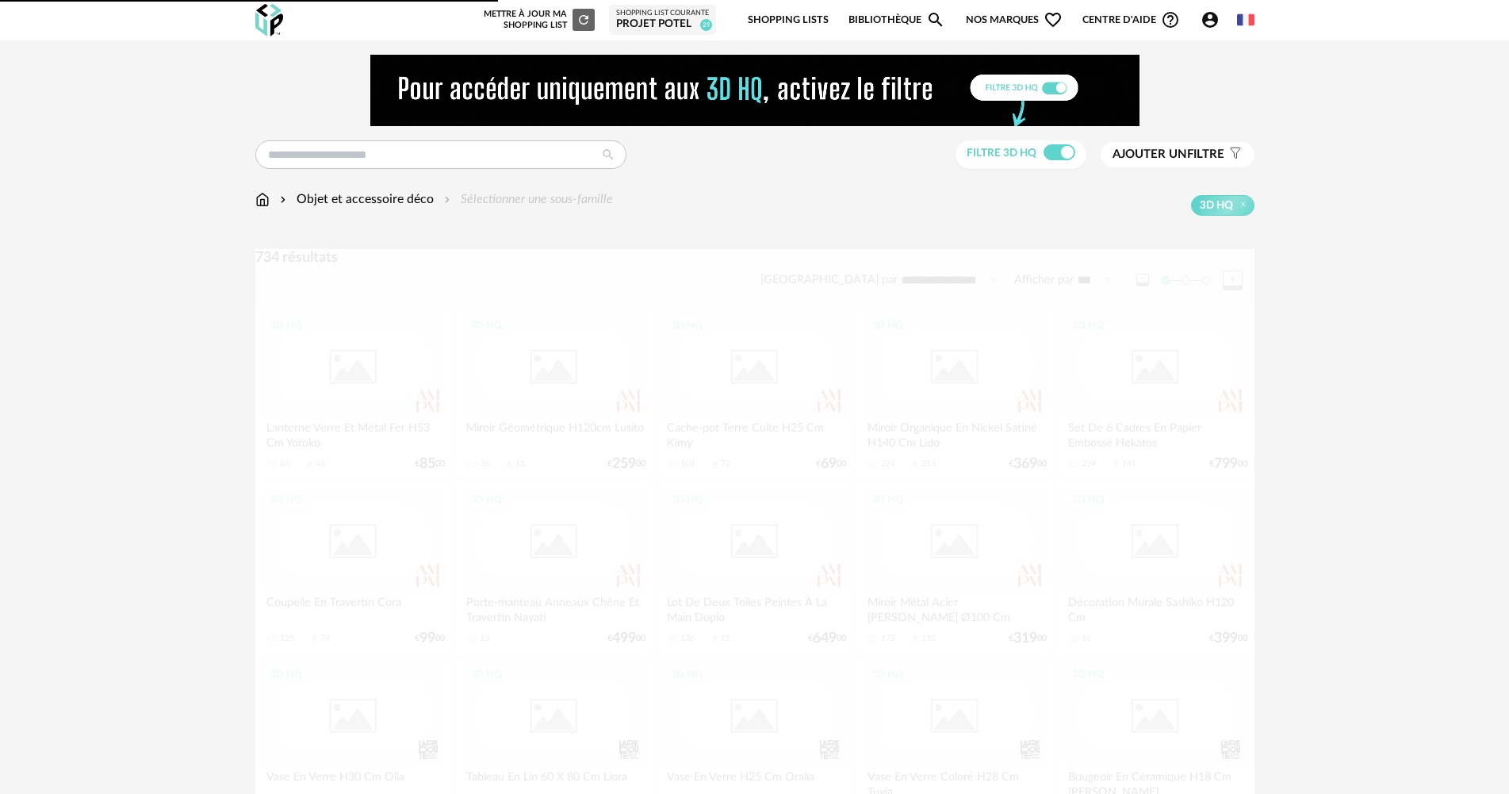
scroll to position [846, 0]
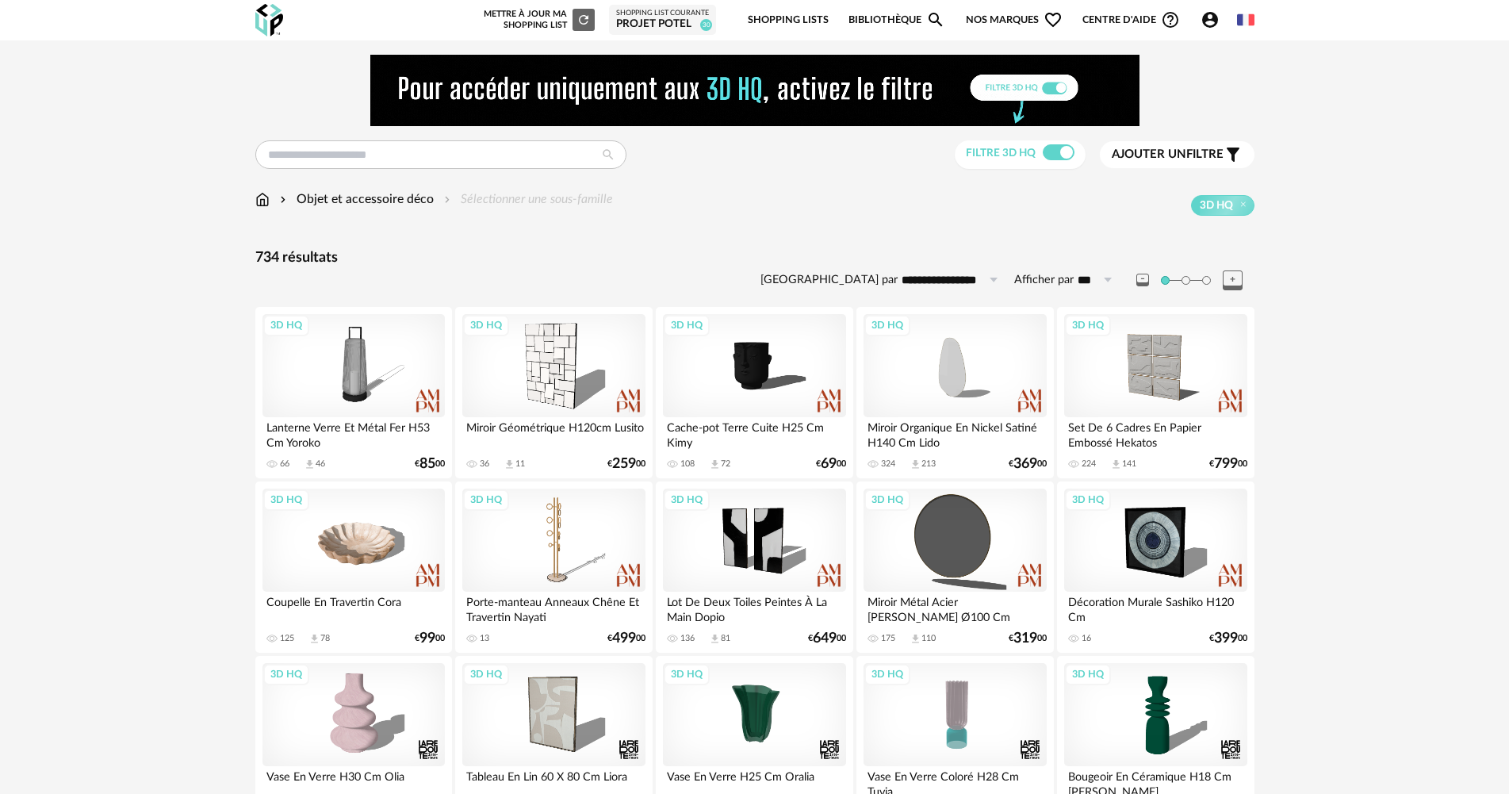
click at [259, 197] on img at bounding box center [262, 199] width 14 height 18
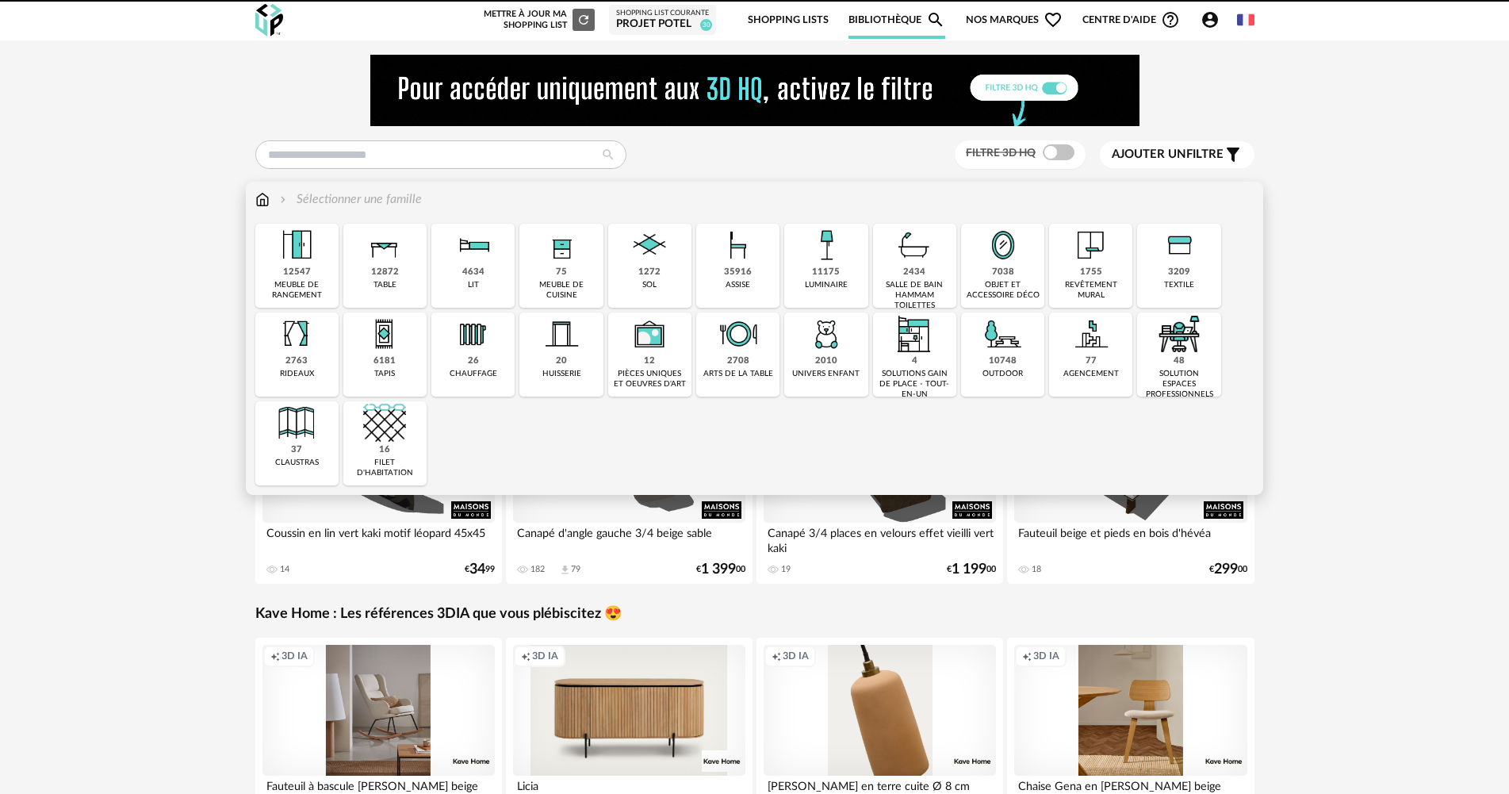
click at [802, 255] on div "11175 luminaire" at bounding box center [825, 266] width 83 height 84
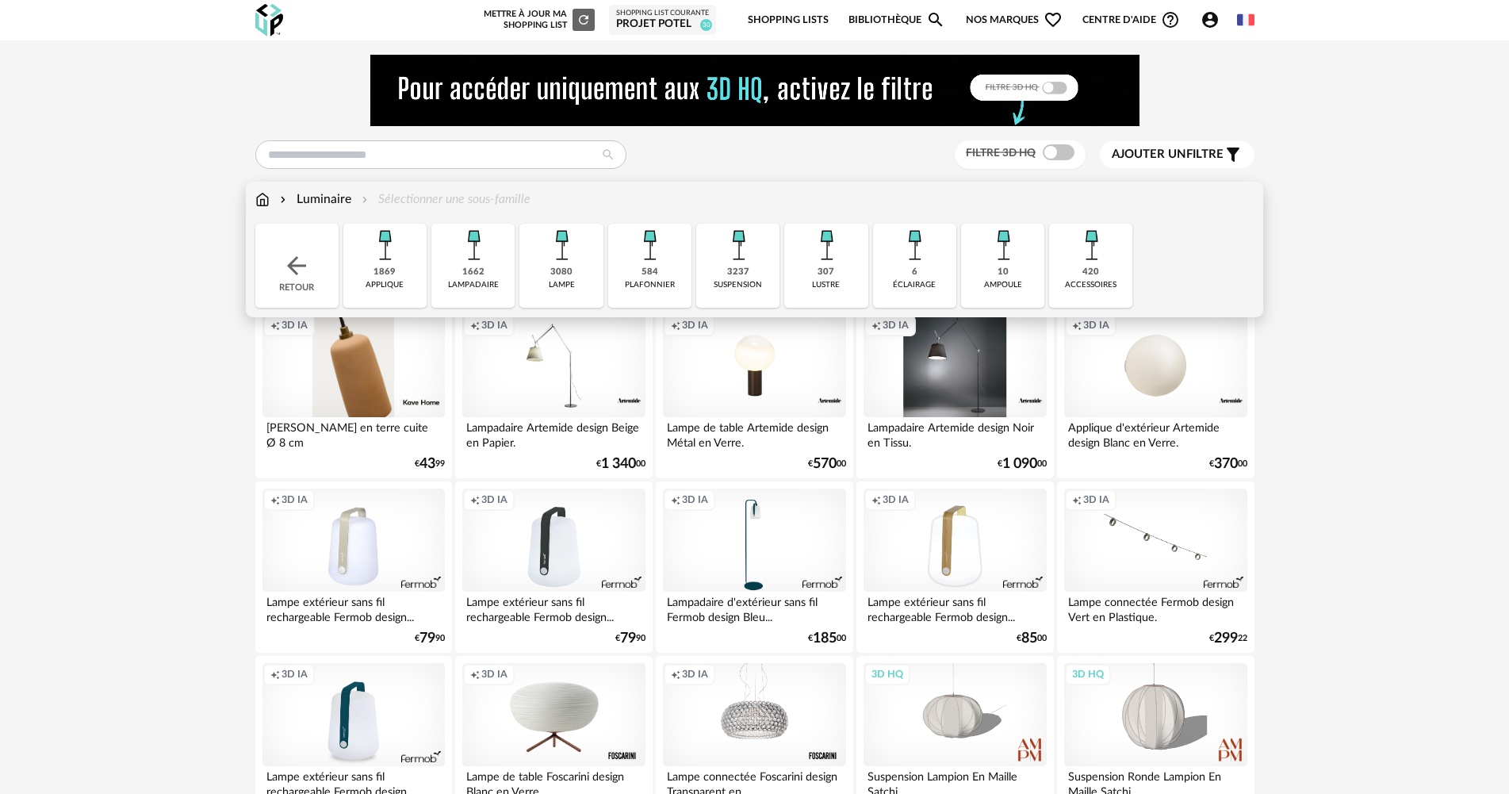
click at [485, 264] on img at bounding box center [473, 245] width 43 height 43
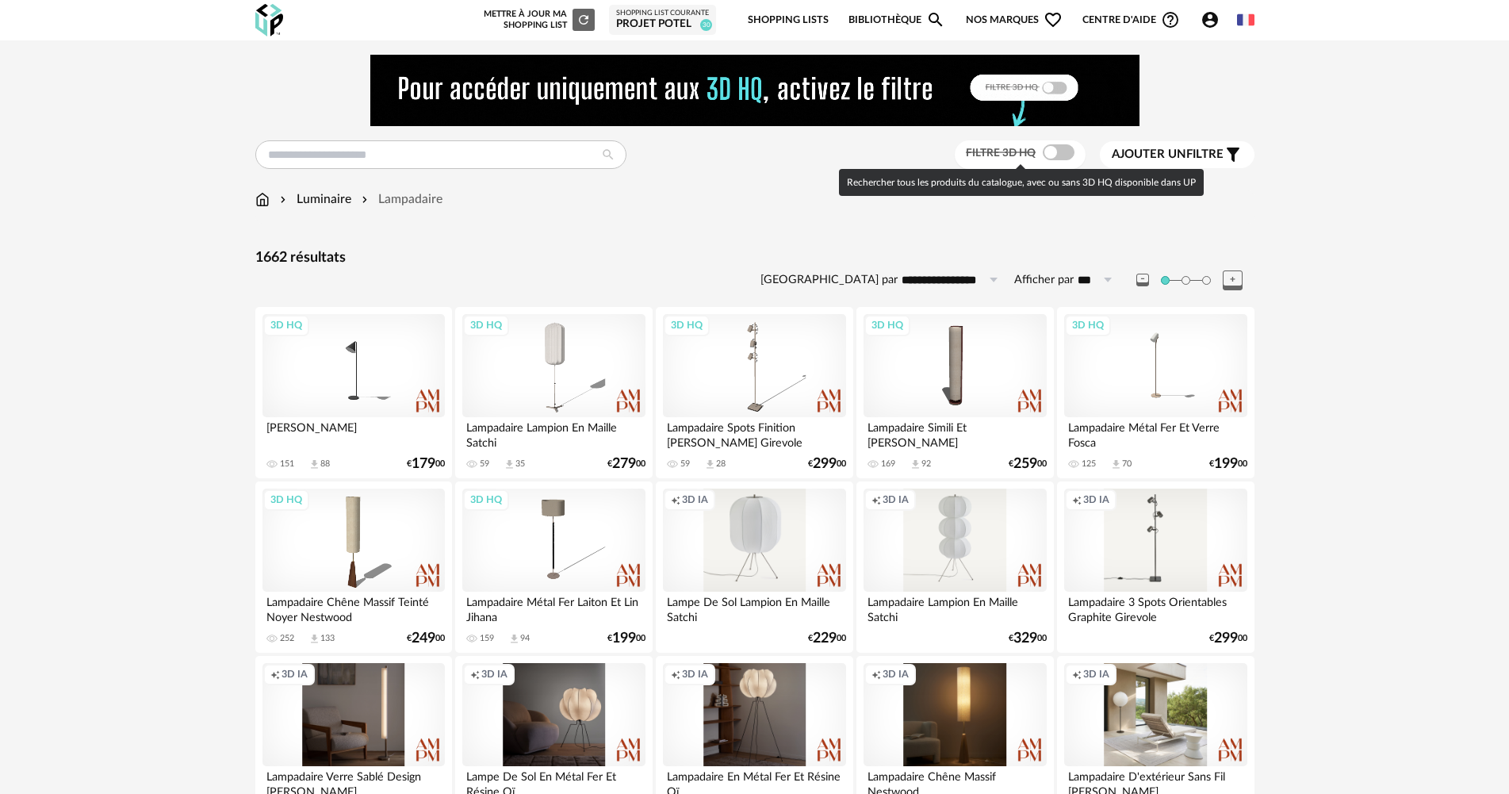
click at [1054, 154] on span at bounding box center [1059, 152] width 32 height 16
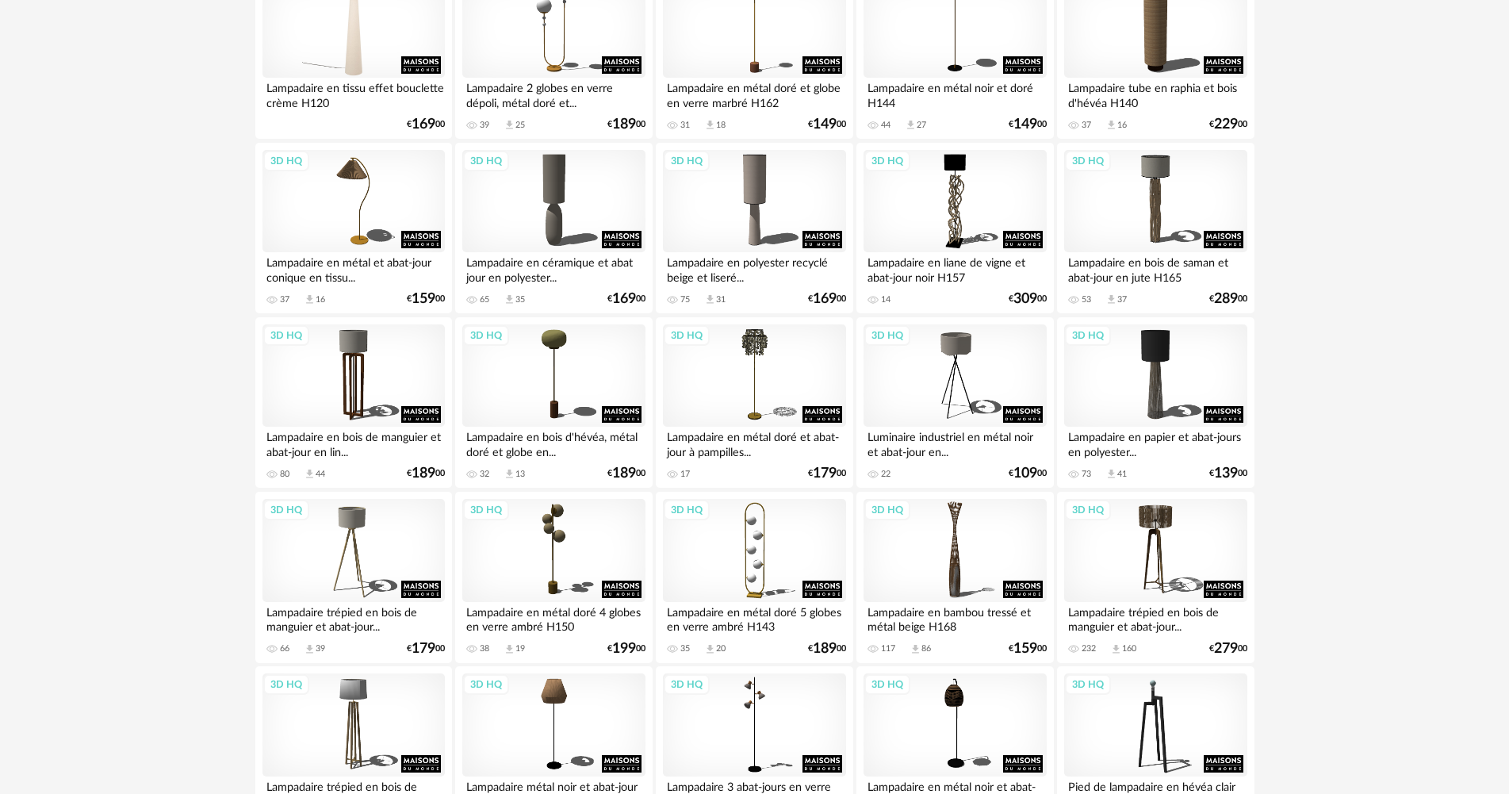
scroll to position [952, 0]
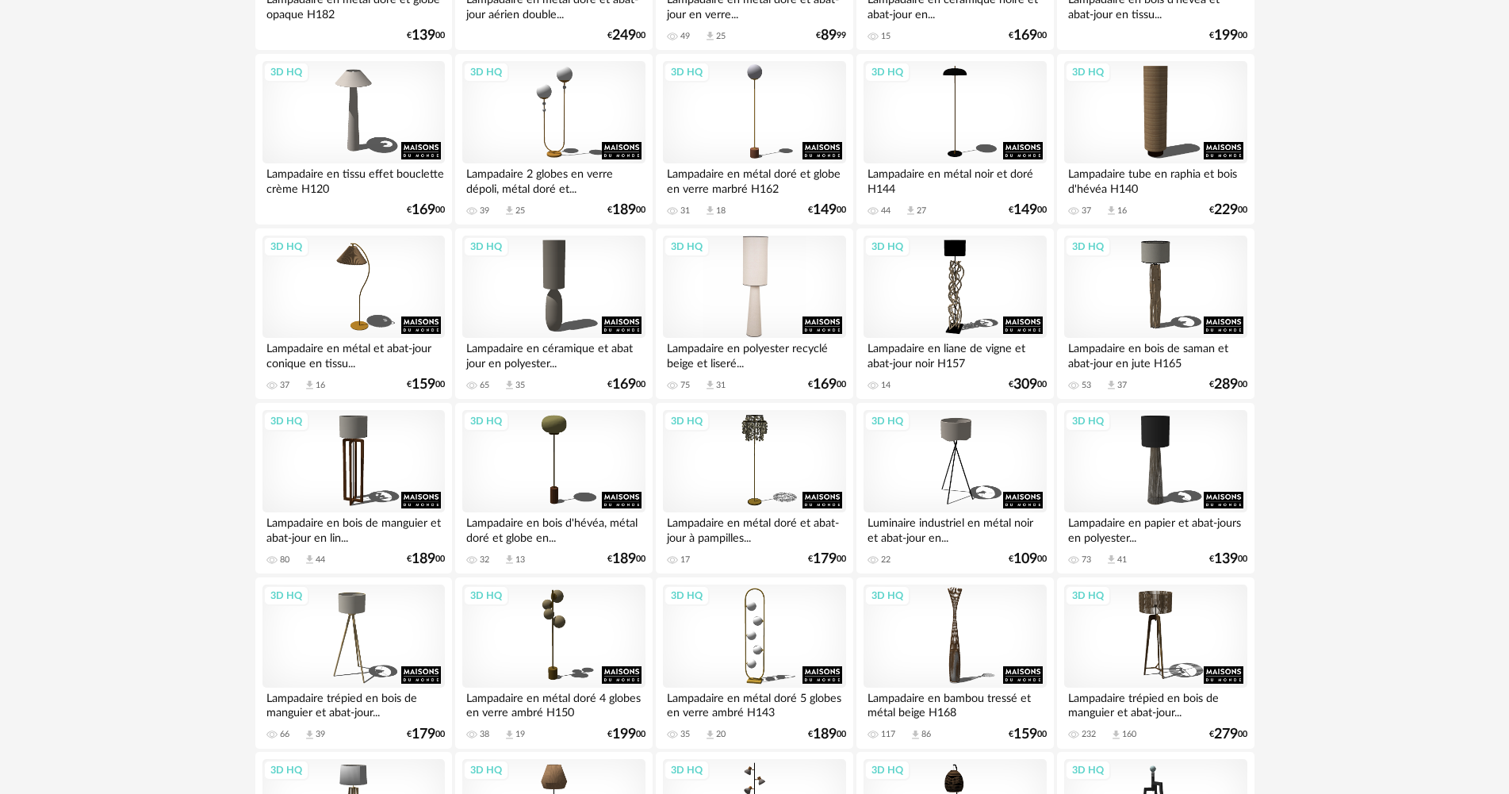
click at [765, 307] on div "3D HQ" at bounding box center [754, 287] width 182 height 103
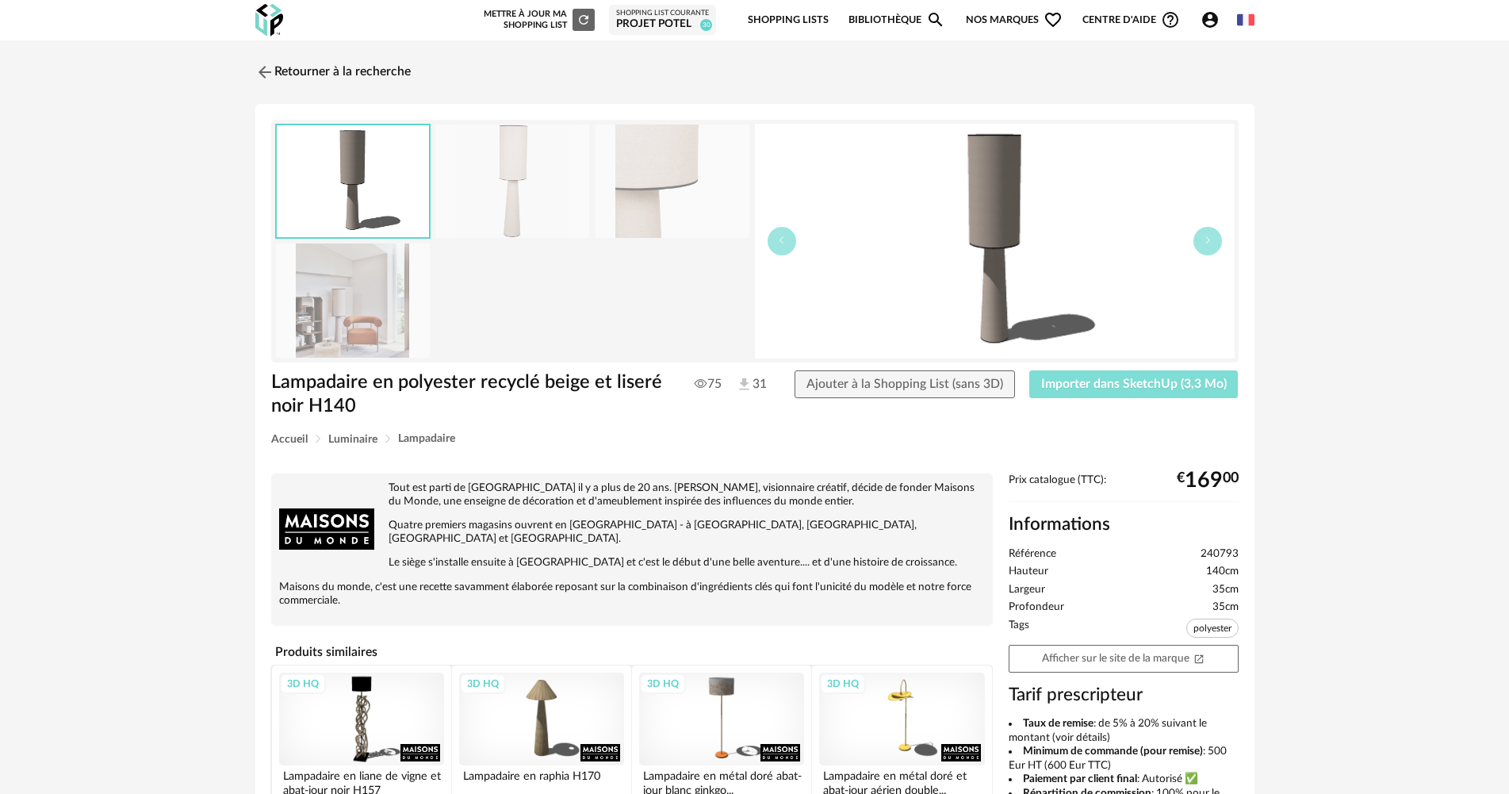
click at [1100, 381] on span "Importer dans SketchUp (3,3 Mo)" at bounding box center [1134, 384] width 186 height 13
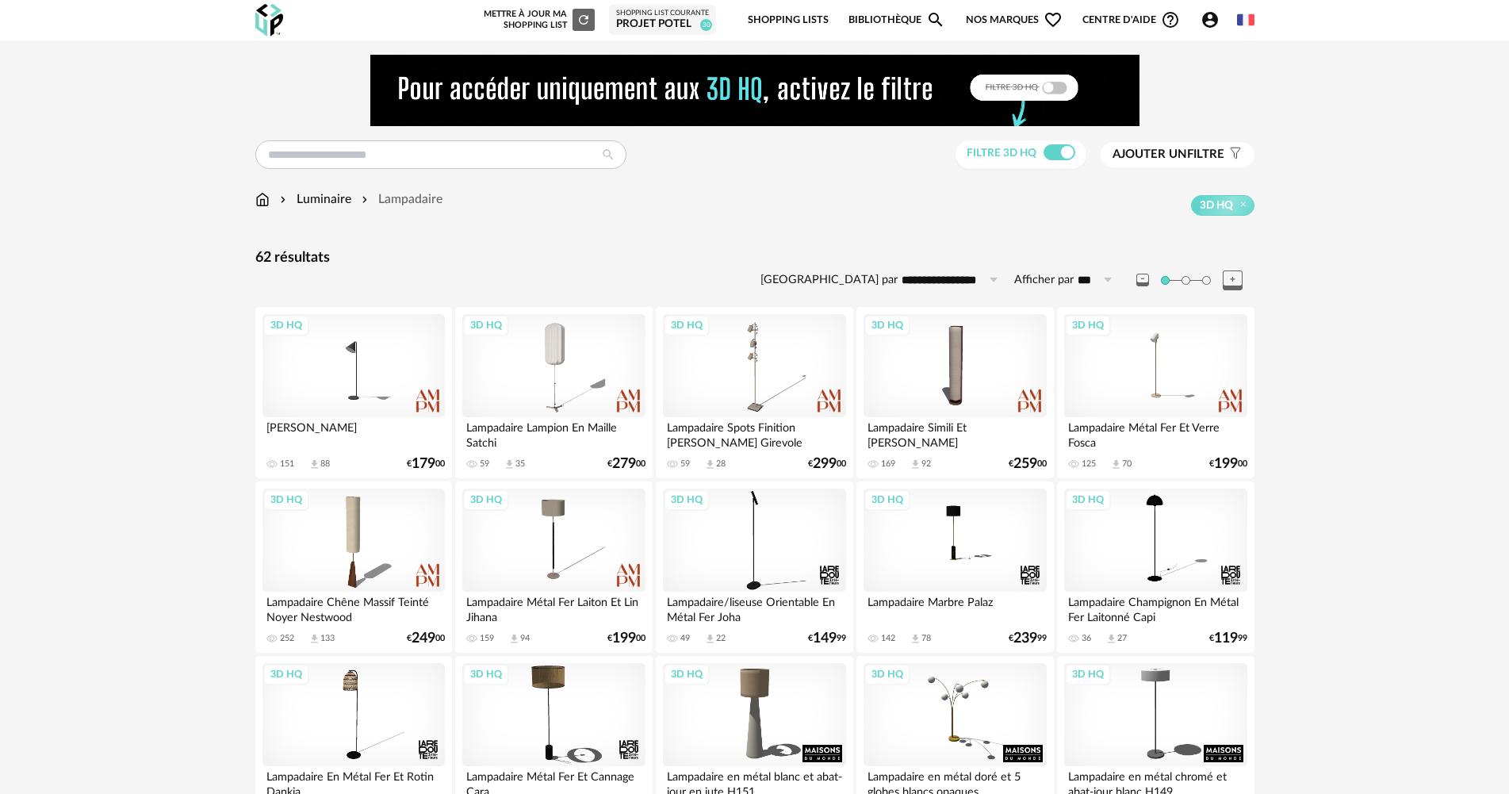
click at [259, 196] on img at bounding box center [262, 199] width 14 height 18
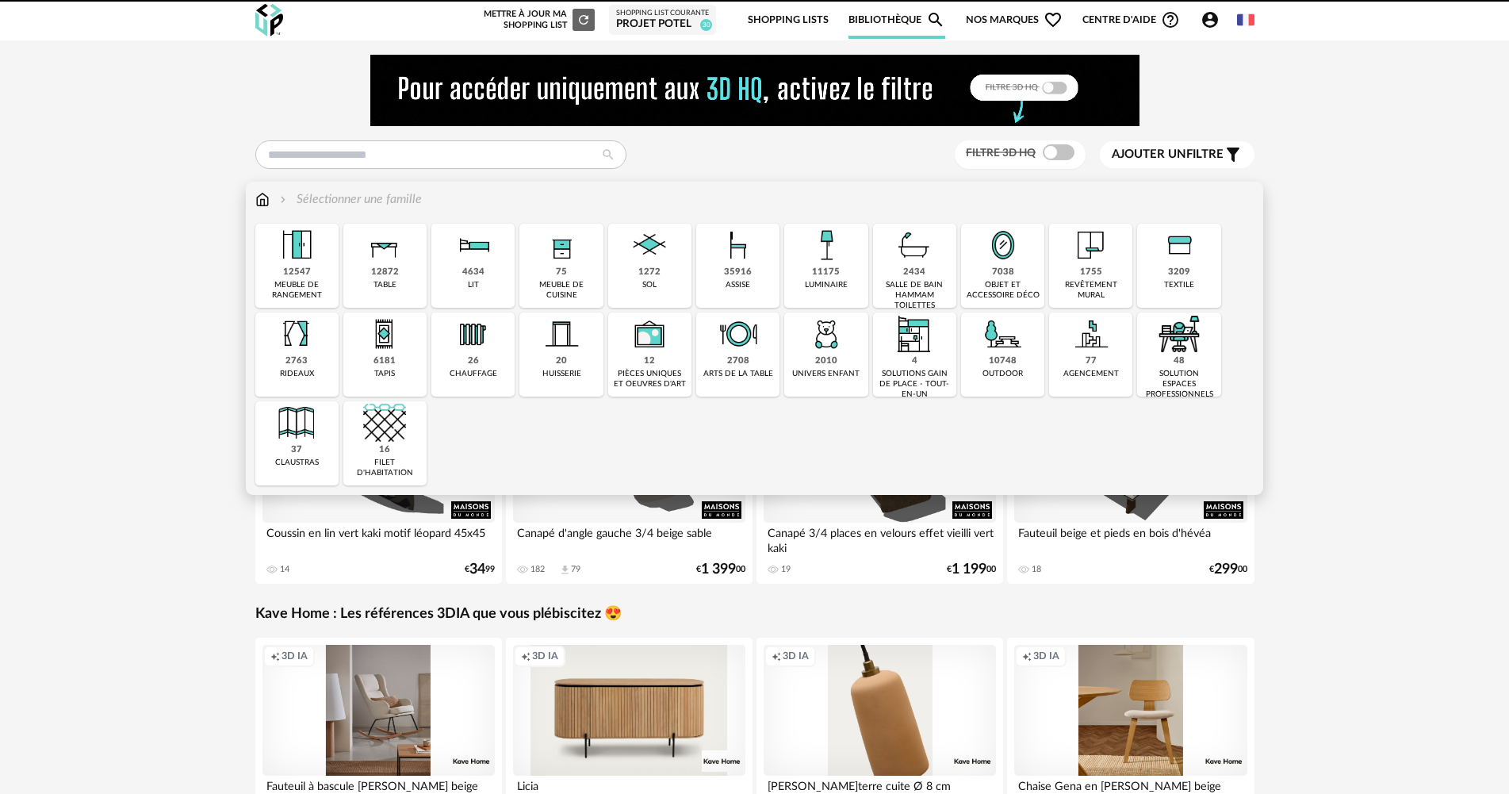
click at [316, 264] on img at bounding box center [296, 245] width 43 height 43
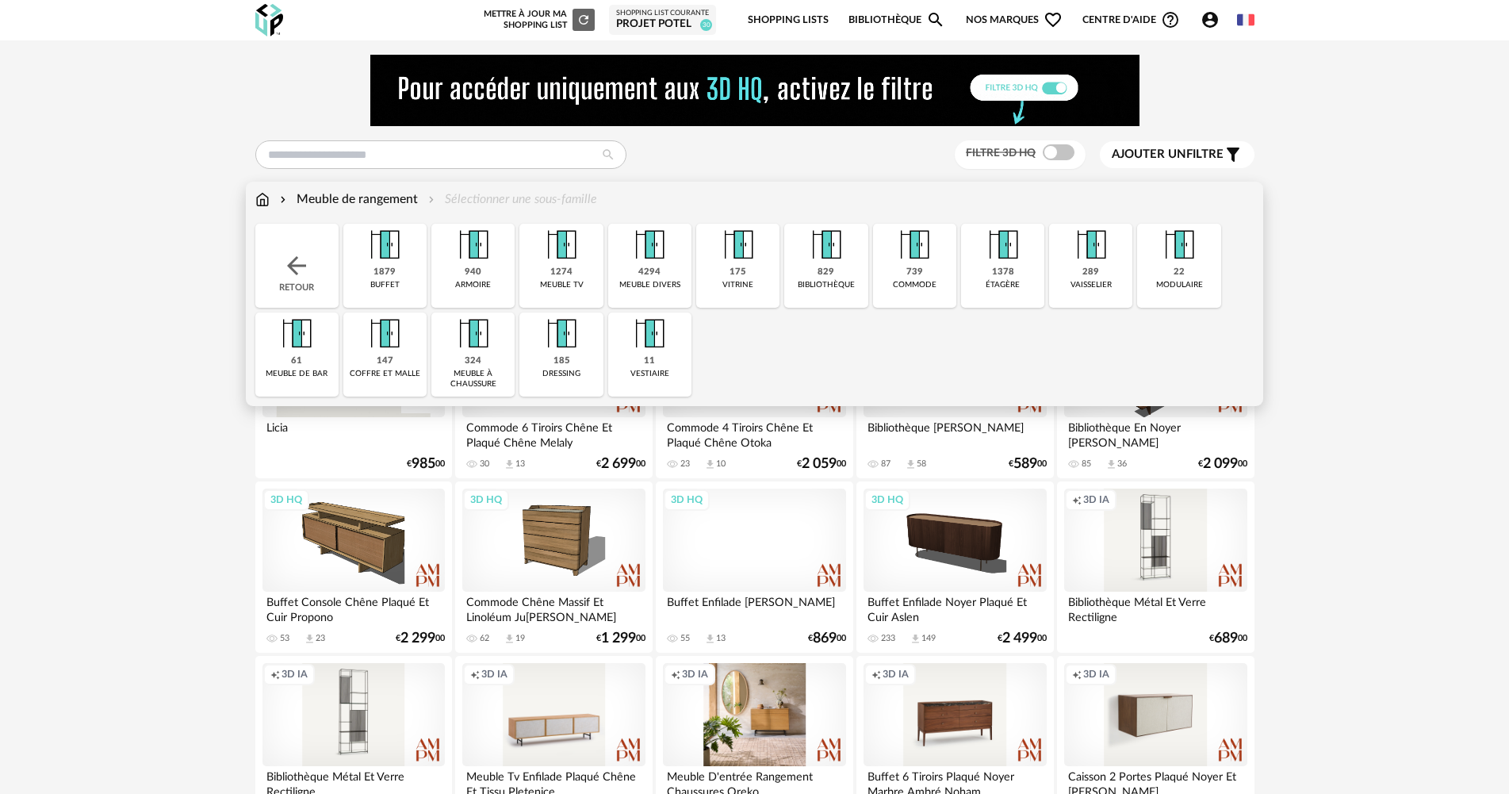
click at [585, 280] on div "1274 meuble tv" at bounding box center [560, 266] width 83 height 84
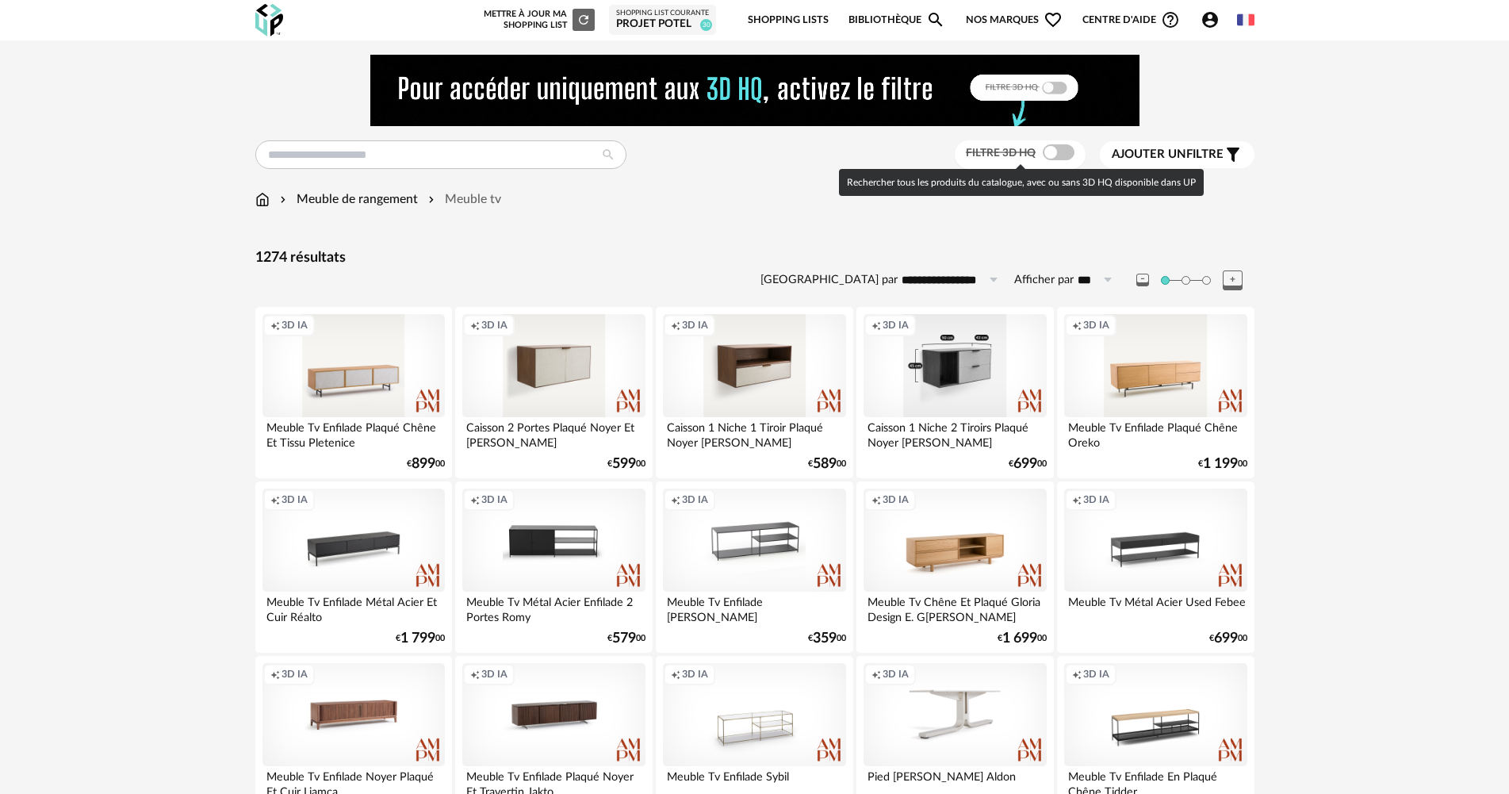
click at [1059, 154] on span at bounding box center [1059, 152] width 32 height 16
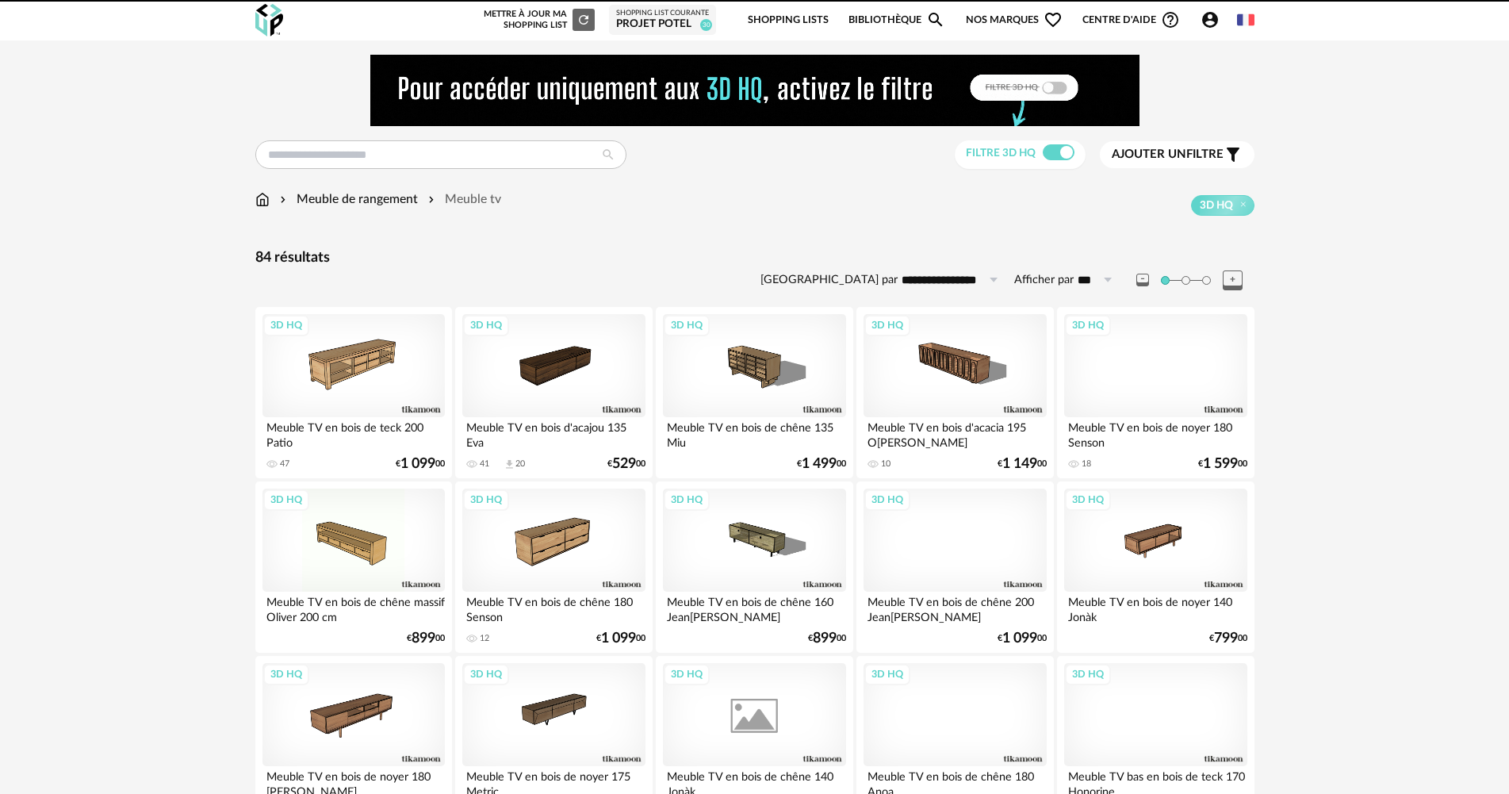
click at [1178, 154] on span "Ajouter un" at bounding box center [1149, 154] width 75 height 12
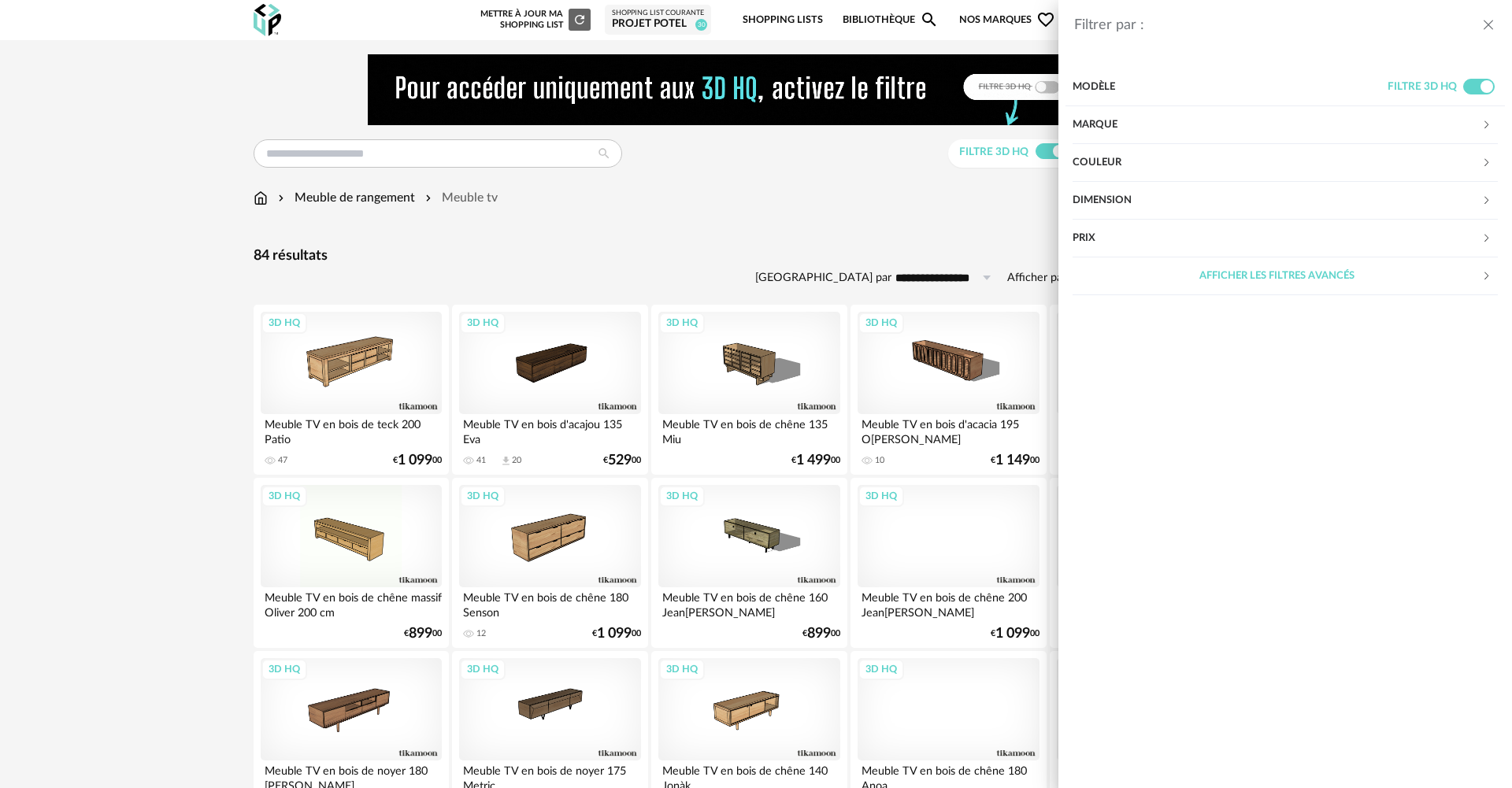
click at [1146, 194] on div "Dimension" at bounding box center [1277, 200] width 409 height 38
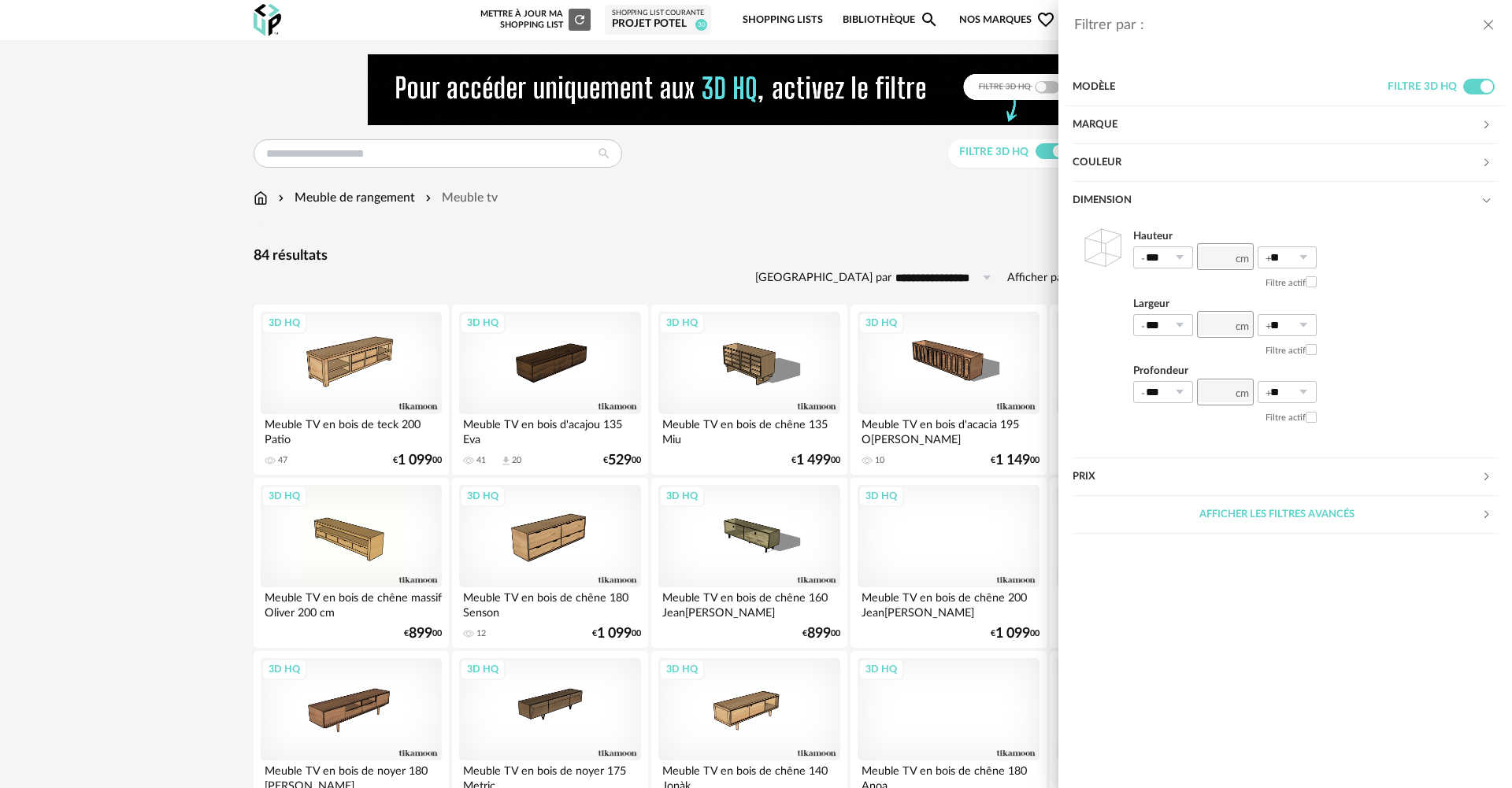
click at [1184, 261] on icon at bounding box center [1179, 257] width 20 height 22
click at [1172, 284] on li "0%" at bounding box center [1169, 296] width 71 height 27
type input "**"
click at [1223, 260] on input "number" at bounding box center [1224, 256] width 57 height 27
type input "**"
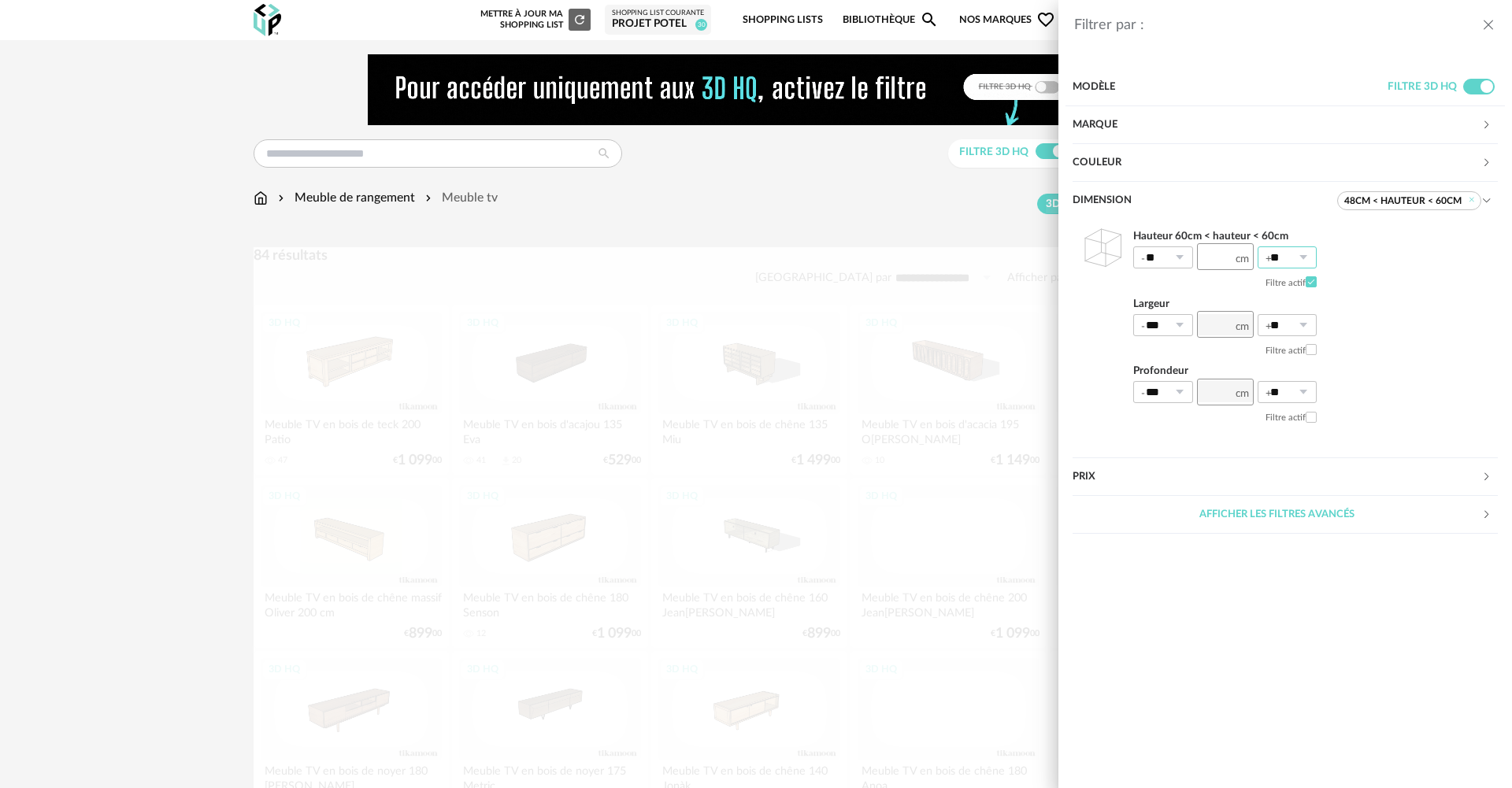
click at [1285, 257] on input "**" at bounding box center [1288, 257] width 60 height 22
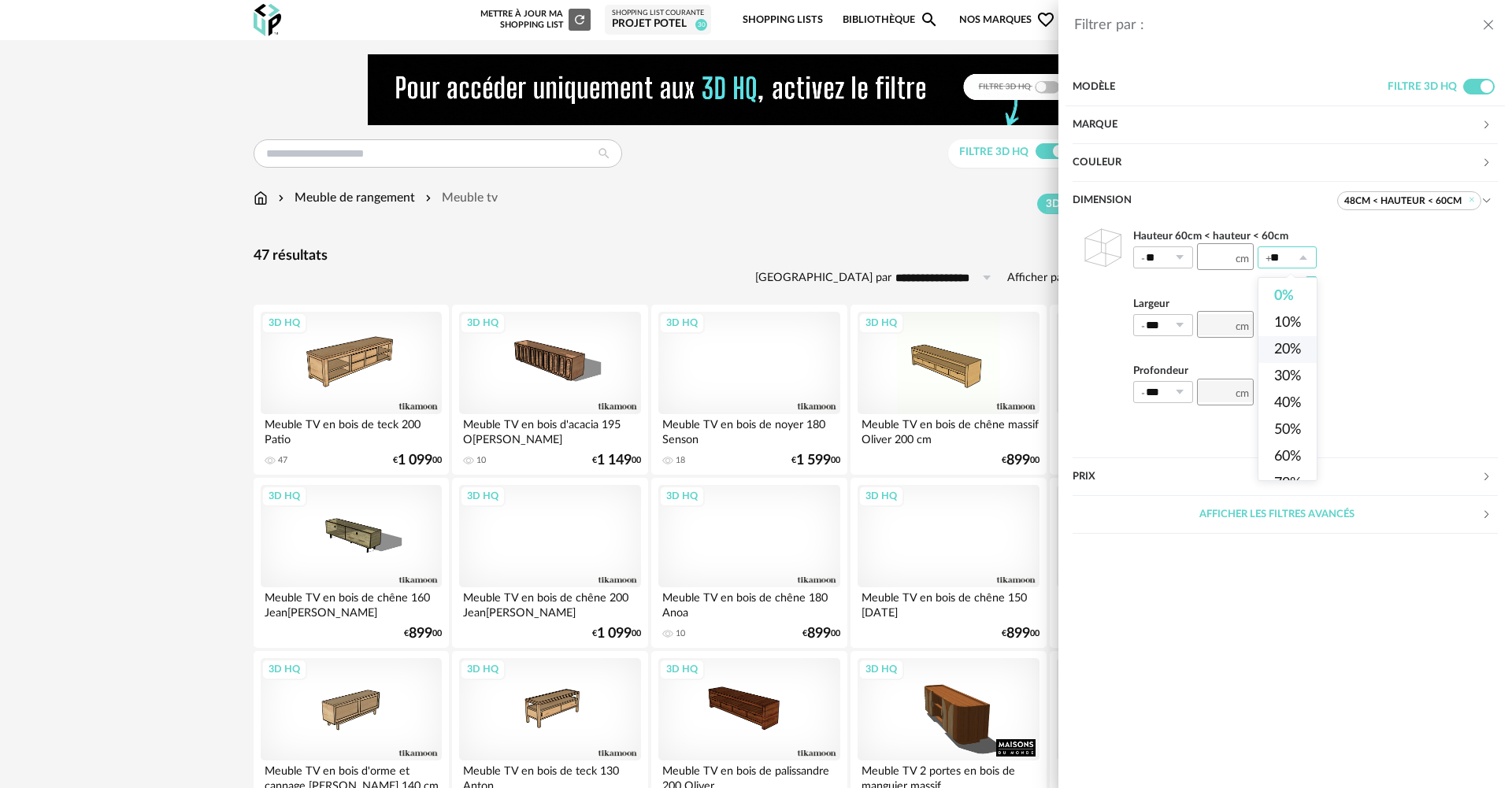
drag, startPoint x: 1290, startPoint y: 347, endPoint x: 1238, endPoint y: 341, distance: 52.3
click at [1289, 349] on span "20%" at bounding box center [1287, 349] width 27 height 14
type input "***"
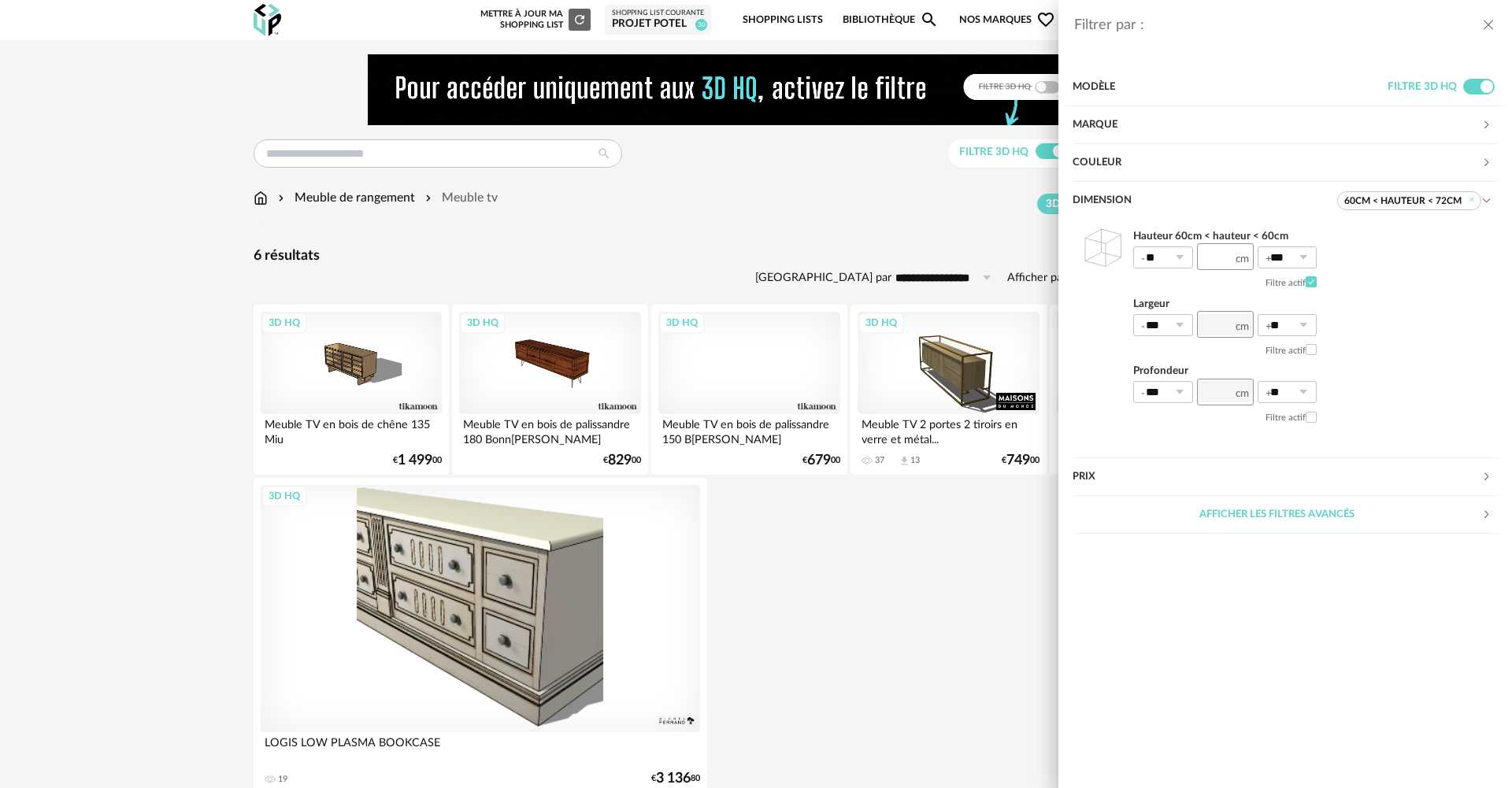
click at [943, 240] on div "Filtrer par : Modèle Filtre 3D HQ Marque &tradition 0 101 Copenhagen 0 366 Conc…" at bounding box center [756, 394] width 1512 height 788
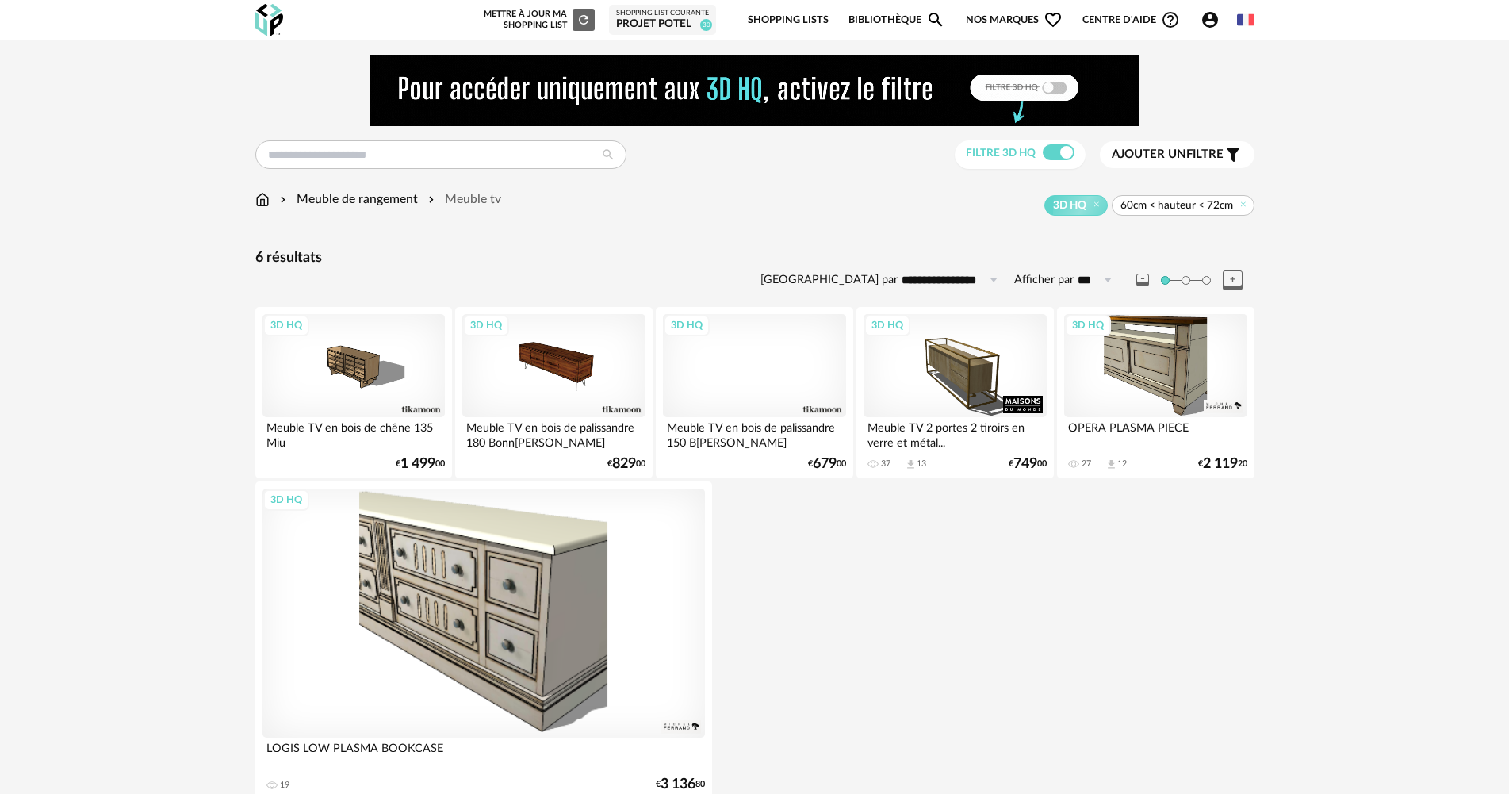
click at [1096, 210] on span "3D HQ" at bounding box center [1075, 205] width 63 height 21
click at [1099, 208] on icon at bounding box center [1097, 204] width 10 height 10
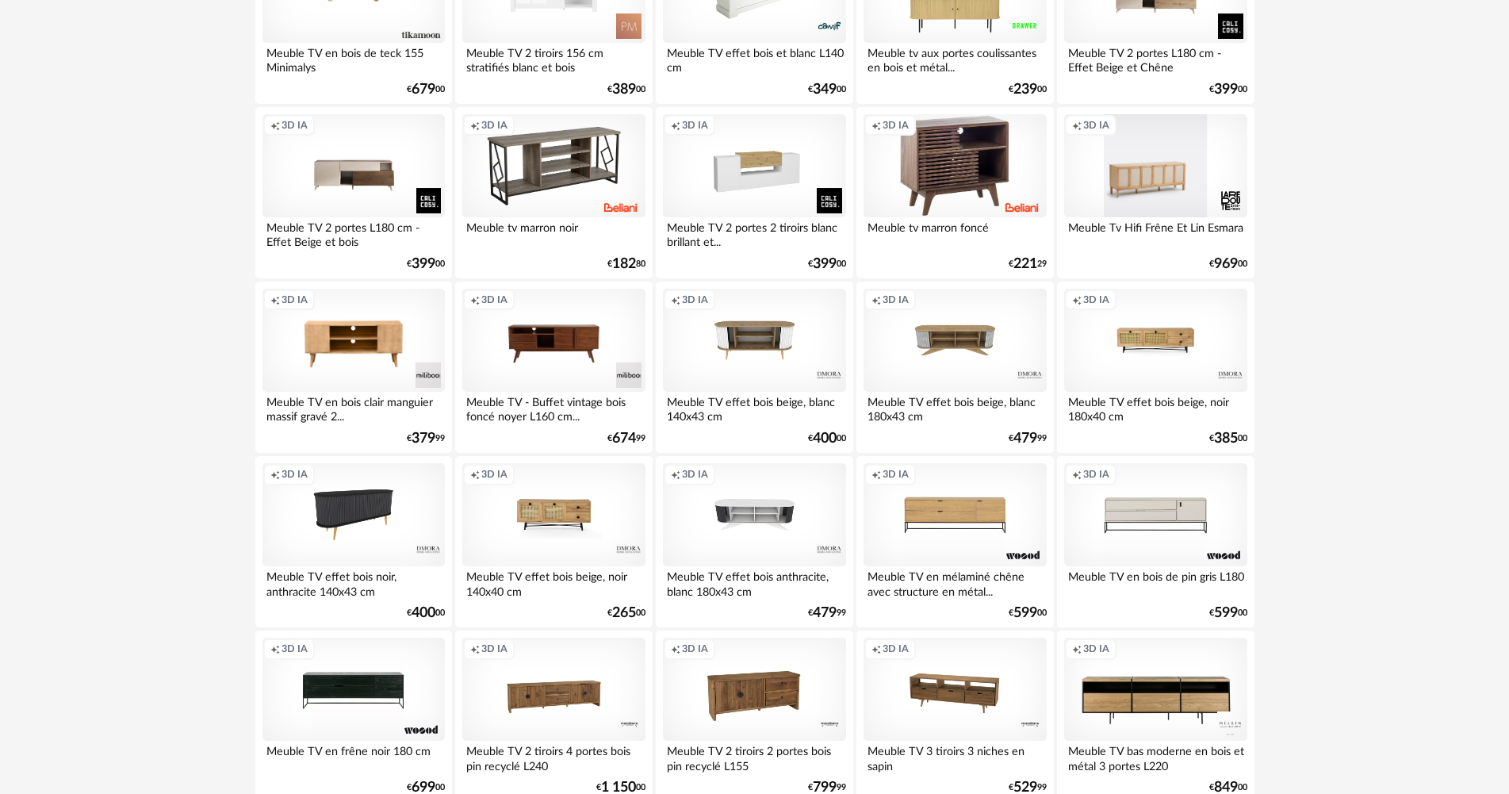
scroll to position [1745, 0]
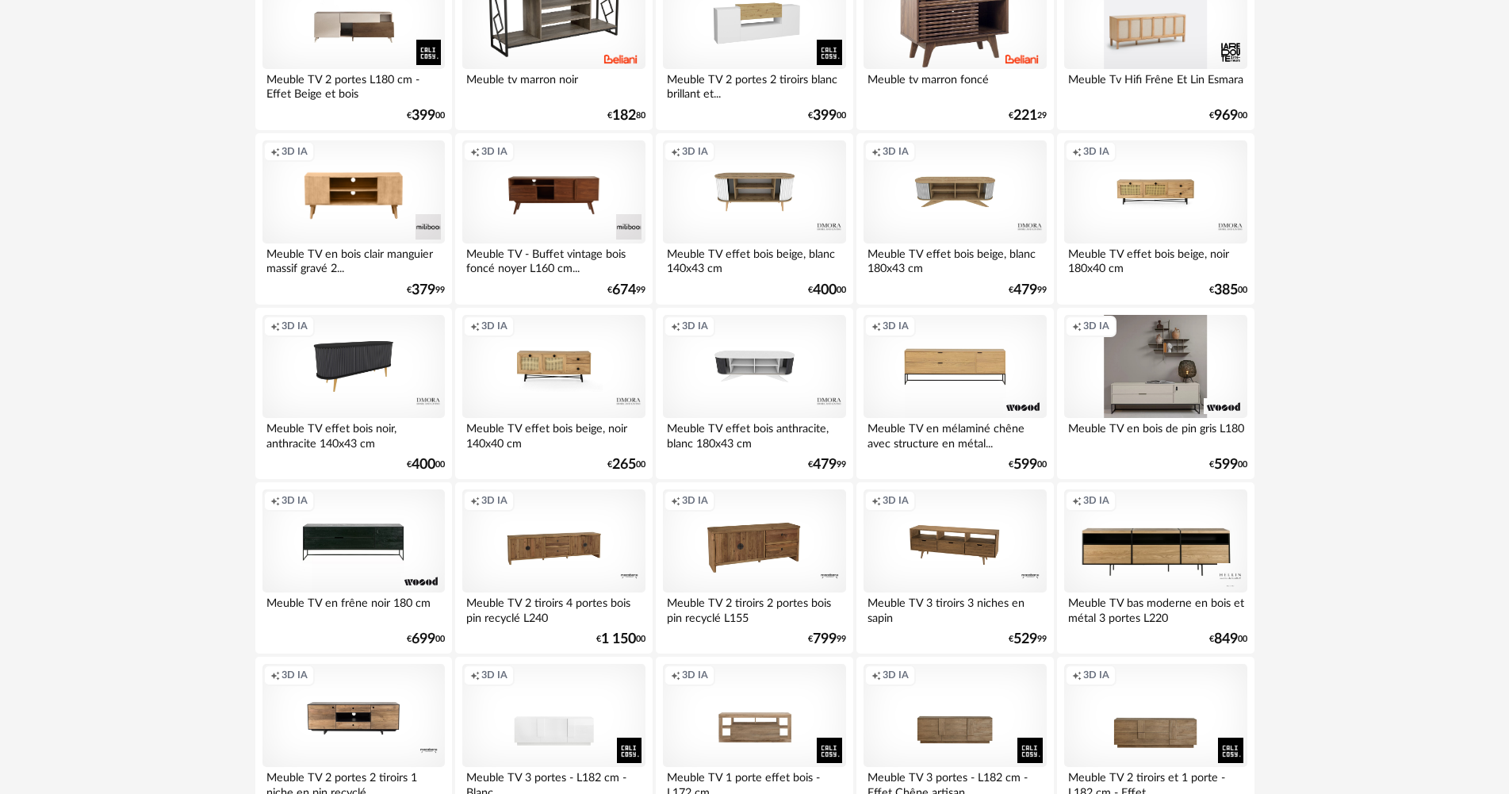
click at [1172, 374] on div "Creation icon 3D IA" at bounding box center [1155, 366] width 182 height 103
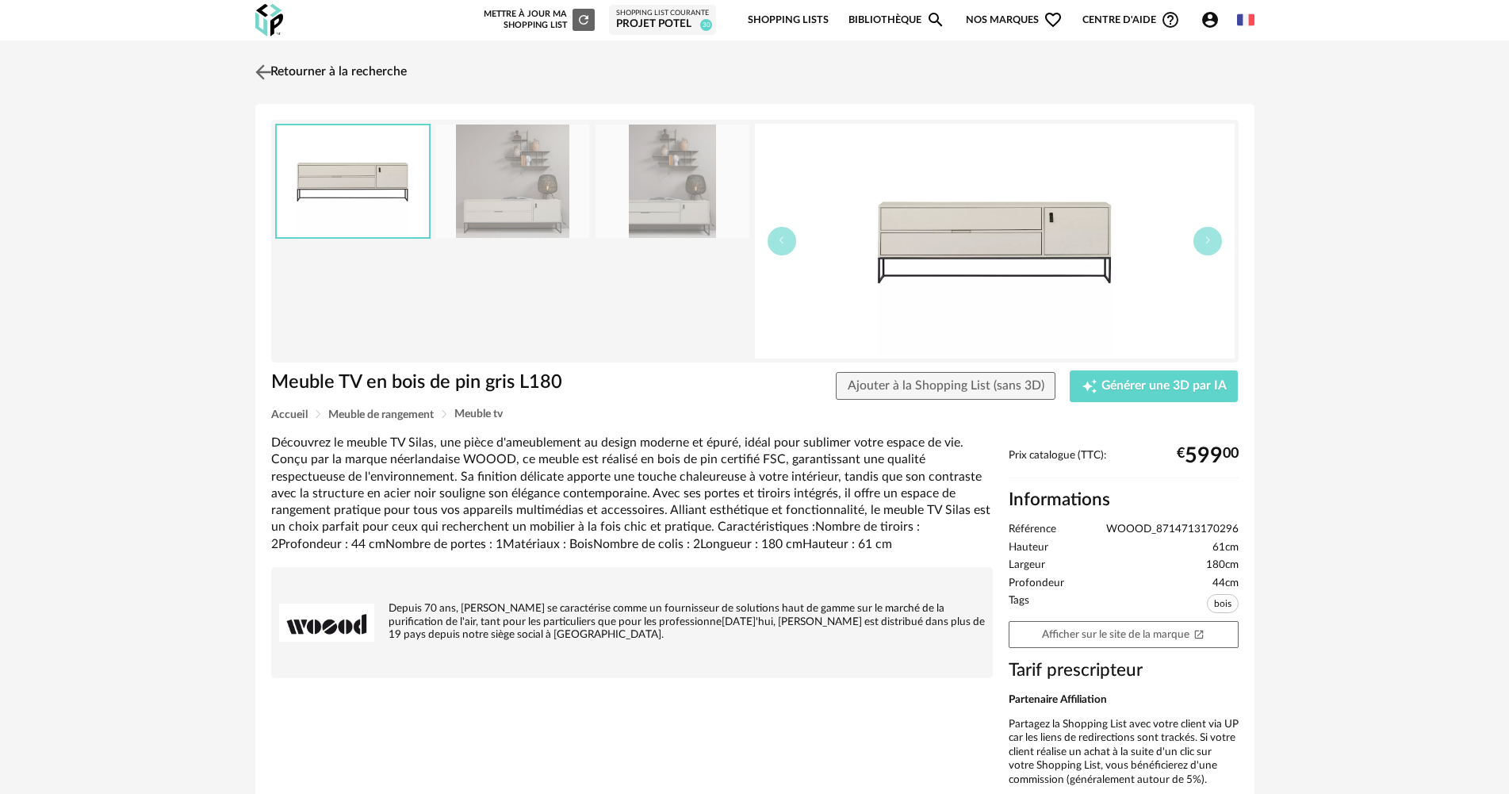
click at [393, 86] on link "Retourner à la recherche" at bounding box center [328, 72] width 155 height 35
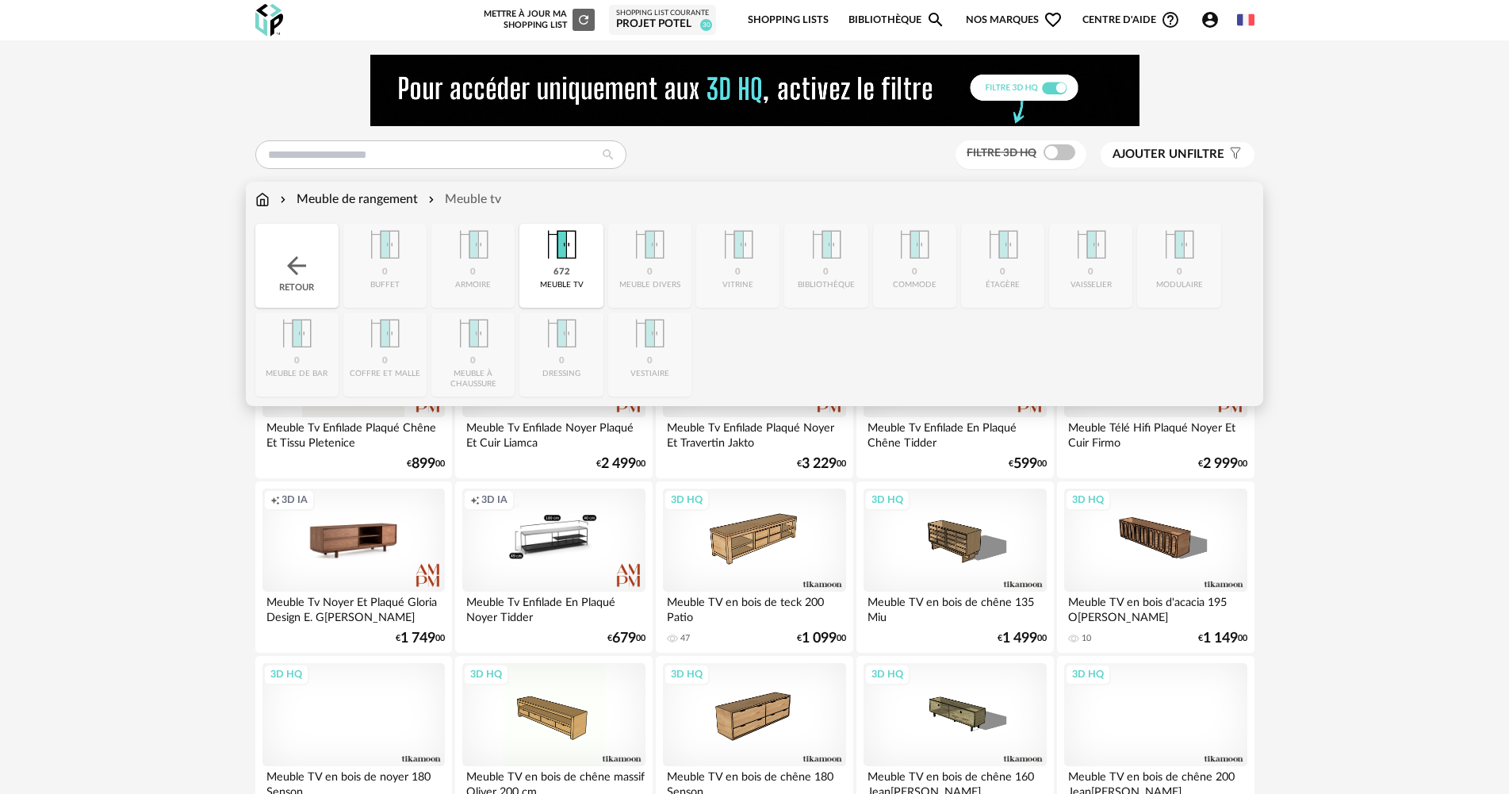
click at [406, 202] on div "Meuble de rangement" at bounding box center [347, 199] width 141 height 18
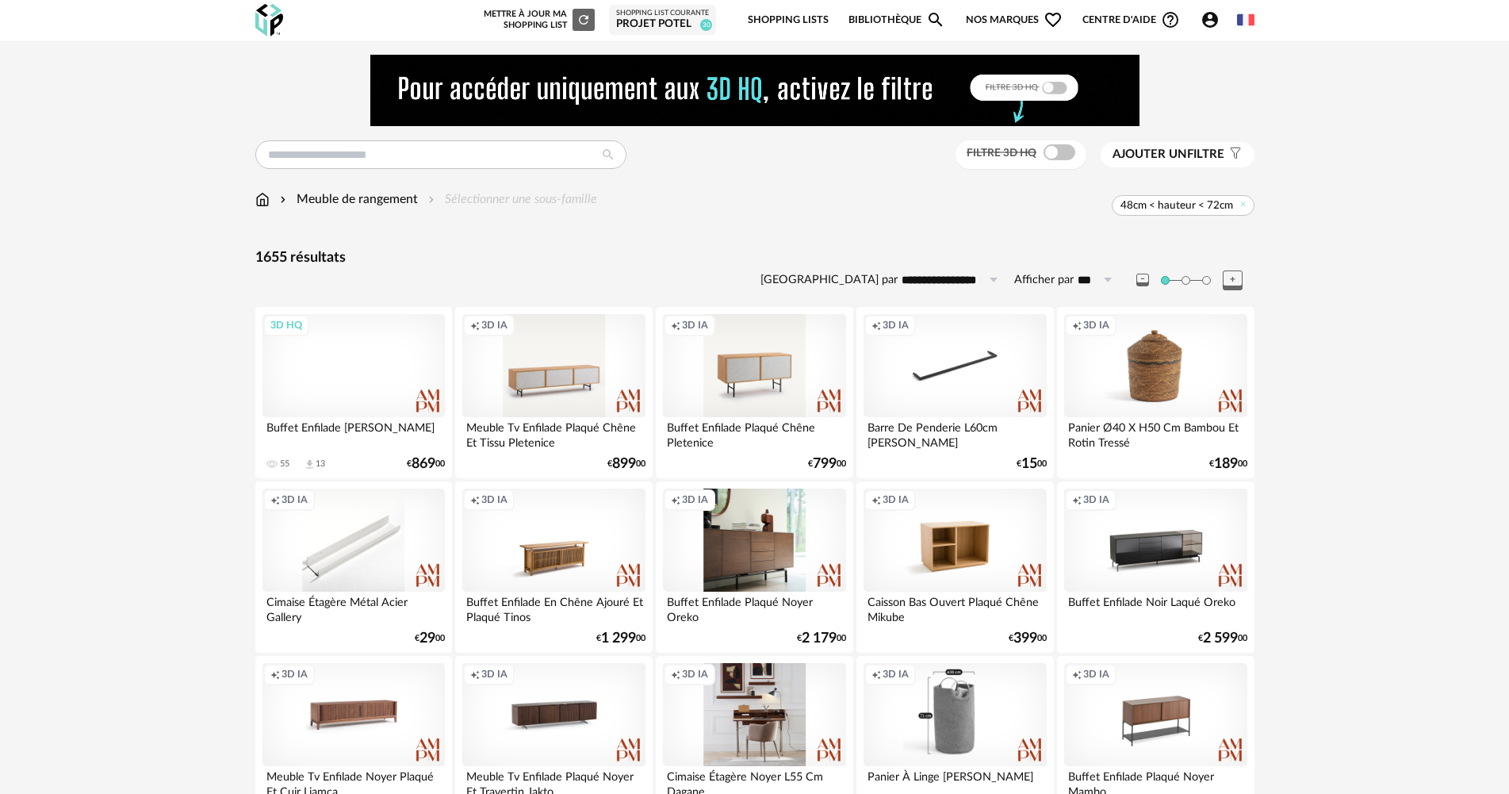
click at [1181, 164] on button "Ajouter un filtre s Filter icon" at bounding box center [1178, 154] width 154 height 25
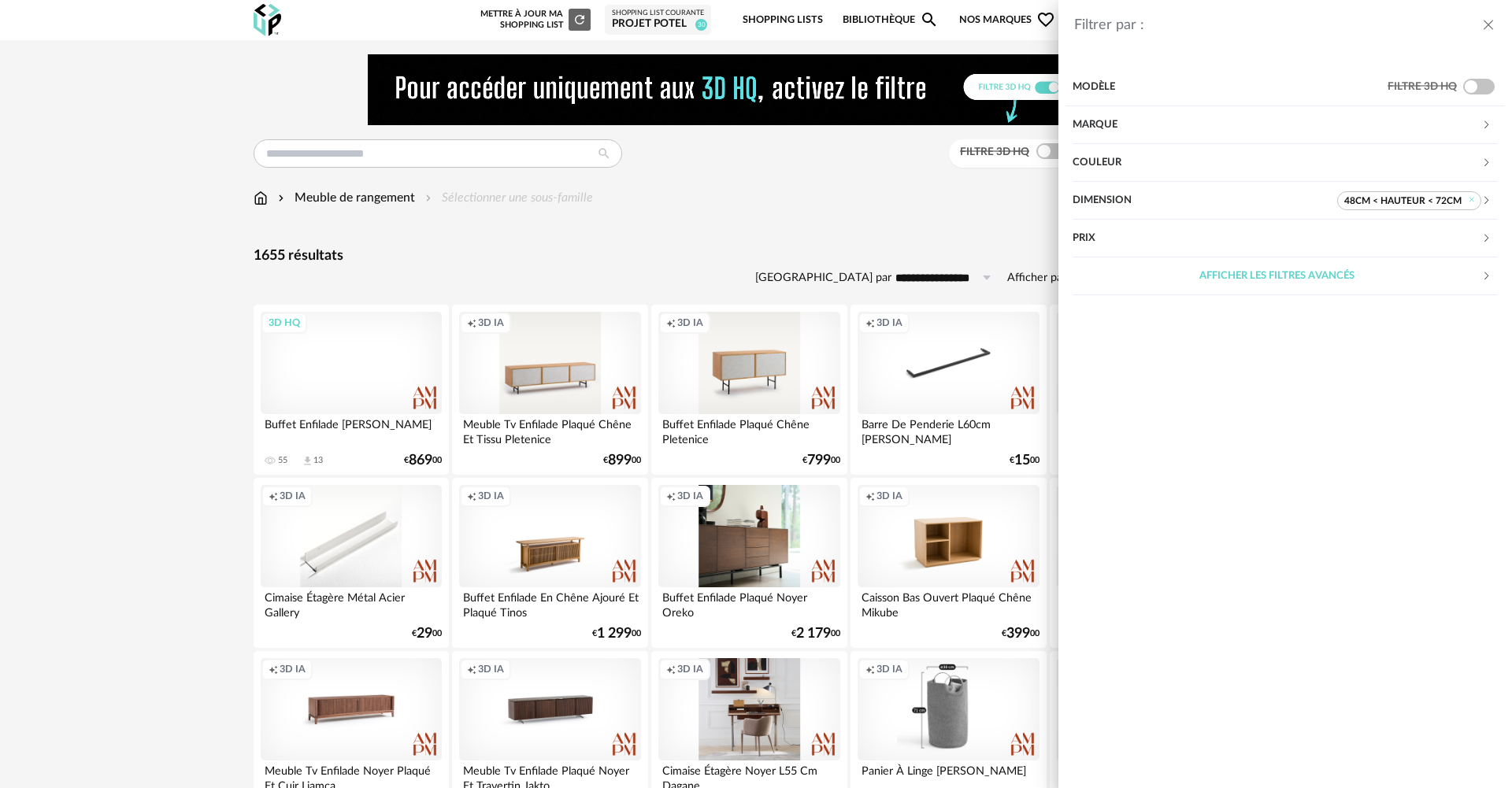
click at [1221, 199] on div "Dimension" at bounding box center [1204, 200] width 264 height 38
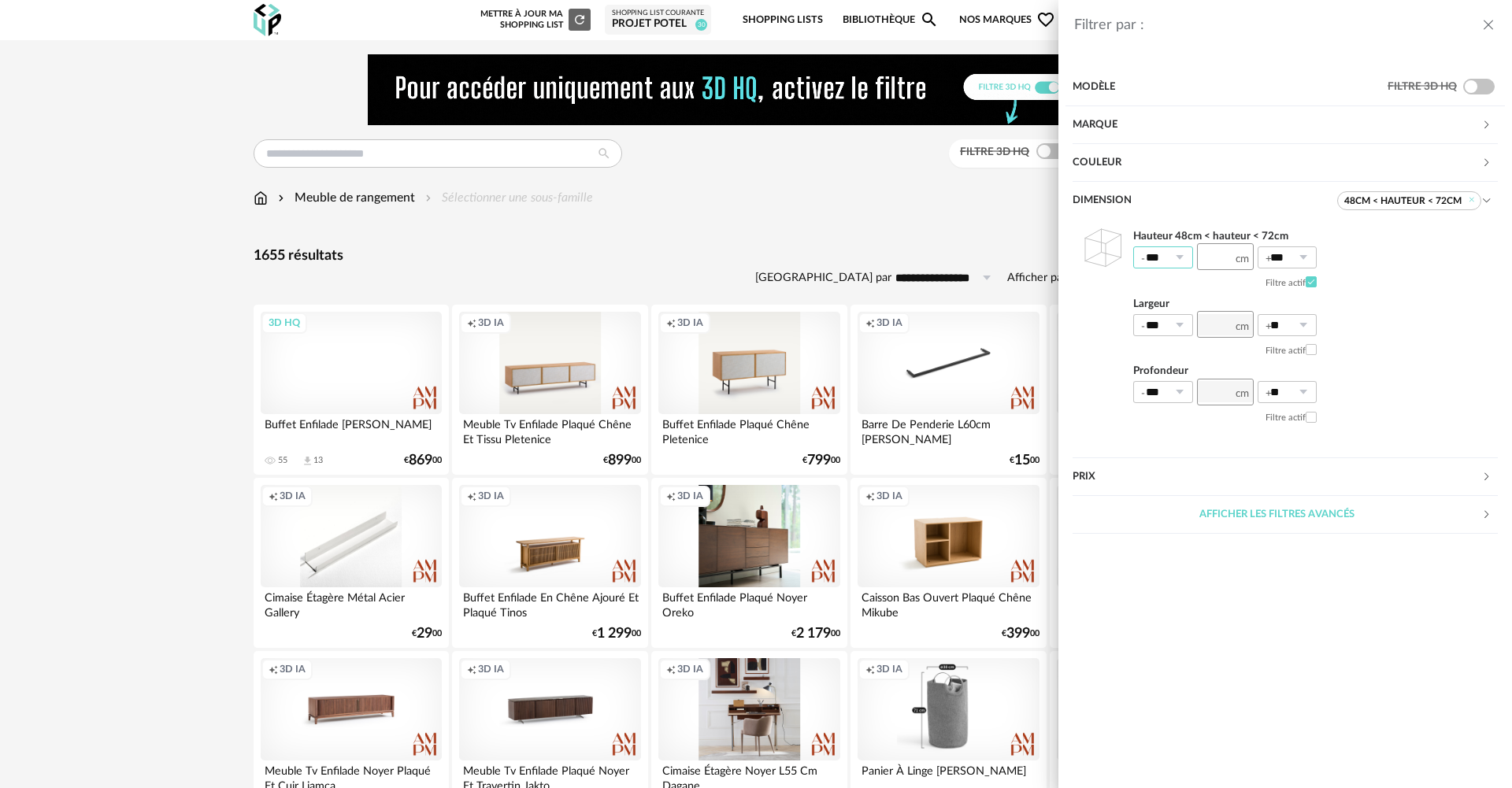
click at [1192, 261] on input "***" at bounding box center [1163, 257] width 60 height 22
click at [1176, 295] on li "0%" at bounding box center [1169, 296] width 71 height 27
type input "**"
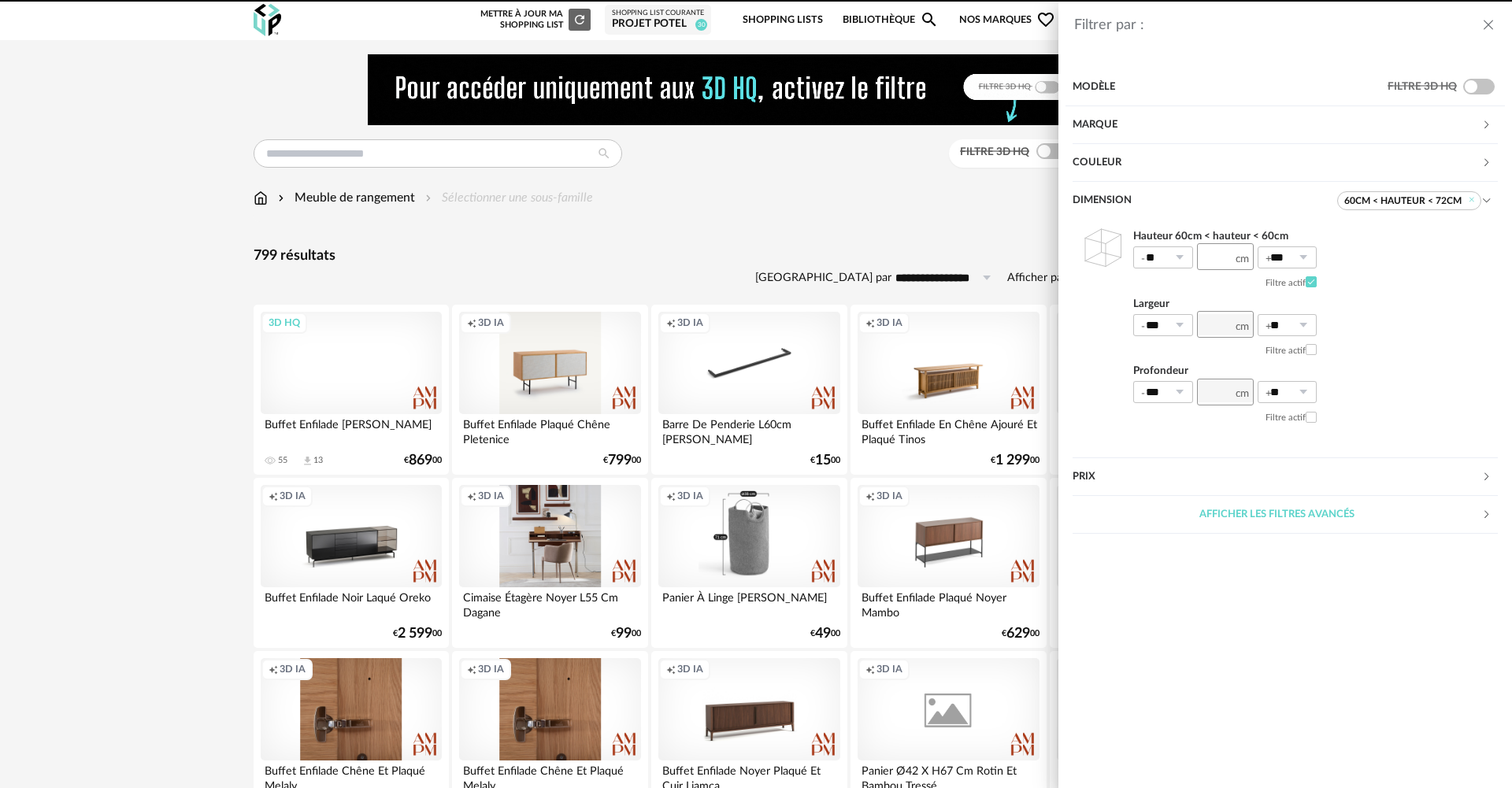
click at [923, 214] on div "Filtrer par : Modèle Filtre 3D HQ Marque &tradition 0 101 Copenhagen 0 366 Conc…" at bounding box center [756, 394] width 1512 height 788
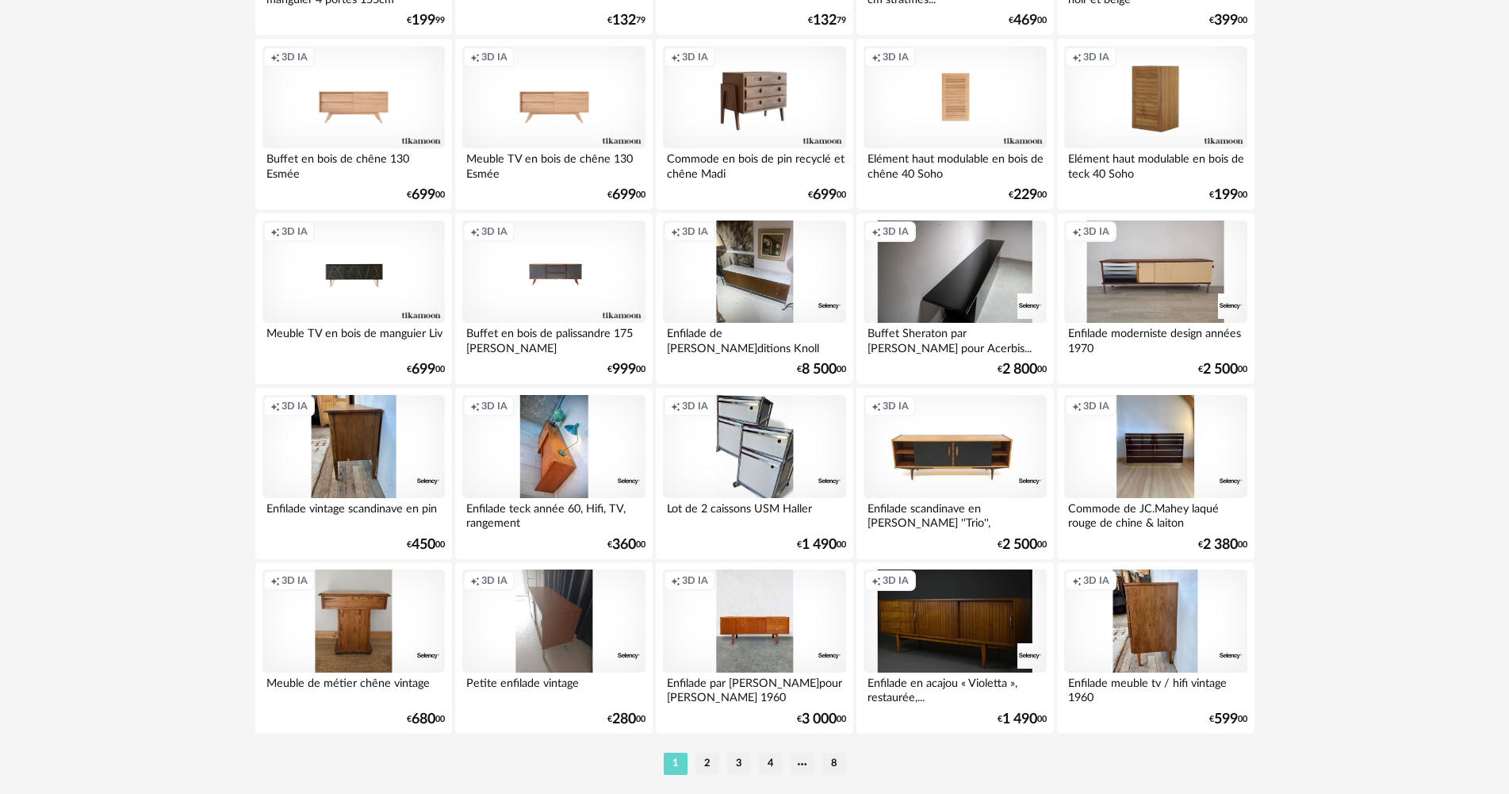
scroll to position [3108, 0]
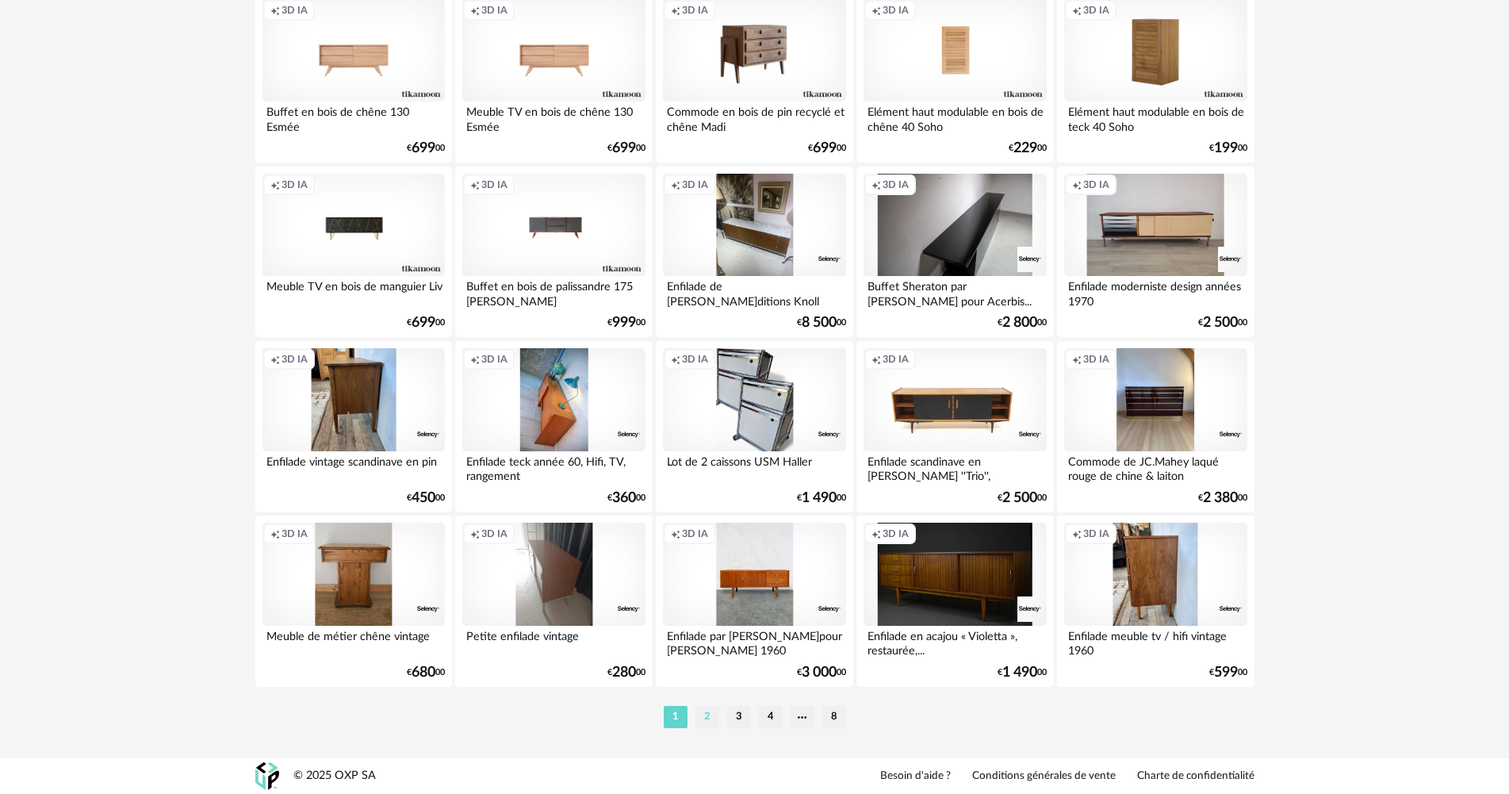
click at [716, 713] on li "2" at bounding box center [708, 717] width 24 height 22
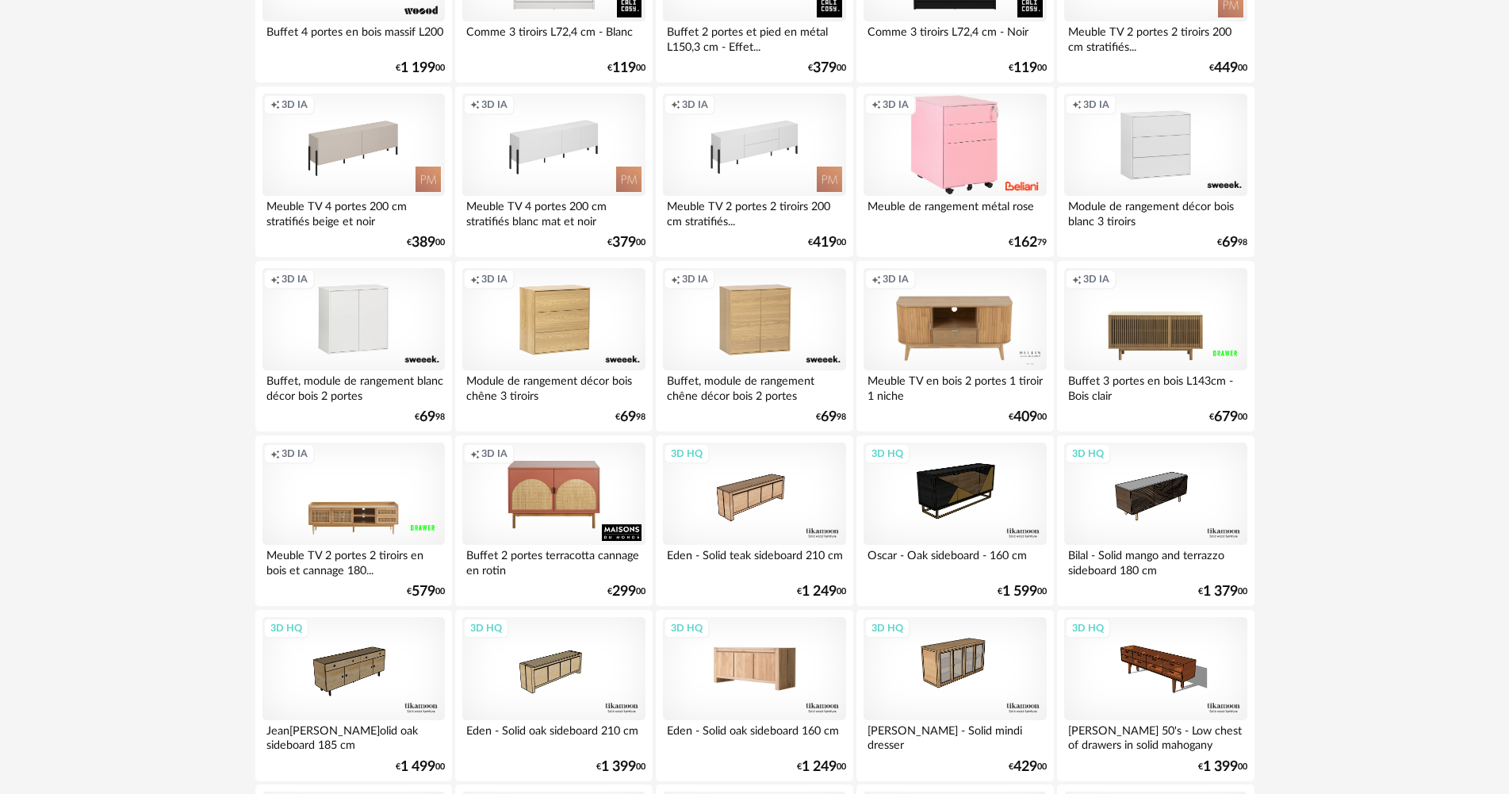
scroll to position [3108, 0]
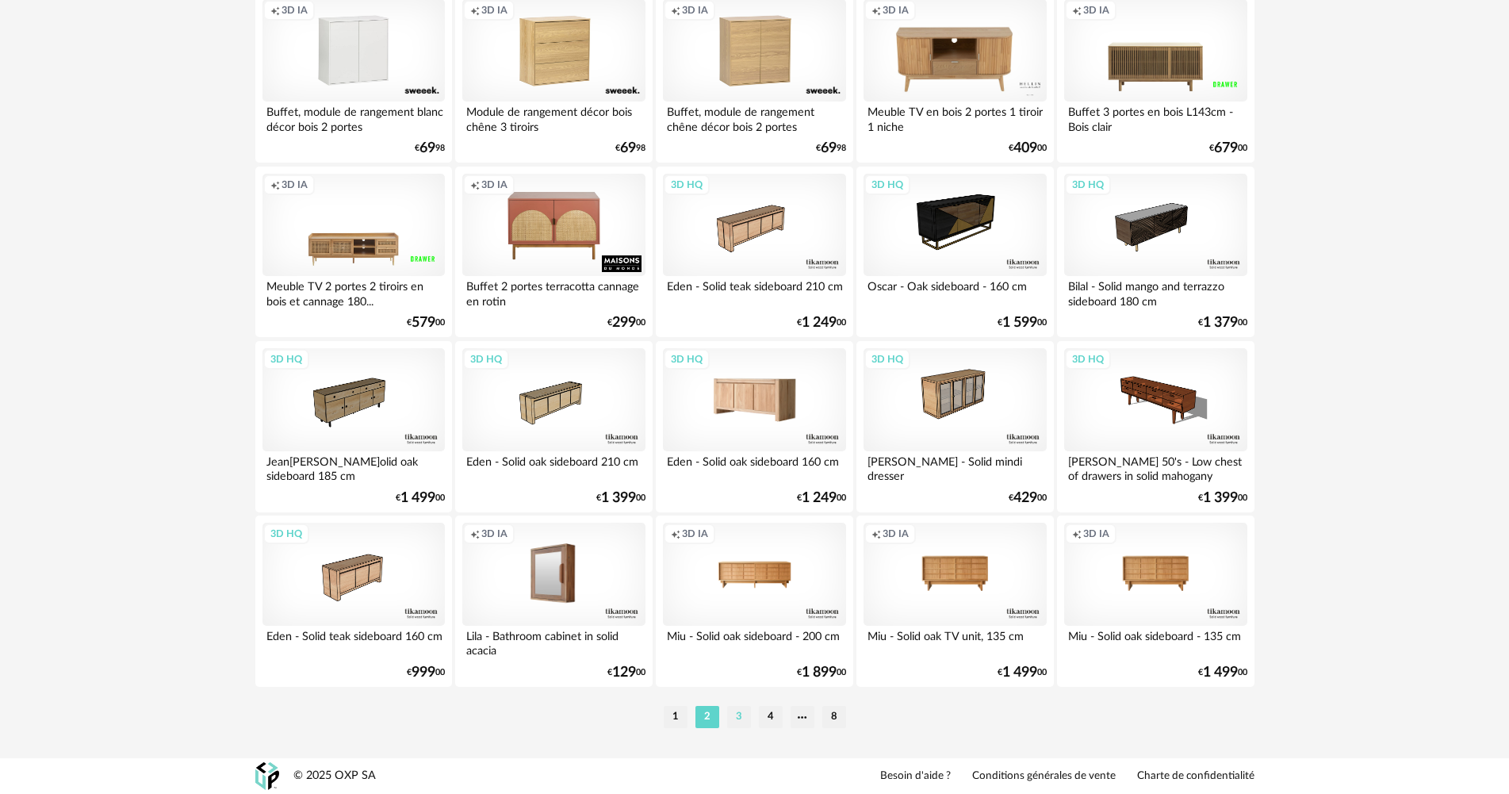
click at [738, 714] on li "3" at bounding box center [739, 717] width 24 height 22
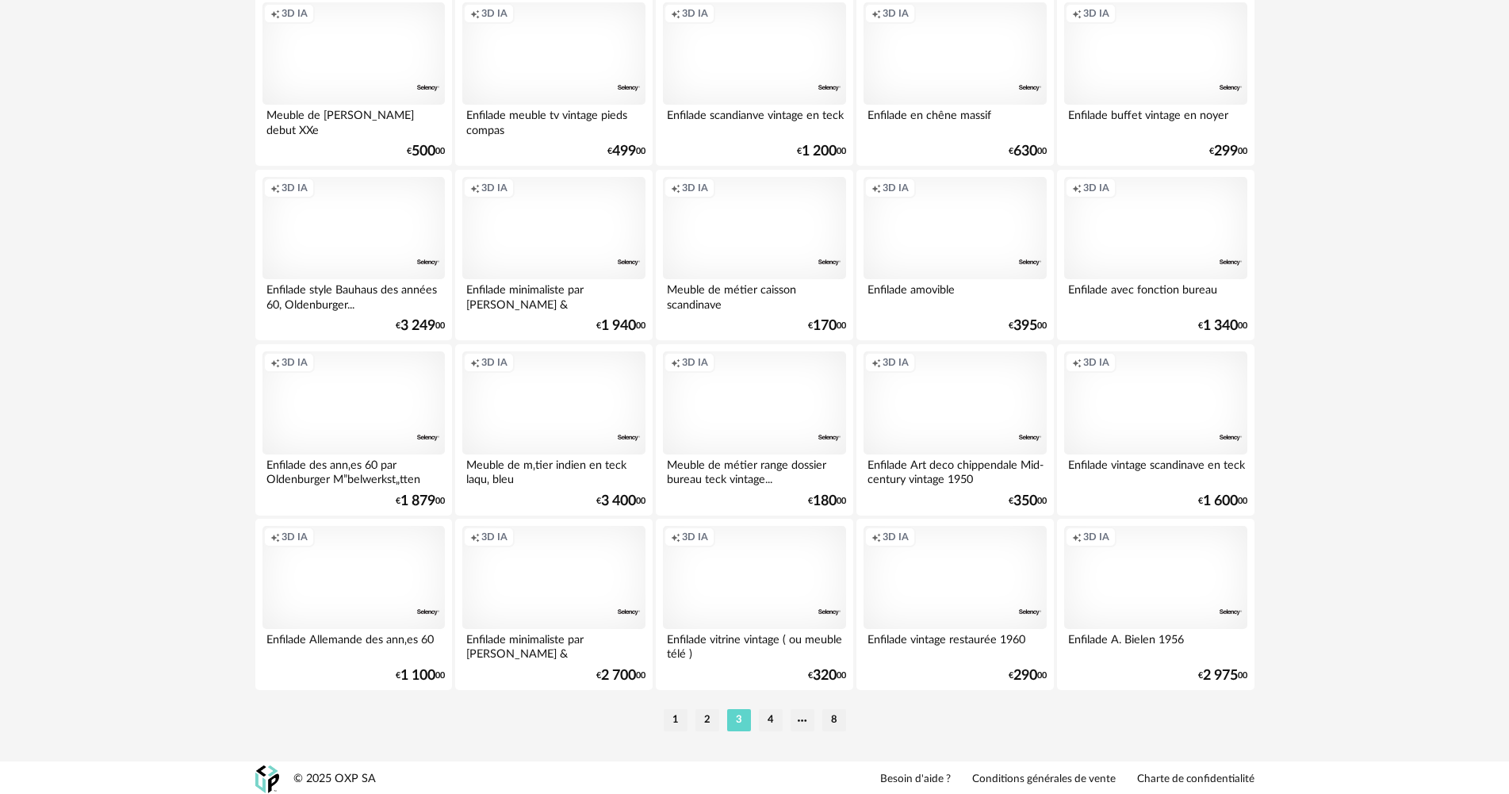
scroll to position [3108, 0]
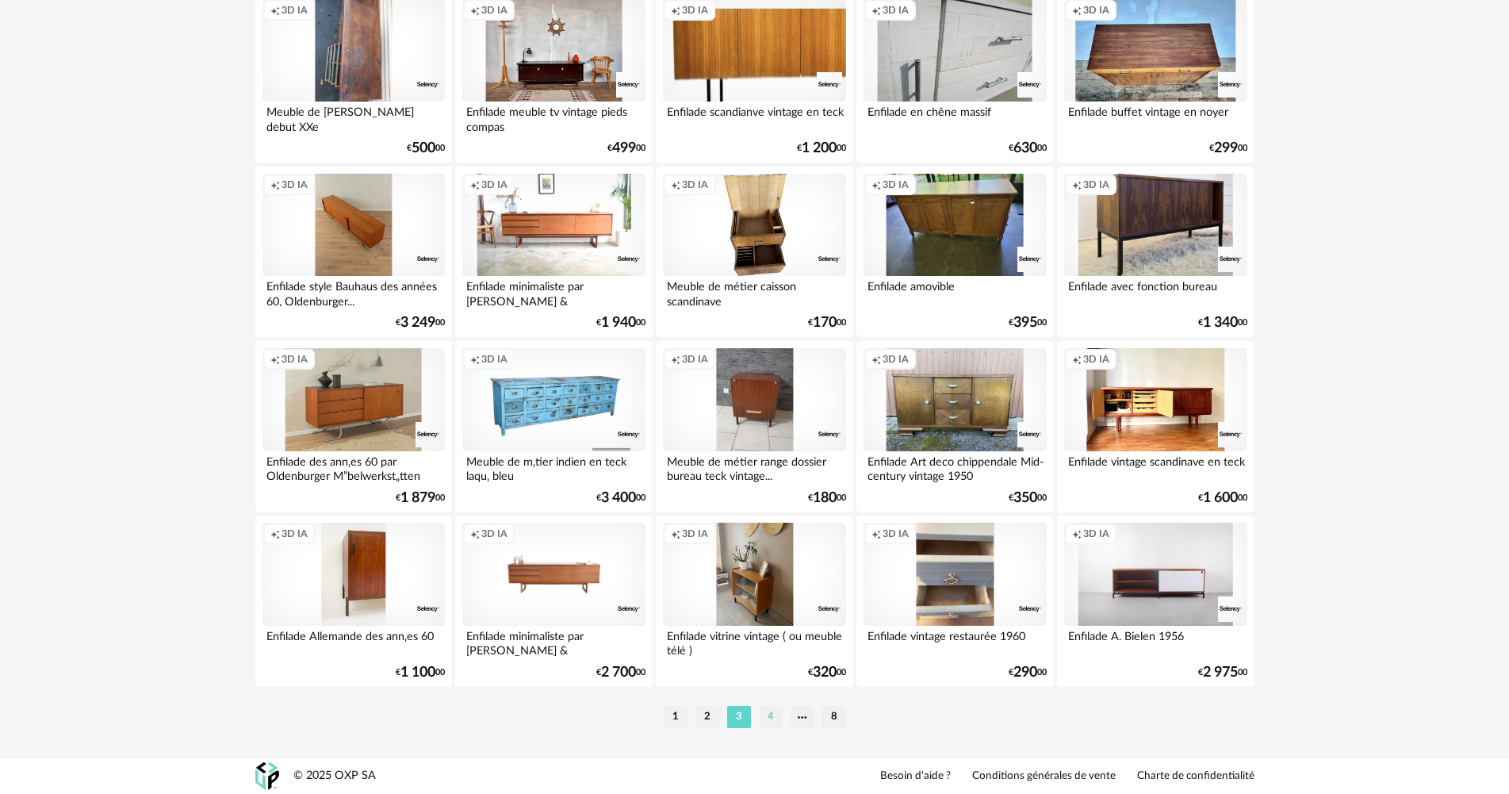
click at [770, 720] on li "4" at bounding box center [771, 717] width 24 height 22
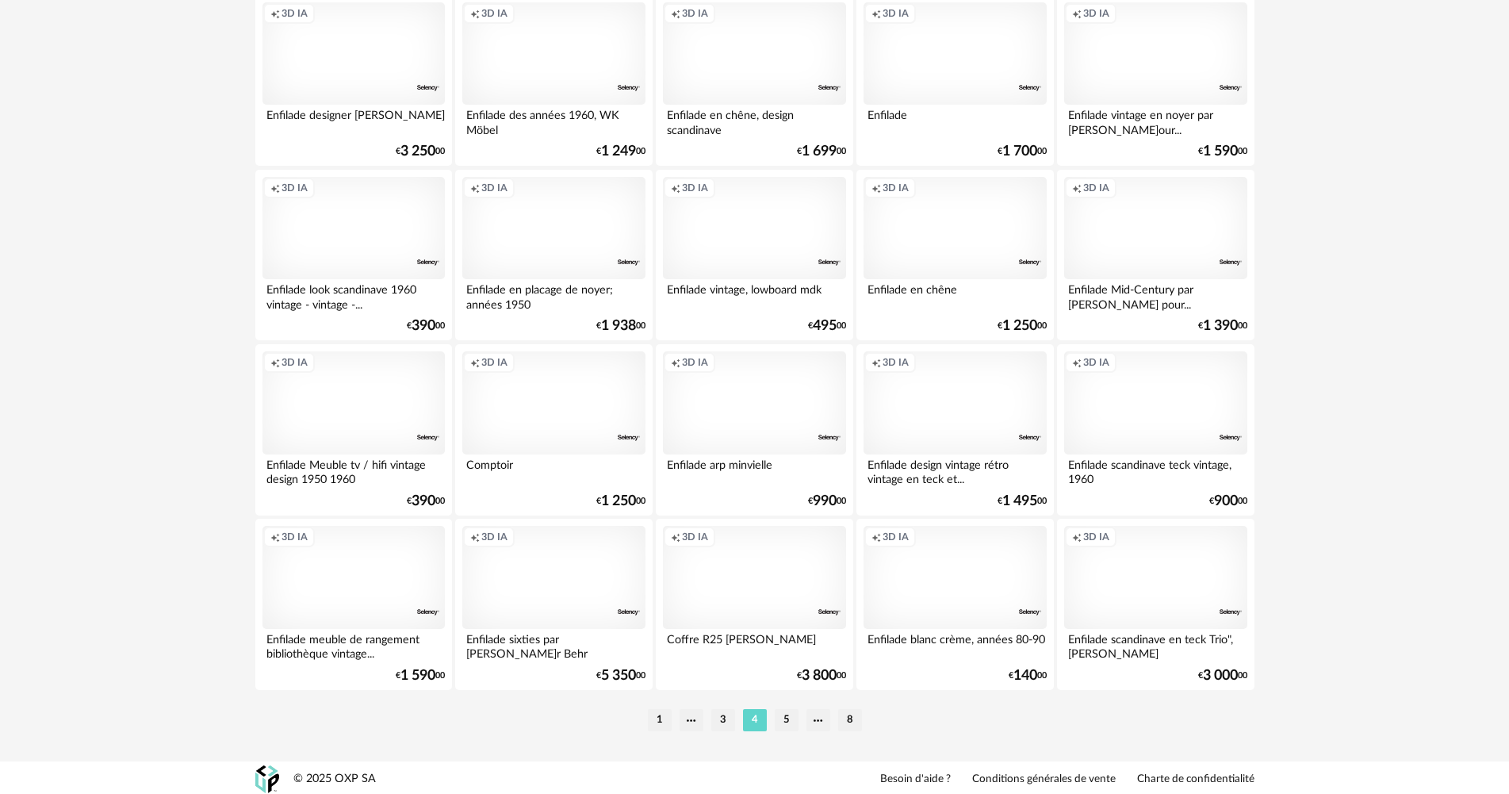
scroll to position [3108, 0]
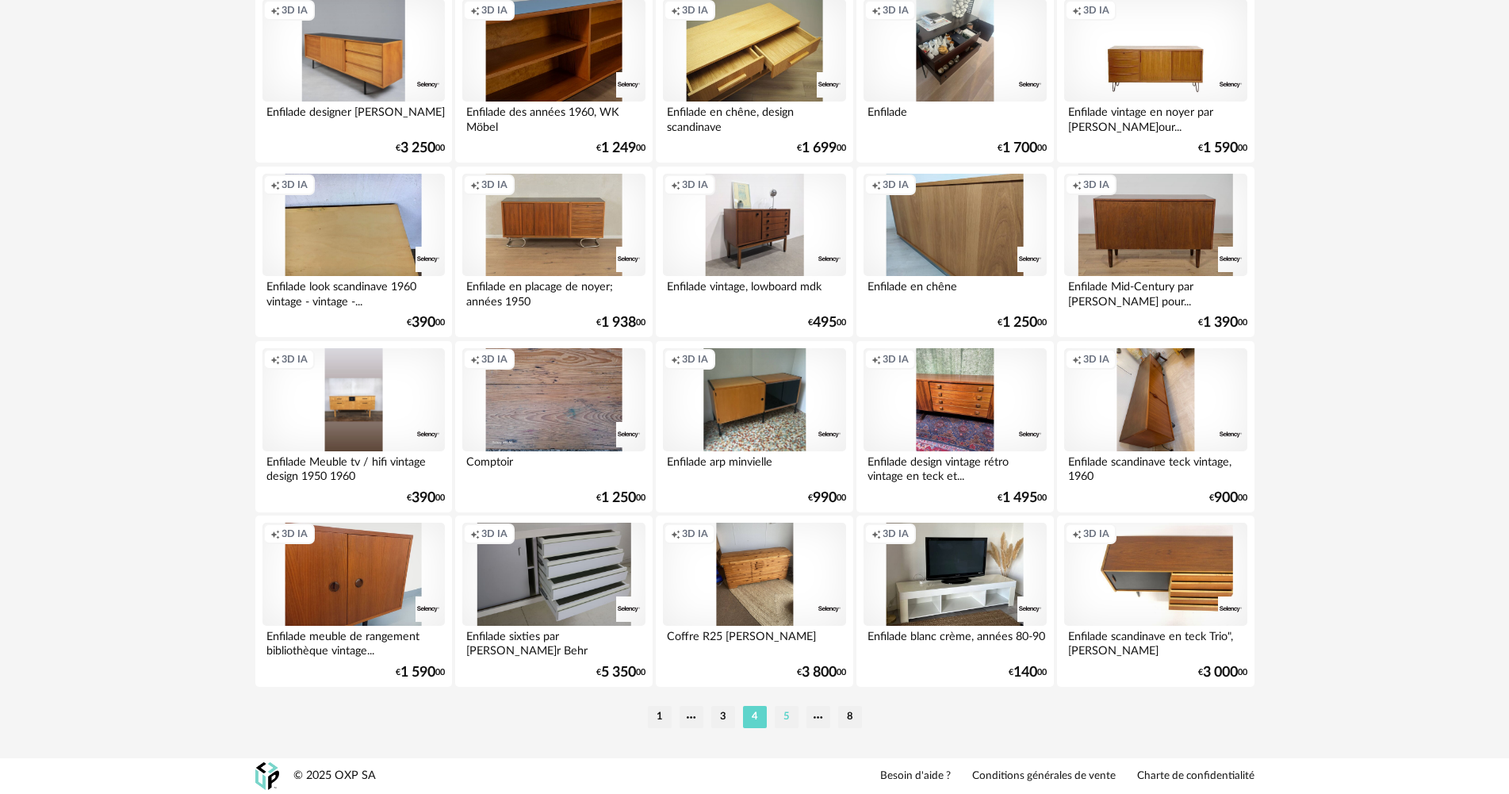
click at [791, 723] on li "5" at bounding box center [787, 717] width 24 height 22
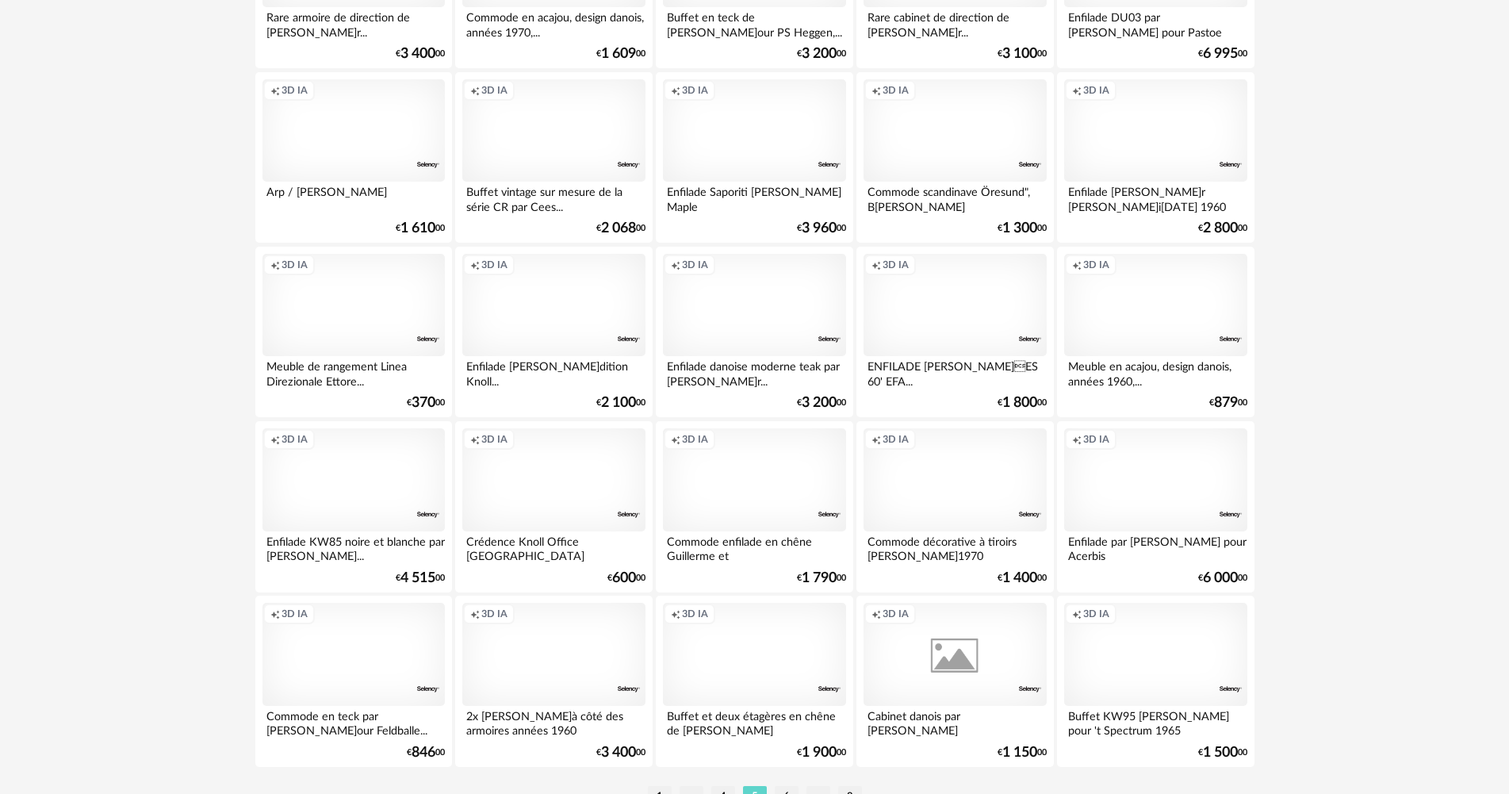
scroll to position [3108, 0]
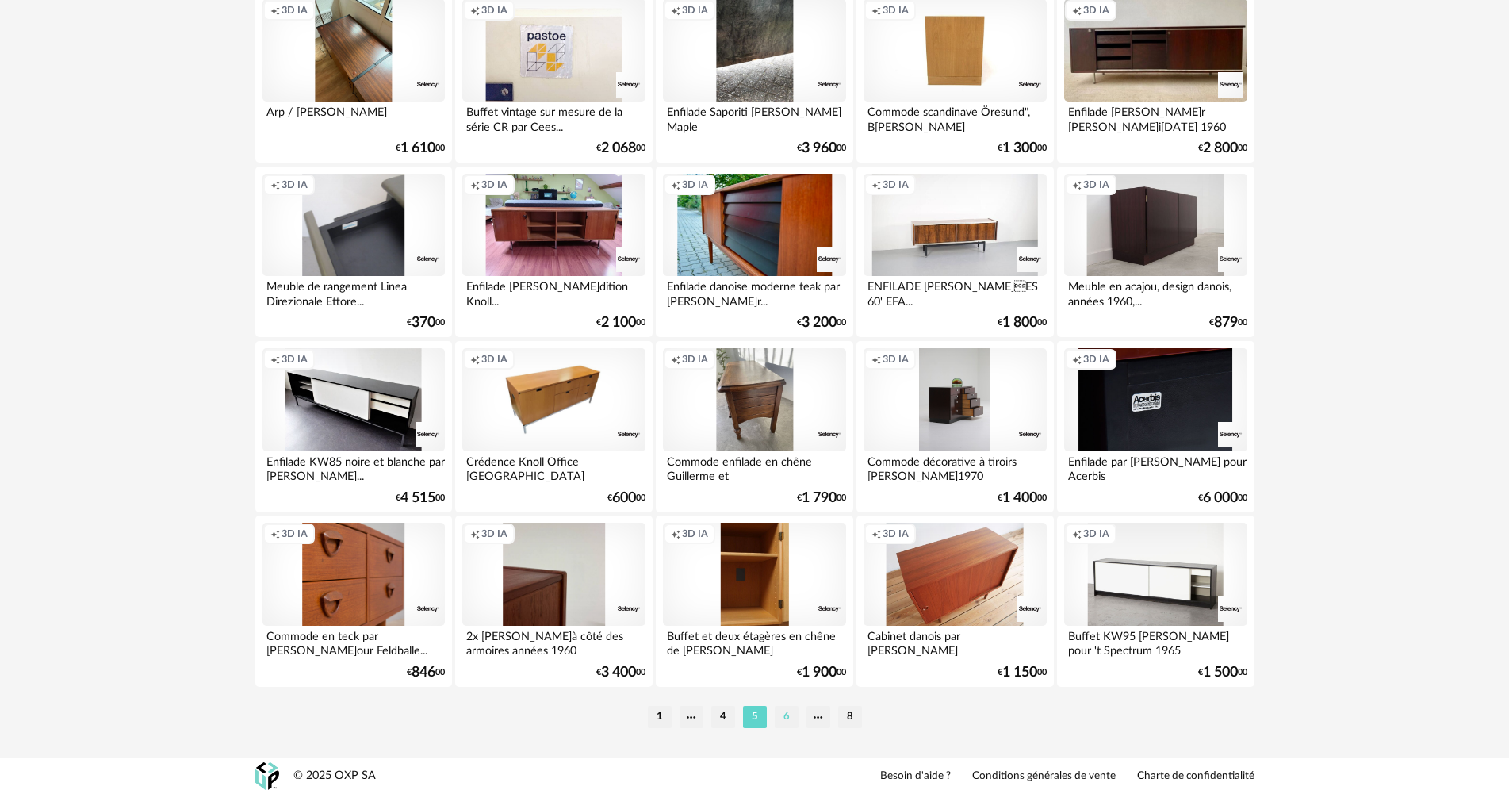
click at [780, 715] on li "6" at bounding box center [787, 717] width 24 height 22
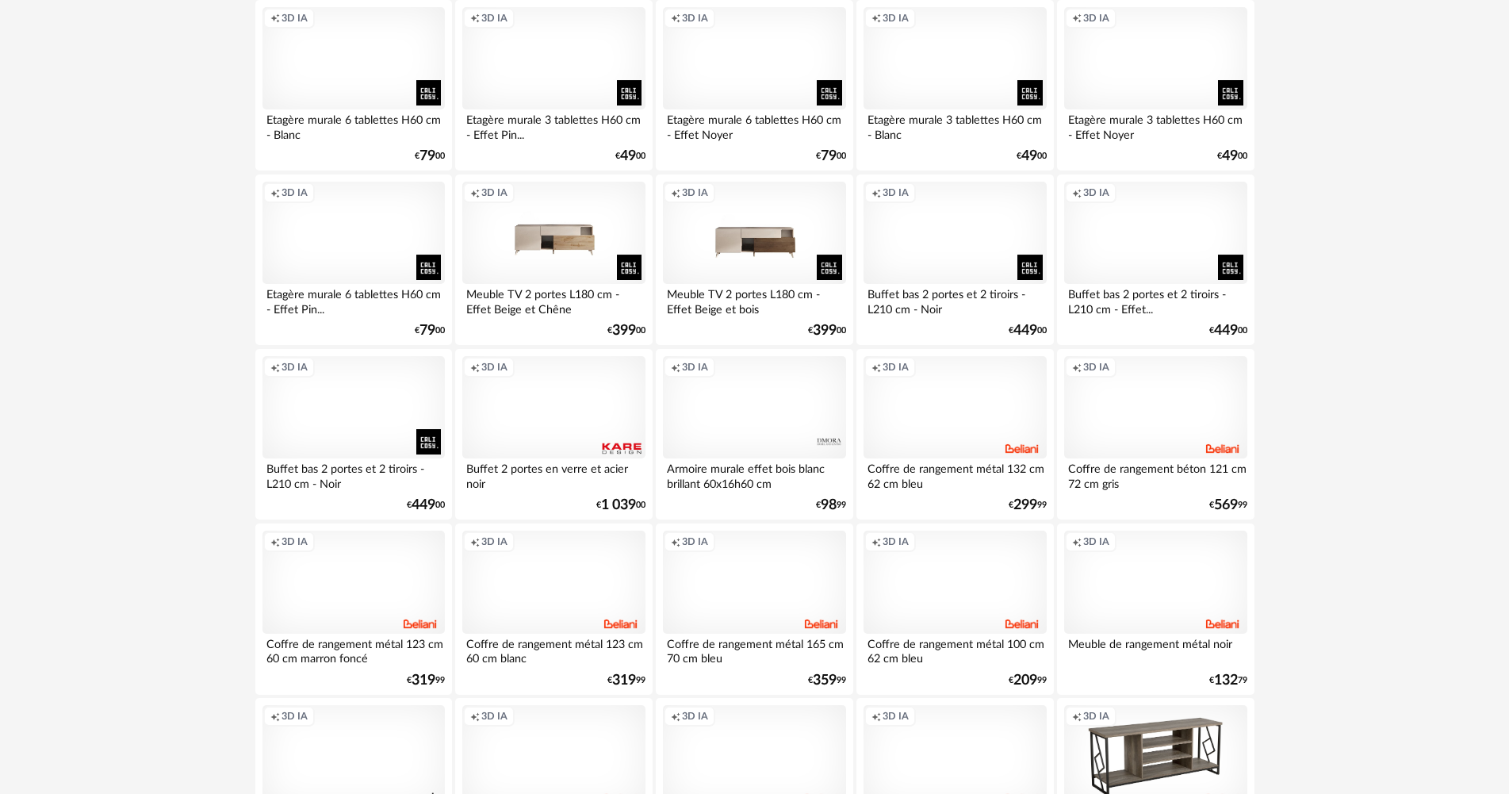
scroll to position [3108, 0]
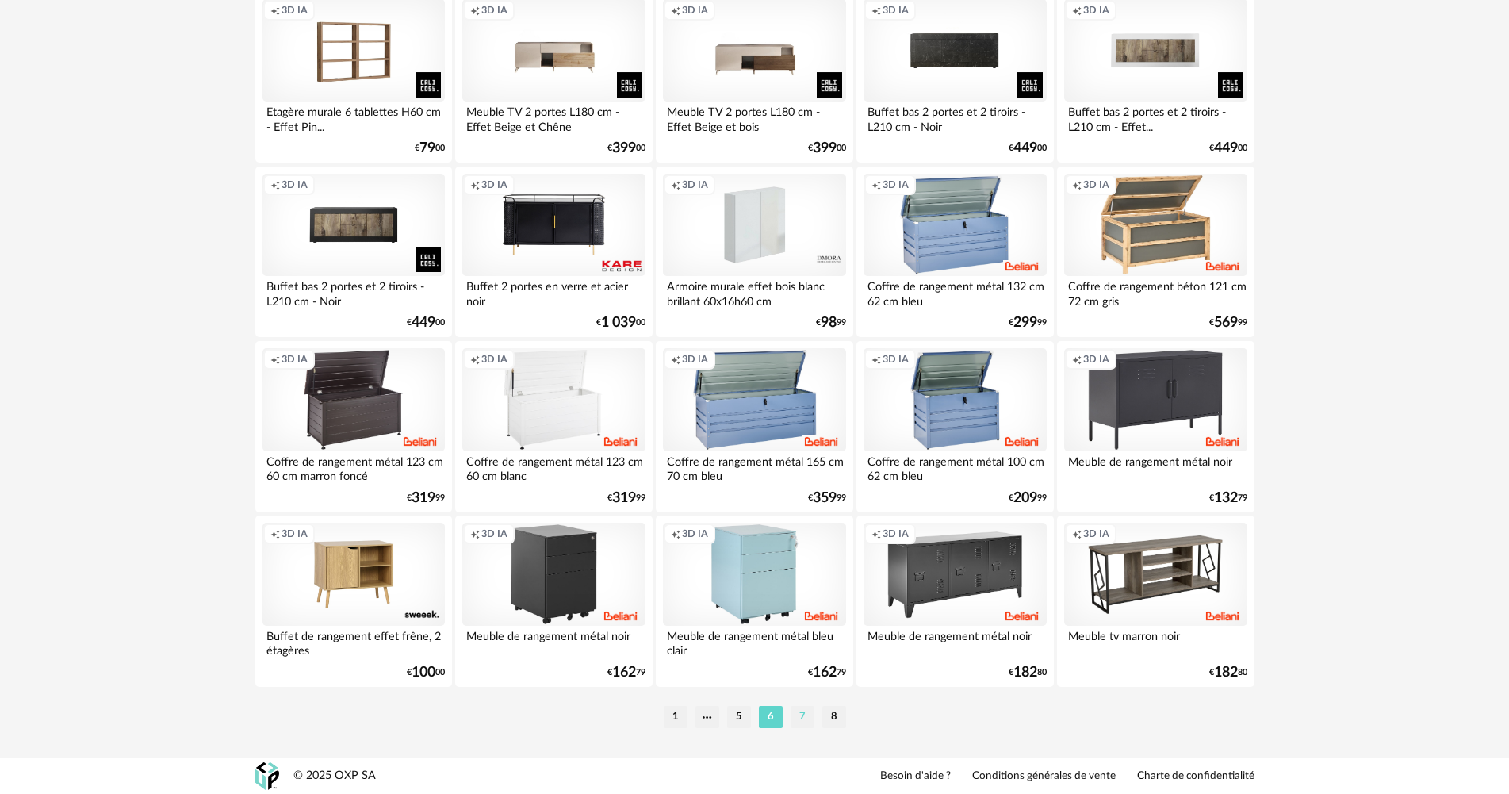
click at [803, 714] on li "7" at bounding box center [803, 717] width 24 height 22
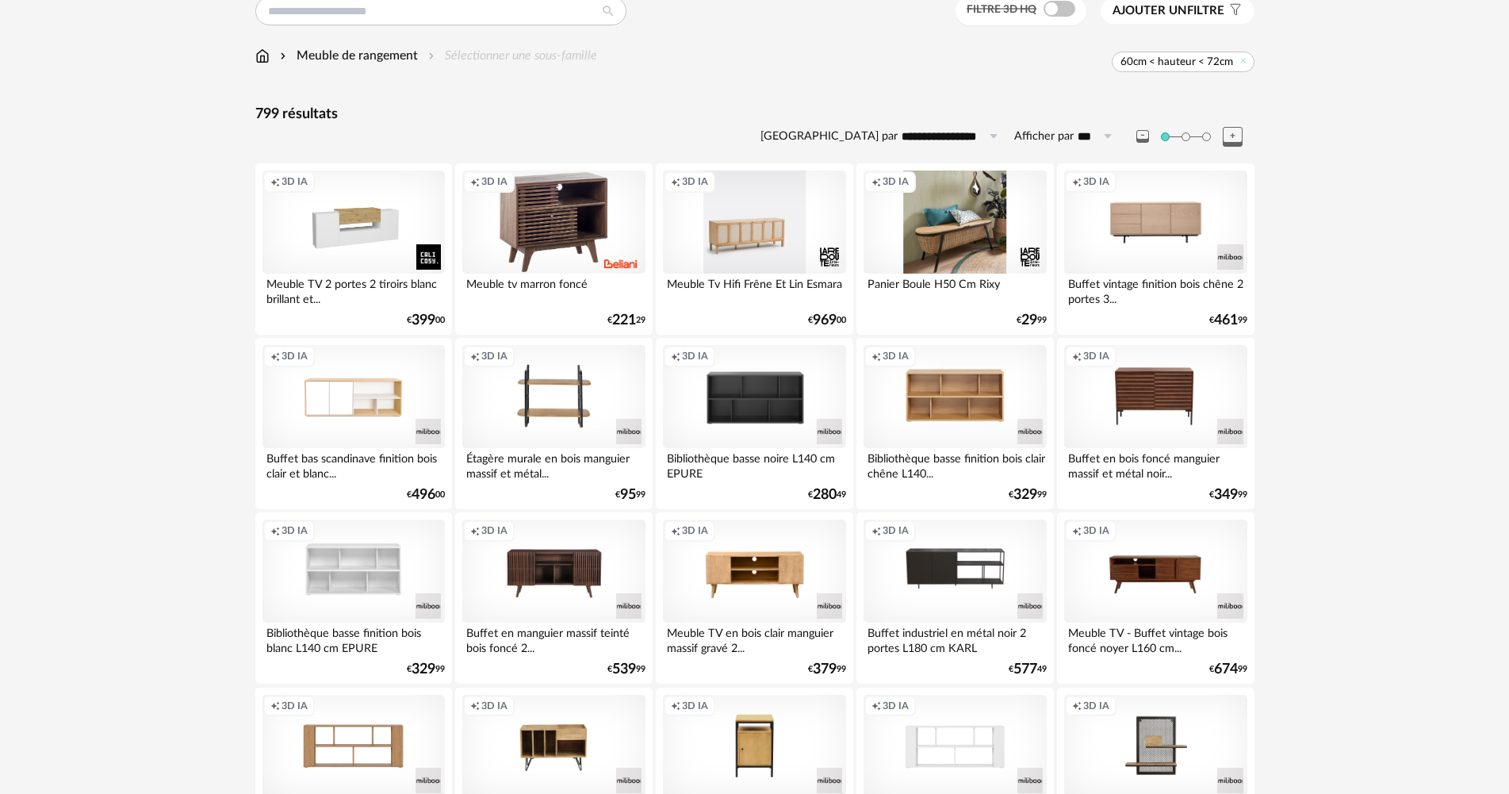
scroll to position [476, 0]
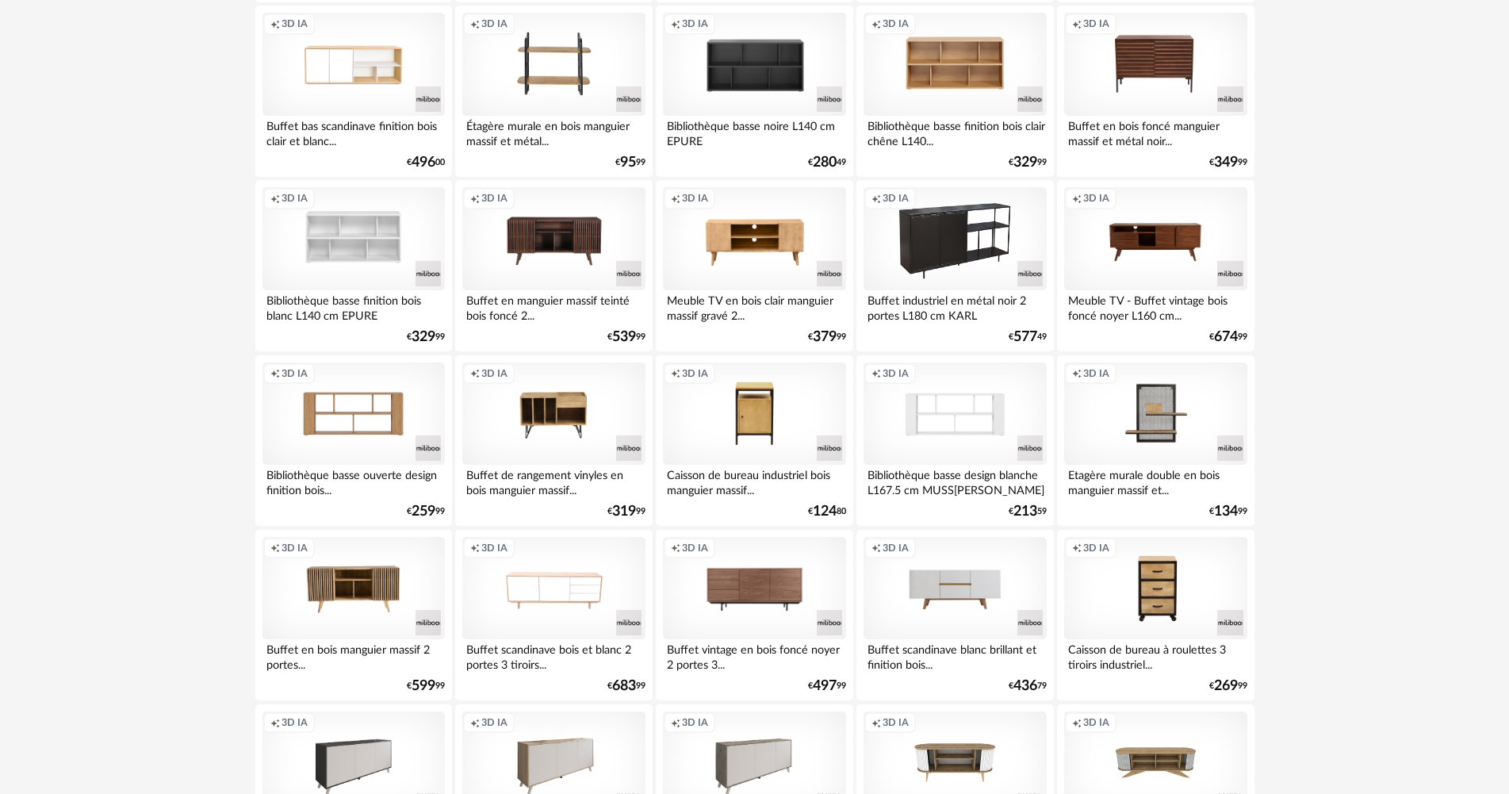
click at [967, 248] on div "Creation icon 3D IA" at bounding box center [955, 238] width 182 height 103
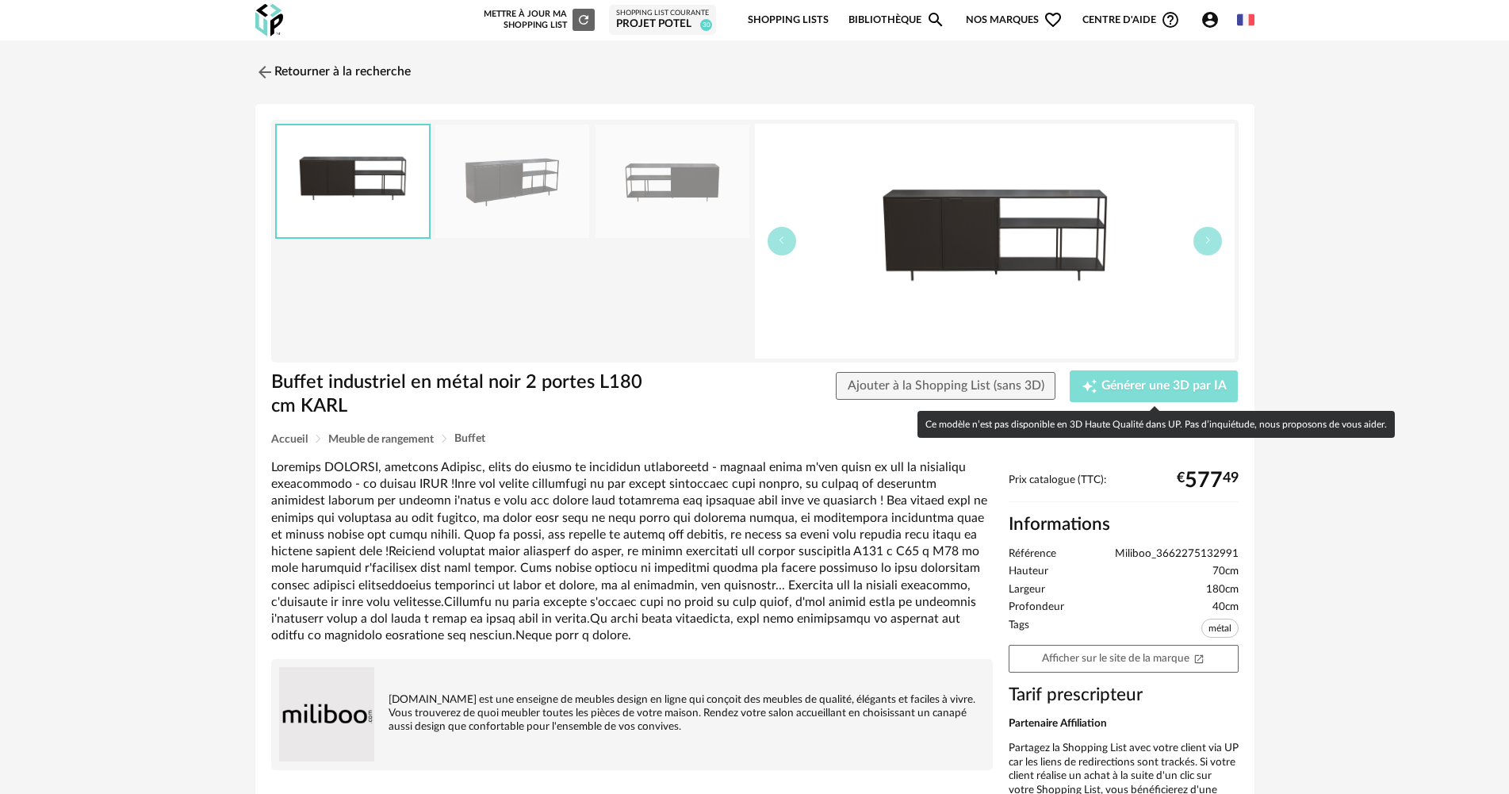
click at [1102, 388] on span "Générer une 3D par IA" at bounding box center [1164, 386] width 125 height 13
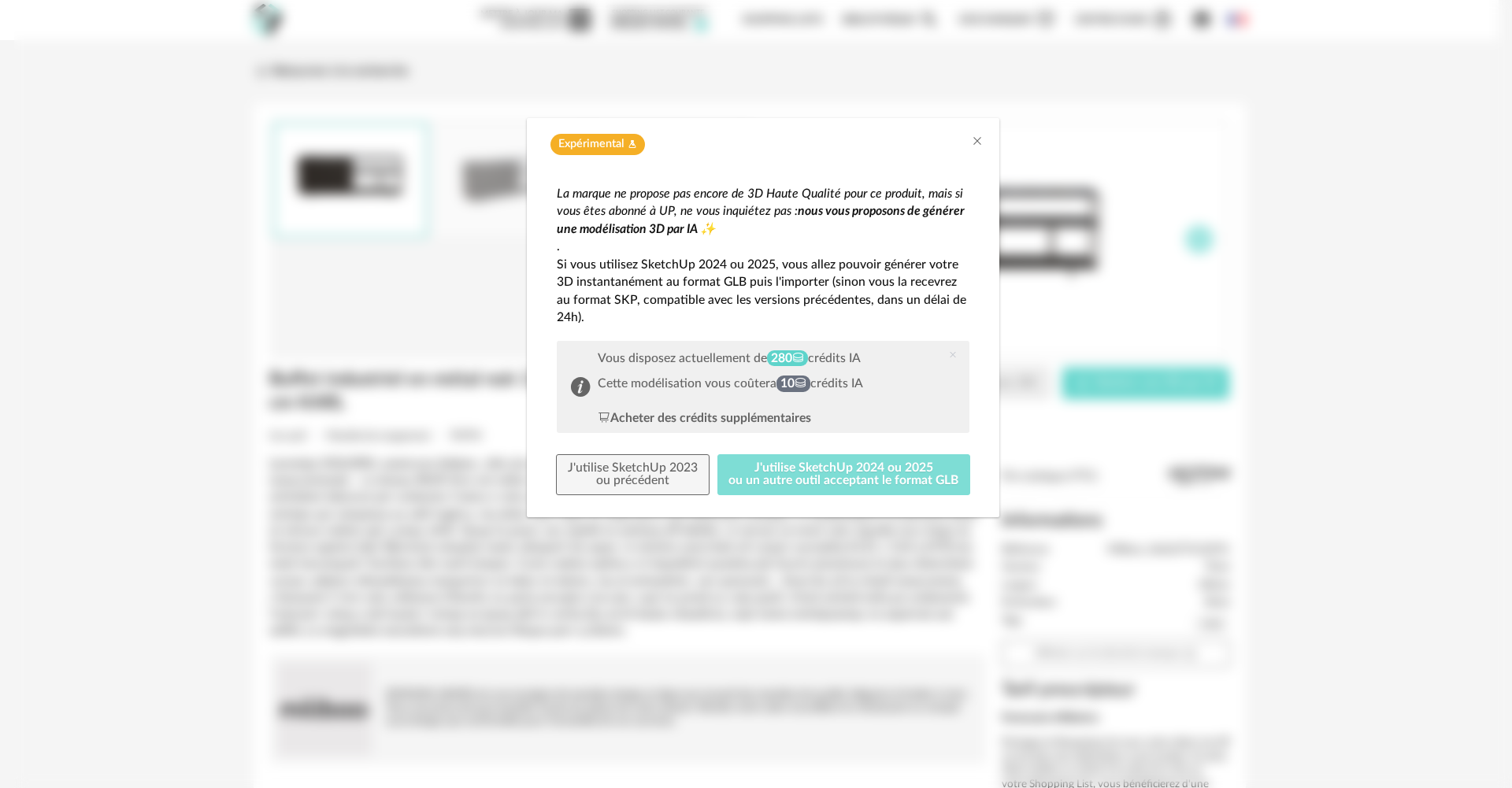
click at [923, 478] on button "J'utilise SketchUp 2024 ou 2025 ou un autre outil acceptant le format GLB" at bounding box center [843, 474] width 253 height 41
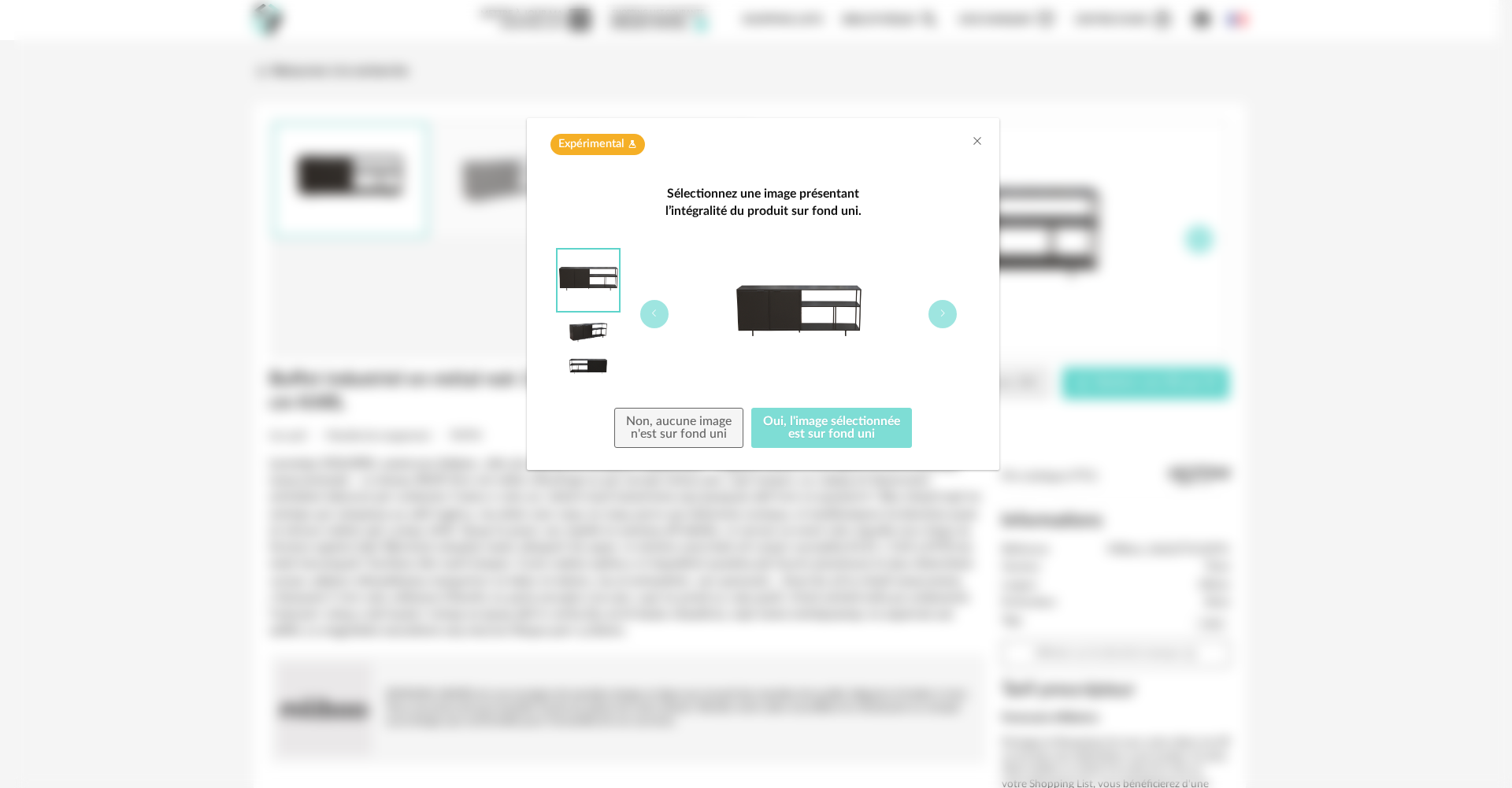
click at [847, 428] on button "Oui, l'image sélectionnée est sur fond uni" at bounding box center [832, 428] width 161 height 41
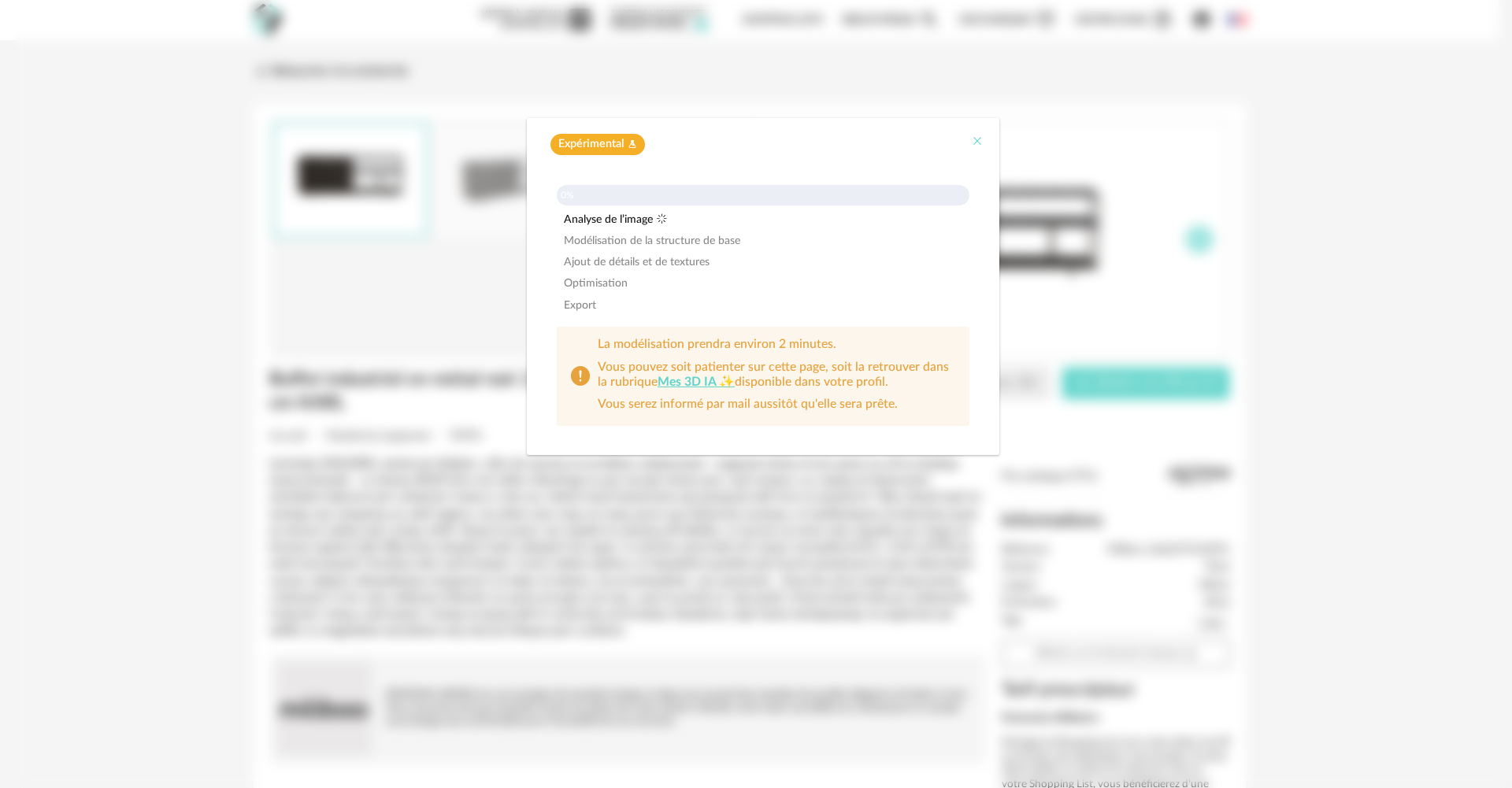
click at [976, 135] on icon "Close" at bounding box center [977, 141] width 13 height 13
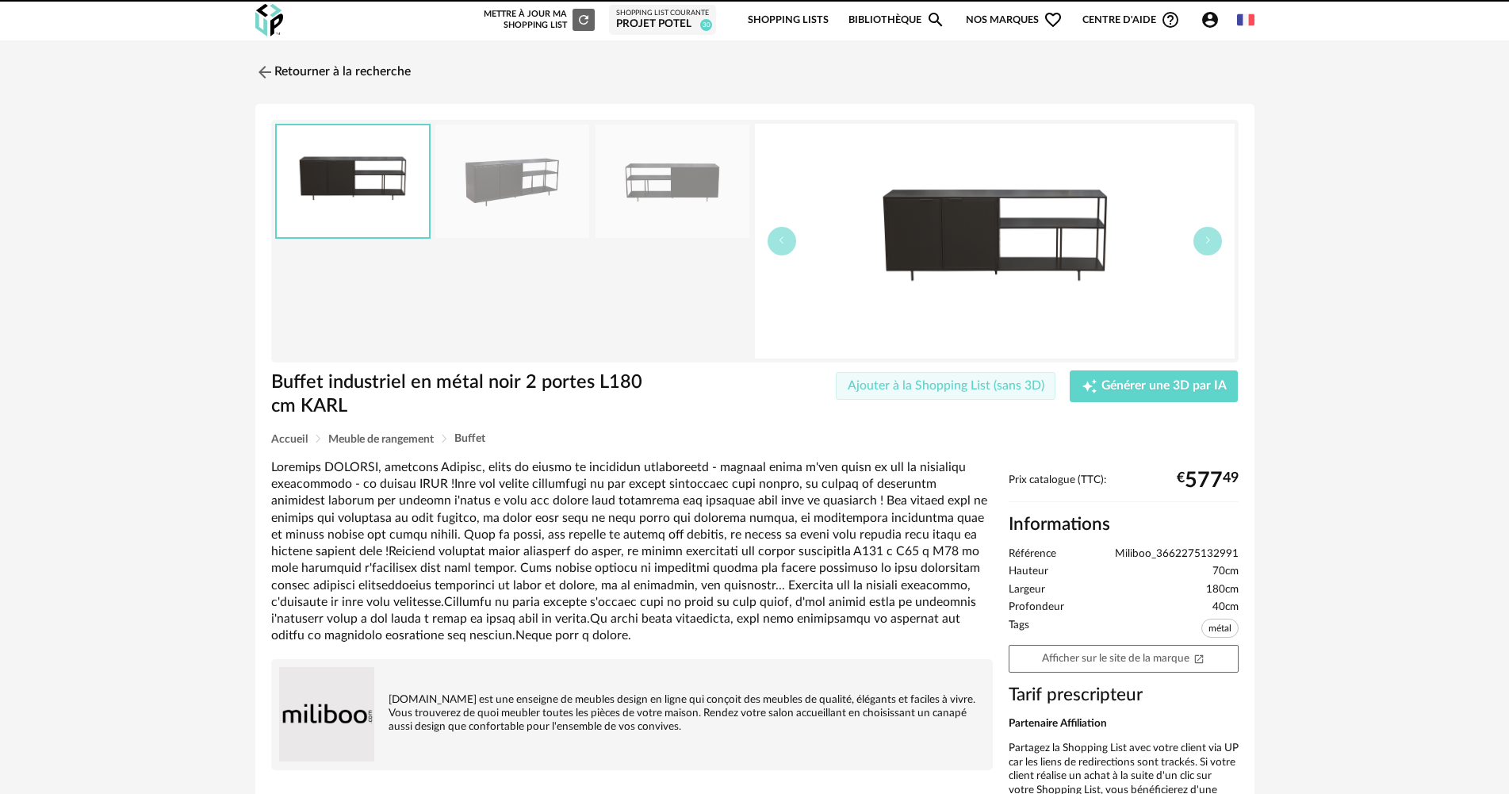
click at [1003, 390] on span "Ajouter à la Shopping List (sans 3D)" at bounding box center [946, 385] width 197 height 13
click at [538, 201] on img at bounding box center [512, 181] width 154 height 113
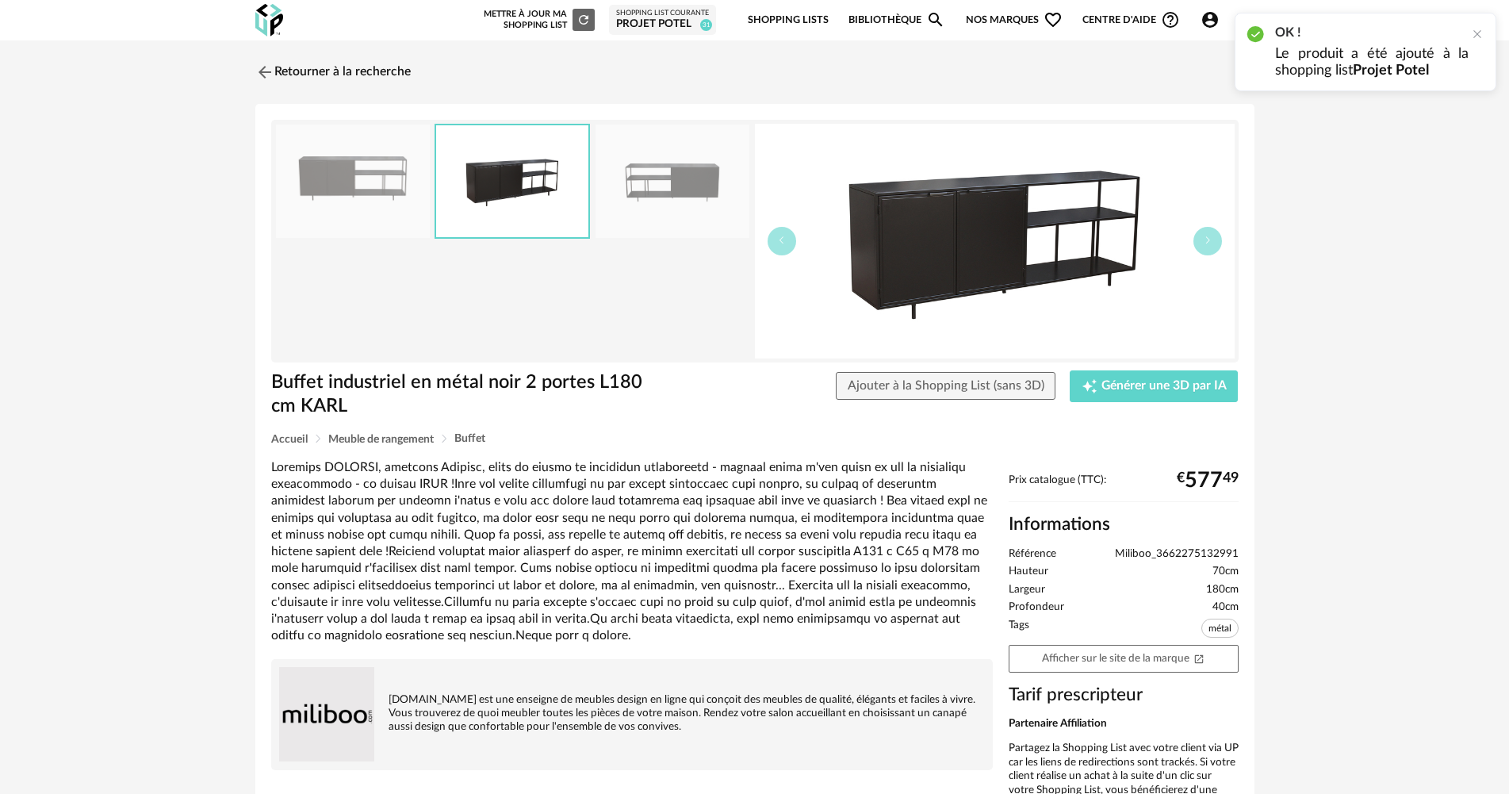
click at [621, 199] on img at bounding box center [673, 181] width 154 height 113
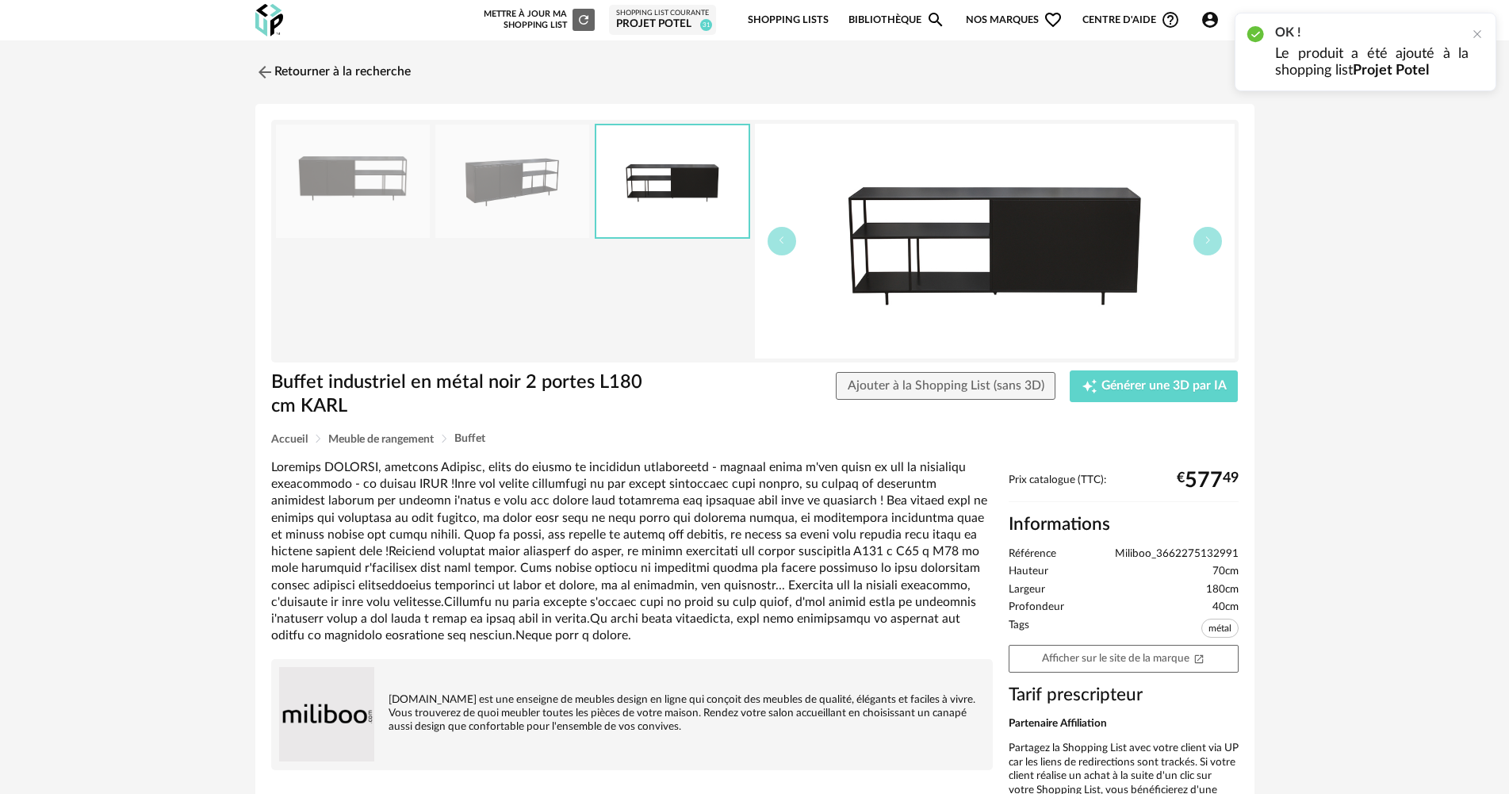
click at [535, 199] on img at bounding box center [512, 181] width 154 height 113
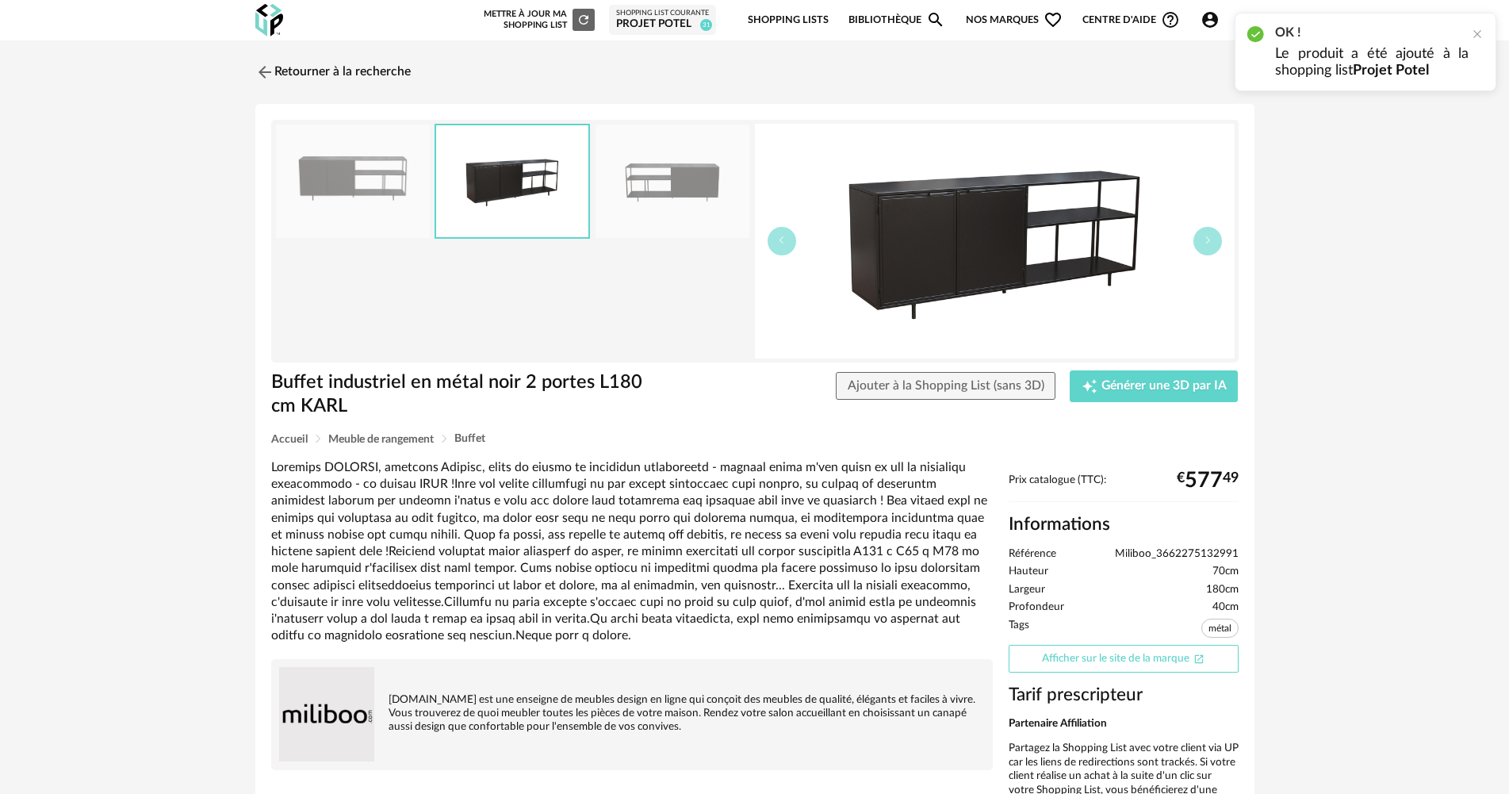
click at [1048, 671] on link "Afficher sur le site de la marque Open In New icon" at bounding box center [1124, 659] width 230 height 28
click at [362, 71] on link "Retourner à la recherche" at bounding box center [328, 72] width 155 height 35
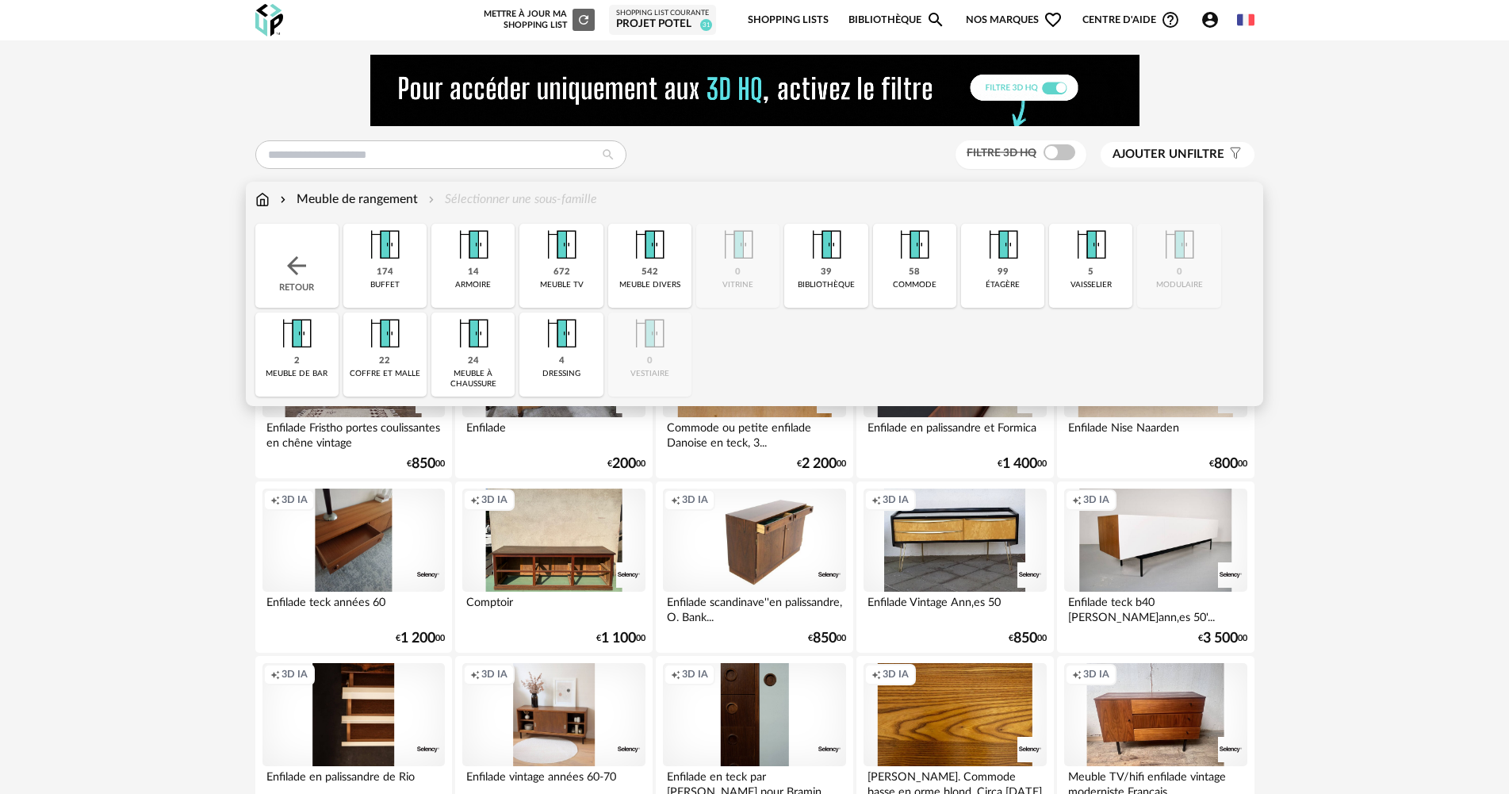
click at [262, 194] on img at bounding box center [262, 199] width 14 height 18
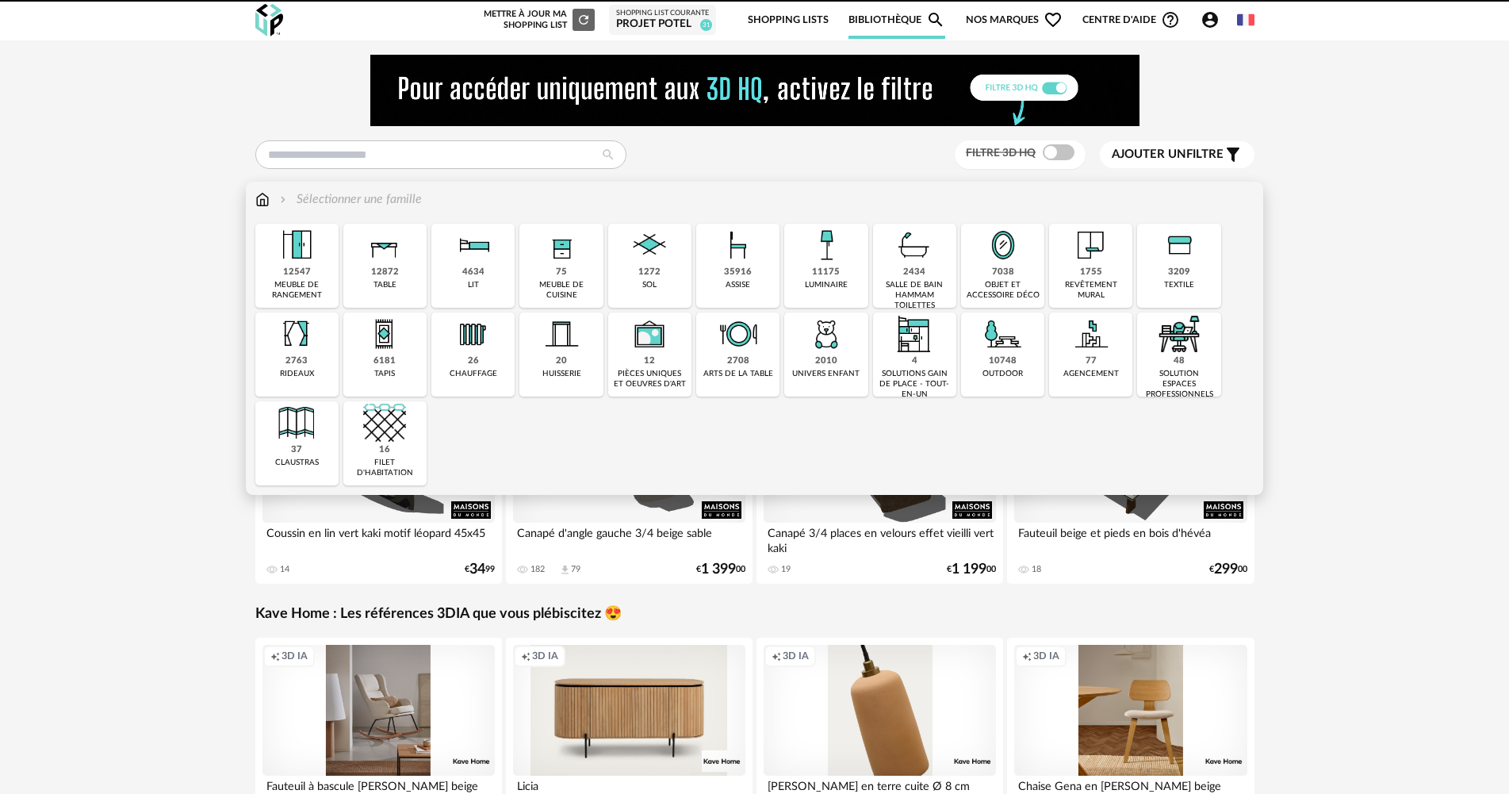
click at [821, 260] on img at bounding box center [826, 245] width 43 height 43
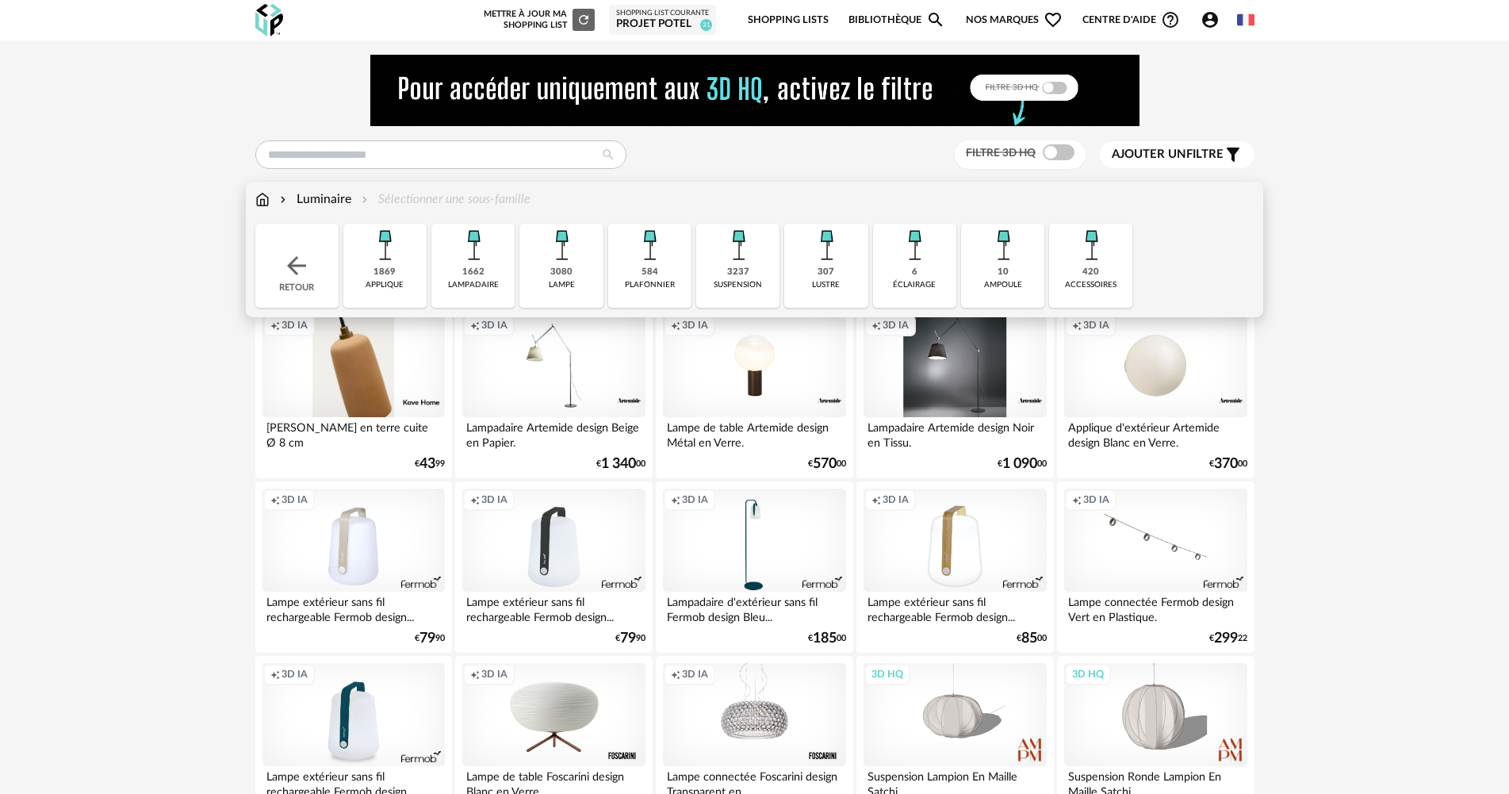
click at [761, 276] on div "3237 suspension" at bounding box center [737, 266] width 83 height 84
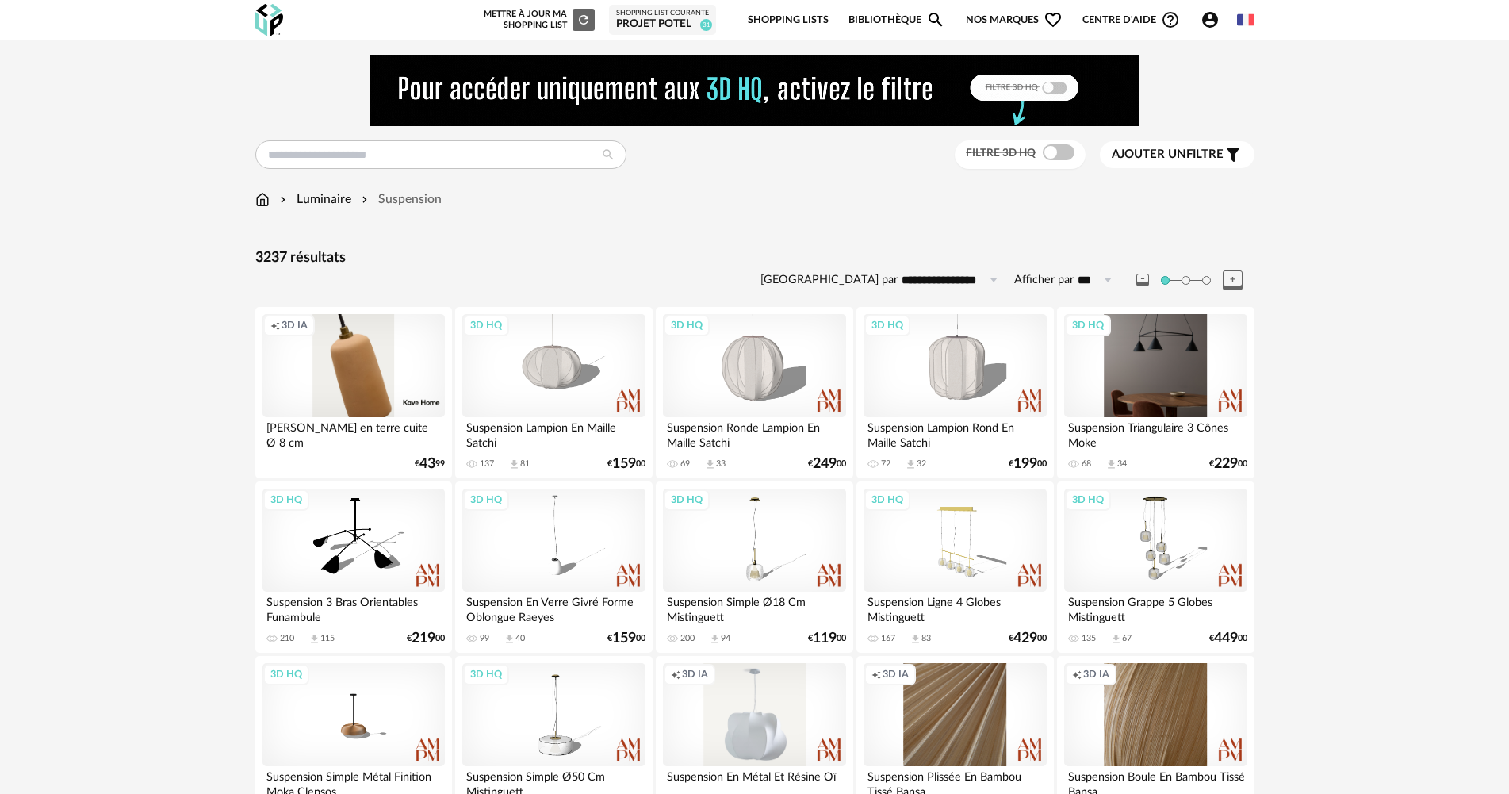
click at [1168, 395] on div "3D HQ" at bounding box center [1155, 365] width 182 height 103
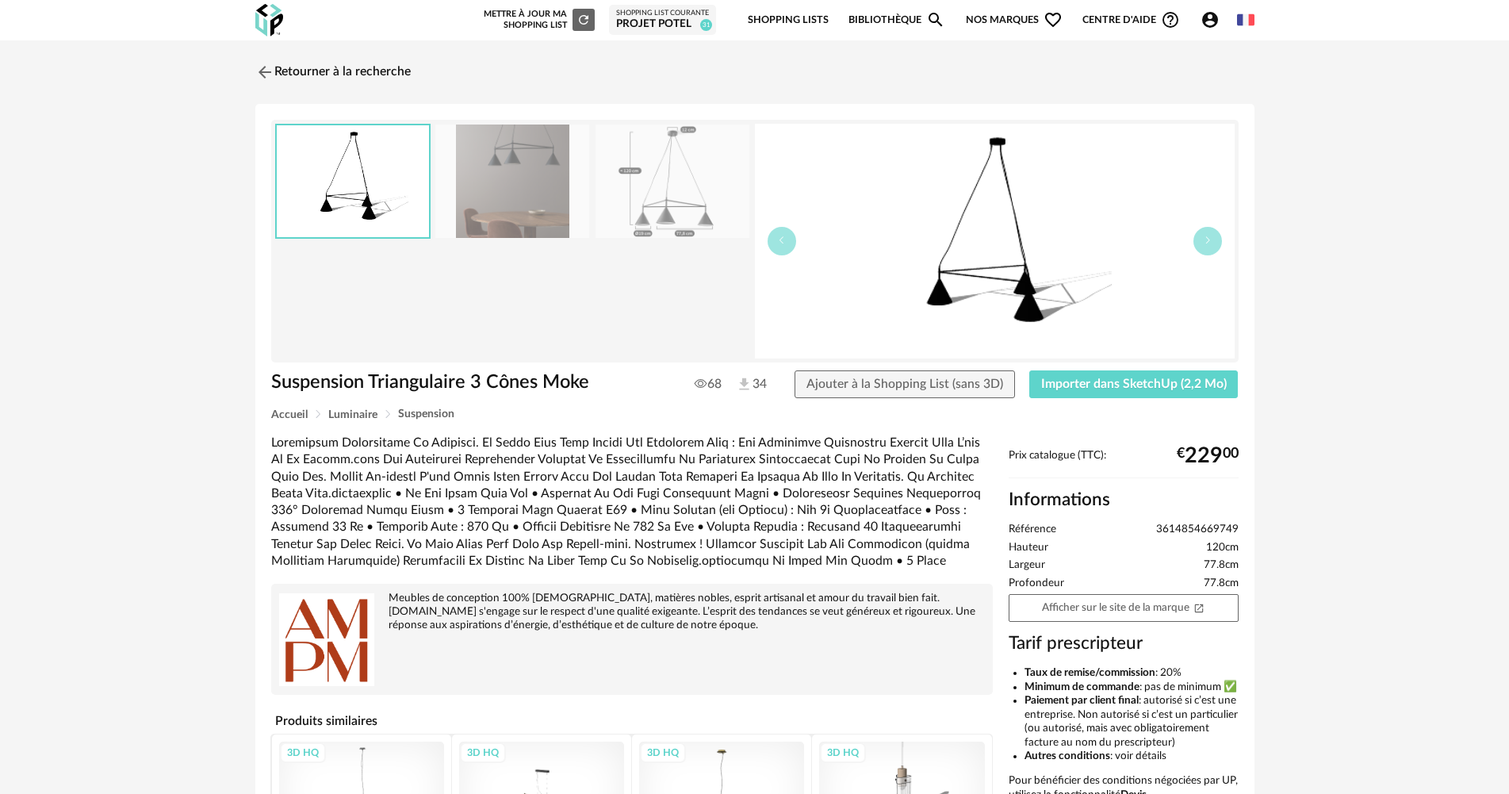
click at [627, 217] on img at bounding box center [673, 181] width 154 height 113
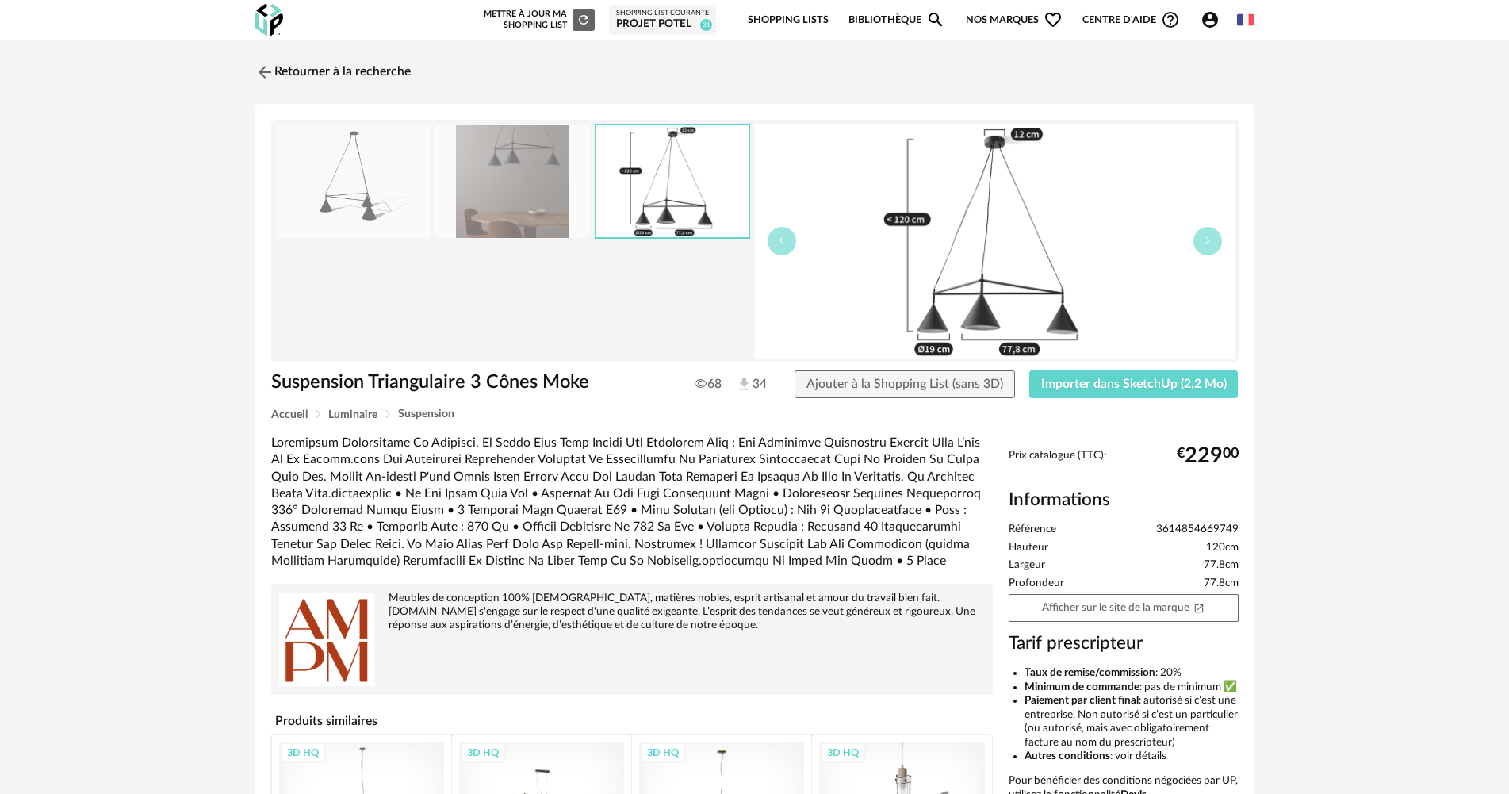
click at [545, 216] on img at bounding box center [512, 181] width 154 height 113
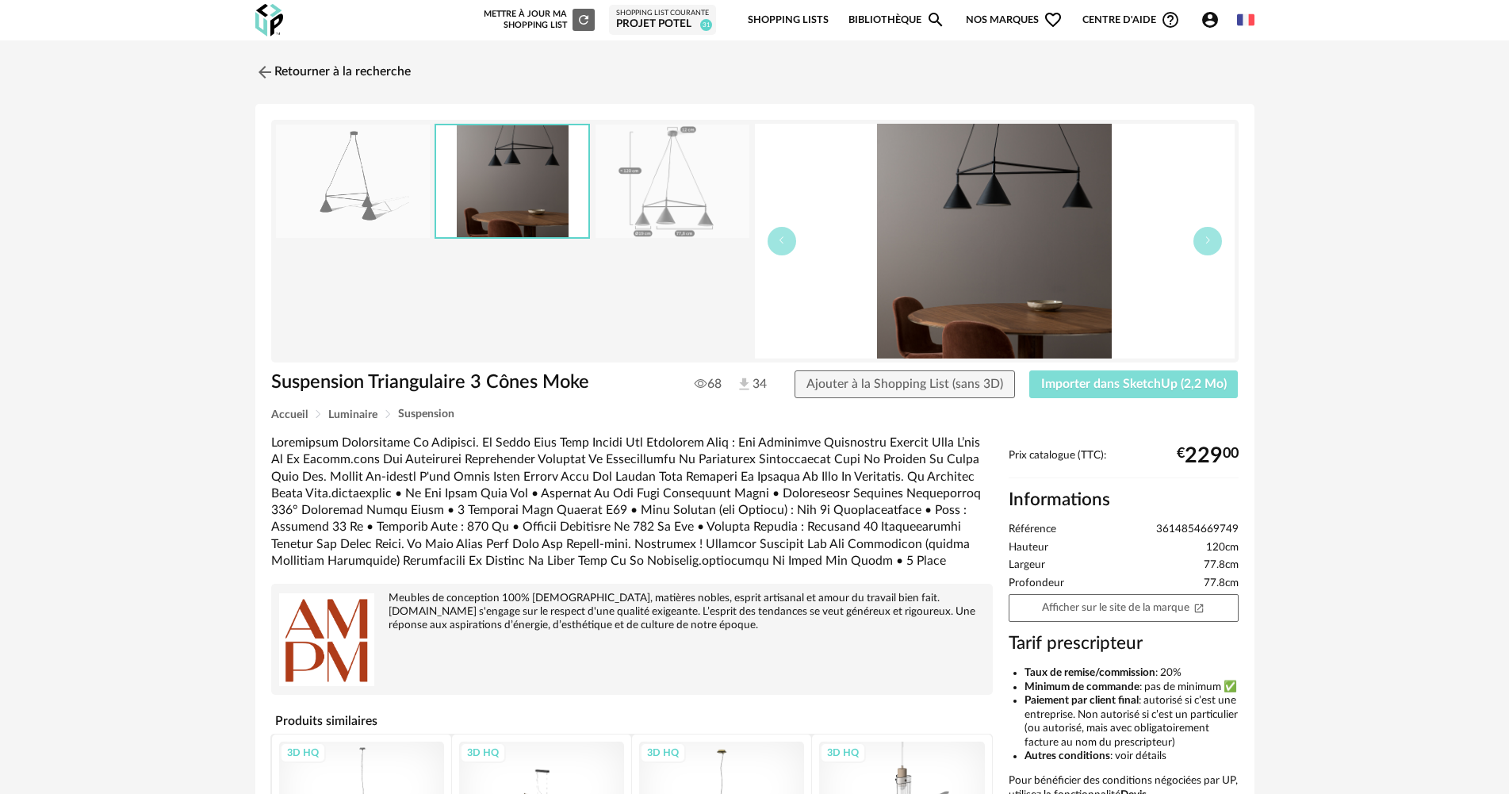
click at [1133, 384] on span "Importer dans SketchUp (2,2 Mo)" at bounding box center [1134, 384] width 186 height 13
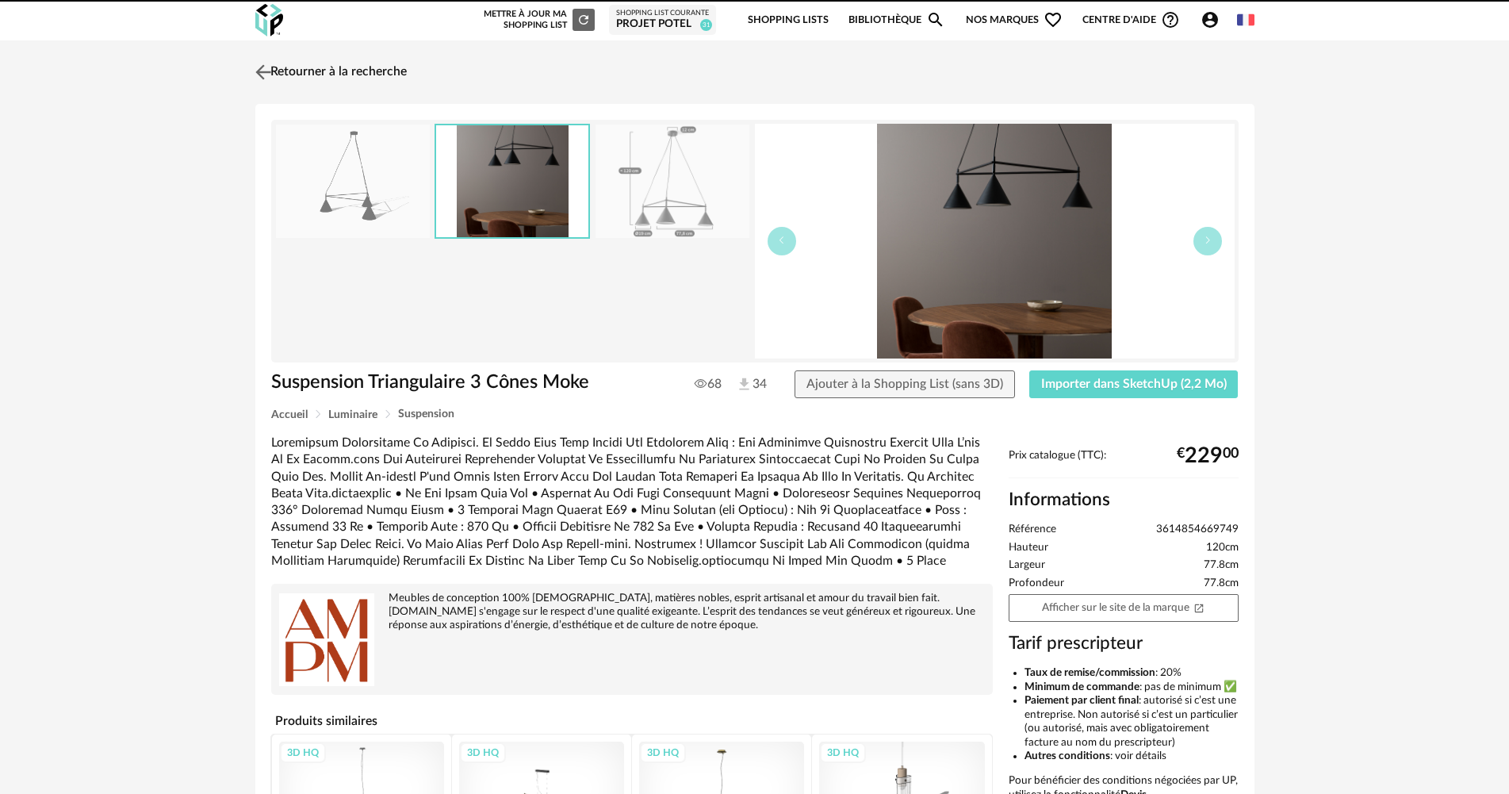
click at [330, 63] on link "Retourner à la recherche" at bounding box center [328, 72] width 155 height 35
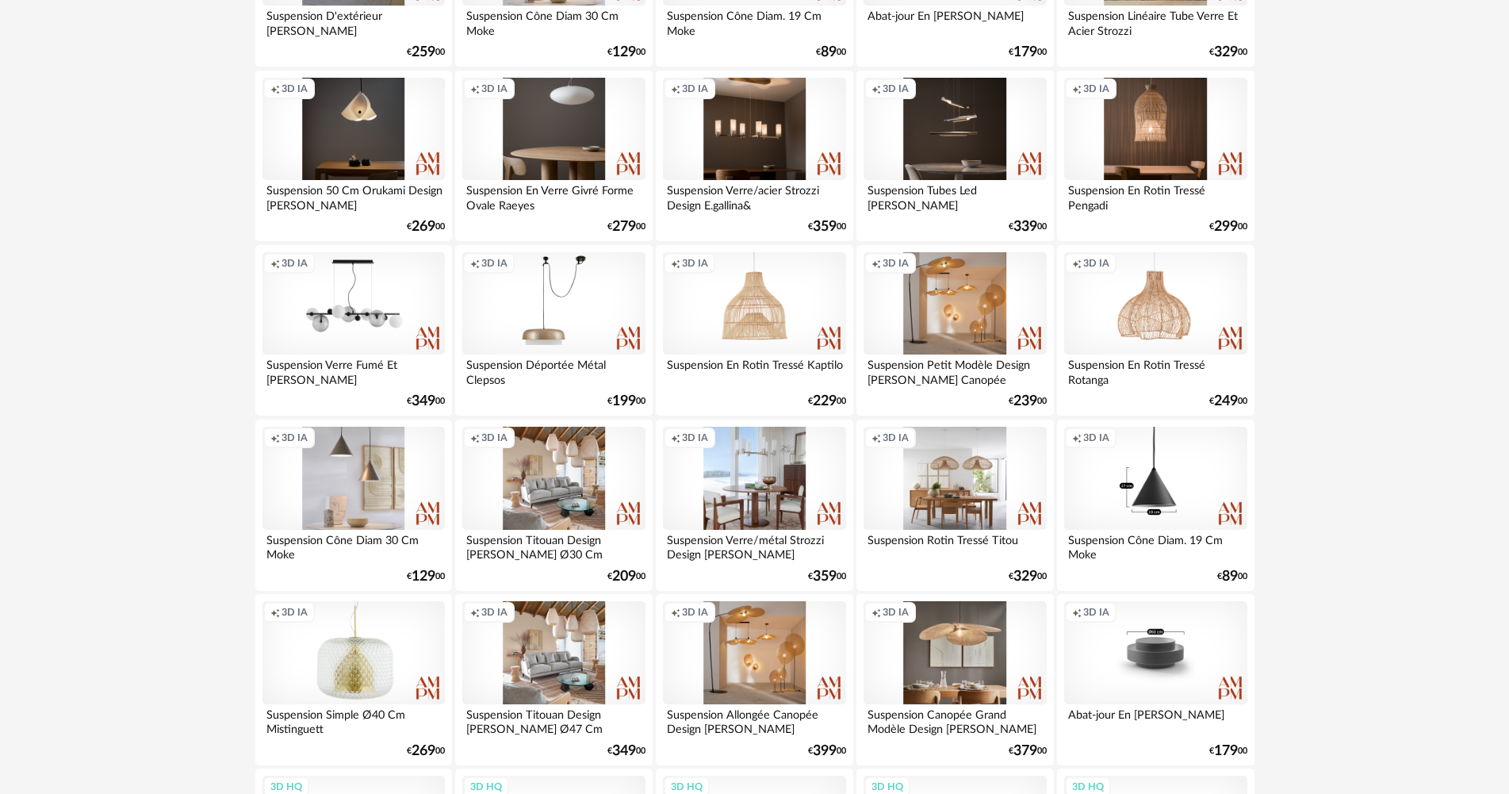
scroll to position [1110, 0]
click at [358, 278] on div "Creation icon 3D IA" at bounding box center [354, 302] width 182 height 103
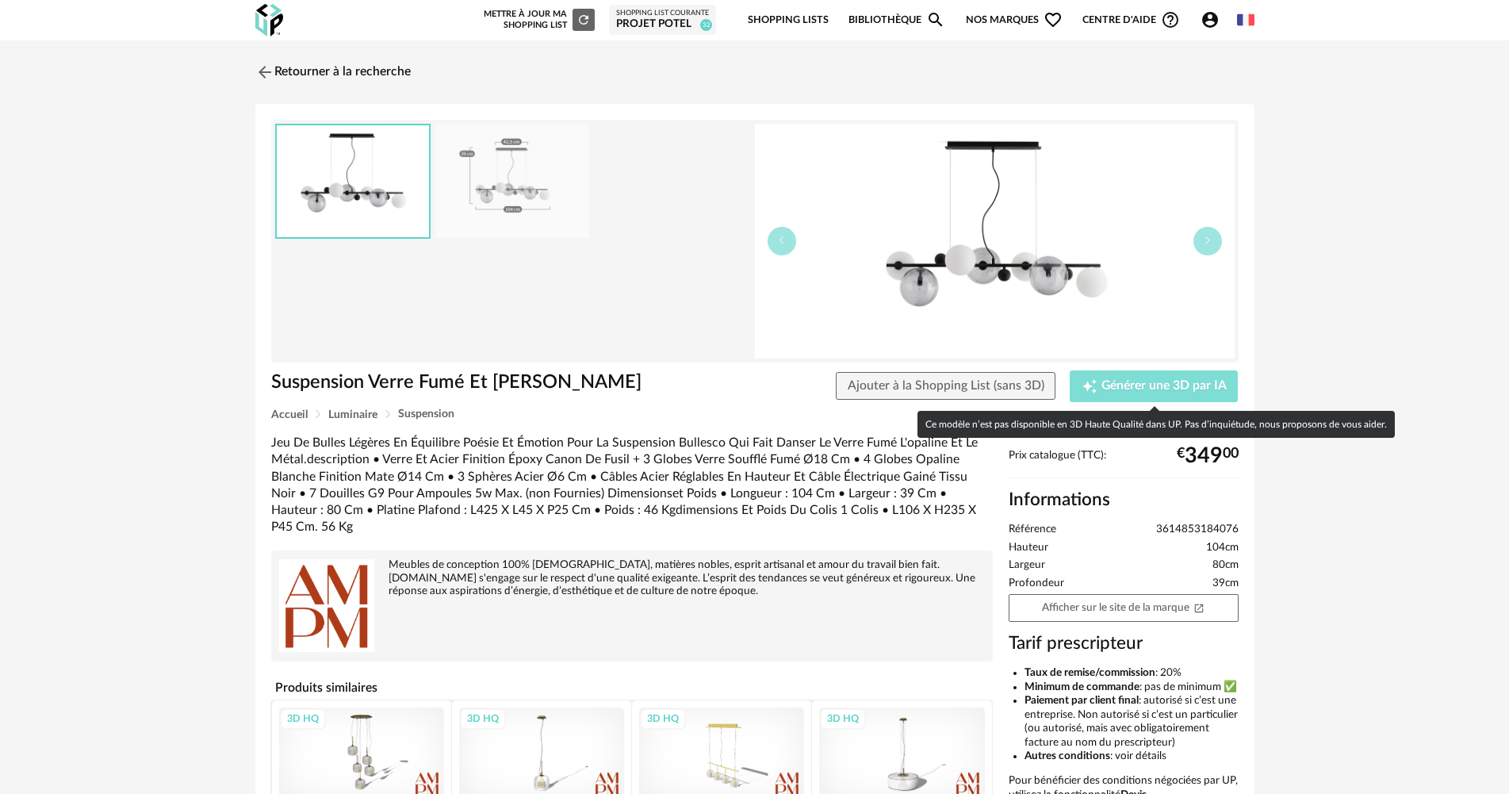
click at [1131, 378] on div "Creation icon Générer une 3D par IA" at bounding box center [1154, 386] width 145 height 16
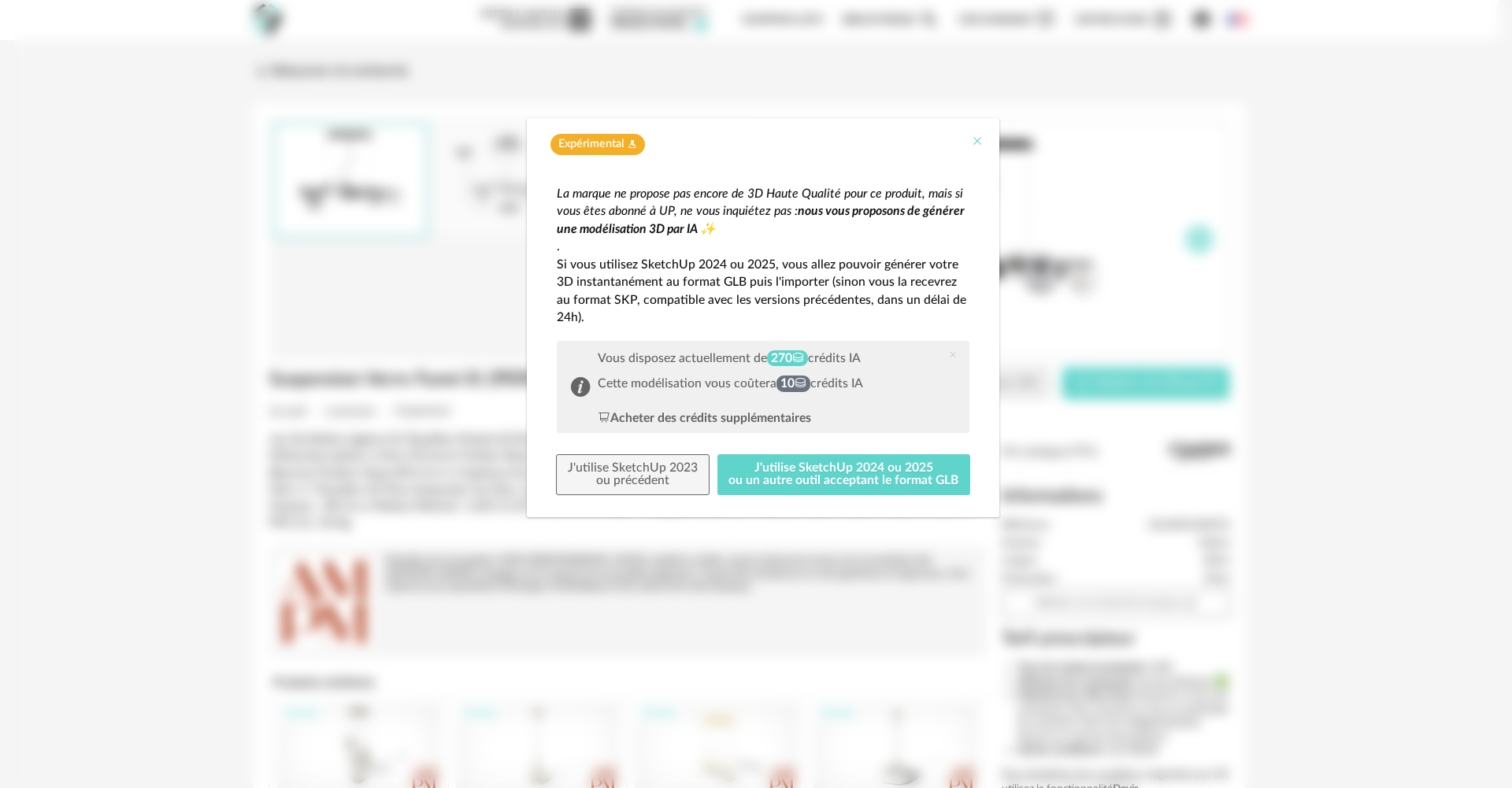
click at [979, 138] on icon "Close" at bounding box center [977, 141] width 13 height 13
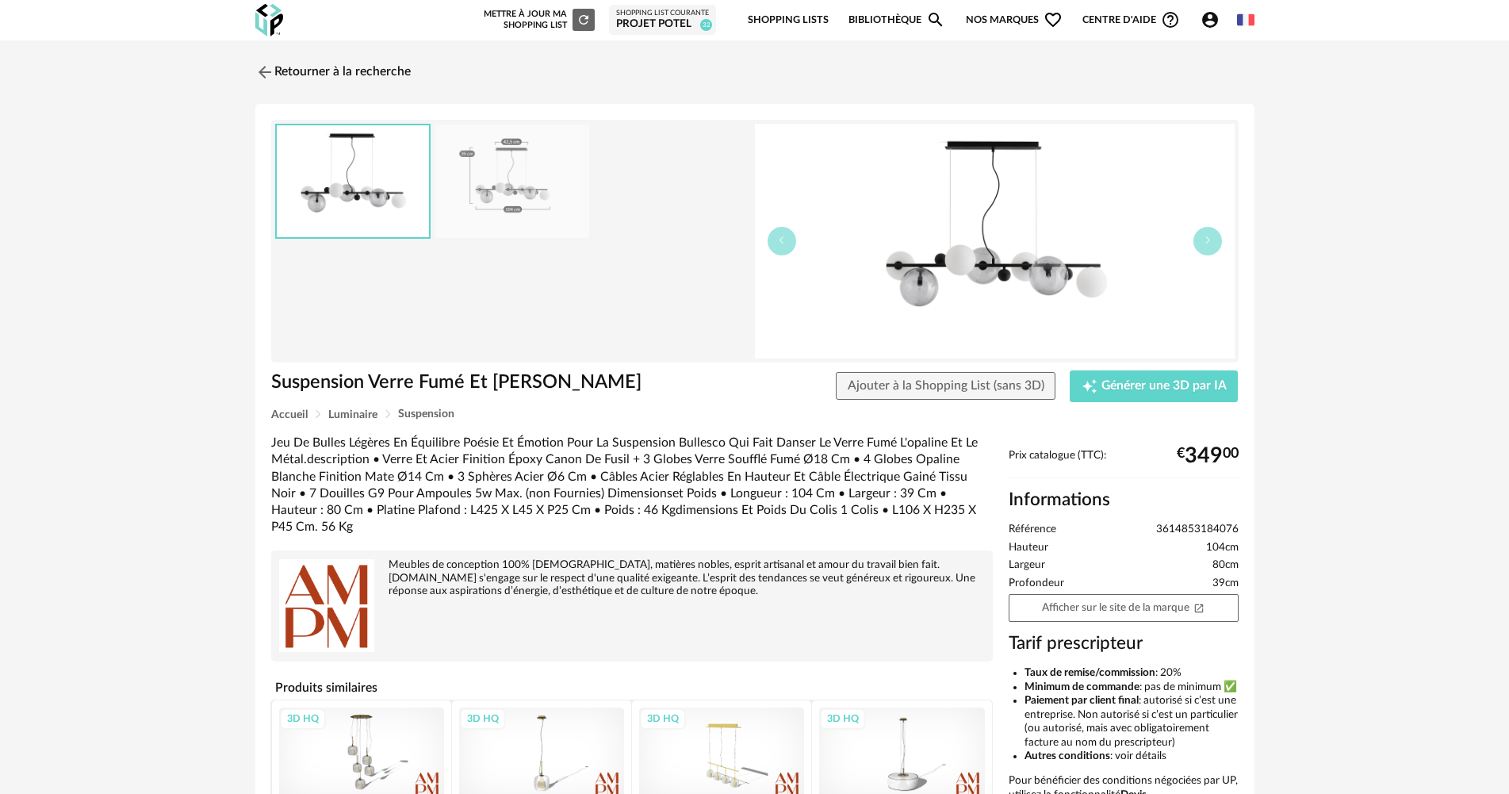
click at [254, 62] on div "Retourner à la recherche Suspension Verre Fumé Et Métal Bullesco Suspension Ver…" at bounding box center [755, 523] width 1028 height 936
click at [264, 67] on img at bounding box center [262, 71] width 23 height 23
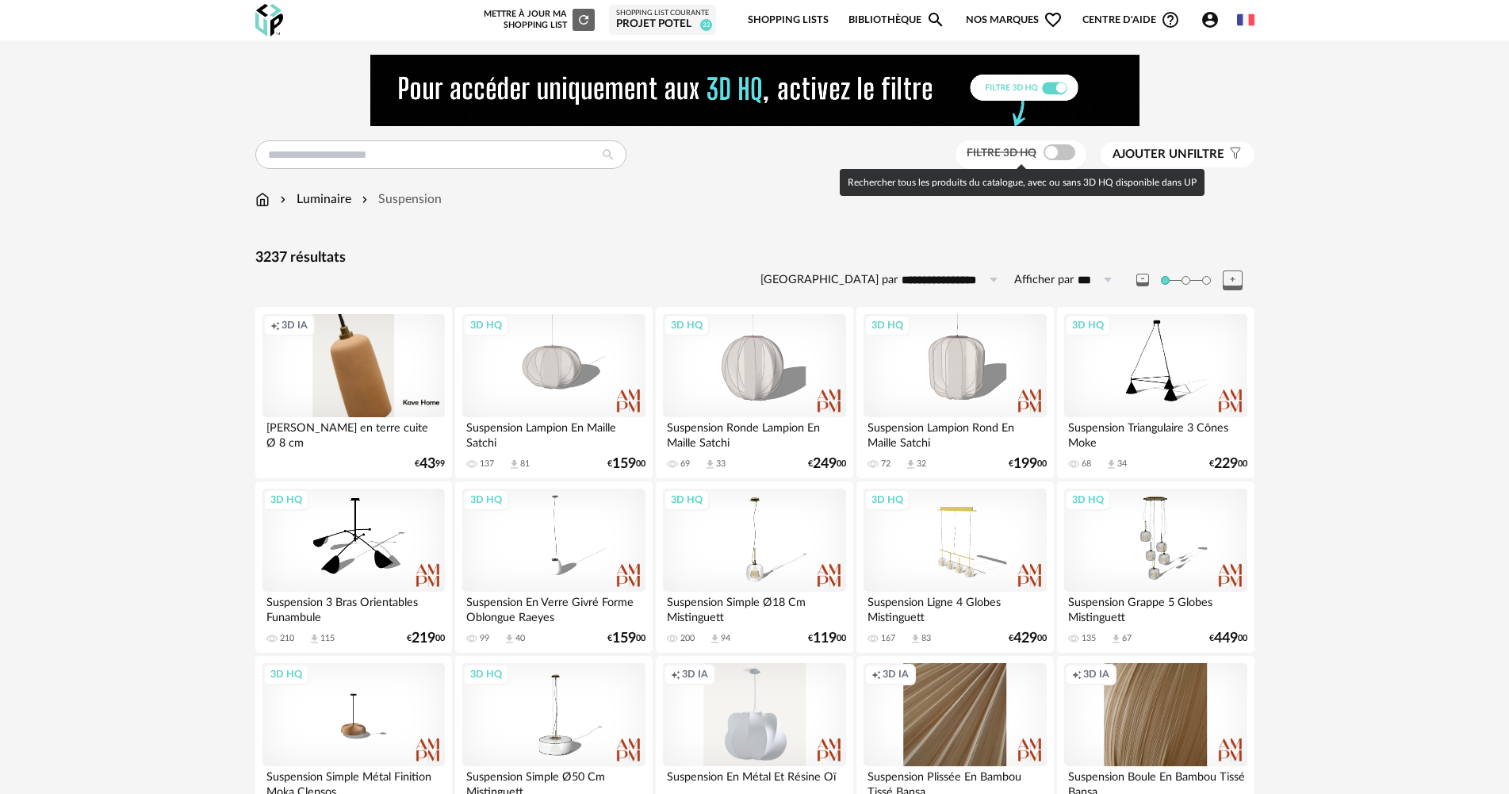
click at [1046, 151] on span at bounding box center [1060, 152] width 32 height 16
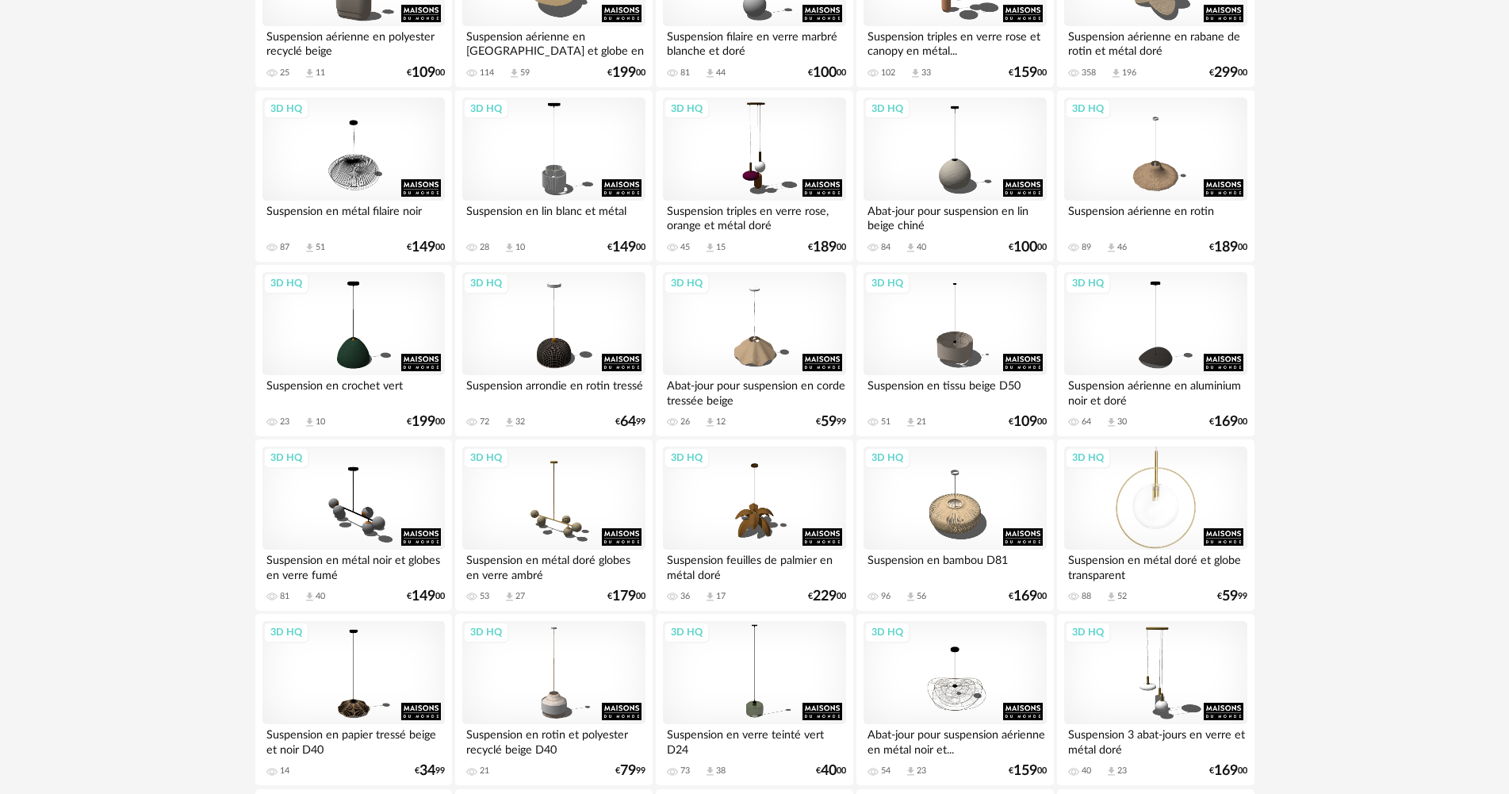
scroll to position [1824, 0]
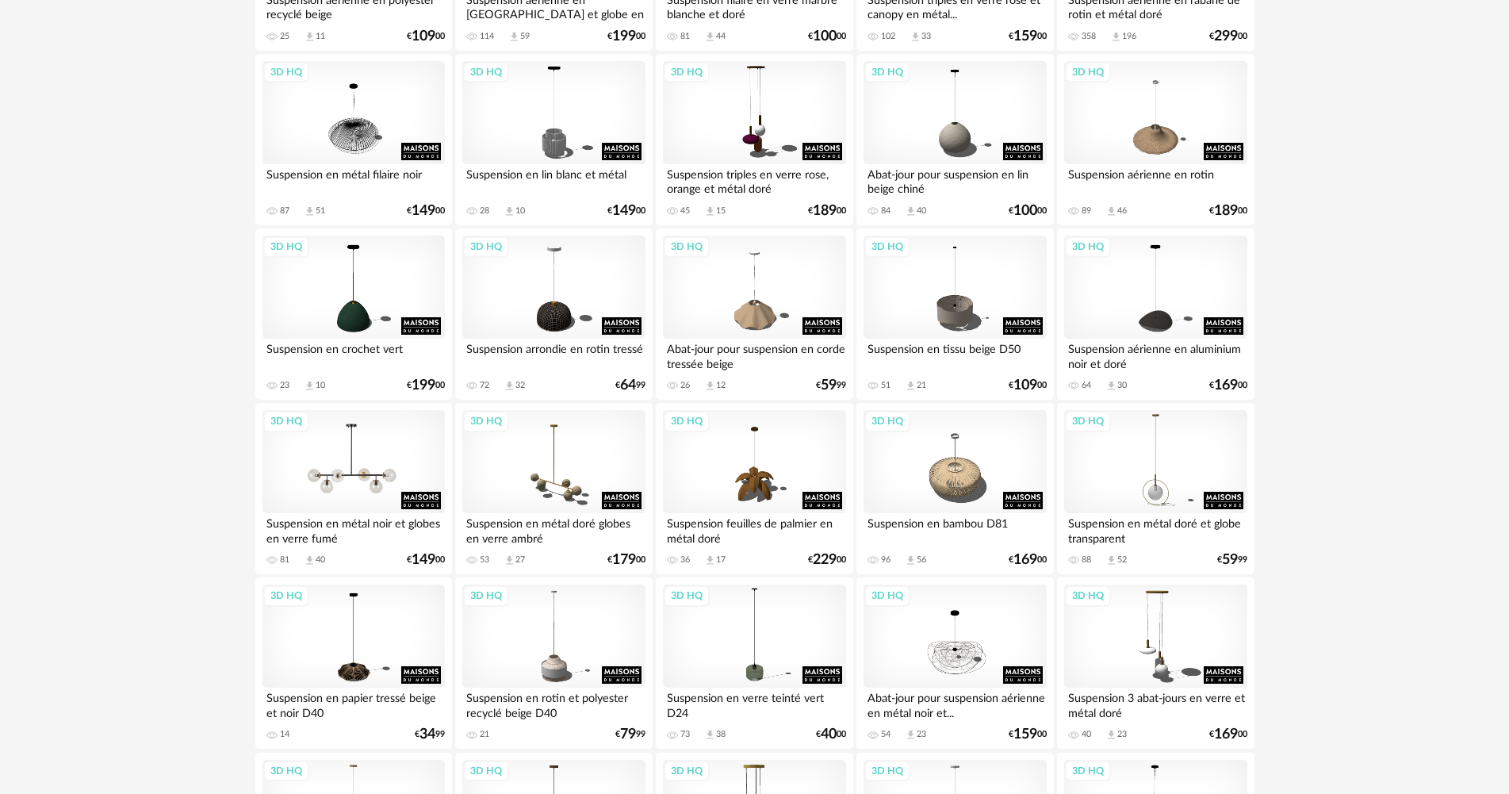
click at [362, 450] on div "3D HQ" at bounding box center [354, 461] width 182 height 103
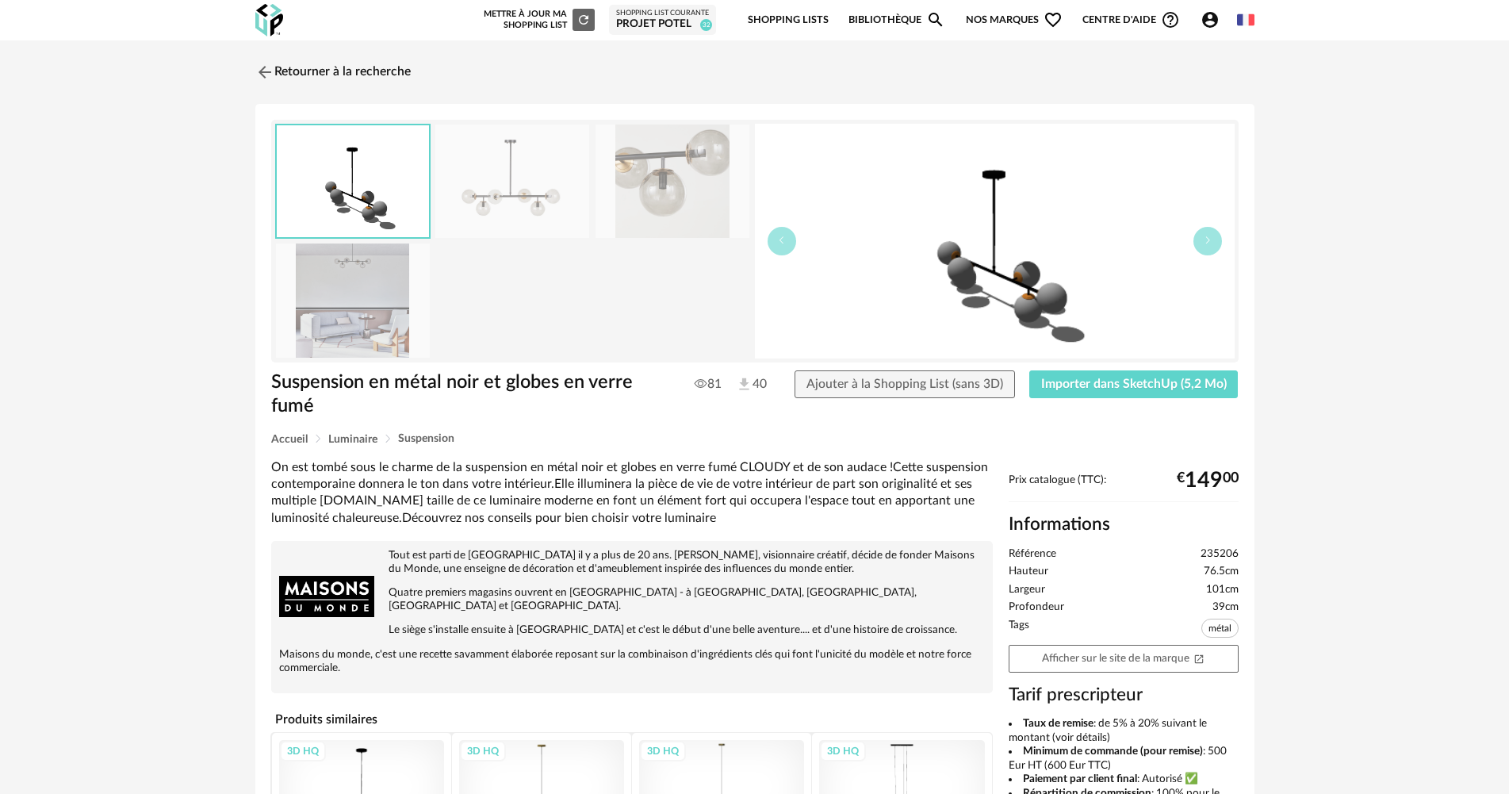
click at [1087, 369] on div "Suspension en métal noir et globes en verre fumé Suspension en métal noir et gl…" at bounding box center [754, 592] width 999 height 977
click at [1087, 376] on button "Importer dans SketchUp (5,2 Mo)" at bounding box center [1133, 384] width 209 height 29
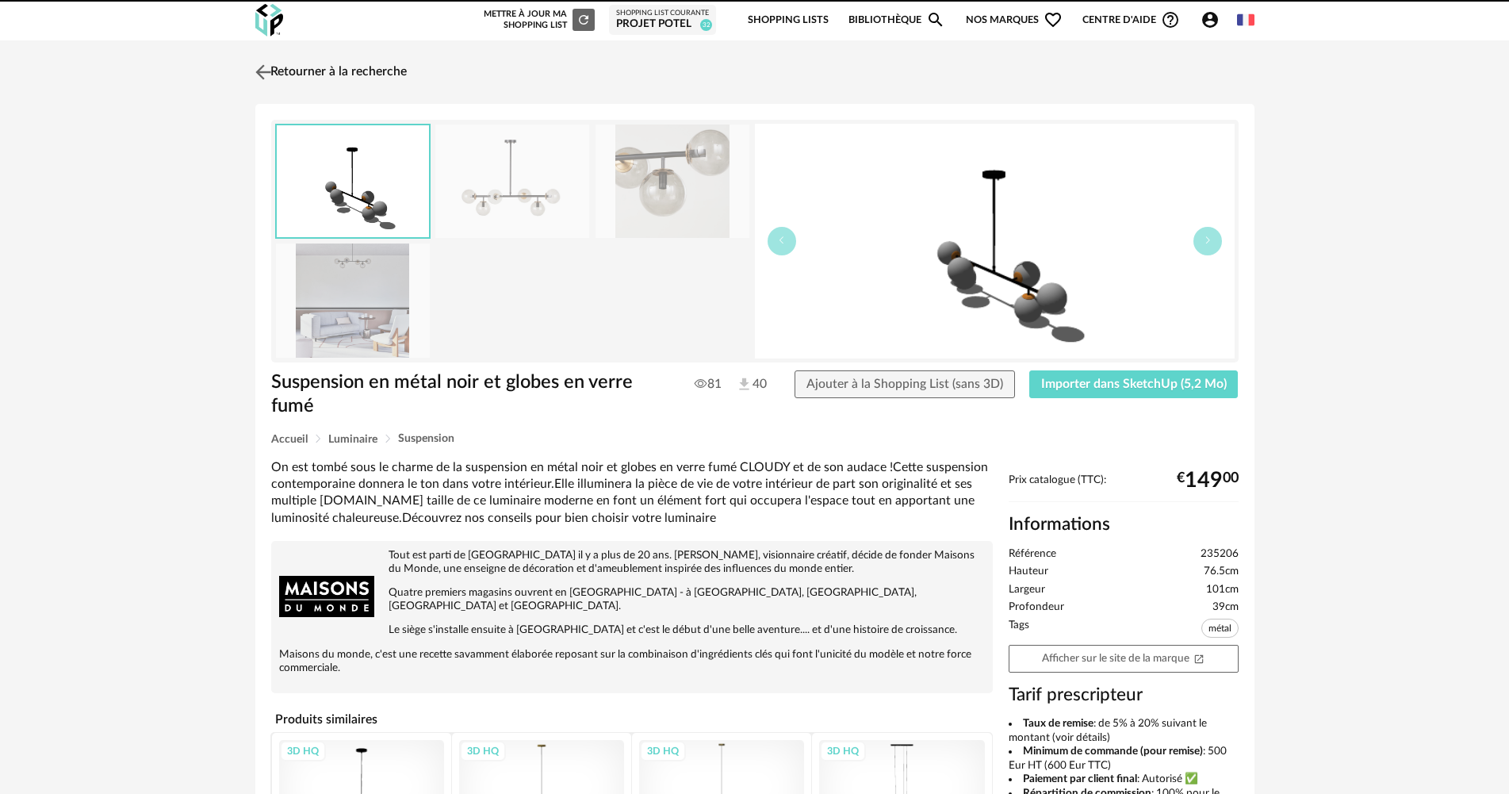
click at [319, 63] on link "Retourner à la recherche" at bounding box center [328, 72] width 155 height 35
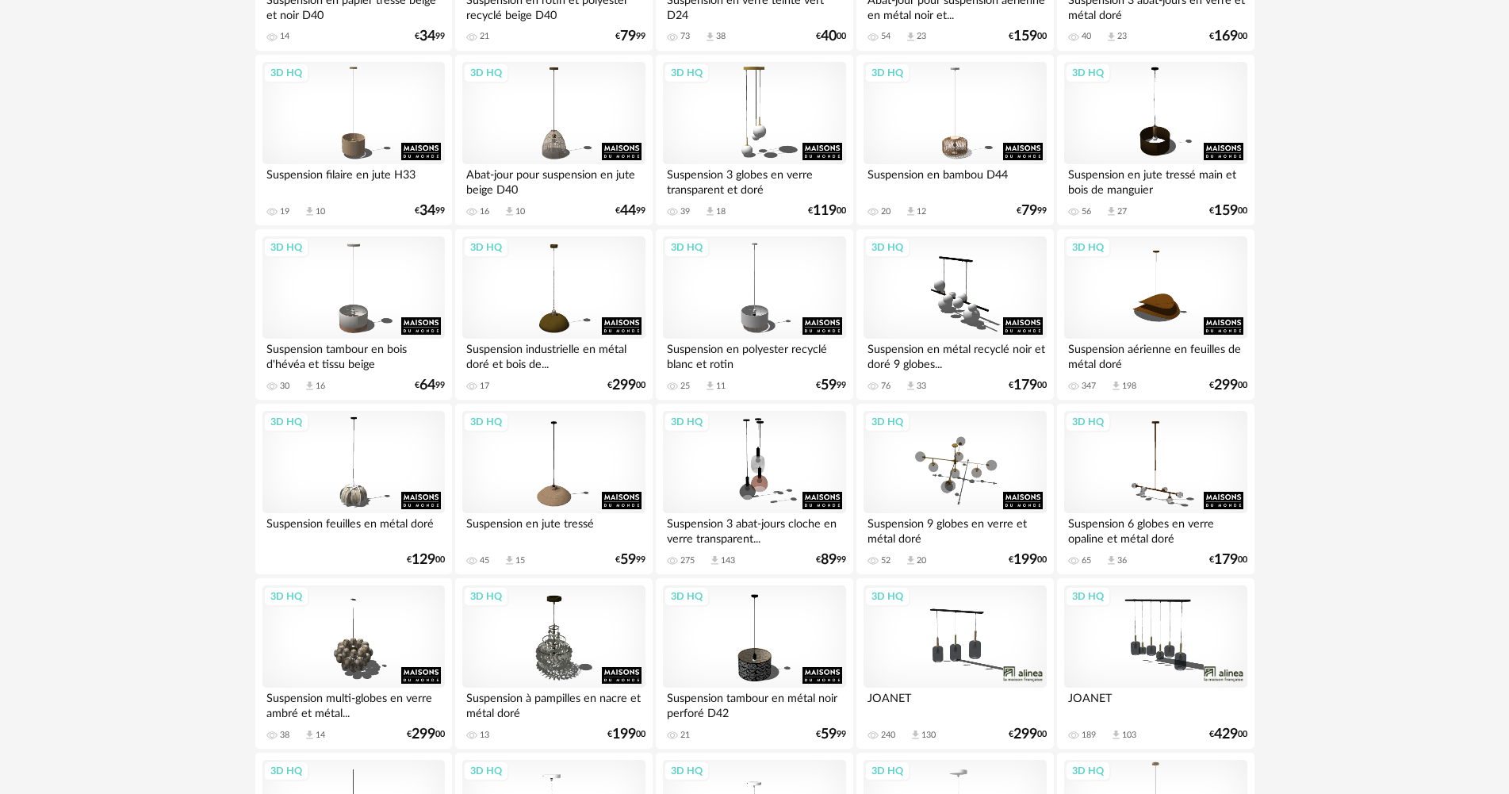
scroll to position [2696, 0]
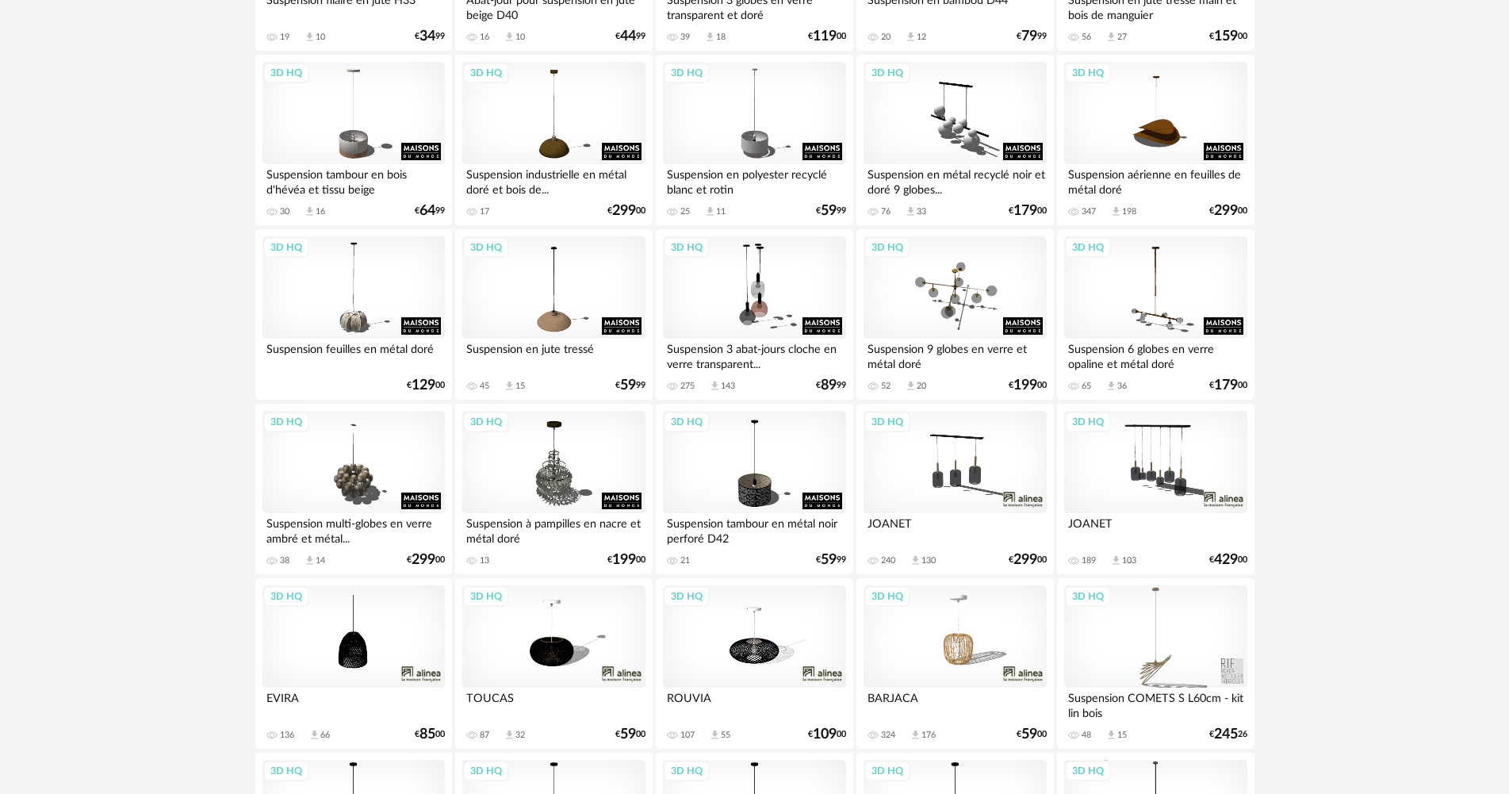
click at [1173, 468] on div "3D HQ" at bounding box center [1155, 462] width 182 height 103
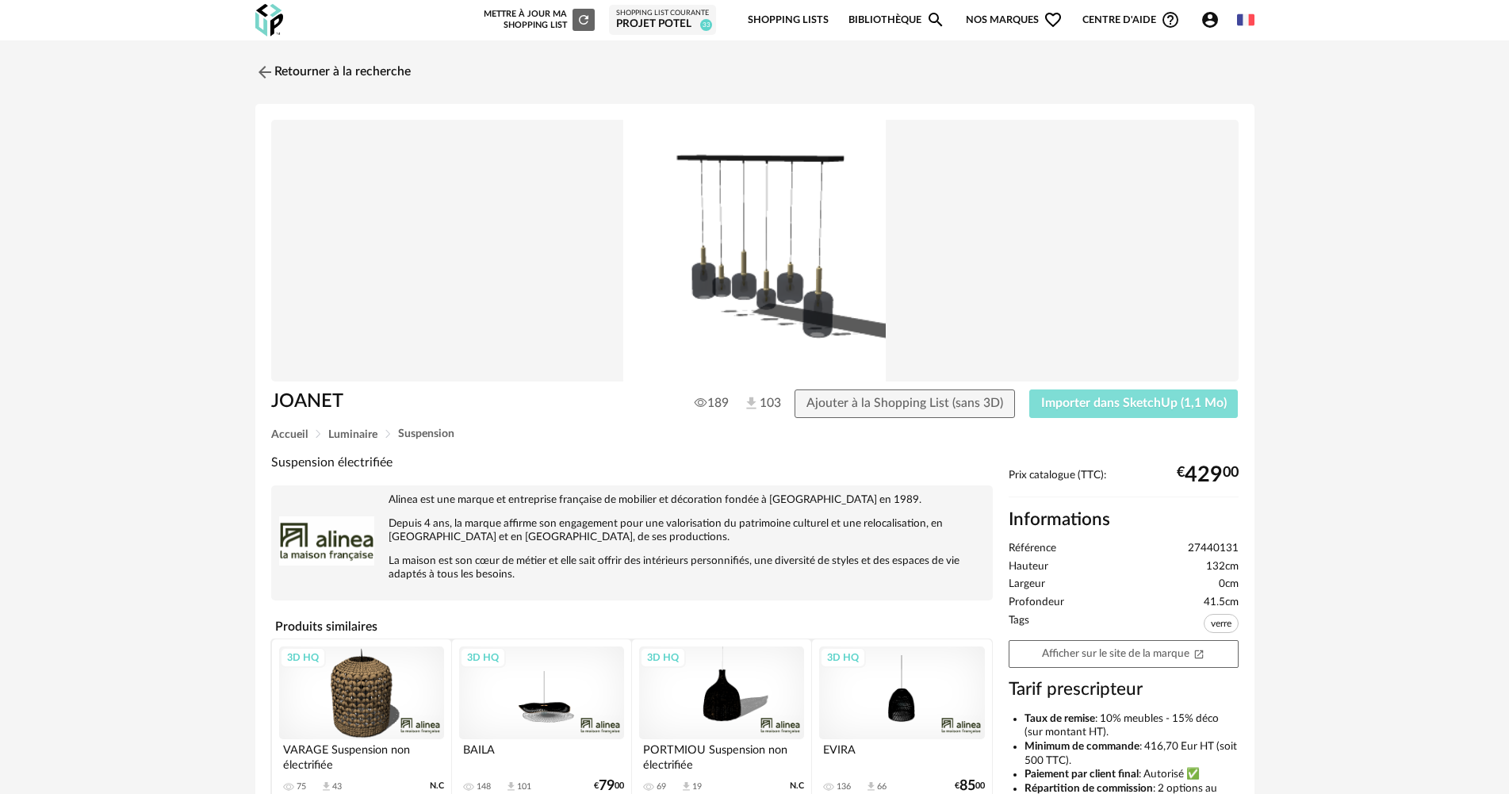
click at [1089, 412] on button "Importer dans SketchUp (1,1 Mo)" at bounding box center [1133, 403] width 209 height 29
click at [293, 70] on link "Retourner à la recherche" at bounding box center [328, 72] width 155 height 35
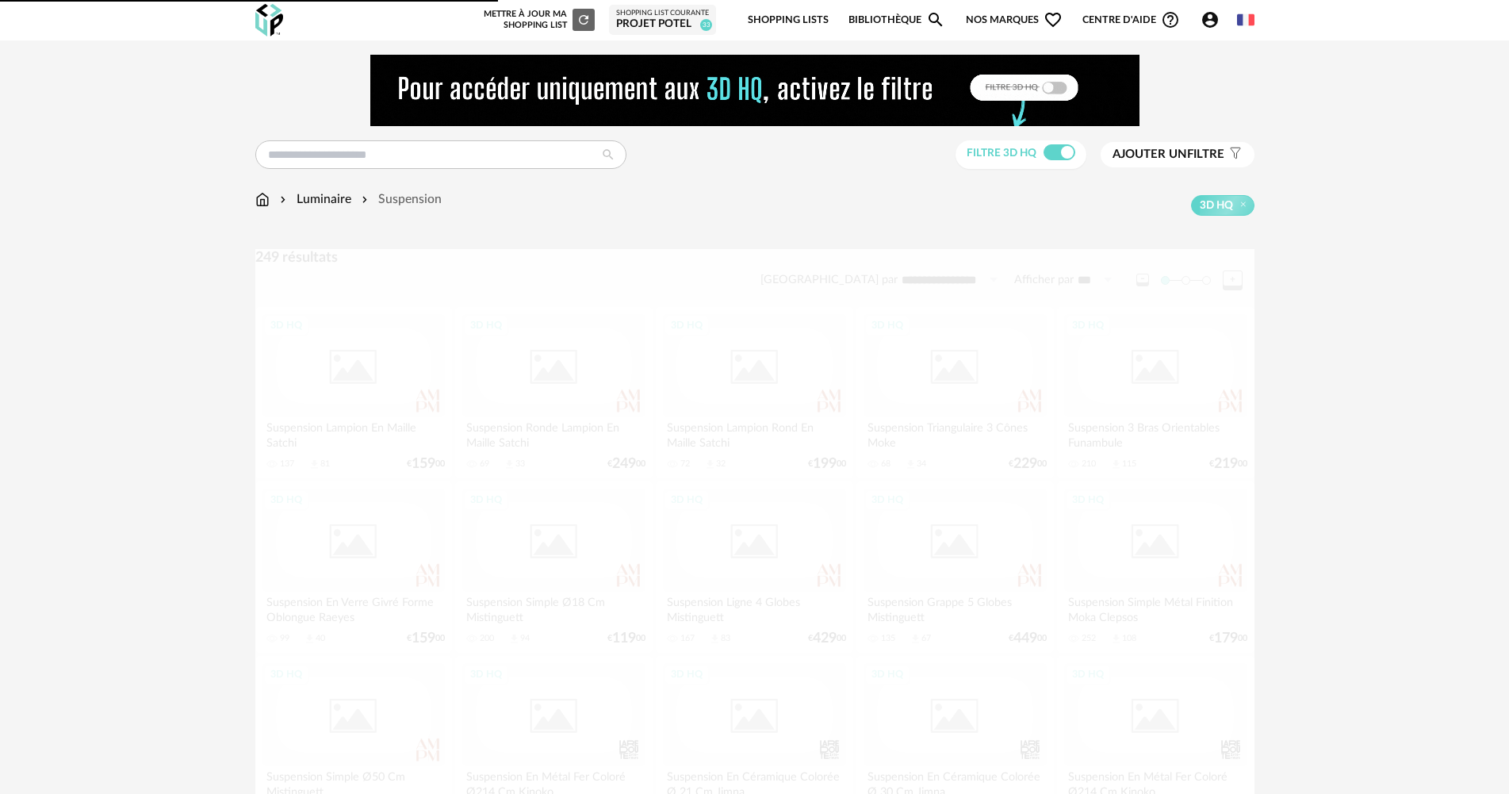
scroll to position [2696, 0]
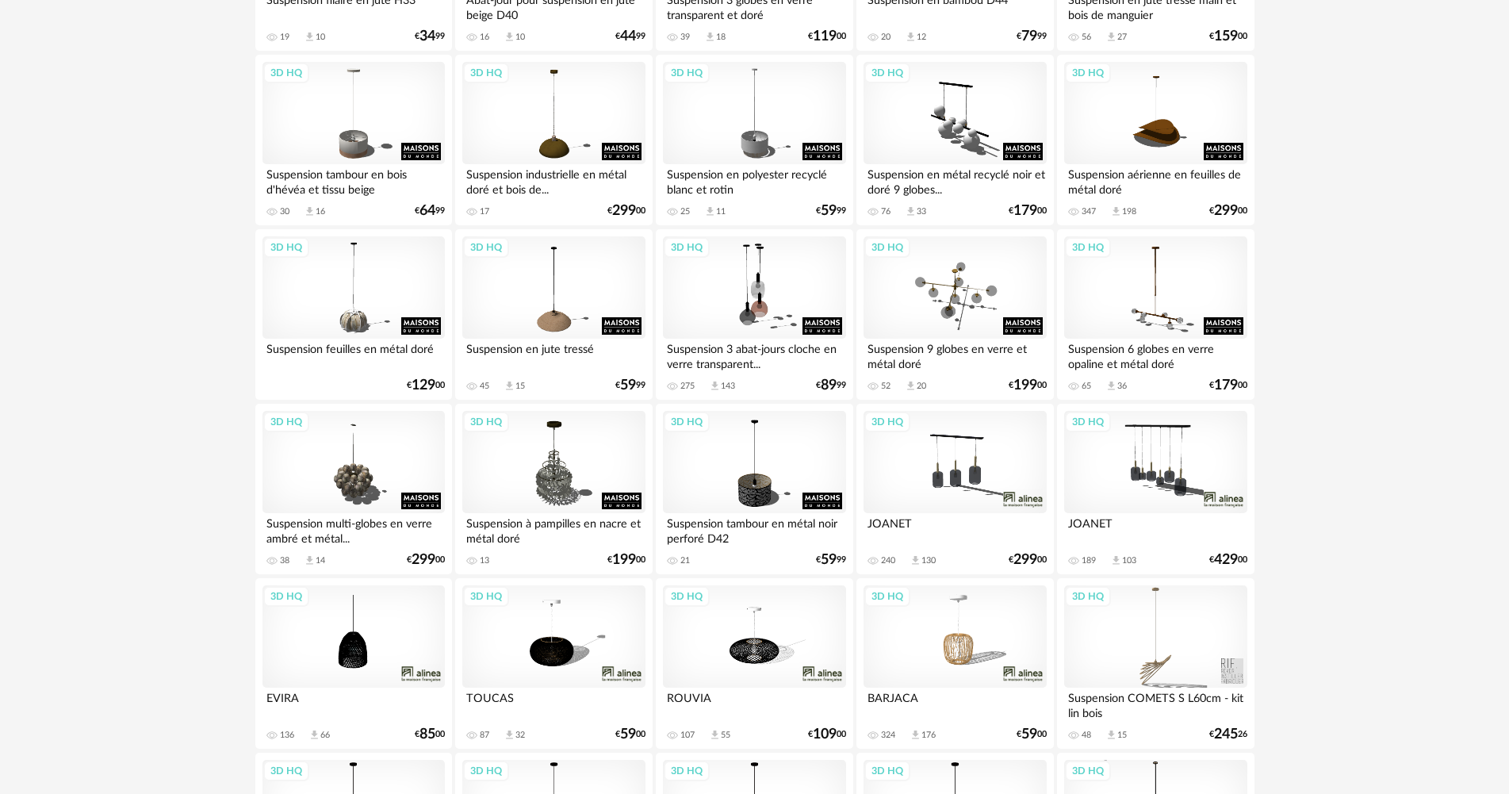
click at [957, 476] on div "3D HQ" at bounding box center [955, 462] width 182 height 103
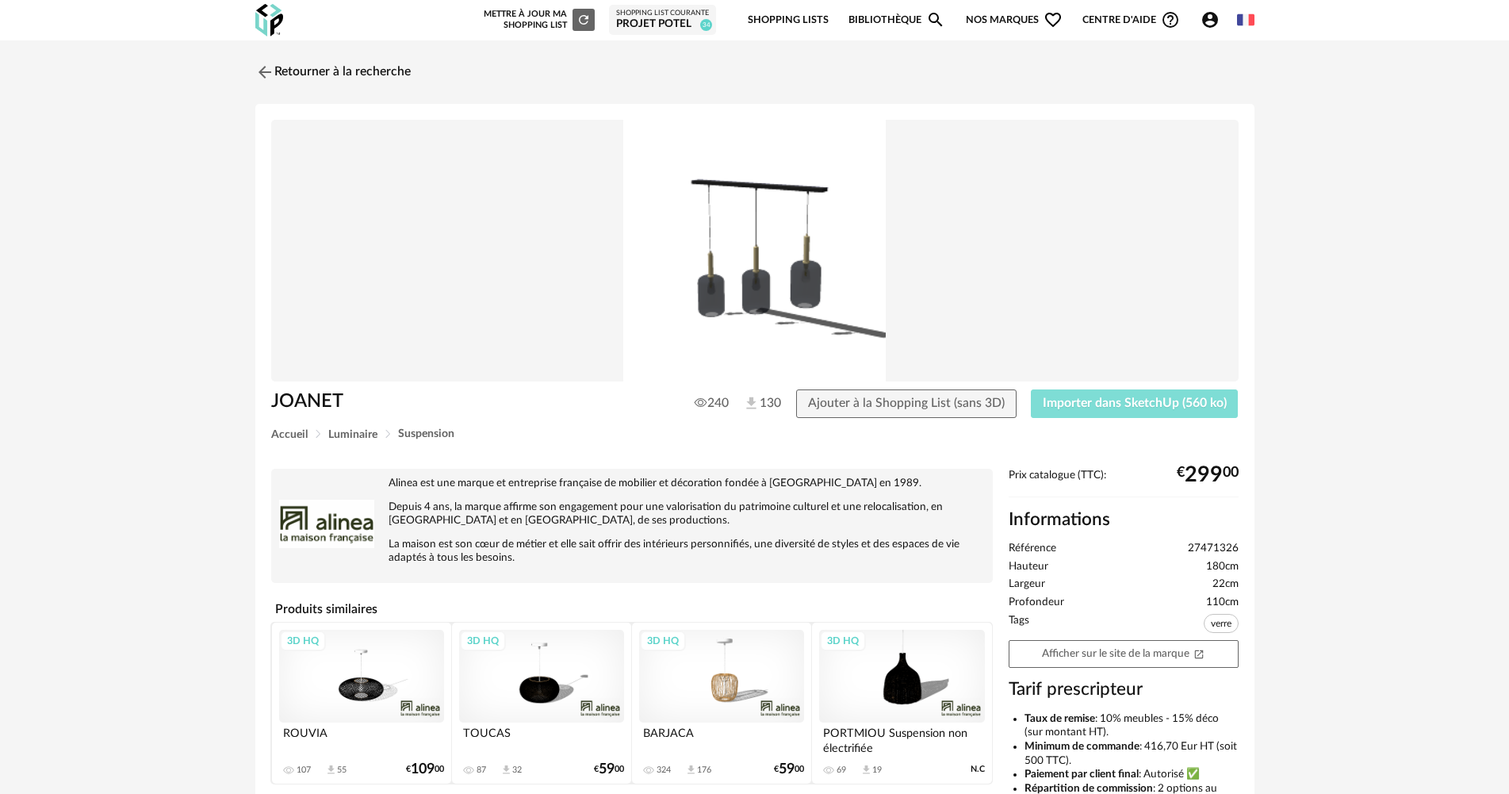
click at [1124, 406] on span "Importer dans SketchUp (560 ko)" at bounding box center [1135, 403] width 184 height 13
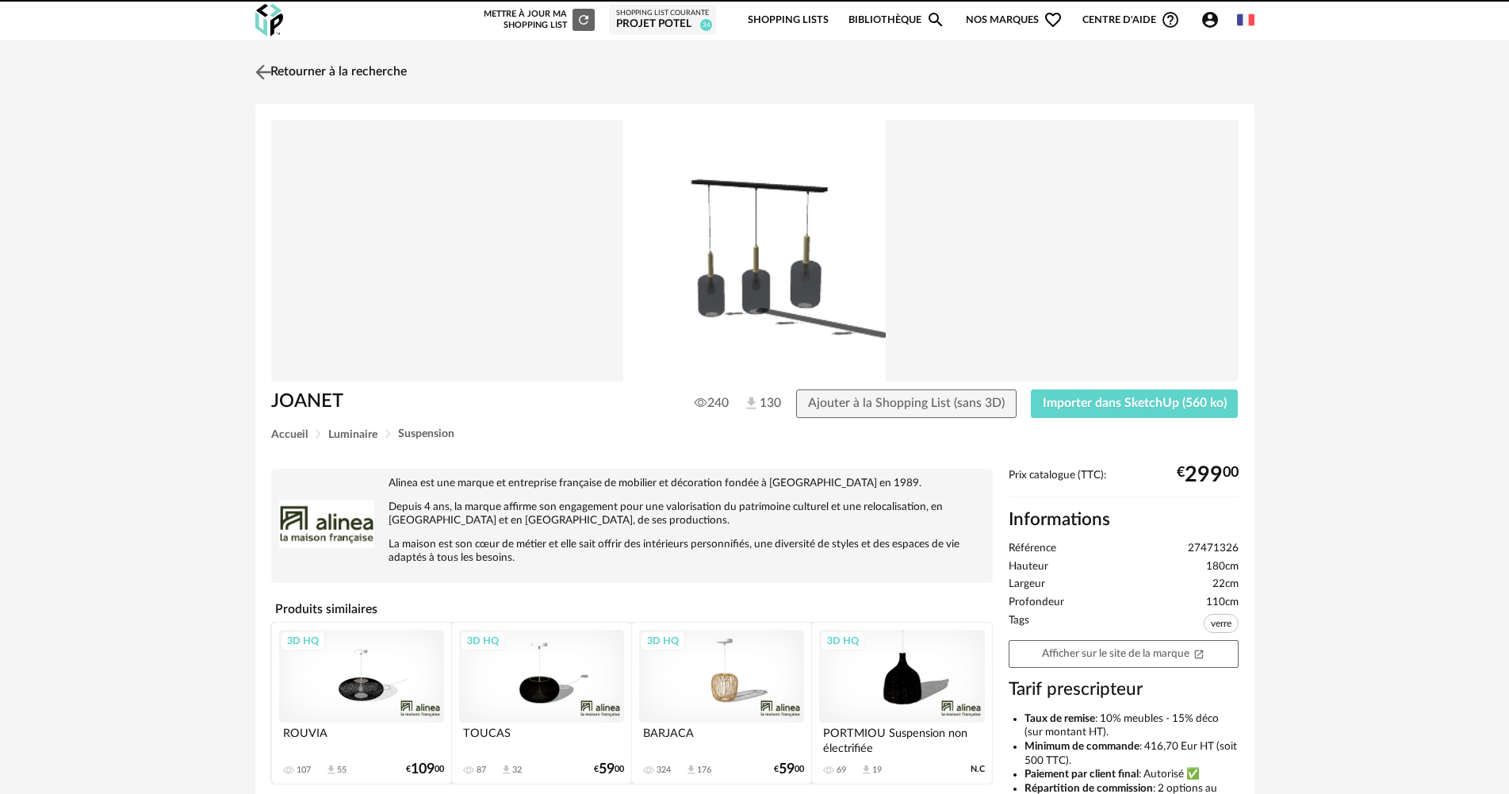
click at [281, 63] on link "Retourner à la recherche" at bounding box center [328, 72] width 155 height 35
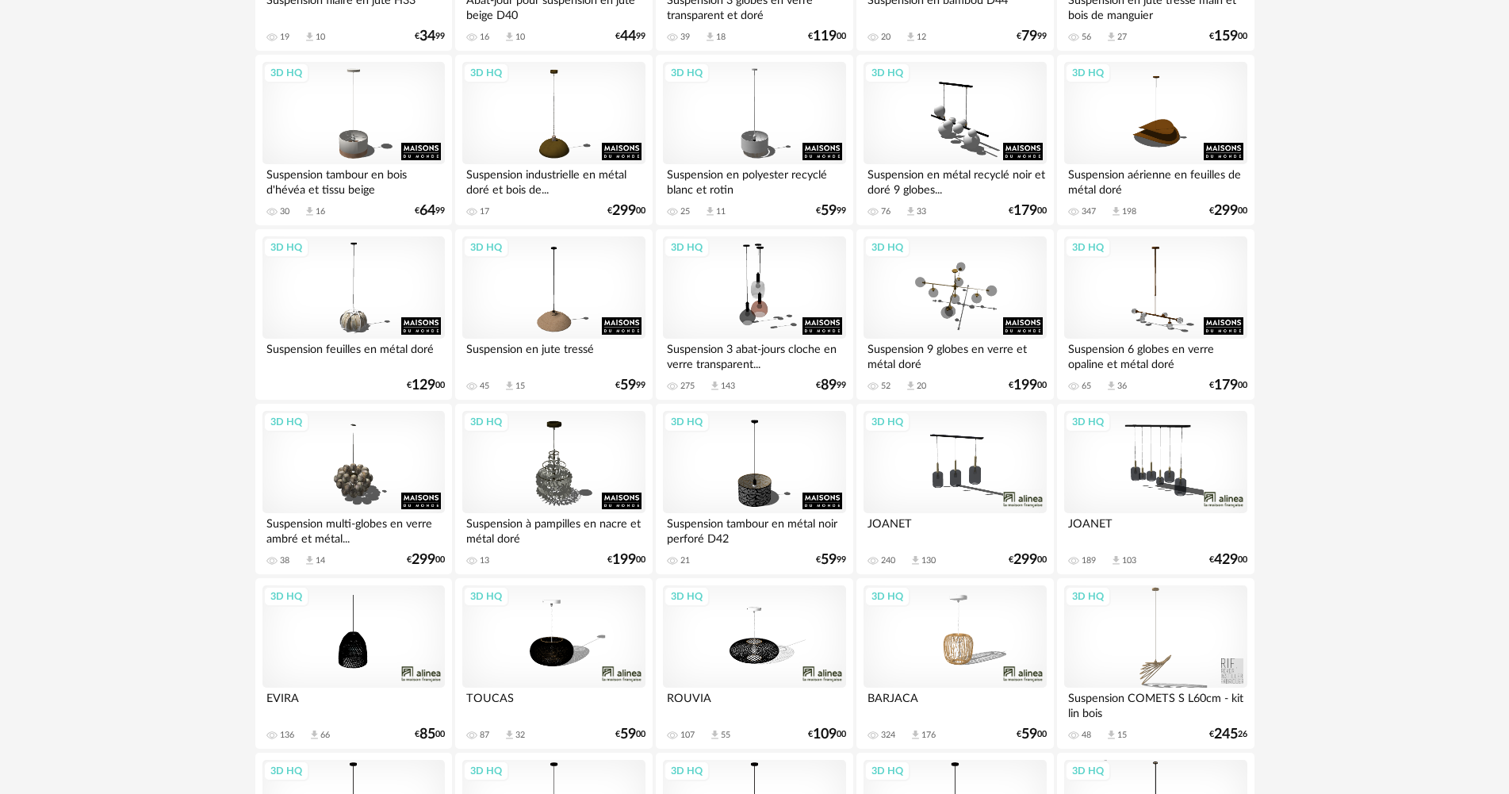
scroll to position [2141, 0]
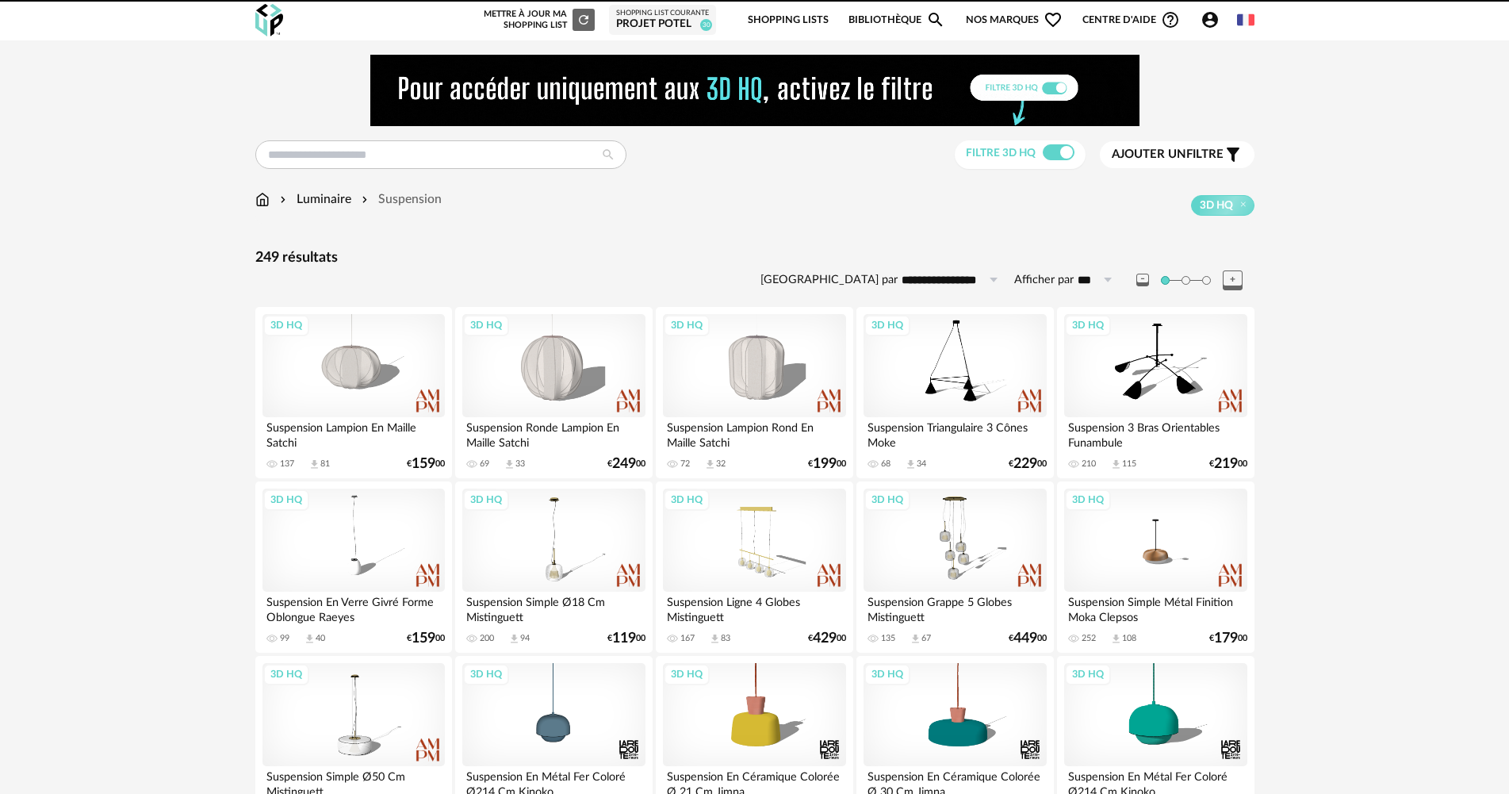
click at [265, 202] on img at bounding box center [262, 199] width 14 height 18
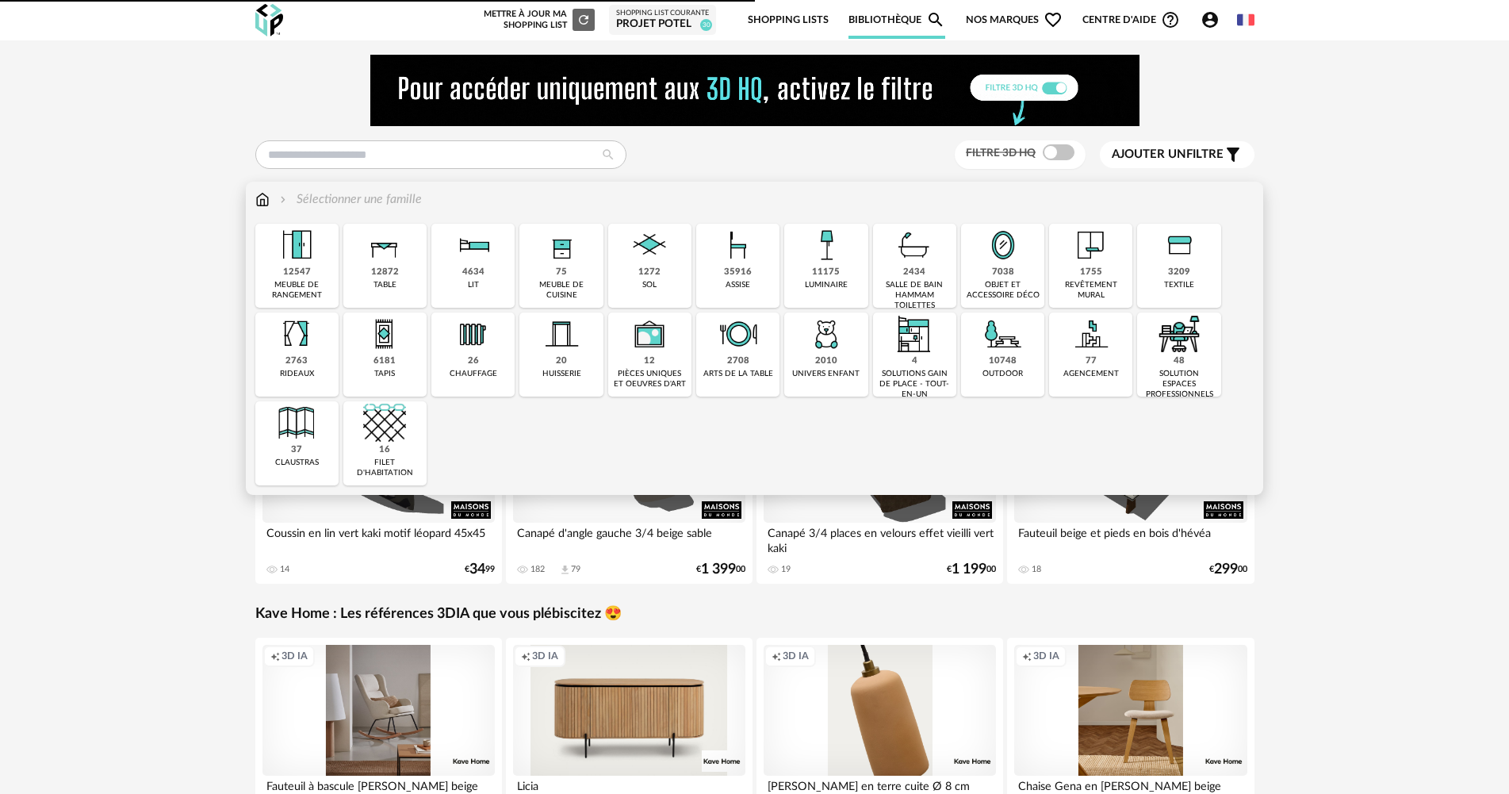
click at [1010, 263] on img at bounding box center [1003, 245] width 43 height 43
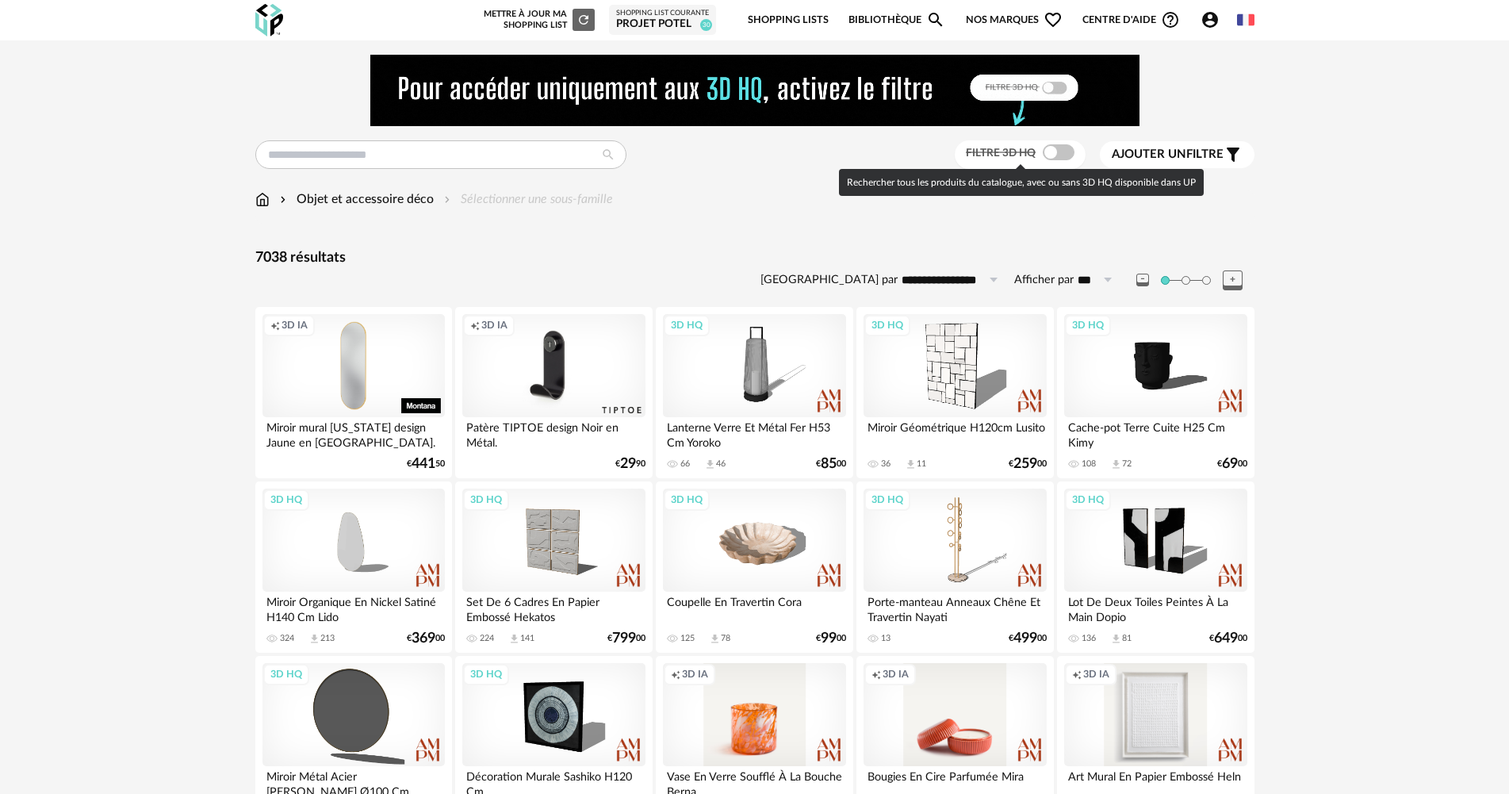
click at [1056, 157] on span at bounding box center [1059, 152] width 32 height 16
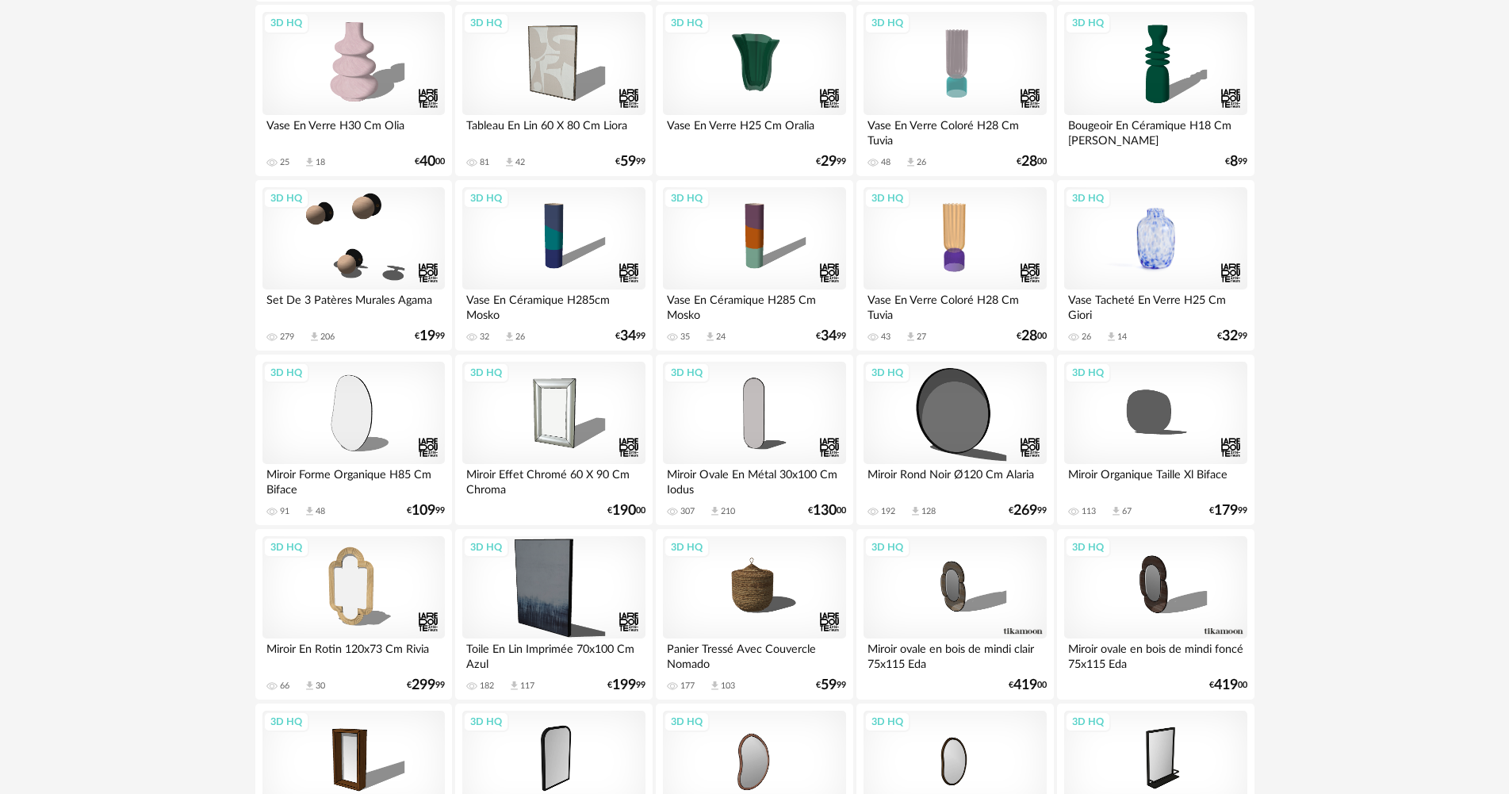
scroll to position [952, 0]
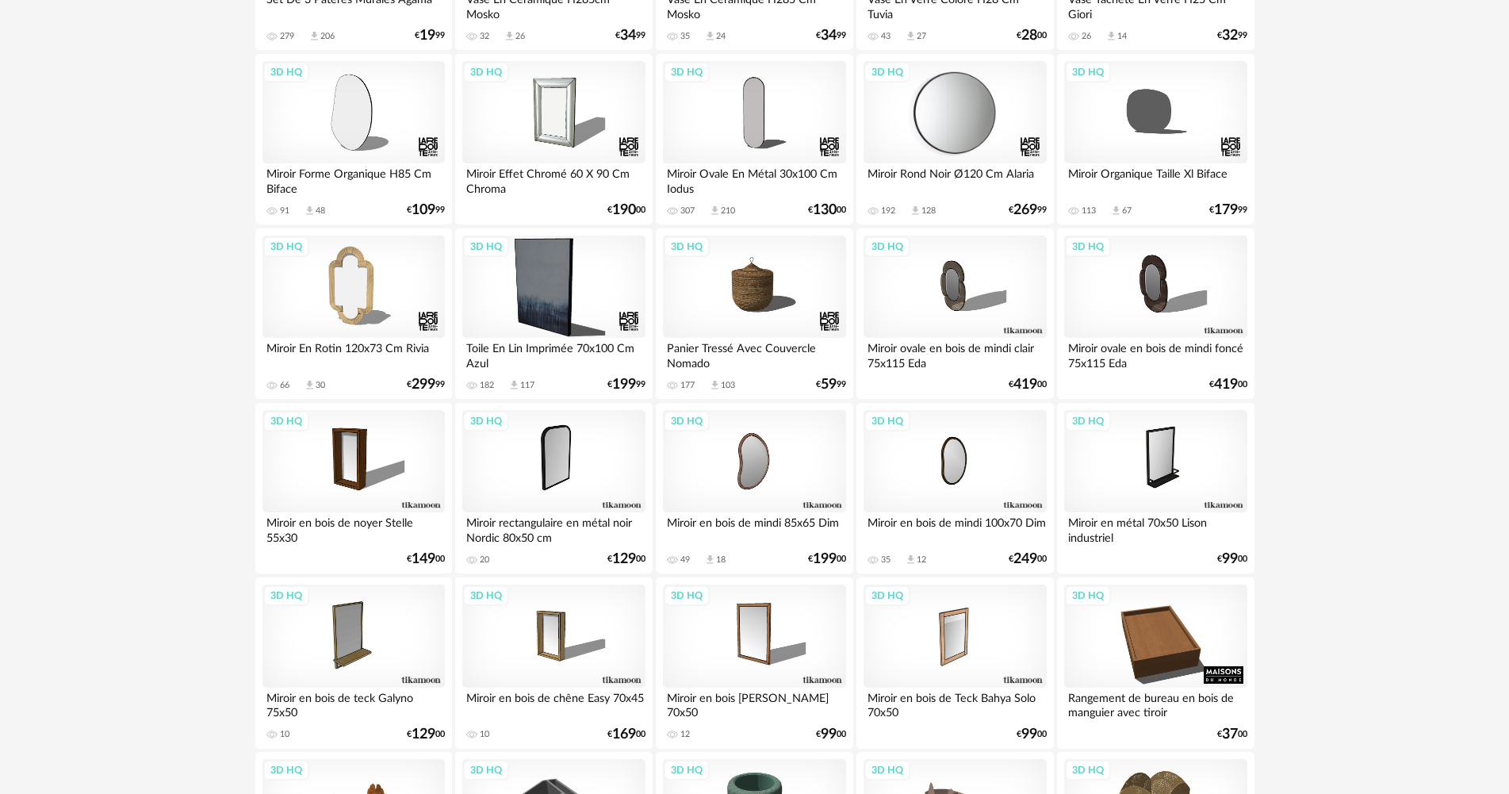
click at [958, 129] on div "3D HQ" at bounding box center [955, 112] width 182 height 103
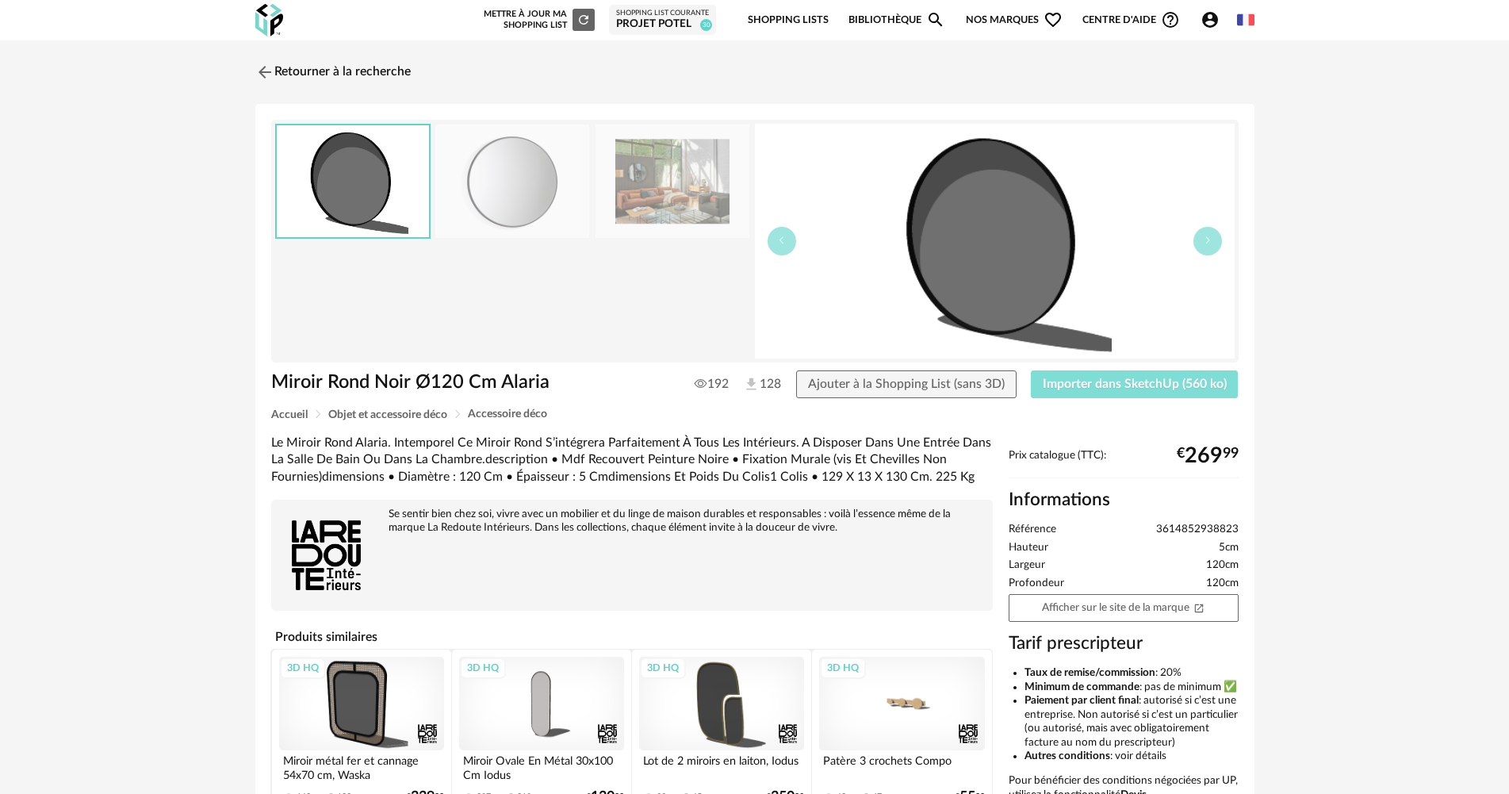
click at [1106, 378] on span "Importer dans SketchUp (560 ko)" at bounding box center [1135, 384] width 184 height 13
